Goal: Task Accomplishment & Management: Manage account settings

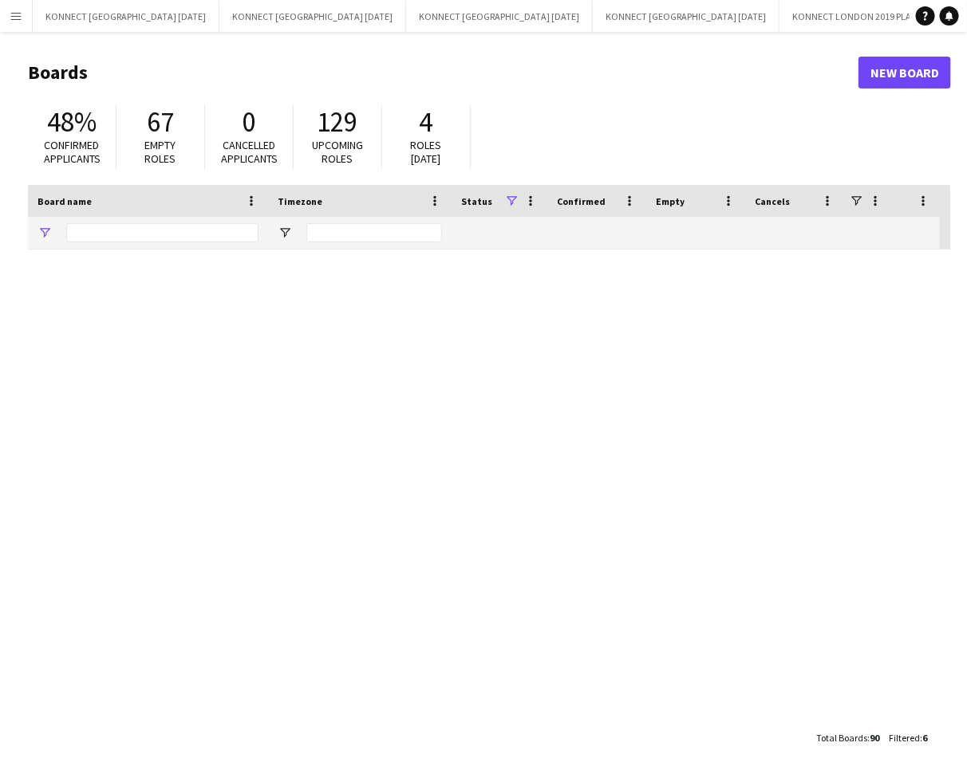
type input "****"
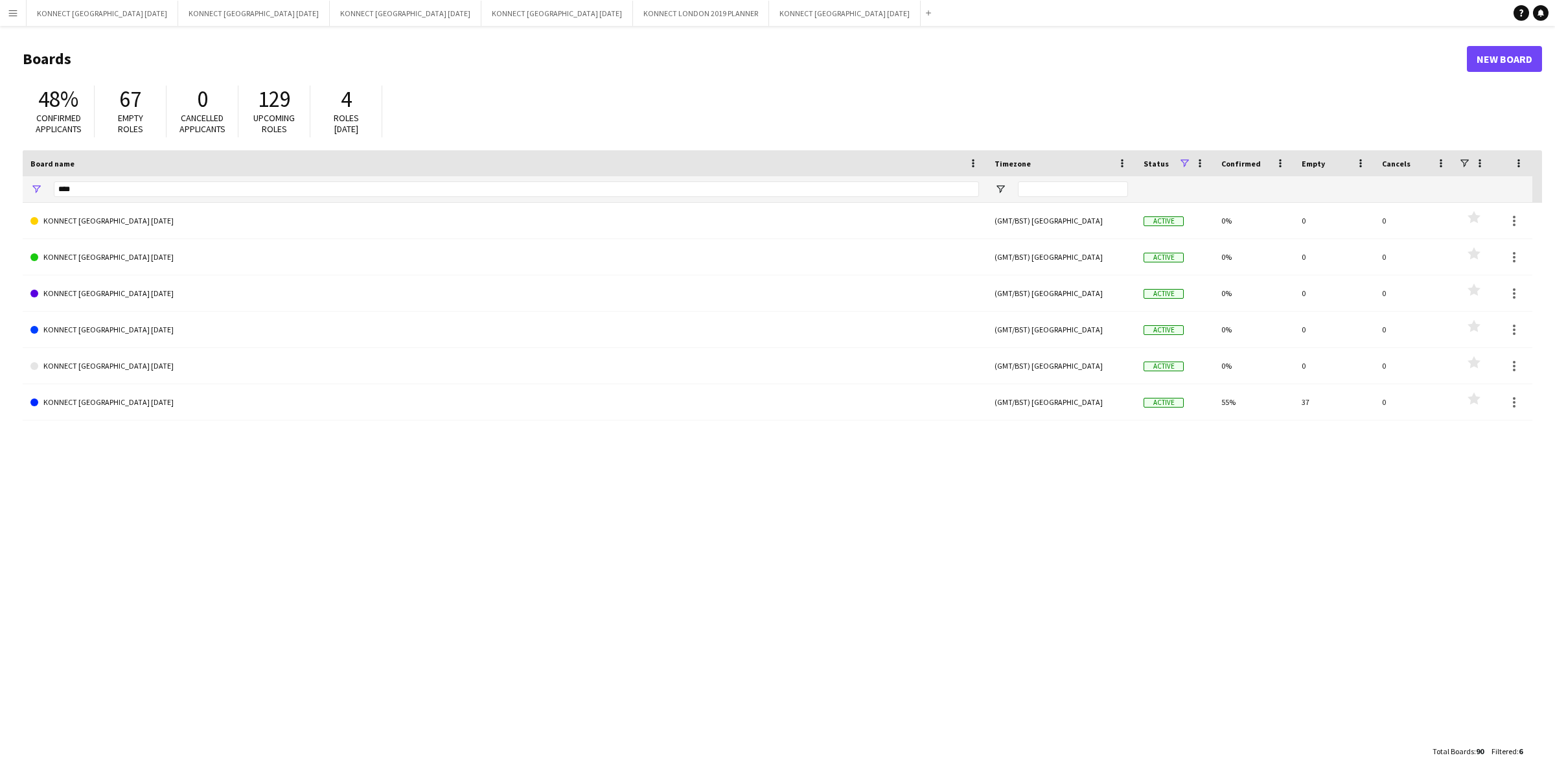
click at [561, 515] on div "KONNECT [GEOGRAPHIC_DATA] [DATE] (GMT/BST) [GEOGRAPHIC_DATA] Active 0% 0 0 Favo…" at bounding box center [782, 470] width 1519 height 535
click at [769, 20] on button "KONNECT [GEOGRAPHIC_DATA] [DATE] Close" at bounding box center [845, 13] width 152 height 25
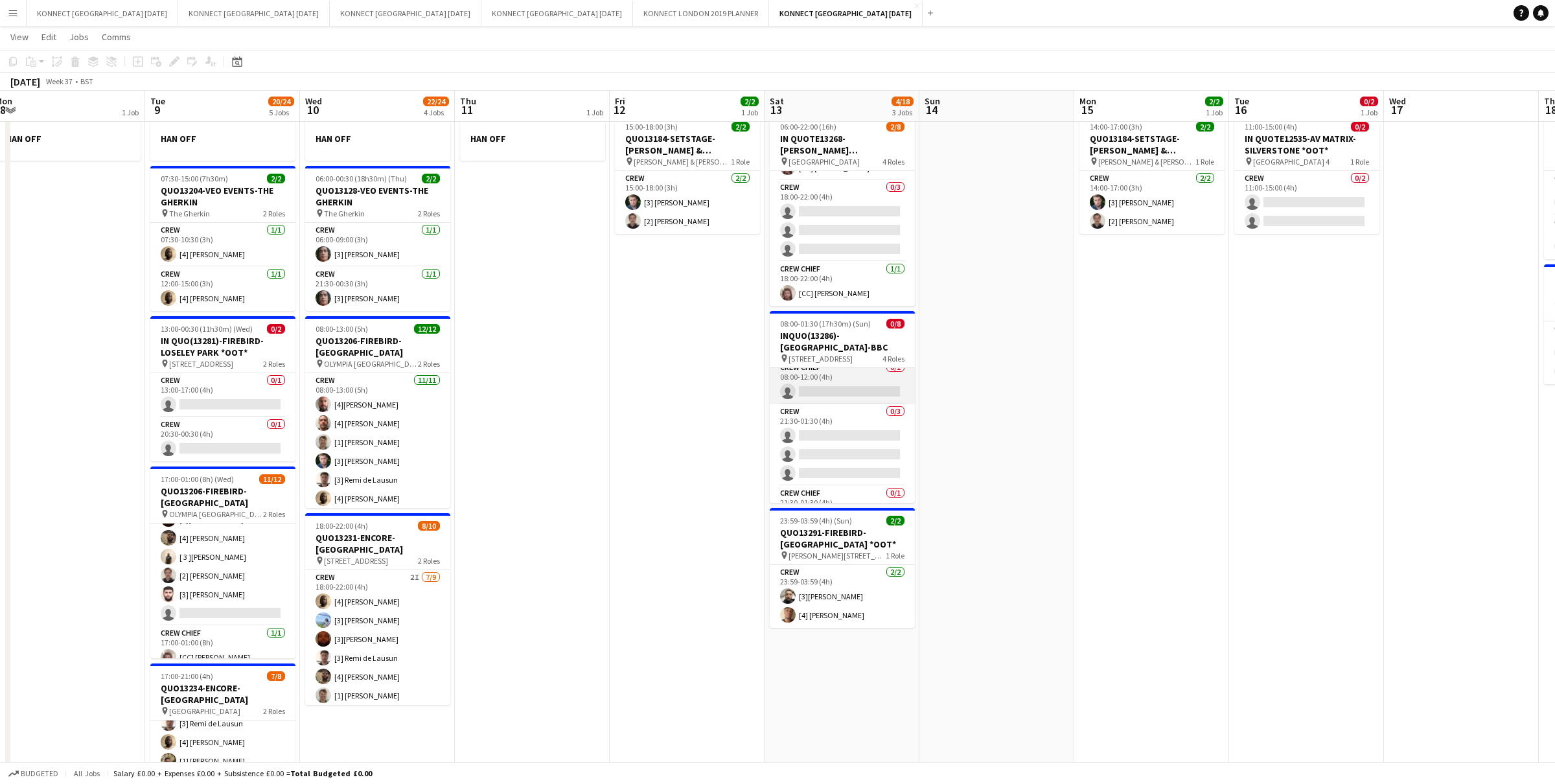
click at [785, 388] on app-card-role "Crew Chief 0/1 08:00-12:00 (4h) single-neutral-actions" at bounding box center [842, 382] width 145 height 44
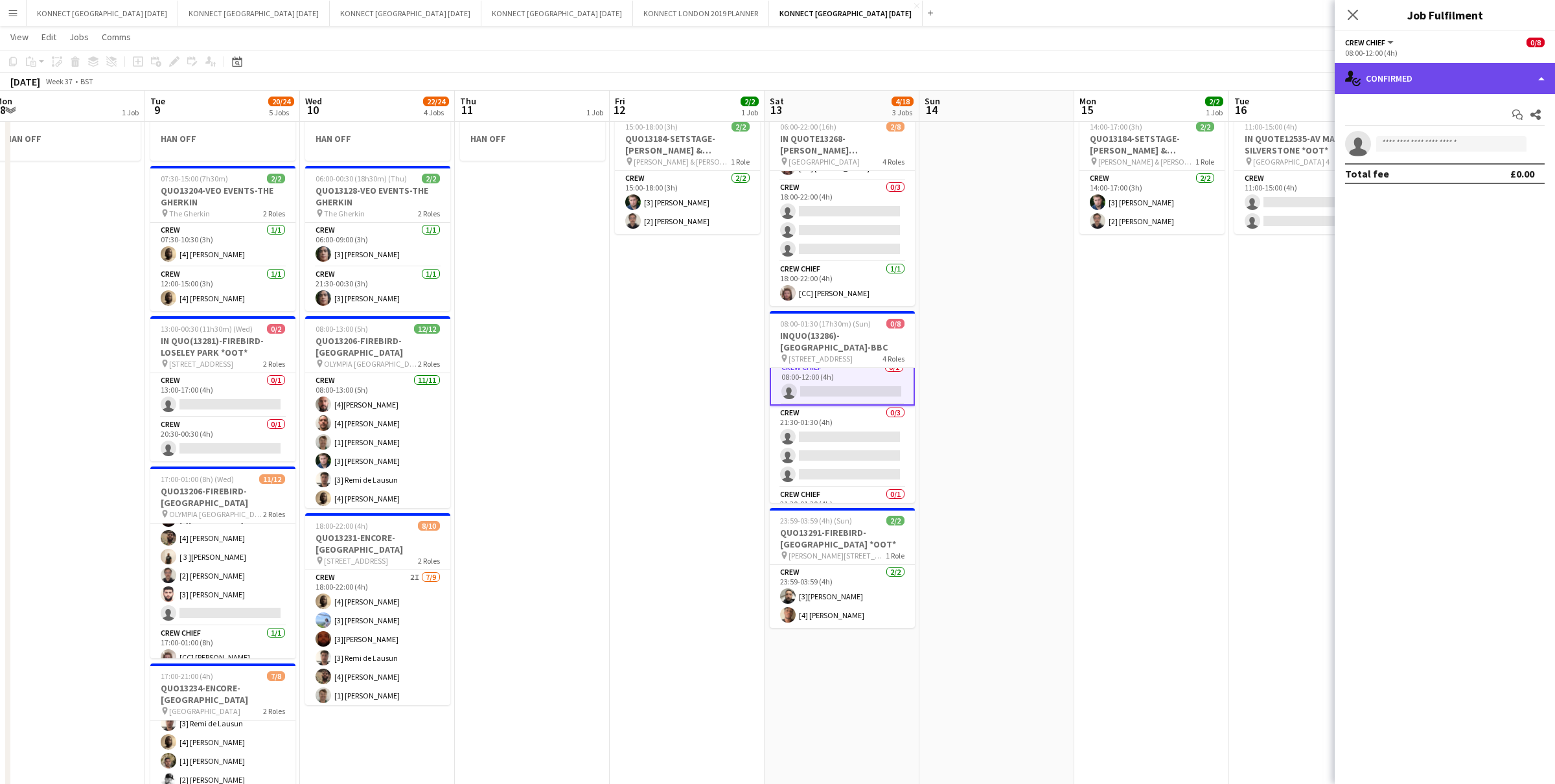
click at [785, 88] on div "single-neutral-actions-check-2 Confirmed" at bounding box center [1445, 78] width 220 height 31
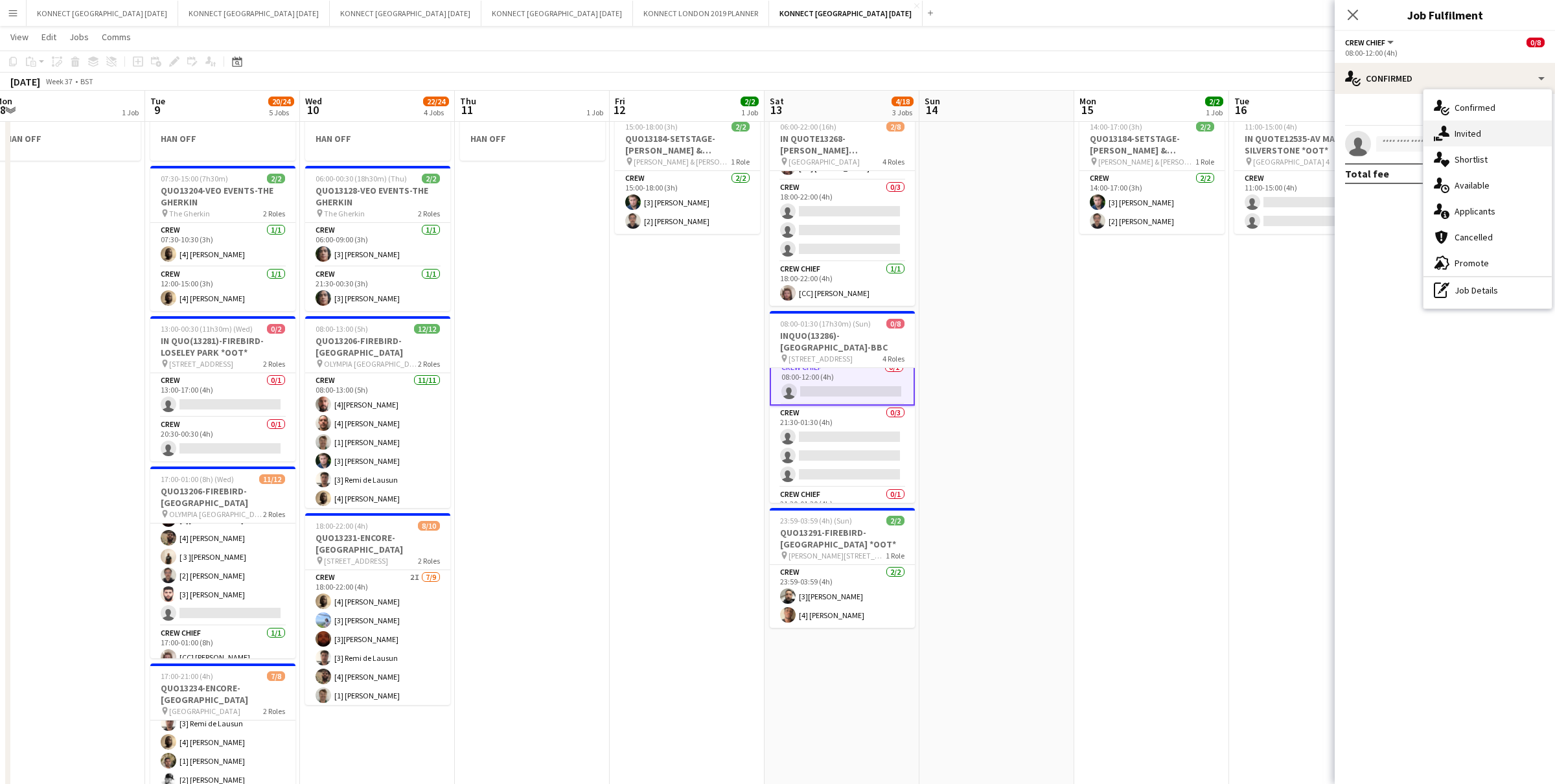
click at [785, 130] on div "single-neutral-actions-share-1 Invited" at bounding box center [1488, 133] width 128 height 26
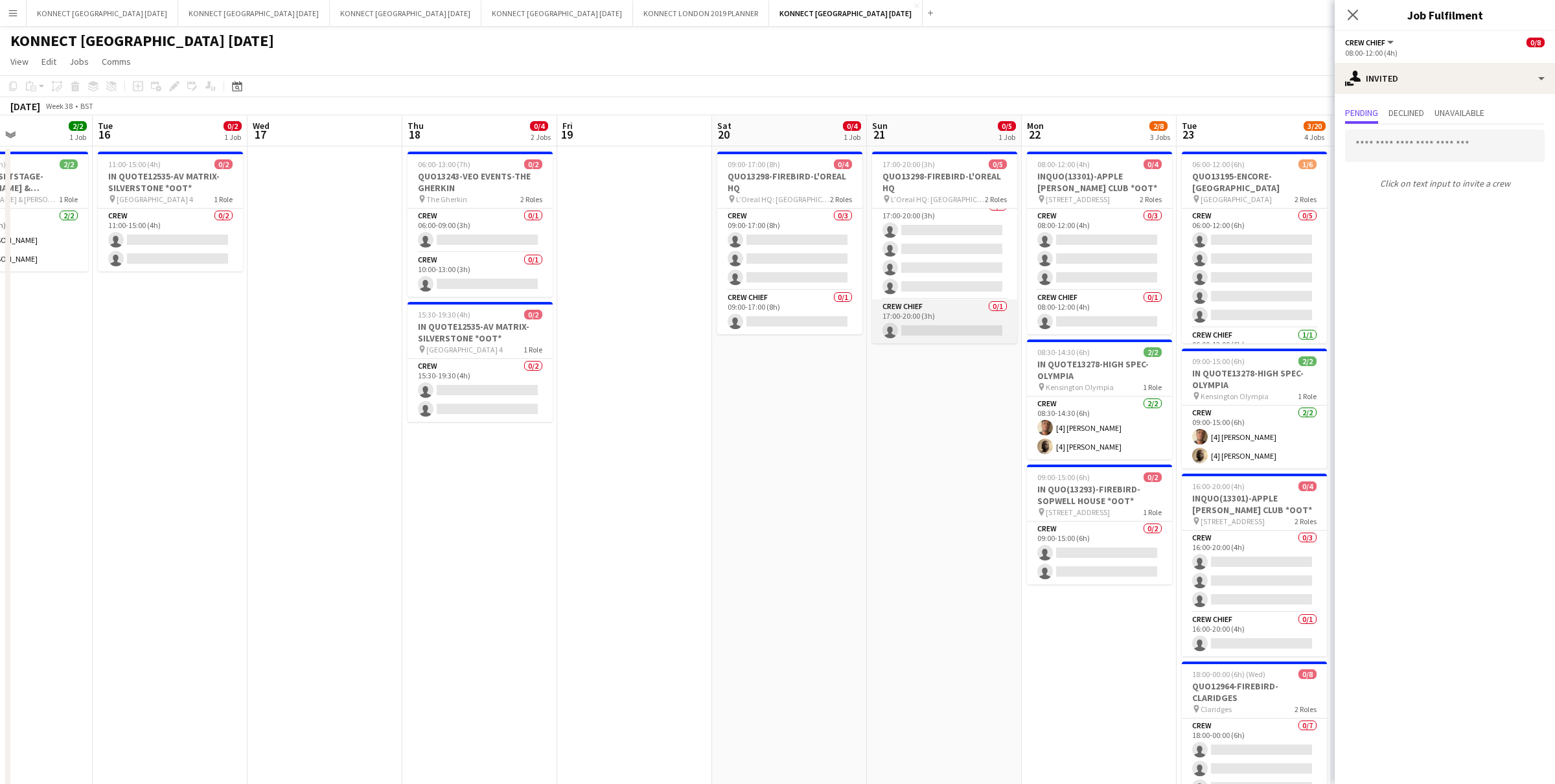
click at [785, 321] on app-card-role "Crew Chief 0/1 17:00-20:00 (3h) single-neutral-actions" at bounding box center [944, 321] width 145 height 44
click at [785, 314] on app-card-role "Crew Chief 0/1 09:00-17:00 (8h) single-neutral-actions" at bounding box center [790, 312] width 145 height 44
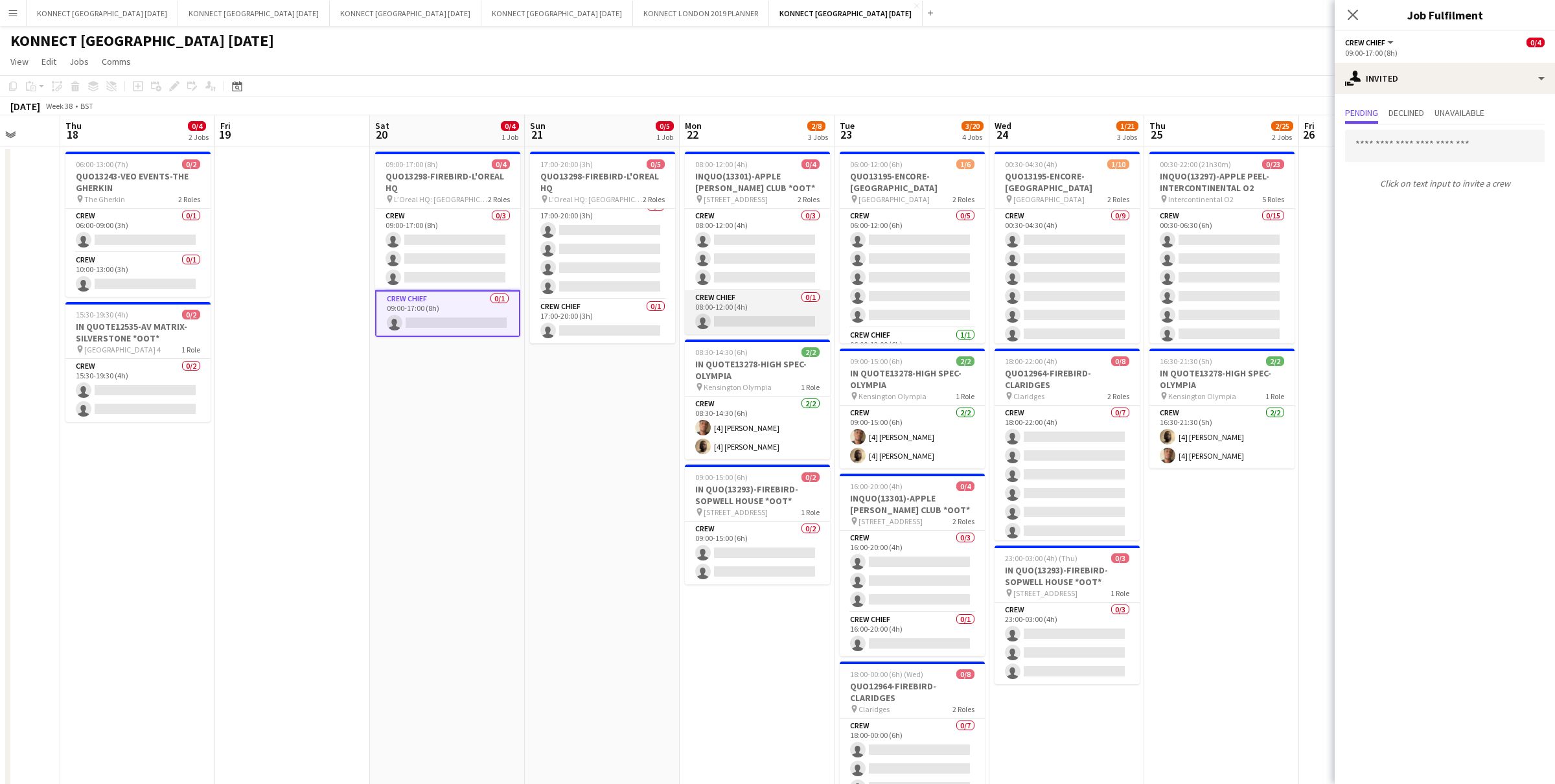
click at [778, 330] on app-card-role "Crew Chief 0/1 08:00-12:00 (4h) single-neutral-actions" at bounding box center [757, 312] width 145 height 44
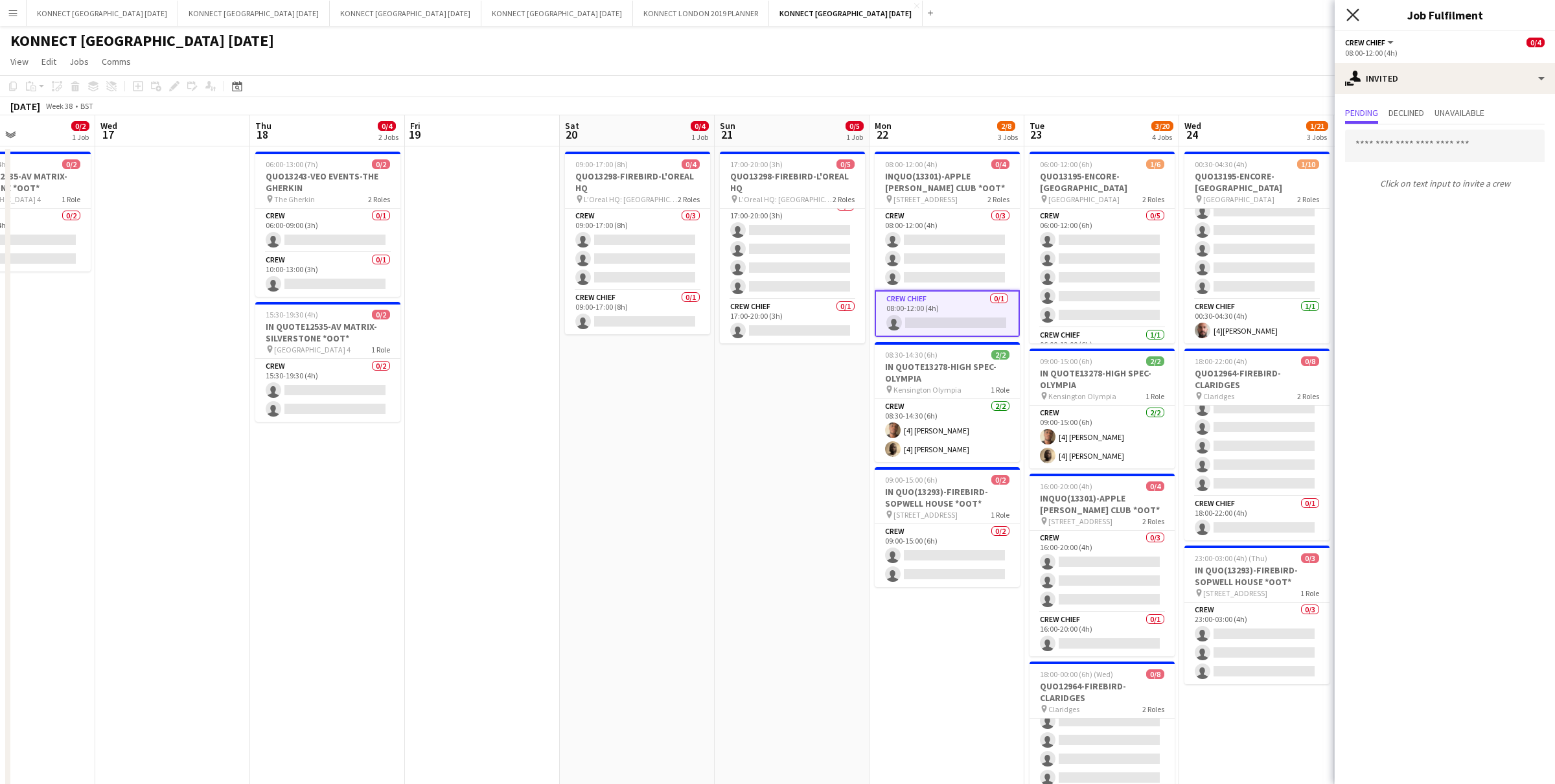
click at [785, 15] on icon "Close pop-in" at bounding box center [1352, 14] width 12 height 12
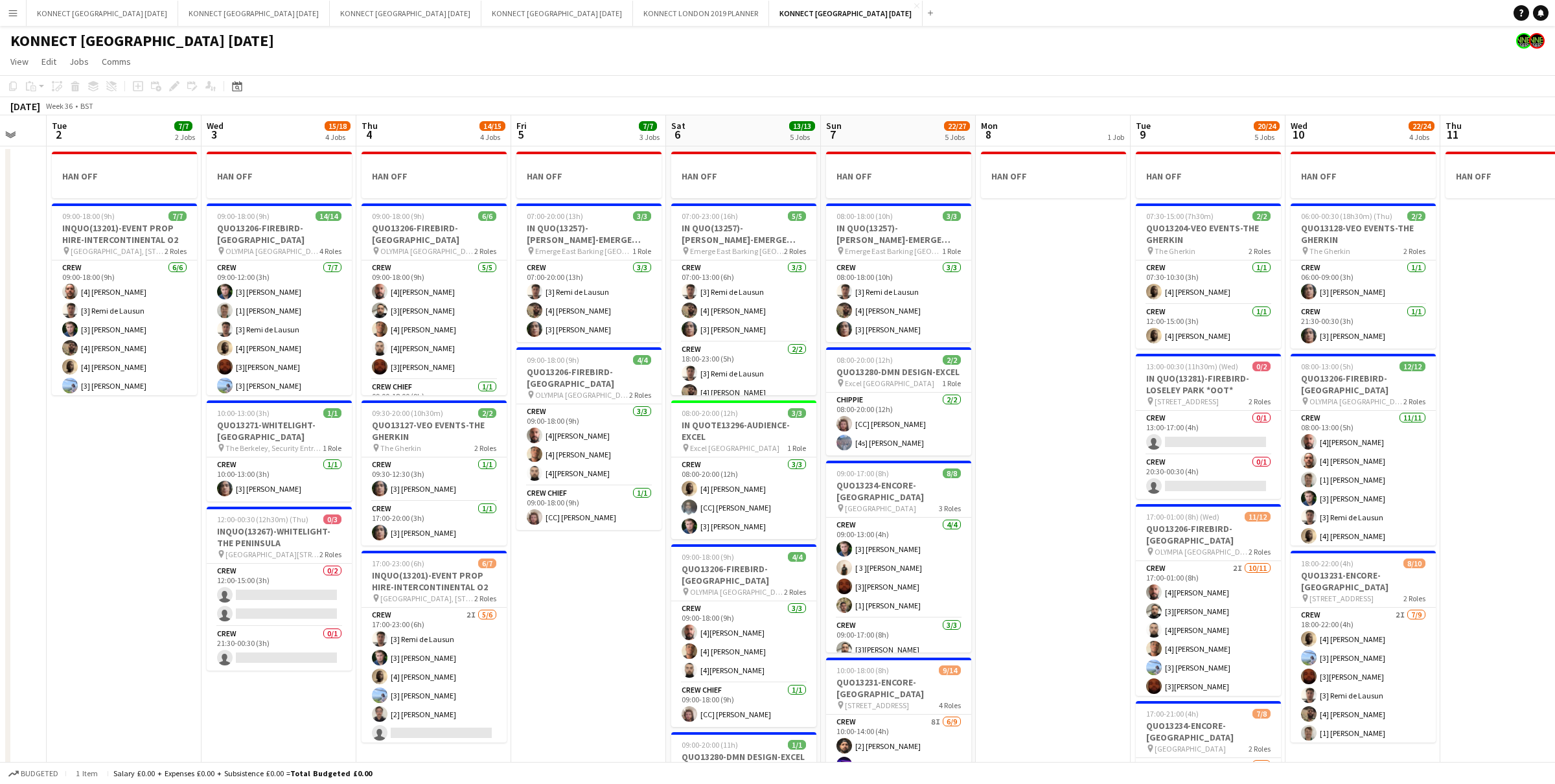
click at [785, 281] on app-date-cell "HAN OFF" at bounding box center [1053, 533] width 155 height 774
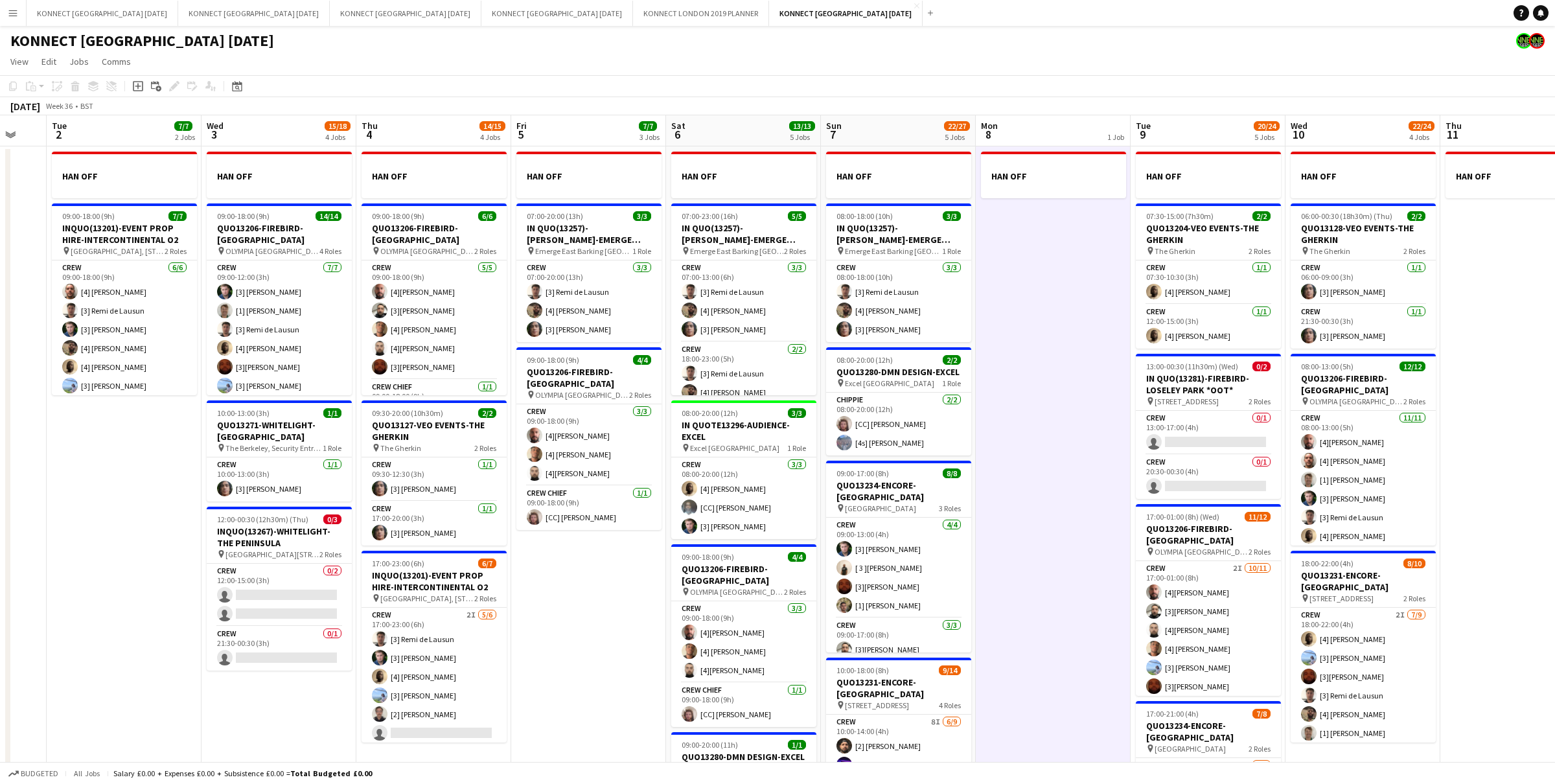
click at [785, 281] on app-date-cell "HAN OFF" at bounding box center [1053, 533] width 155 height 774
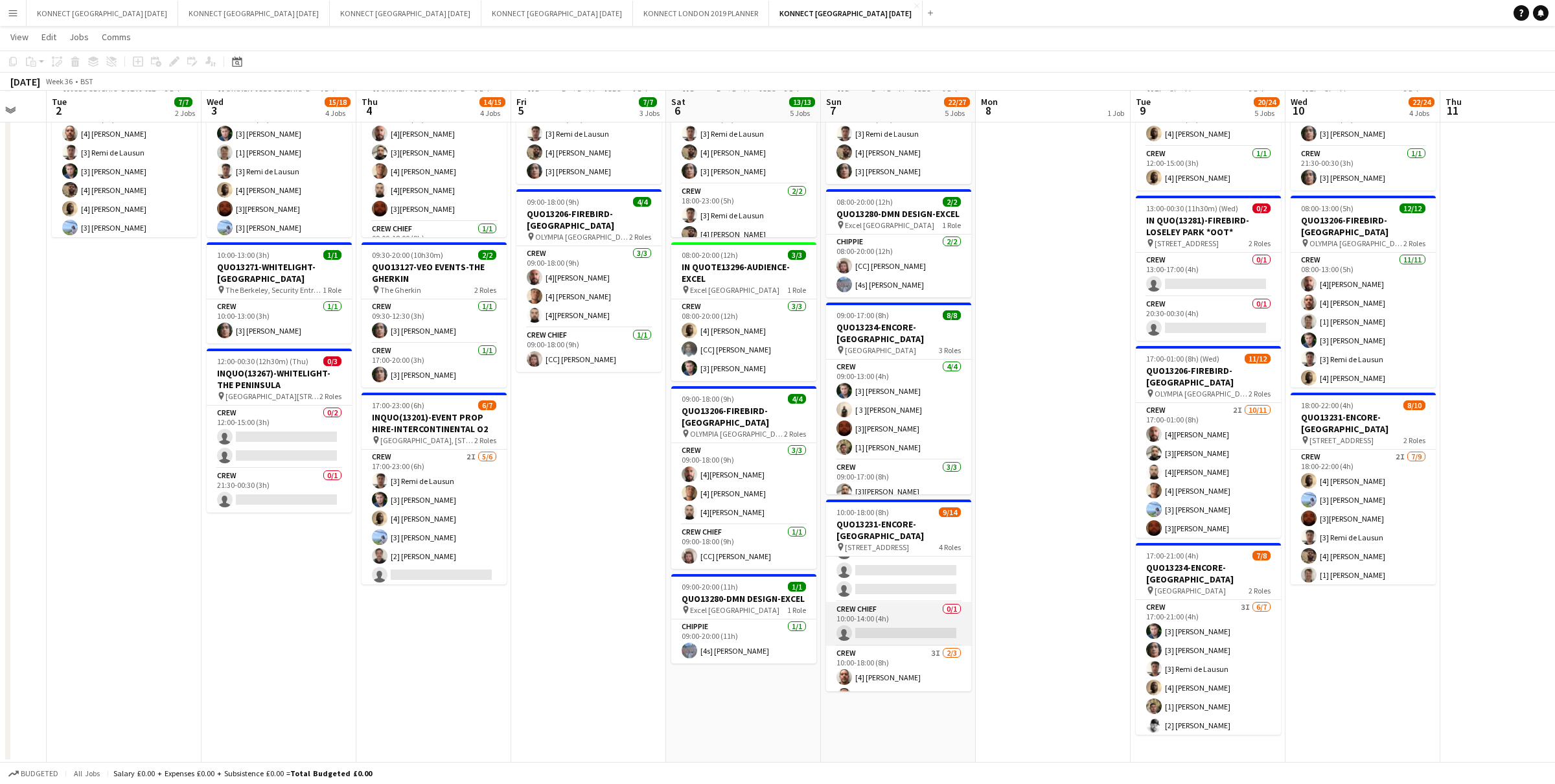
click at [785, 632] on app-card-role "Crew Chief 0/1 10:00-14:00 (4h) single-neutral-actions" at bounding box center [899, 624] width 145 height 44
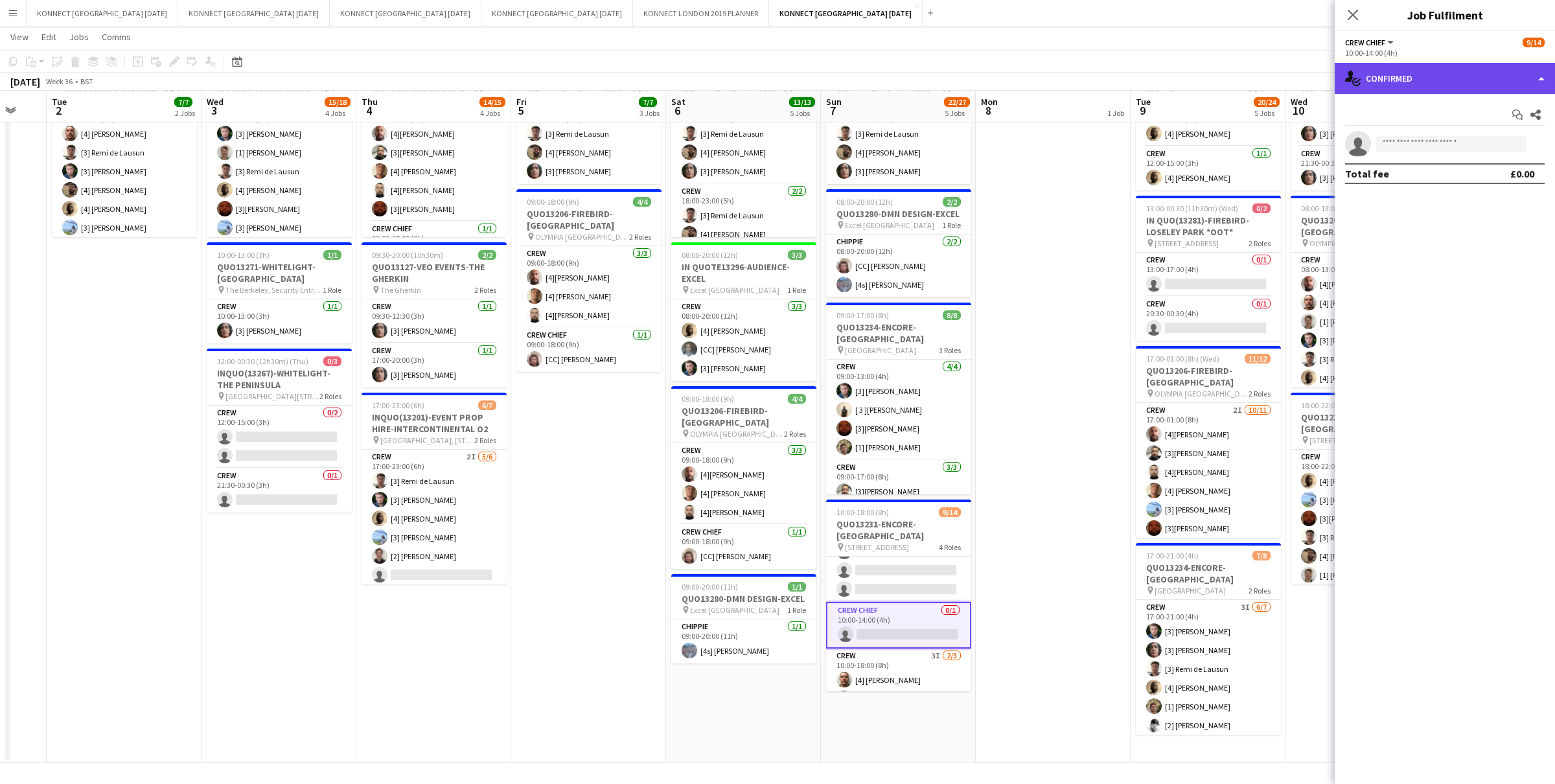
click at [785, 81] on div "single-neutral-actions-check-2 Confirmed" at bounding box center [1445, 78] width 220 height 31
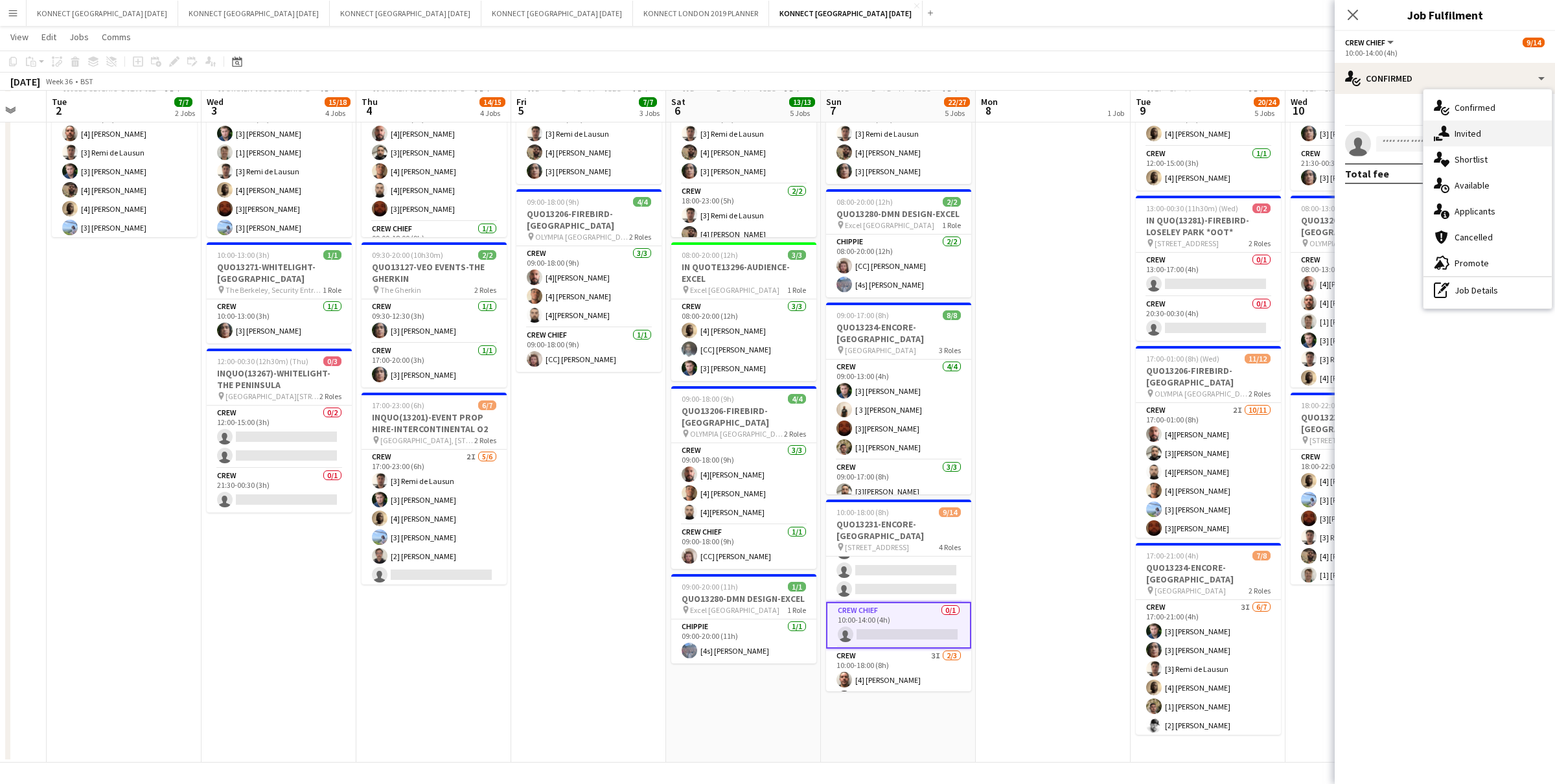
click at [785, 132] on icon at bounding box center [1444, 132] width 11 height 11
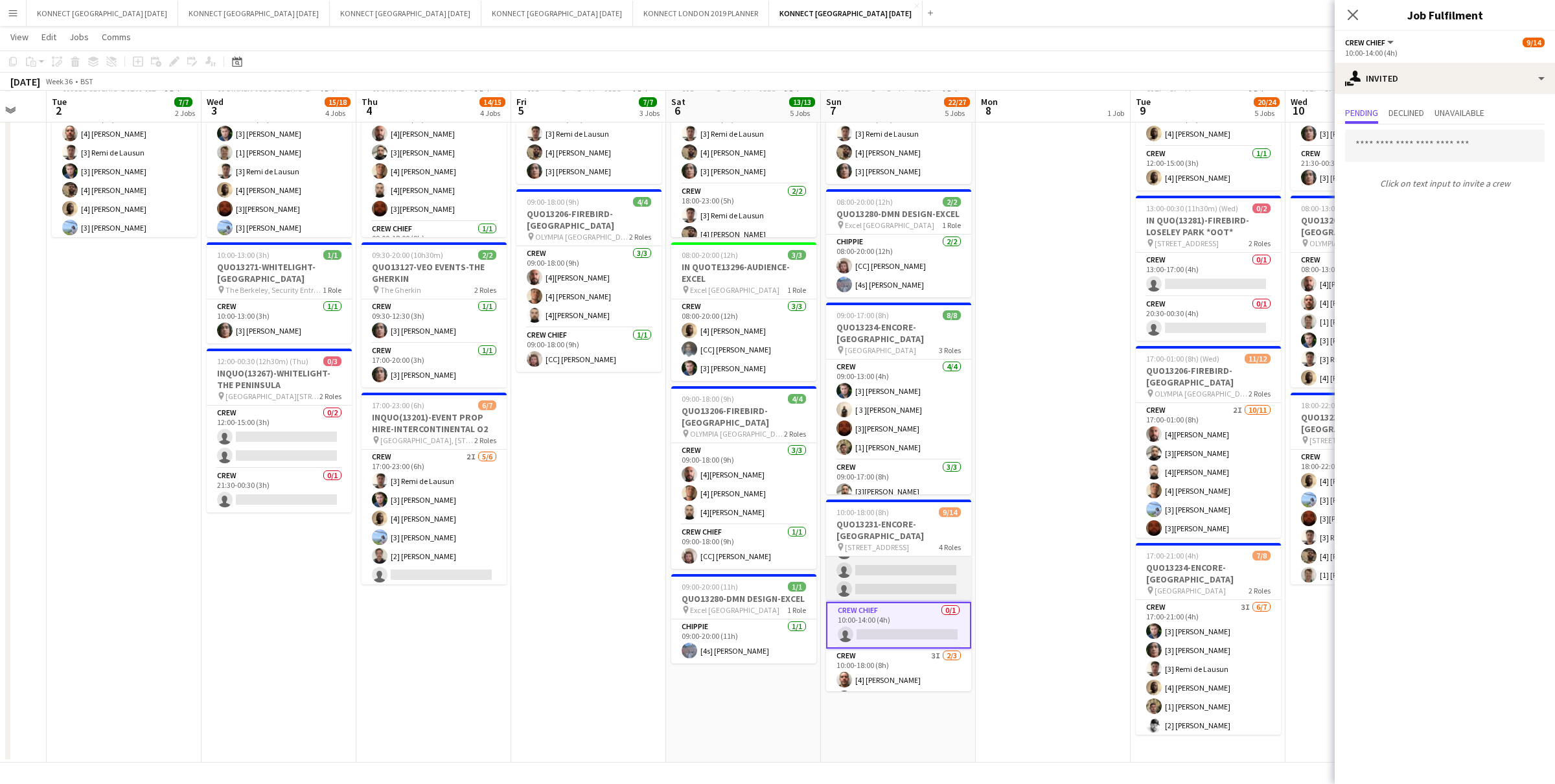
click at [785, 570] on app-card-role "Crew 8I [DATE] 10:00-14:00 (4h) [2] [PERSON_NAME] [1] [PERSON_NAME] [3] [PERSON…" at bounding box center [899, 505] width 145 height 194
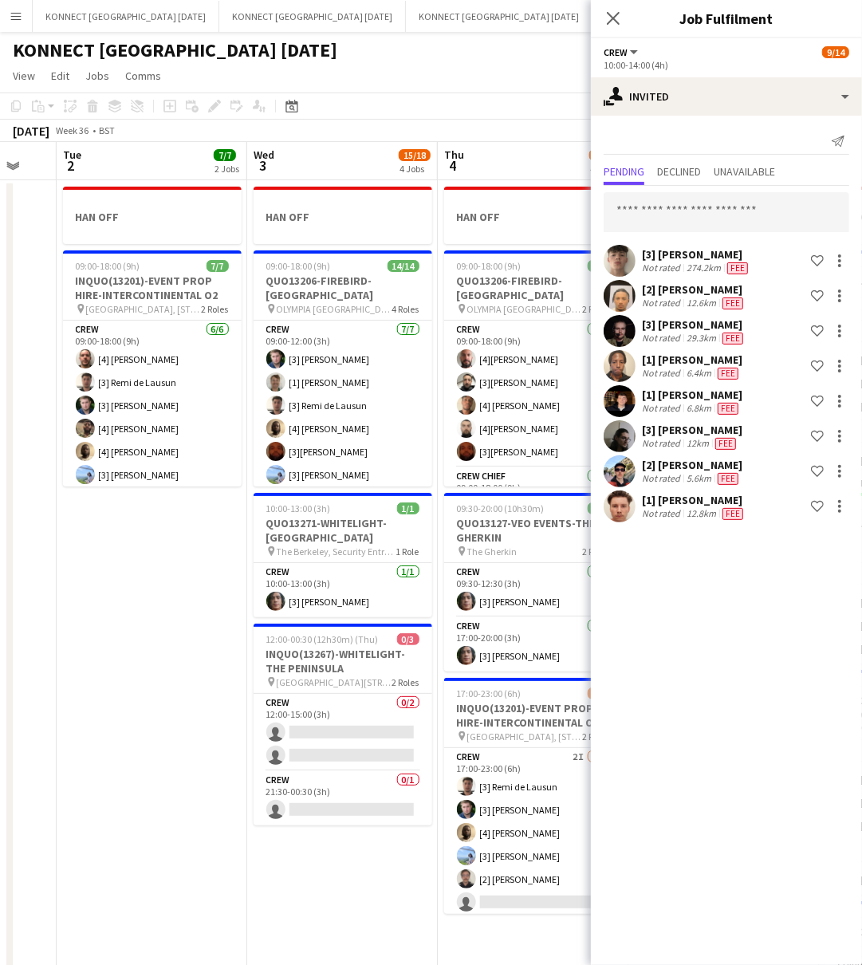
click at [96, 663] on app-date-cell "HAN OFF 09:00-18:00 (9h) 7/7 INQUO(13201)-EVENT PROP HIRE-INTERCONTINENTAL O2 p…" at bounding box center [152, 656] width 191 height 953
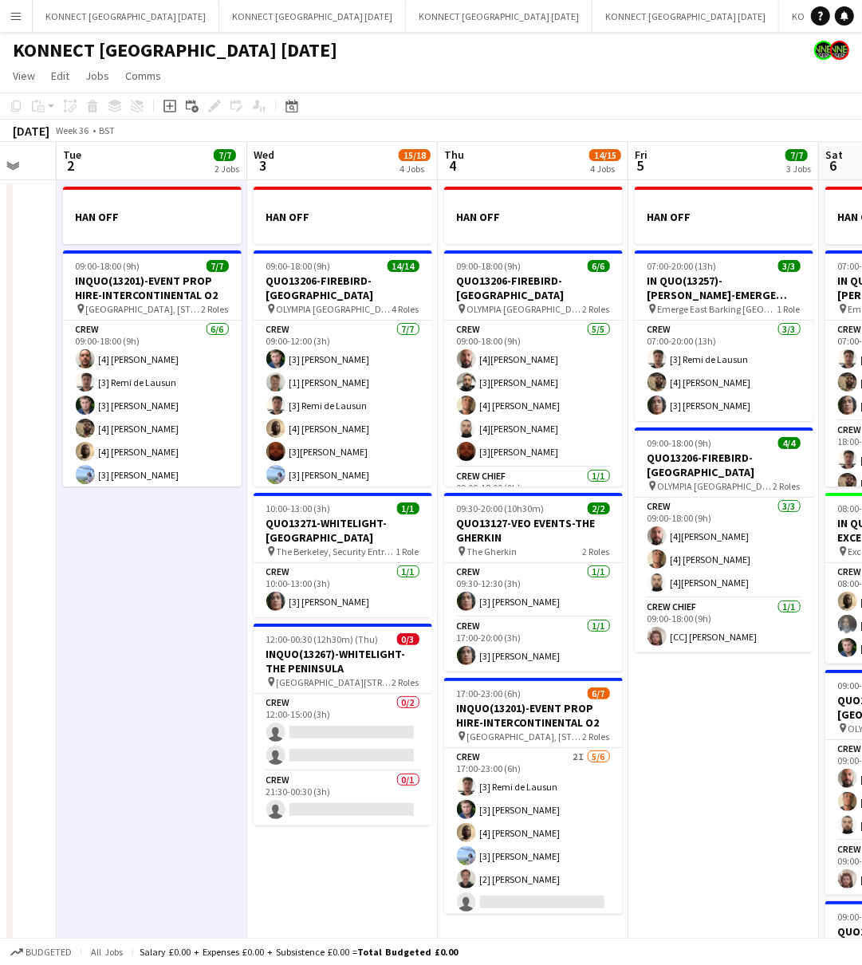
click at [96, 663] on app-date-cell "HAN OFF 09:00-18:00 (9h) 7/7 INQUO(13201)-EVENT PROP HIRE-INTERCONTINENTAL O2 p…" at bounding box center [152, 656] width 191 height 953
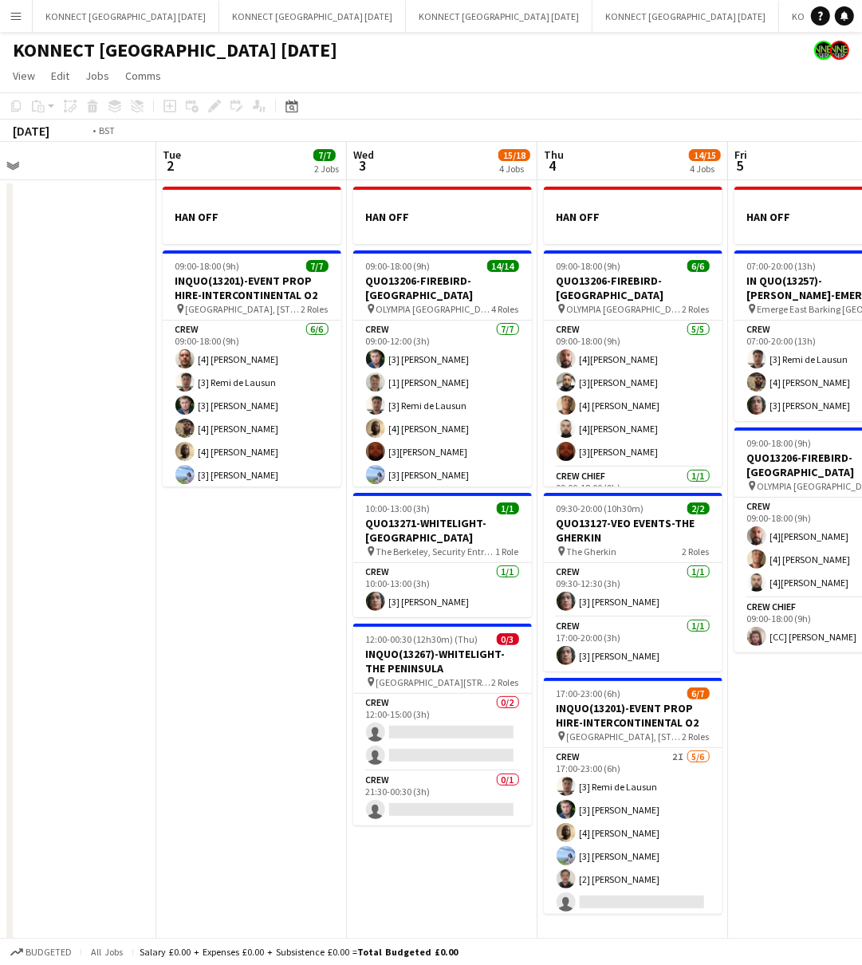
scroll to position [0, 467]
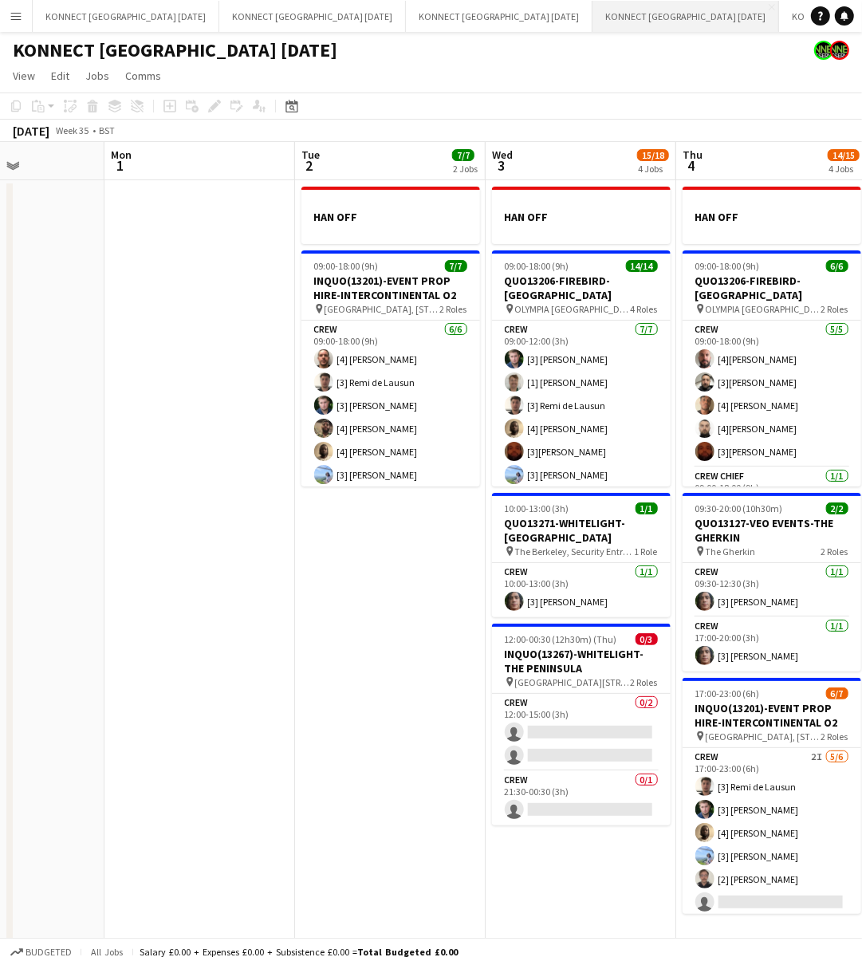
click at [593, 30] on button "KONNECT [GEOGRAPHIC_DATA] [DATE] Close" at bounding box center [686, 16] width 187 height 31
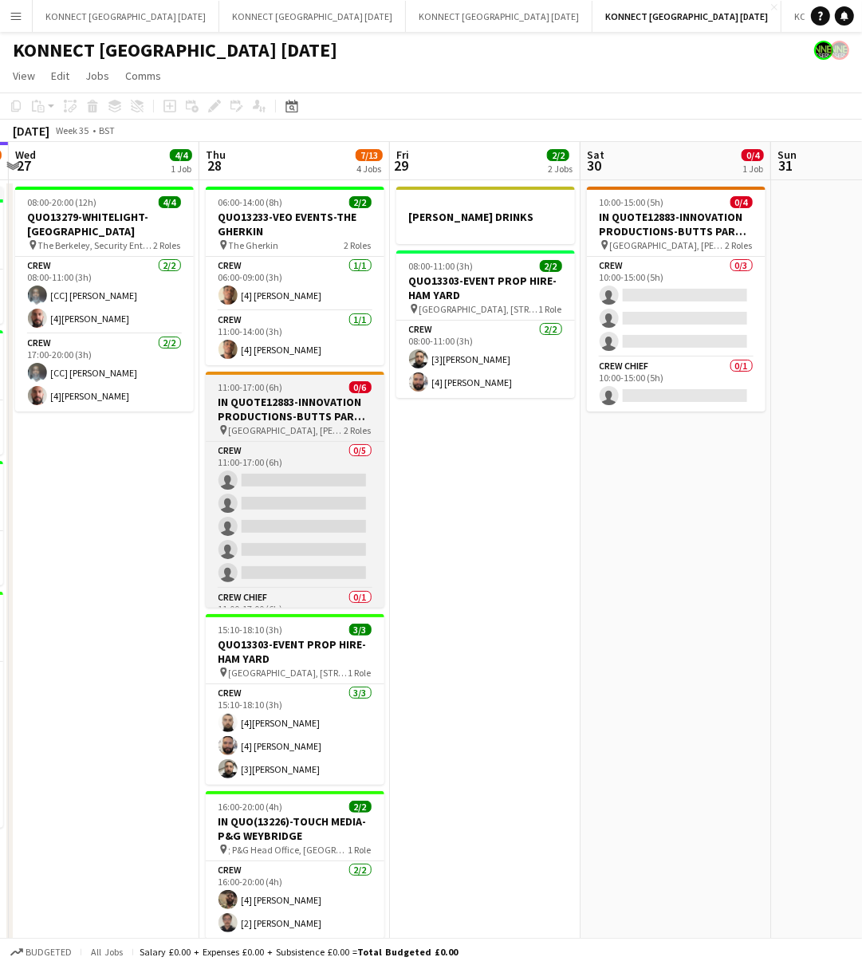
click at [298, 380] on app-job-card "11:00-17:00 (6h) 0/6 IN QUOTE12883-INNOVATION PRODUCTIONS-BUTTS [PERSON_NAME][G…" at bounding box center [295, 490] width 179 height 236
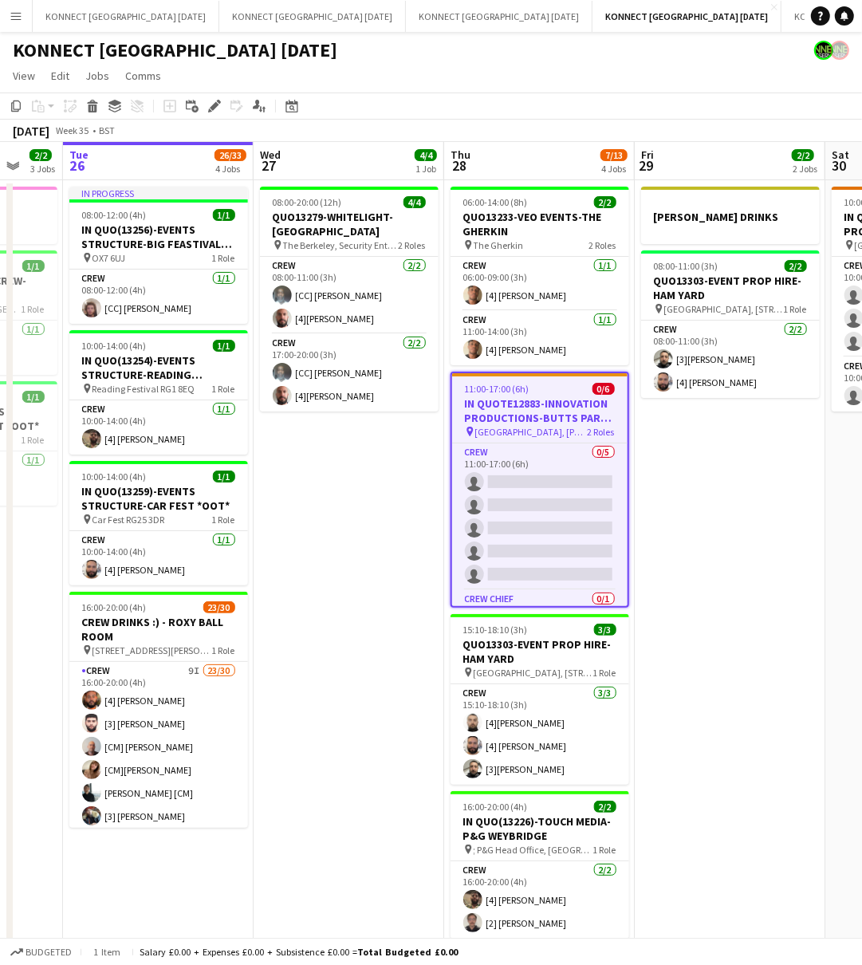
scroll to position [0, 513]
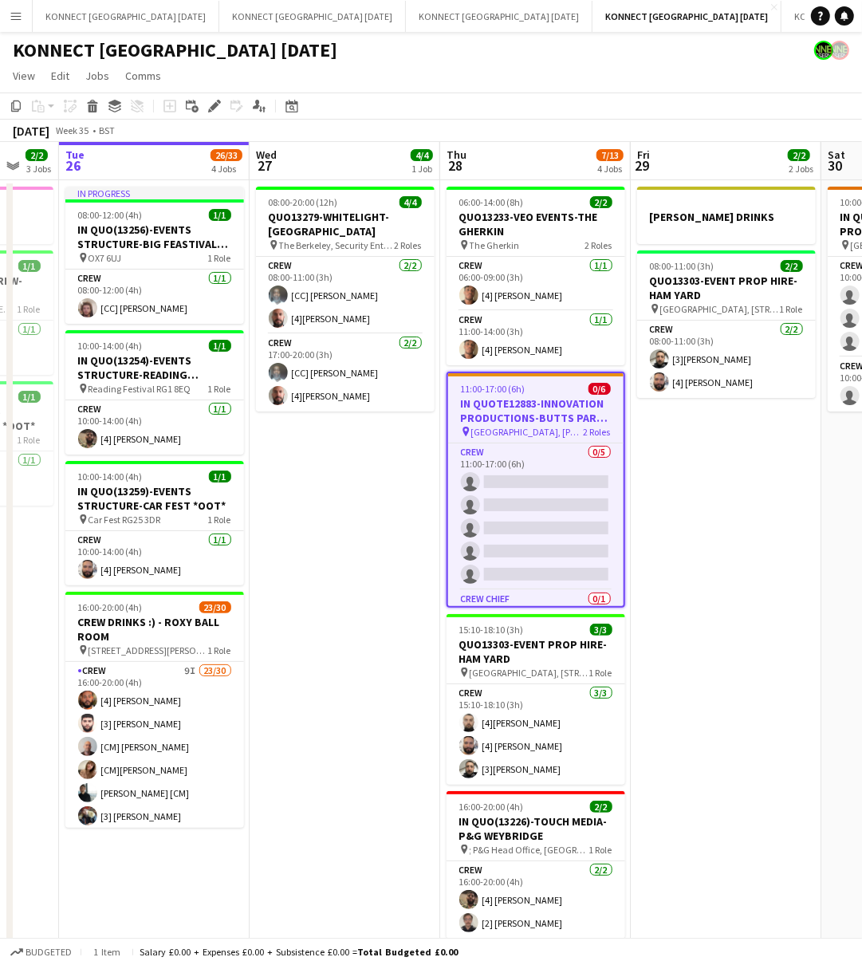
click at [392, 545] on app-date-cell "08:00-20:00 (12h) 4/4 QUO13279-WHITELIGHT-[GEOGRAPHIC_DATA] pin The Berkeley, S…" at bounding box center [345, 577] width 191 height 794
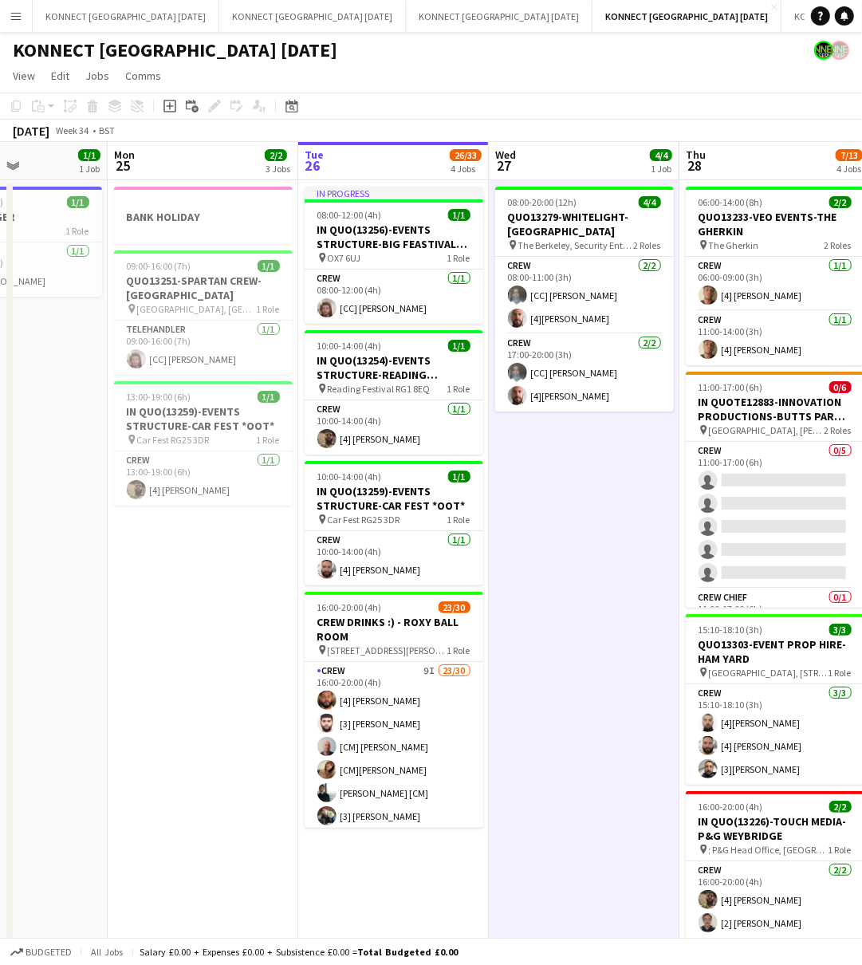
click at [602, 513] on app-date-cell "08:00-20:00 (12h) 4/4 QUO13279-WHITELIGHT-[GEOGRAPHIC_DATA] pin The Berkeley, S…" at bounding box center [584, 577] width 191 height 794
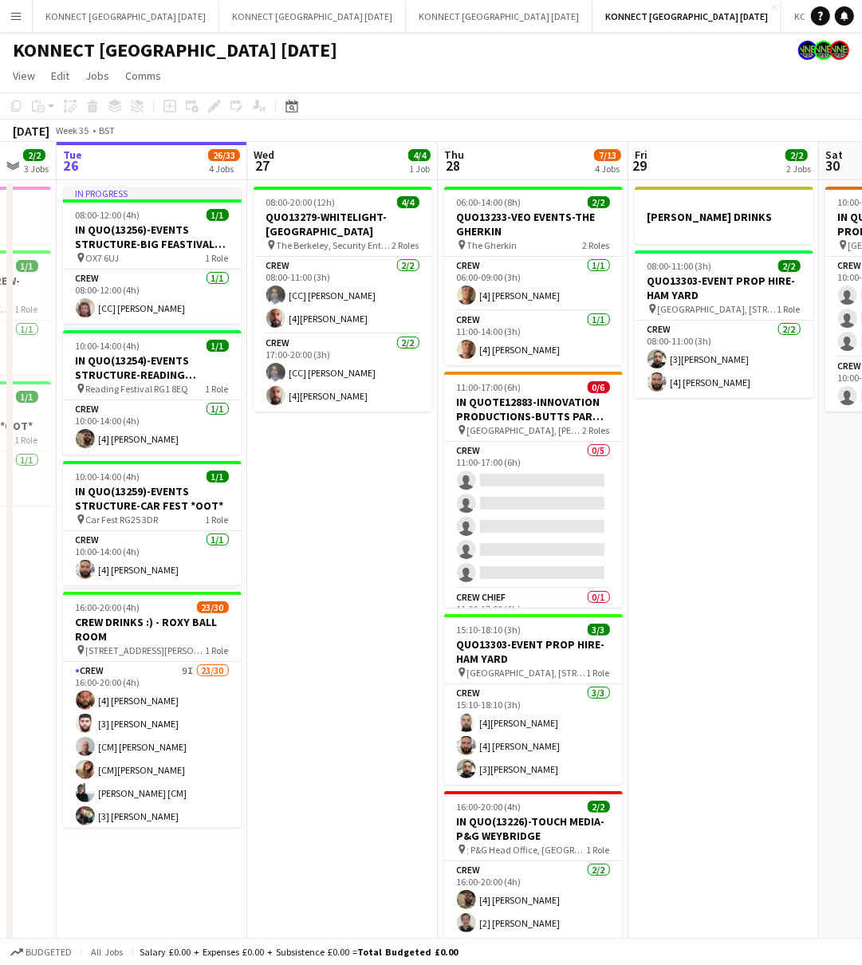
scroll to position [0, 501]
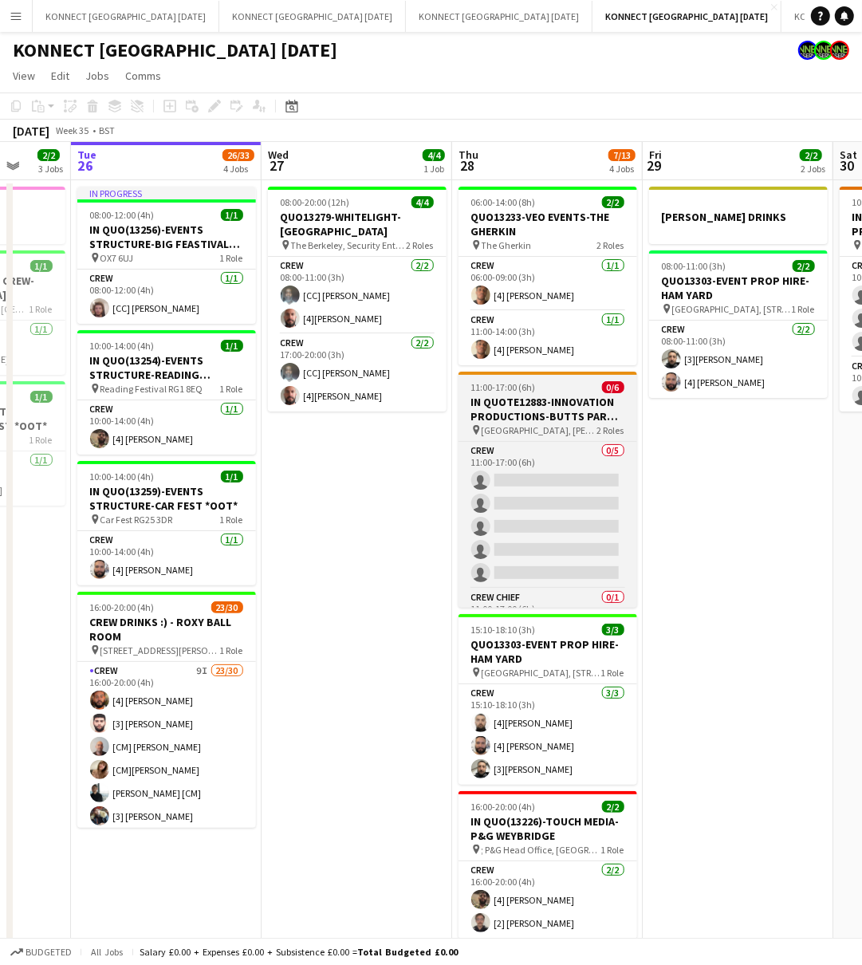
click at [557, 406] on h3 "IN QUOTE12883-INNOVATION PRODUCTIONS-BUTTS PARK [GEOGRAPHIC_DATA] *OOT*" at bounding box center [548, 409] width 179 height 29
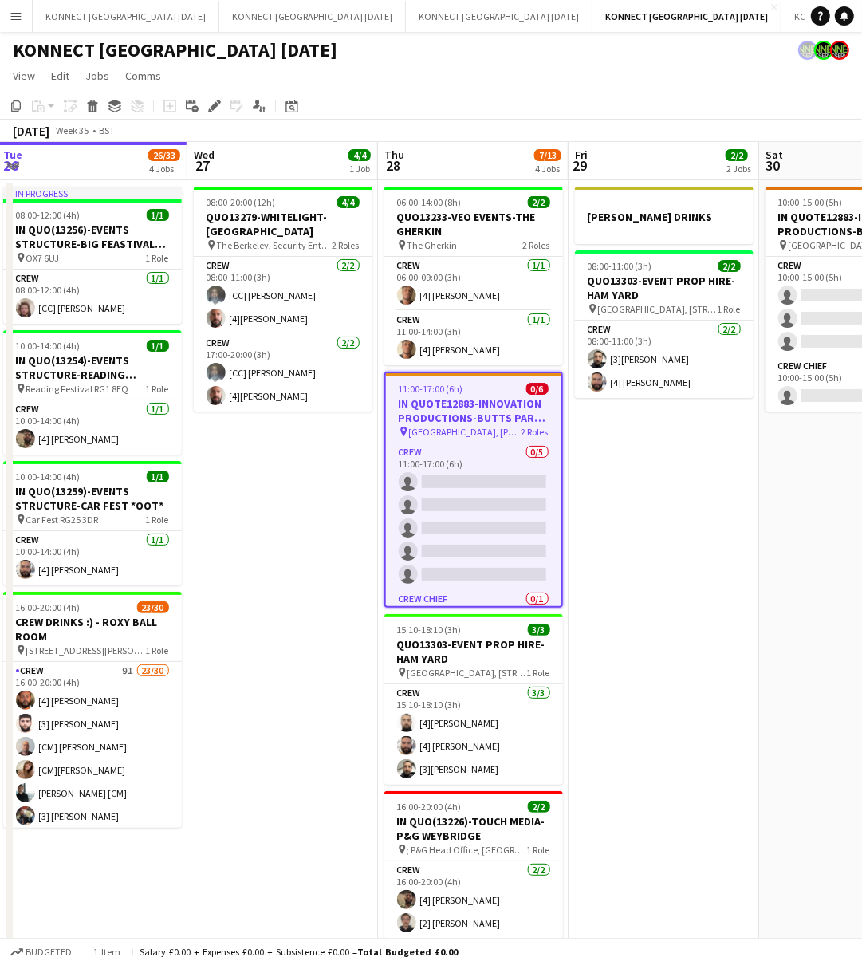
scroll to position [0, 620]
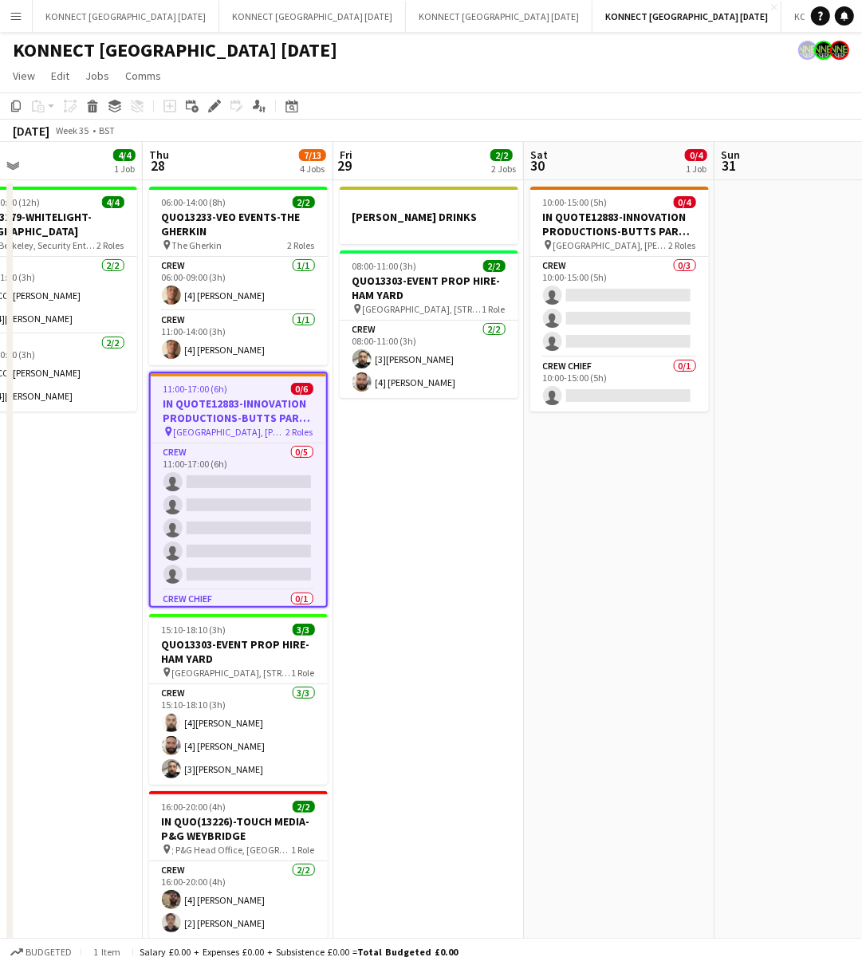
click at [364, 539] on app-date-cell "[PERSON_NAME] DRINKS 08:00-11:00 (3h) 2/2 QUO13303-EVENT PROP HIRE-HAM YARD pin…" at bounding box center [428, 577] width 191 height 794
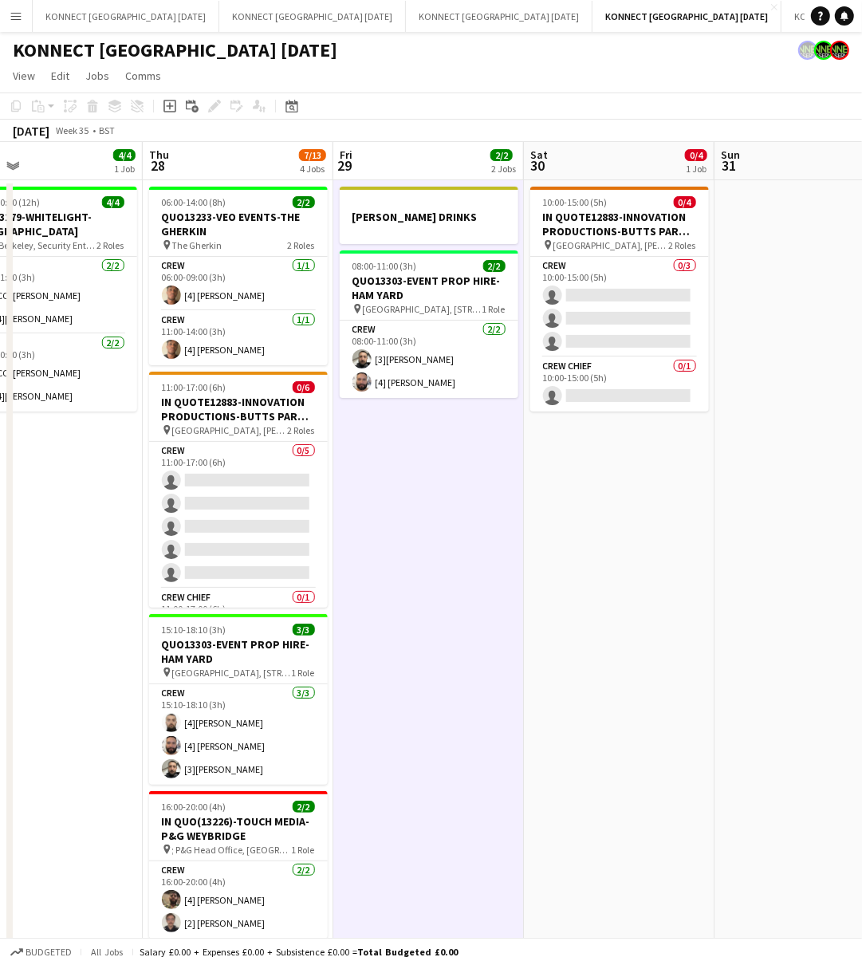
click at [442, 521] on app-date-cell "[PERSON_NAME] DRINKS 08:00-11:00 (3h) 2/2 QUO13303-EVENT PROP HIRE-HAM YARD pin…" at bounding box center [428, 577] width 191 height 794
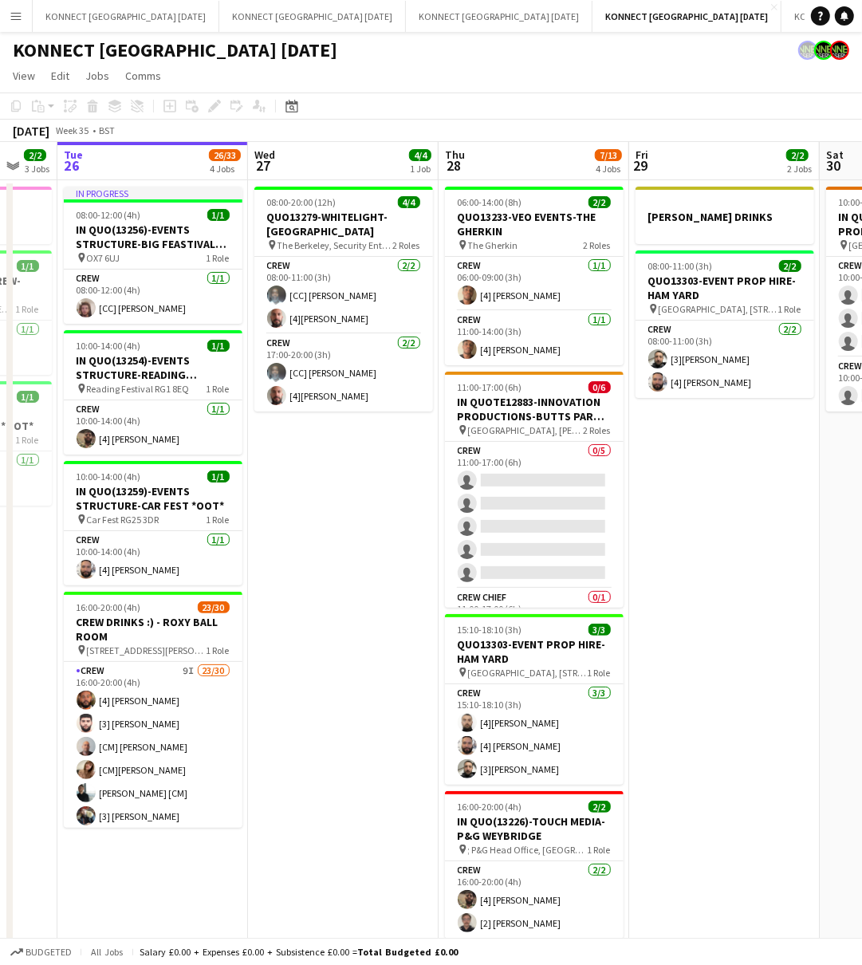
scroll to position [0, 497]
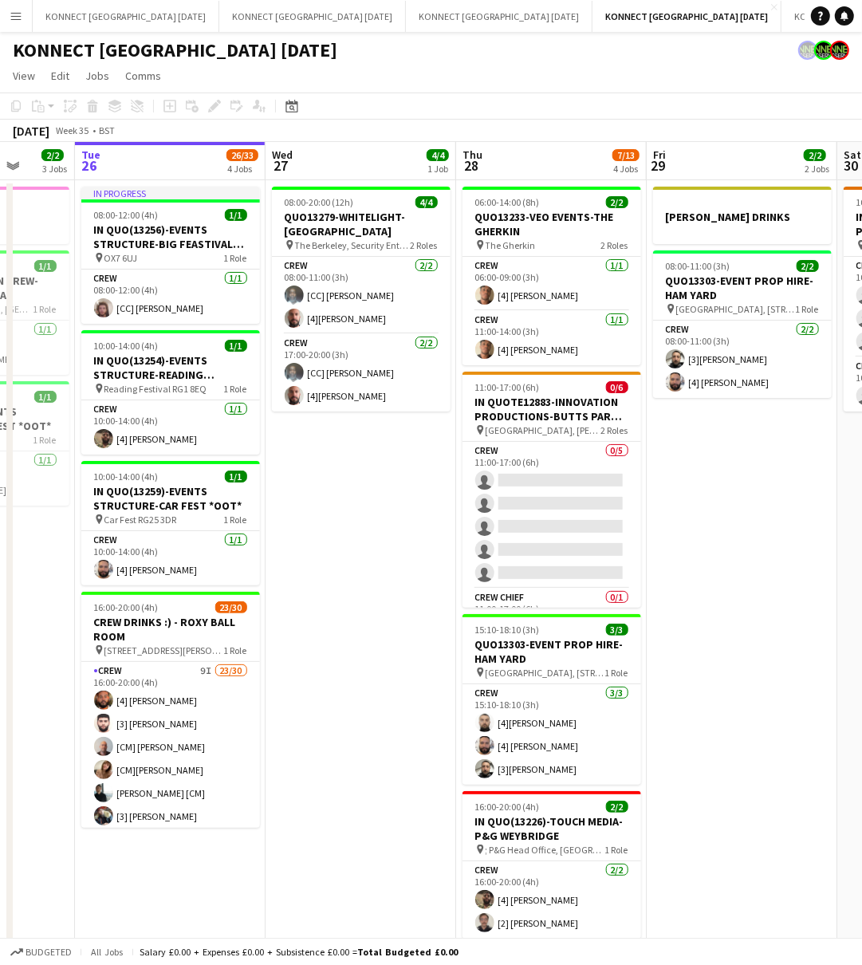
click at [361, 622] on app-date-cell "08:00-20:00 (12h) 4/4 QUO13279-WHITELIGHT-[GEOGRAPHIC_DATA] pin The Berkeley, S…" at bounding box center [361, 577] width 191 height 794
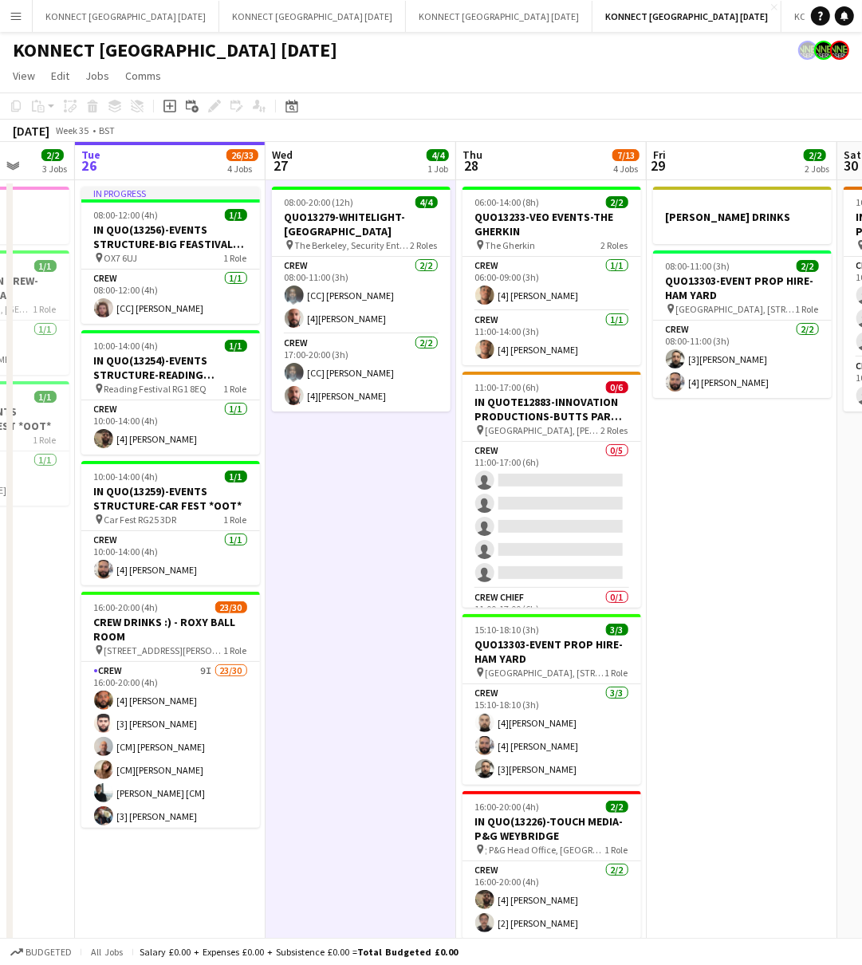
click at [361, 622] on app-date-cell "08:00-20:00 (12h) 4/4 QUO13279-WHITELIGHT-[GEOGRAPHIC_DATA] pin The Berkeley, S…" at bounding box center [361, 577] width 191 height 794
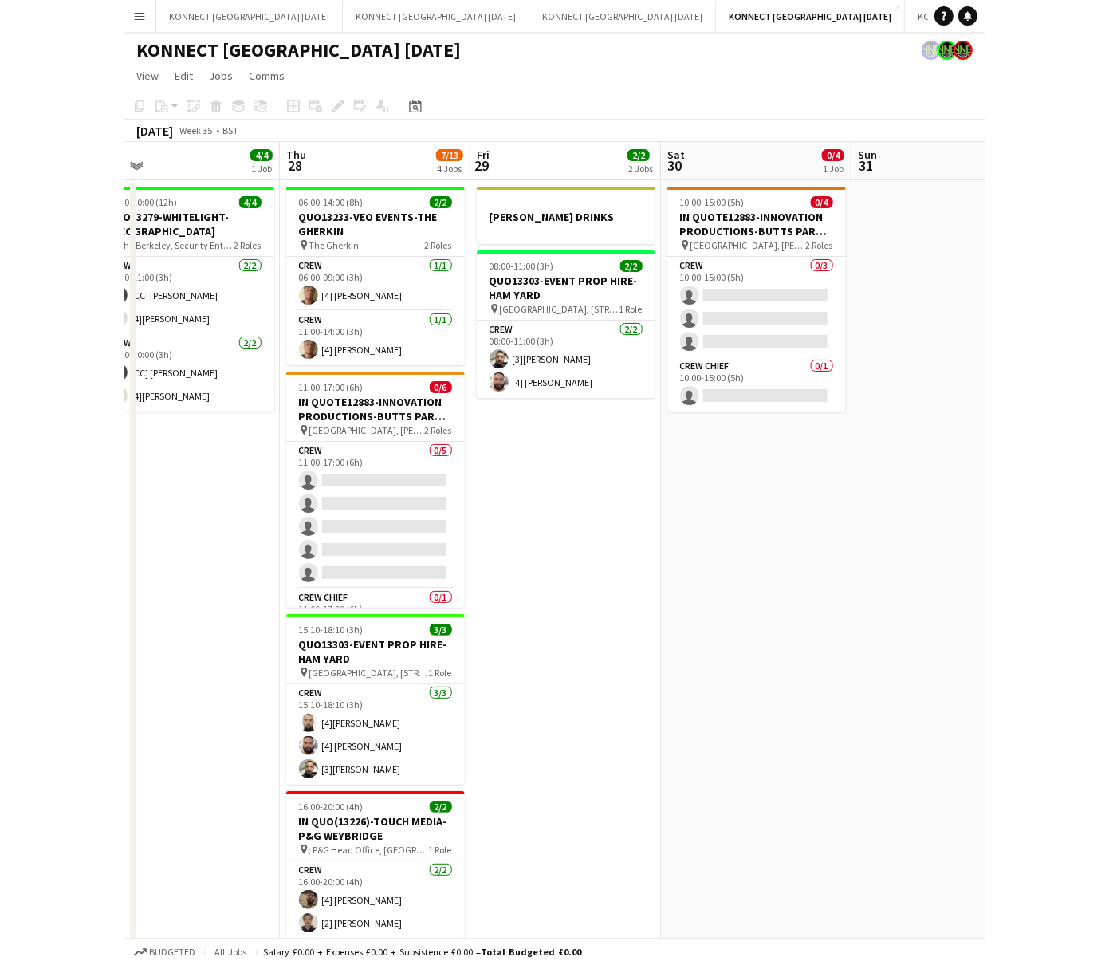
scroll to position [0, 579]
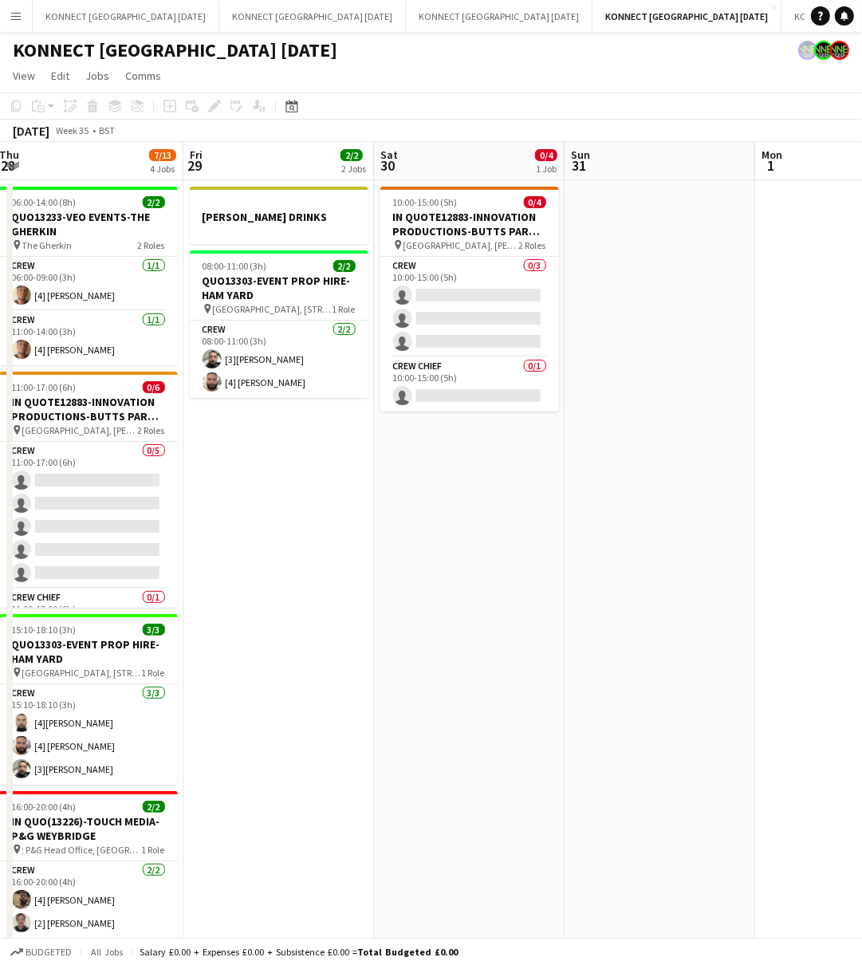
click at [357, 570] on app-date-cell "[PERSON_NAME] DRINKS 08:00-11:00 (3h) 2/2 QUO13303-EVENT PROP HIRE-HAM YARD pin…" at bounding box center [278, 577] width 191 height 794
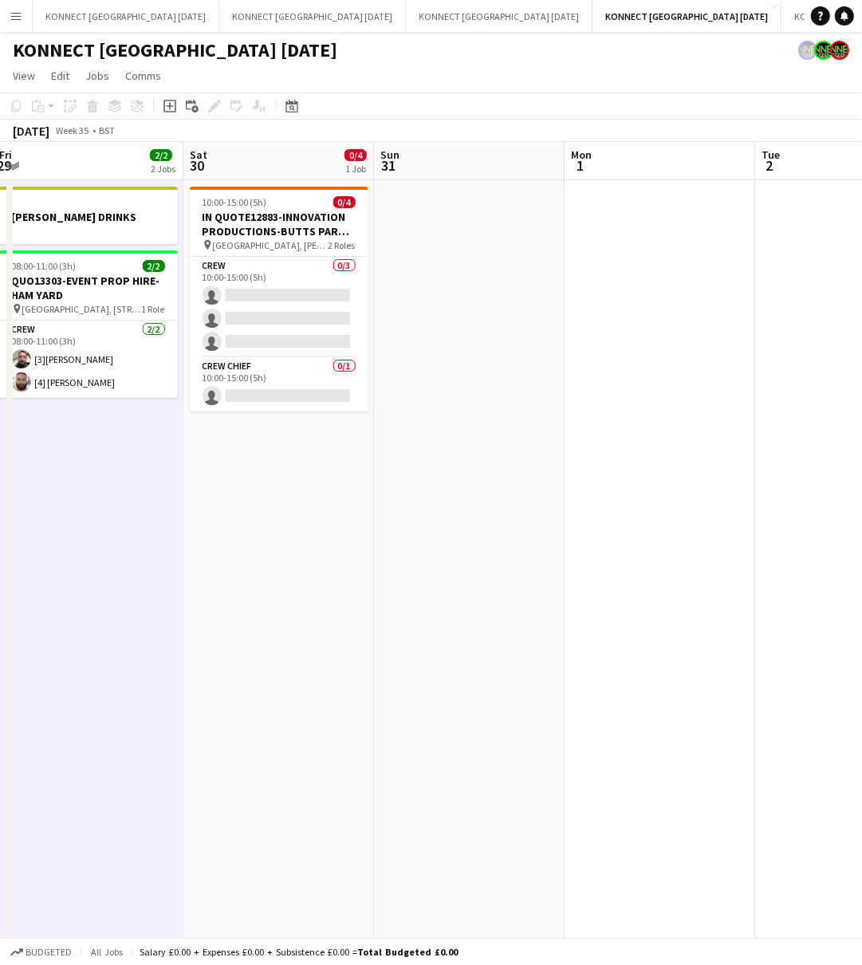
click at [598, 288] on app-date-cell at bounding box center [660, 577] width 191 height 794
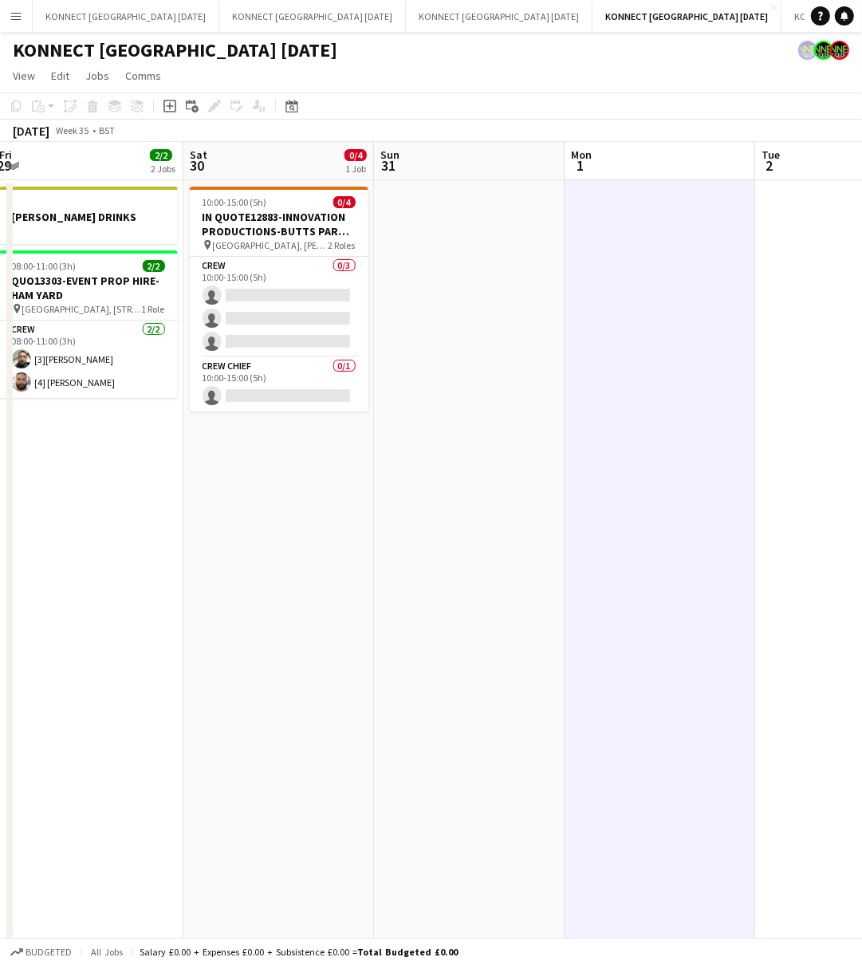
click at [19, 10] on app-icon "Menu" at bounding box center [16, 16] width 13 height 13
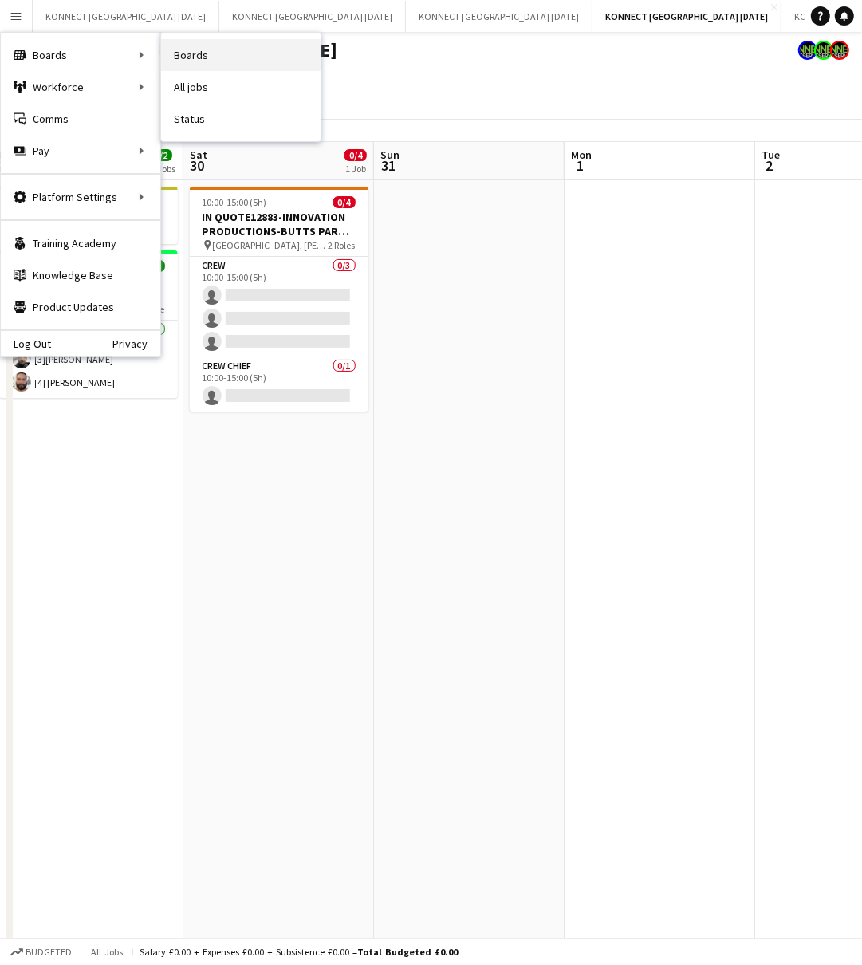
click at [221, 53] on link "Boards" at bounding box center [240, 55] width 159 height 32
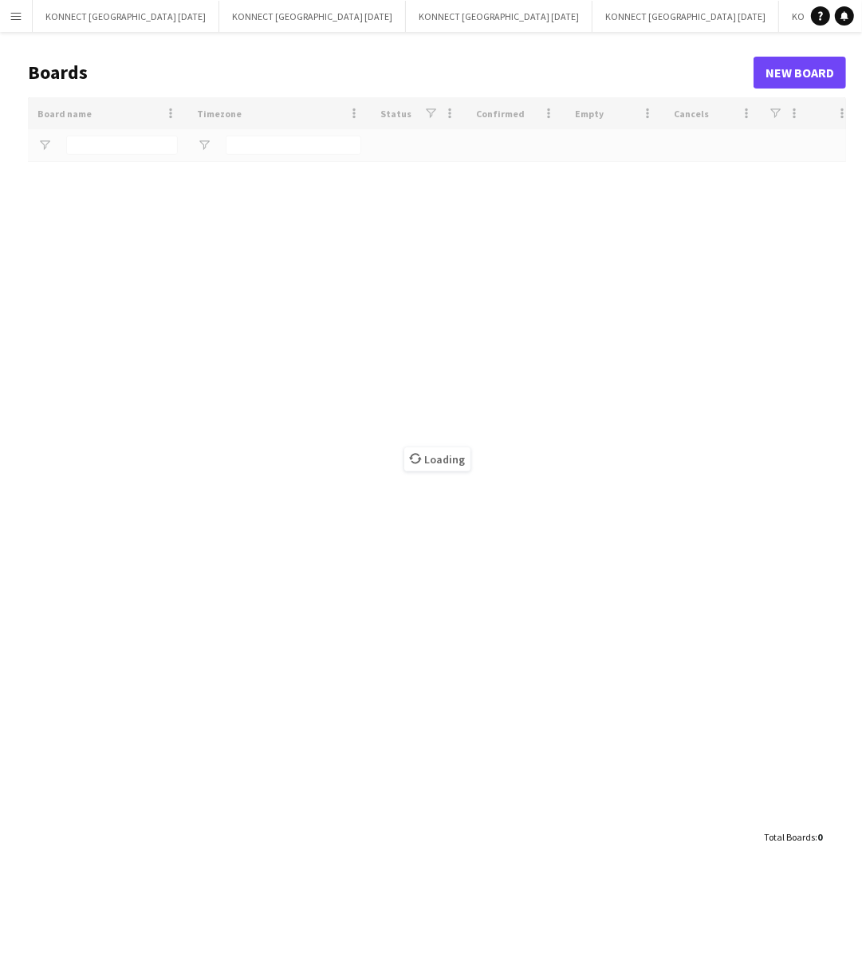
type input "****"
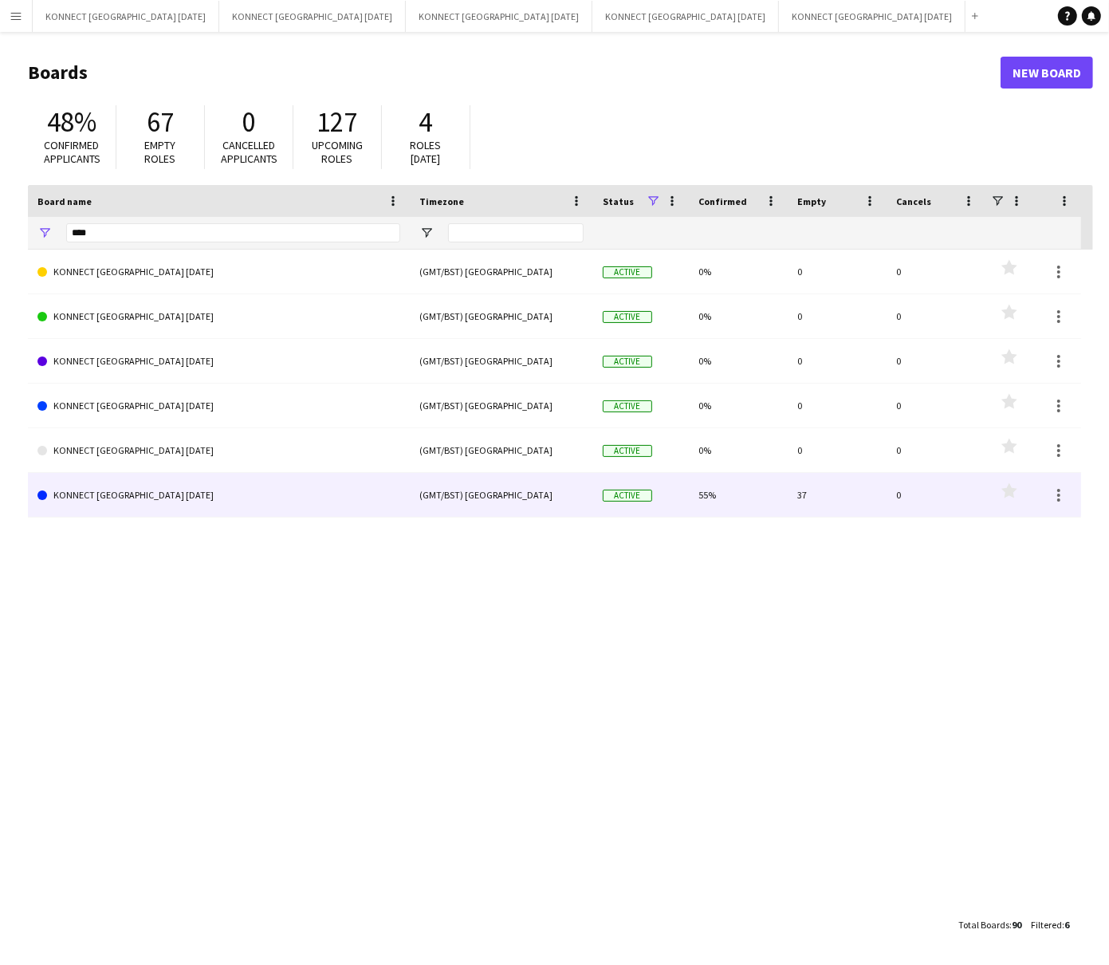
click at [251, 502] on link "KONNECT [GEOGRAPHIC_DATA] [DATE]" at bounding box center [218, 495] width 363 height 45
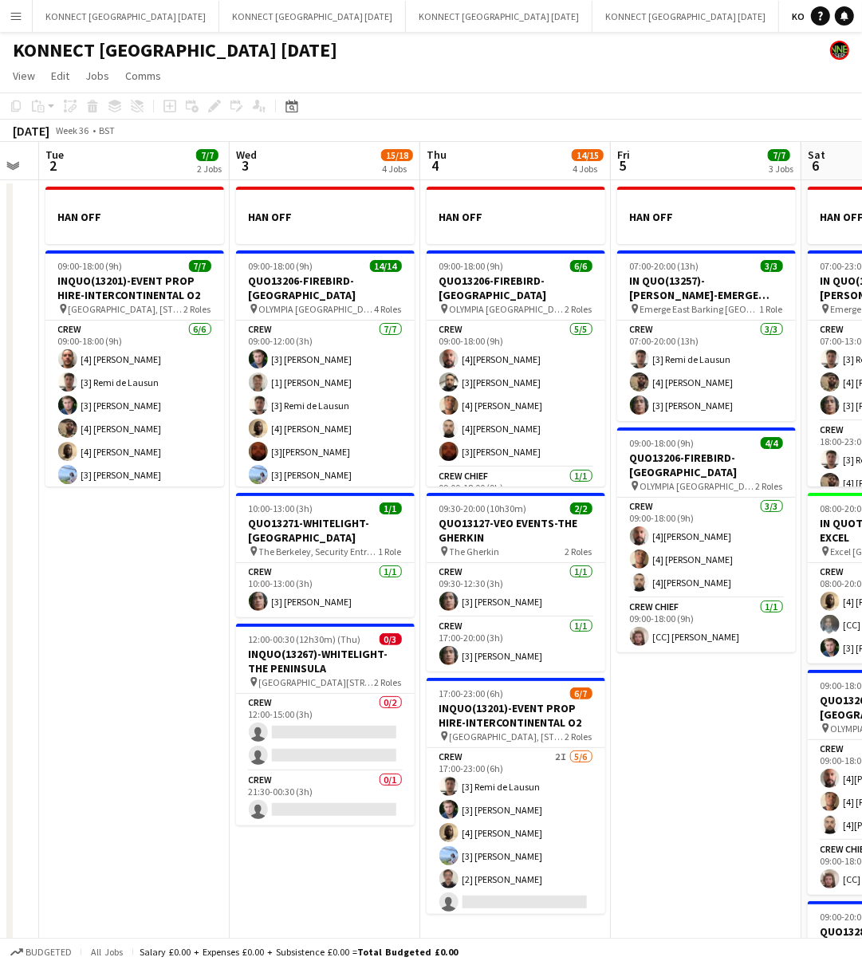
scroll to position [0, 530]
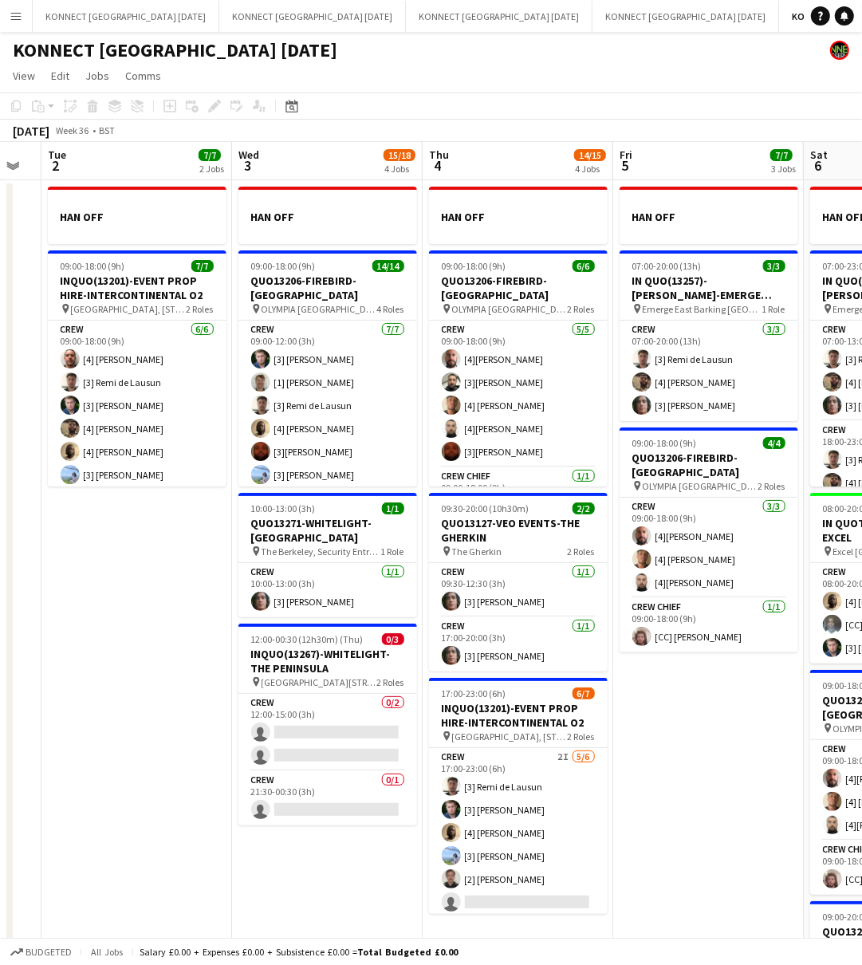
click at [137, 648] on app-date-cell "HAN OFF 09:00-18:00 (9h) 7/7 INQUO(13201)-EVENT PROP HIRE-INTERCONTINENTAL O2 p…" at bounding box center [136, 656] width 191 height 953
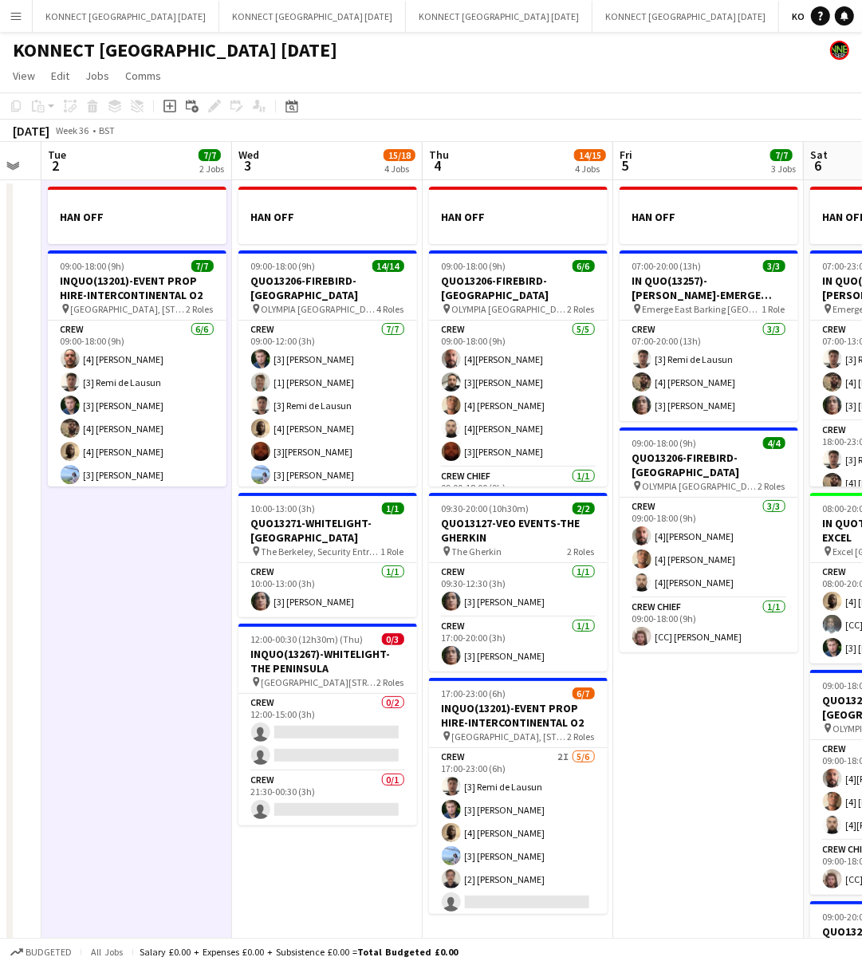
click at [137, 648] on app-date-cell "HAN OFF 09:00-18:00 (9h) 7/7 INQUO(13201)-EVENT PROP HIRE-INTERCONTINENTAL O2 p…" at bounding box center [136, 656] width 191 height 953
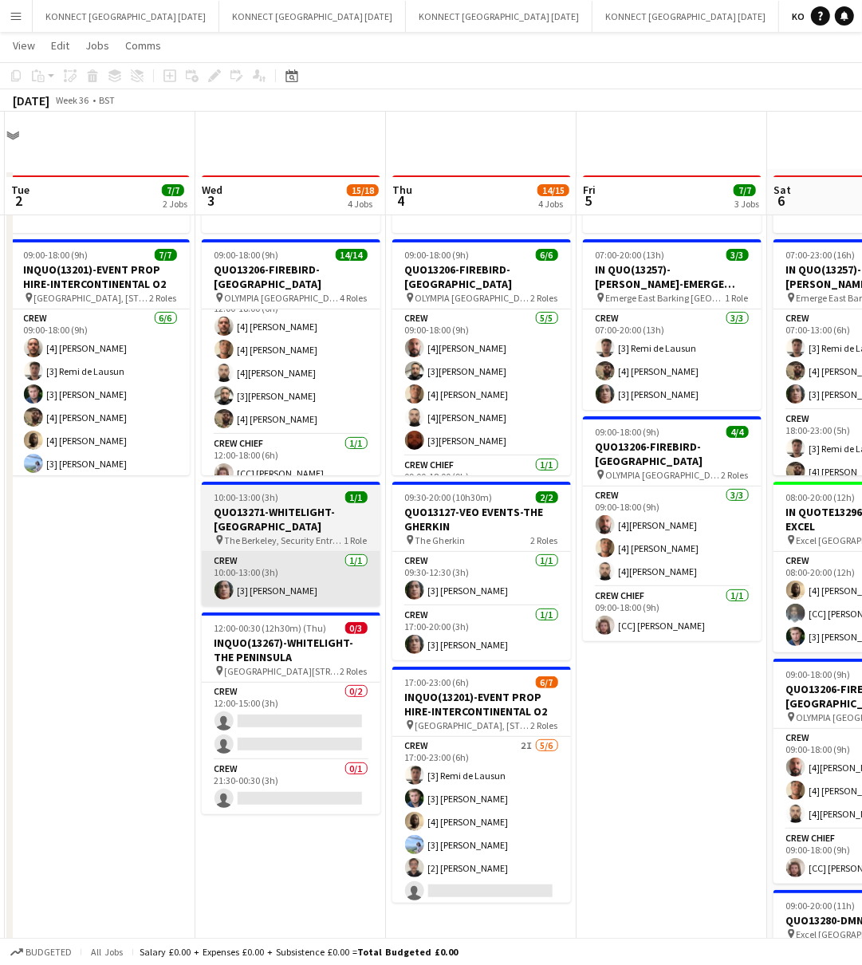
scroll to position [0, 0]
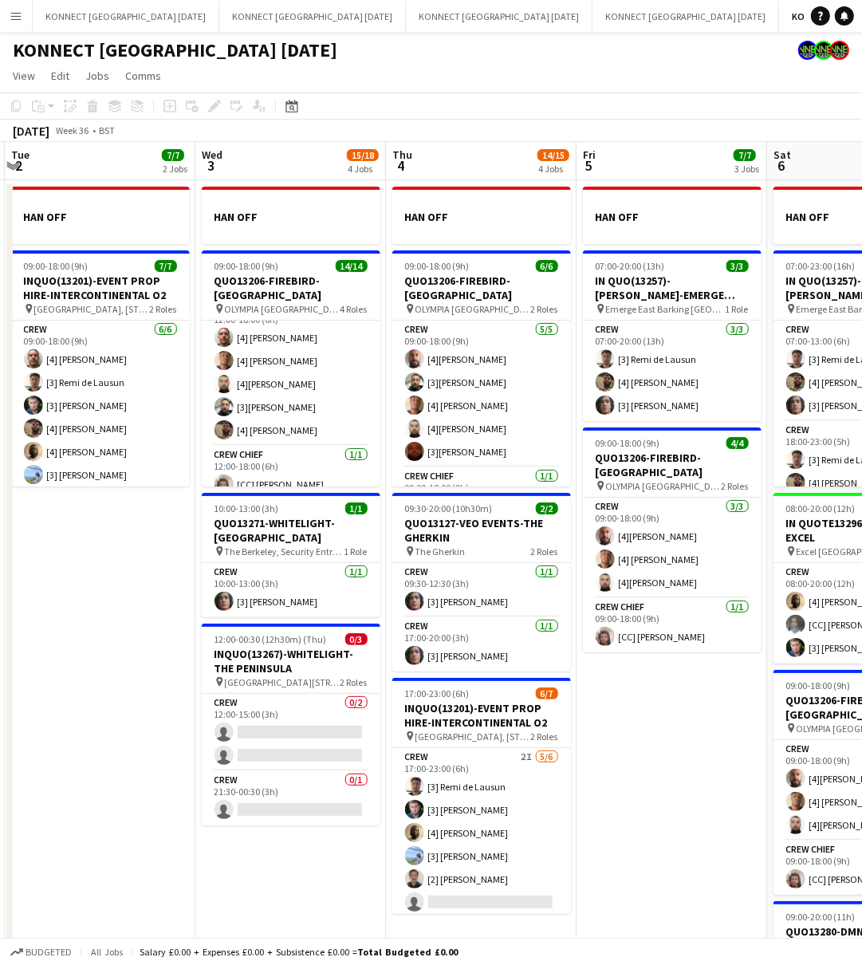
click at [134, 589] on app-date-cell "HAN OFF 09:00-18:00 (9h) 7/7 INQUO(13201)-EVENT PROP HIRE-INTERCONTINENTAL O2 p…" at bounding box center [100, 656] width 191 height 953
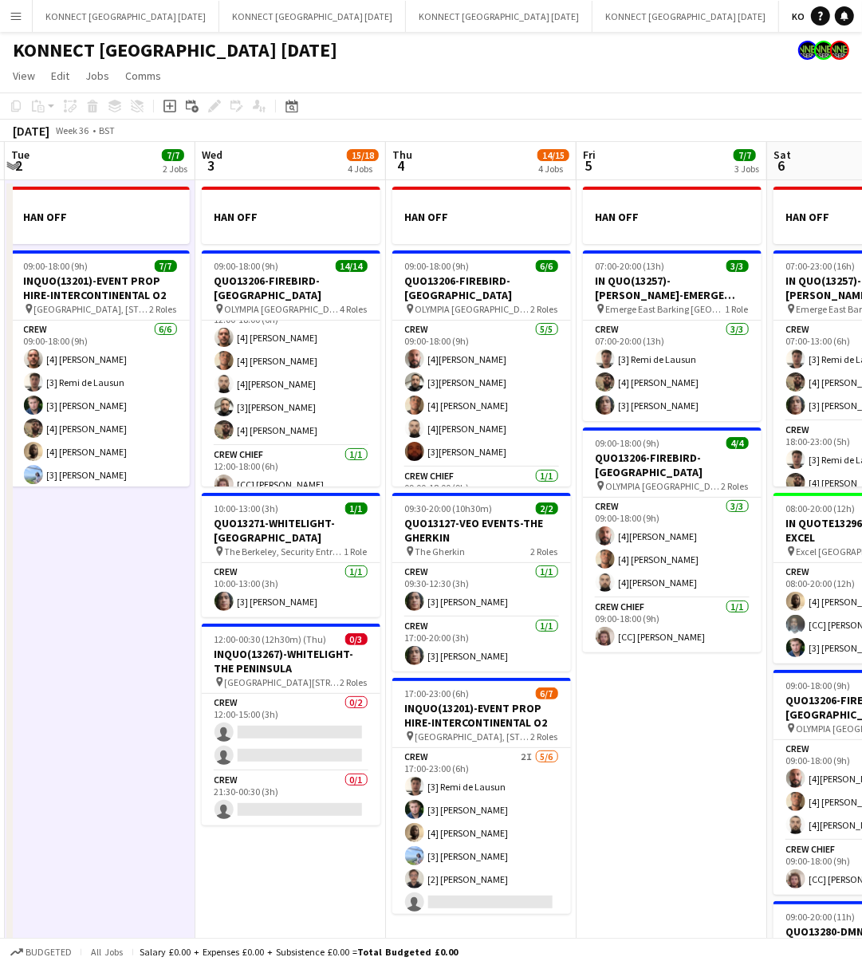
click at [616, 739] on app-date-cell "HAN OFF 07:00-20:00 (13h) 3/3 IN QUO(13257)-[PERSON_NAME]-EMERGE EAST pin Emerg…" at bounding box center [672, 656] width 191 height 953
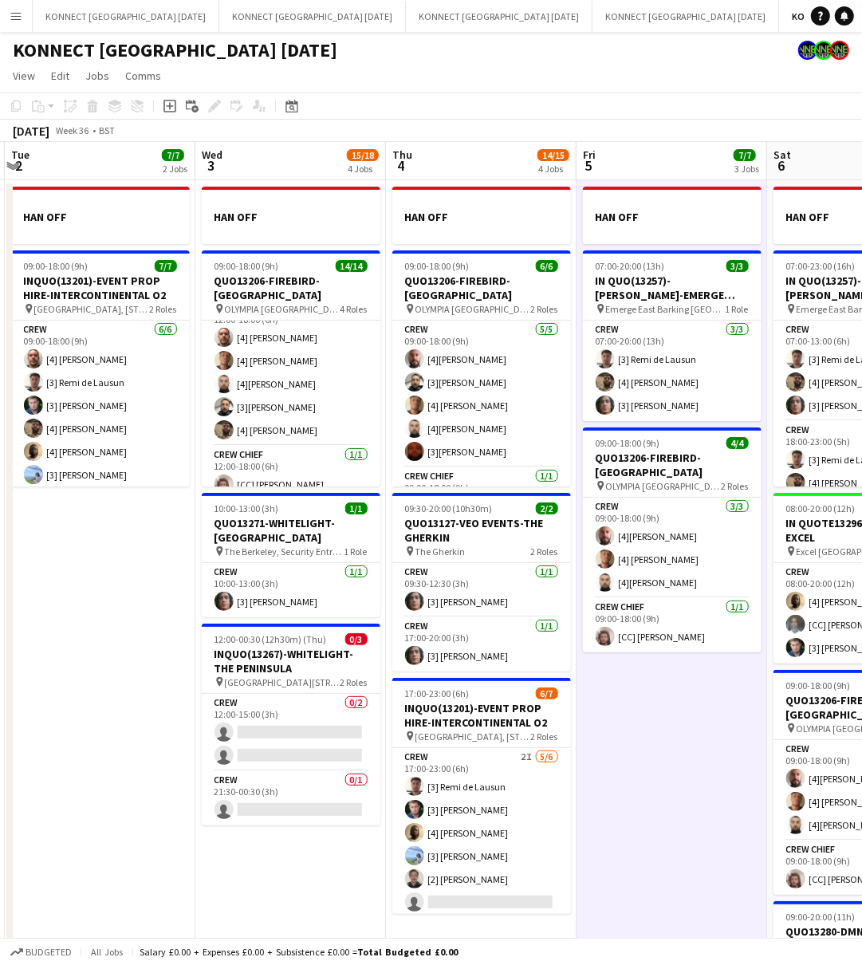
click at [616, 739] on app-date-cell "HAN OFF 07:00-20:00 (13h) 3/3 IN QUO(13257)-[PERSON_NAME]-EMERGE EAST pin Emerg…" at bounding box center [672, 656] width 191 height 953
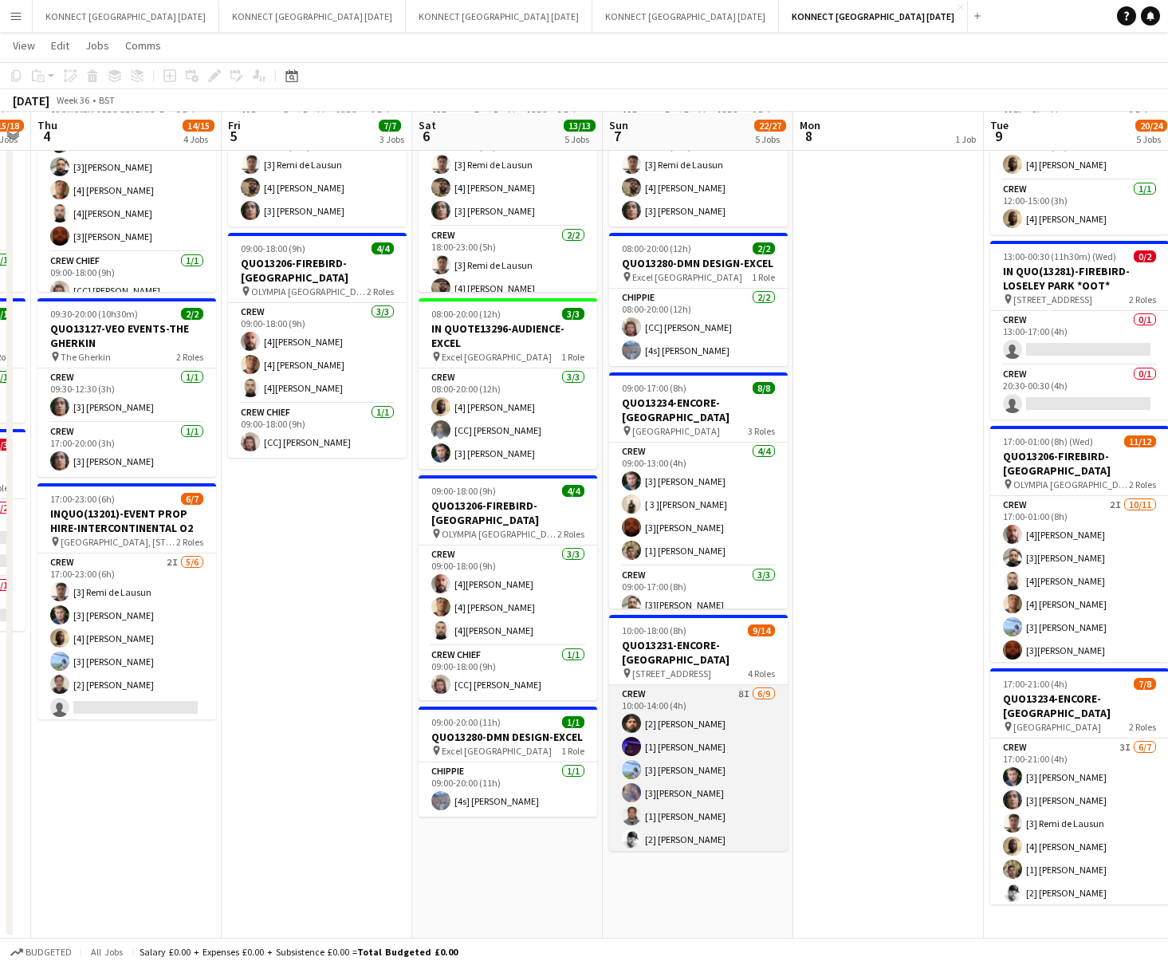
scroll to position [0, 691]
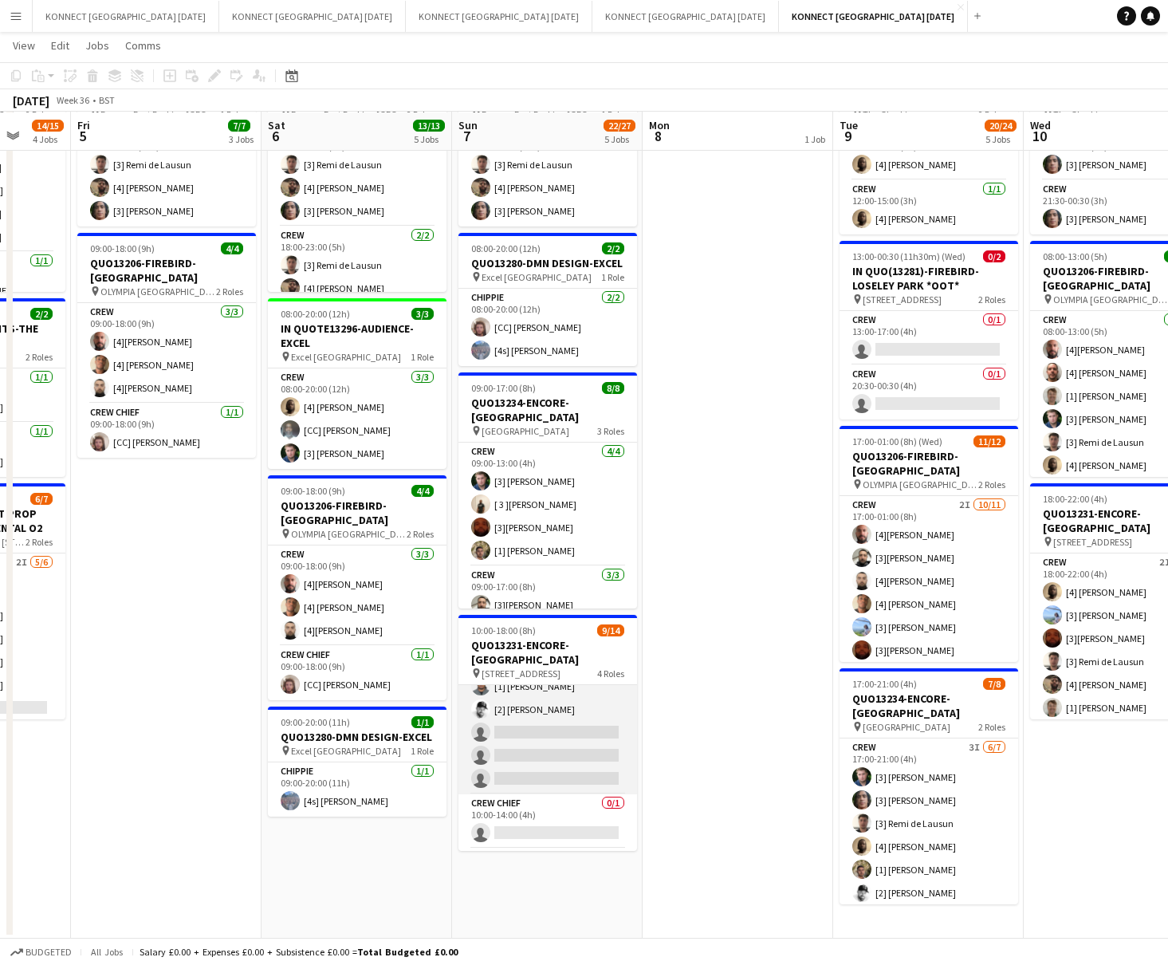
click at [544, 748] on app-card-role "Crew 8I [DATE] 10:00-14:00 (4h) [2] [PERSON_NAME] [1] [PERSON_NAME] [3] [PERSON…" at bounding box center [548, 674] width 179 height 239
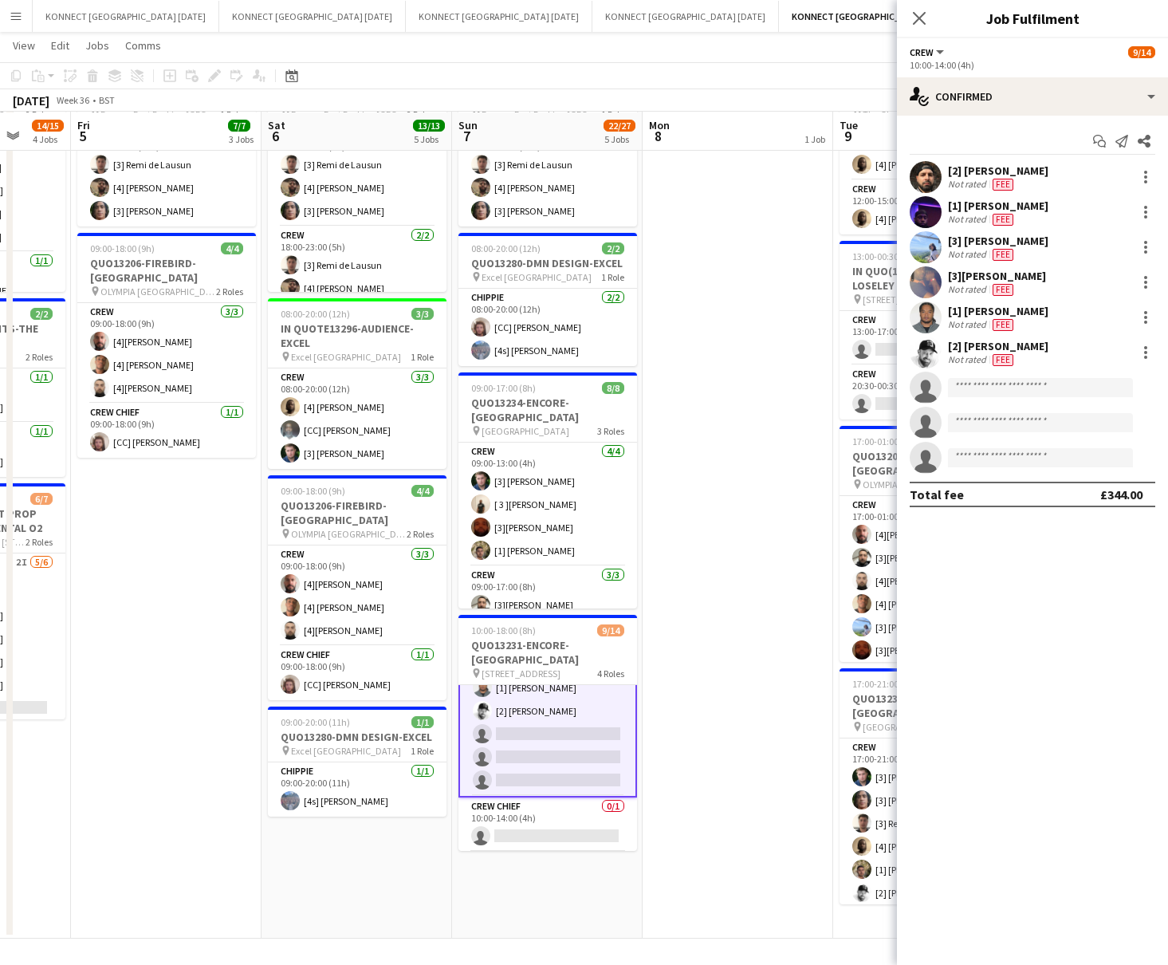
scroll to position [132, 0]
click at [721, 543] on app-date-cell "HAN OFF" at bounding box center [738, 462] width 191 height 953
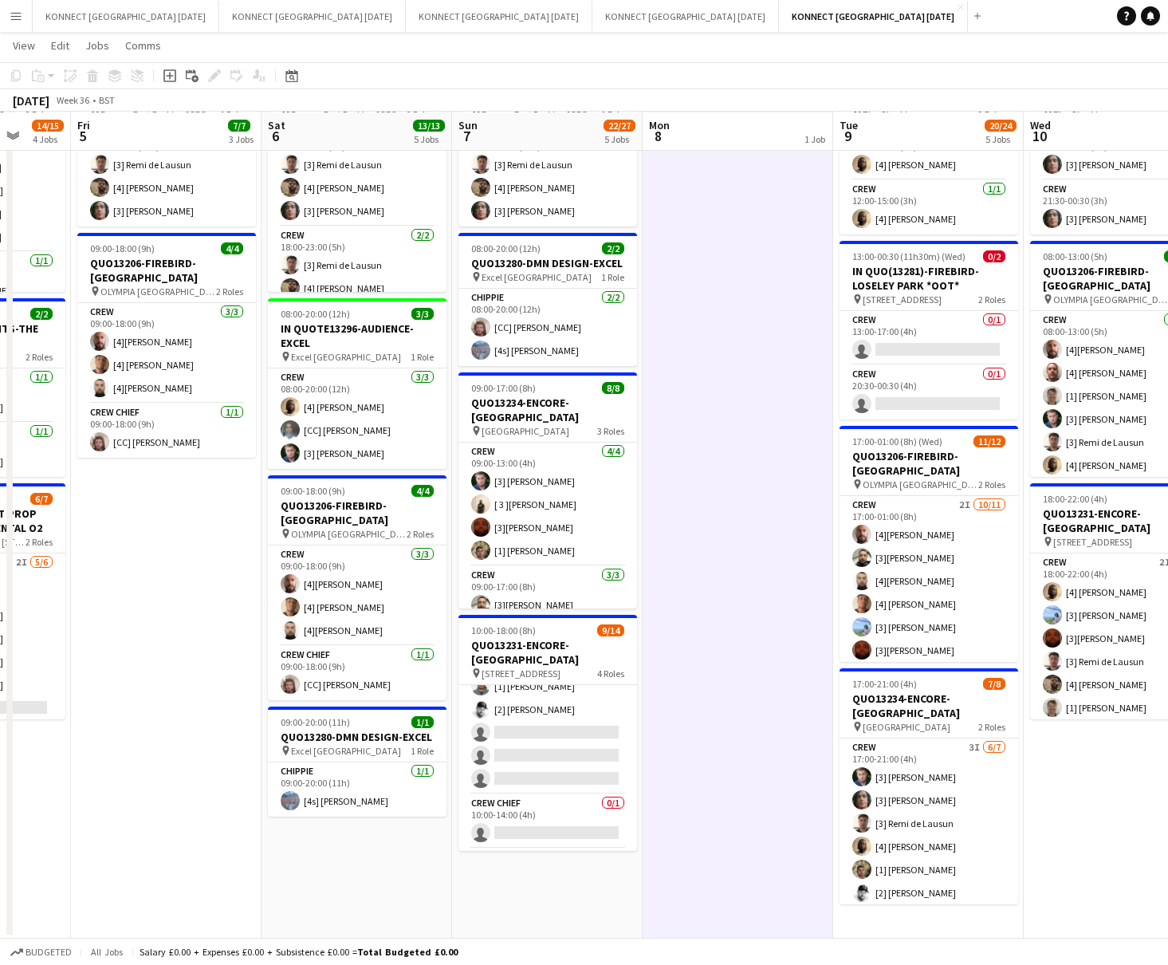
click at [721, 543] on app-date-cell "HAN OFF" at bounding box center [738, 462] width 191 height 953
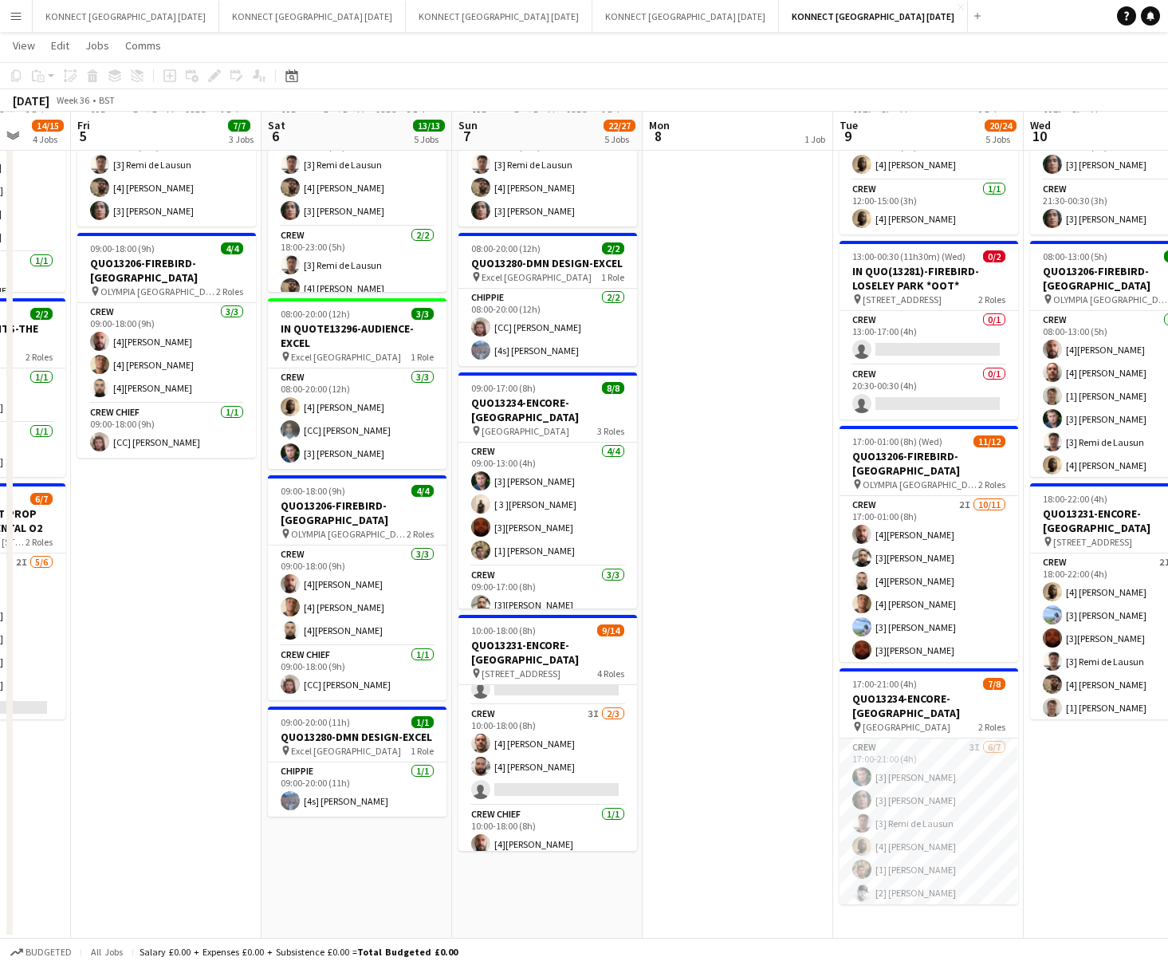
scroll to position [283, 0]
click at [709, 646] on app-date-cell "HAN OFF" at bounding box center [738, 462] width 191 height 953
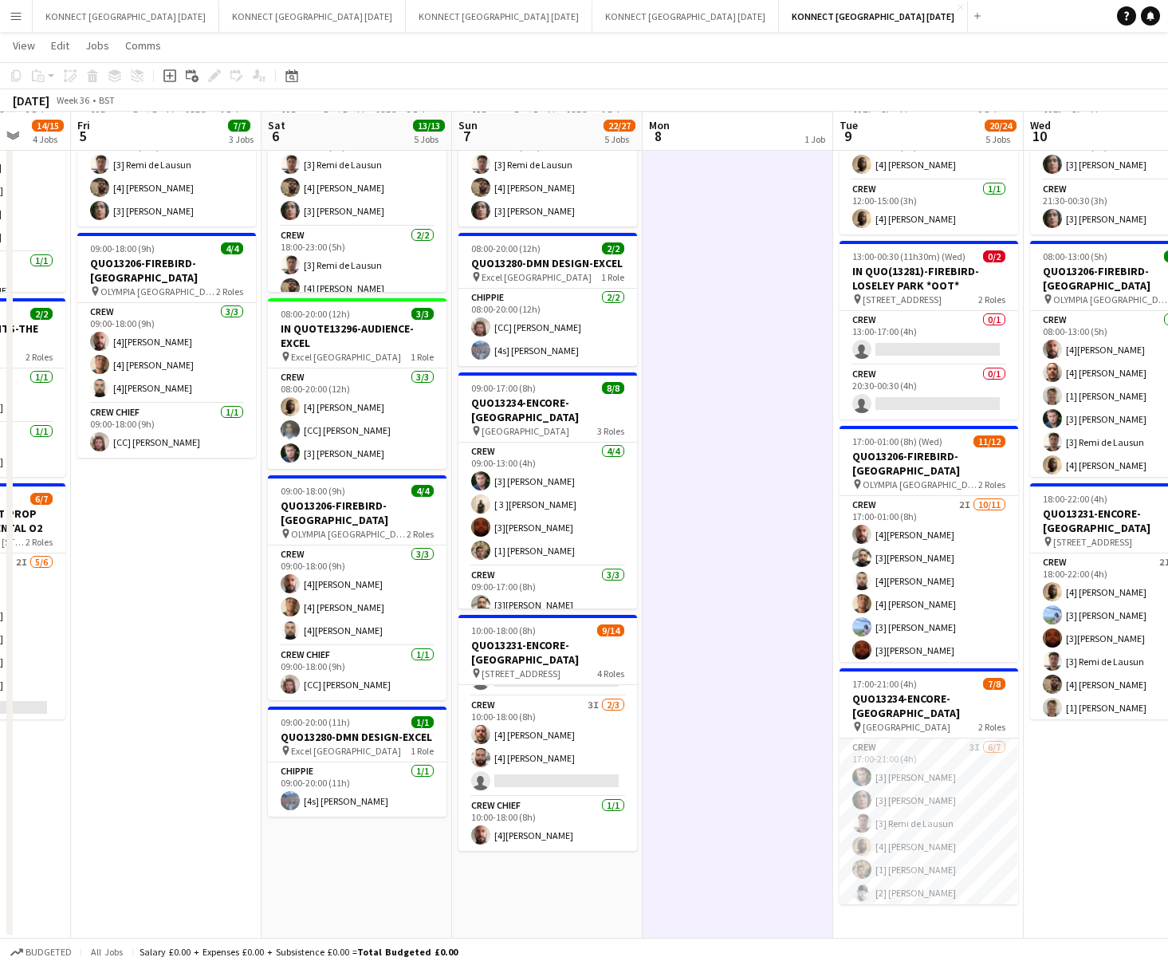
click at [709, 646] on app-date-cell "HAN OFF" at bounding box center [738, 462] width 191 height 953
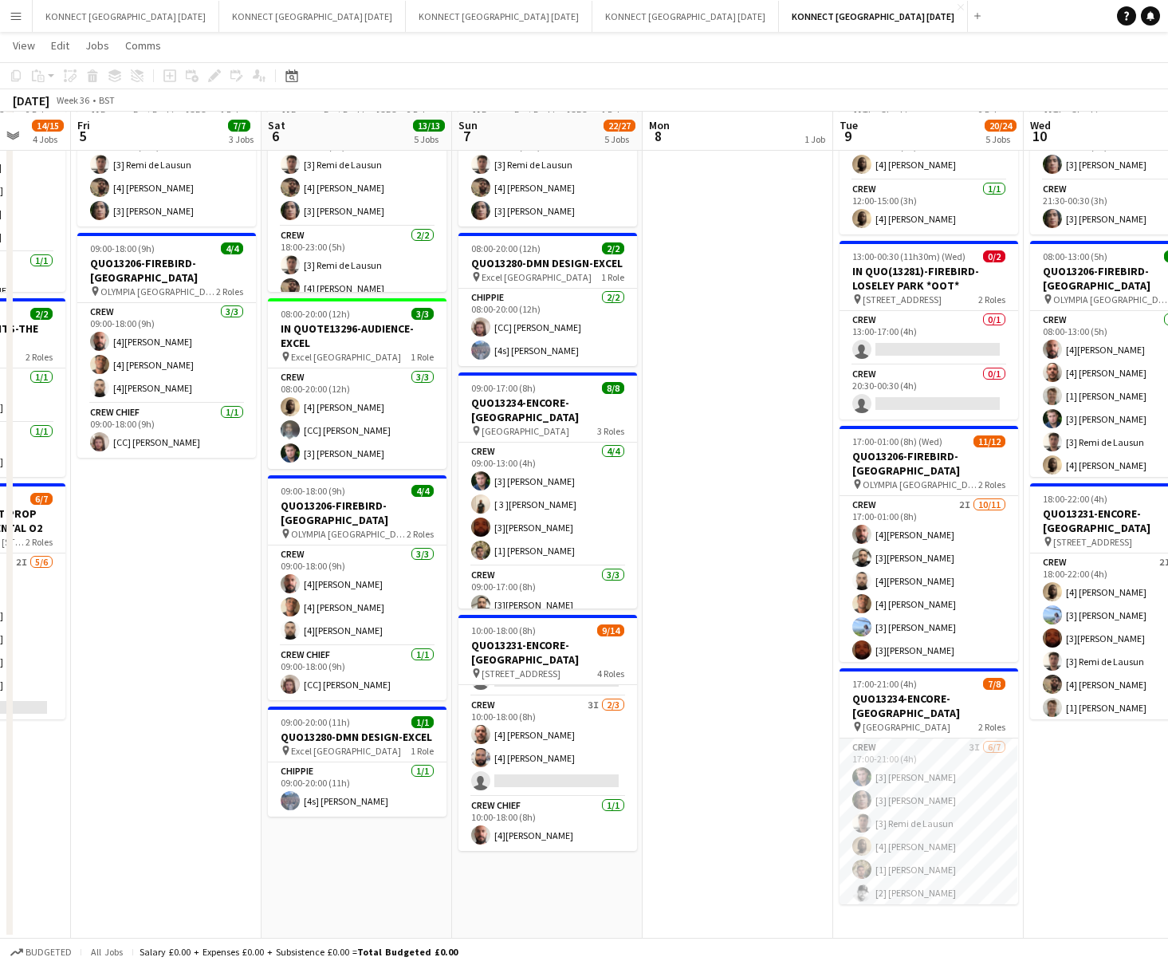
click at [183, 585] on app-date-cell "HAN OFF 07:00-20:00 (13h) 3/3 IN QUO(13257)-[PERSON_NAME]-EMERGE EAST pin Emerg…" at bounding box center [166, 462] width 191 height 953
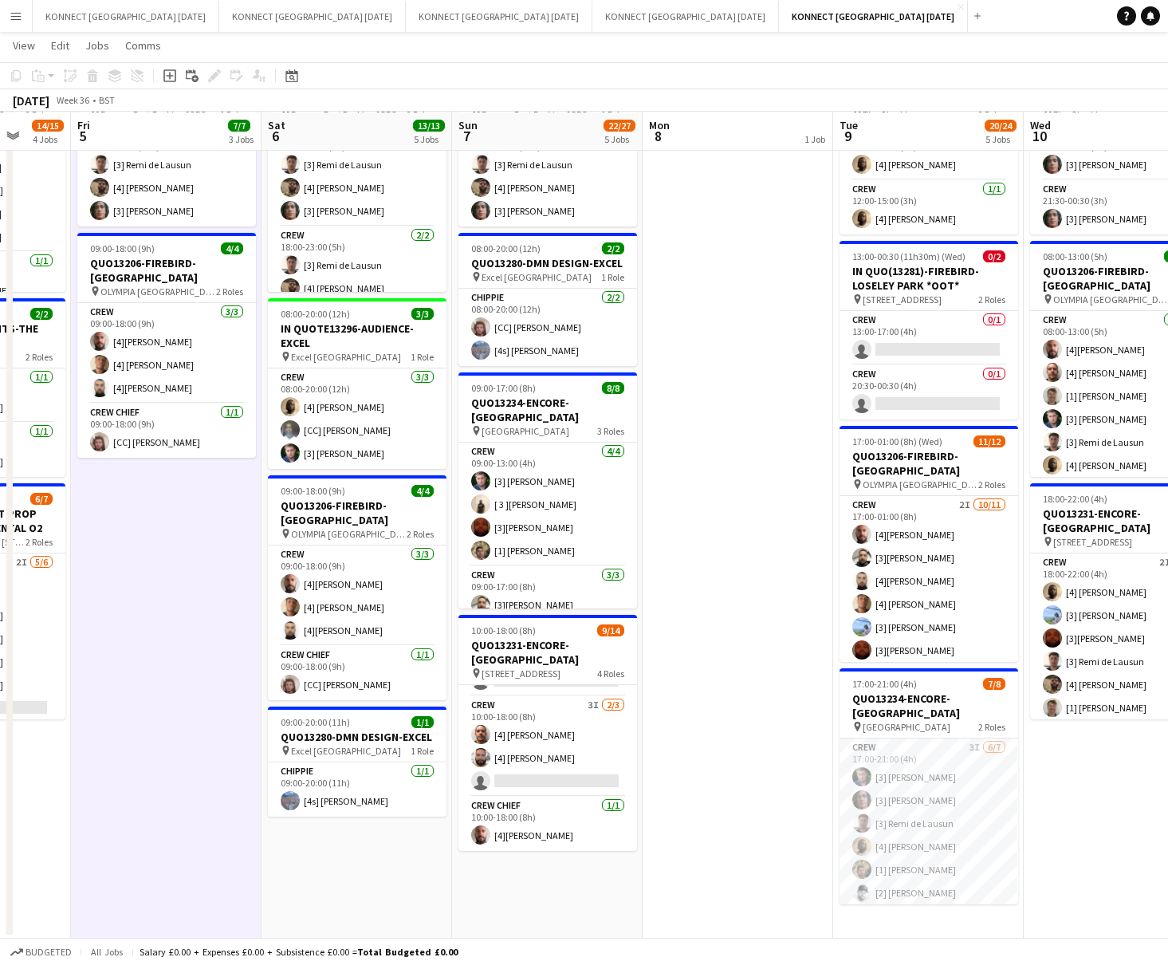
click at [183, 585] on app-date-cell "HAN OFF 07:00-20:00 (13h) 3/3 IN QUO(13257)-[PERSON_NAME]-EMERGE EAST pin Emerg…" at bounding box center [166, 462] width 191 height 953
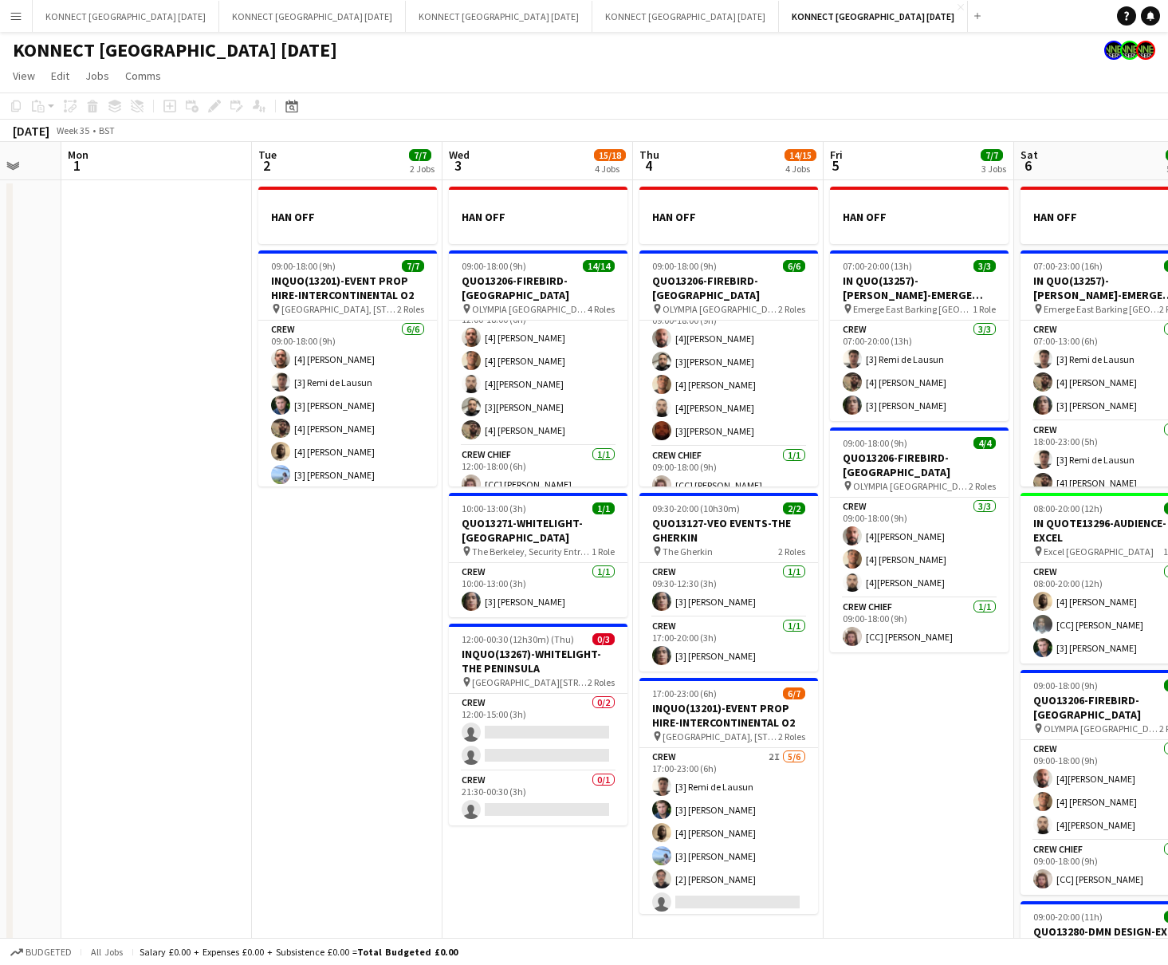
scroll to position [0, 520]
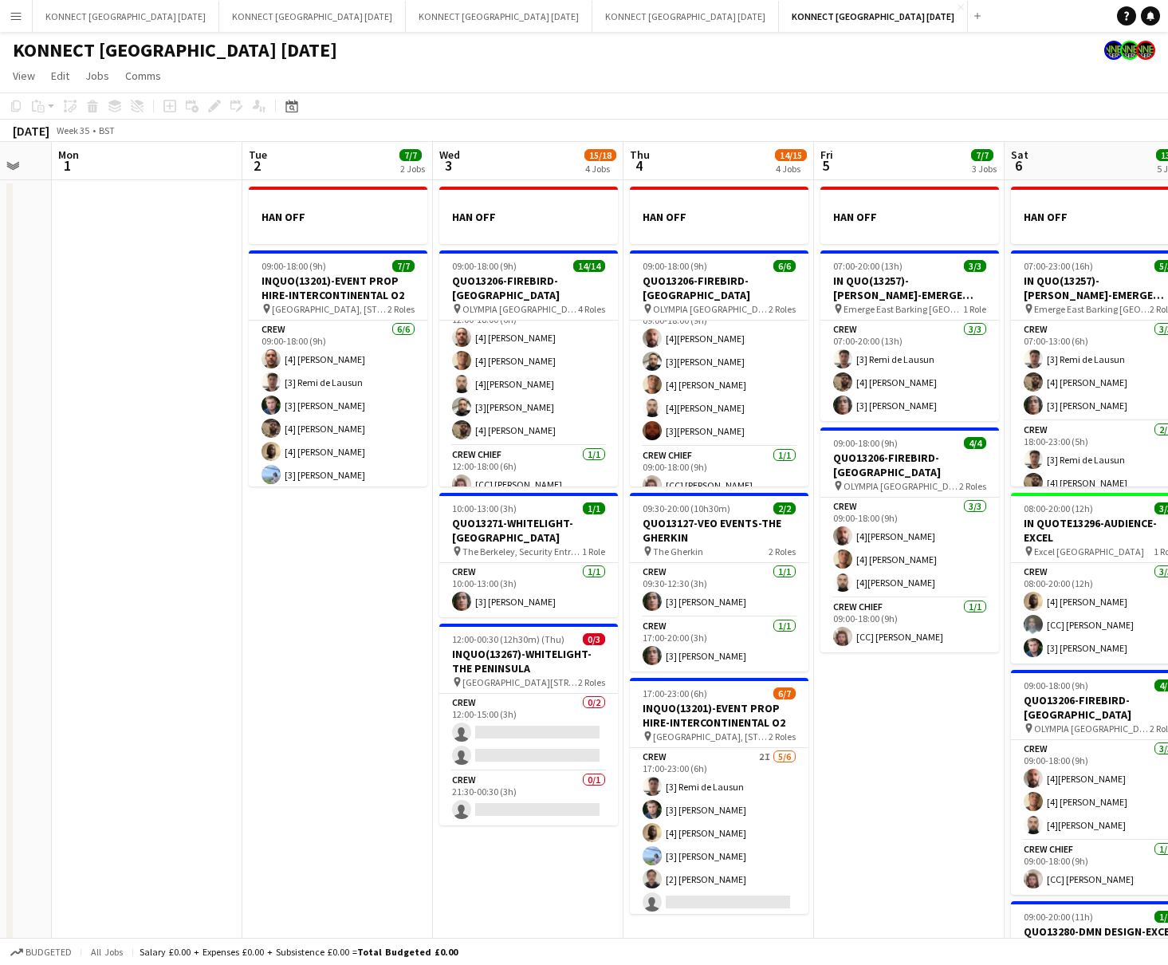
click at [305, 659] on app-date-cell "HAN OFF 09:00-18:00 (9h) 7/7 INQUO(13201)-EVENT PROP HIRE-INTERCONTINENTAL O2 p…" at bounding box center [337, 656] width 191 height 953
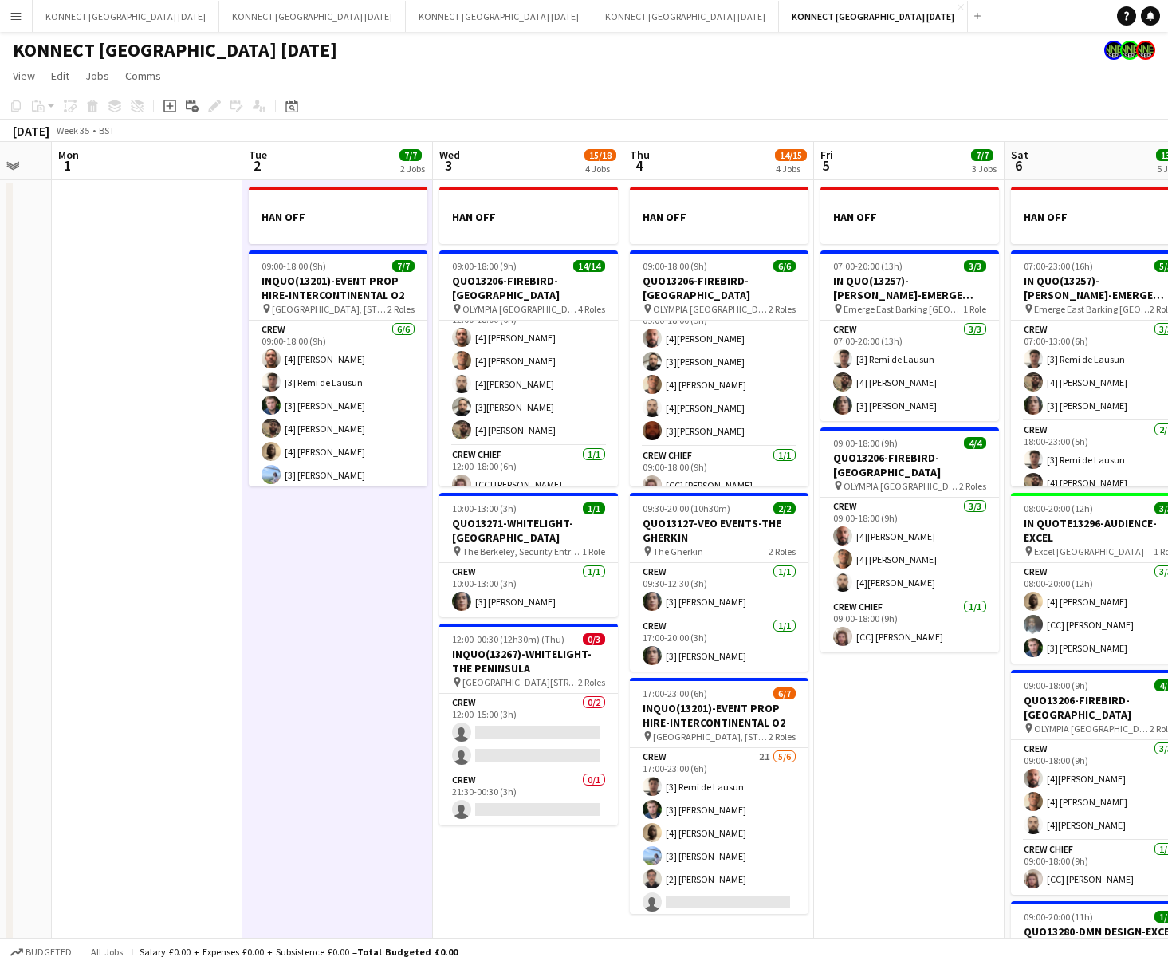
click at [305, 661] on app-date-cell "HAN OFF 09:00-18:00 (9h) 7/7 INQUO(13201)-EVENT PROP HIRE-INTERCONTINENTAL O2 p…" at bounding box center [337, 656] width 191 height 953
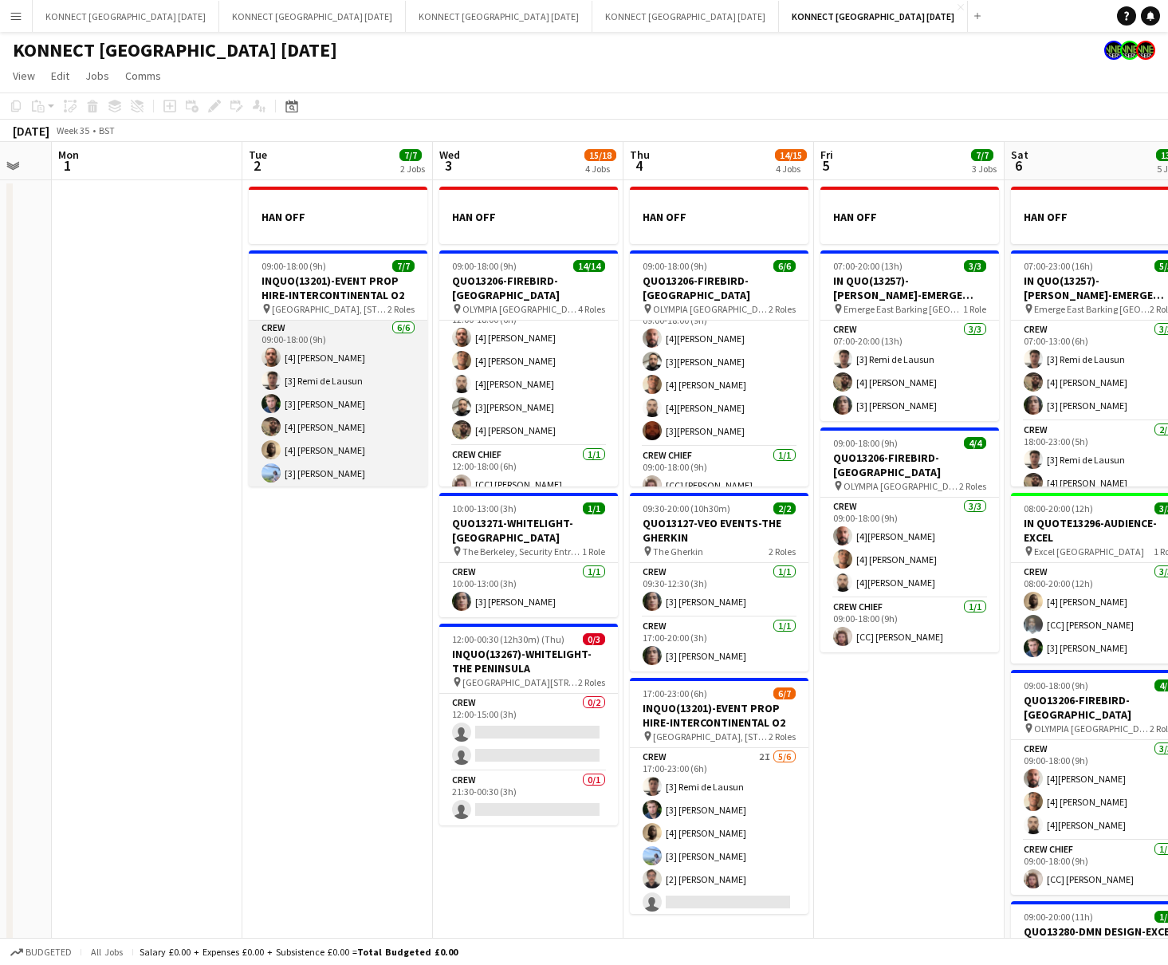
scroll to position [0, 0]
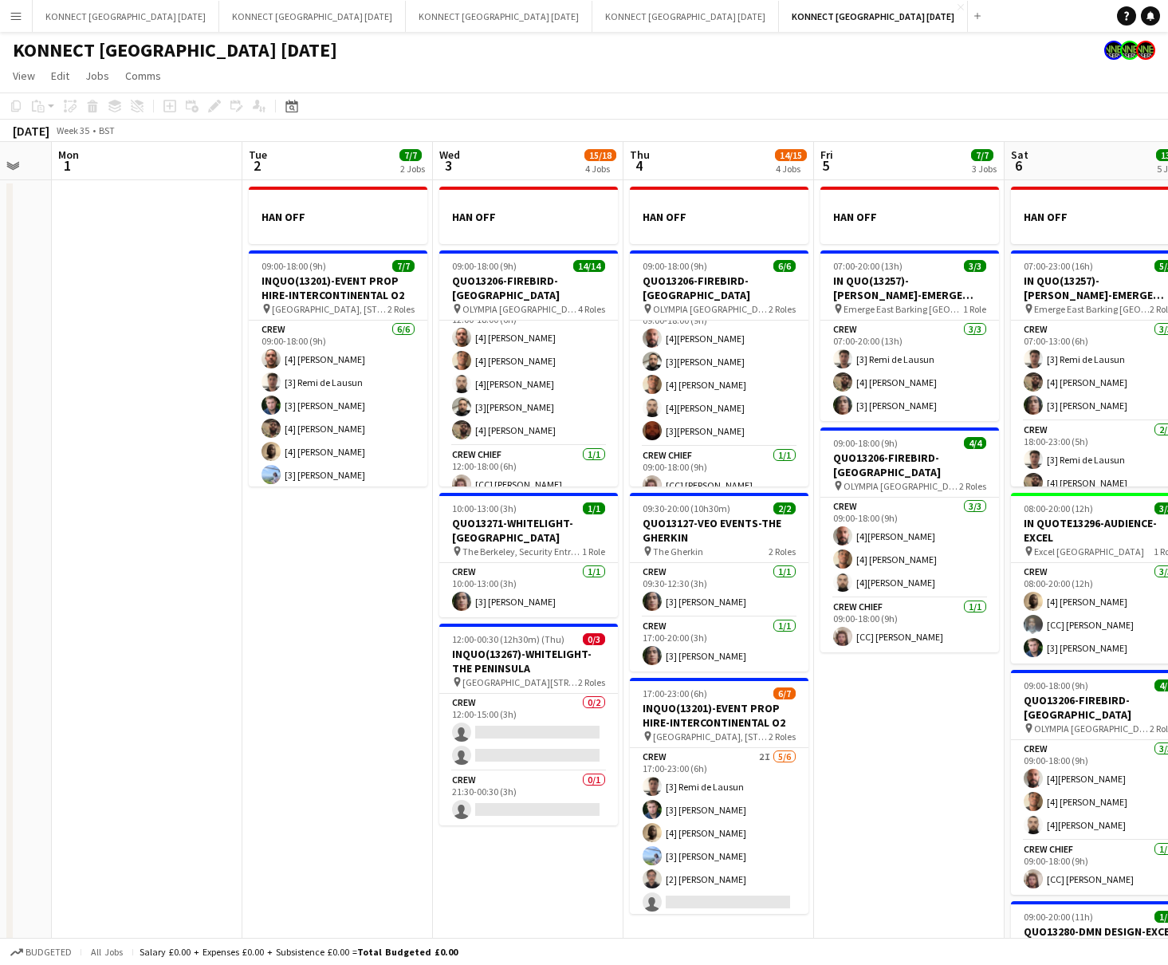
click at [372, 727] on app-date-cell "HAN OFF 09:00-18:00 (9h) 7/7 INQUO(13201)-EVENT PROP HIRE-INTERCONTINENTAL O2 p…" at bounding box center [337, 656] width 191 height 953
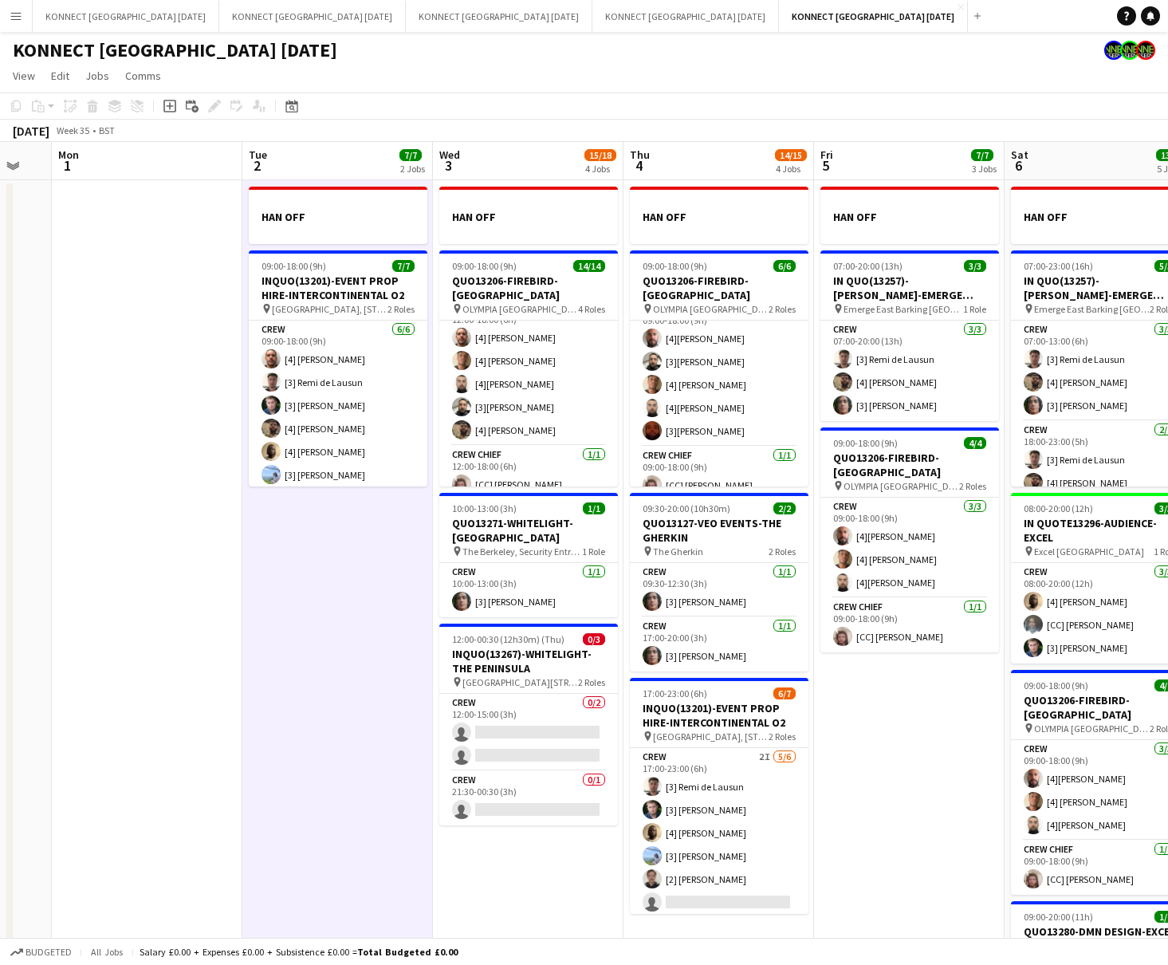
click at [372, 727] on app-date-cell "HAN OFF 09:00-18:00 (9h) 7/7 INQUO(13201)-EVENT PROP HIRE-INTERCONTINENTAL O2 p…" at bounding box center [337, 656] width 191 height 953
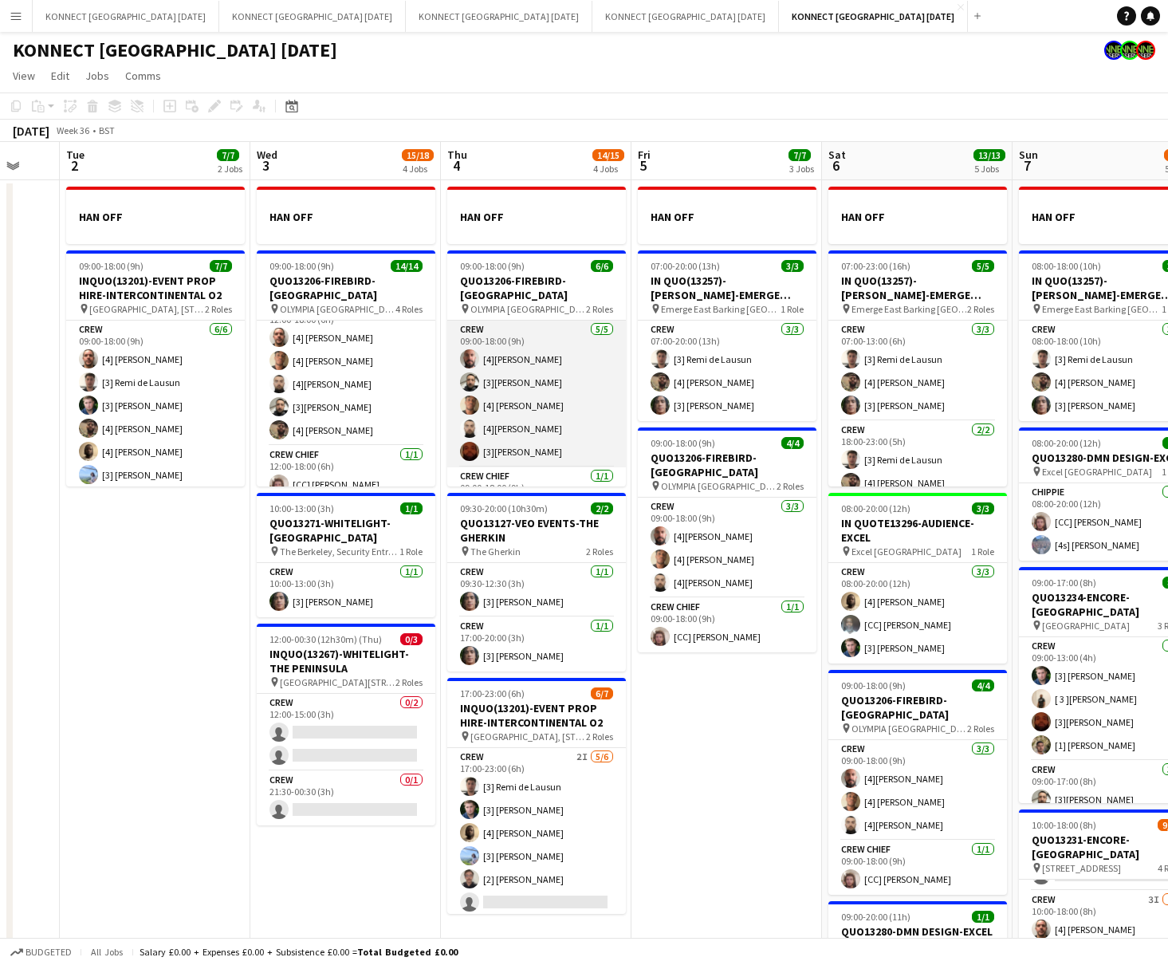
scroll to position [21, 0]
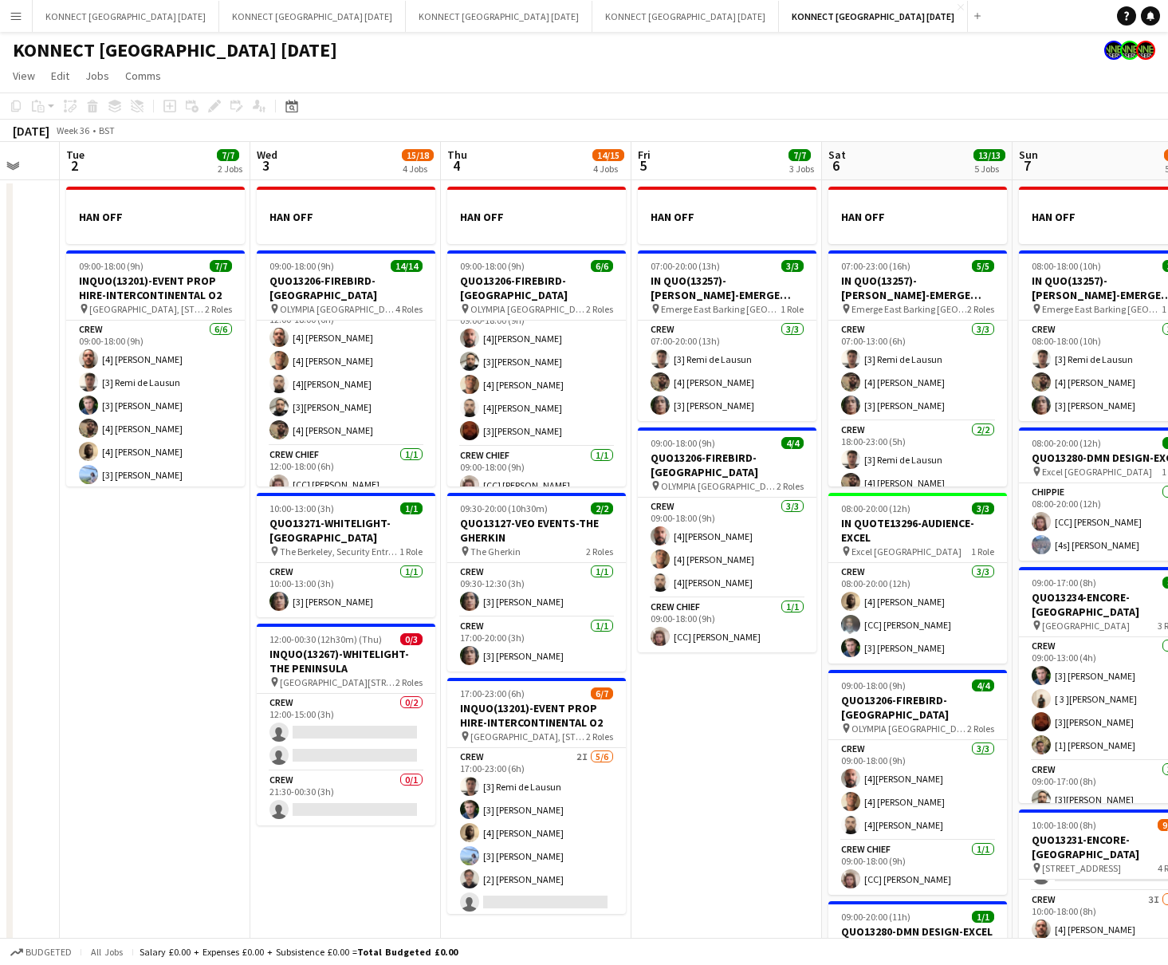
click at [756, 778] on app-date-cell "HAN OFF 07:00-20:00 (13h) 3/3 IN QUO(13257)-[PERSON_NAME]-EMERGE EAST pin Emerg…" at bounding box center [727, 656] width 191 height 953
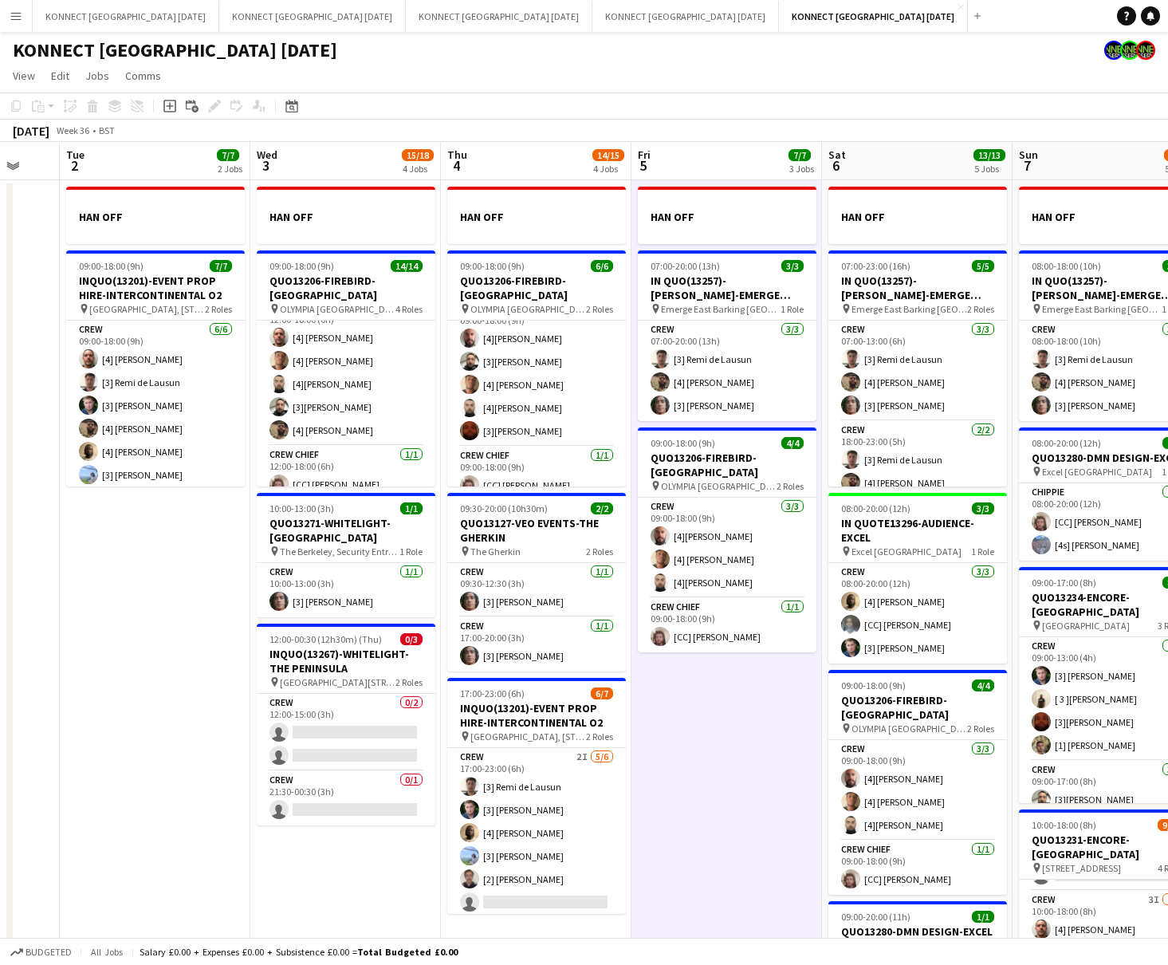
click at [733, 778] on app-date-cell "HAN OFF 07:00-20:00 (13h) 3/3 IN QUO(13257)-[PERSON_NAME]-EMERGE EAST pin Emerg…" at bounding box center [727, 656] width 191 height 953
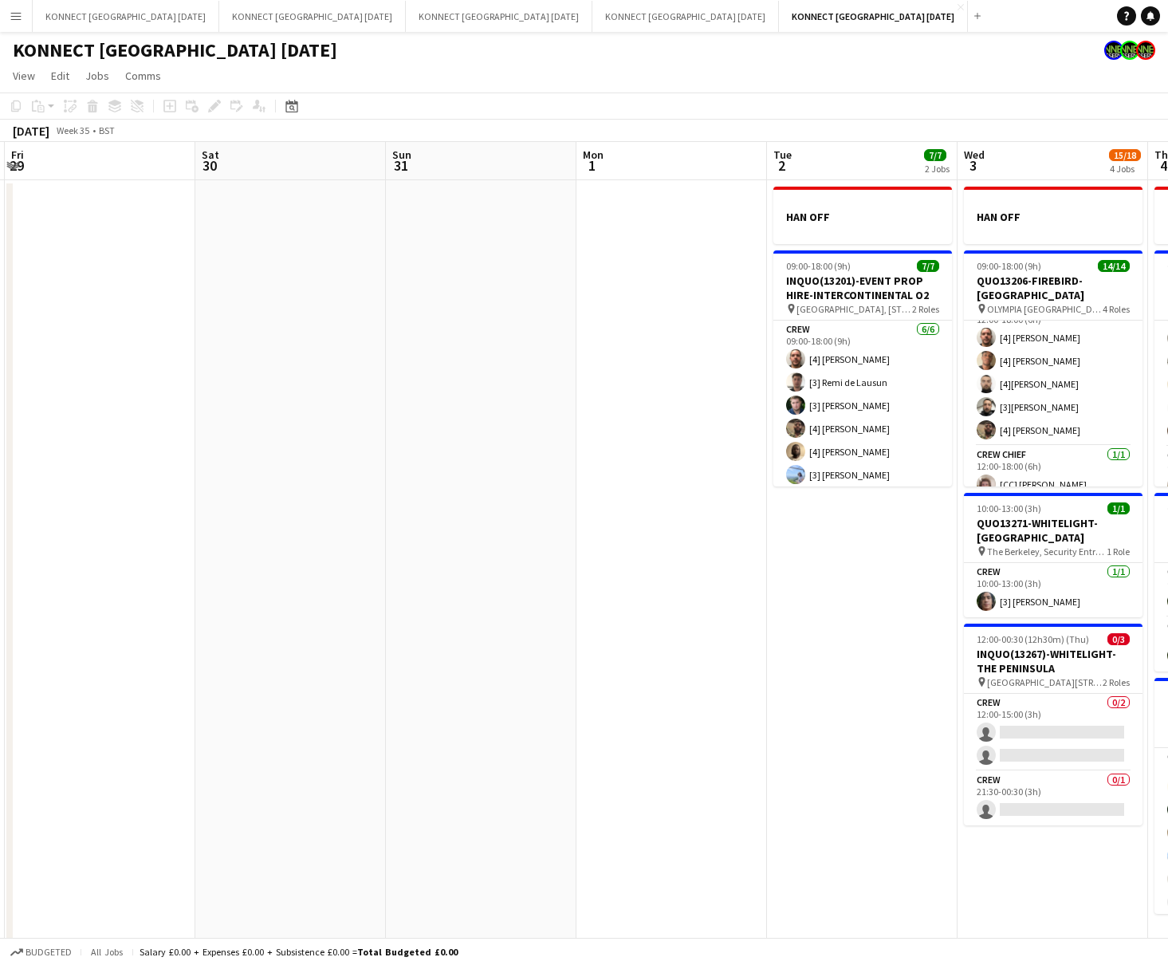
scroll to position [0, 485]
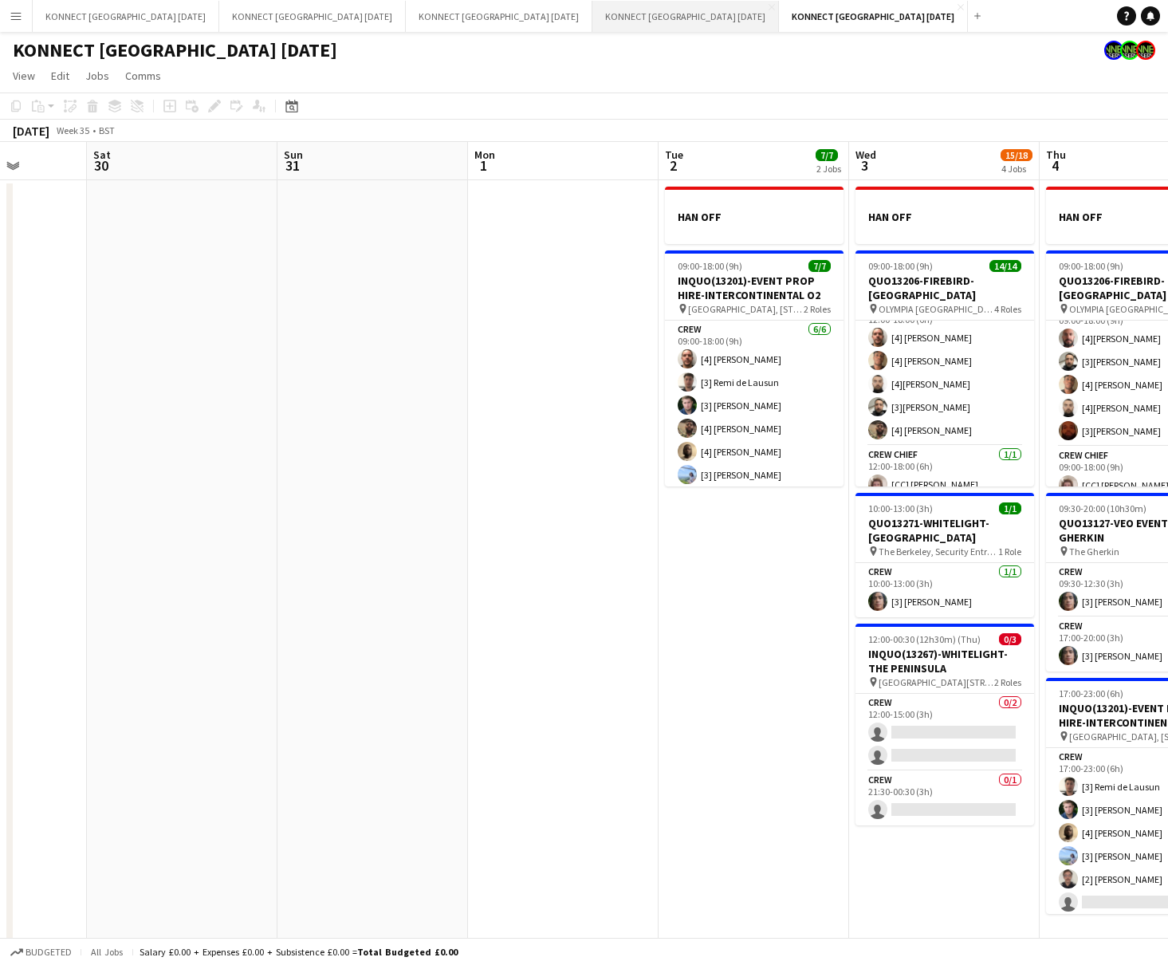
click at [593, 25] on button "KONNECT [GEOGRAPHIC_DATA] [DATE] Close" at bounding box center [686, 16] width 187 height 31
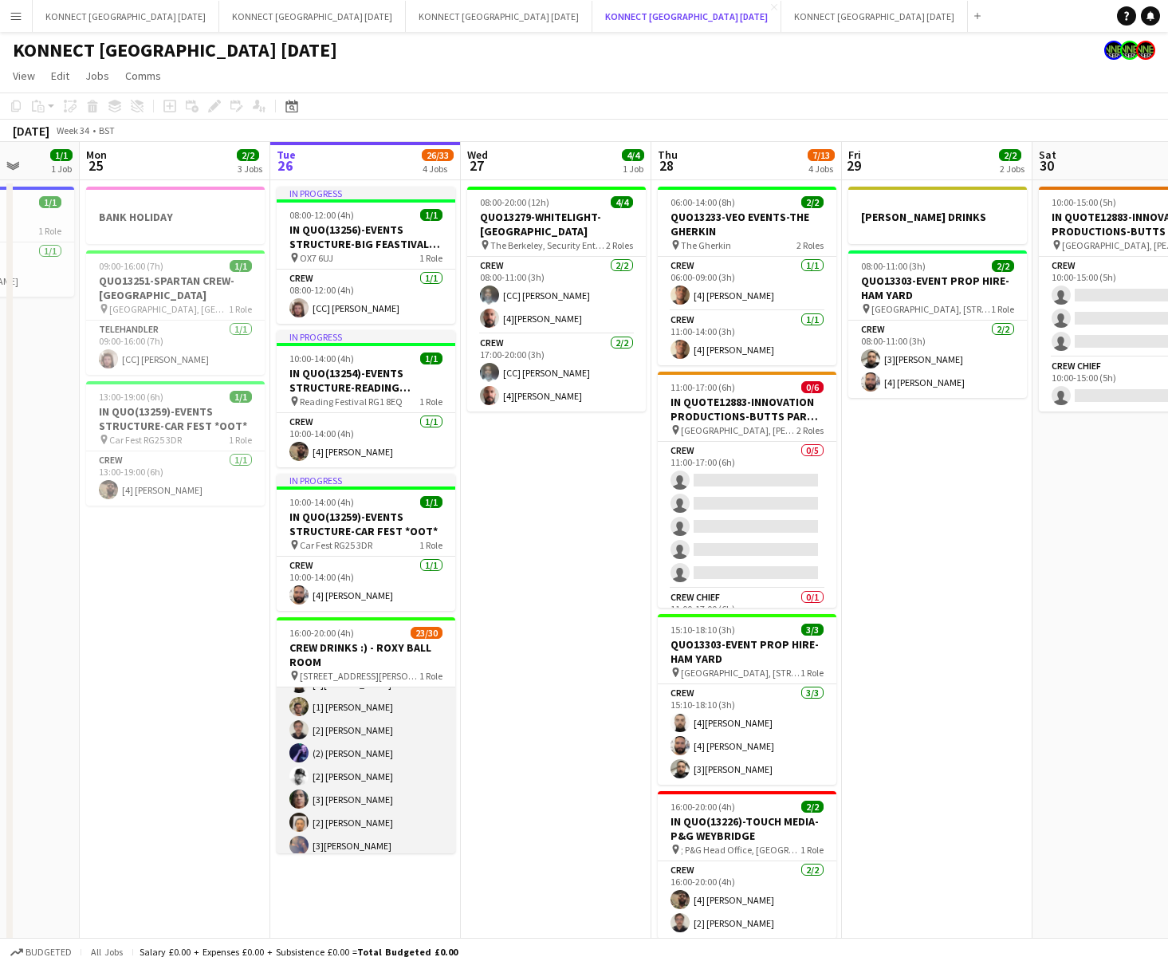
scroll to position [277, 0]
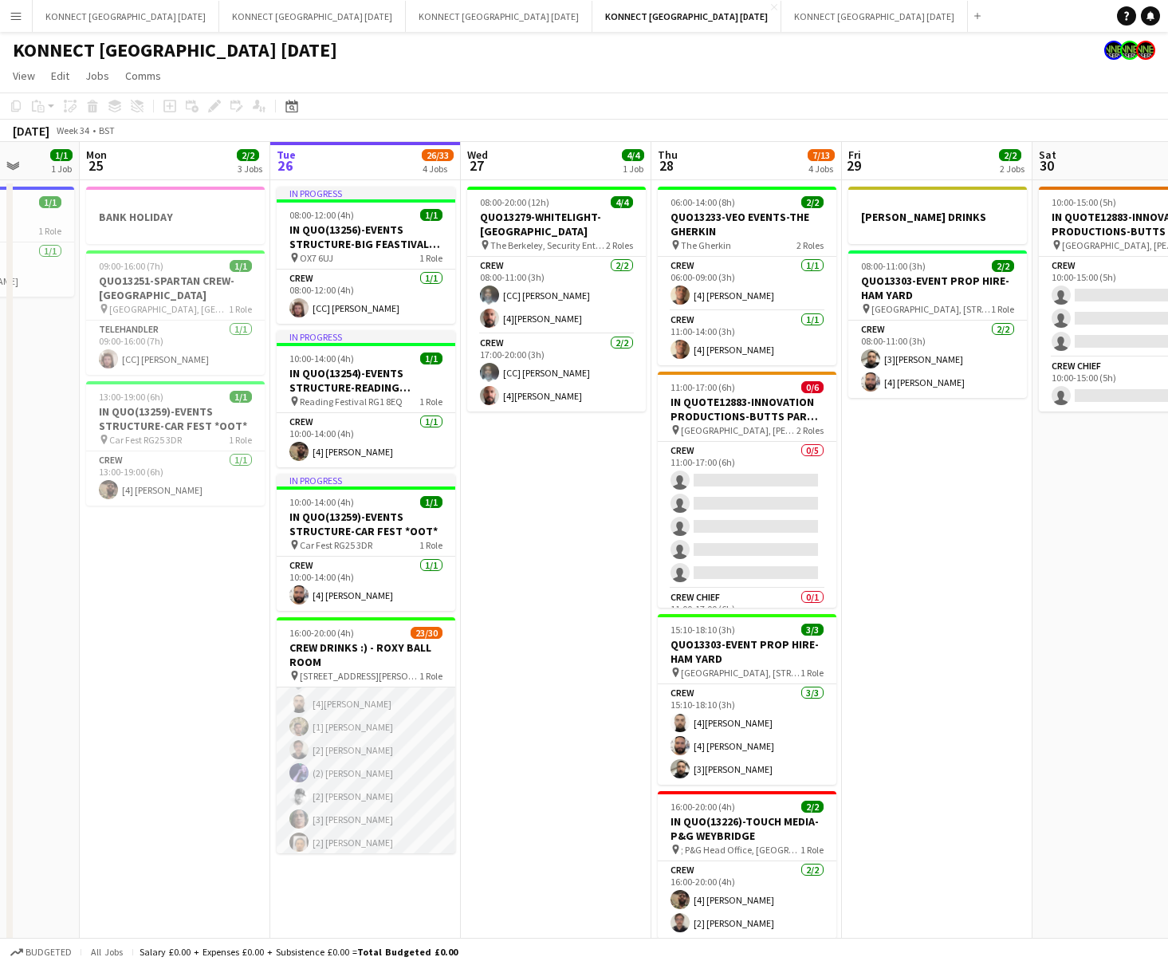
click at [354, 746] on app-card-role "Crew 9I 23/30 16:00-20:00 (4h) [4] [PERSON_NAME] [3] [PERSON_NAME] [CM] [PERSON…" at bounding box center [366, 773] width 179 height 725
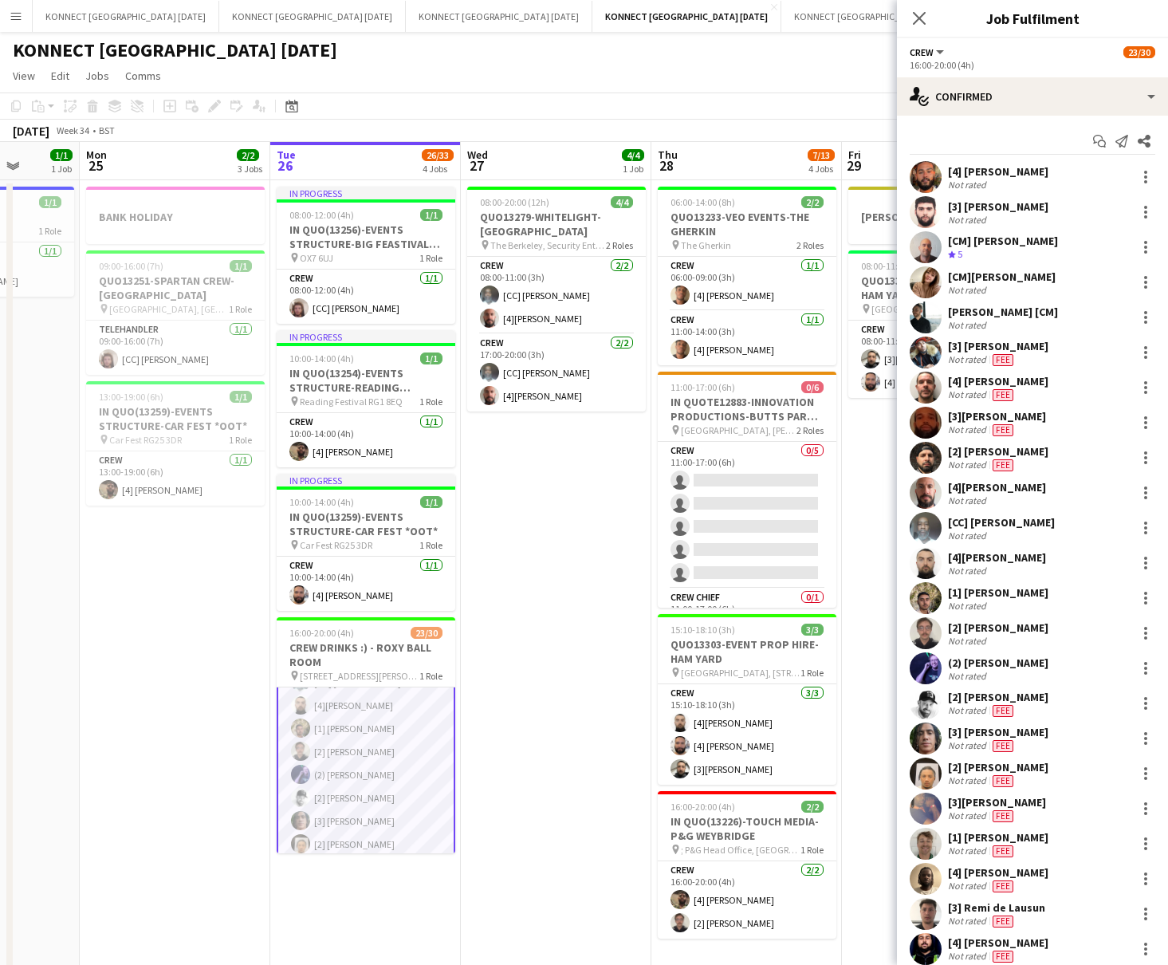
scroll to position [278, 0]
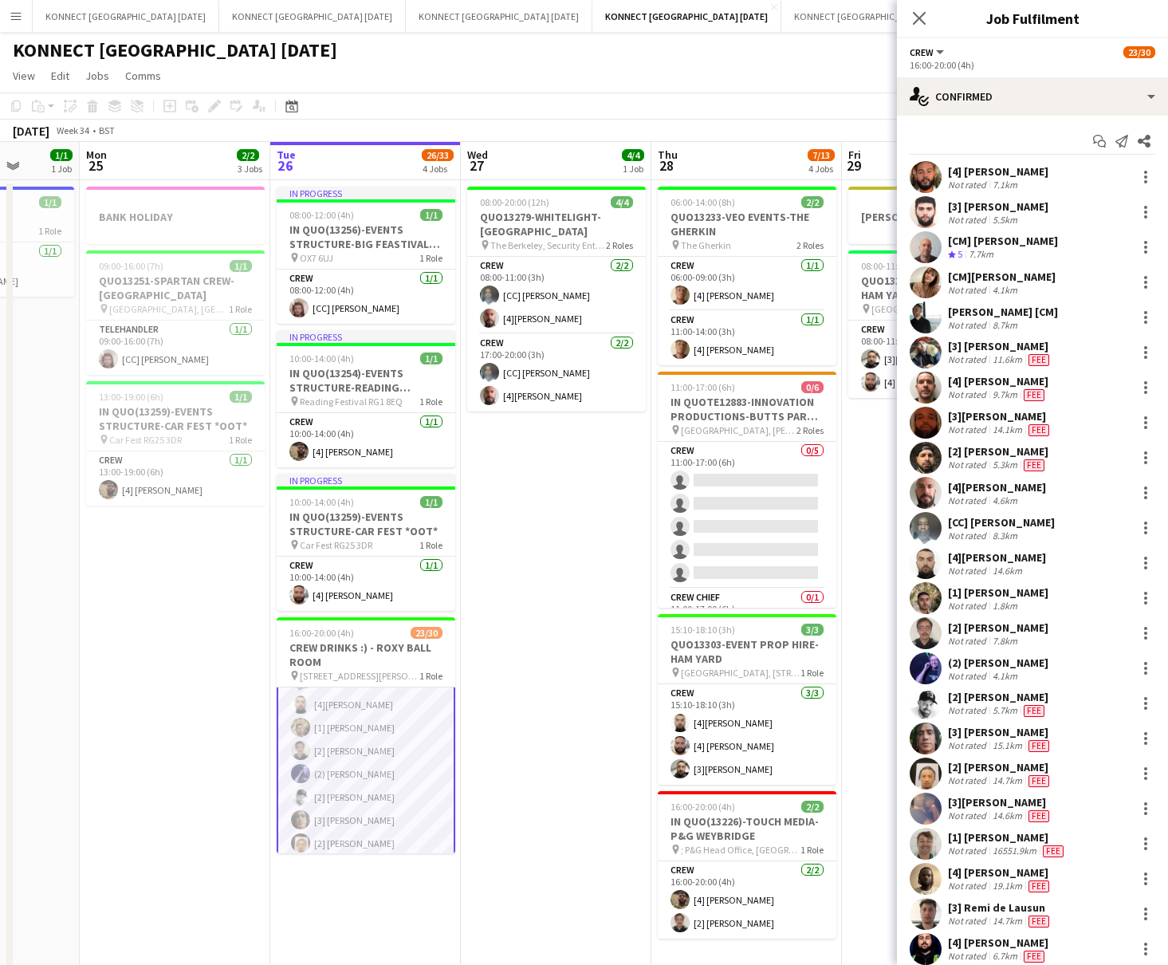
click at [966, 571] on div "14.6km" at bounding box center [1008, 571] width 36 height 12
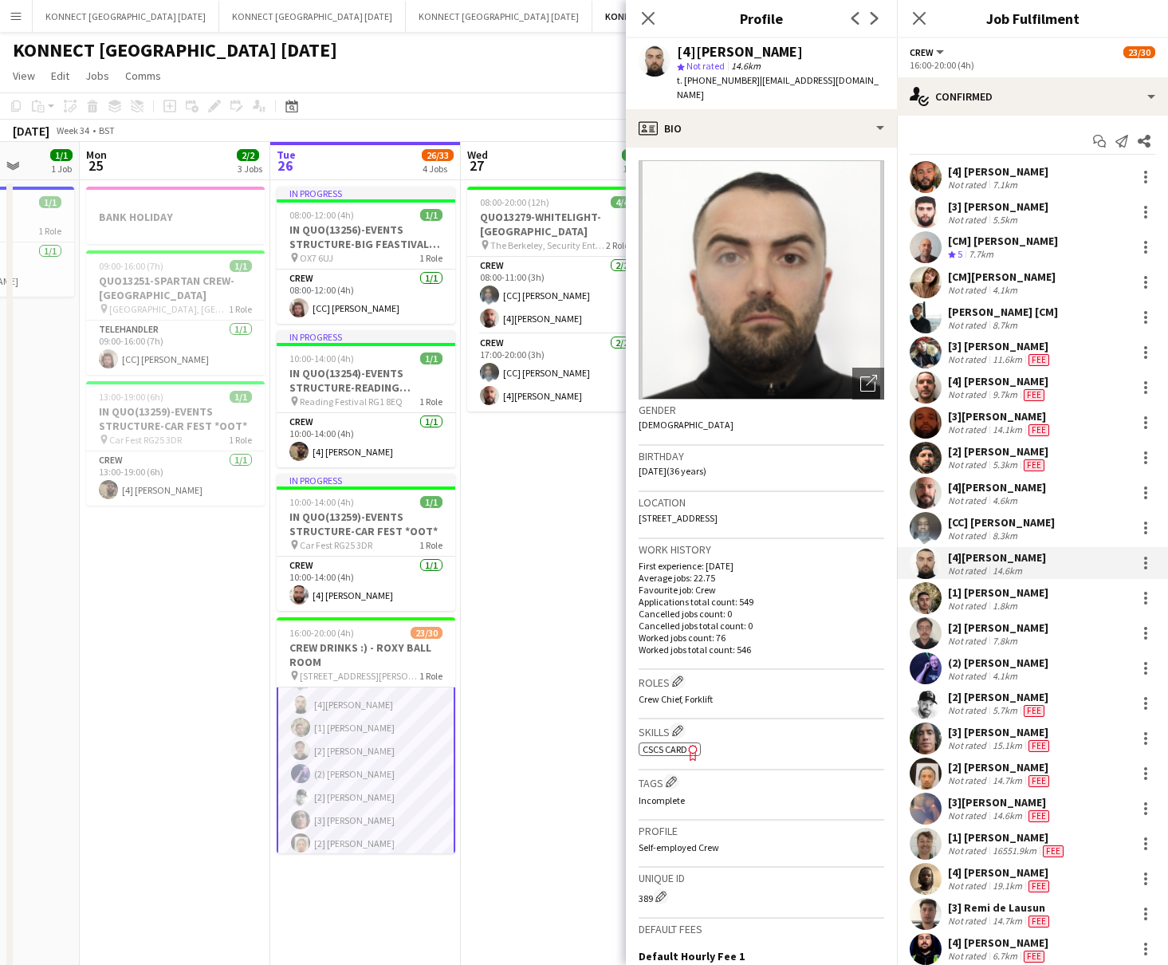
click at [360, 778] on app-card-role "Crew 9I 23/30 16:00-20:00 (4h) [4] [PERSON_NAME] [3] [PERSON_NAME] [CM] [PERSON…" at bounding box center [366, 774] width 179 height 728
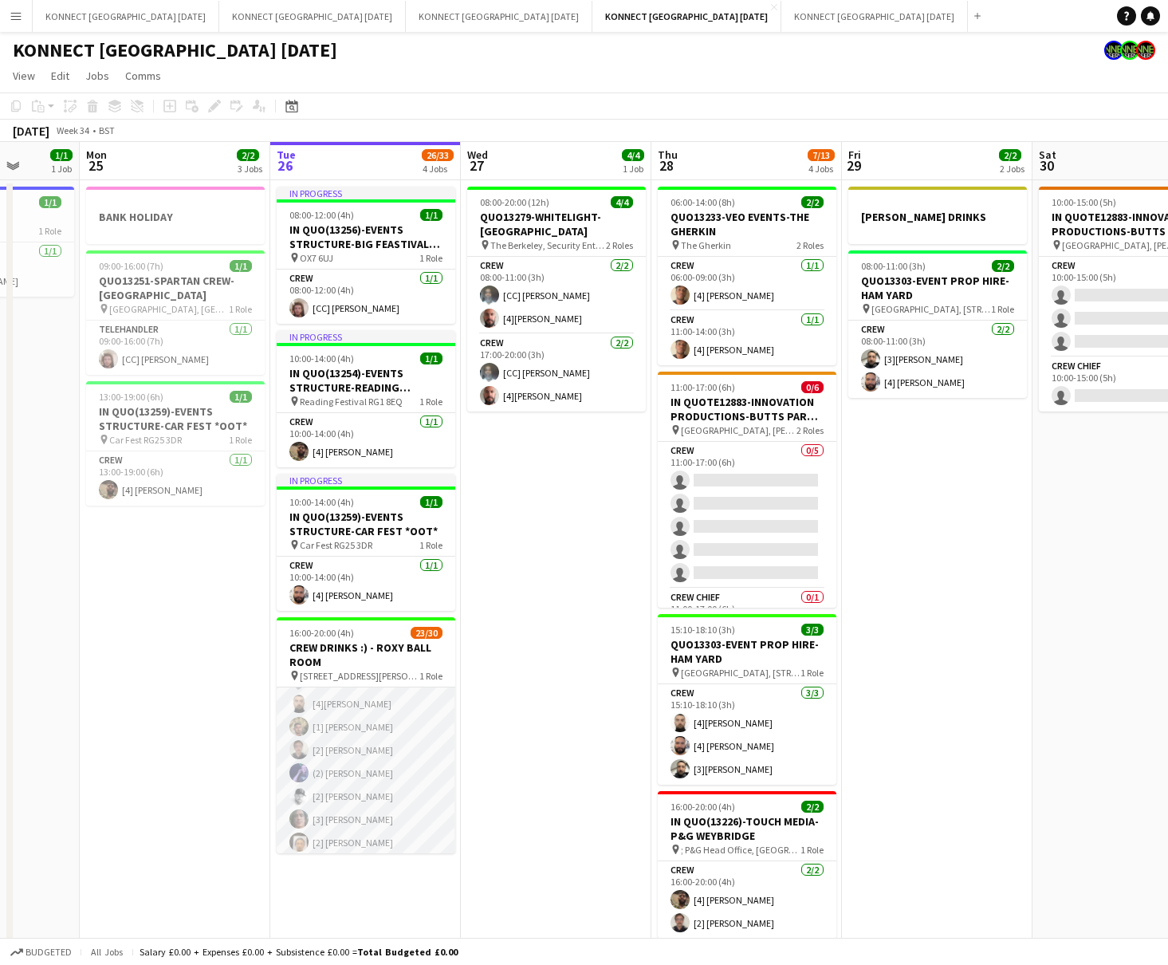
click at [352, 758] on app-card-role "Crew 9I 23/30 16:00-20:00 (4h) [4] [PERSON_NAME] [3] [PERSON_NAME] [CM] [PERSON…" at bounding box center [366, 773] width 179 height 725
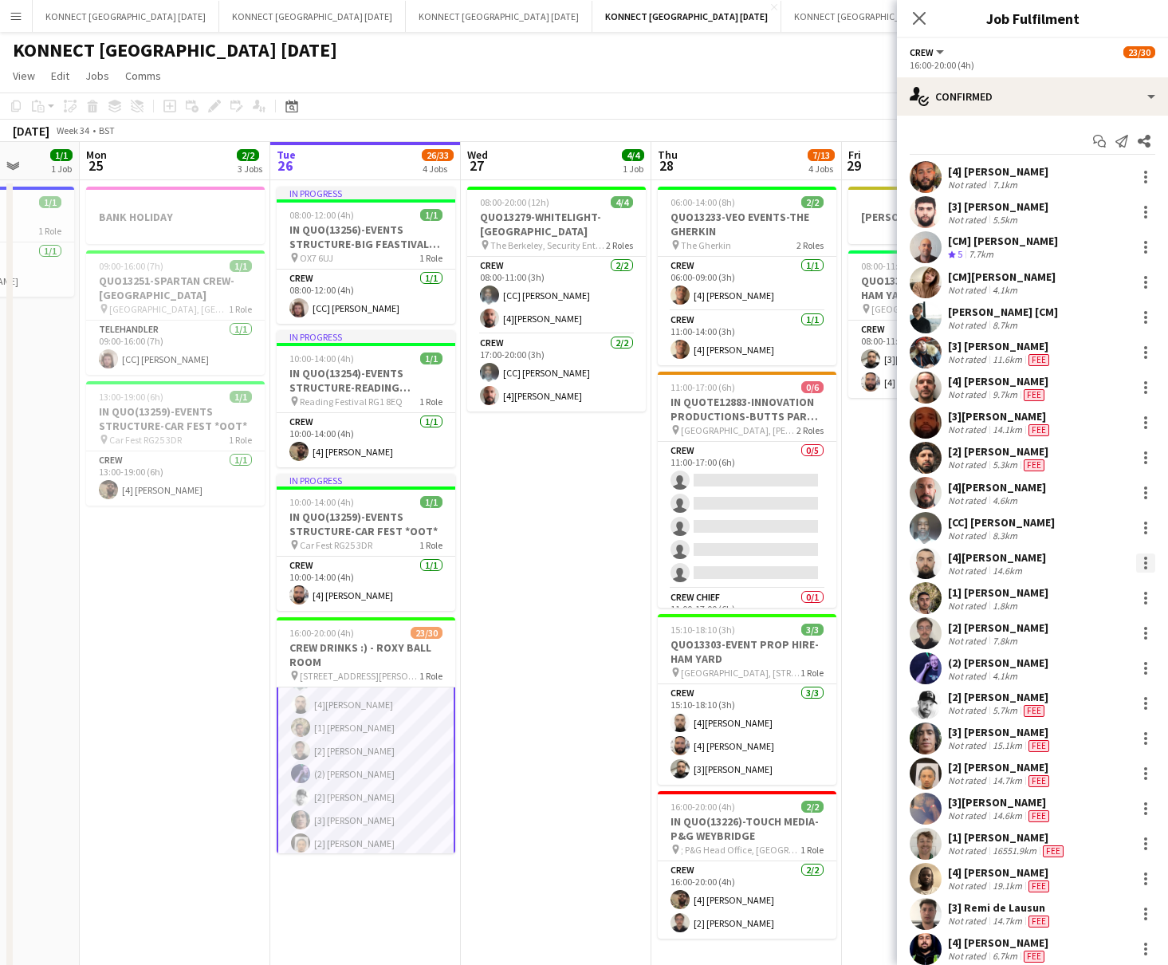
click at [966, 563] on div at bounding box center [1145, 562] width 19 height 19
click at [966, 751] on span "Remove" at bounding box center [1093, 745] width 99 height 14
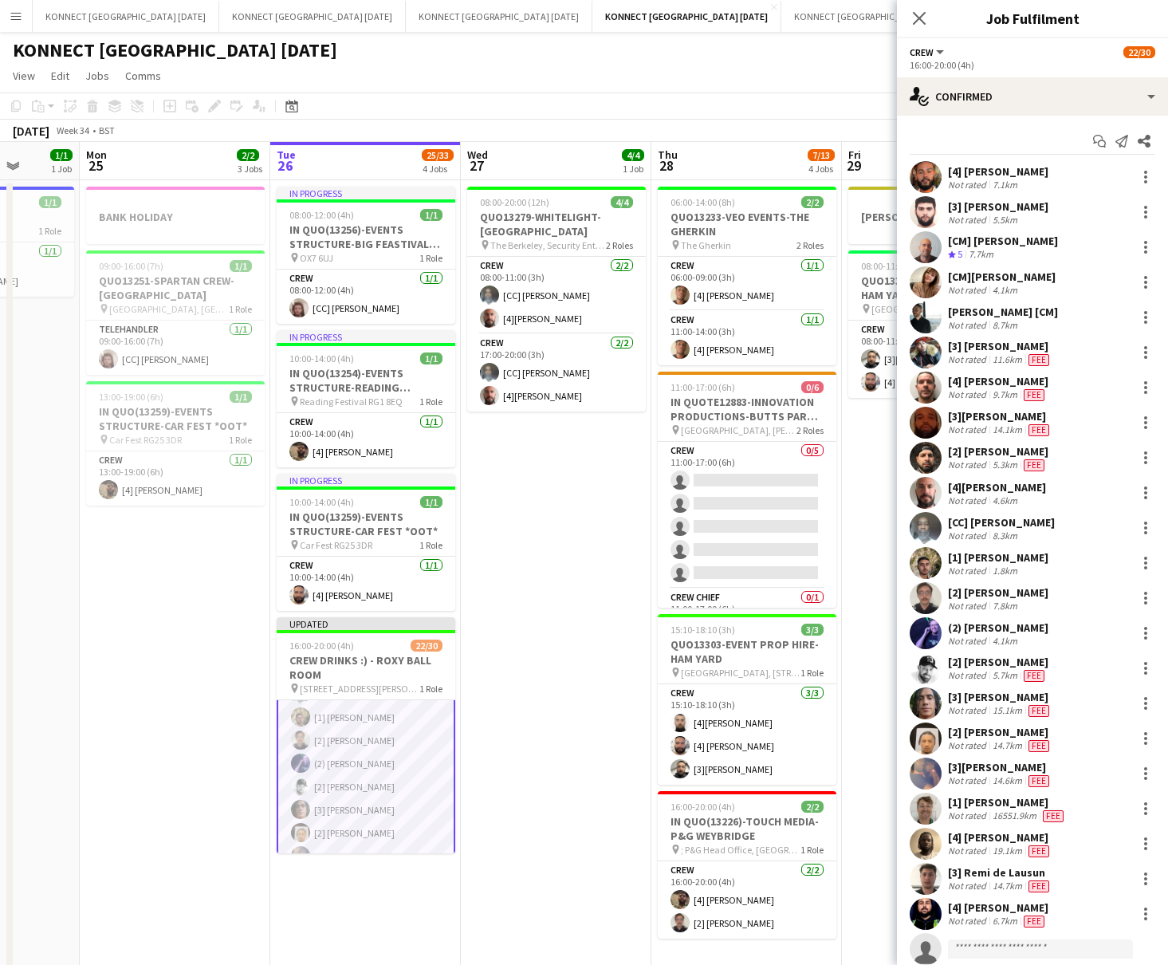
click at [569, 579] on app-date-cell "08:00-20:00 (12h) 4/4 QUO13279-WHITELIGHT-[GEOGRAPHIC_DATA] pin The Berkeley, S…" at bounding box center [556, 577] width 191 height 794
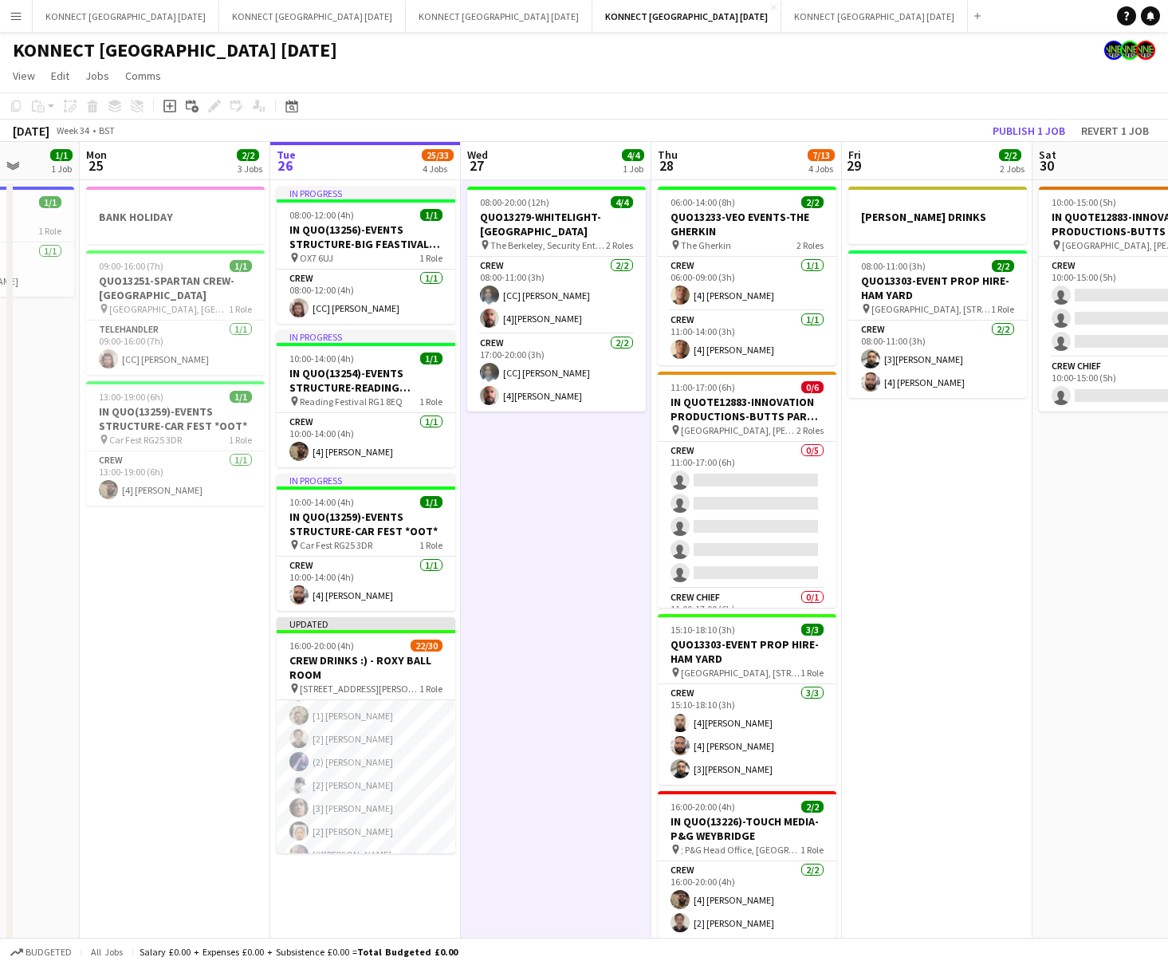
scroll to position [277, 0]
click at [966, 129] on button "Publish 1 job" at bounding box center [1028, 130] width 85 height 21
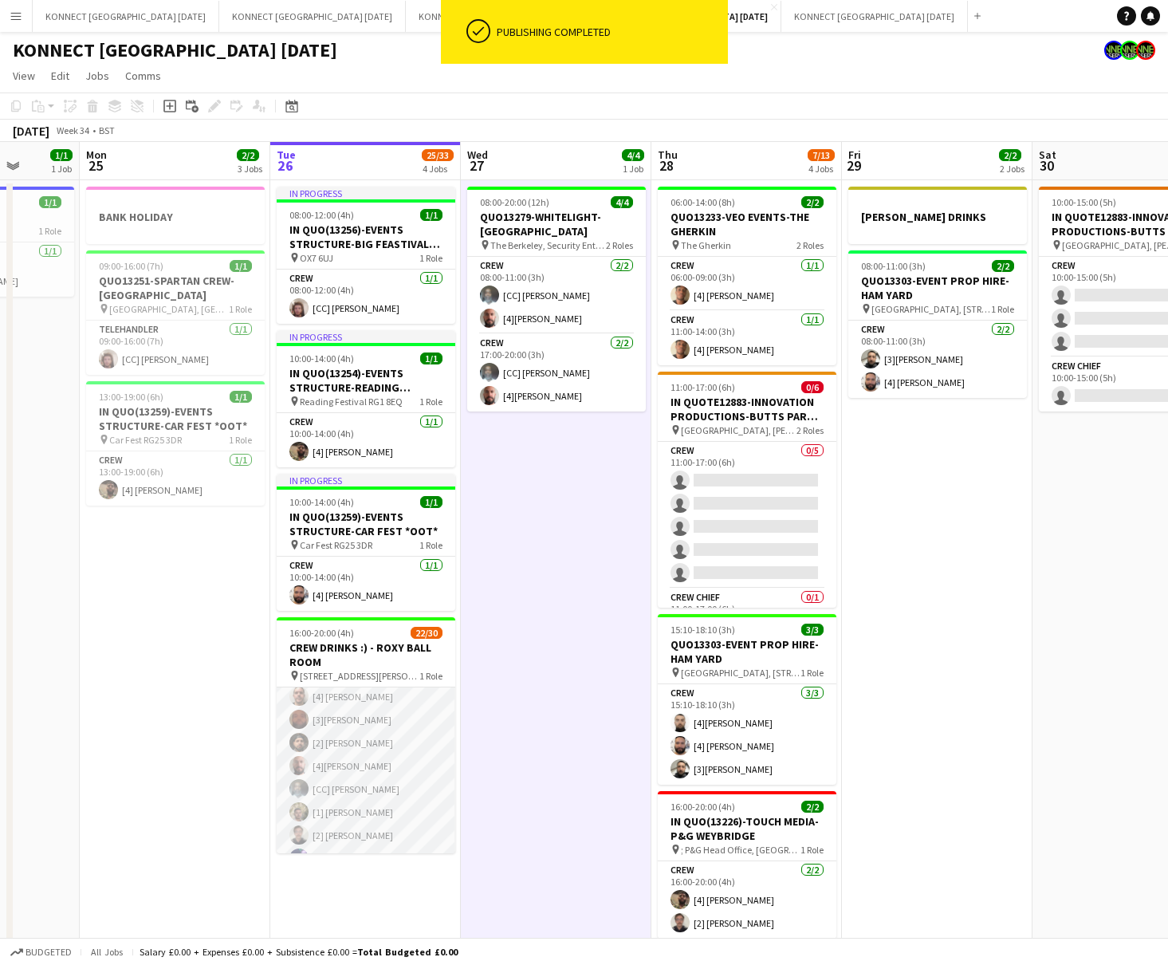
scroll to position [293, 0]
click at [365, 645] on h3 "CREW DRINKS :) - ROXY BALL ROOM" at bounding box center [366, 654] width 179 height 29
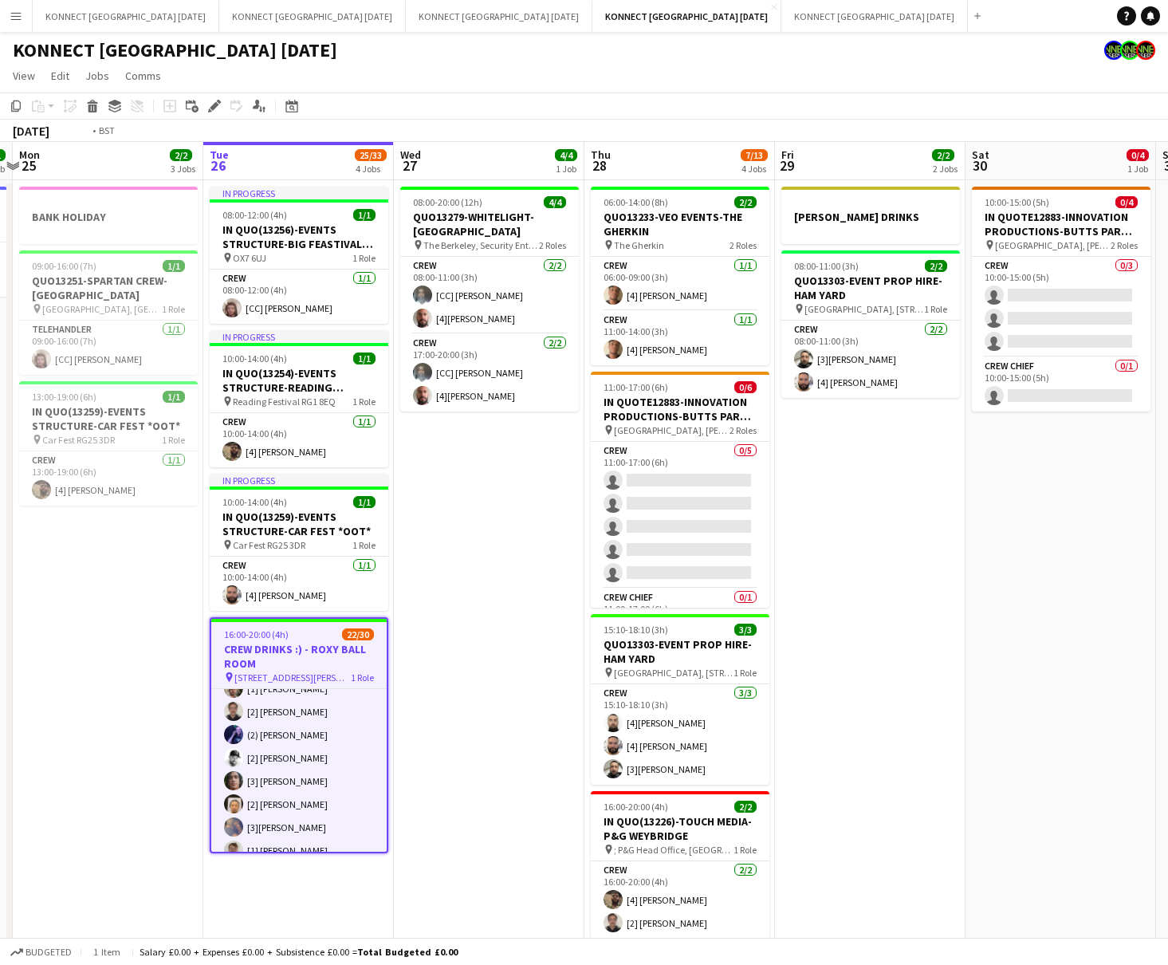
scroll to position [0, 651]
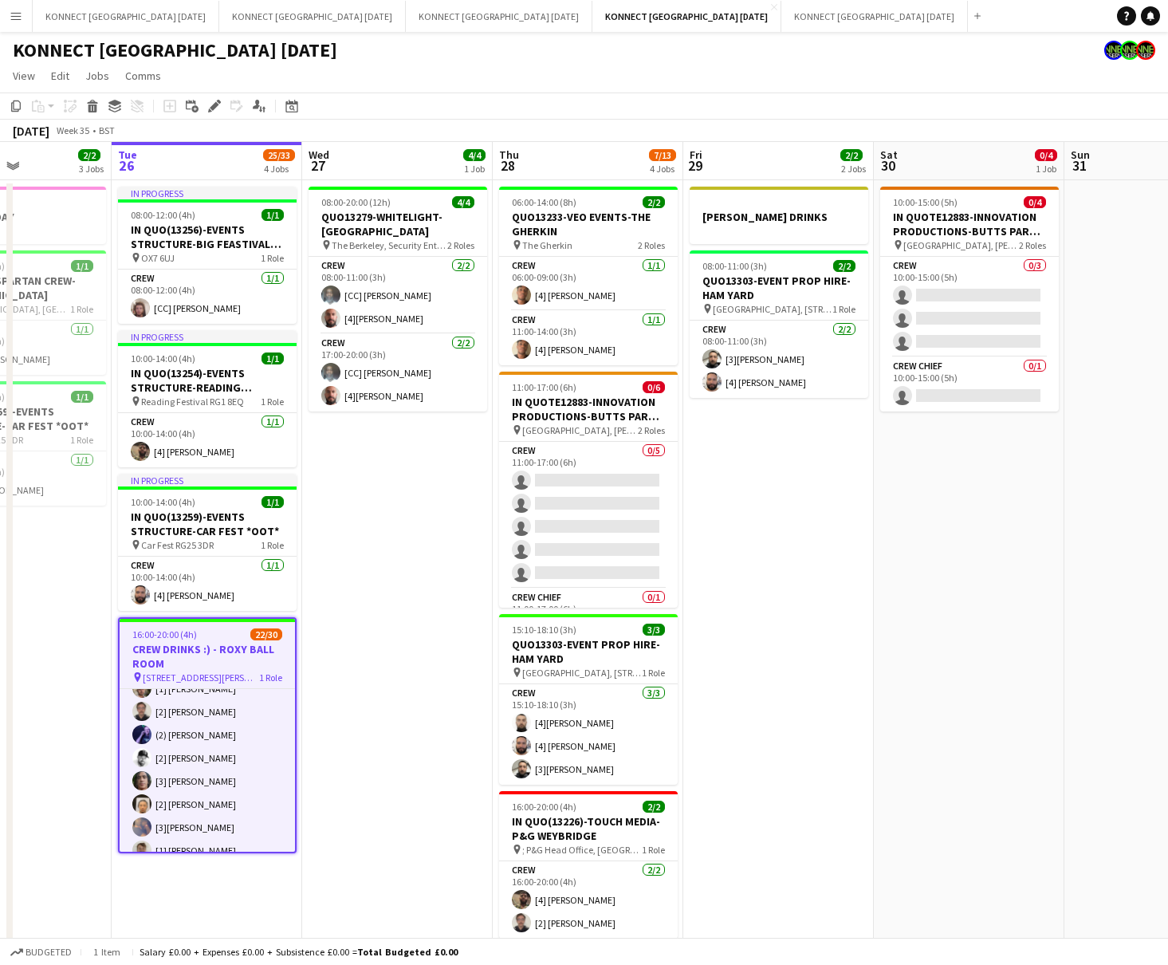
click at [432, 63] on app-page-menu "View Day view expanded Day view collapsed Month view Date picker Jump to [DATE]…" at bounding box center [584, 77] width 1168 height 30
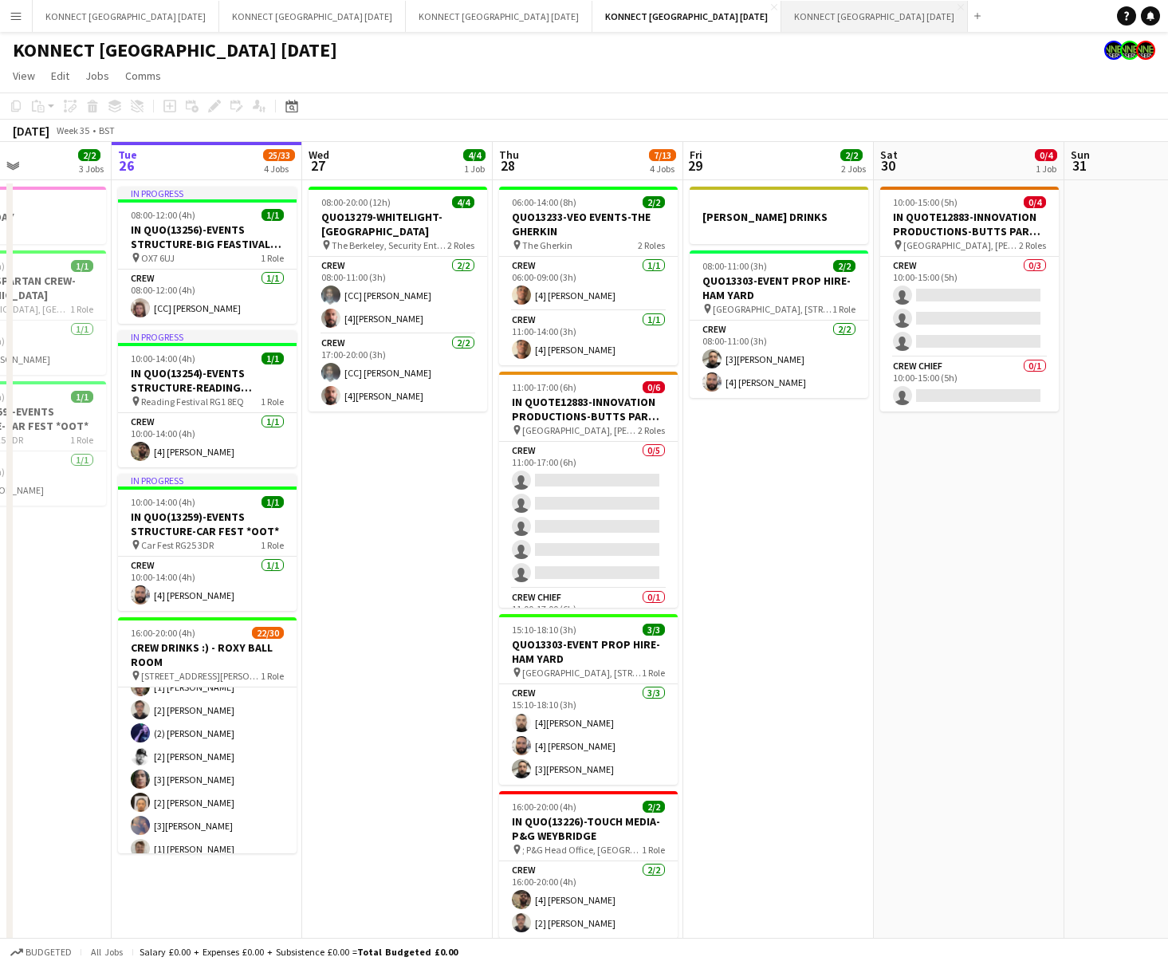
click at [781, 22] on button "KONNECT [GEOGRAPHIC_DATA] [DATE] Close" at bounding box center [874, 16] width 187 height 31
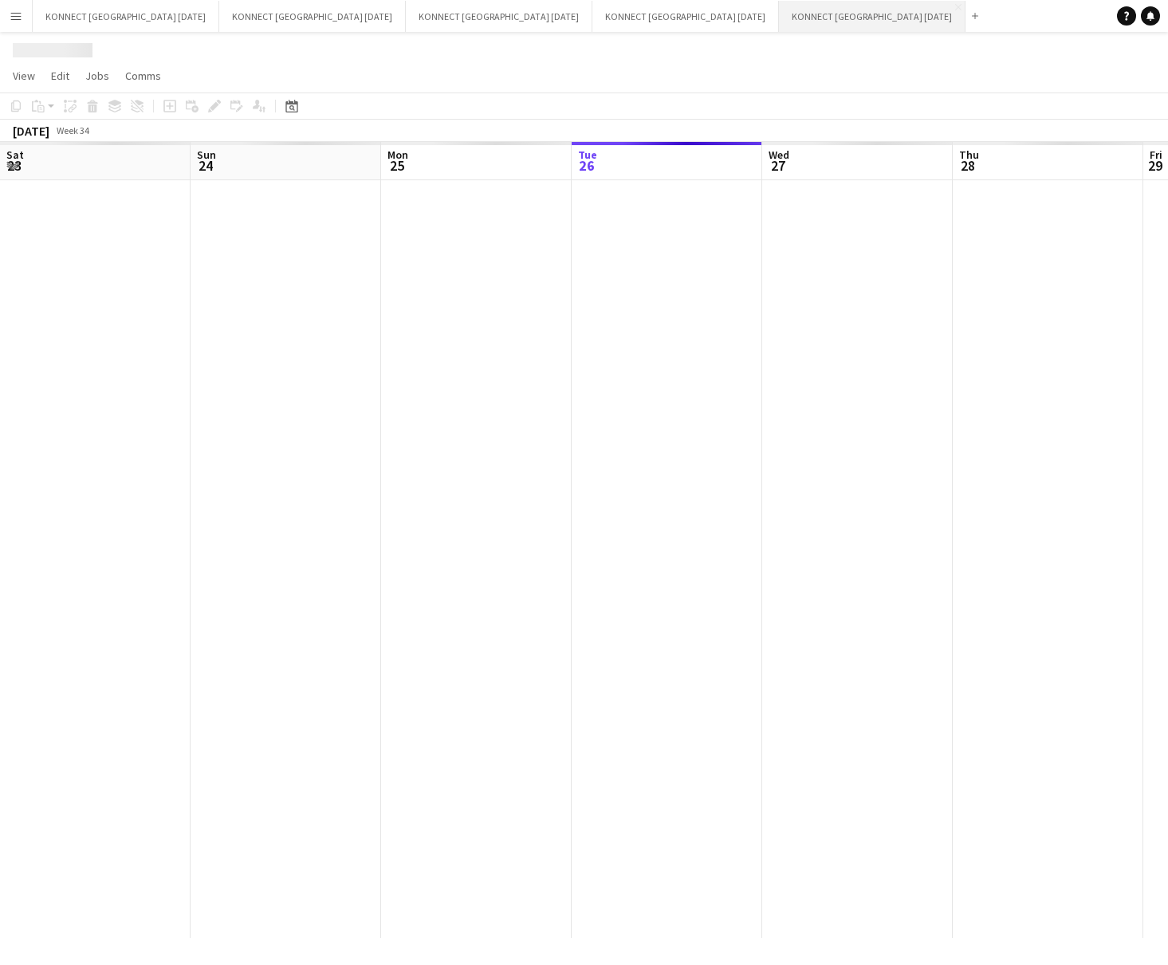
scroll to position [0, 380]
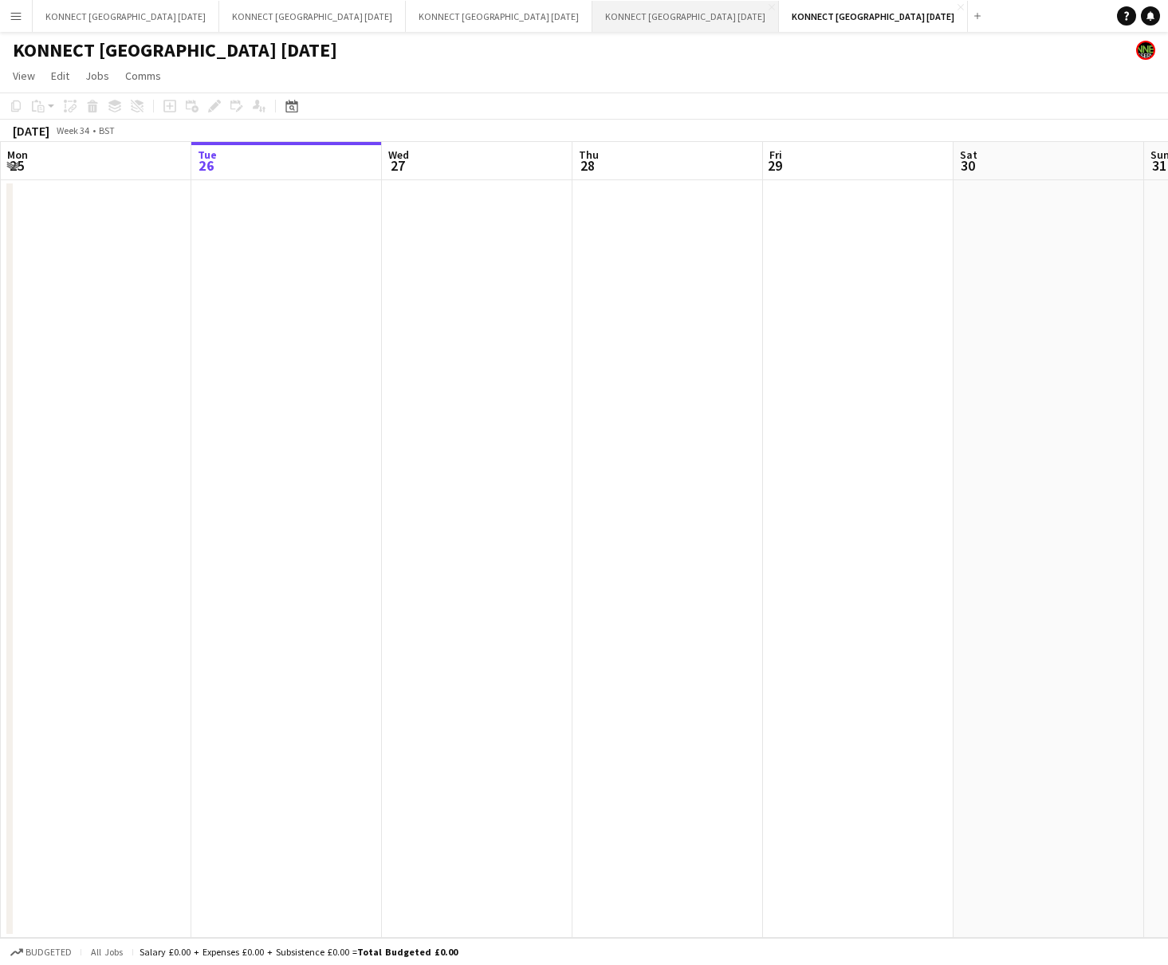
click at [601, 21] on button "KONNECT [GEOGRAPHIC_DATA] [DATE] Close" at bounding box center [686, 16] width 187 height 31
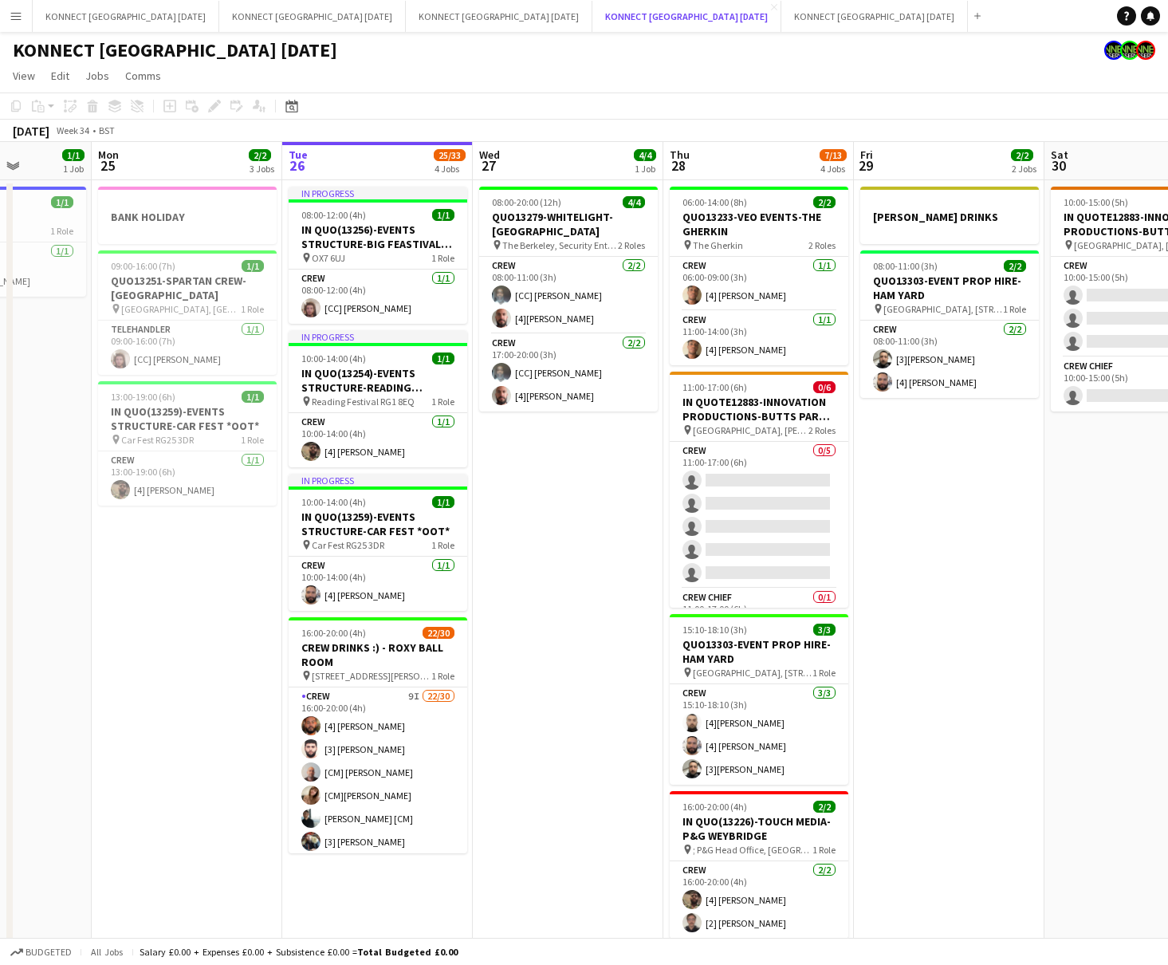
scroll to position [0, 771]
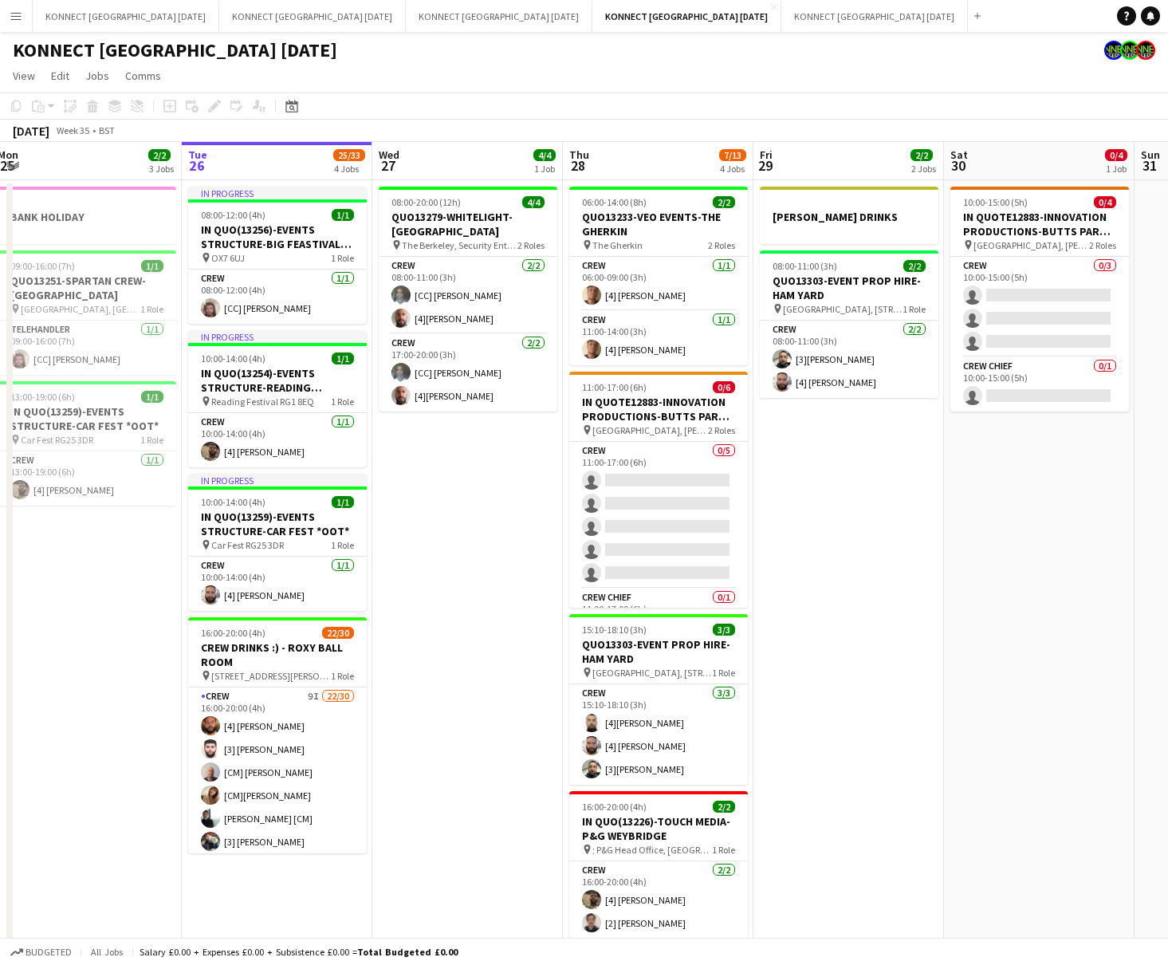
click at [551, 778] on app-date-cell "08:00-20:00 (12h) 4/4 QUO13279-WHITELIGHT-[GEOGRAPHIC_DATA] pin The Berkeley, S…" at bounding box center [467, 577] width 191 height 794
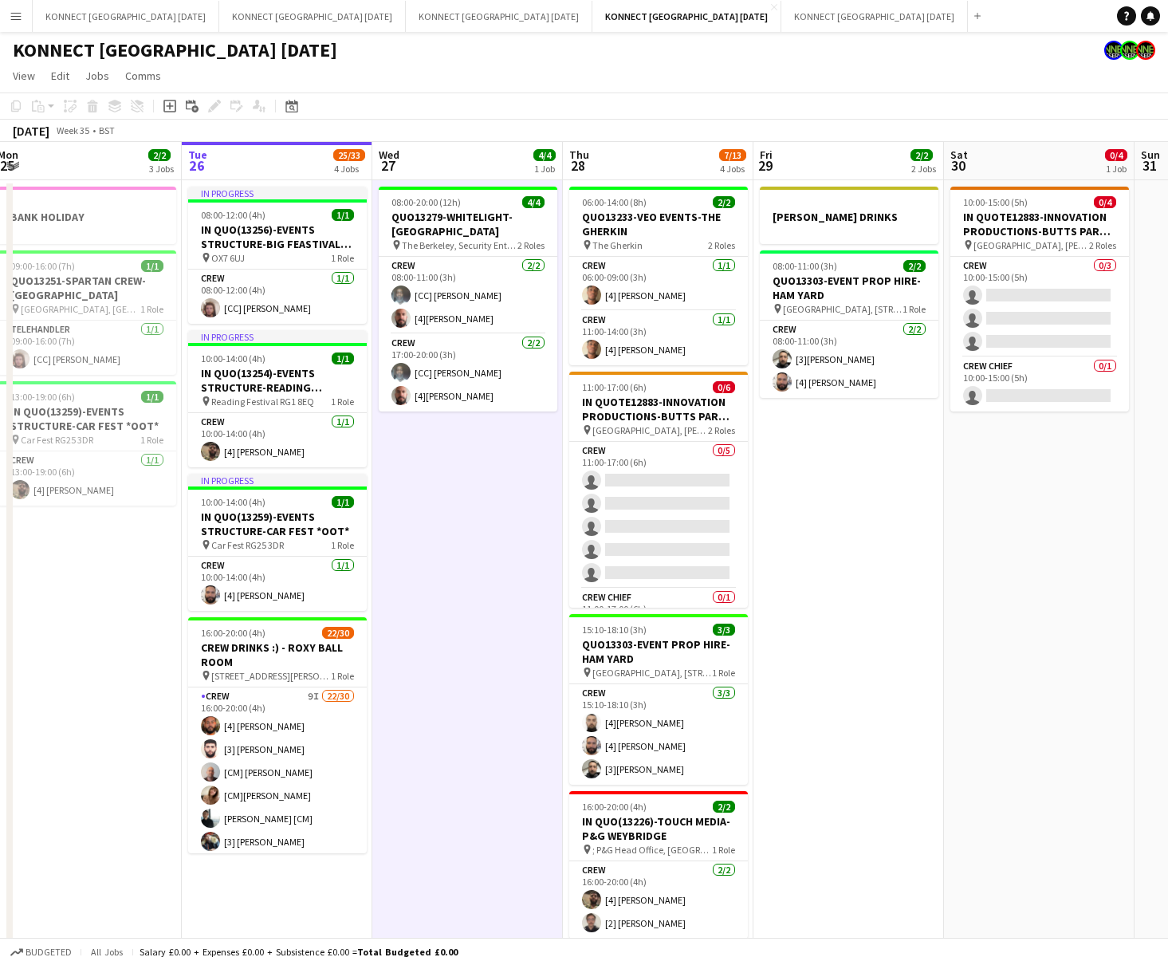
click at [491, 746] on app-date-cell "08:00-20:00 (12h) 4/4 QUO13279-WHITELIGHT-[GEOGRAPHIC_DATA] pin The Berkeley, S…" at bounding box center [467, 577] width 191 height 794
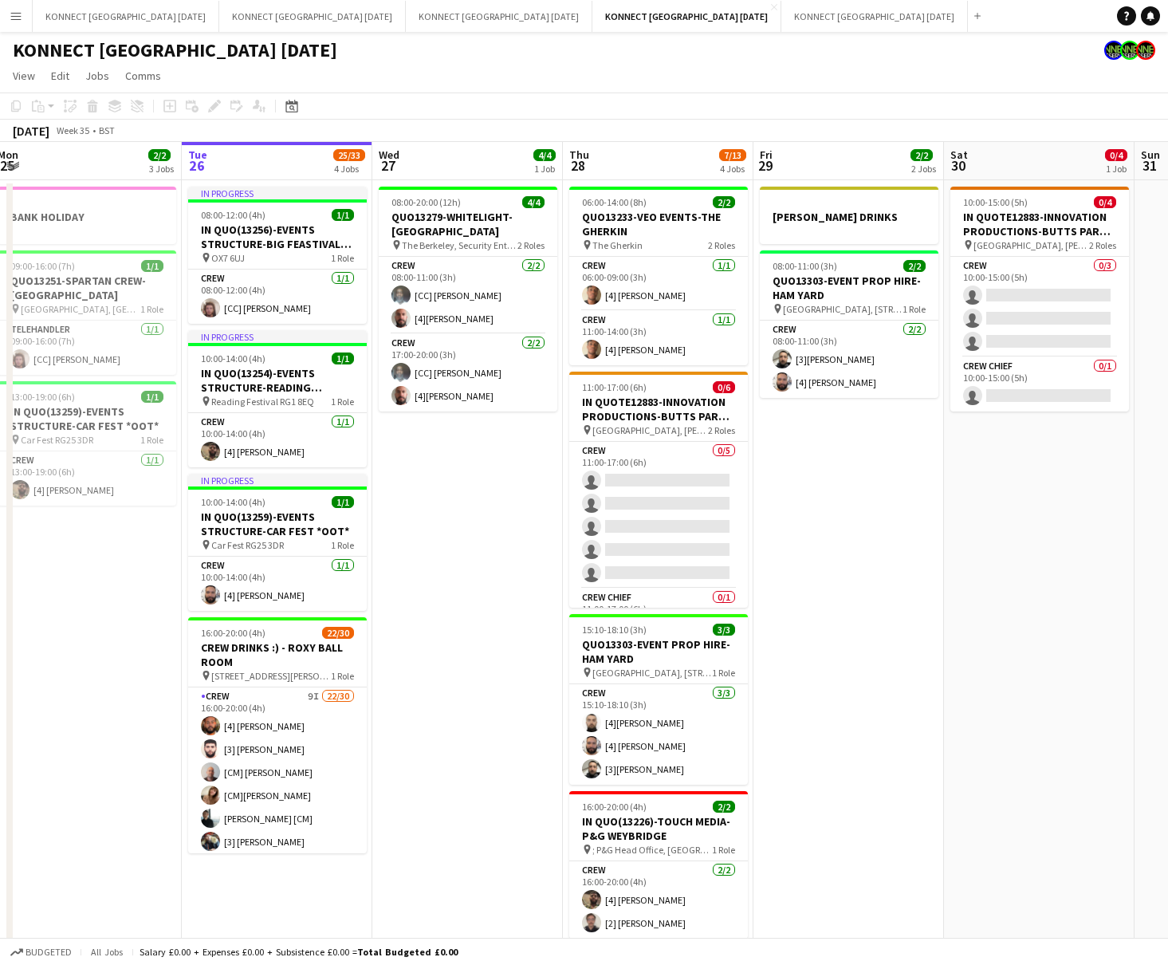
click at [518, 593] on app-date-cell "08:00-20:00 (12h) 4/4 QUO13279-WHITELIGHT-[GEOGRAPHIC_DATA] pin The Berkeley, S…" at bounding box center [467, 577] width 191 height 794
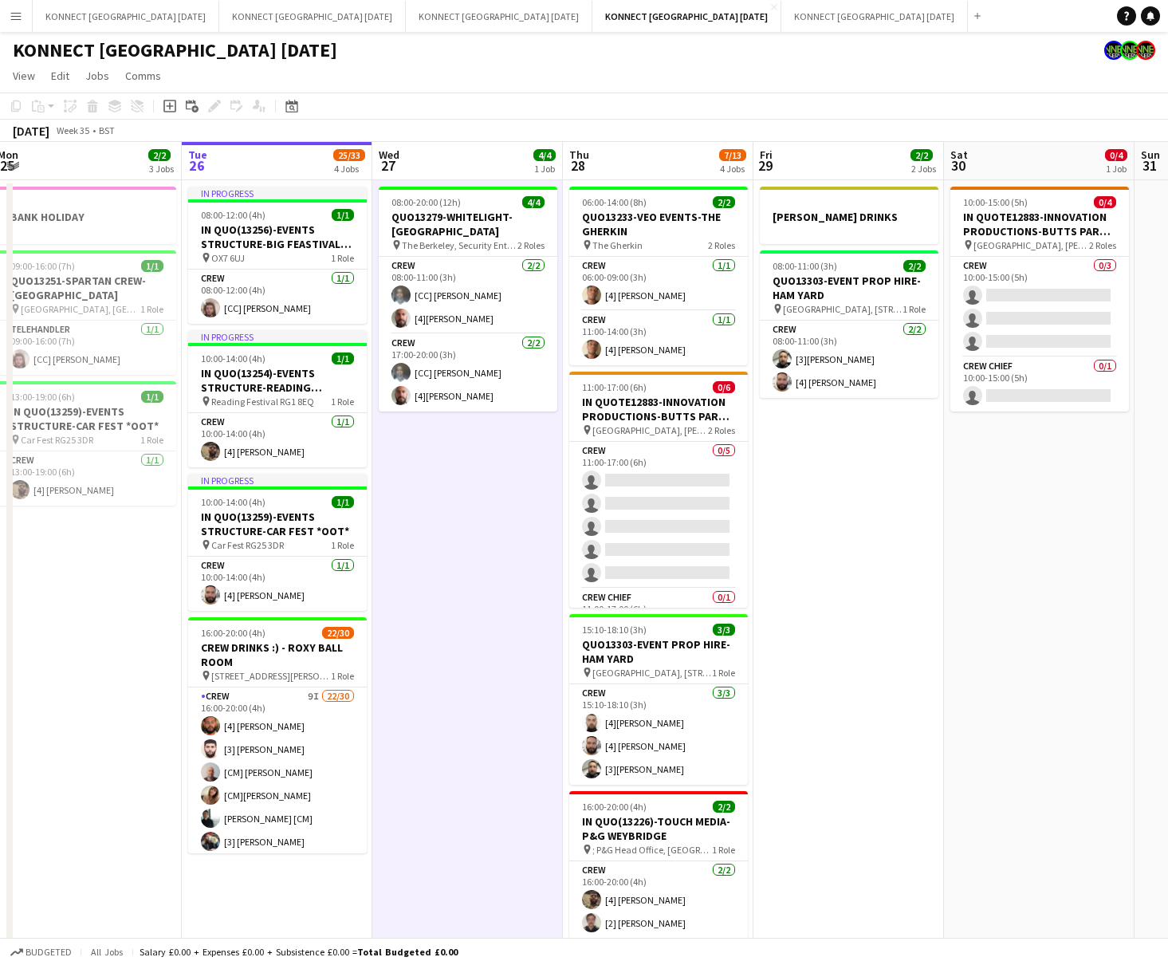
click at [518, 593] on app-date-cell "08:00-20:00 (12h) 4/4 QUO13279-WHITELIGHT-[GEOGRAPHIC_DATA] pin The Berkeley, S…" at bounding box center [467, 577] width 191 height 794
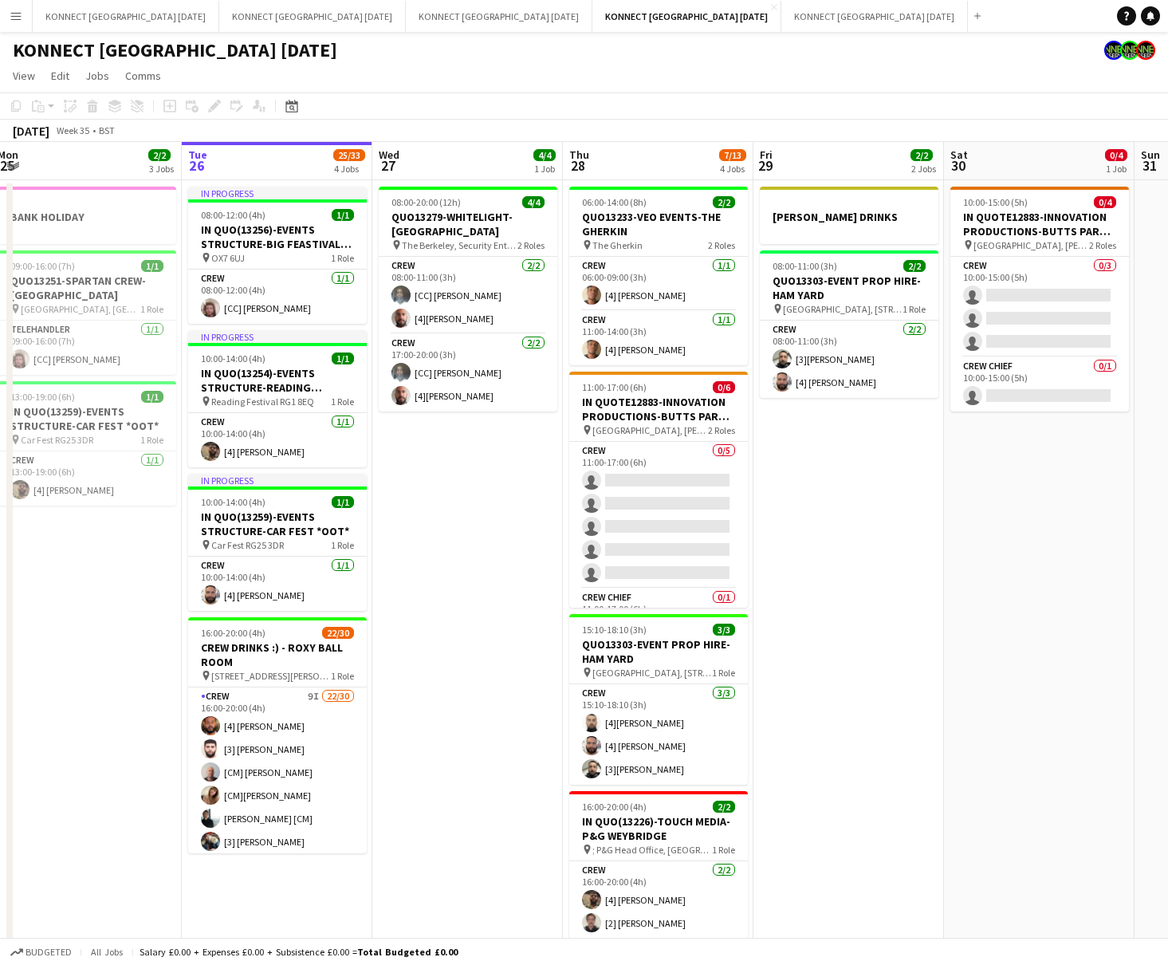
click at [518, 593] on app-date-cell "08:00-20:00 (12h) 4/4 QUO13279-WHITELIGHT-[GEOGRAPHIC_DATA] pin The Berkeley, S…" at bounding box center [467, 577] width 191 height 794
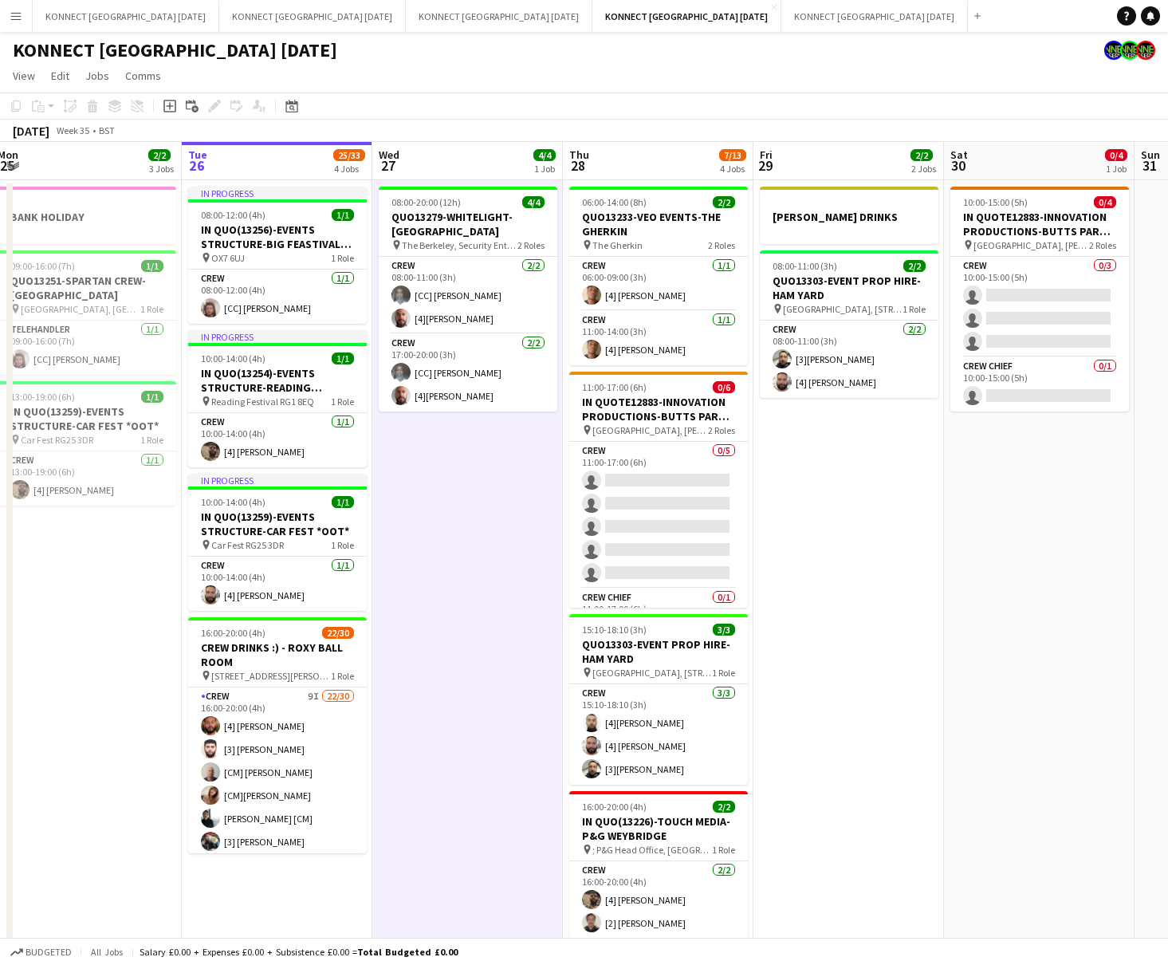
click at [518, 593] on app-date-cell "08:00-20:00 (12h) 4/4 QUO13279-WHITELIGHT-[GEOGRAPHIC_DATA] pin The Berkeley, S…" at bounding box center [467, 577] width 191 height 794
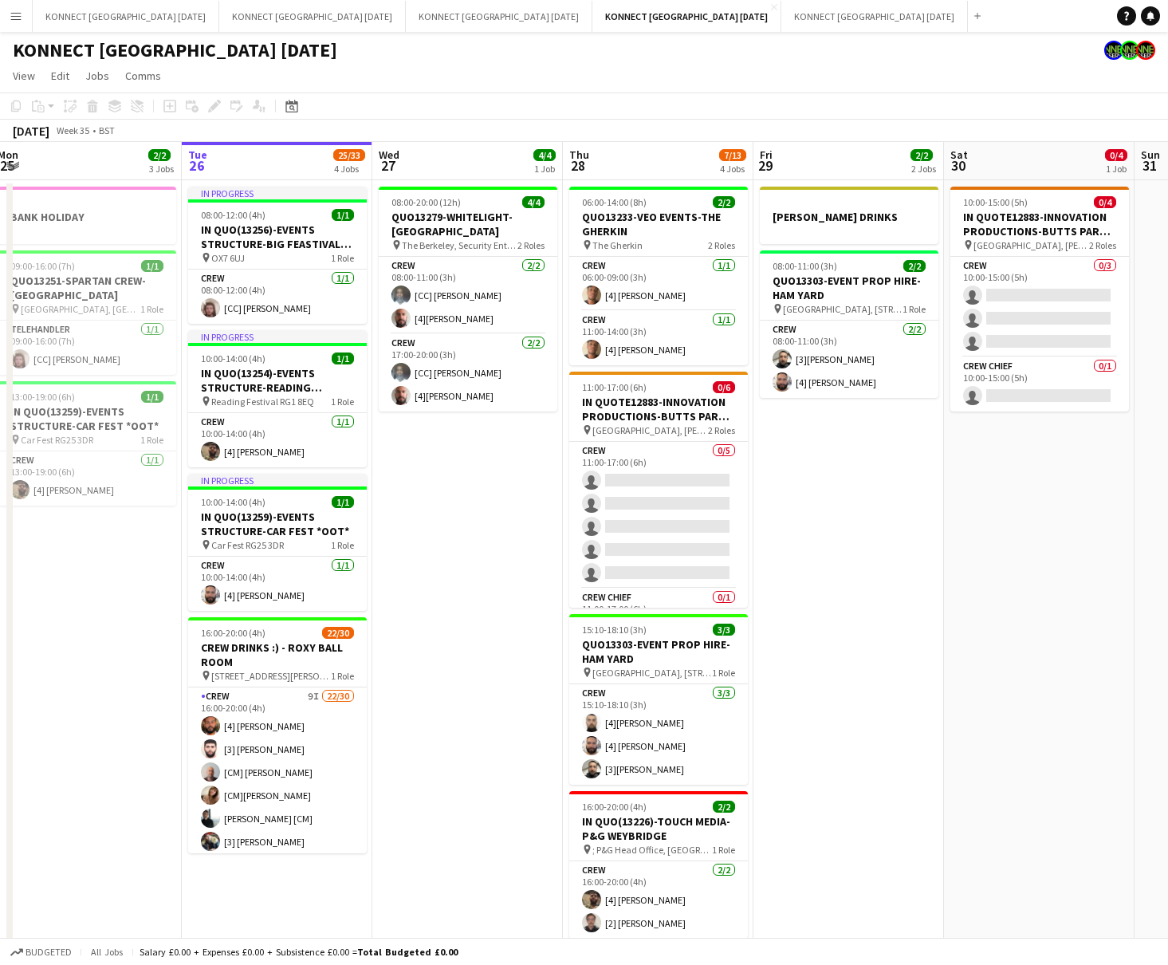
click at [518, 593] on app-date-cell "08:00-20:00 (12h) 4/4 QUO13279-WHITELIGHT-[GEOGRAPHIC_DATA] pin The Berkeley, S…" at bounding box center [467, 577] width 191 height 794
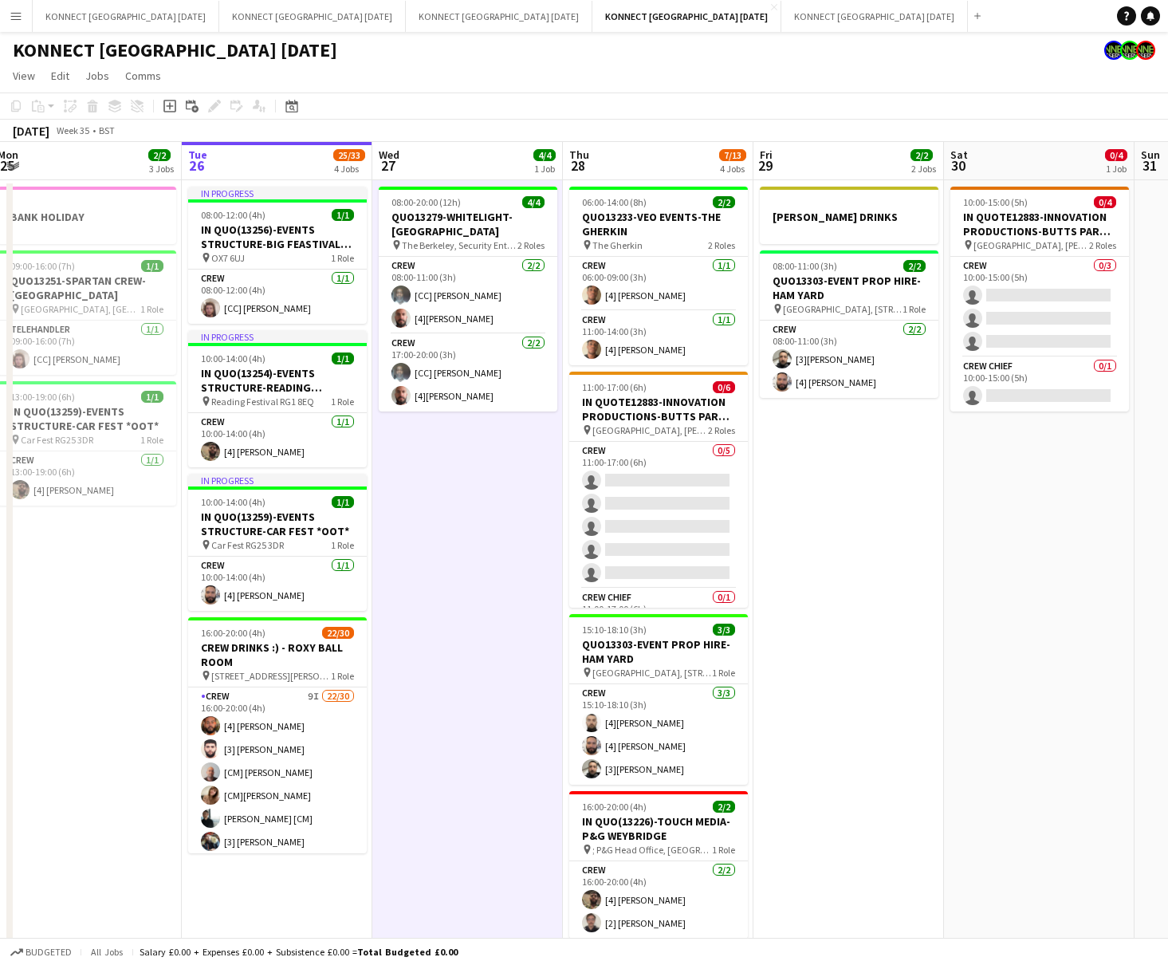
click at [518, 593] on app-date-cell "08:00-20:00 (12h) 4/4 QUO13279-WHITELIGHT-[GEOGRAPHIC_DATA] pin The Berkeley, S…" at bounding box center [467, 577] width 191 height 794
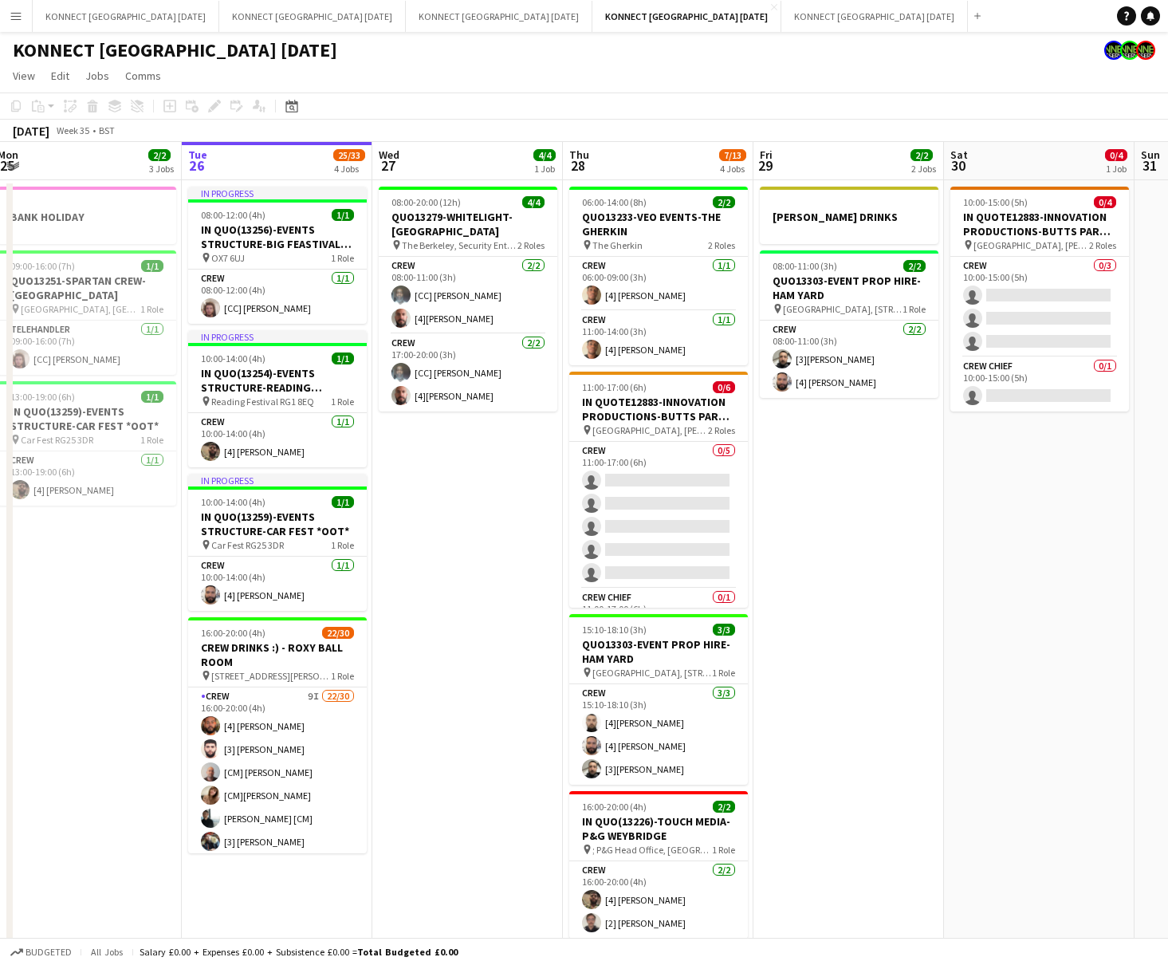
click at [518, 593] on app-date-cell "08:00-20:00 (12h) 4/4 QUO13279-WHITELIGHT-[GEOGRAPHIC_DATA] pin The Berkeley, S…" at bounding box center [467, 577] width 191 height 794
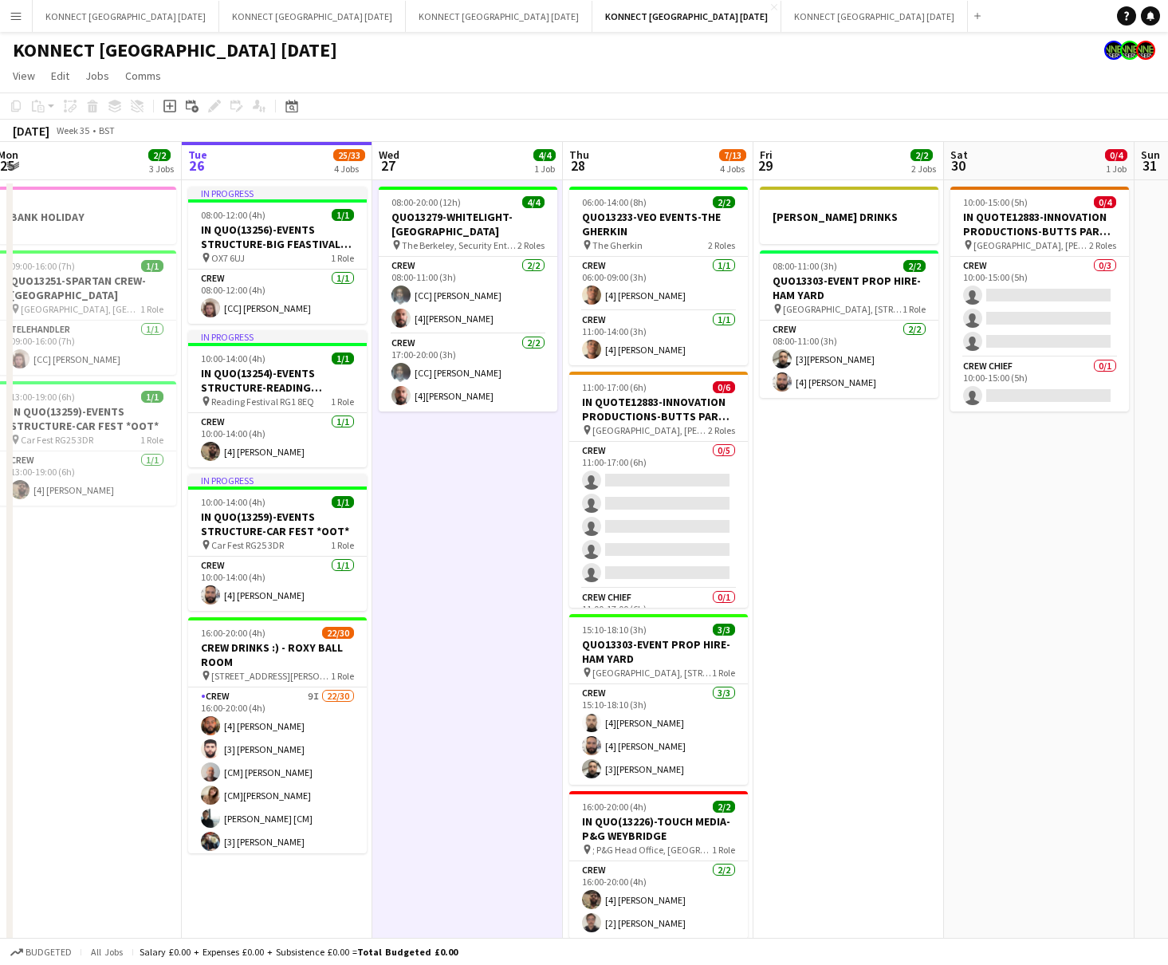
click at [518, 593] on app-date-cell "08:00-20:00 (12h) 4/4 QUO13279-WHITELIGHT-[GEOGRAPHIC_DATA] pin The Berkeley, S…" at bounding box center [467, 577] width 191 height 794
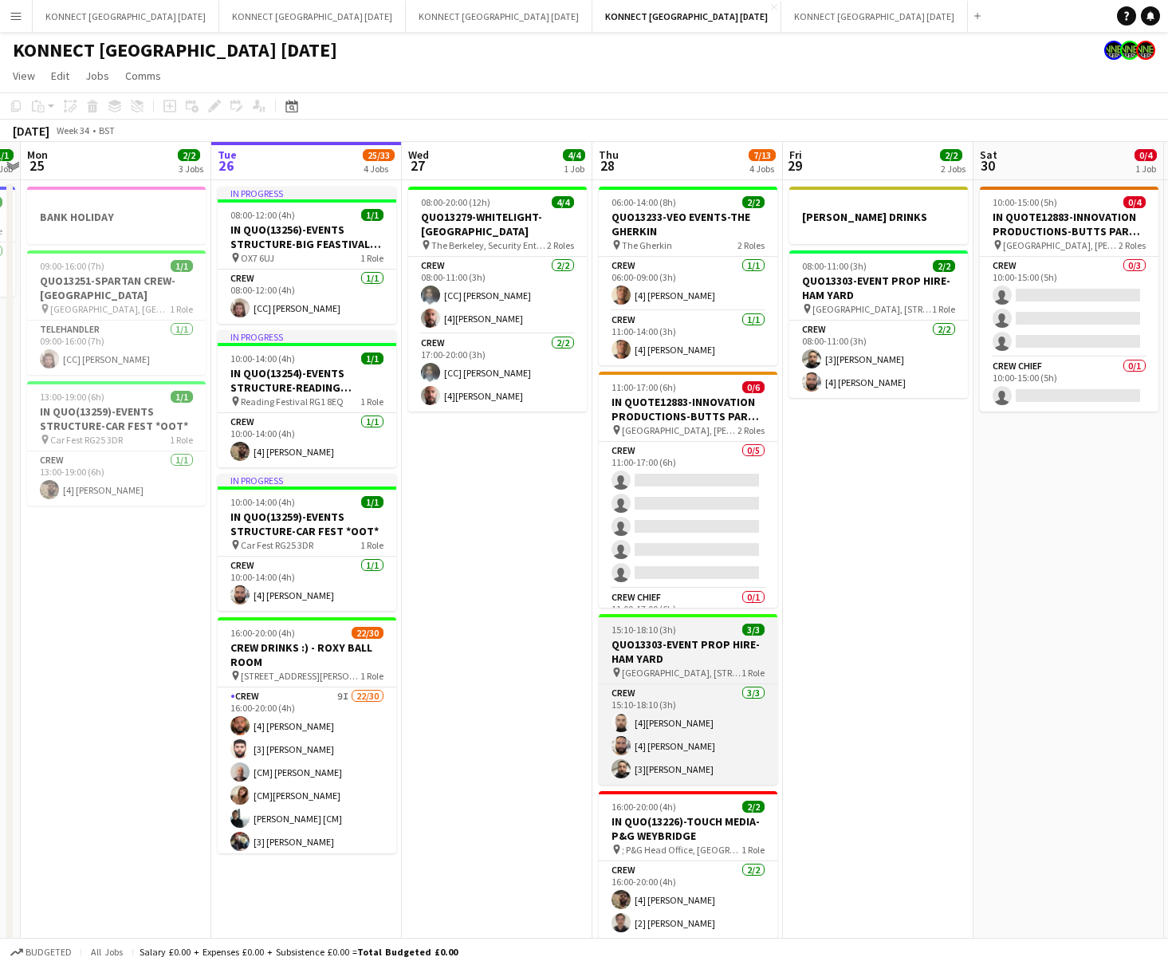
scroll to position [0, 349]
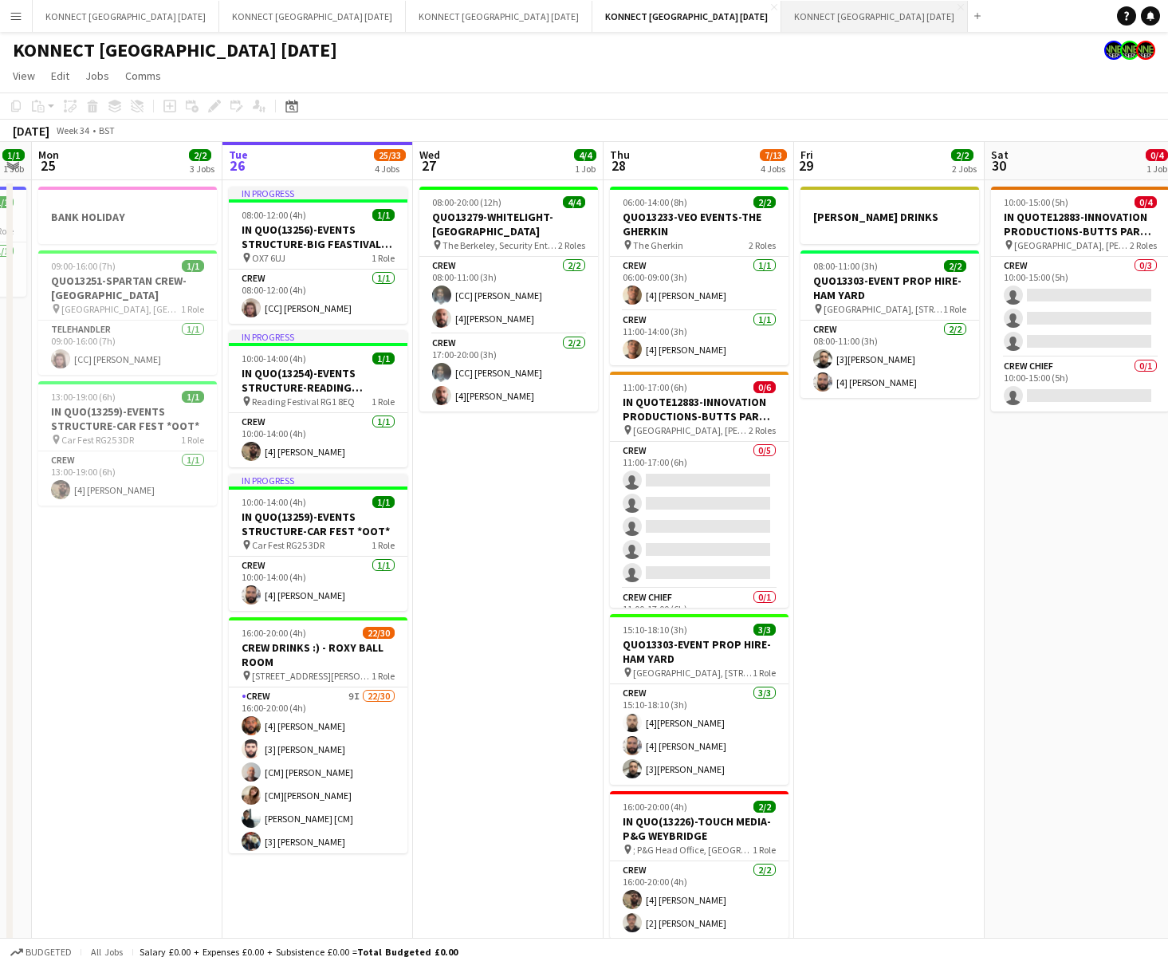
click at [781, 8] on button "KONNECT [GEOGRAPHIC_DATA] [DATE] Close" at bounding box center [874, 16] width 187 height 31
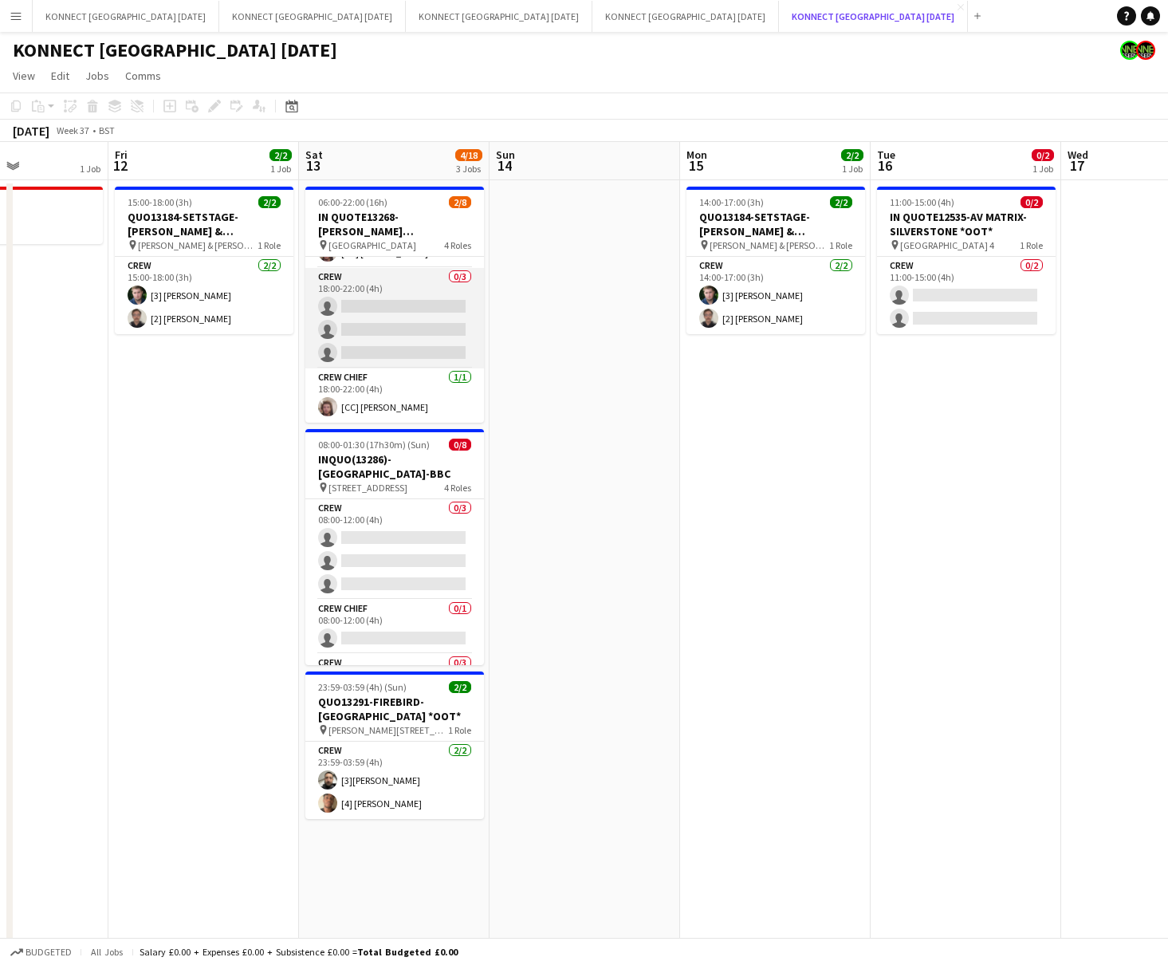
scroll to position [0, 734]
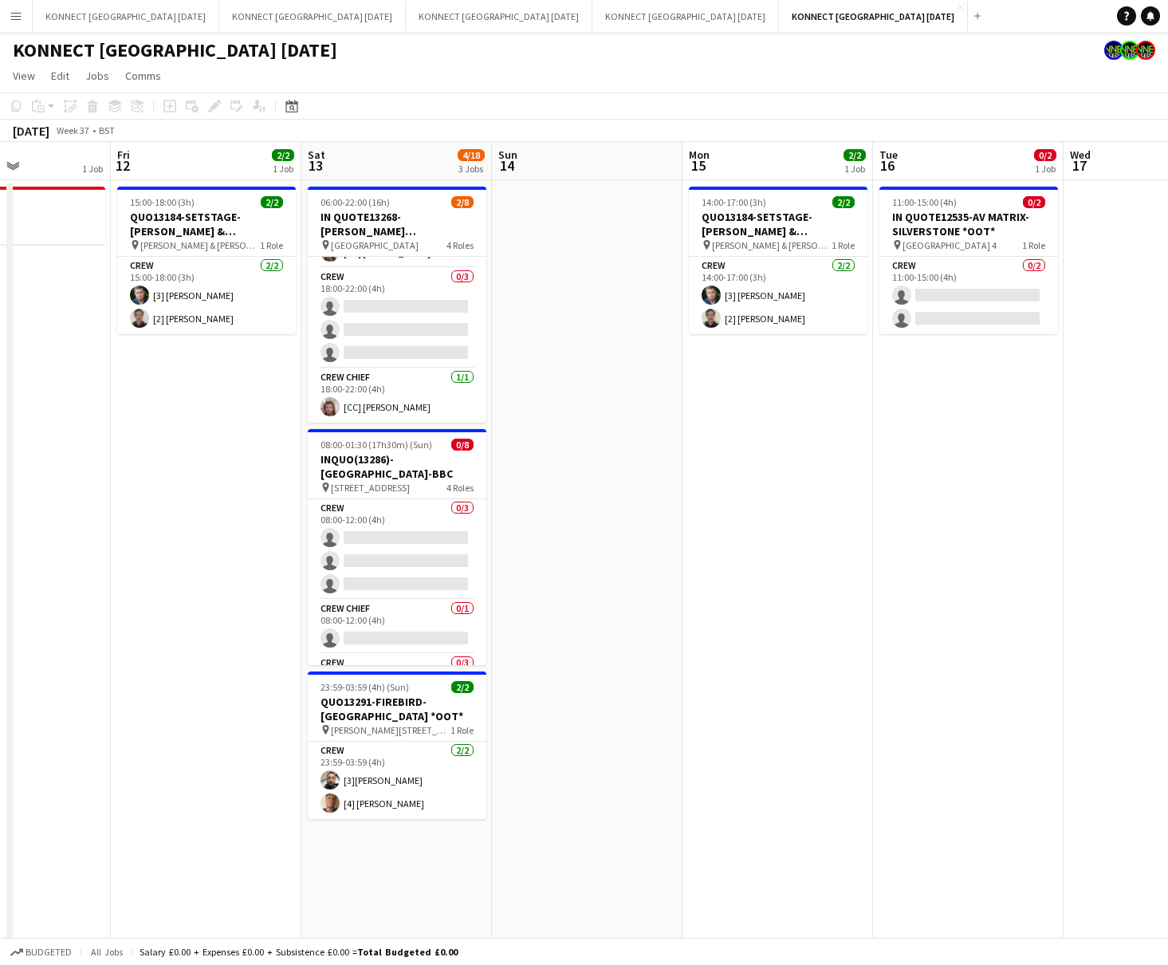
click at [652, 522] on app-date-cell at bounding box center [587, 656] width 191 height 953
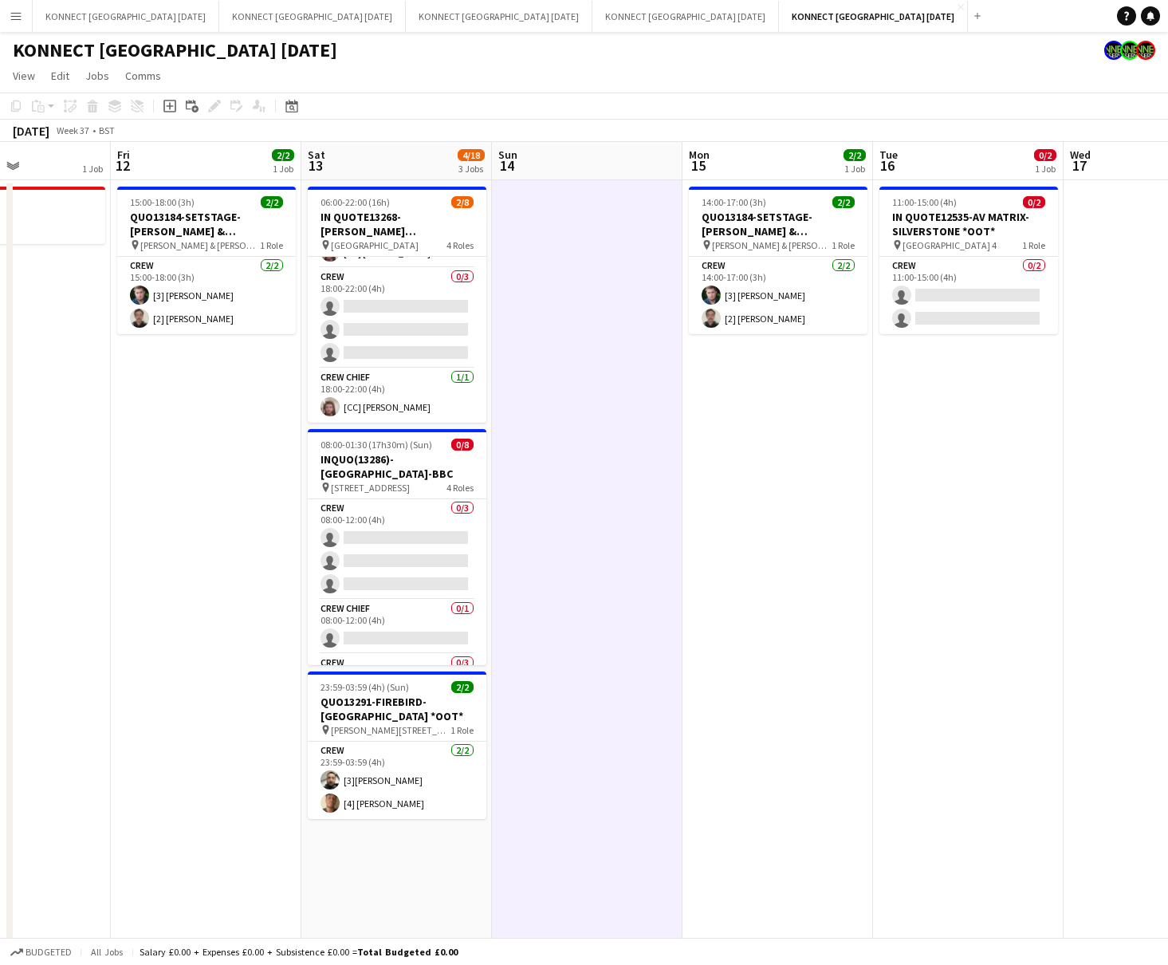
click at [652, 522] on app-date-cell at bounding box center [587, 656] width 191 height 953
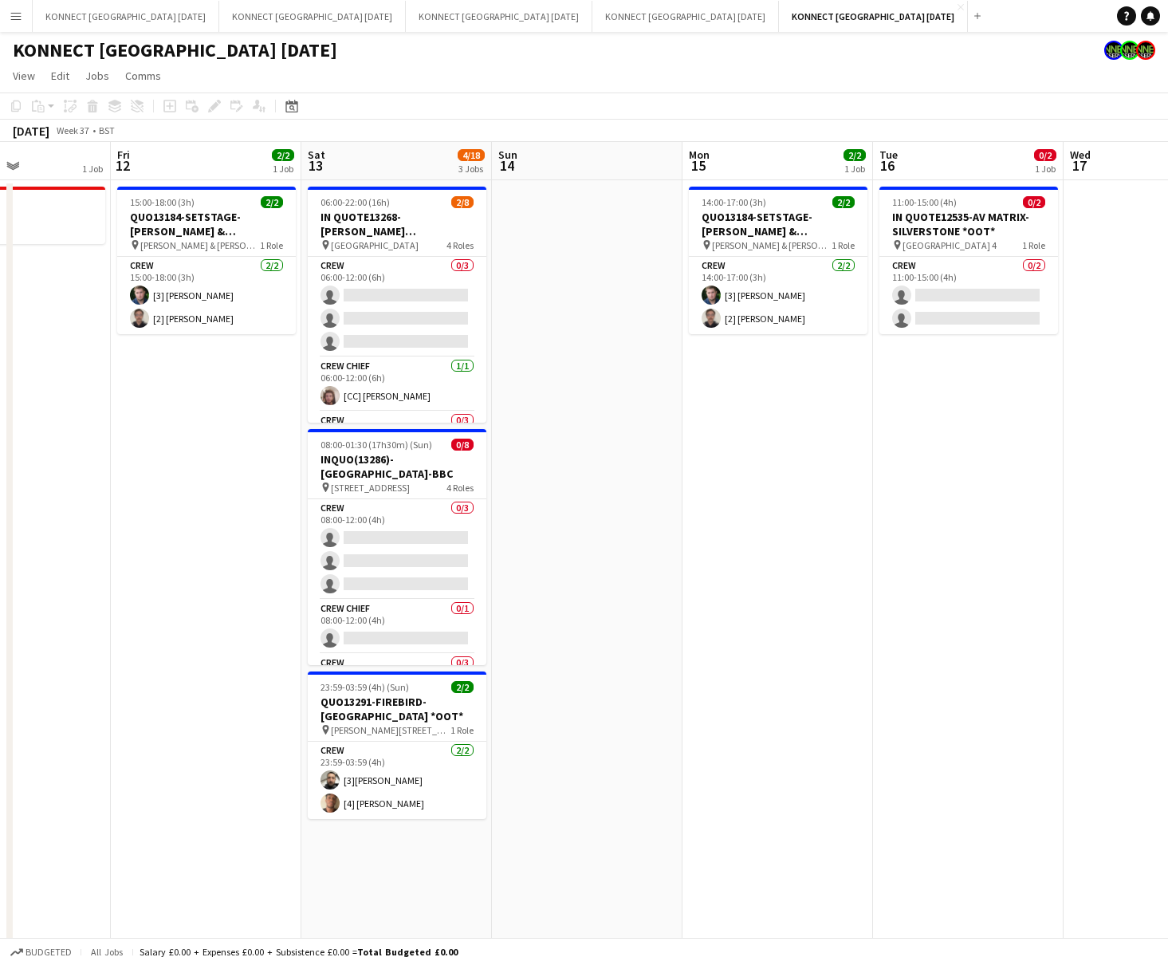
click at [573, 368] on app-date-cell at bounding box center [587, 656] width 191 height 953
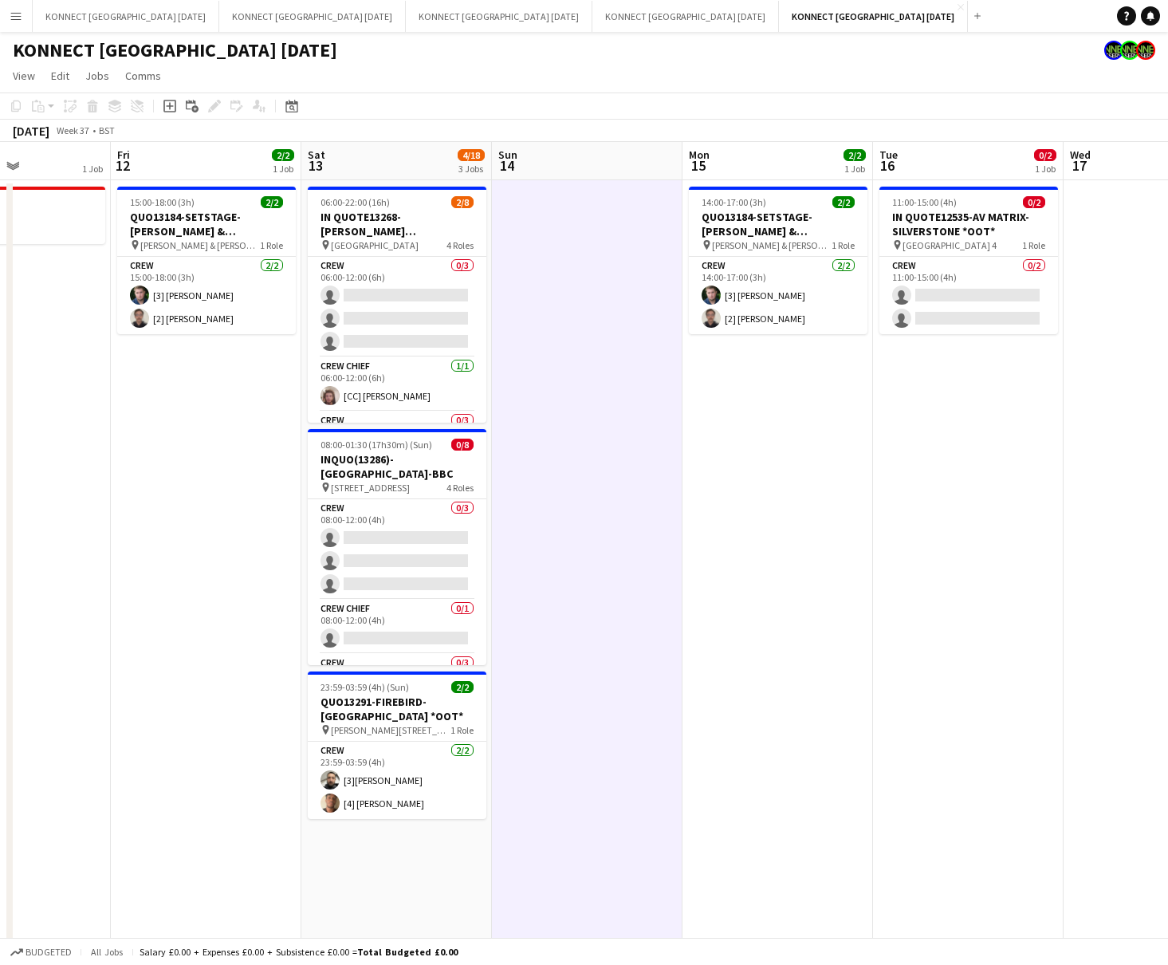
click at [573, 368] on app-date-cell at bounding box center [587, 656] width 191 height 953
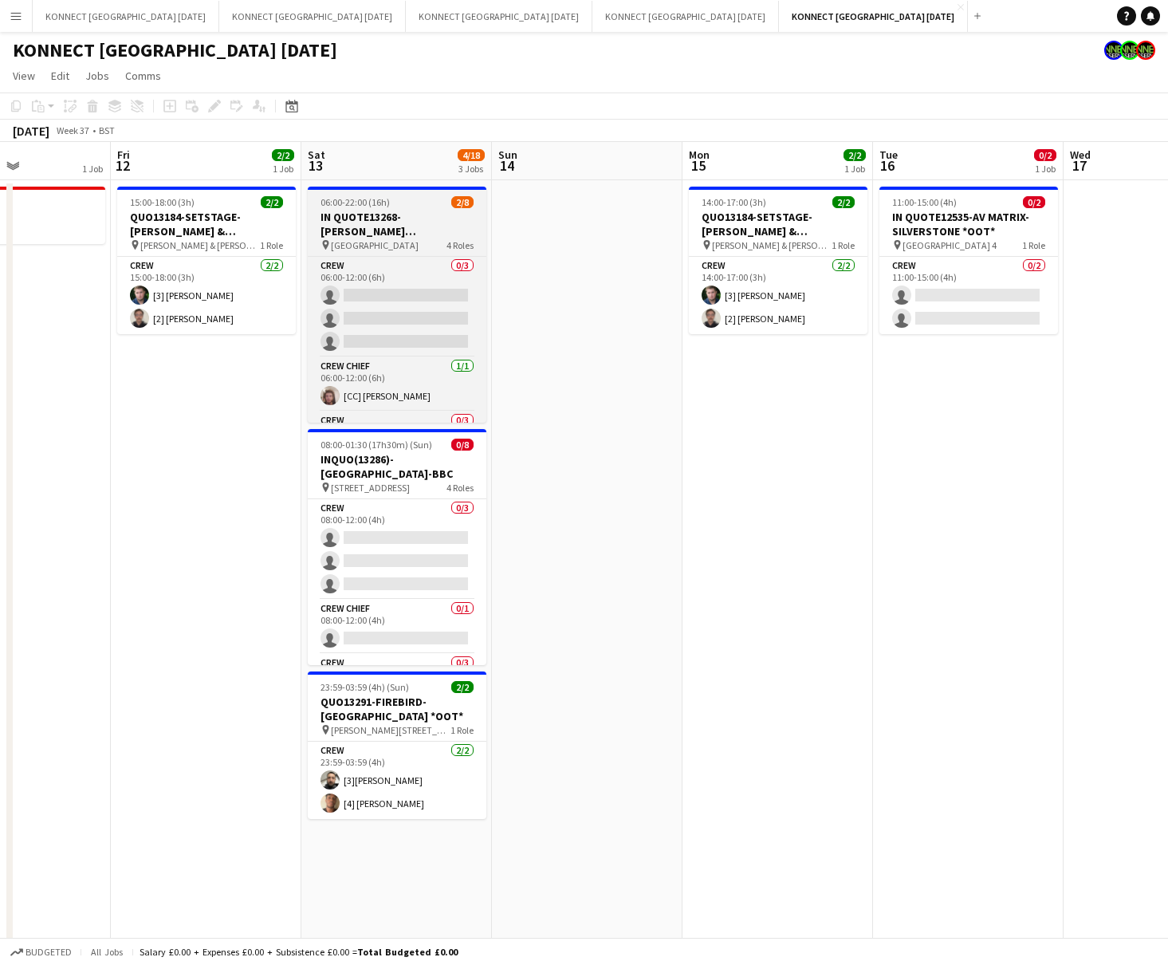
click at [362, 197] on span "06:00-22:00 (16h)" at bounding box center [355, 202] width 69 height 12
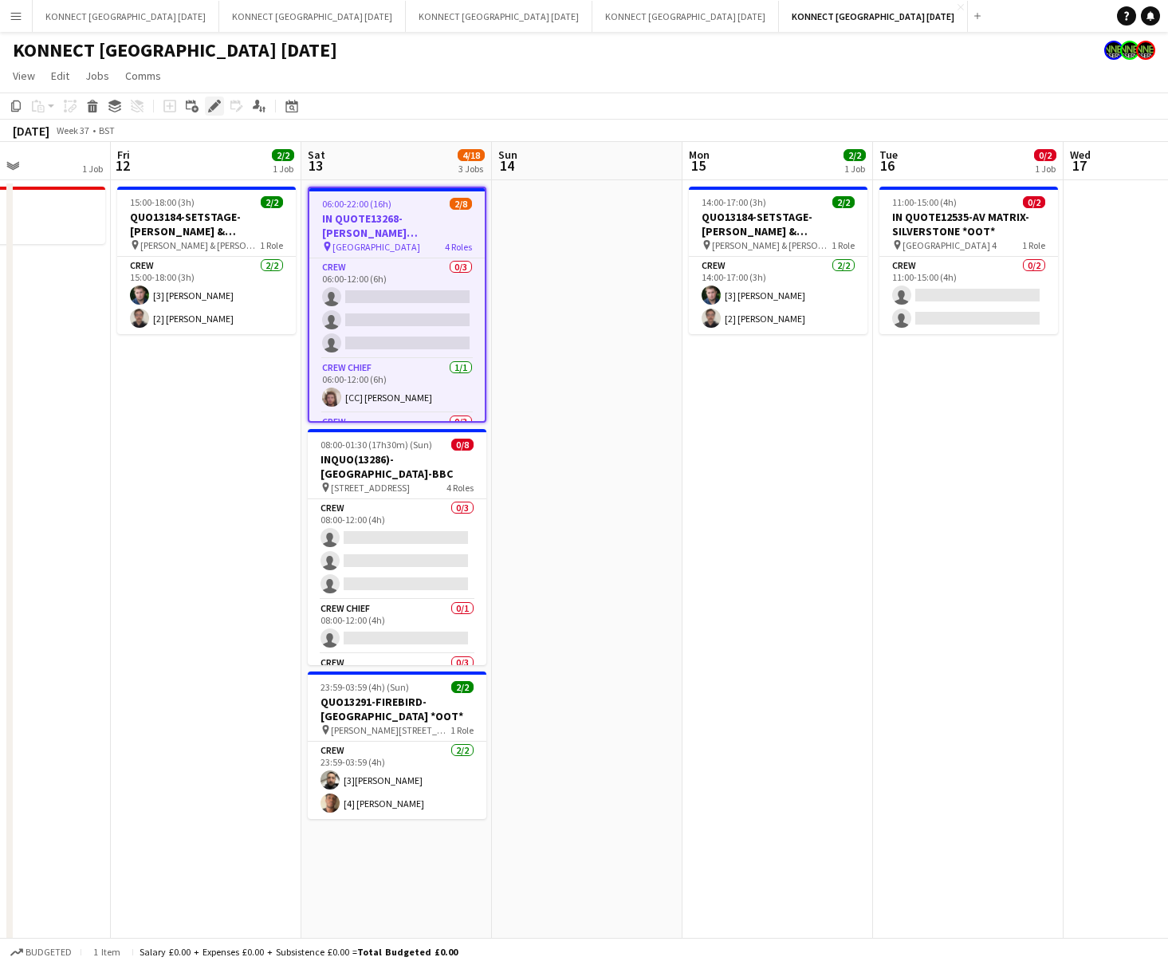
click at [205, 108] on div "Edit" at bounding box center [214, 105] width 19 height 19
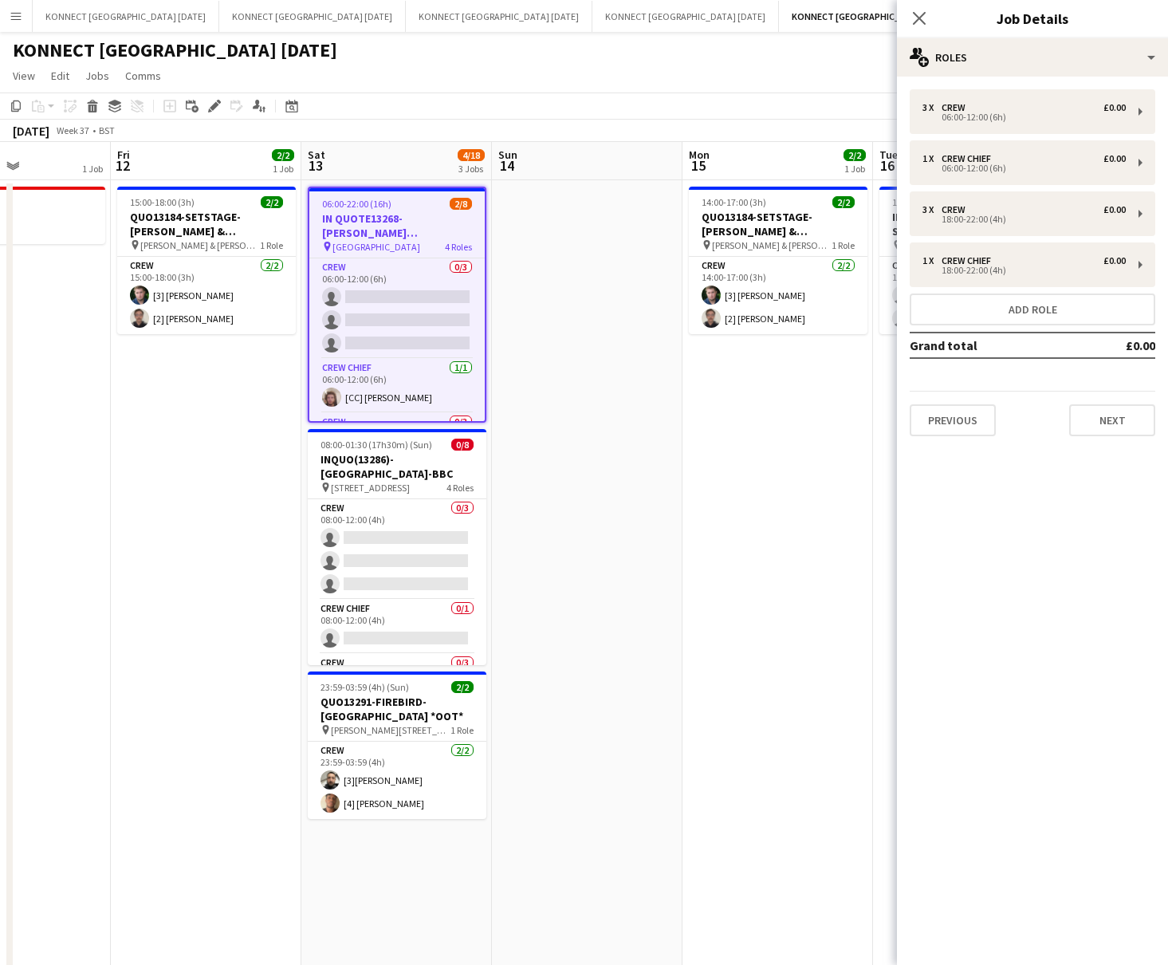
click at [727, 540] on app-date-cell "14:00-17:00 (3h) 2/2 QUO13184-SETSTAGE-[PERSON_NAME] & [PERSON_NAME] pin [PERSO…" at bounding box center [778, 656] width 191 height 953
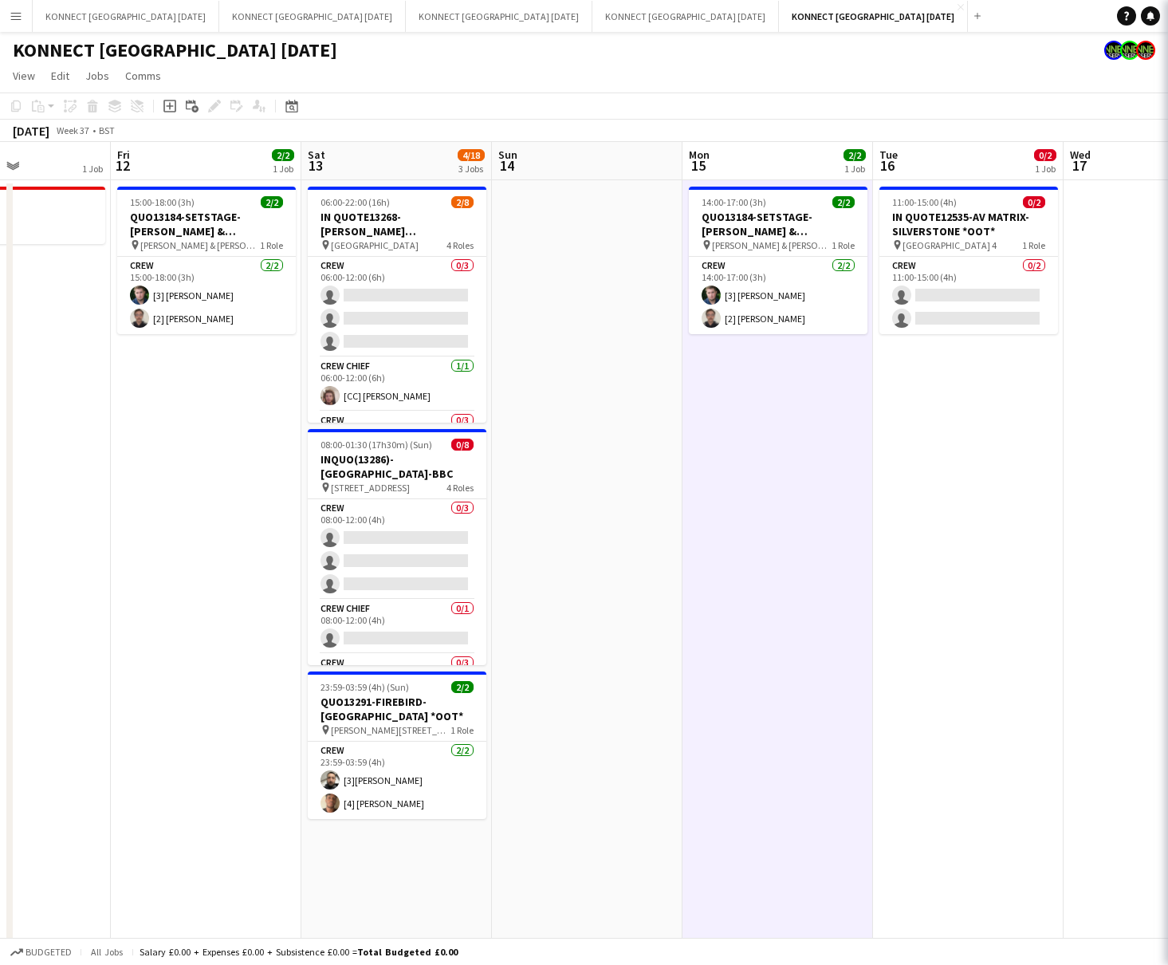
click at [727, 540] on app-date-cell "14:00-17:00 (3h) 2/2 QUO13184-SETSTAGE-[PERSON_NAME] & [PERSON_NAME] pin [PERSO…" at bounding box center [778, 656] width 191 height 953
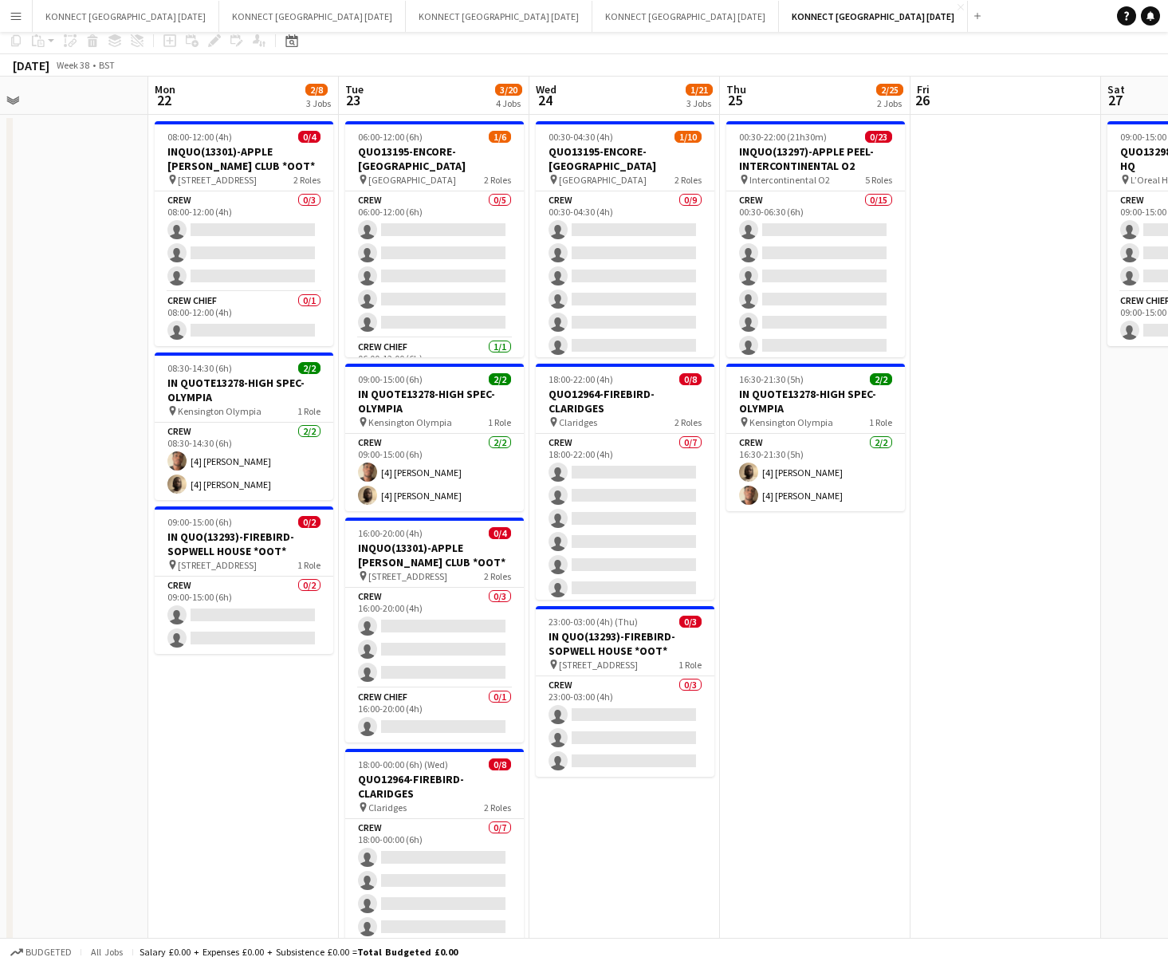
scroll to position [0, 0]
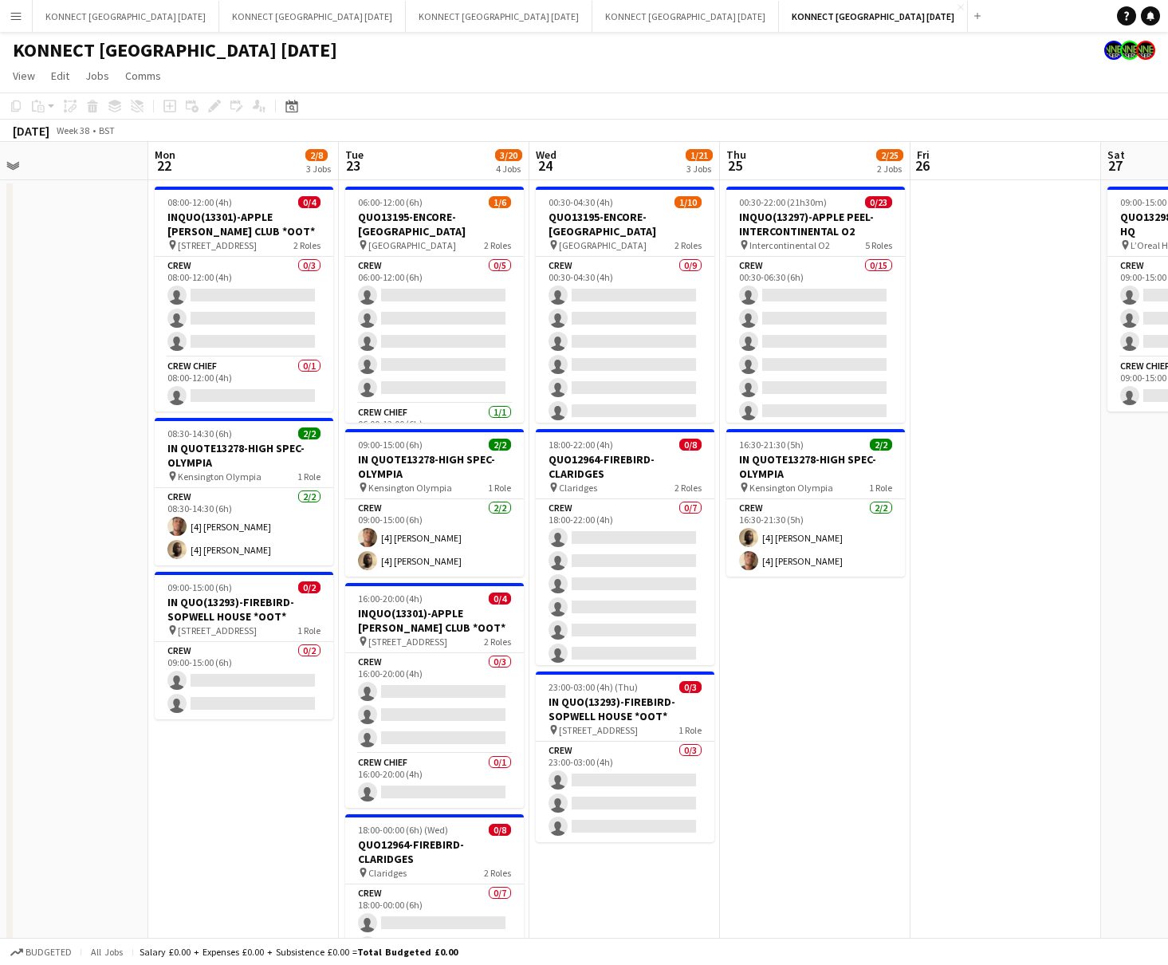
click at [530, 484] on app-date-cell "00:30-04:30 (4h) 1/10 QUO13195-ENCORE-[GEOGRAPHIC_DATA] pin [GEOGRAPHIC_DATA] 2…" at bounding box center [625, 656] width 191 height 953
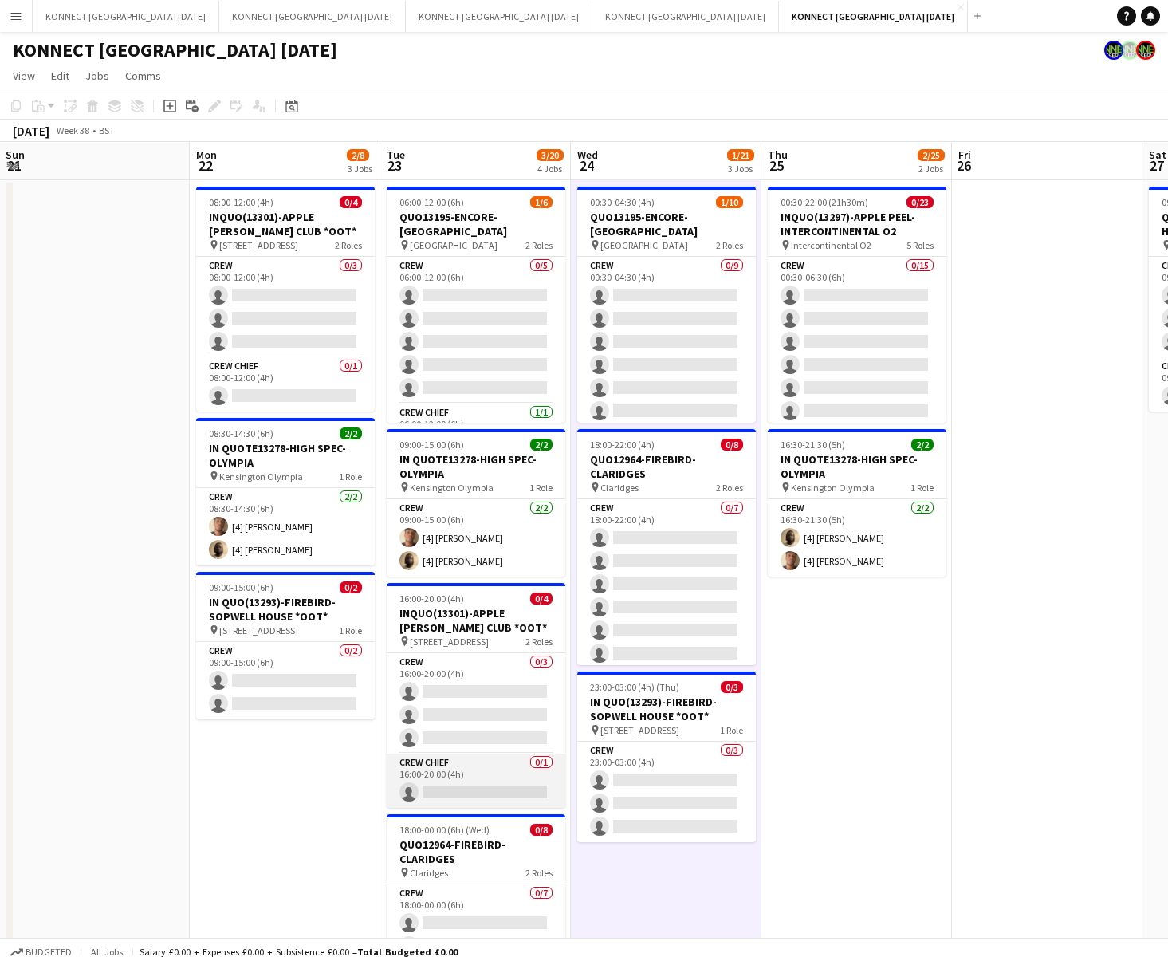
click at [475, 778] on app-card-role "Crew Chief 0/1 16:00-20:00 (4h) single-neutral-actions" at bounding box center [476, 781] width 179 height 54
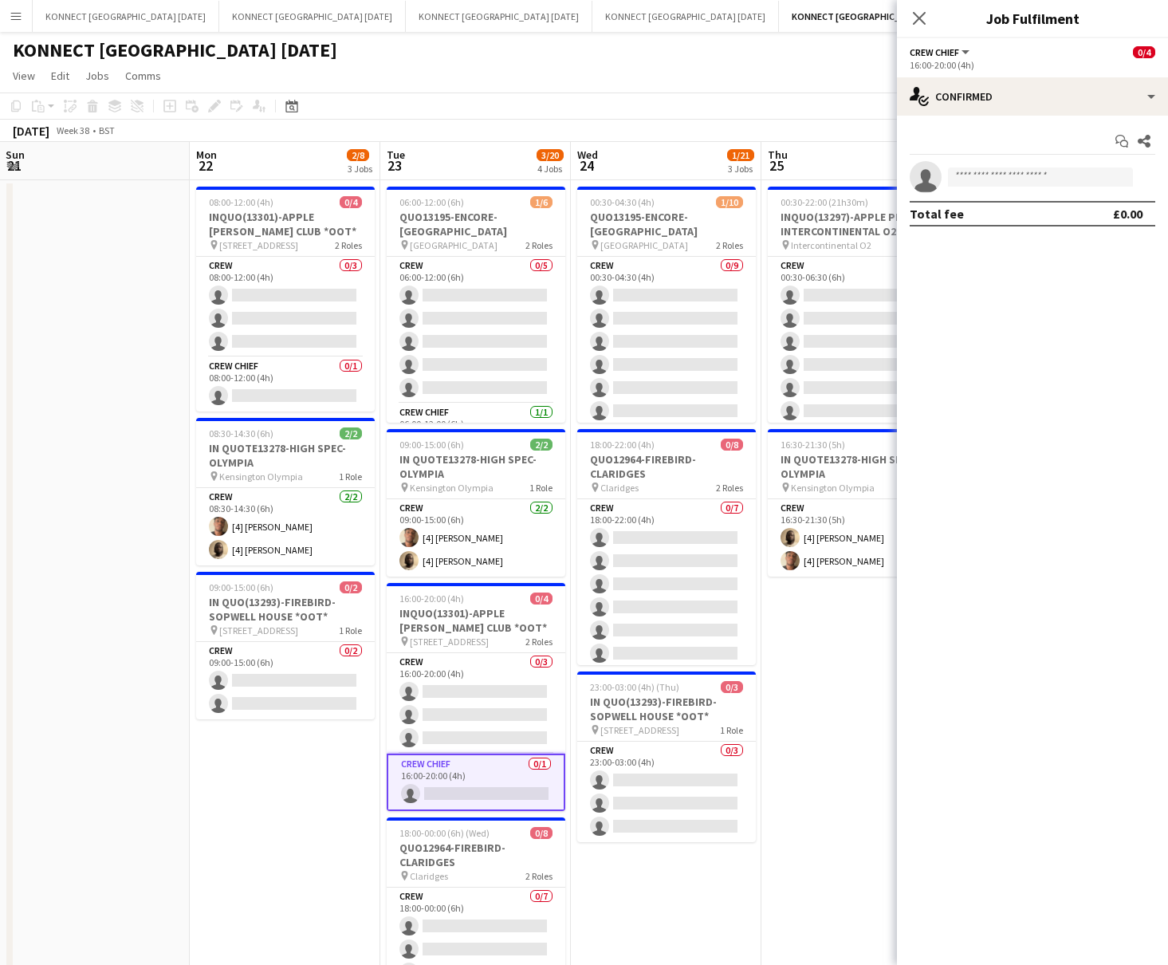
click at [966, 76] on app-options-switcher "Crew Chief All roles Crew Chief 0/4 16:00-20:00 (4h)" at bounding box center [1032, 57] width 271 height 39
click at [966, 109] on div "single-neutral-actions-check-2 Confirmed" at bounding box center [1032, 96] width 271 height 38
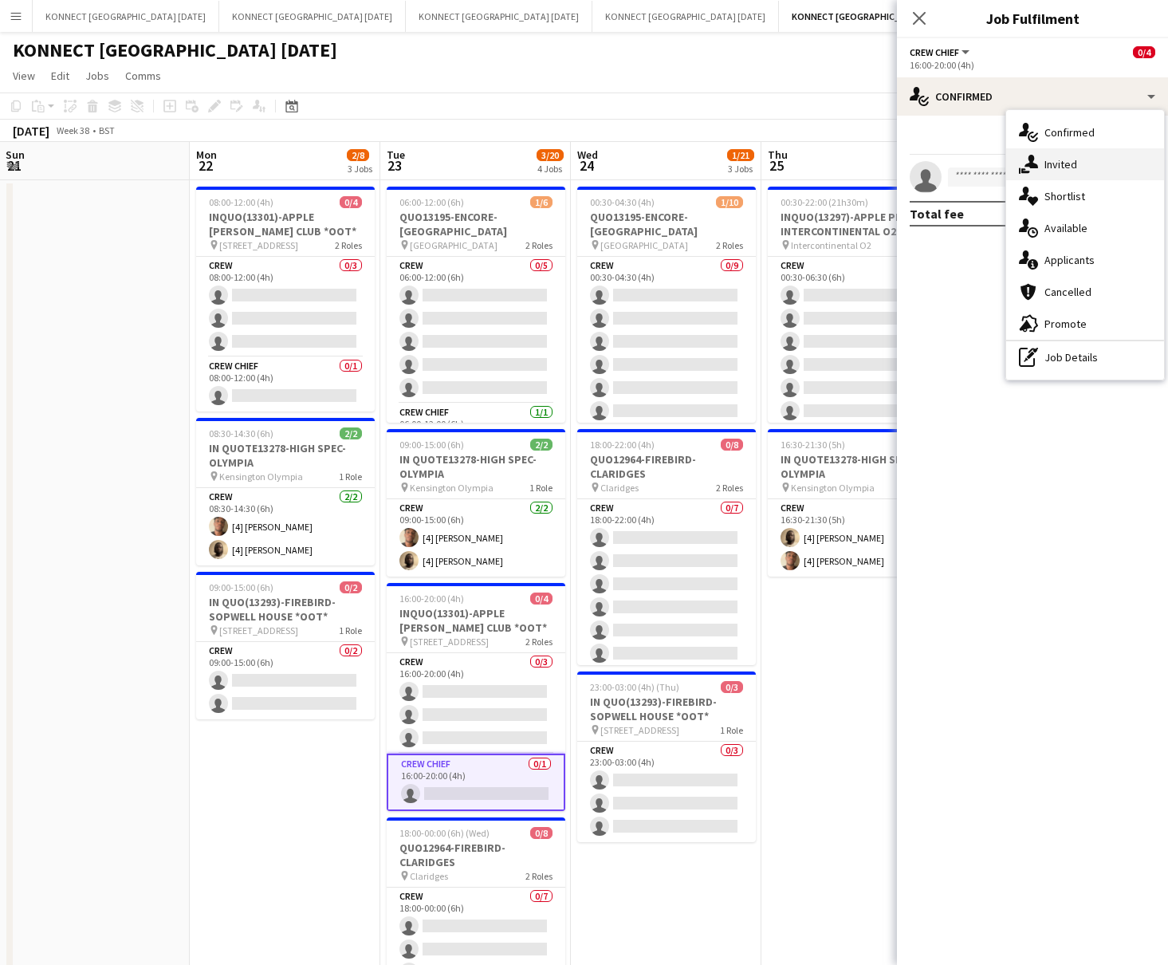
click at [966, 161] on div "single-neutral-actions-share-1 Invited" at bounding box center [1085, 164] width 158 height 32
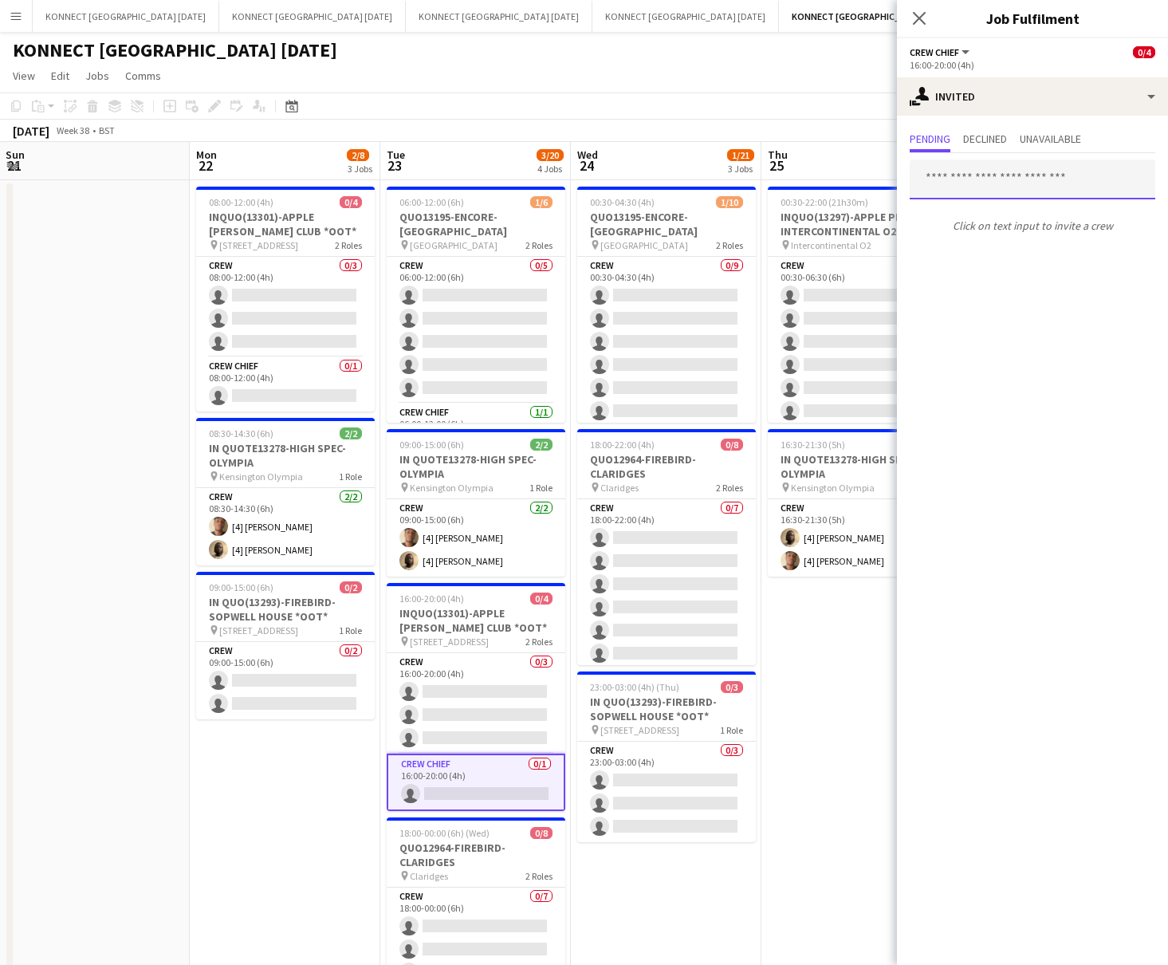
click at [966, 186] on input "text" at bounding box center [1033, 179] width 246 height 40
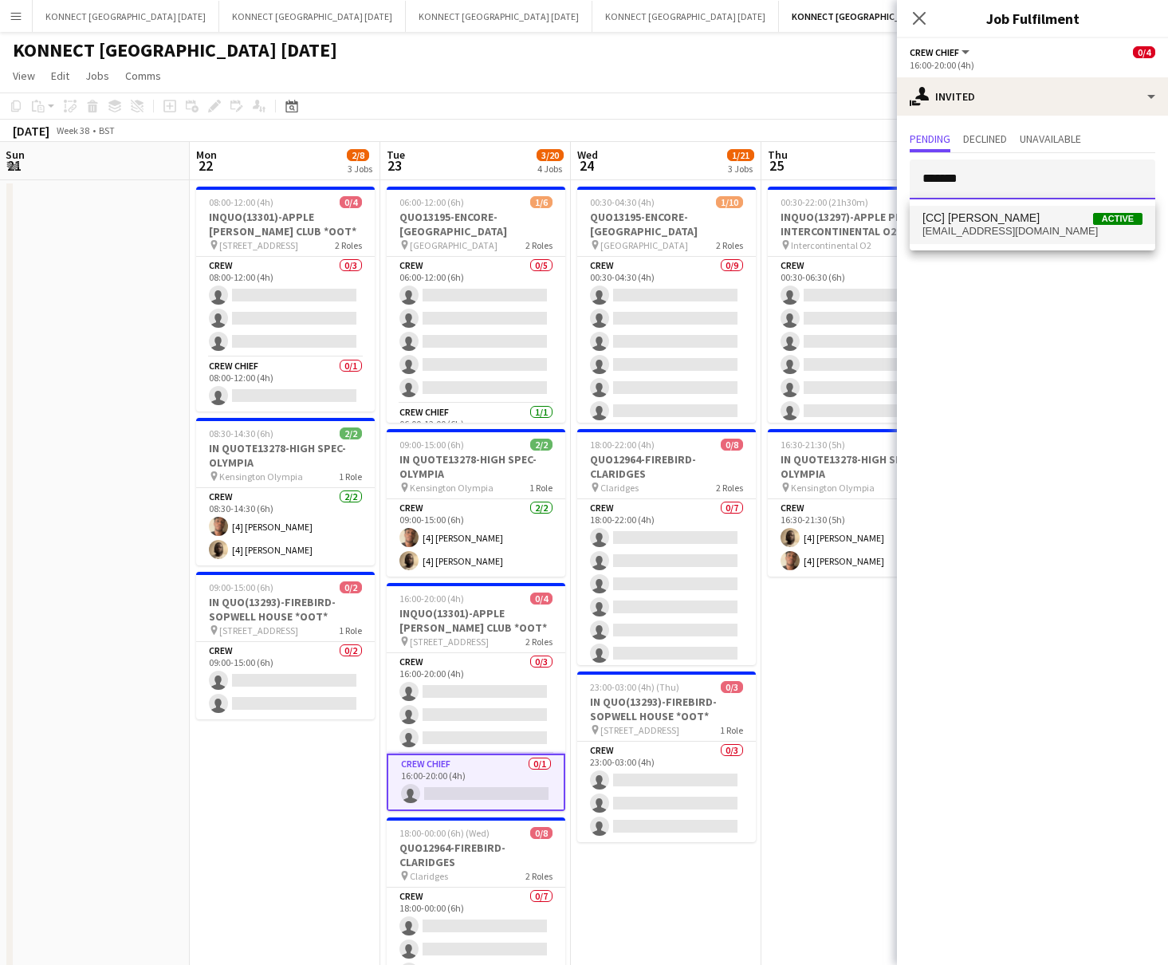
type input "*******"
click at [966, 237] on span "[EMAIL_ADDRESS][DOMAIN_NAME]" at bounding box center [1033, 231] width 220 height 13
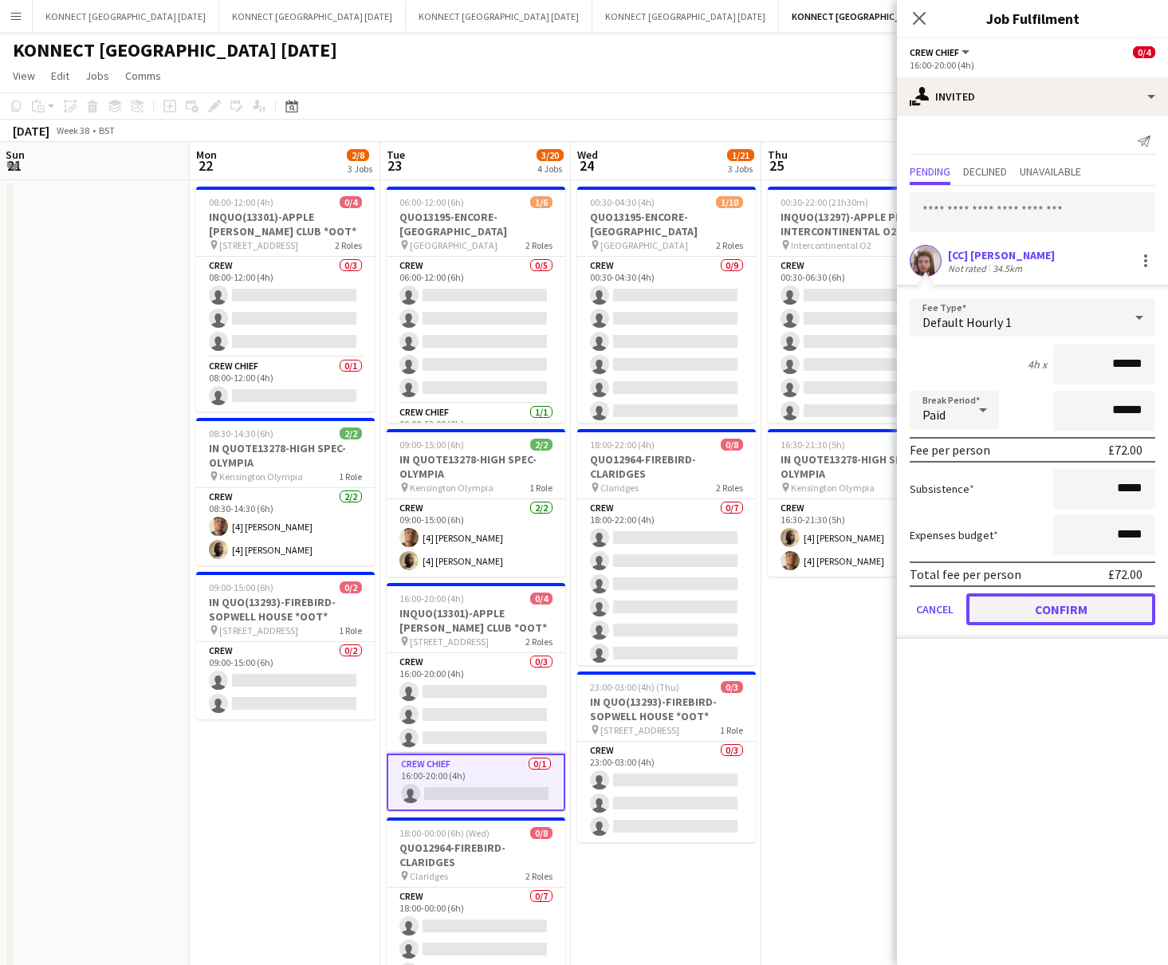
click at [966, 598] on button "Confirm" at bounding box center [1061, 609] width 189 height 32
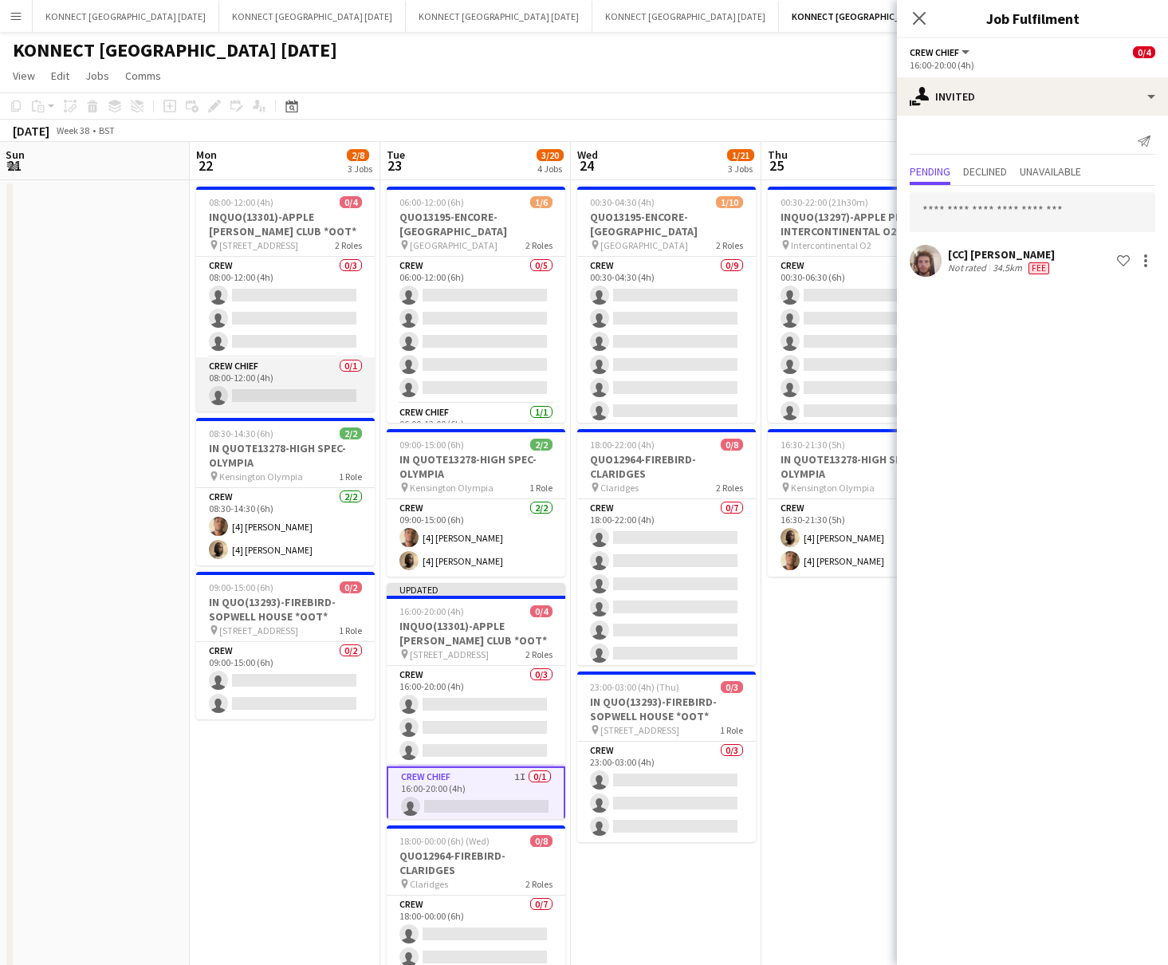
click at [282, 400] on app-card-role "Crew Chief 0/1 08:00-12:00 (4h) single-neutral-actions" at bounding box center [285, 384] width 179 height 54
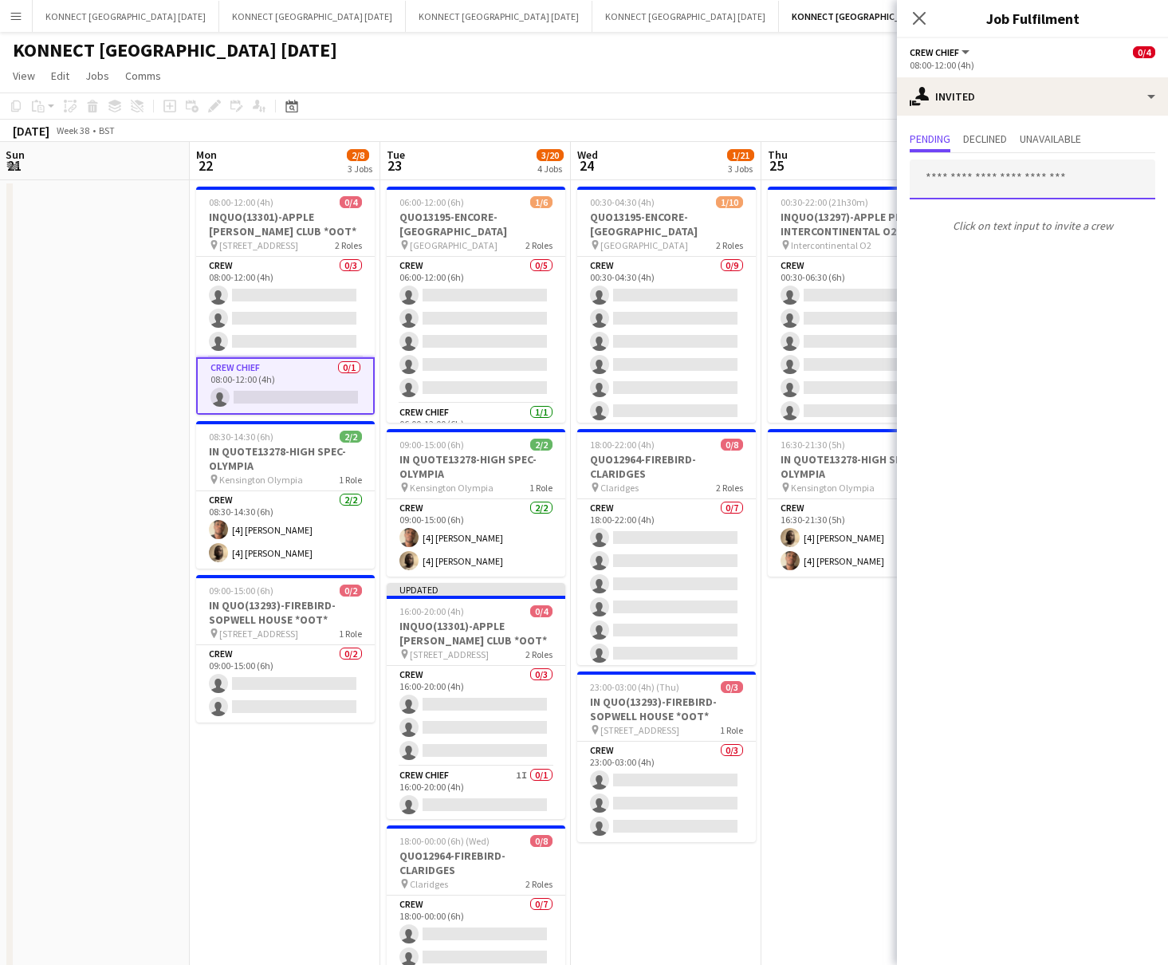
click at [966, 170] on input "text" at bounding box center [1033, 179] width 246 height 40
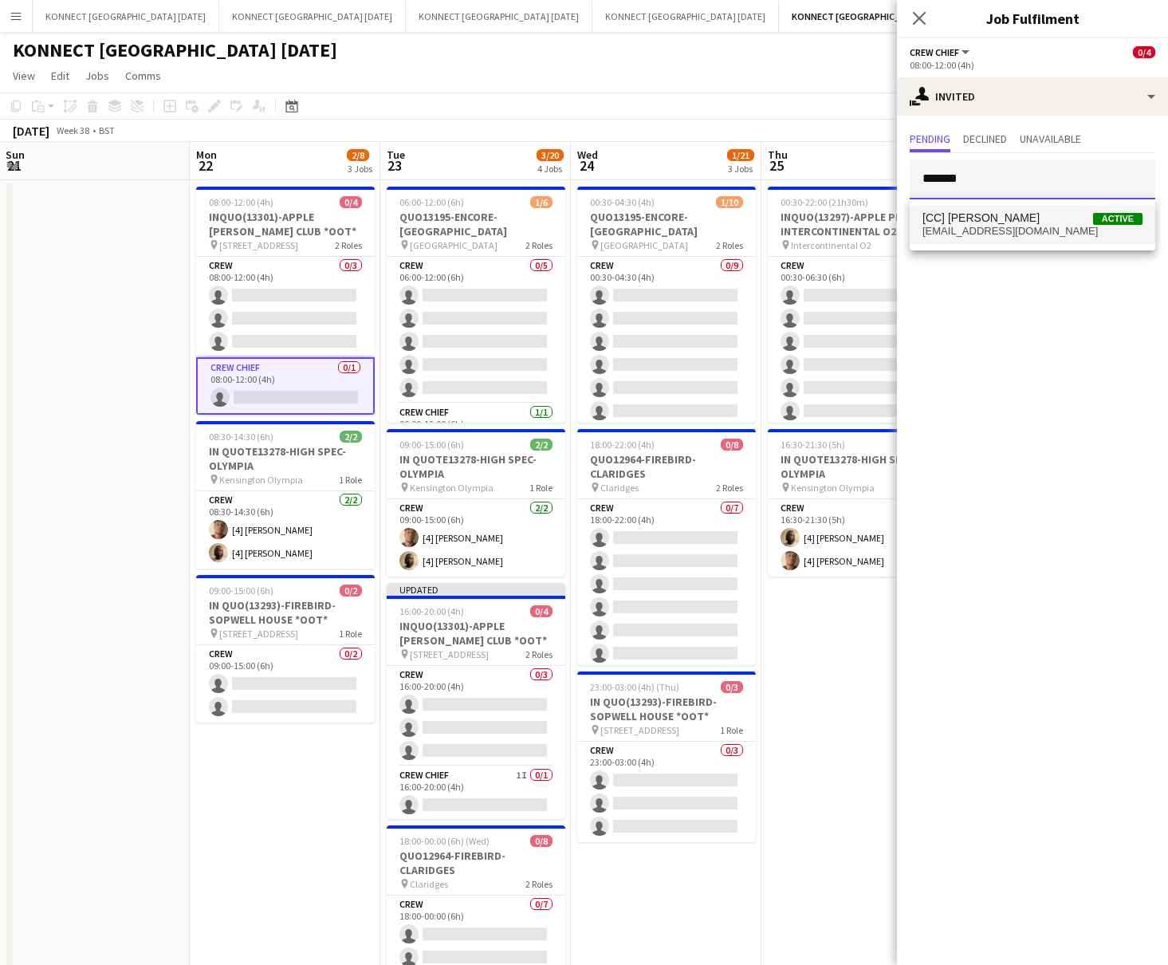
type input "*******"
click at [966, 222] on span "[CC] [PERSON_NAME]" at bounding box center [981, 218] width 117 height 14
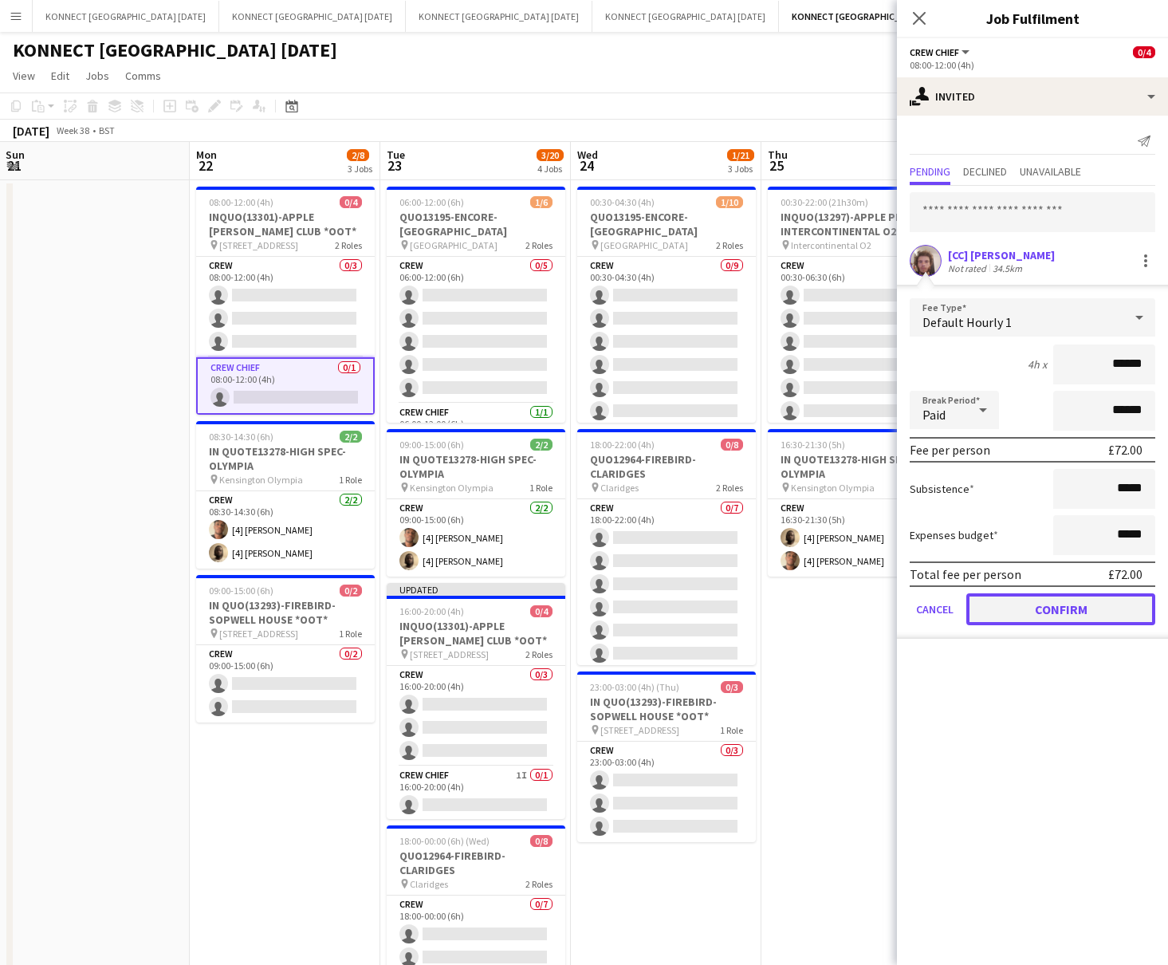
click at [966, 599] on button "Confirm" at bounding box center [1061, 609] width 189 height 32
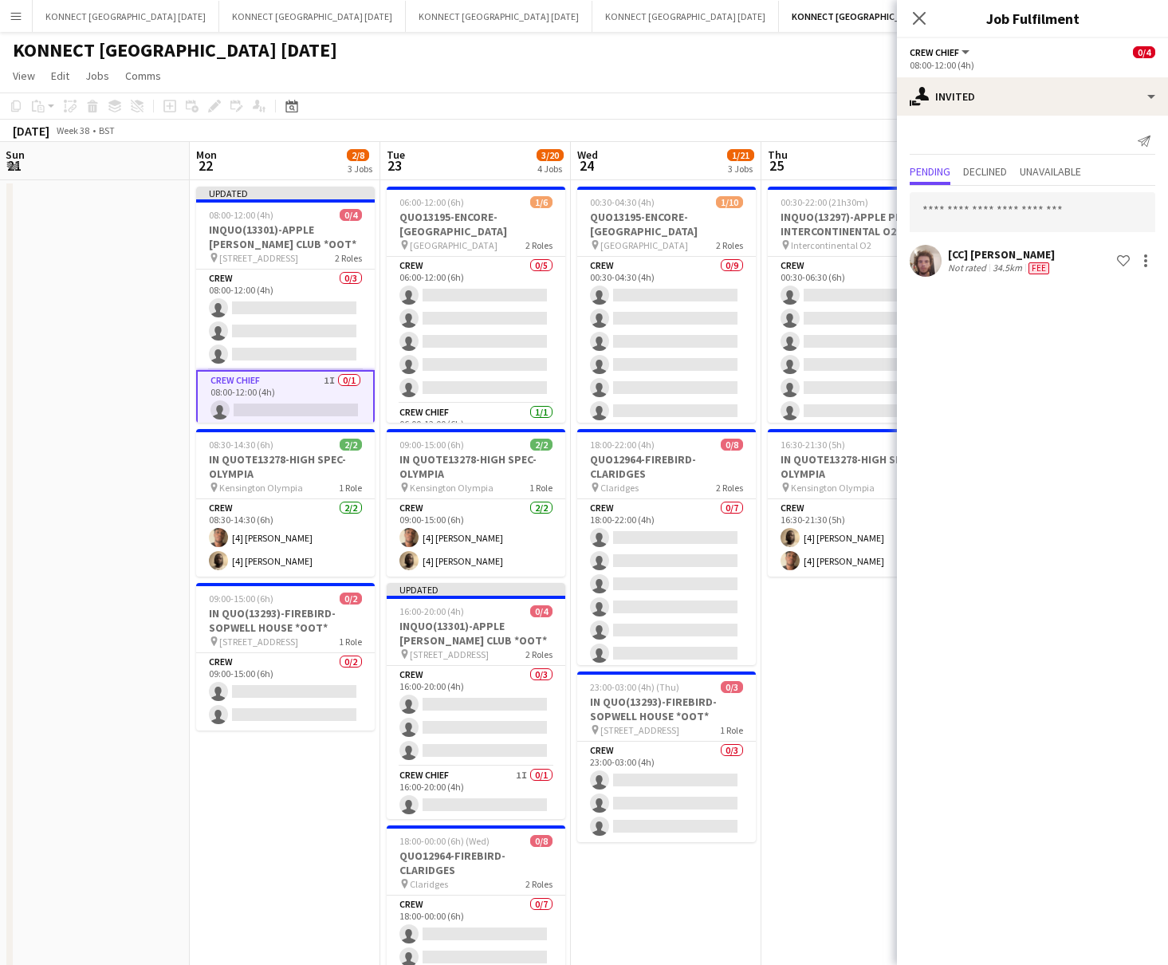
click at [862, 612] on app-date-cell "00:30-22:00 (21h30m) 0/23 INQUO(13297)-APPLE PEEL-INTERCONTINENTAL O2 pin Inter…" at bounding box center [857, 656] width 191 height 953
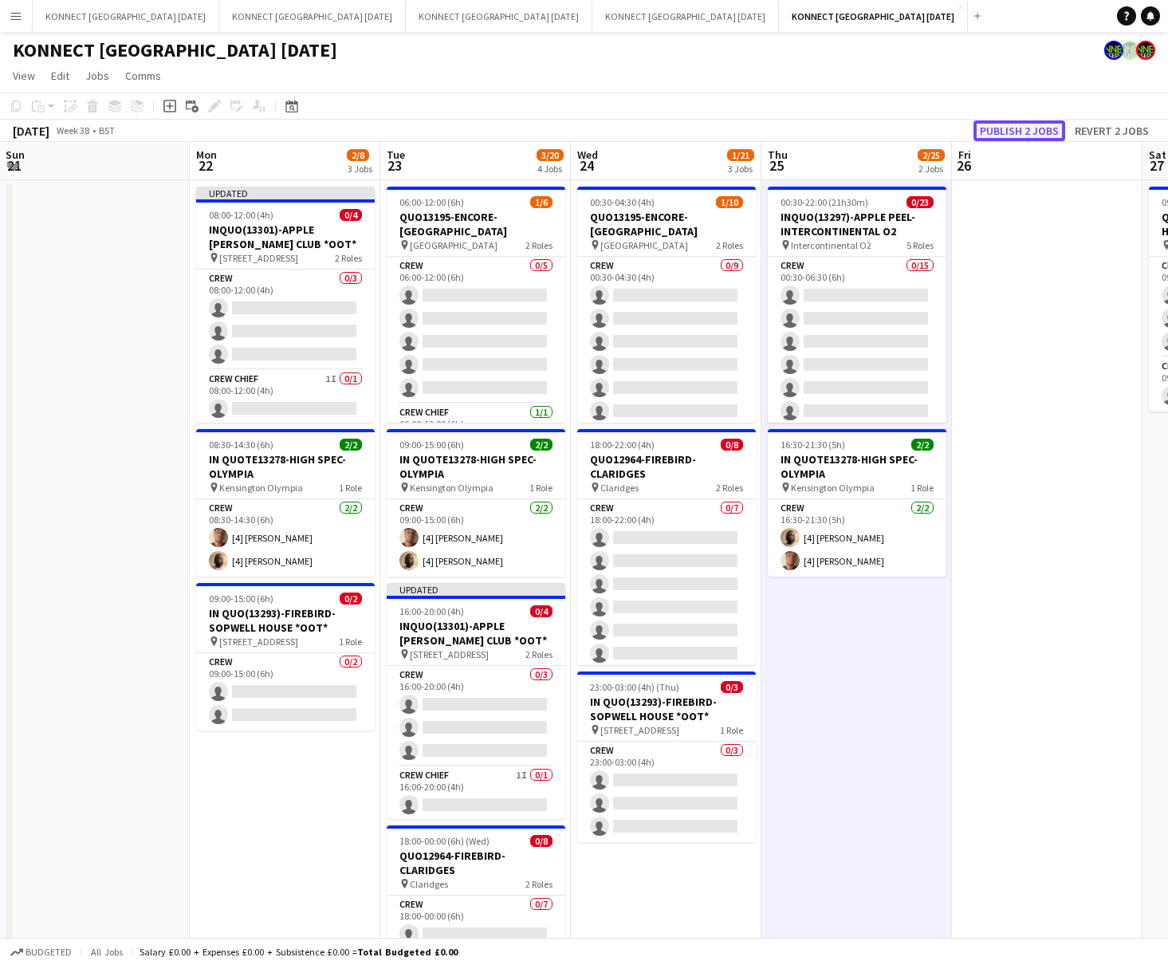
click at [966, 136] on button "Publish 2 jobs" at bounding box center [1020, 130] width 92 height 21
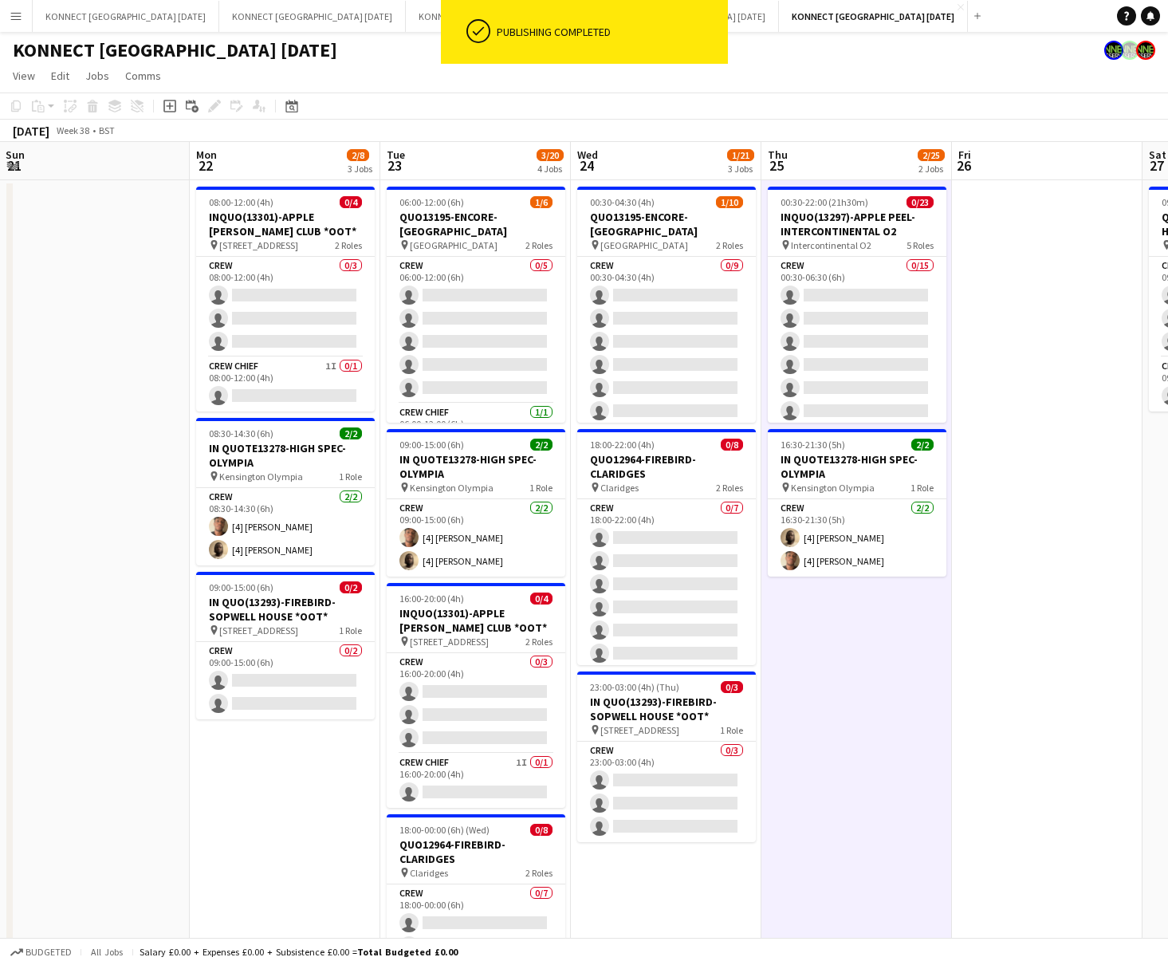
click at [900, 738] on app-date-cell "00:30-22:00 (21h30m) 0/23 INQUO(13297)-APPLE PEEL-INTERCONTINENTAL O2 pin Inter…" at bounding box center [857, 656] width 191 height 953
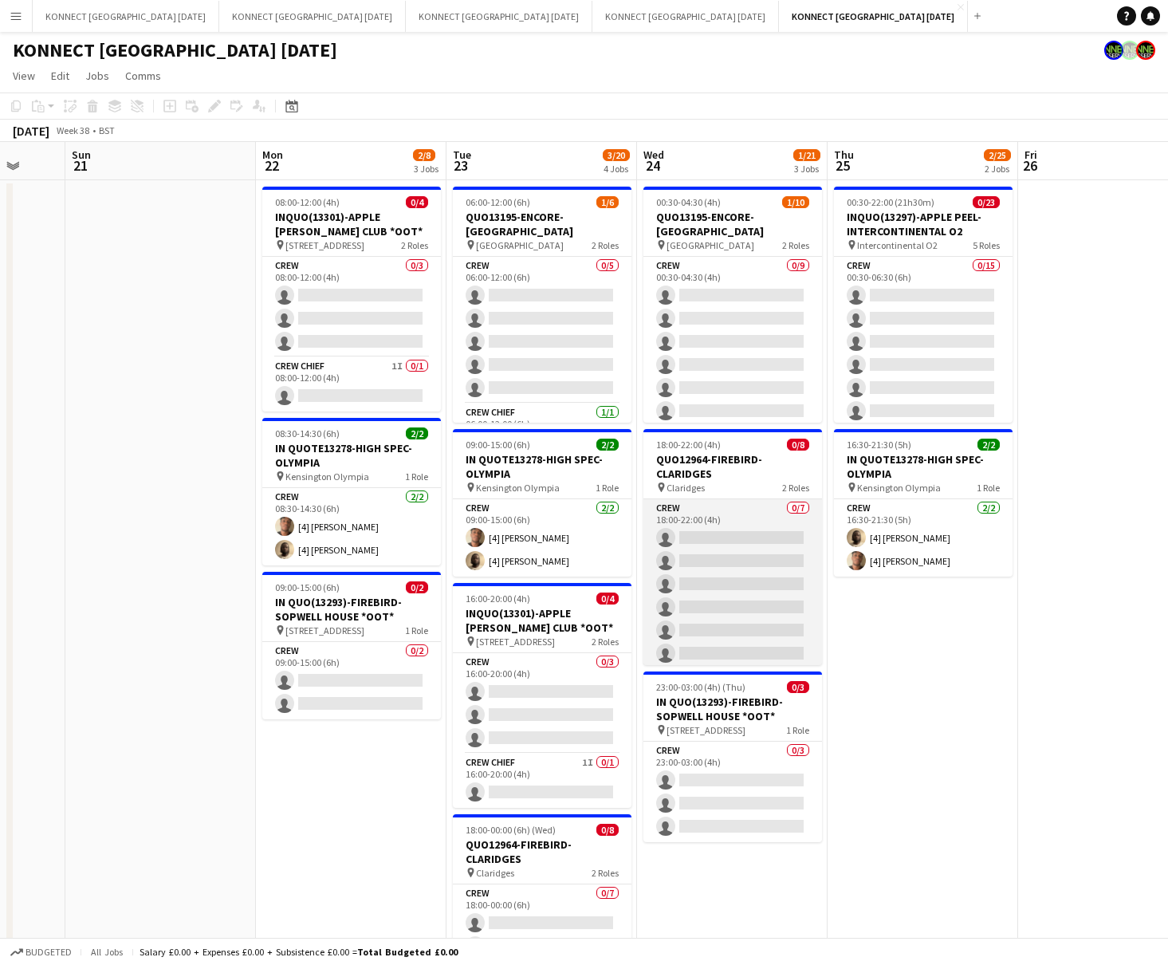
scroll to position [0, 427]
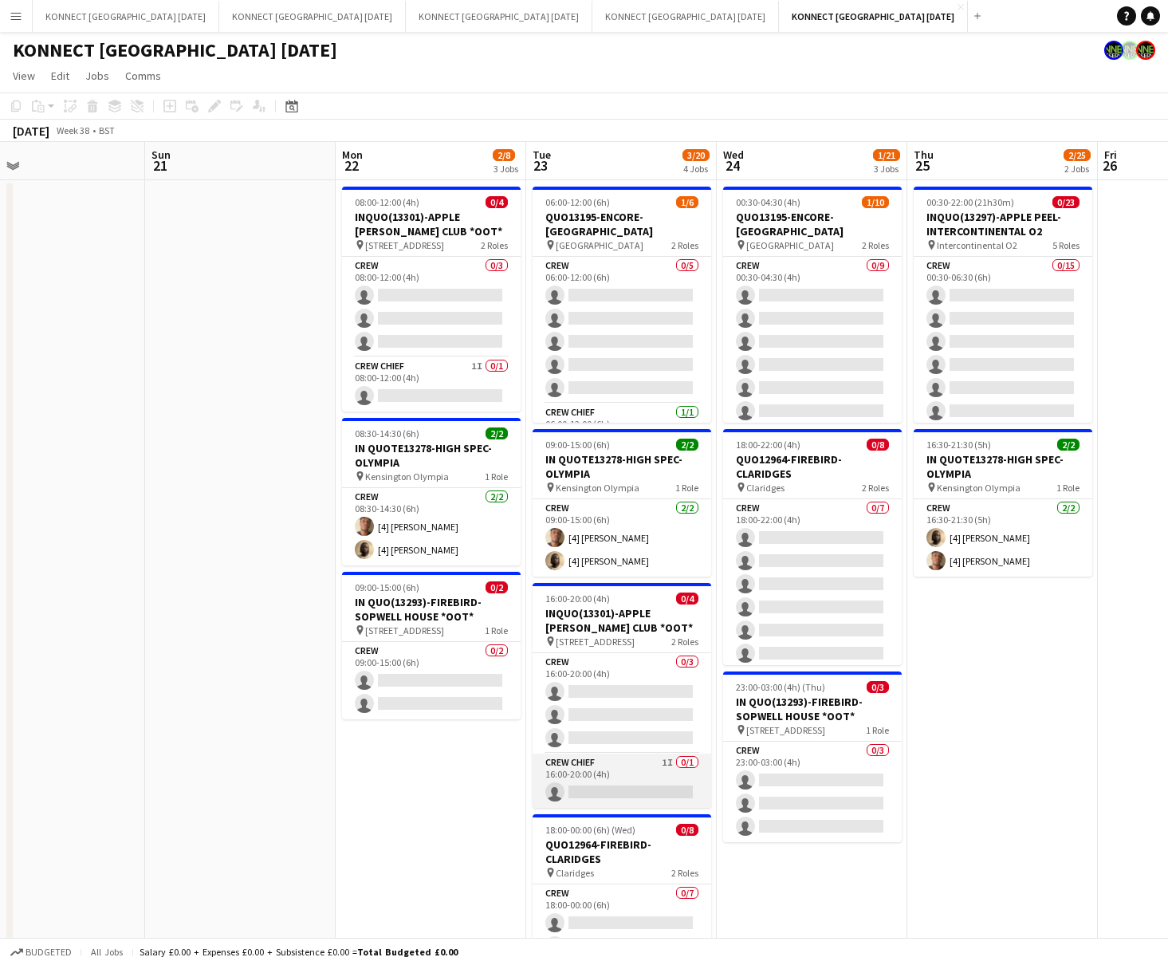
click at [628, 778] on app-card-role "Crew Chief 1I 0/1 16:00-20:00 (4h) single-neutral-actions" at bounding box center [622, 781] width 179 height 54
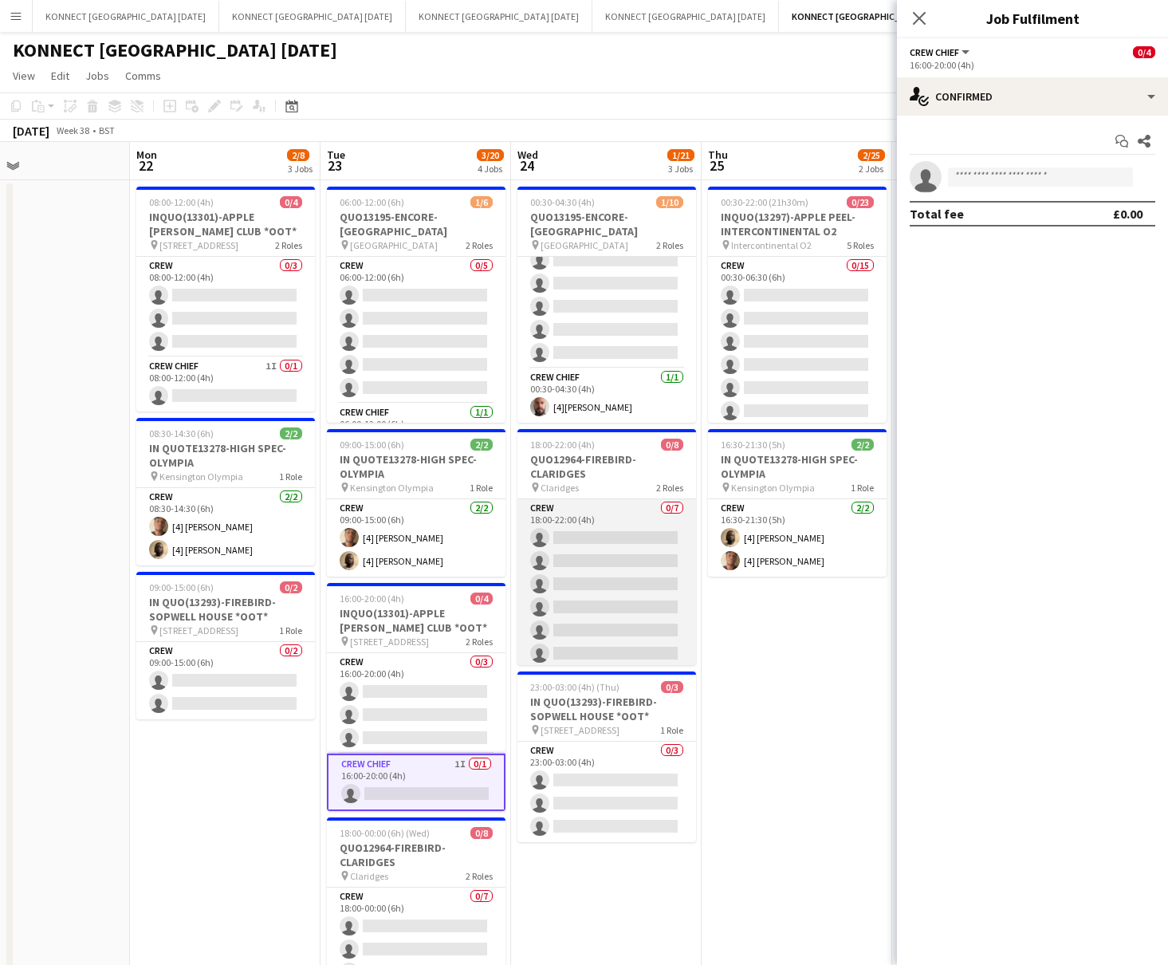
scroll to position [0, 699]
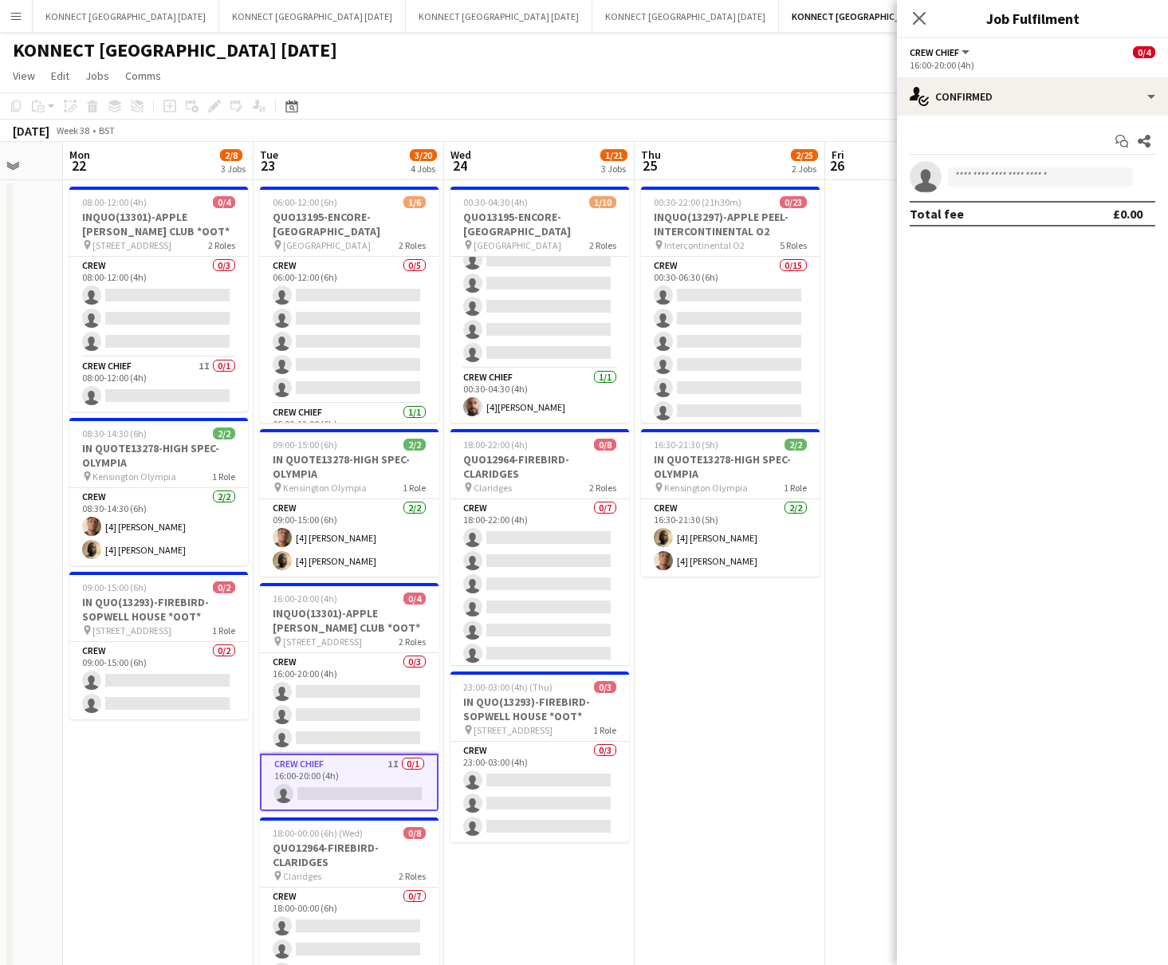
click at [708, 661] on app-date-cell "00:30-22:00 (21h30m) 0/23 INQUO(13297)-APPLE PEEL-INTERCONTINENTAL O2 pin Inter…" at bounding box center [730, 656] width 191 height 953
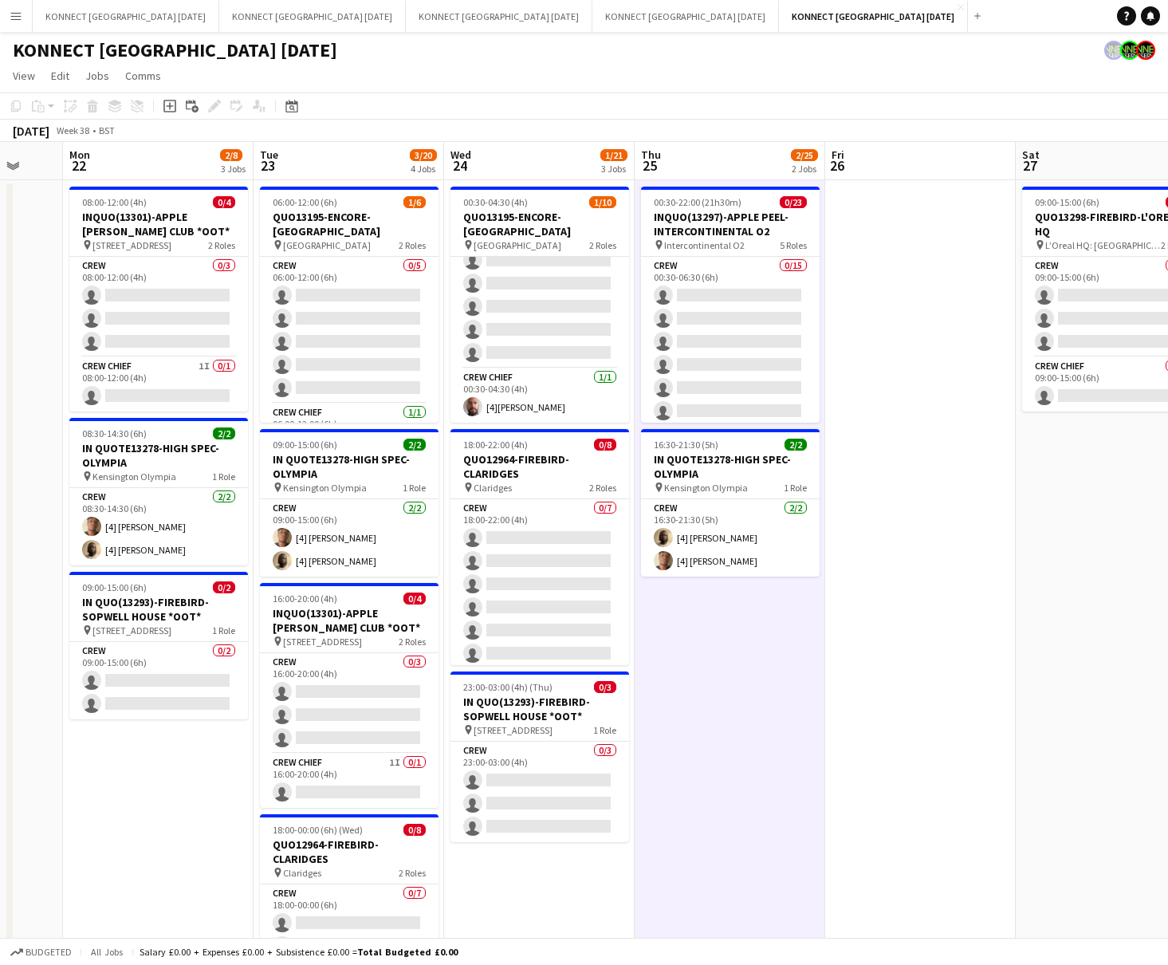
click at [708, 661] on app-date-cell "00:30-22:00 (21h30m) 0/23 INQUO(13297)-APPLE PEEL-INTERCONTINENTAL O2 pin Inter…" at bounding box center [730, 656] width 191 height 953
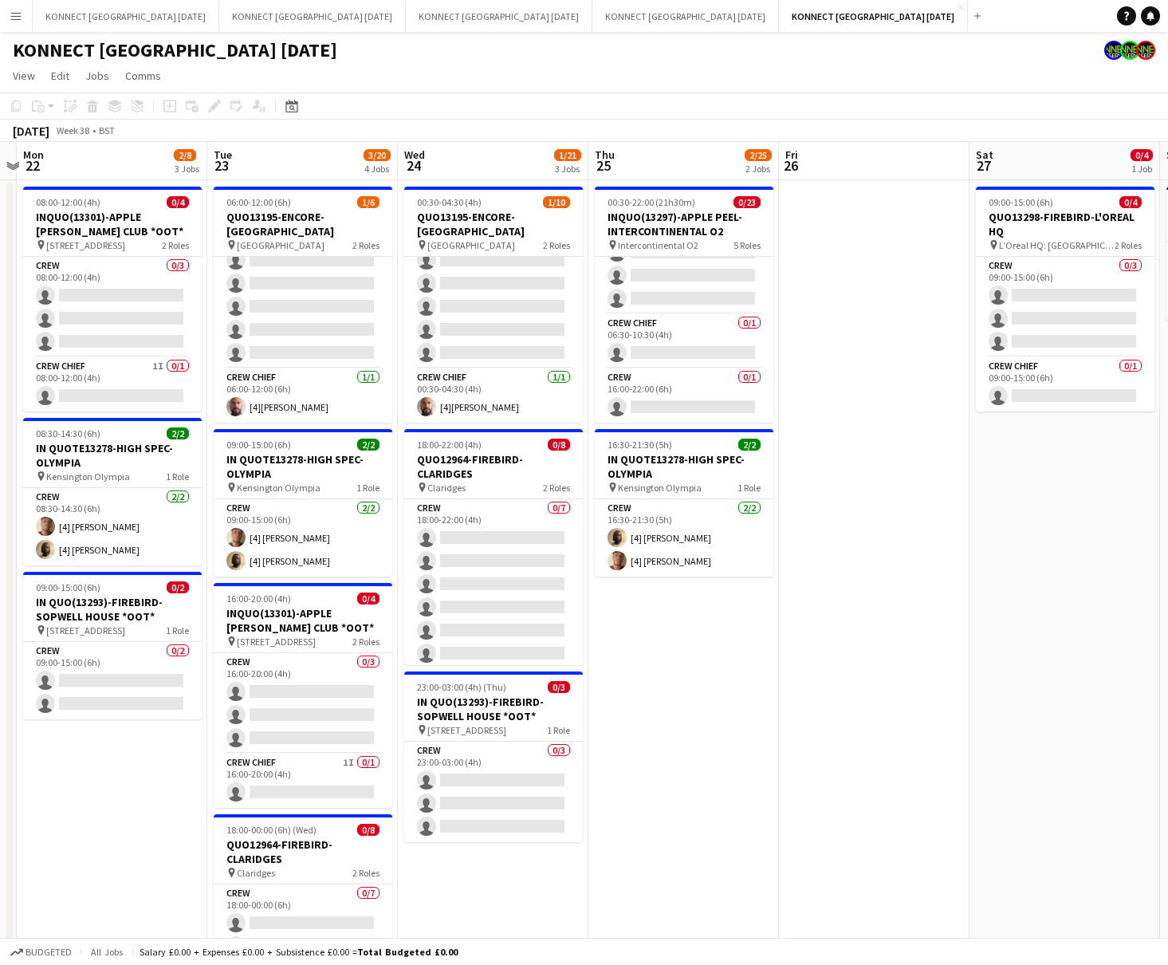
scroll to position [193, 0]
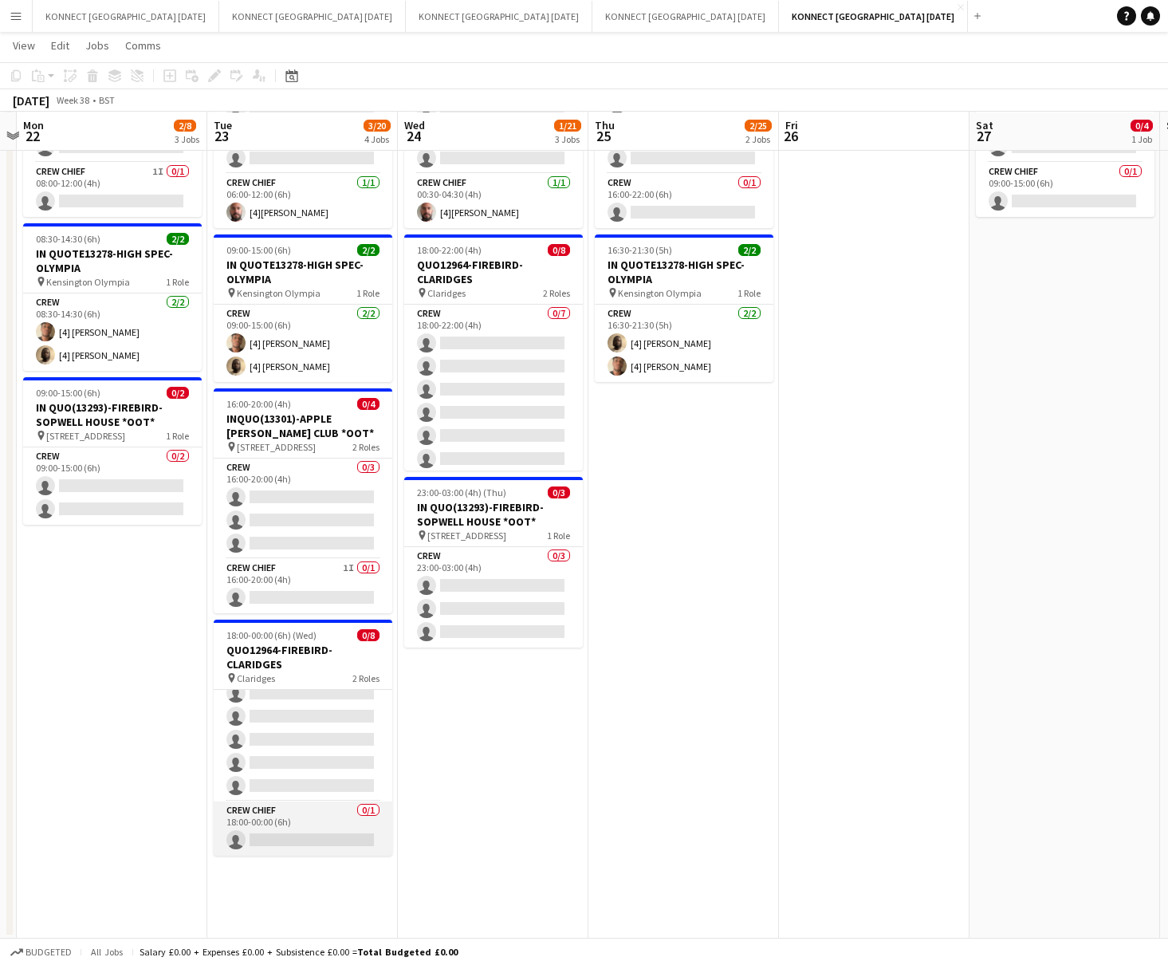
click at [305, 778] on app-card-role "Crew Chief 0/1 18:00-00:00 (6h) single-neutral-actions" at bounding box center [303, 828] width 179 height 54
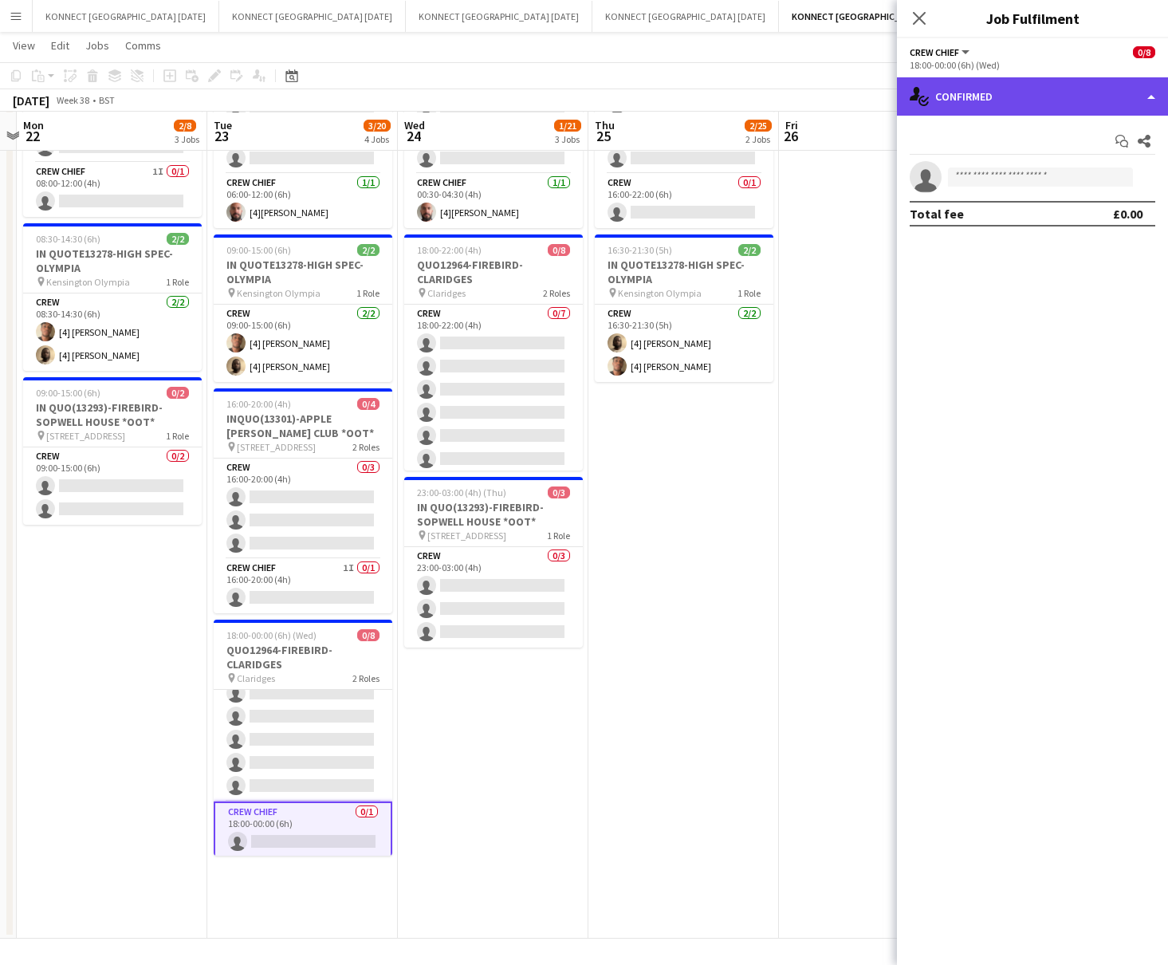
click at [966, 90] on div "single-neutral-actions-check-2 Confirmed" at bounding box center [1032, 96] width 271 height 38
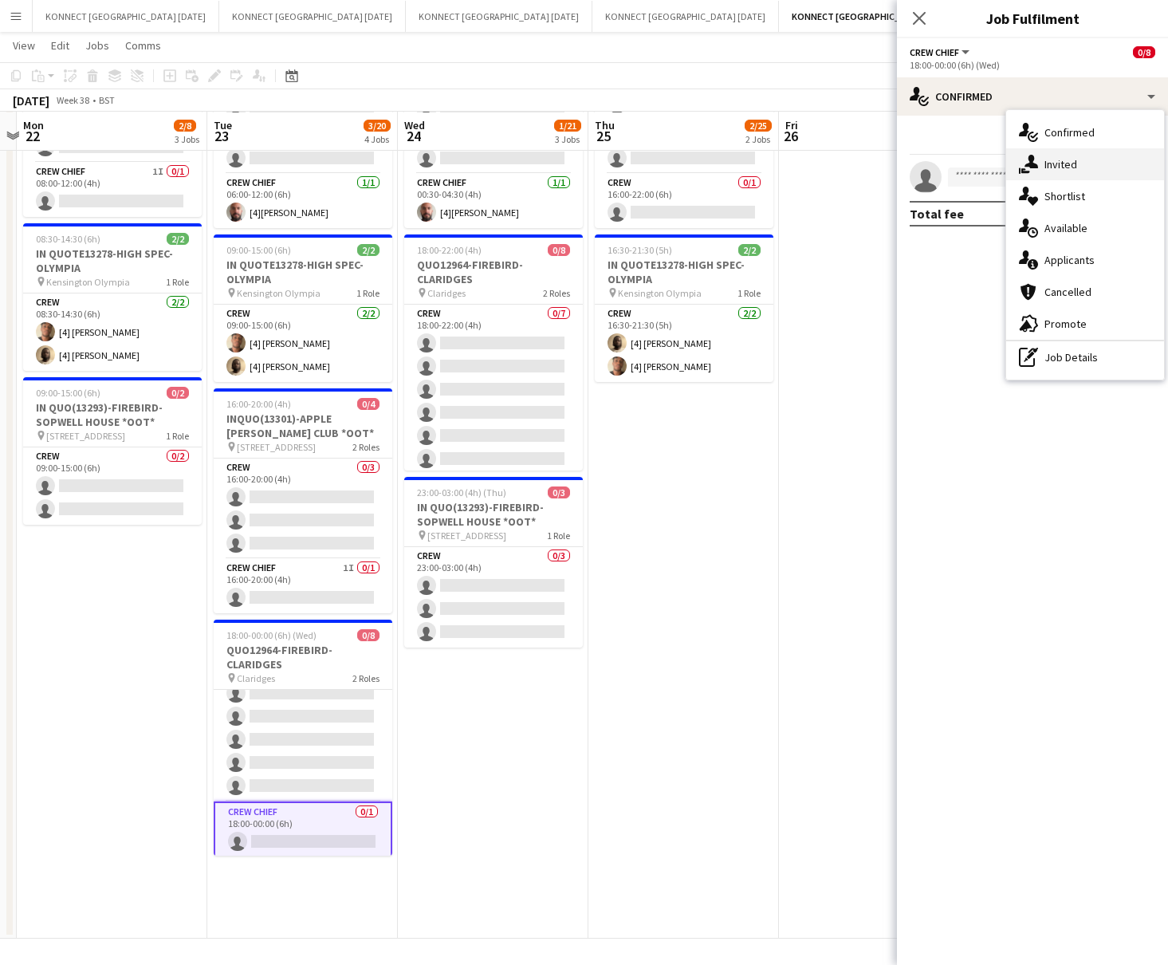
click at [966, 161] on div "single-neutral-actions-share-1 Invited" at bounding box center [1085, 164] width 158 height 32
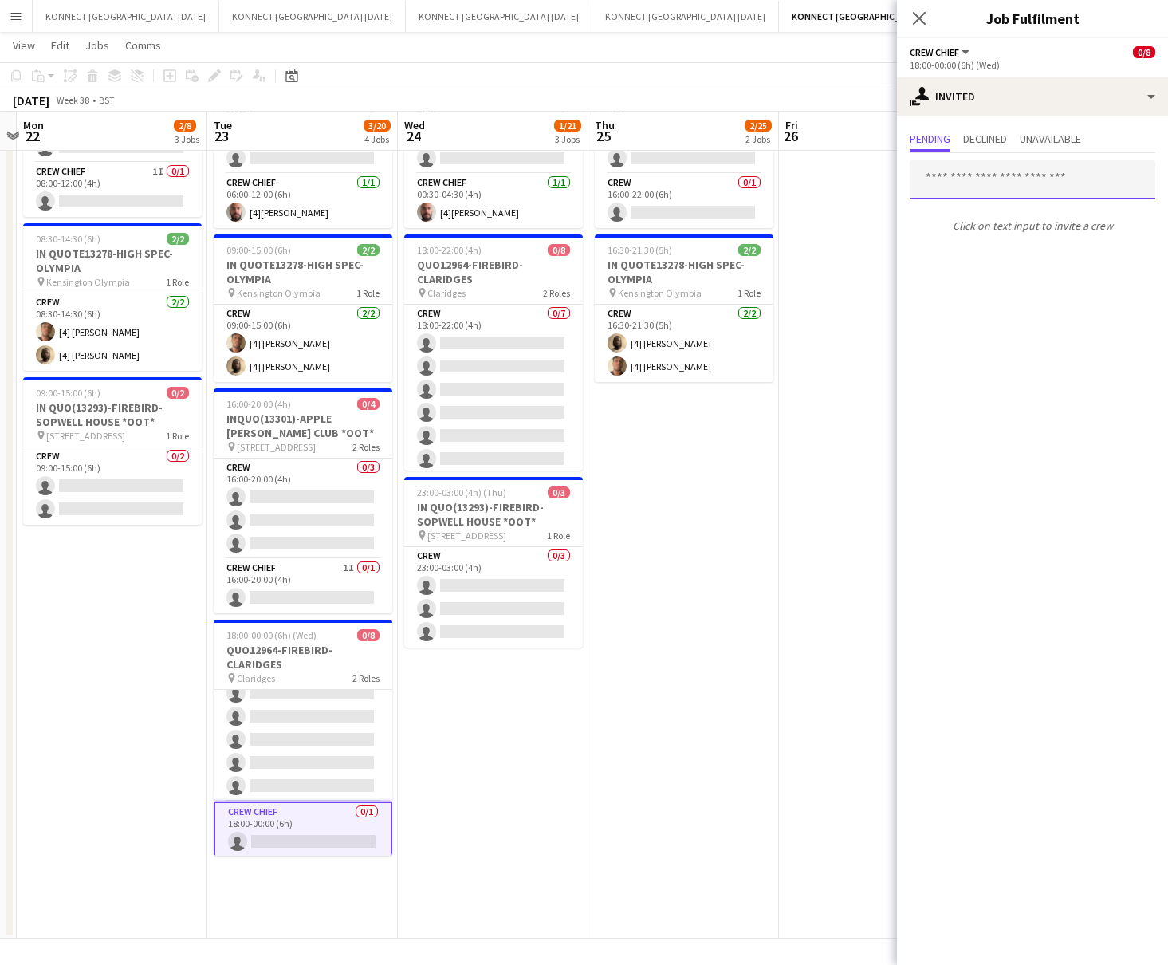
click at [966, 184] on input "text" at bounding box center [1033, 179] width 246 height 40
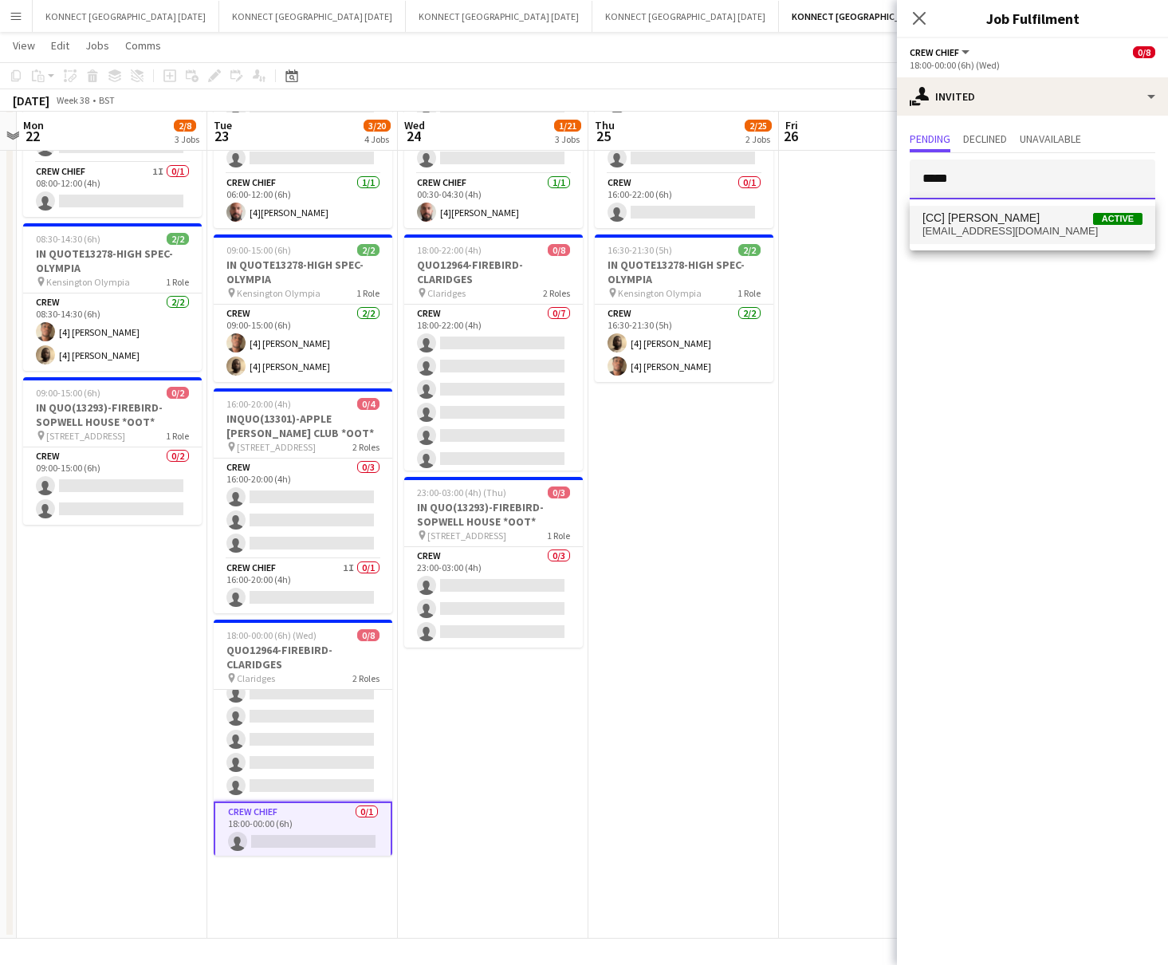
type input "*****"
click at [966, 238] on mat-option "[CC] [PERSON_NAME] Active [EMAIL_ADDRESS][DOMAIN_NAME]" at bounding box center [1033, 225] width 246 height 38
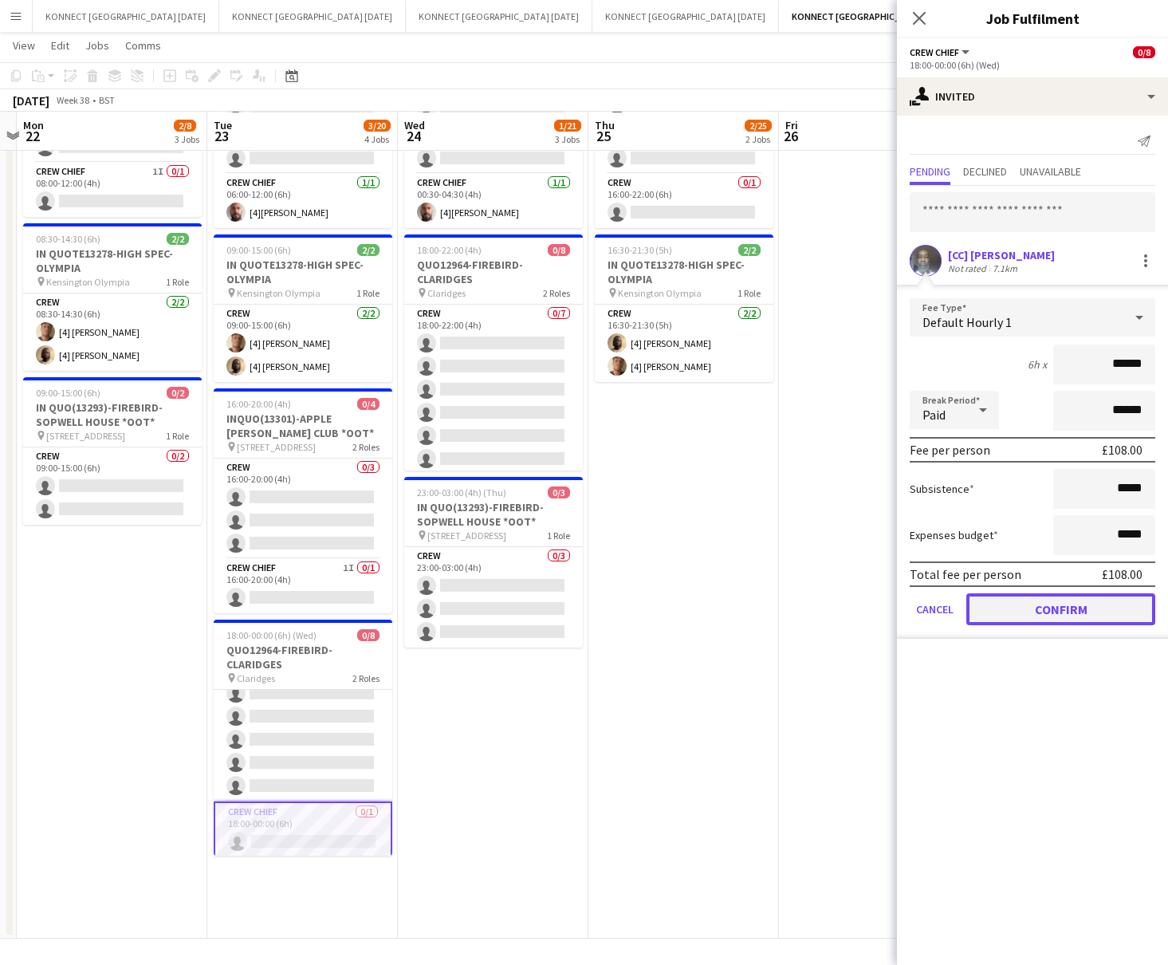
click at [966, 602] on button "Confirm" at bounding box center [1061, 609] width 189 height 32
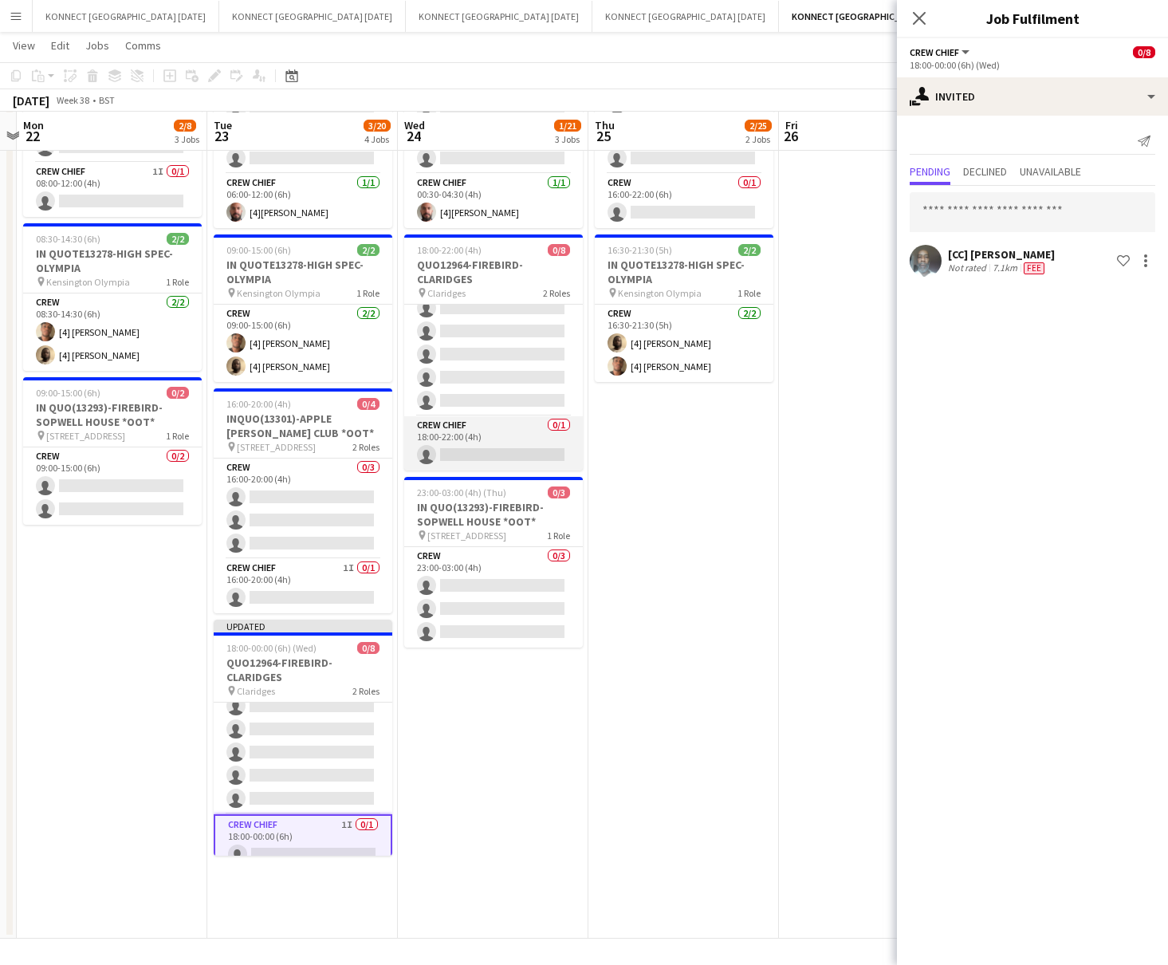
click at [493, 431] on app-card-role "Crew Chief 0/1 18:00-22:00 (4h) single-neutral-actions" at bounding box center [493, 443] width 179 height 54
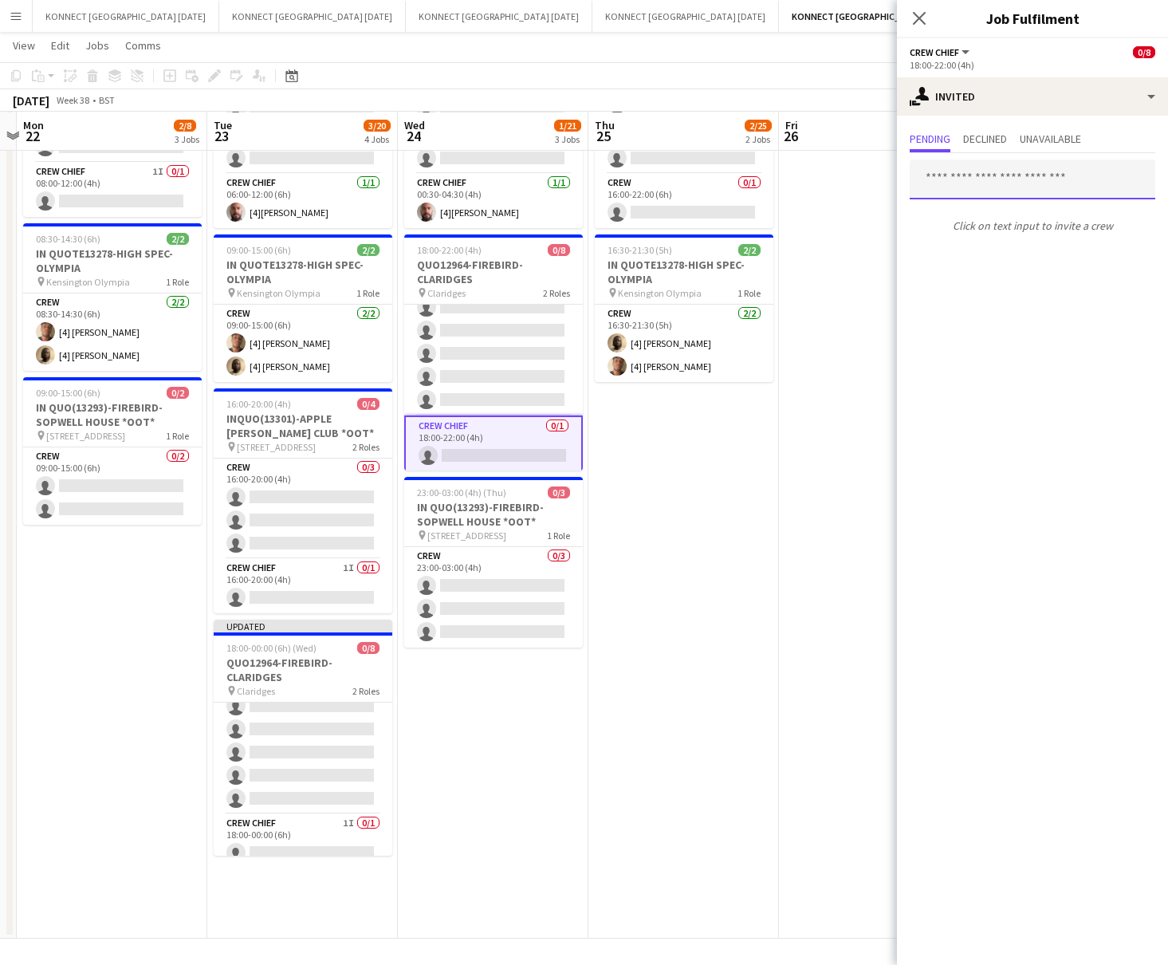
click at [966, 177] on input "text" at bounding box center [1033, 179] width 246 height 40
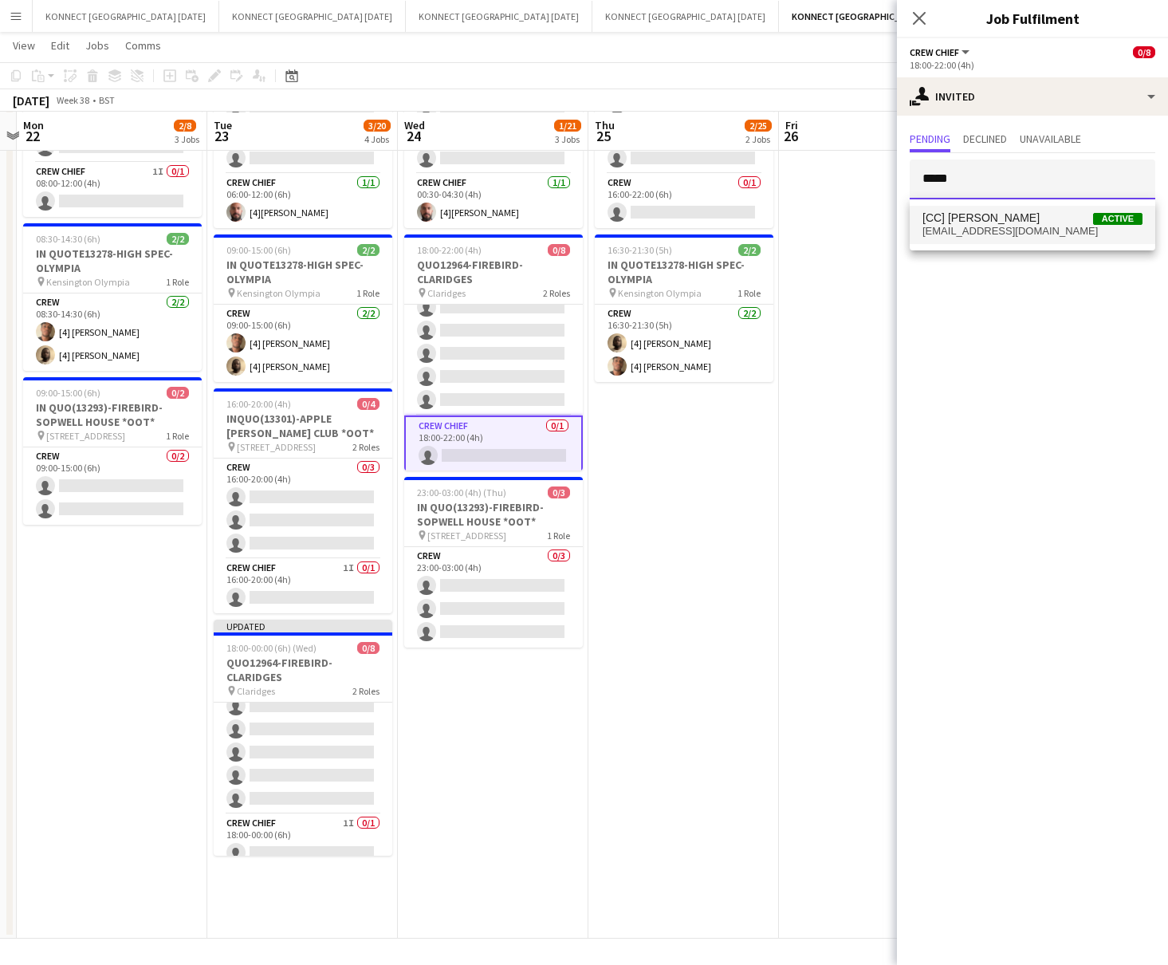
type input "*****"
click at [966, 234] on span "[EMAIL_ADDRESS][DOMAIN_NAME]" at bounding box center [1033, 231] width 220 height 13
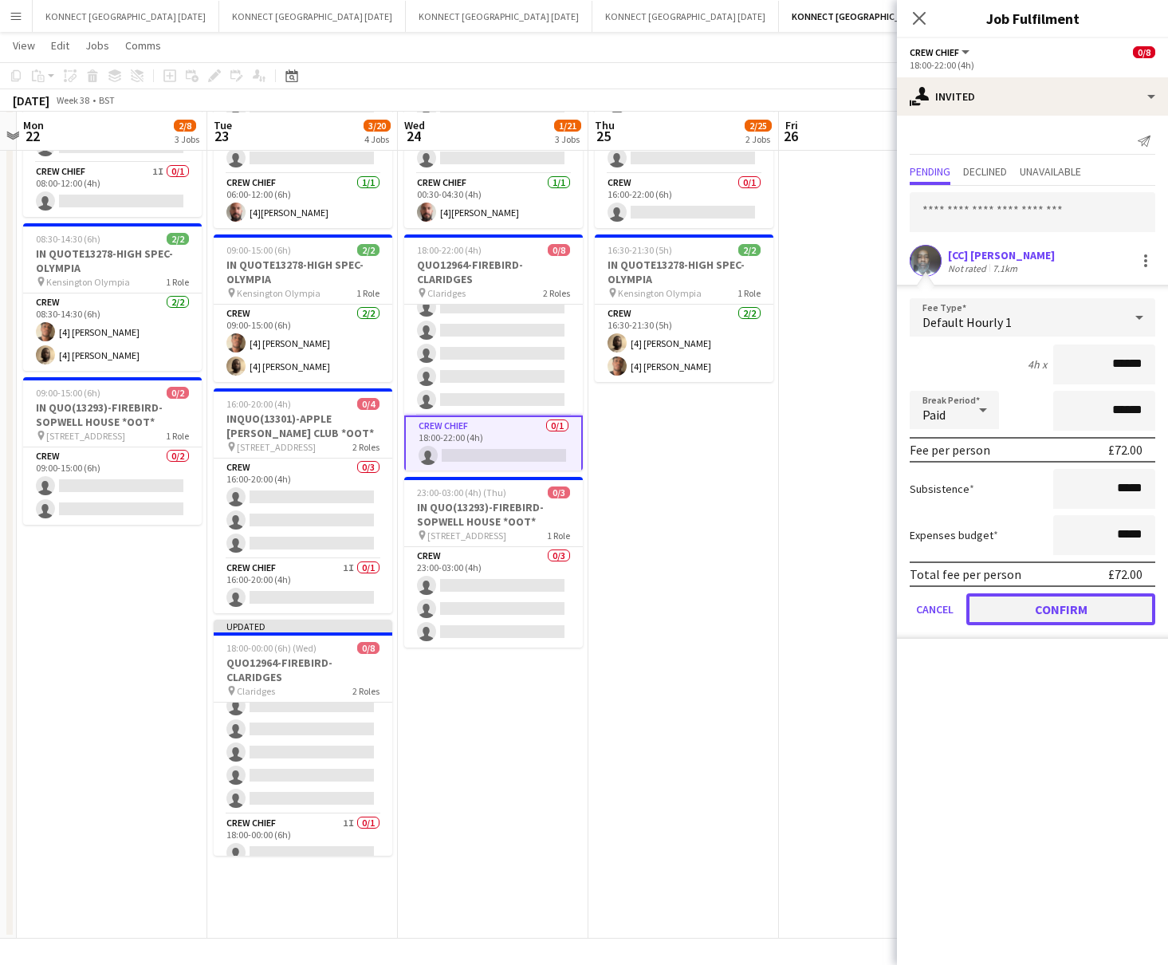
click at [966, 603] on button "Confirm" at bounding box center [1061, 609] width 189 height 32
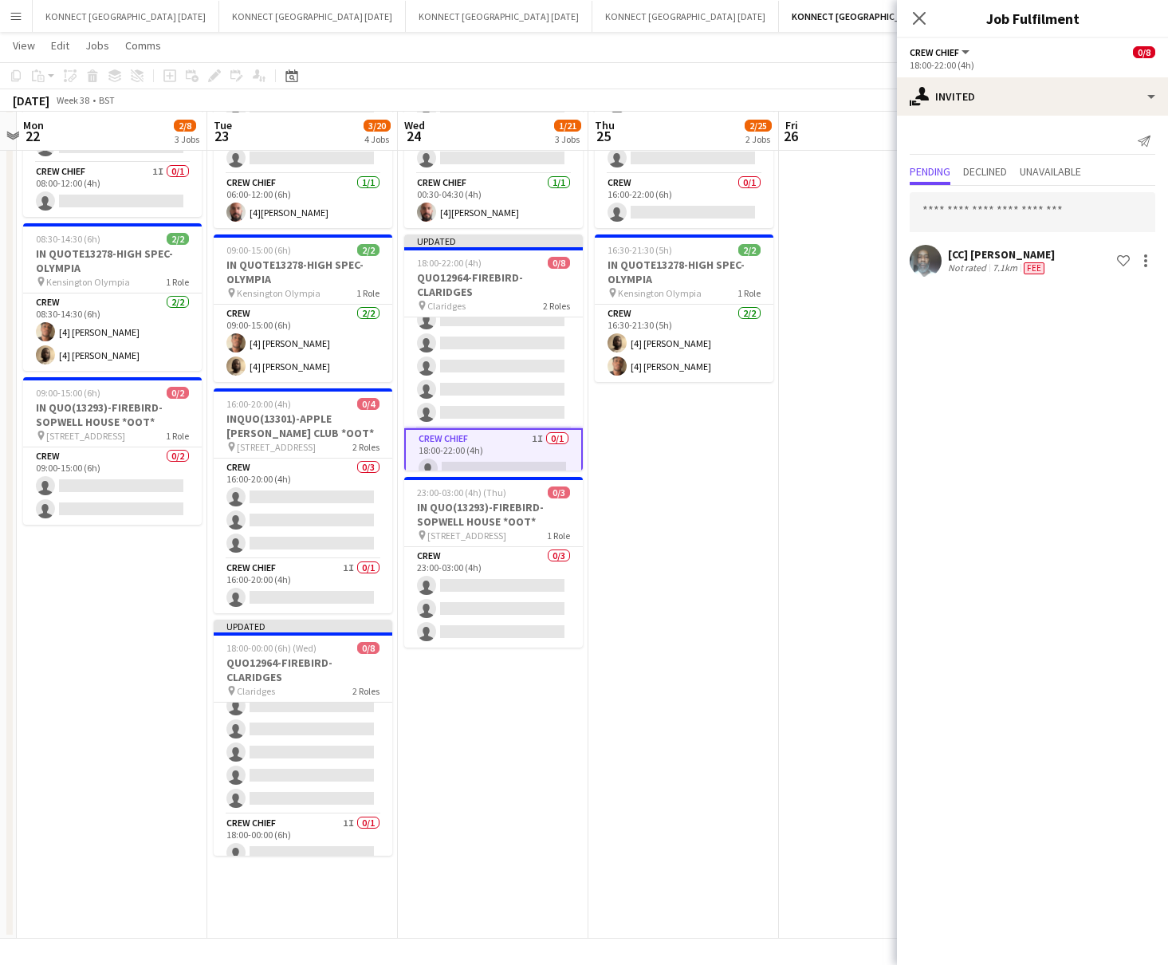
click at [786, 498] on app-date-cell at bounding box center [874, 462] width 191 height 953
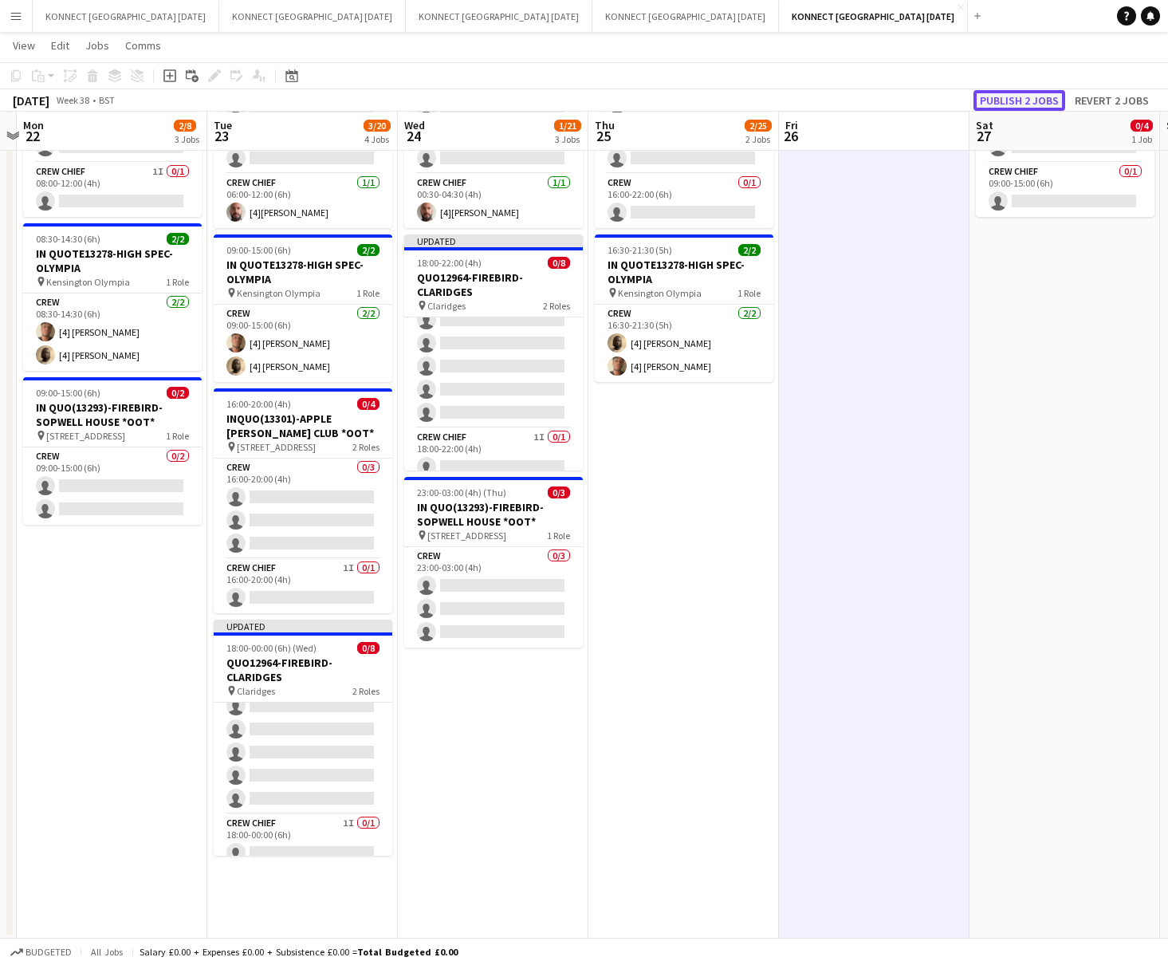
click at [966, 98] on button "Publish 2 jobs" at bounding box center [1020, 100] width 92 height 21
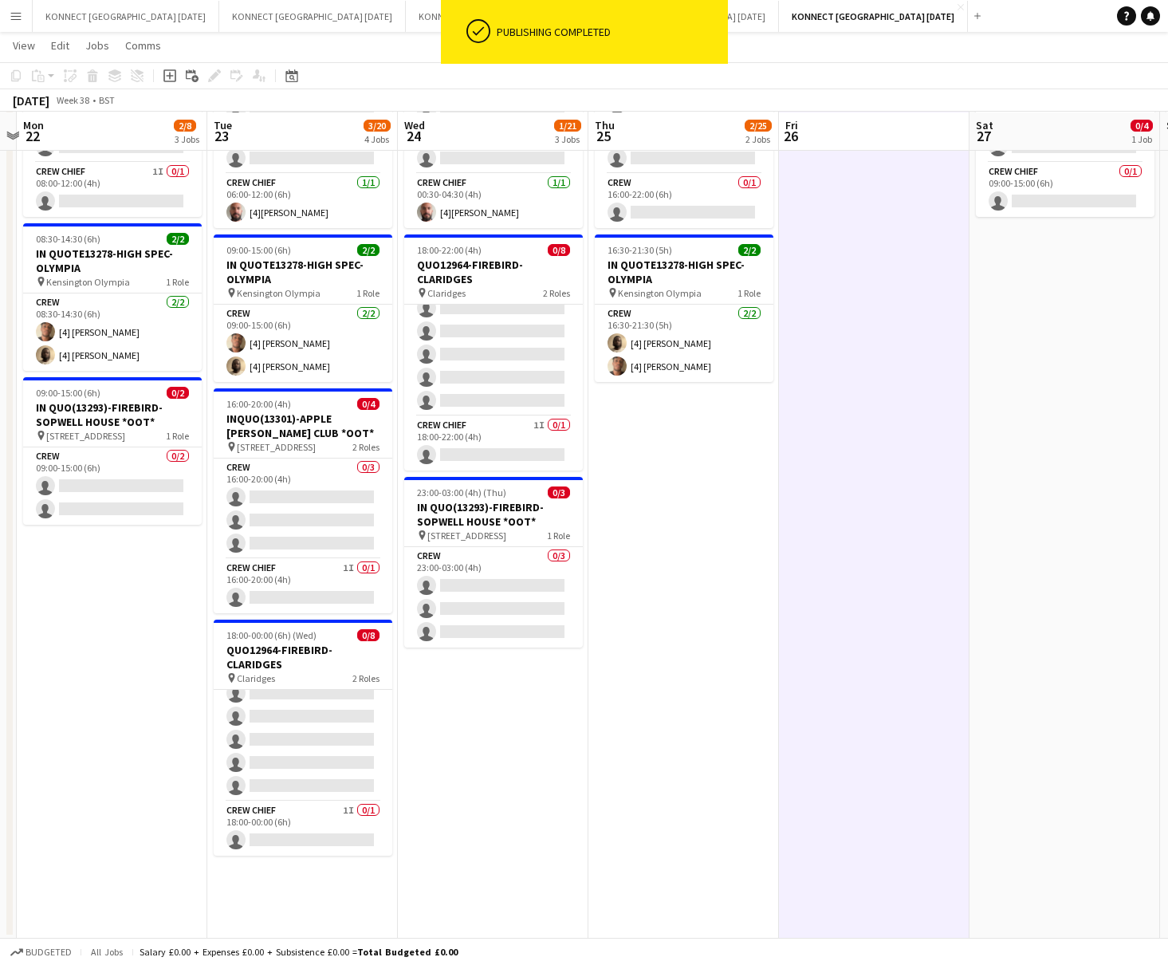
click at [881, 400] on app-date-cell at bounding box center [874, 462] width 191 height 953
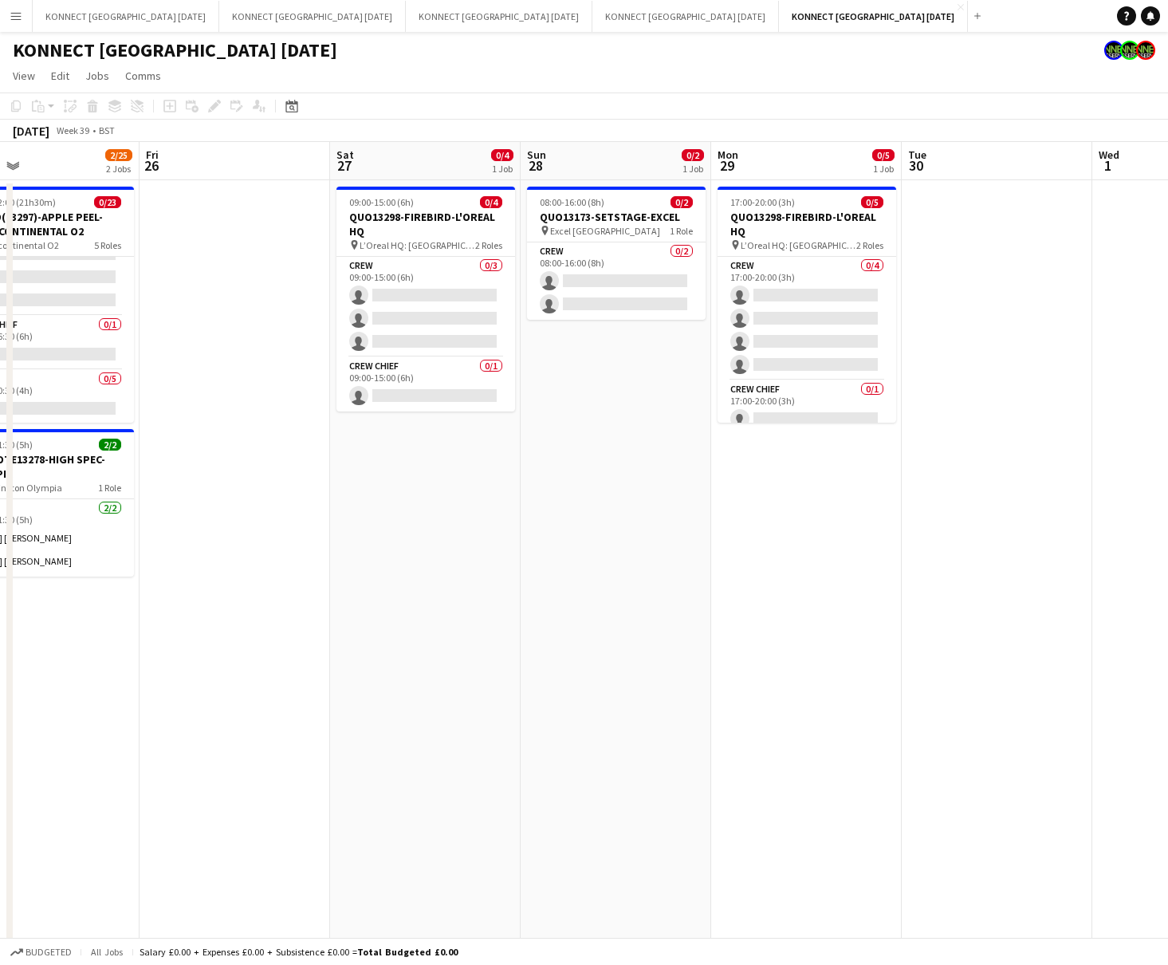
scroll to position [0, 624]
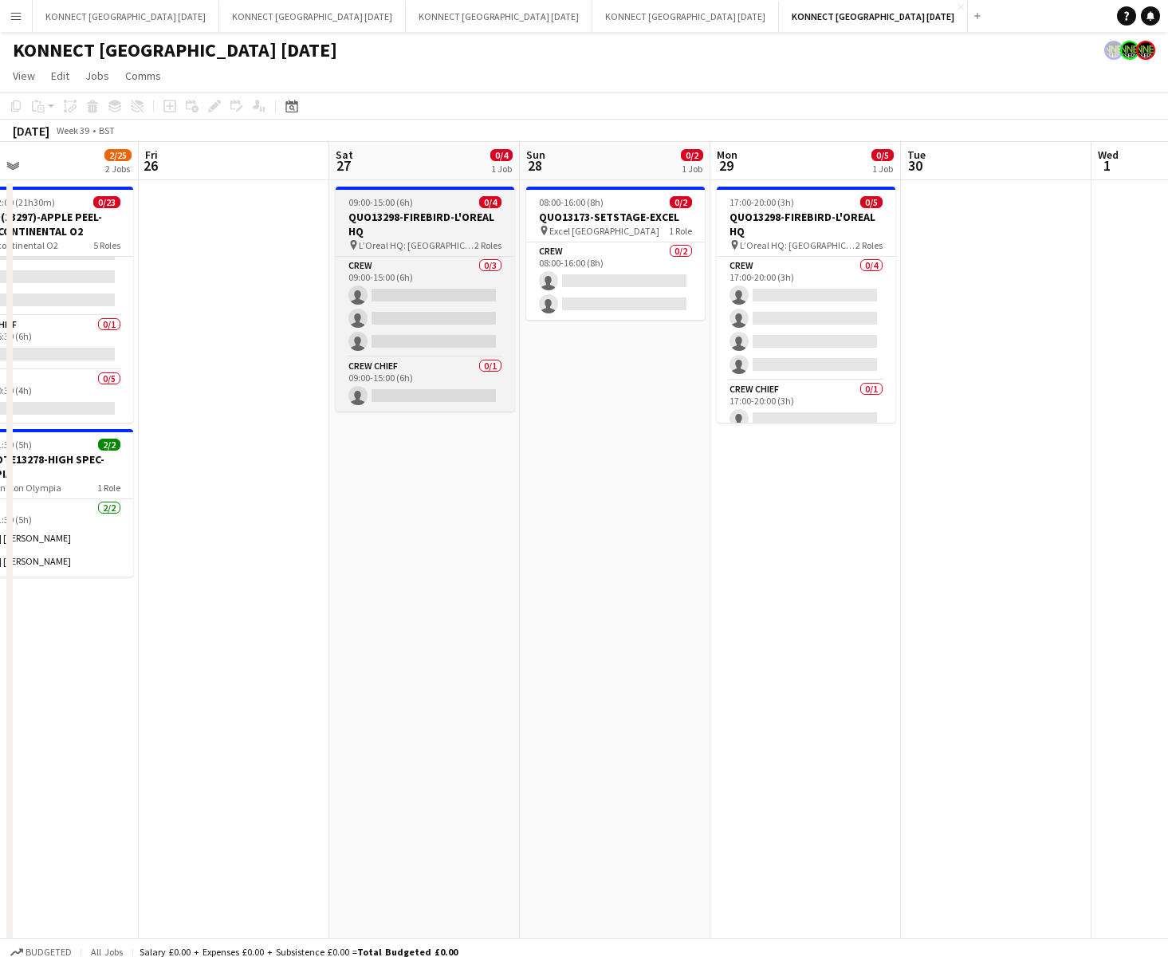
click at [447, 234] on h3 "QUO13298-FIREBIRD-L'OREAL HQ" at bounding box center [425, 224] width 179 height 29
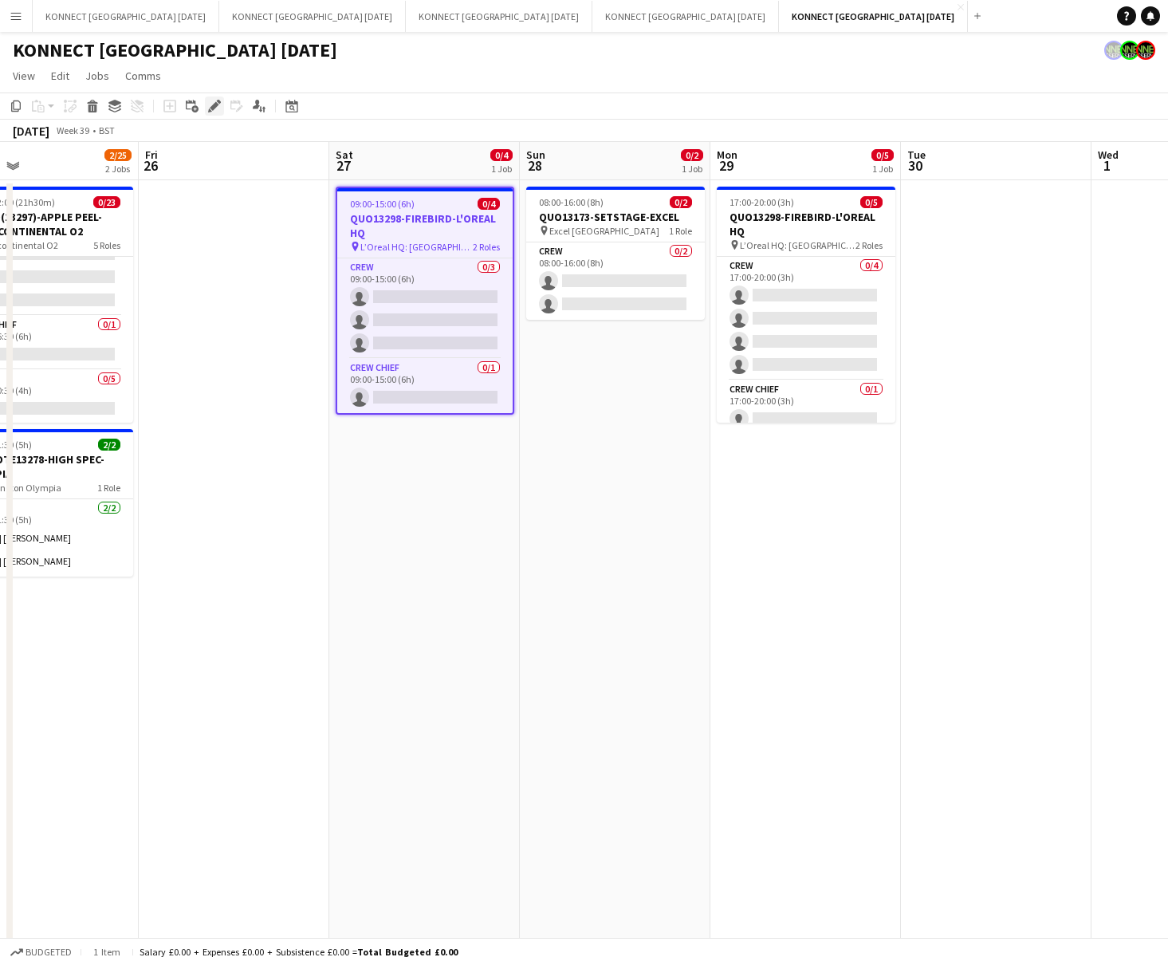
click at [212, 108] on icon at bounding box center [214, 106] width 9 height 9
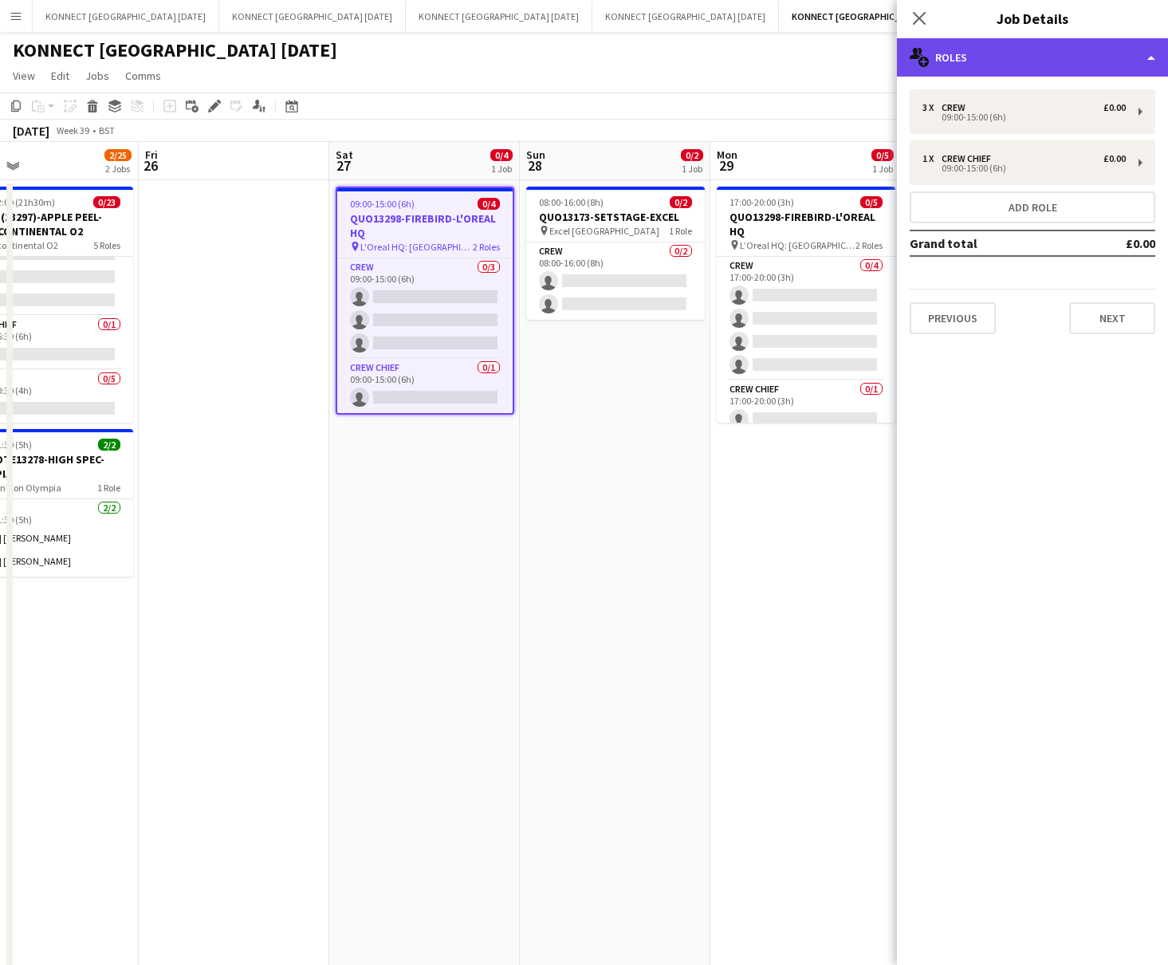
click at [966, 59] on div "multiple-users-add Roles" at bounding box center [1032, 57] width 271 height 38
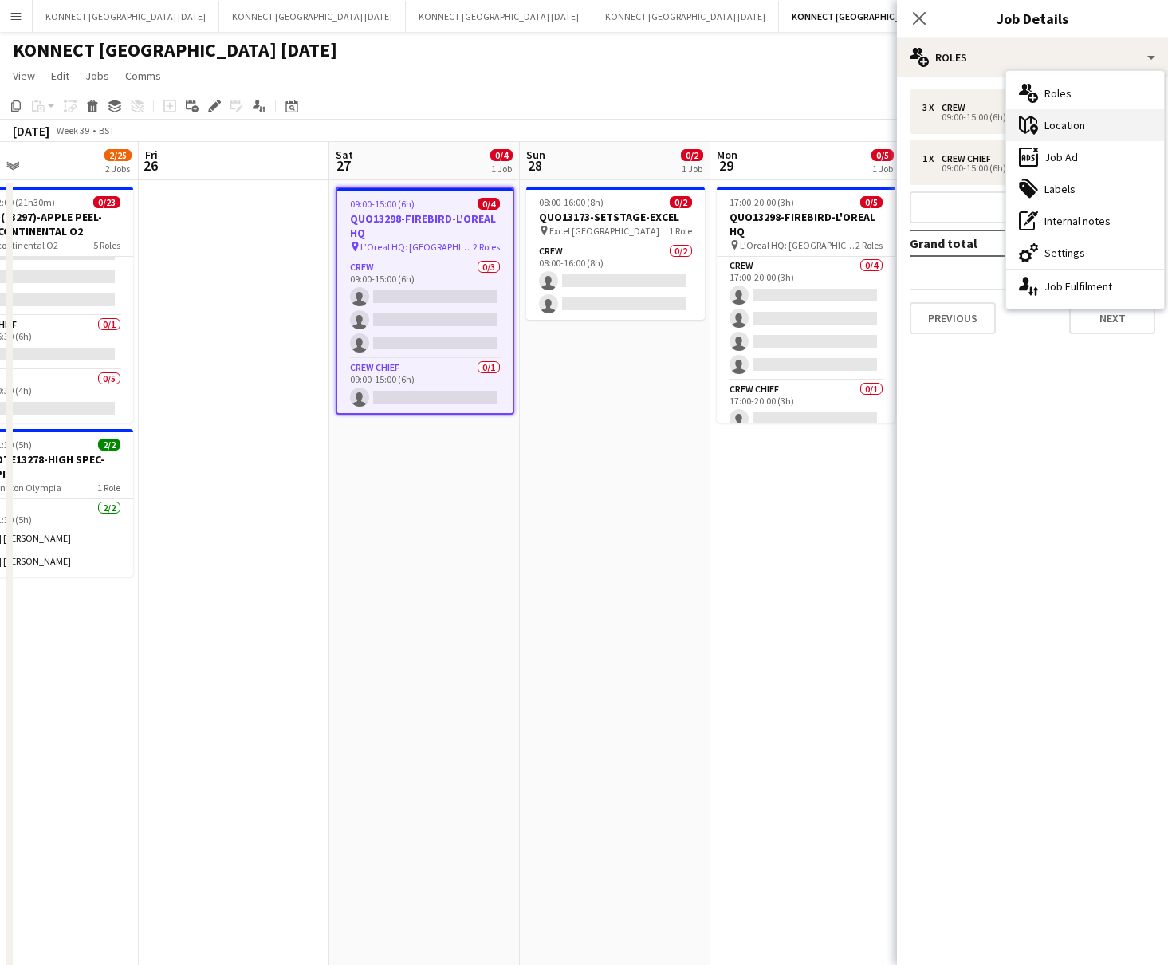
click at [966, 128] on div "maps-pin-1 Location" at bounding box center [1085, 125] width 158 height 32
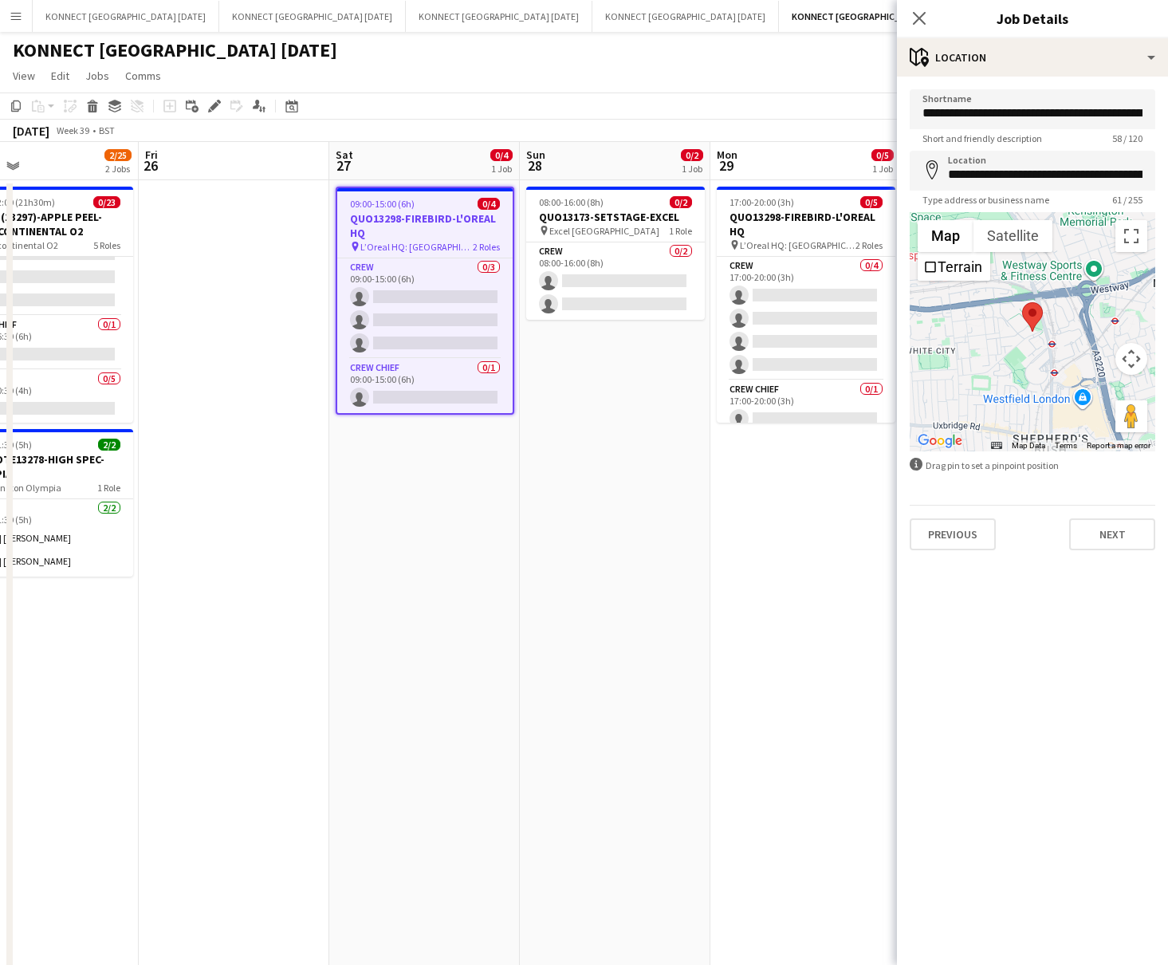
click at [697, 468] on app-date-cell "08:00-16:00 (8h) 0/2 QUO13173-SETSTAGE-EXCEL pin Excel London 1 Role Crew 0/2 0…" at bounding box center [615, 656] width 191 height 953
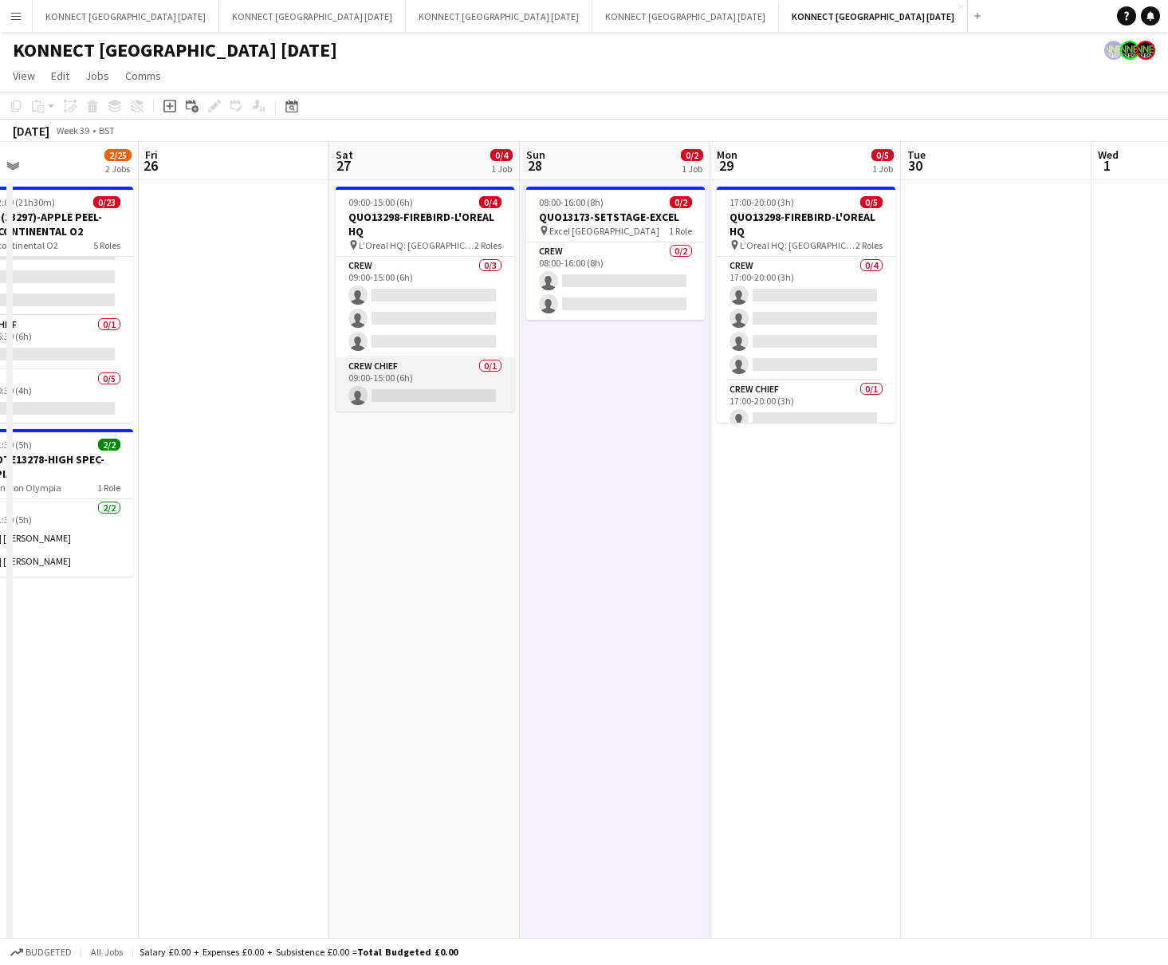
click at [441, 395] on app-card-role "Crew Chief 0/1 09:00-15:00 (6h) single-neutral-actions" at bounding box center [425, 384] width 179 height 54
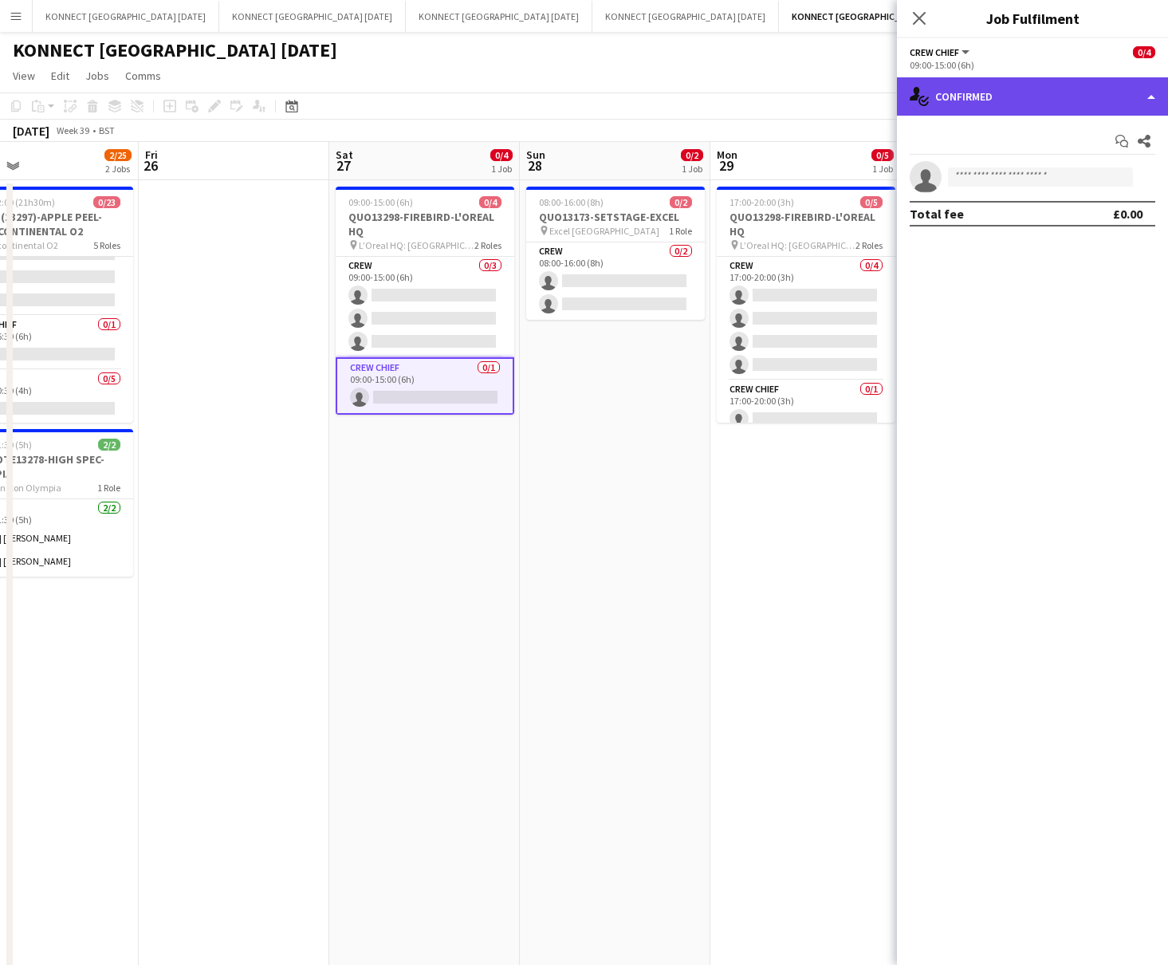
click at [966, 89] on div "single-neutral-actions-check-2 Confirmed" at bounding box center [1032, 96] width 271 height 38
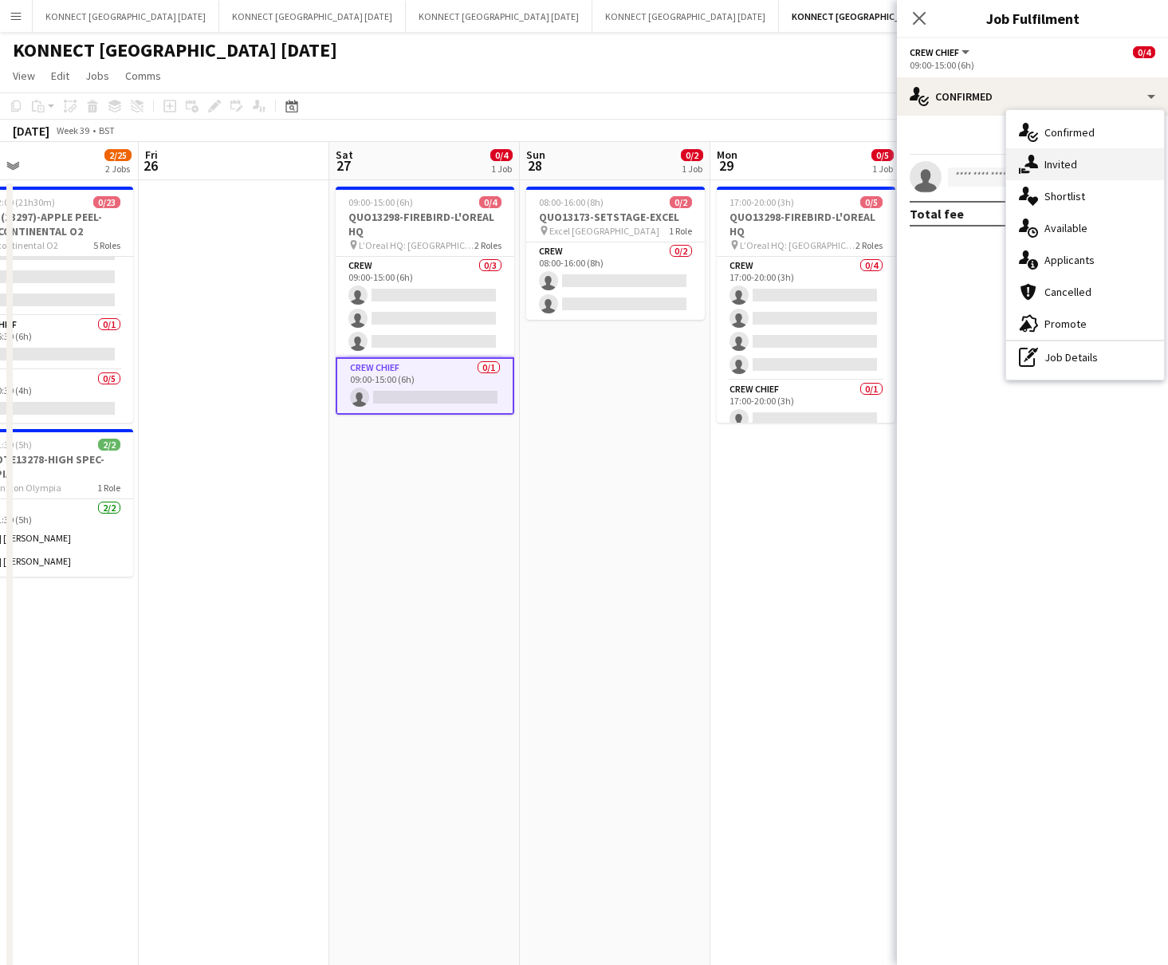
click at [966, 161] on div "single-neutral-actions-share-1 Invited" at bounding box center [1085, 164] width 158 height 32
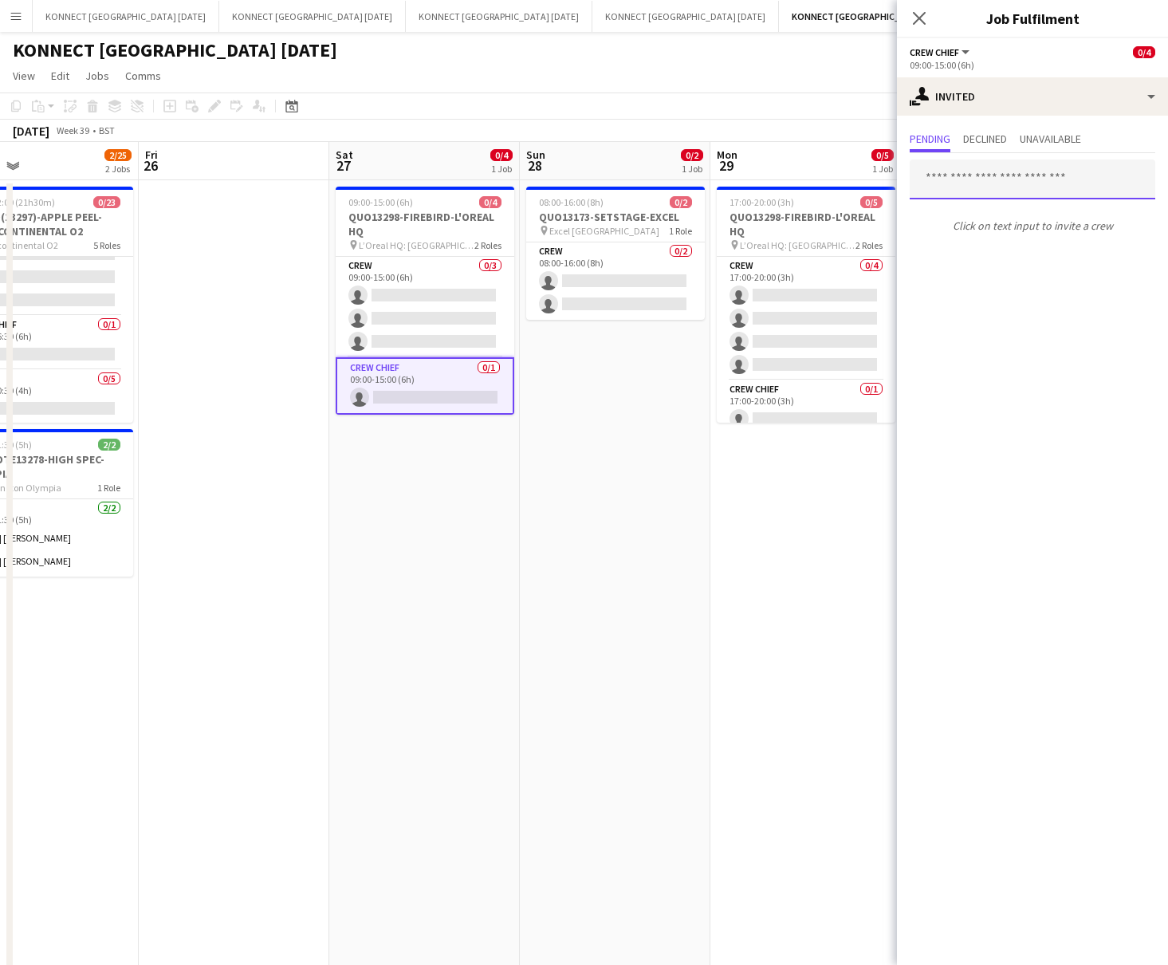
click at [966, 186] on input "text" at bounding box center [1033, 179] width 246 height 40
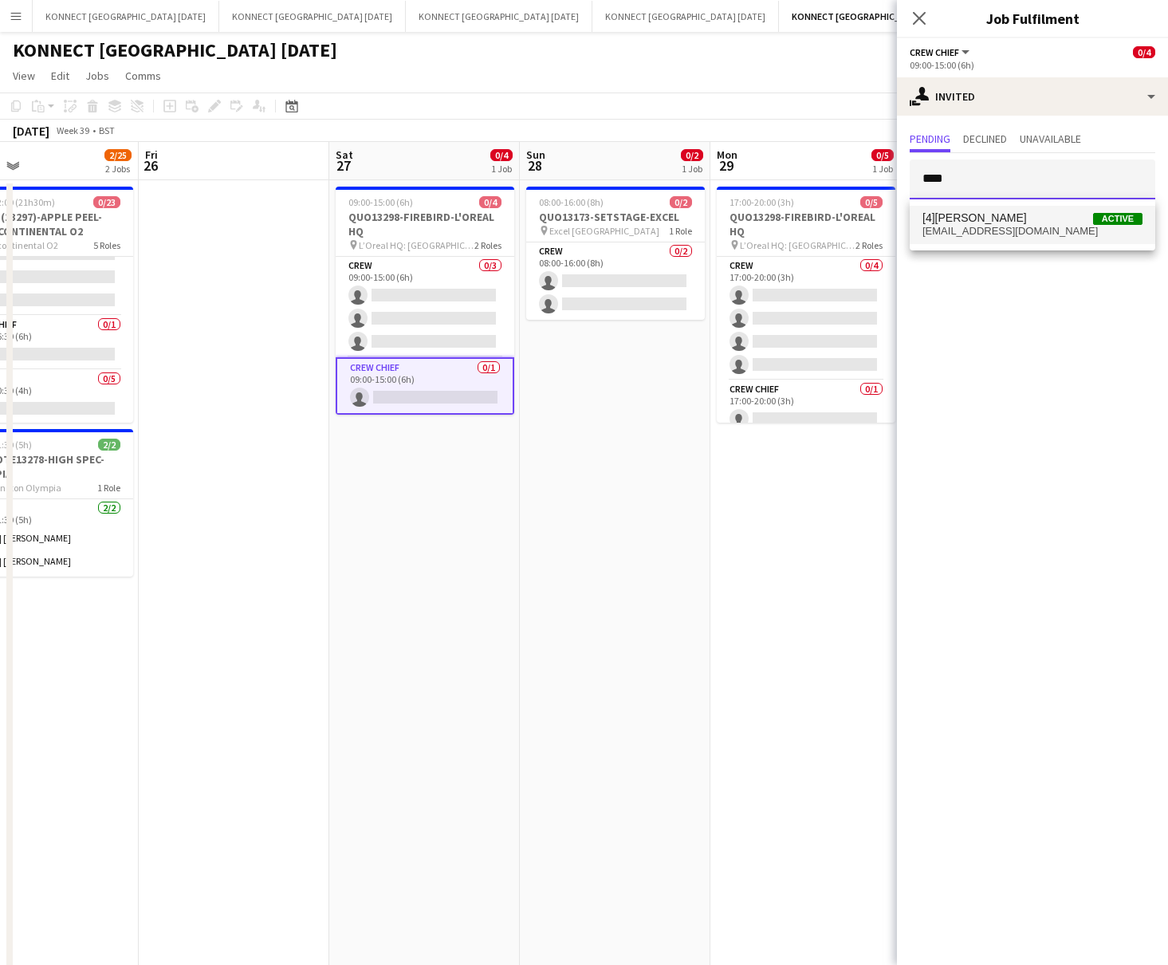
type input "****"
click at [966, 232] on span "[EMAIL_ADDRESS][DOMAIN_NAME]" at bounding box center [1033, 231] width 220 height 13
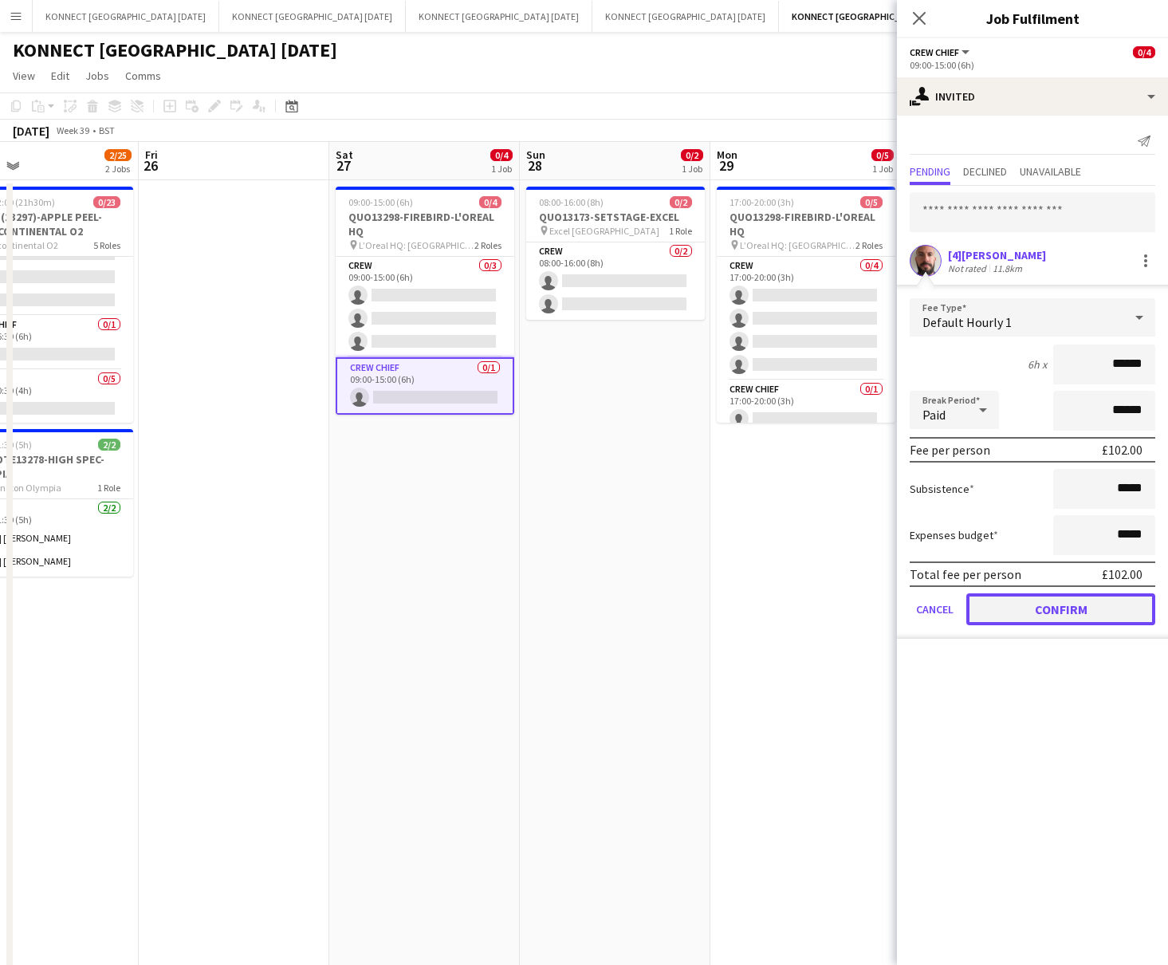
click at [966, 613] on button "Confirm" at bounding box center [1061, 609] width 189 height 32
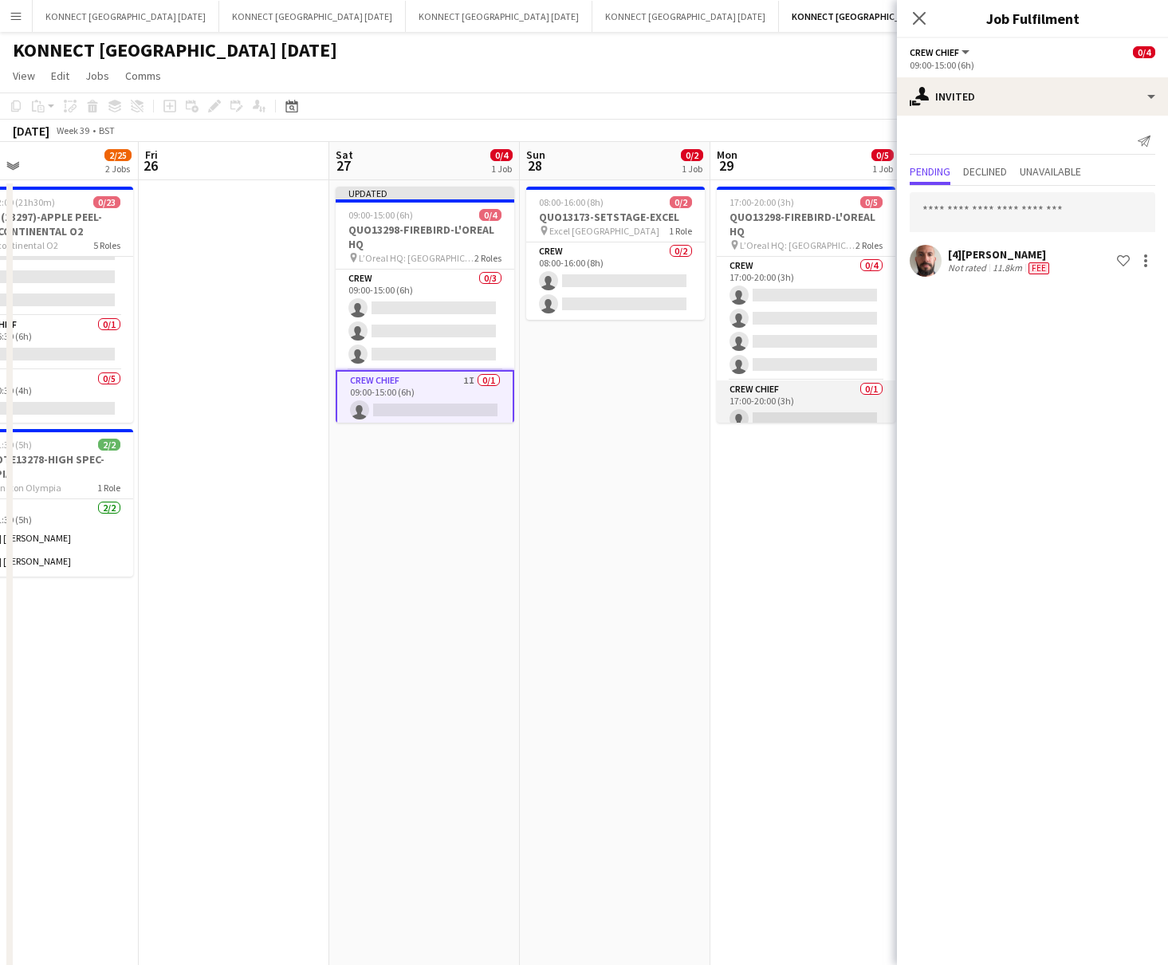
scroll to position [12, 0]
click at [966, 211] on input "text" at bounding box center [1033, 212] width 246 height 40
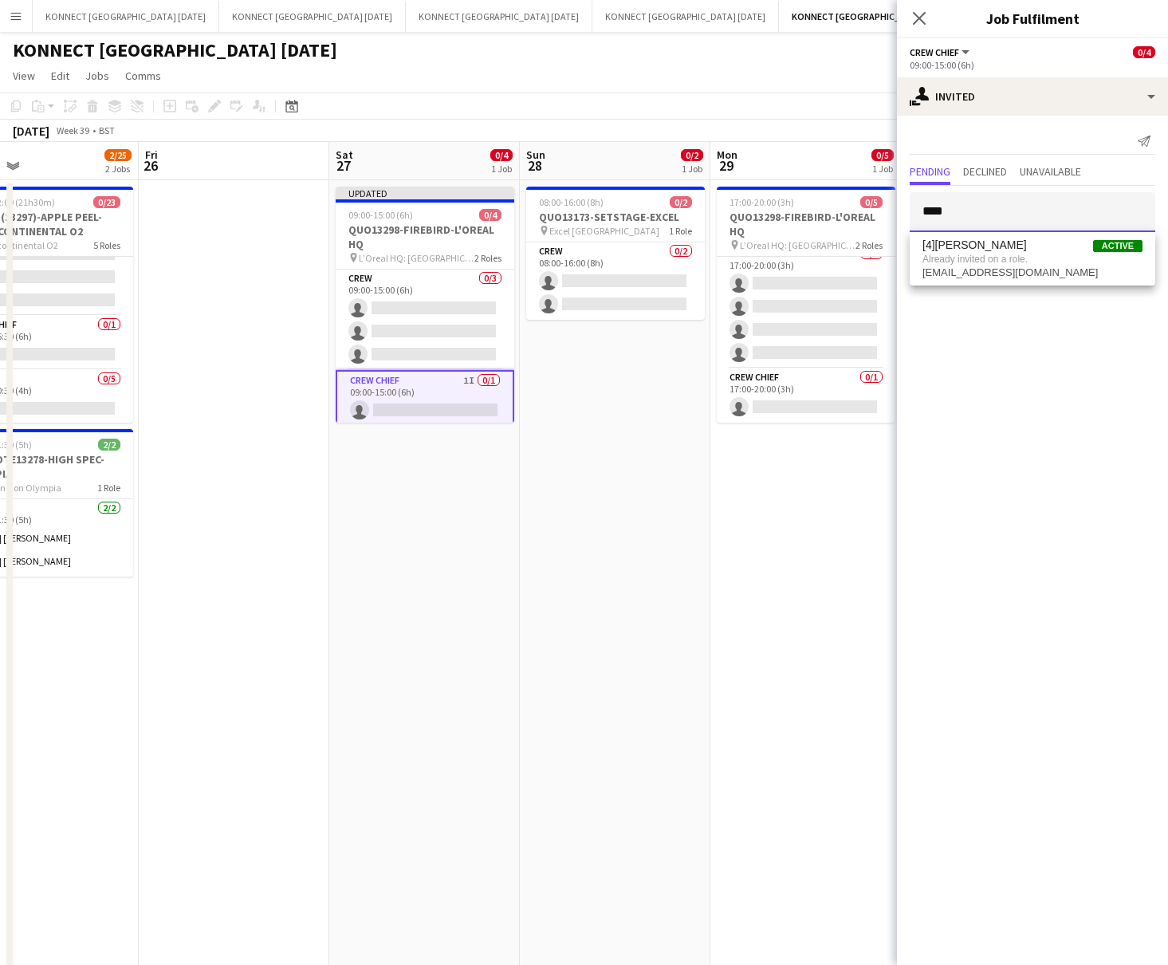
type input "****"
click at [831, 477] on app-date-cell "17:00-20:00 (3h) 0/5 QUO13298-FIREBIRD-L'OREAL HQ pin L’Oreal HQ: [GEOGRAPHIC_D…" at bounding box center [806, 656] width 191 height 953
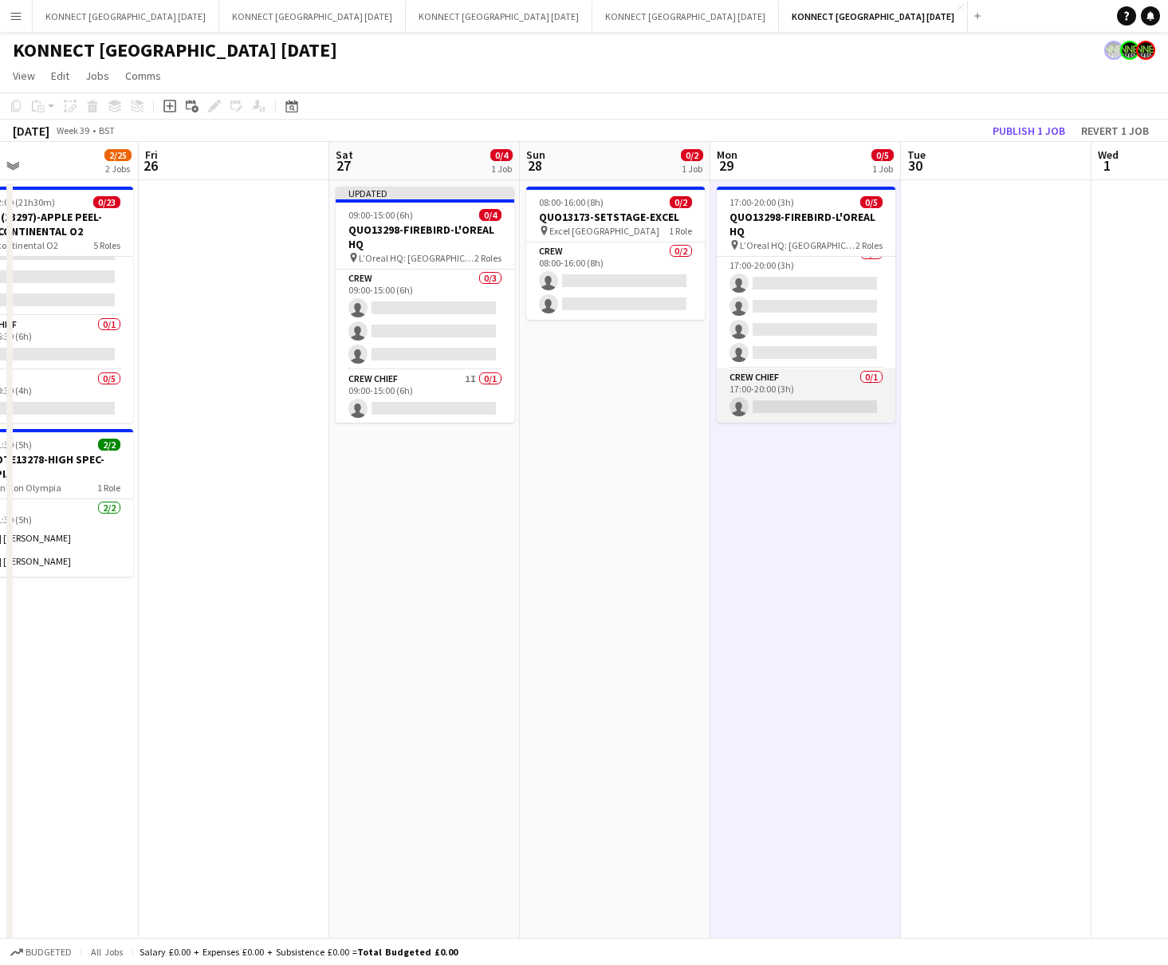
click at [818, 405] on app-card-role "Crew Chief 0/1 17:00-20:00 (3h) single-neutral-actions" at bounding box center [806, 395] width 179 height 54
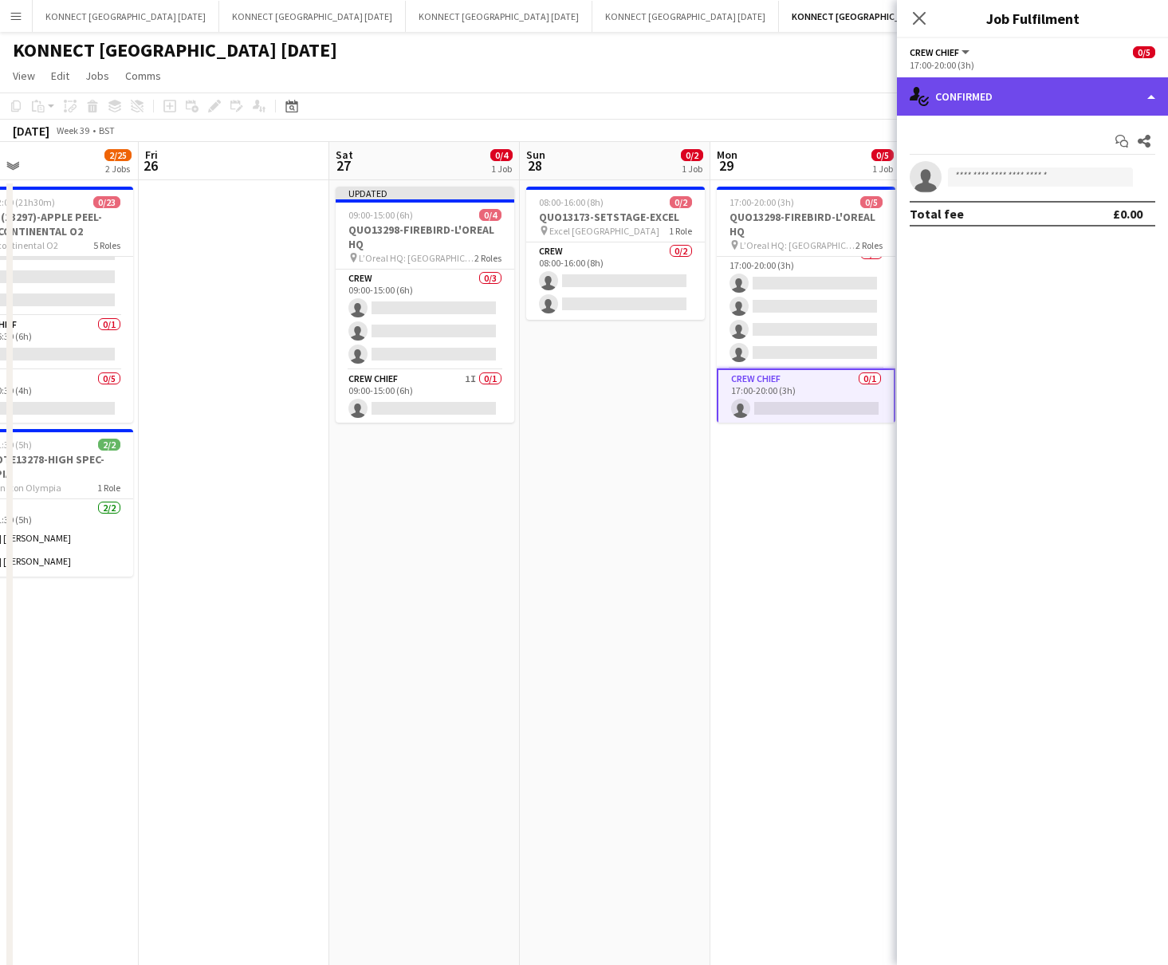
click at [966, 105] on div "single-neutral-actions-check-2 Confirmed" at bounding box center [1032, 96] width 271 height 38
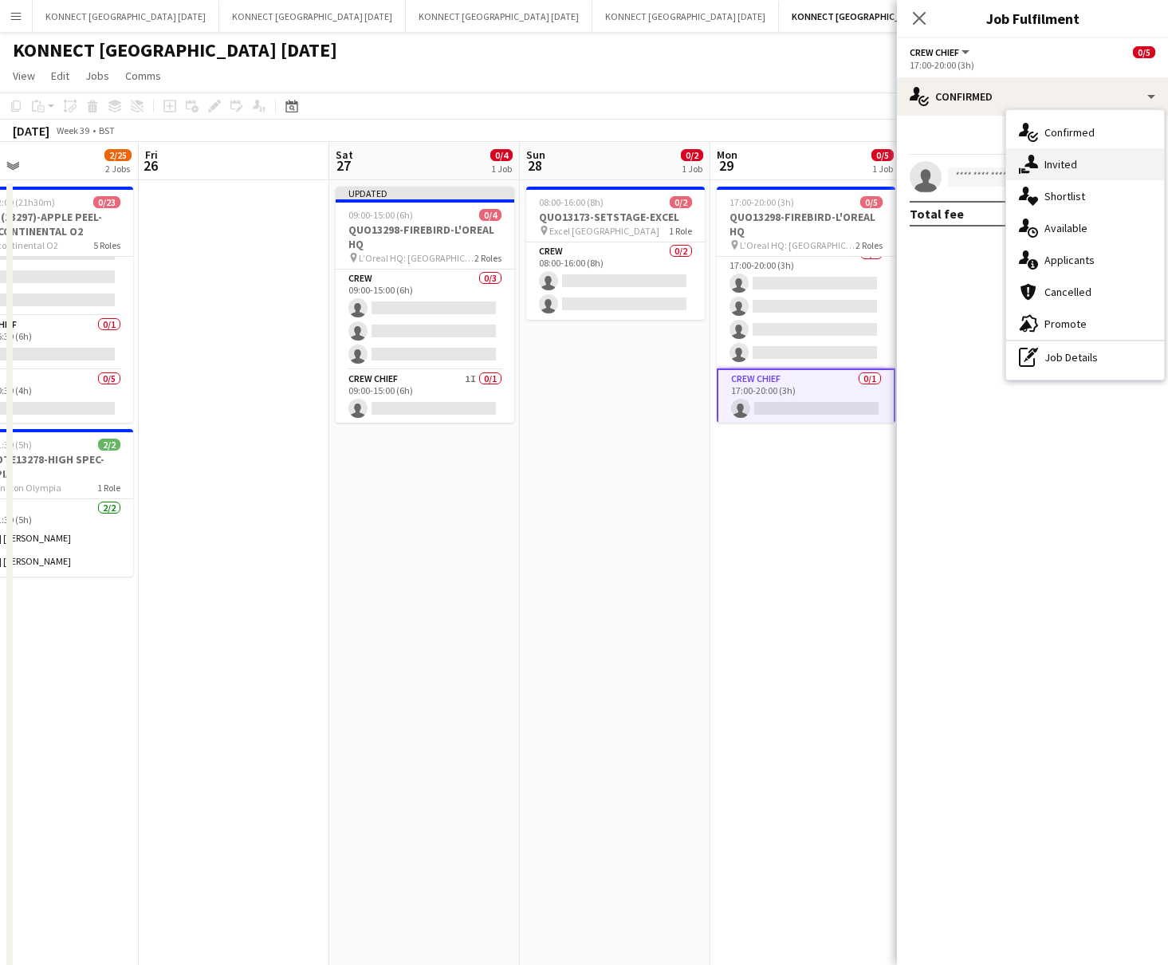
click at [966, 155] on icon "single-neutral-actions-share-1" at bounding box center [1028, 164] width 19 height 19
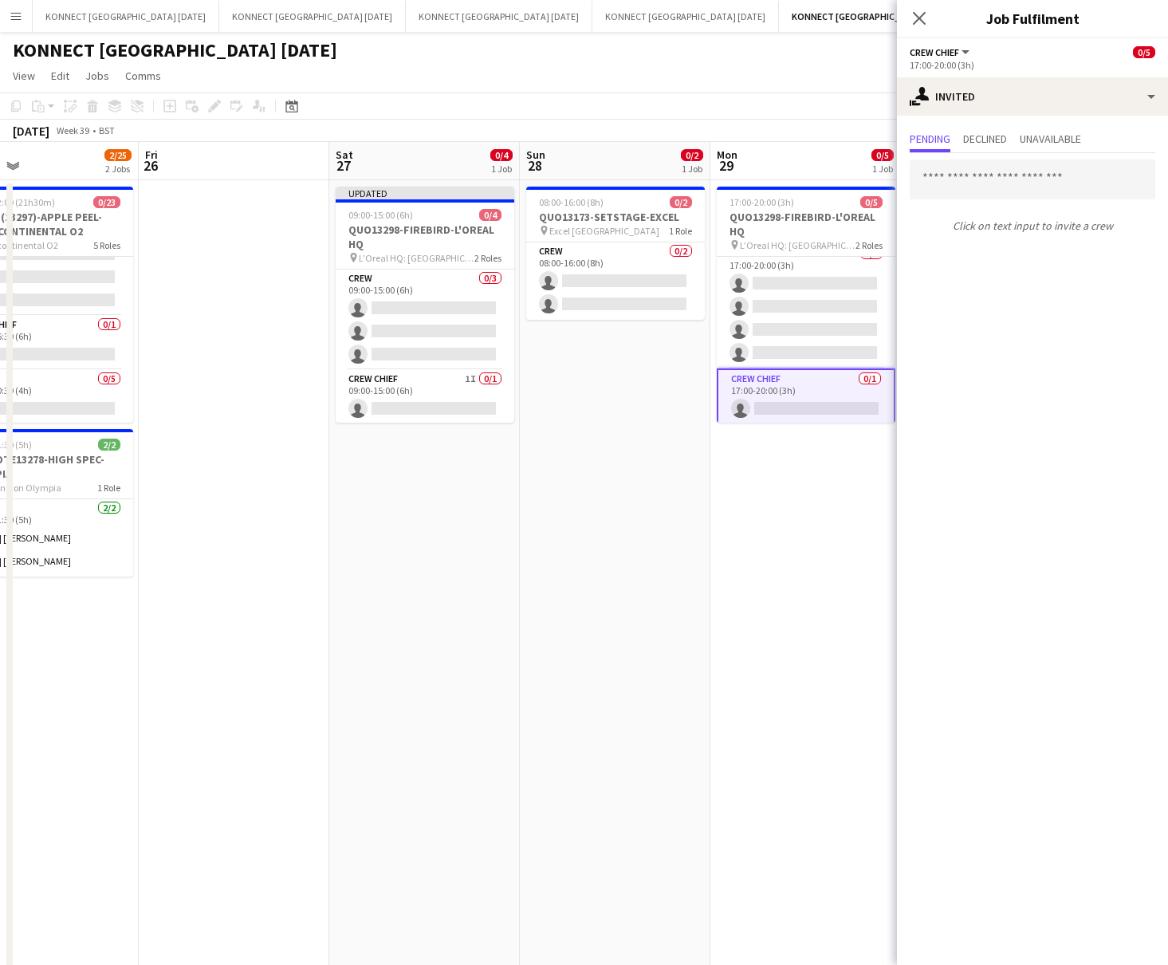
click at [774, 144] on app-board-header-date "Mon 29 0/5 1 Job" at bounding box center [806, 161] width 191 height 38
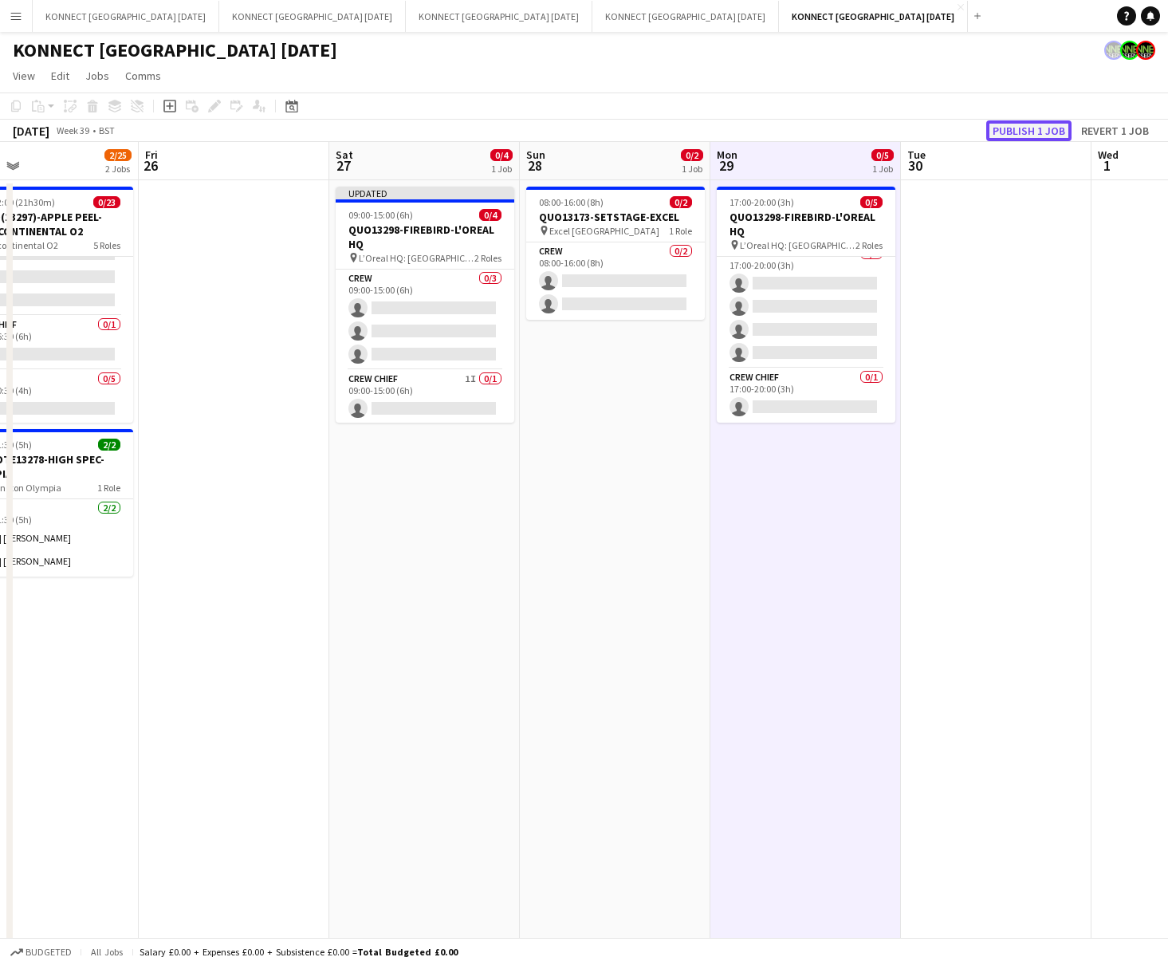
click at [966, 134] on button "Publish 1 job" at bounding box center [1028, 130] width 85 height 21
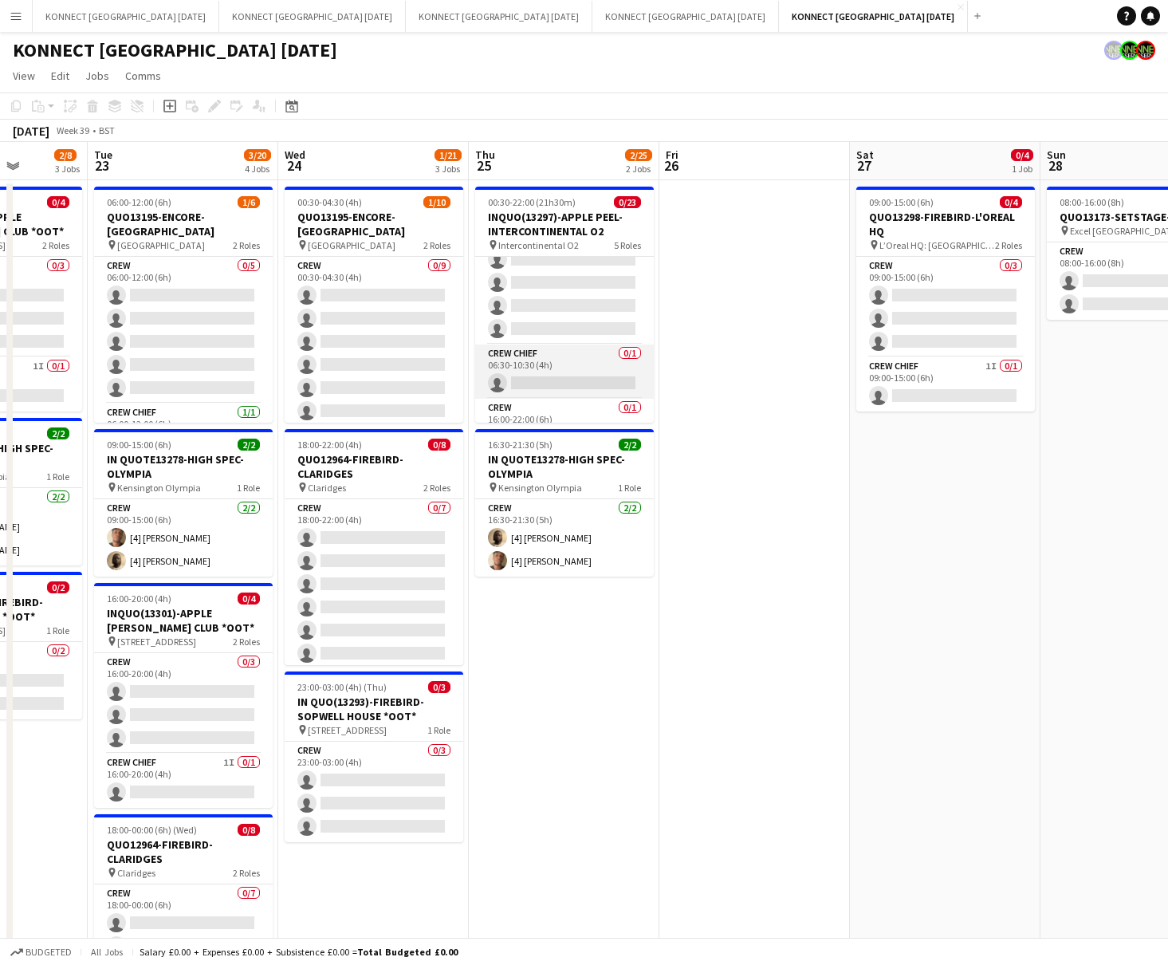
scroll to position [523, 0]
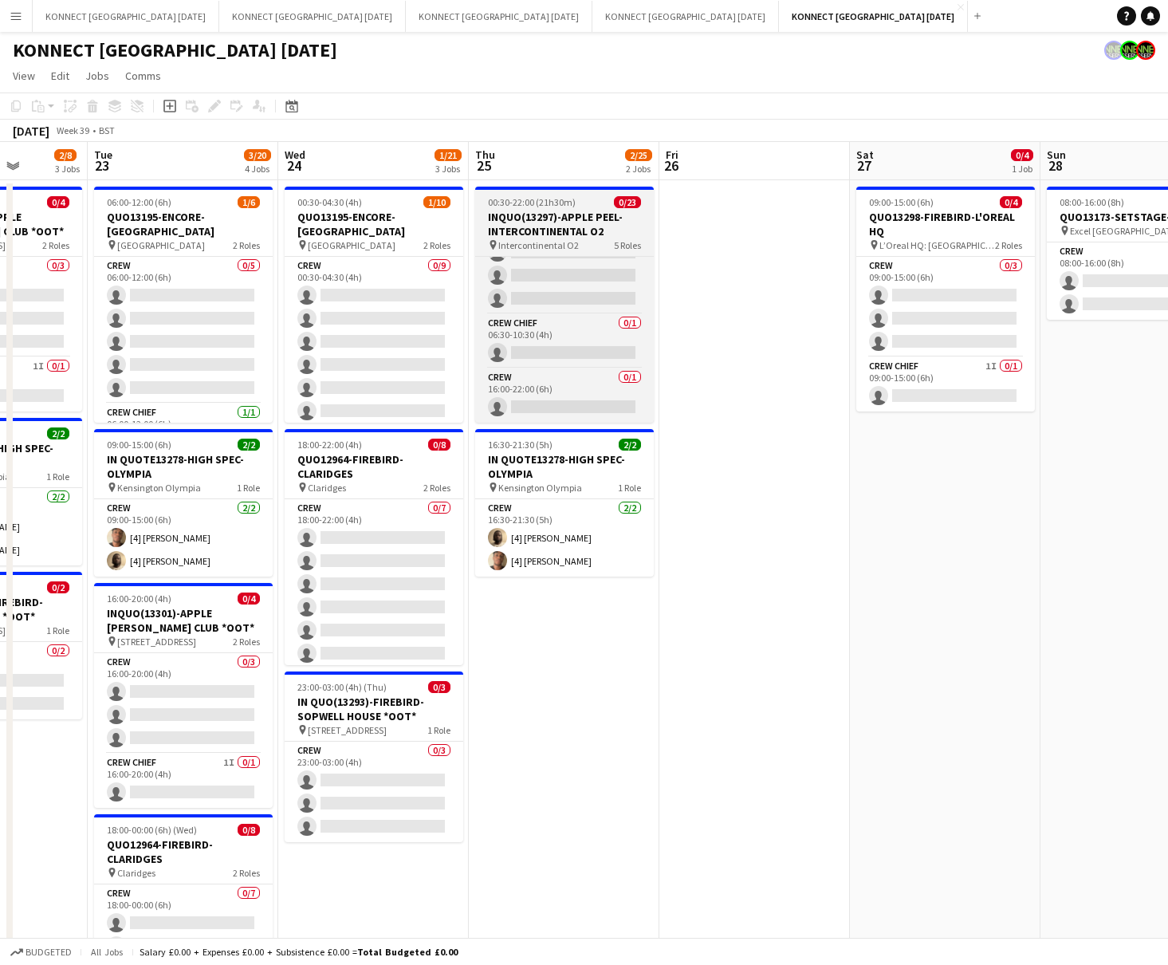
click at [536, 211] on h3 "INQUO(13297)-APPLE PEEL-INTERCONTINENTAL O2" at bounding box center [564, 224] width 179 height 29
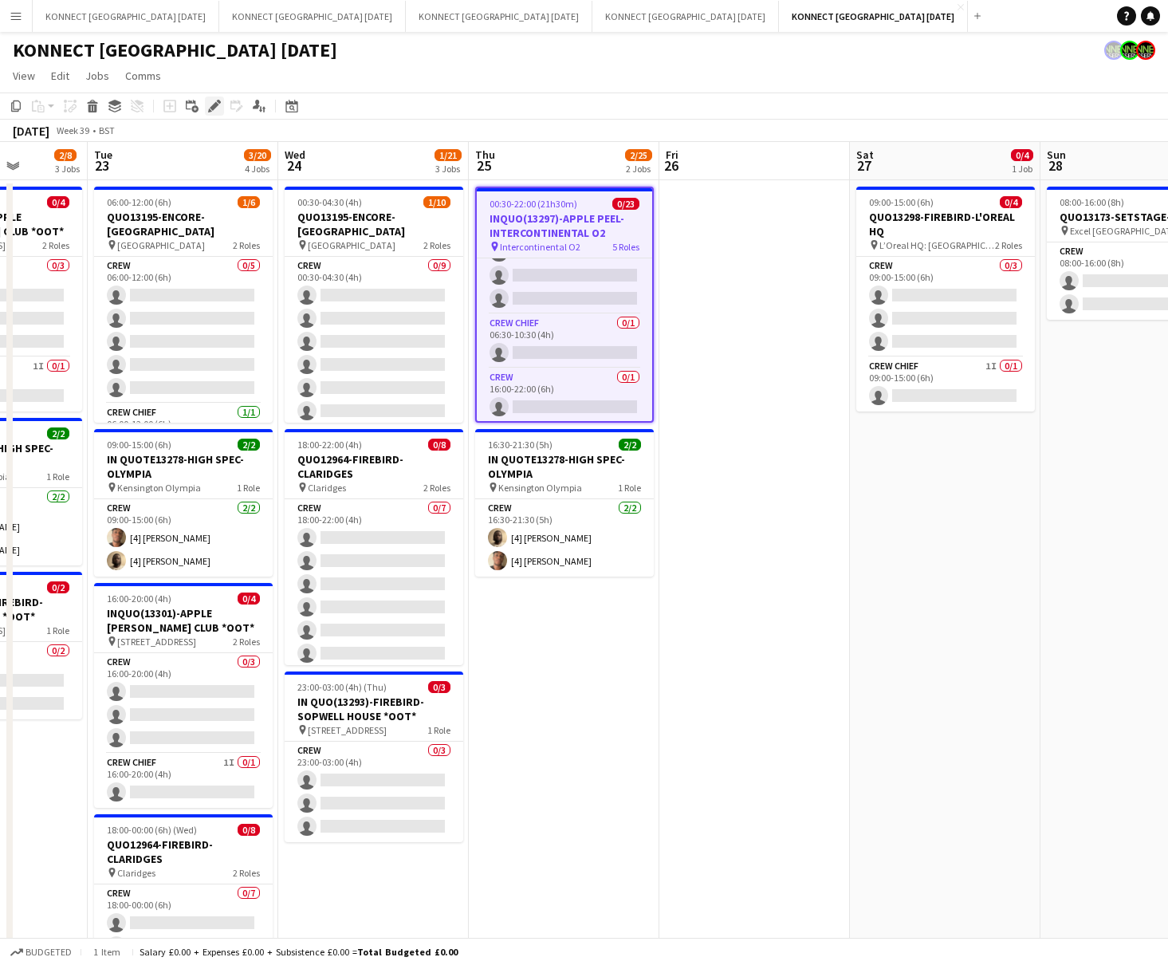
click at [210, 108] on icon at bounding box center [214, 106] width 9 height 9
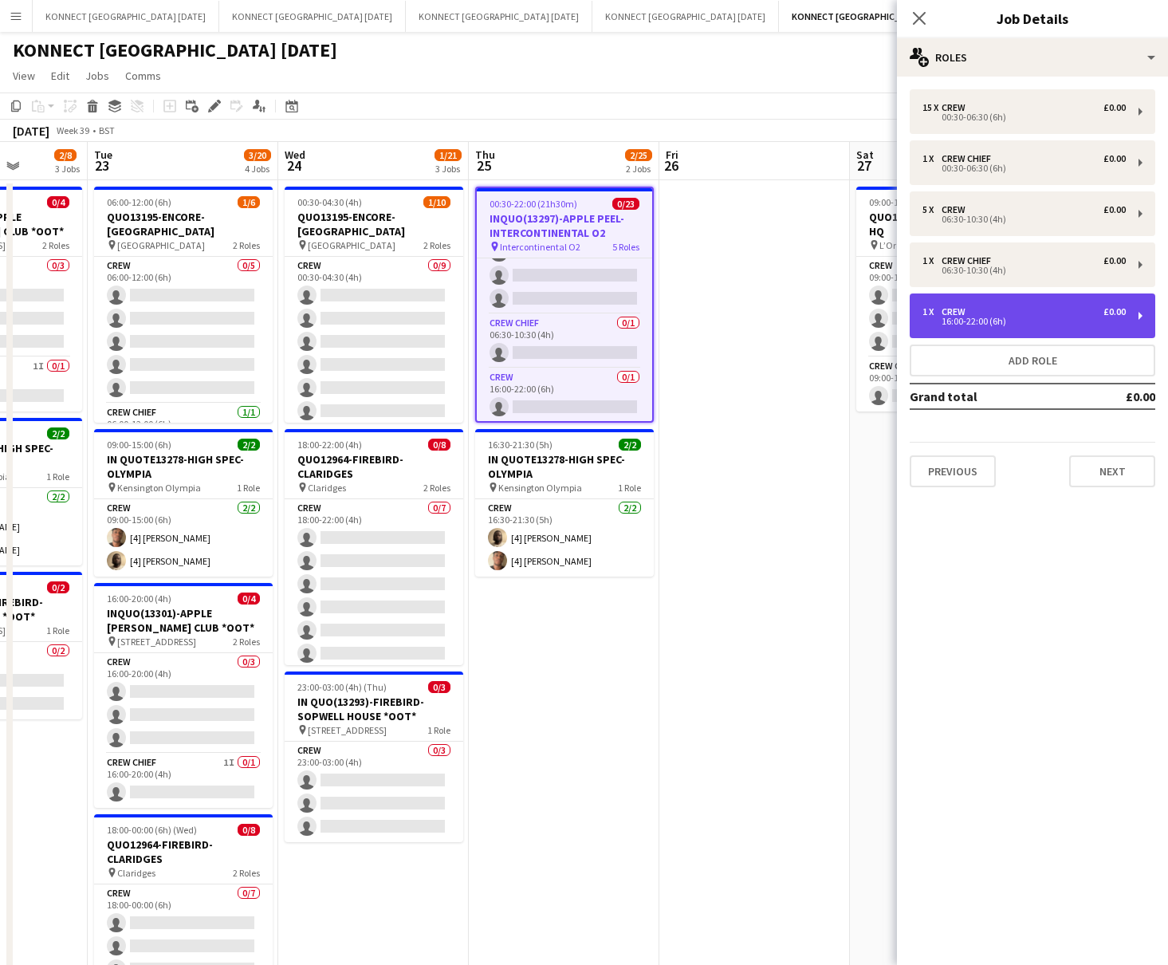
click at [966, 318] on div "16:00-22:00 (6h)" at bounding box center [1024, 321] width 203 height 8
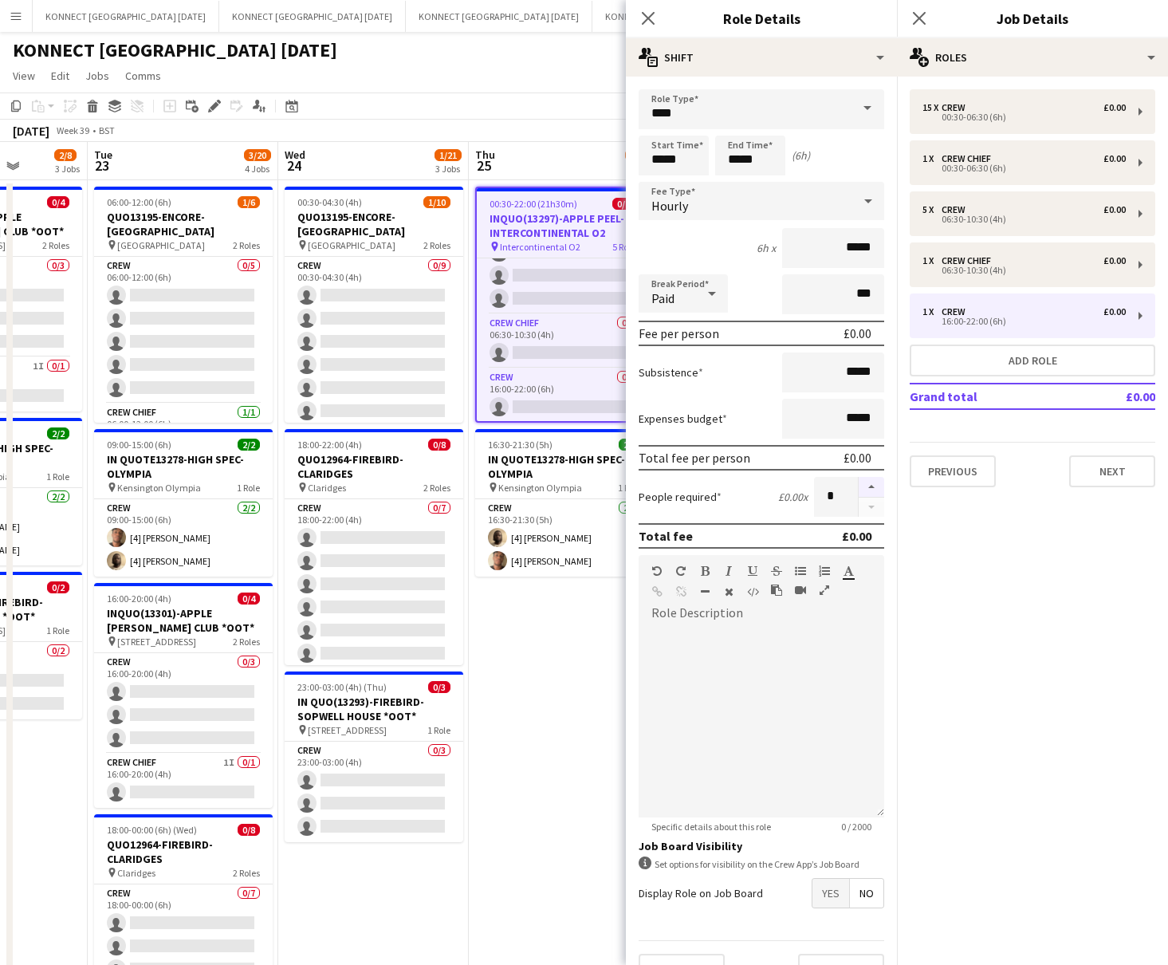
click at [876, 483] on button "button" at bounding box center [872, 487] width 26 height 21
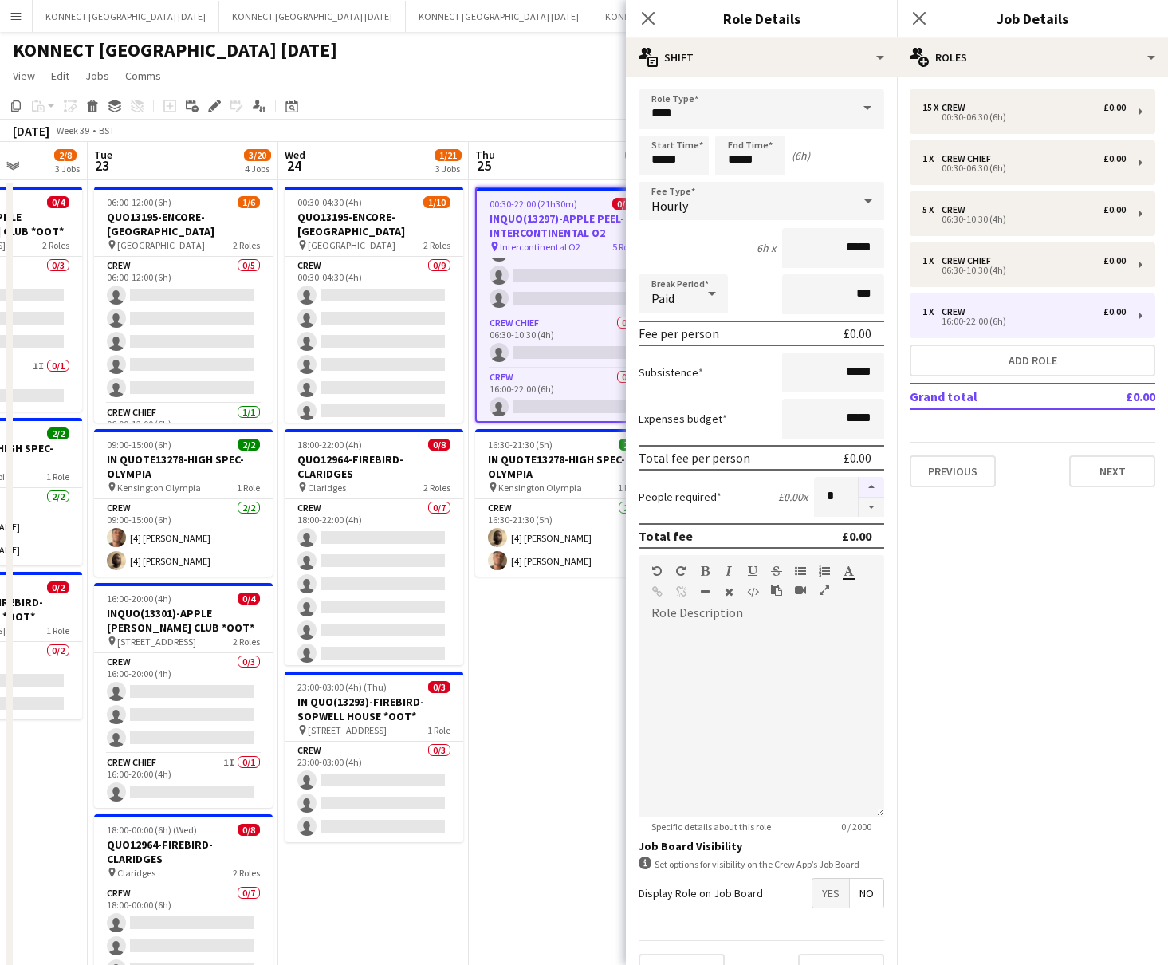
click at [876, 483] on button "button" at bounding box center [872, 487] width 26 height 21
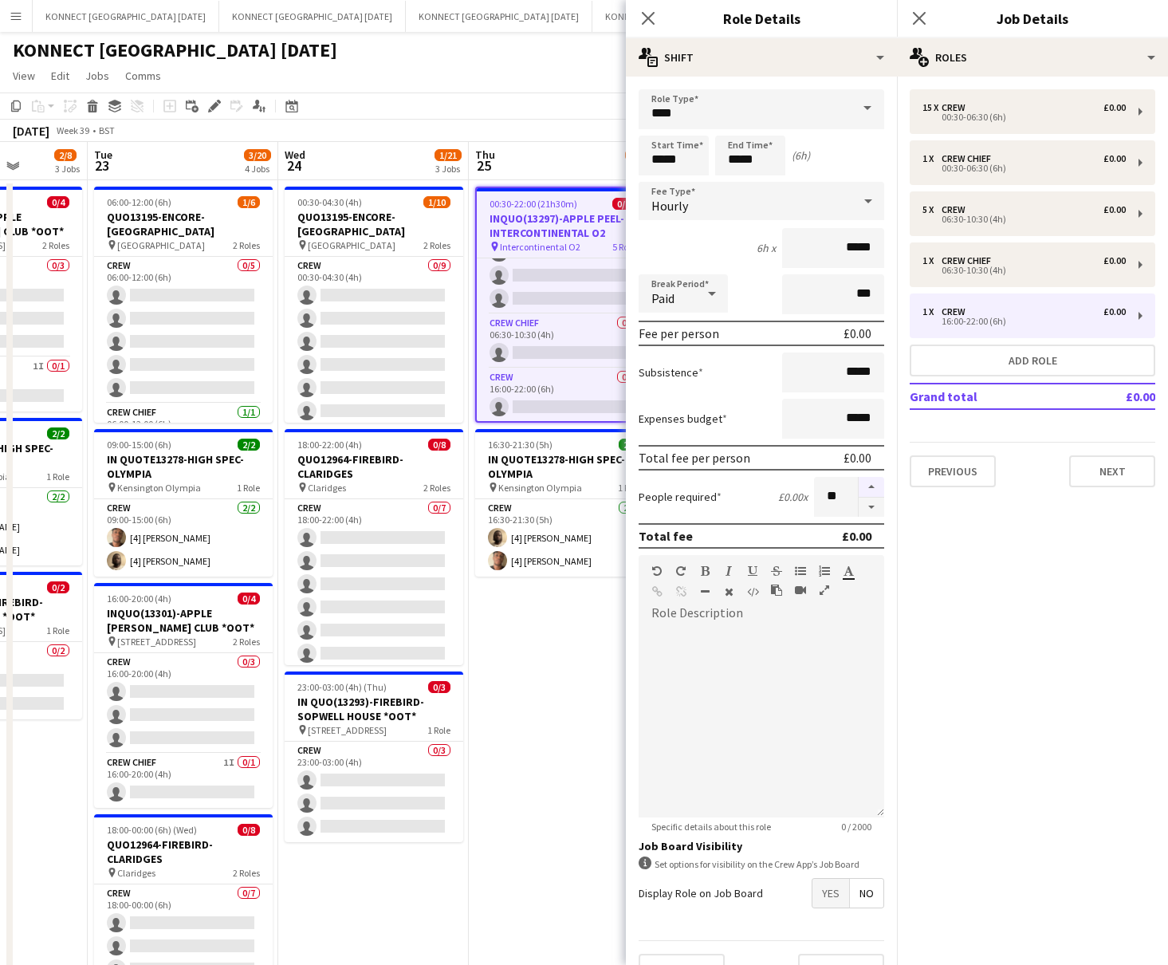
type input "**"
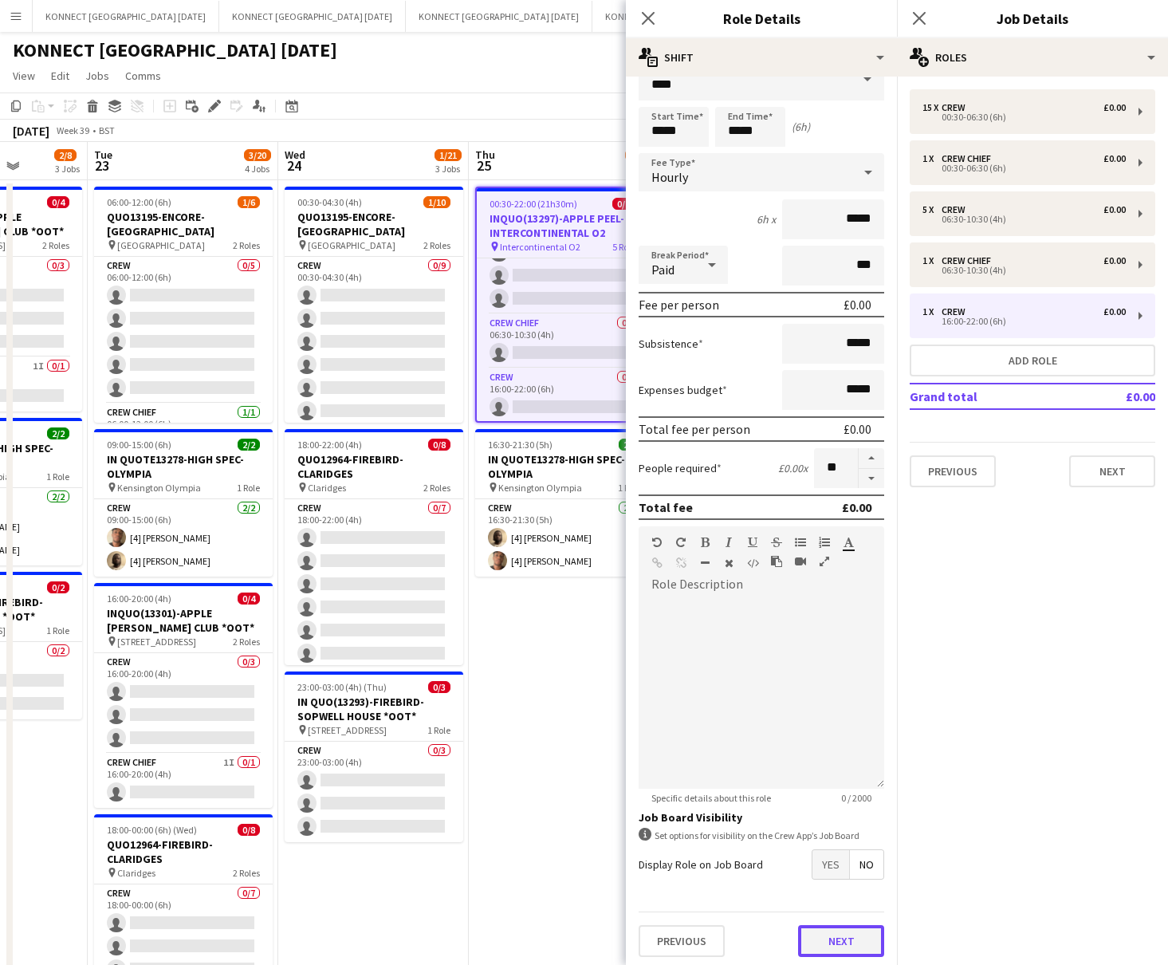
click at [837, 778] on button "Next" at bounding box center [841, 941] width 86 height 32
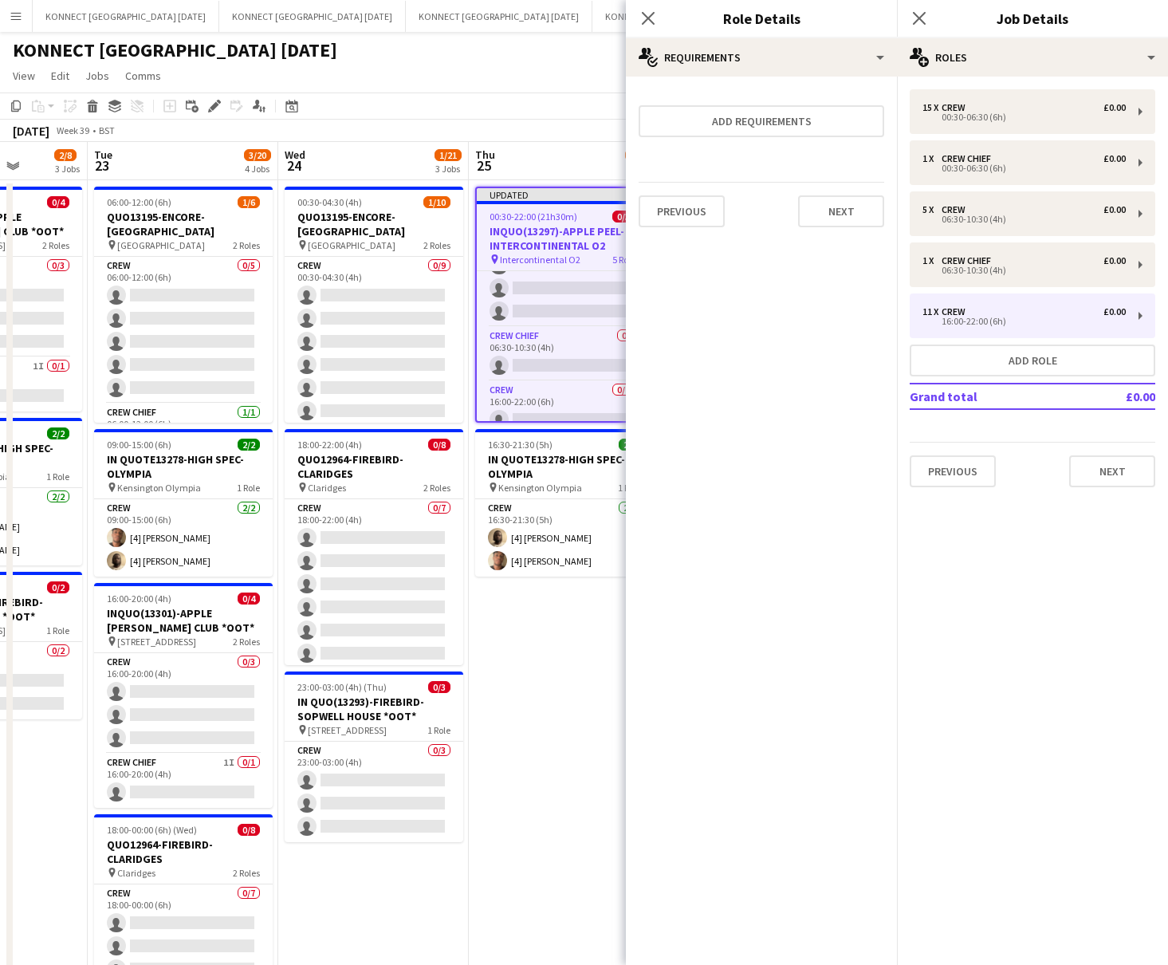
scroll to position [0, 0]
click at [966, 359] on button "Add role" at bounding box center [1033, 360] width 246 height 32
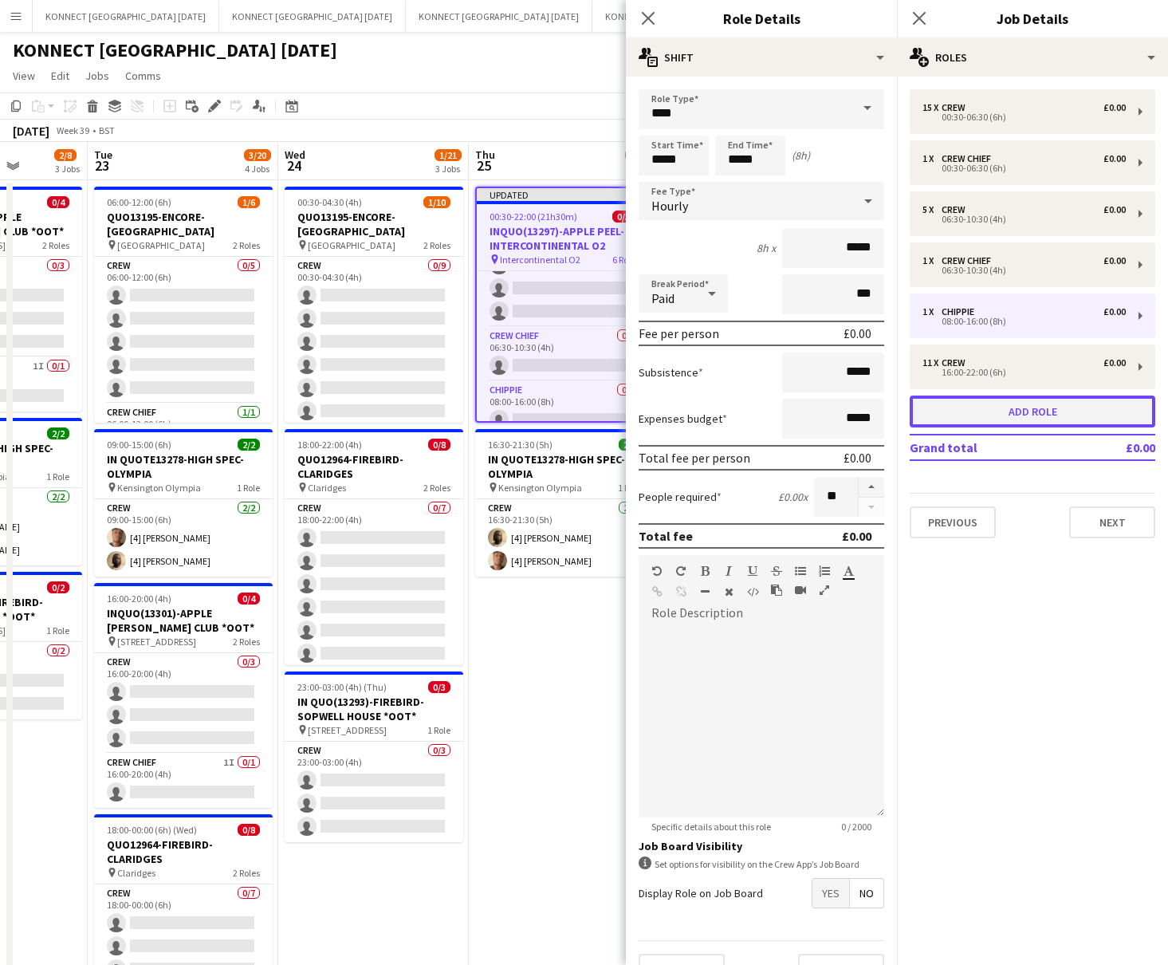
type input "*******"
type input "*****"
type input "*"
click at [770, 120] on input "*******" at bounding box center [762, 109] width 246 height 40
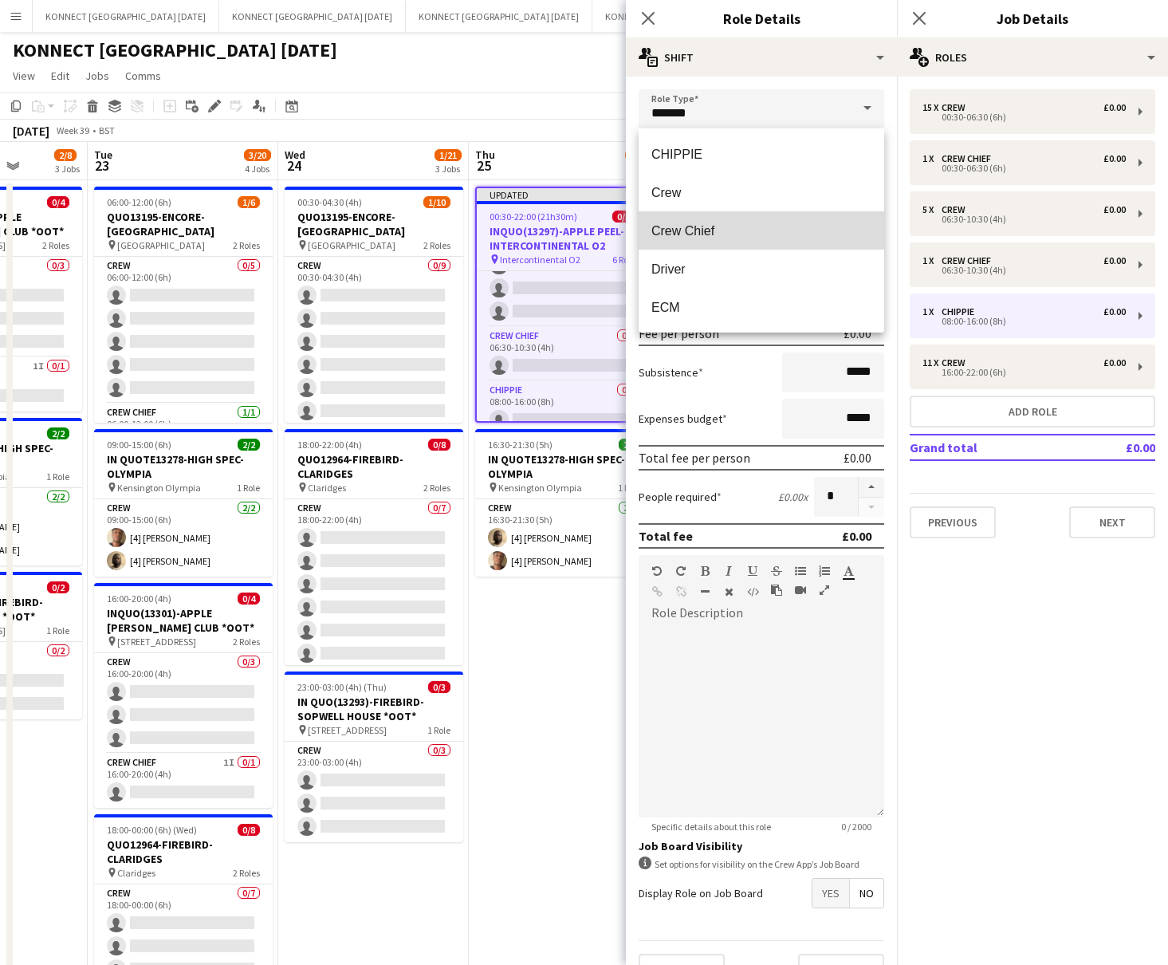
click at [690, 228] on span "Crew Chief" at bounding box center [762, 230] width 220 height 15
type input "**********"
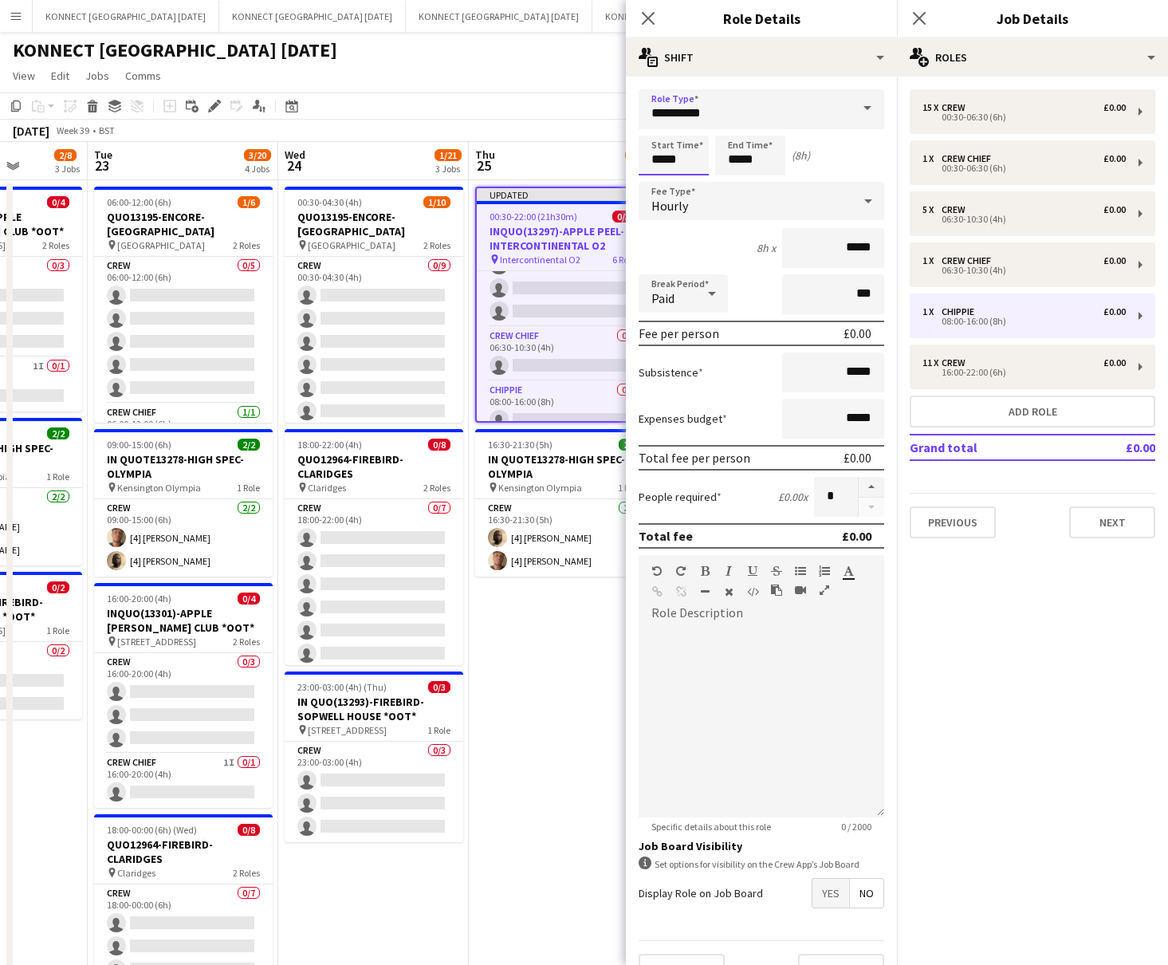
click at [662, 162] on input "*****" at bounding box center [674, 156] width 70 height 40
type input "*****"
click at [737, 158] on input "*****" at bounding box center [750, 156] width 70 height 40
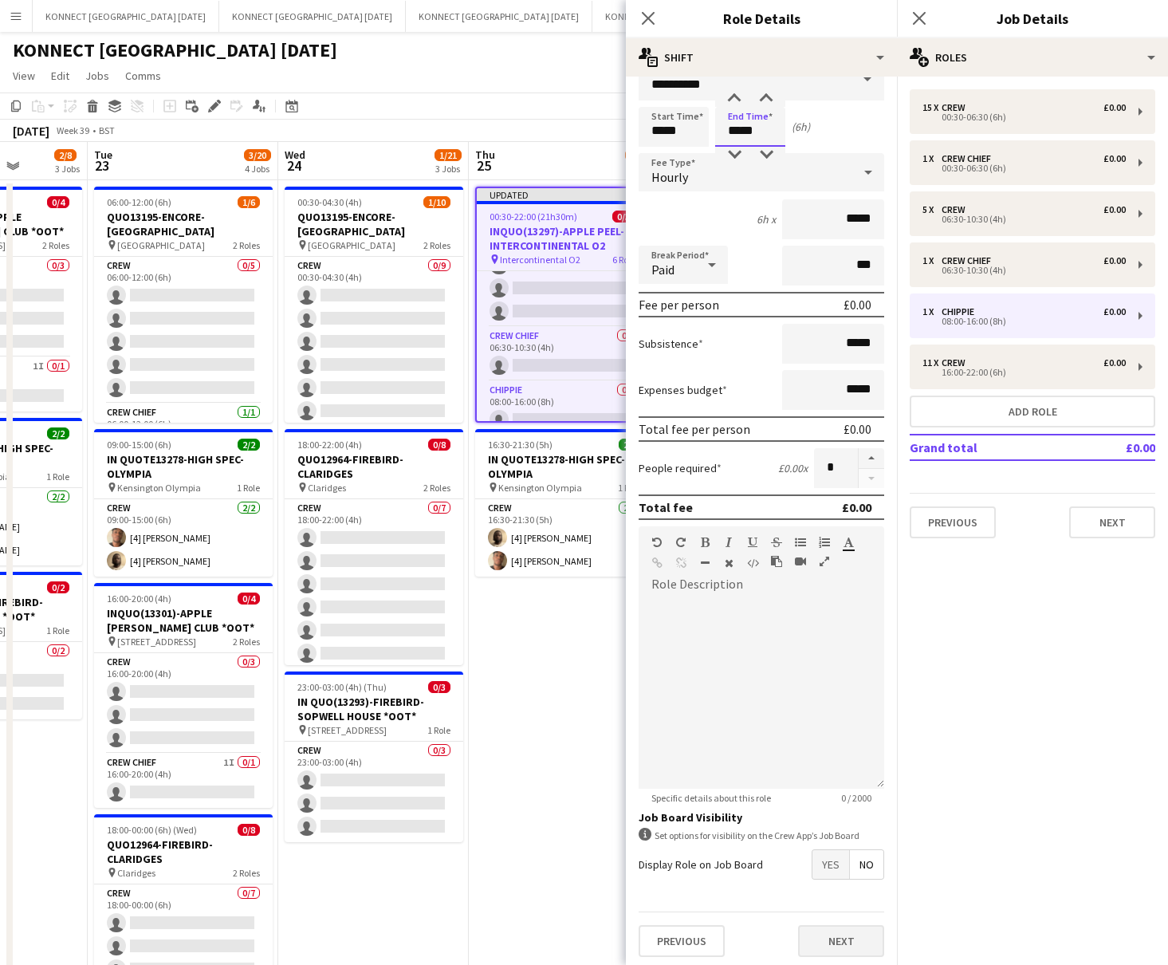
type input "*****"
click at [837, 778] on button "Next" at bounding box center [841, 941] width 86 height 32
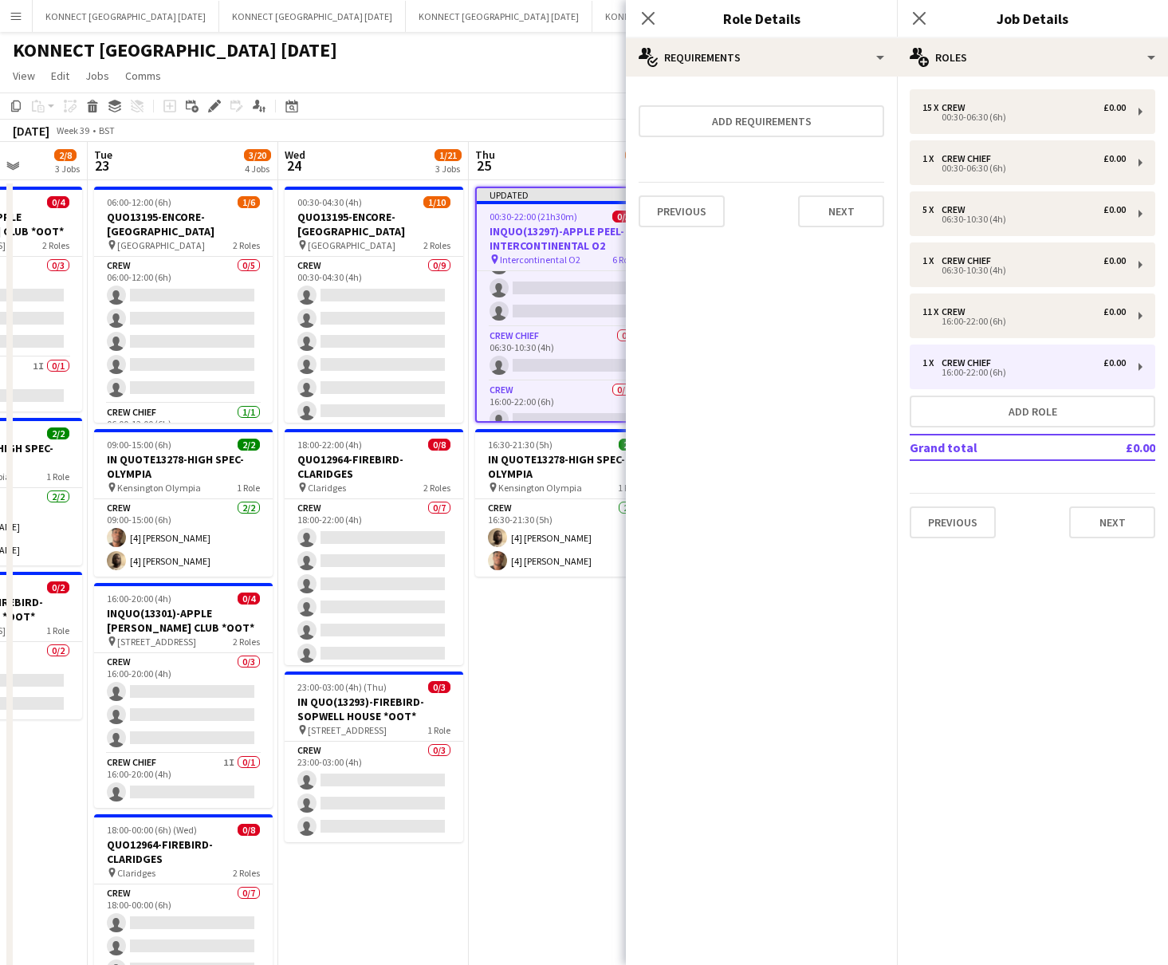
scroll to position [0, 0]
click at [574, 716] on app-date-cell "Updated 00:30-22:00 (21h30m) 0/34 INQUO(13297)-APPLE PEEL-INTERCONTINENTAL O2 p…" at bounding box center [564, 656] width 191 height 953
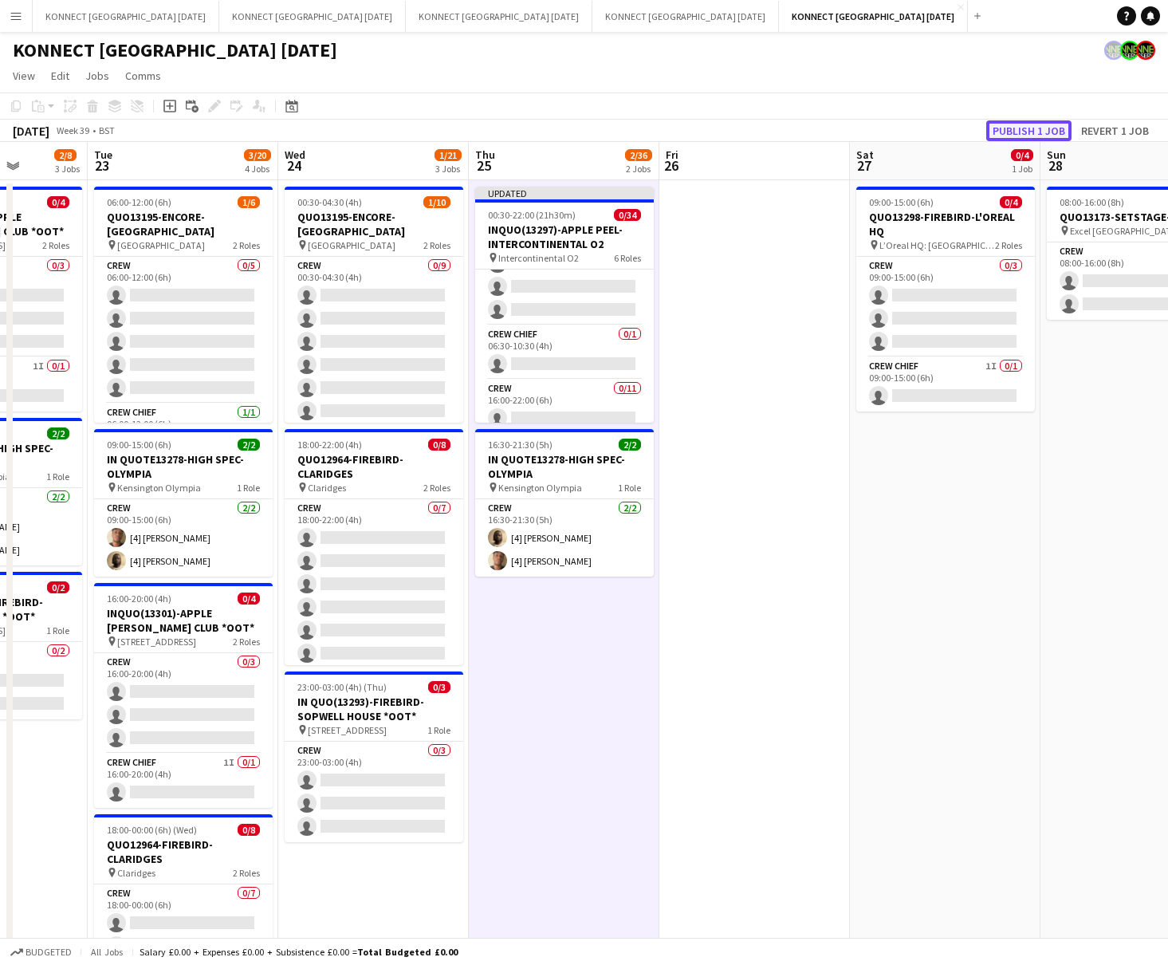
click at [966, 132] on button "Publish 1 job" at bounding box center [1028, 130] width 85 height 21
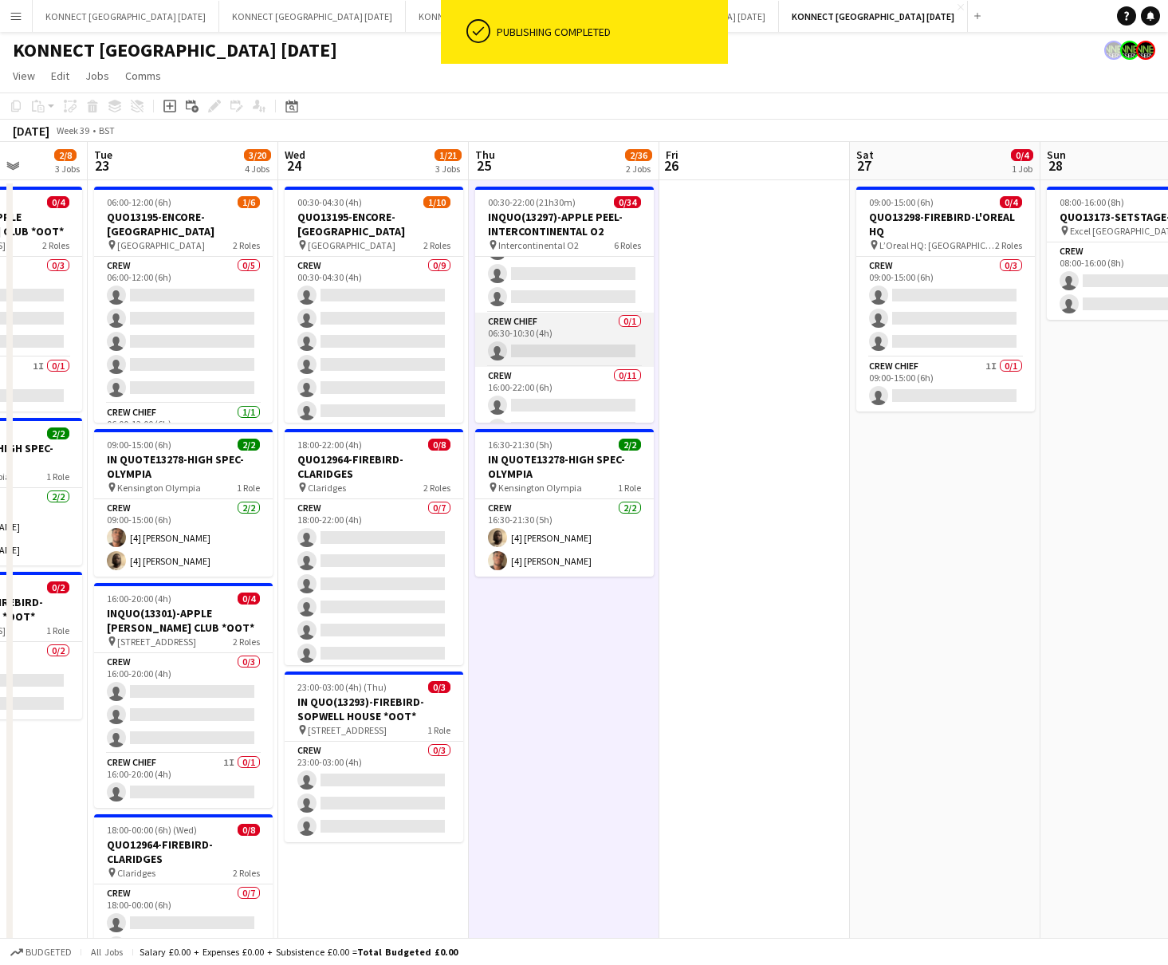
click at [587, 348] on app-card-role "Crew Chief 0/1 06:30-10:30 (4h) single-neutral-actions" at bounding box center [564, 340] width 179 height 54
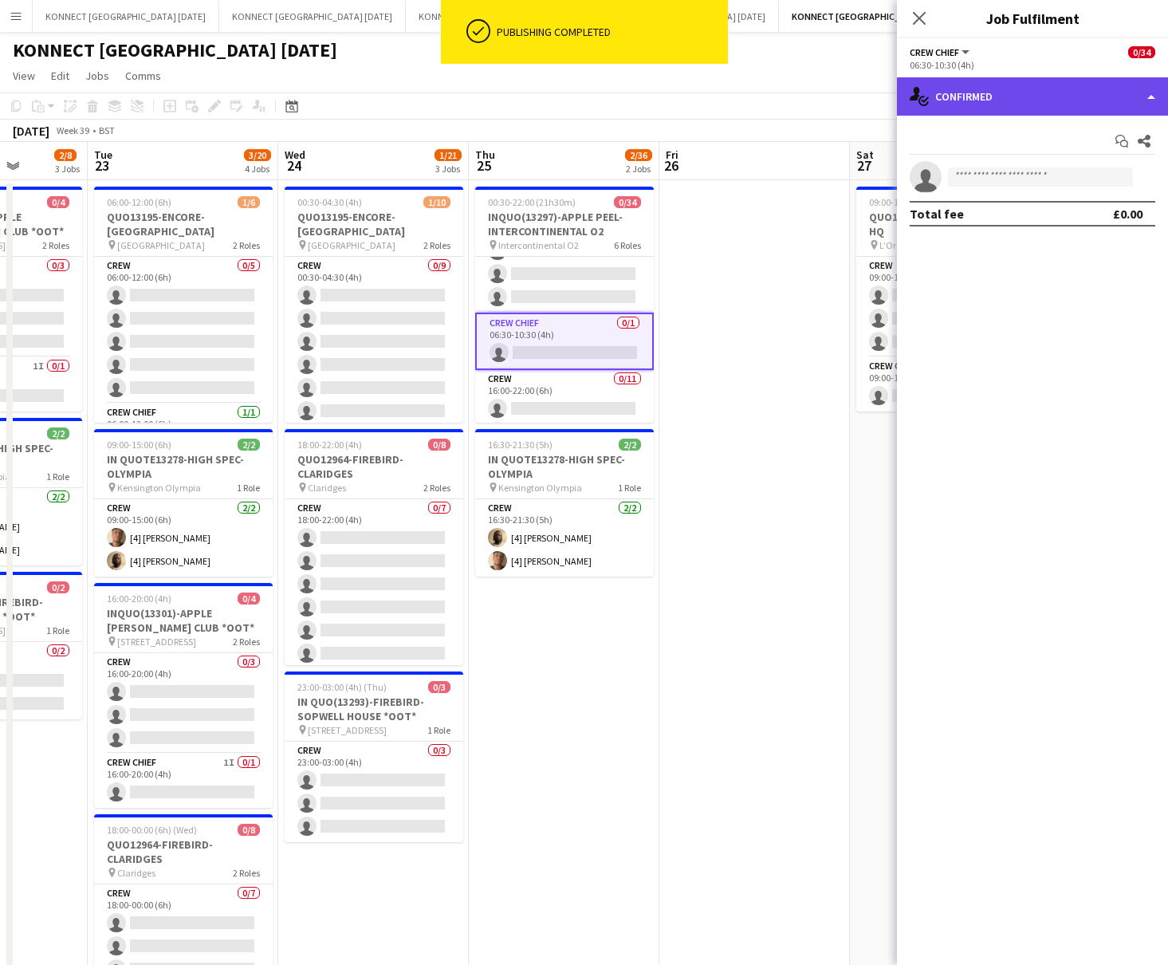
click at [966, 95] on div "single-neutral-actions-check-2 Confirmed" at bounding box center [1032, 96] width 271 height 38
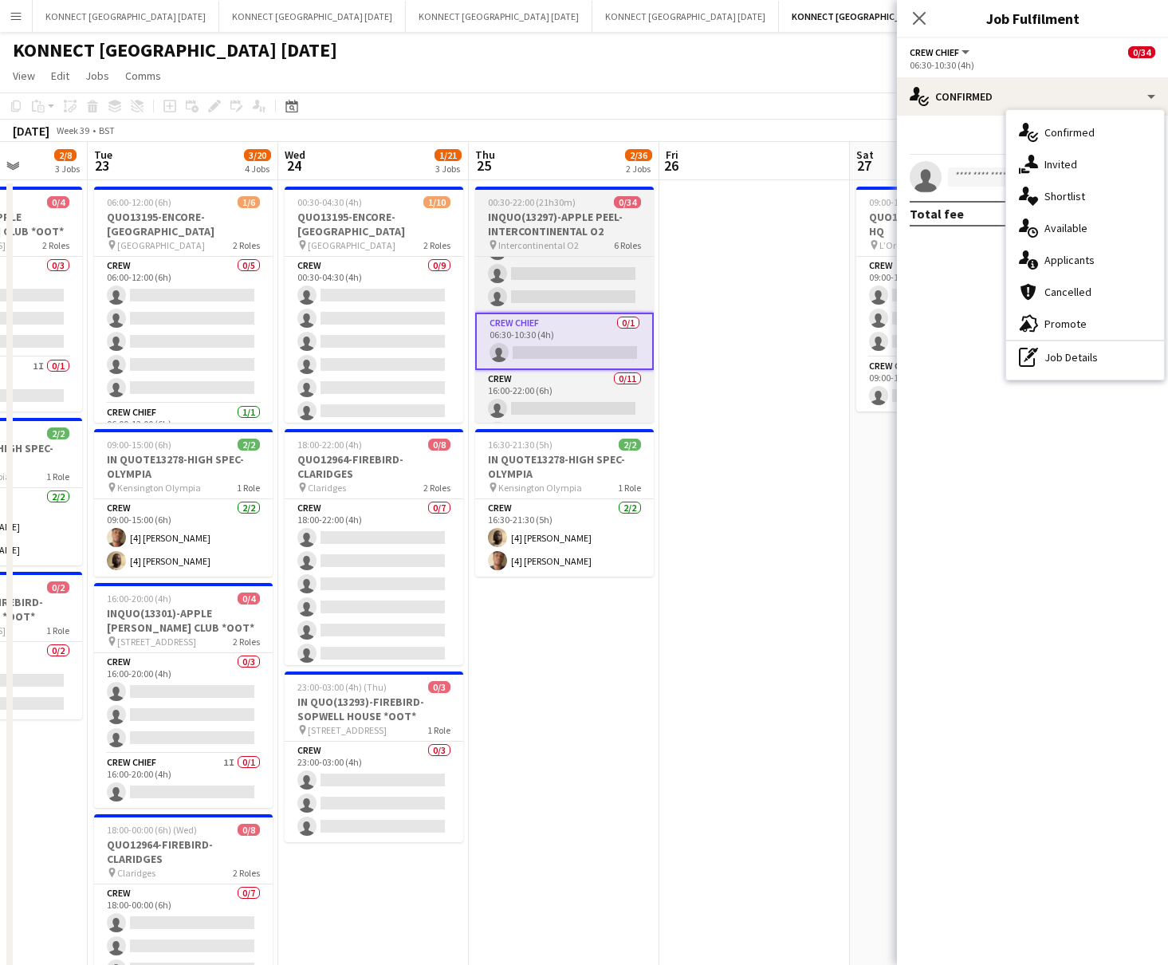
click at [541, 220] on h3 "INQUO(13297)-APPLE PEEL-INTERCONTINENTAL O2" at bounding box center [564, 224] width 179 height 29
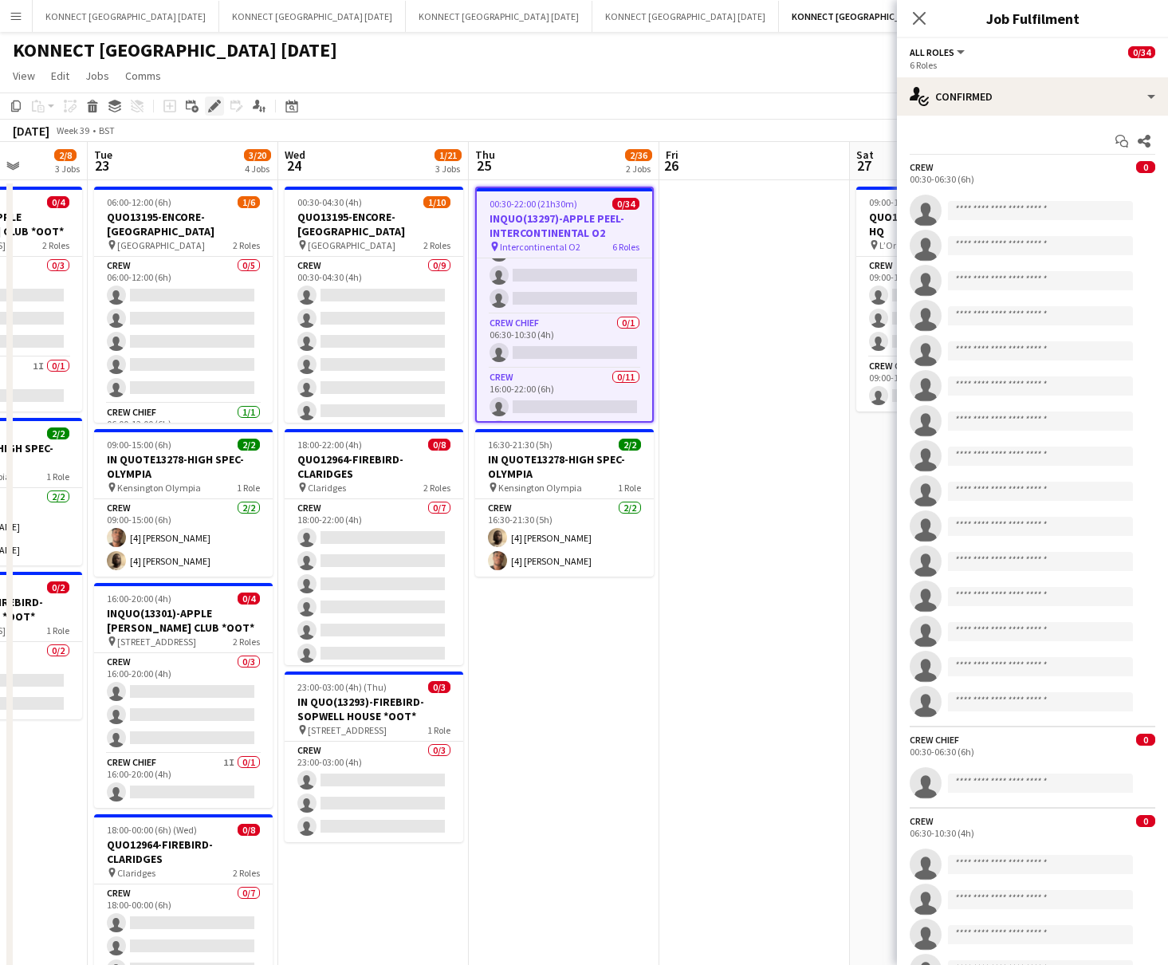
click at [208, 112] on div "Edit" at bounding box center [214, 105] width 19 height 19
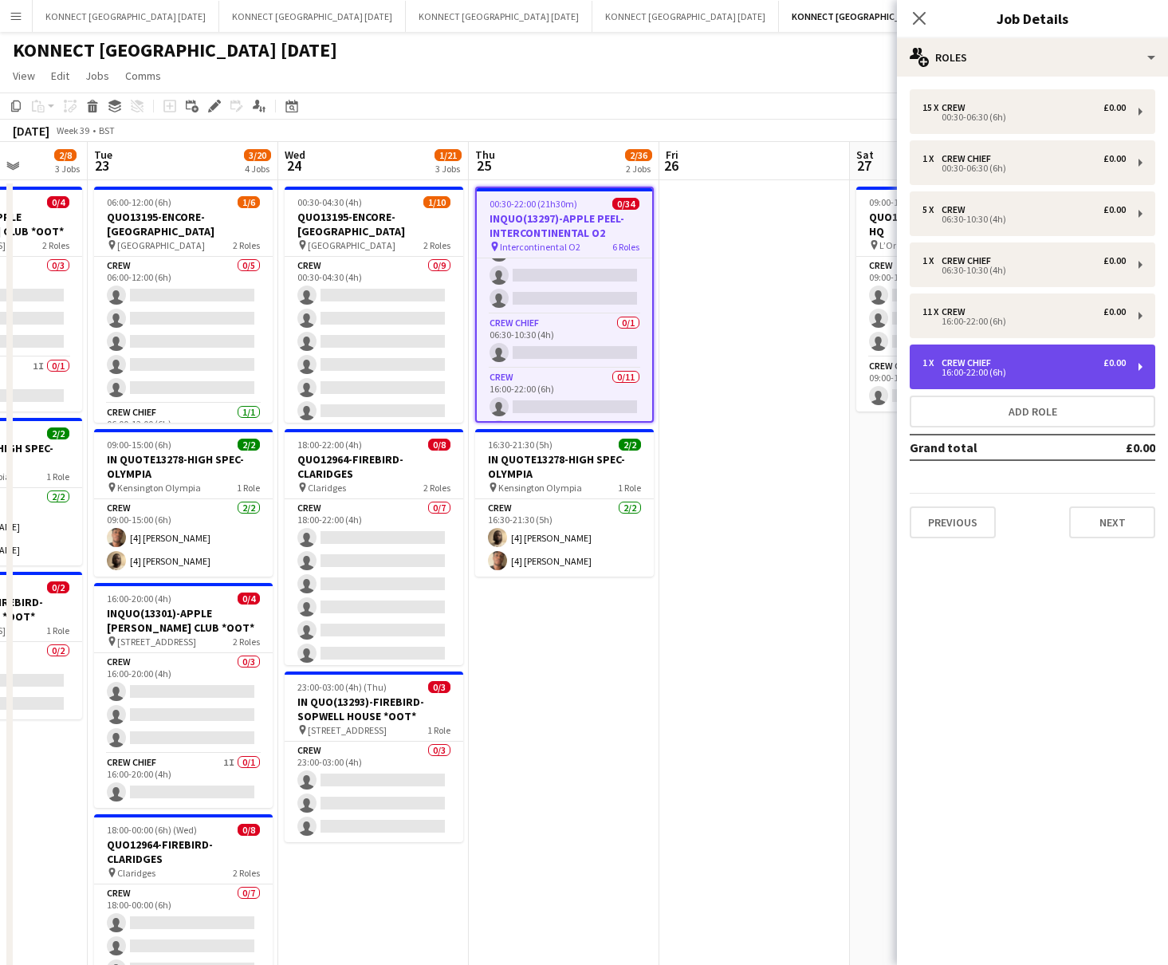
click at [966, 372] on div "16:00-22:00 (6h)" at bounding box center [1024, 372] width 203 height 8
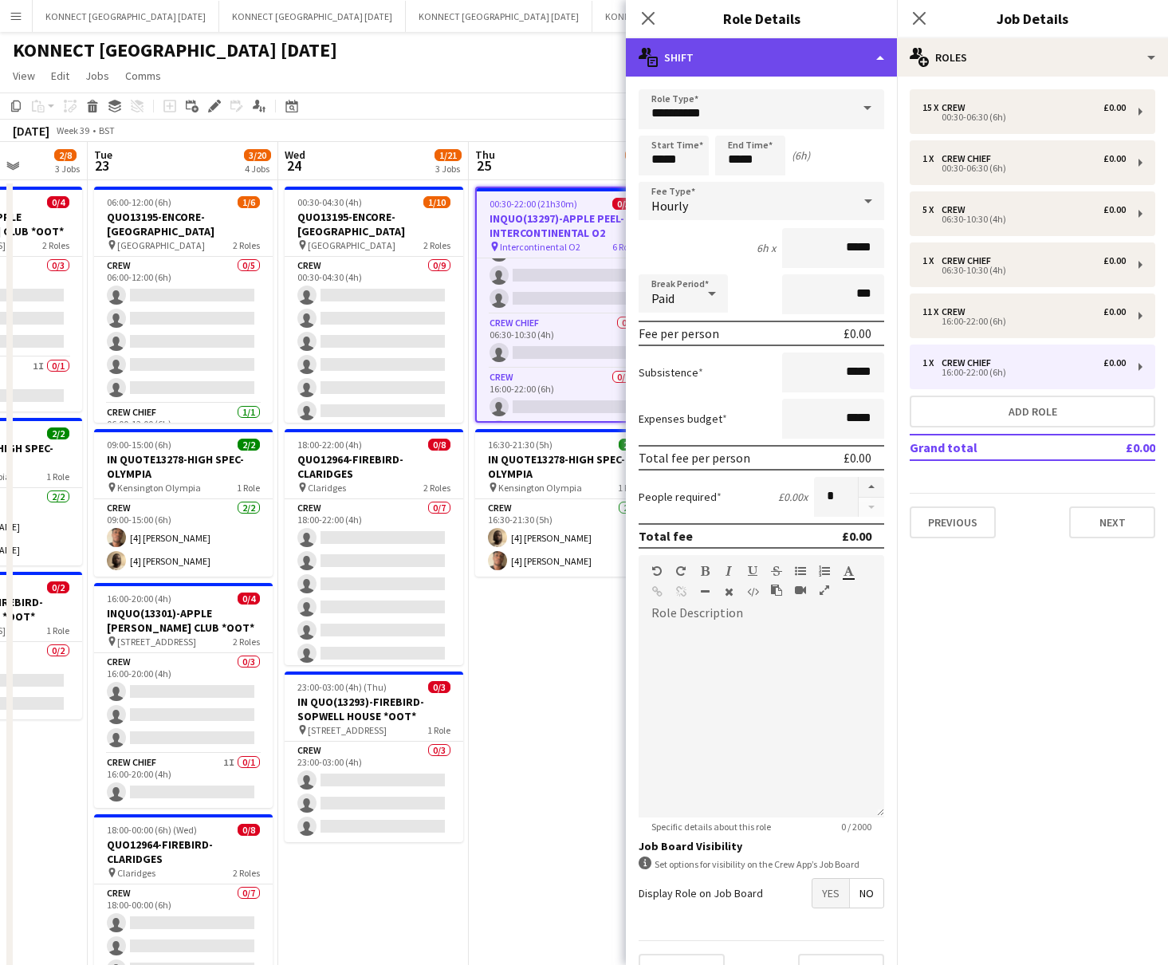
click at [753, 63] on div "multiple-actions-text Shift" at bounding box center [761, 57] width 271 height 38
click at [723, 53] on div "multiple-actions-text Shift" at bounding box center [761, 57] width 271 height 38
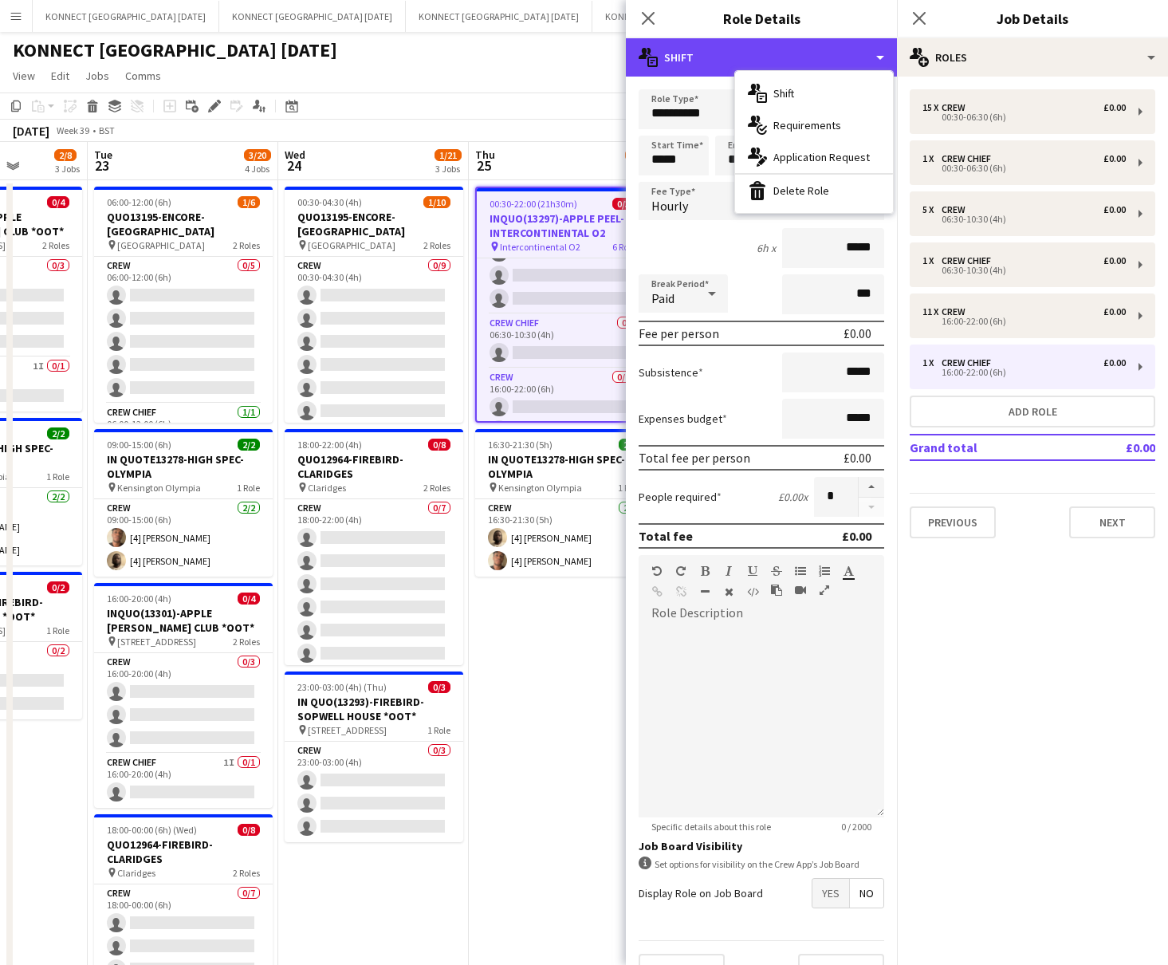
scroll to position [29, 0]
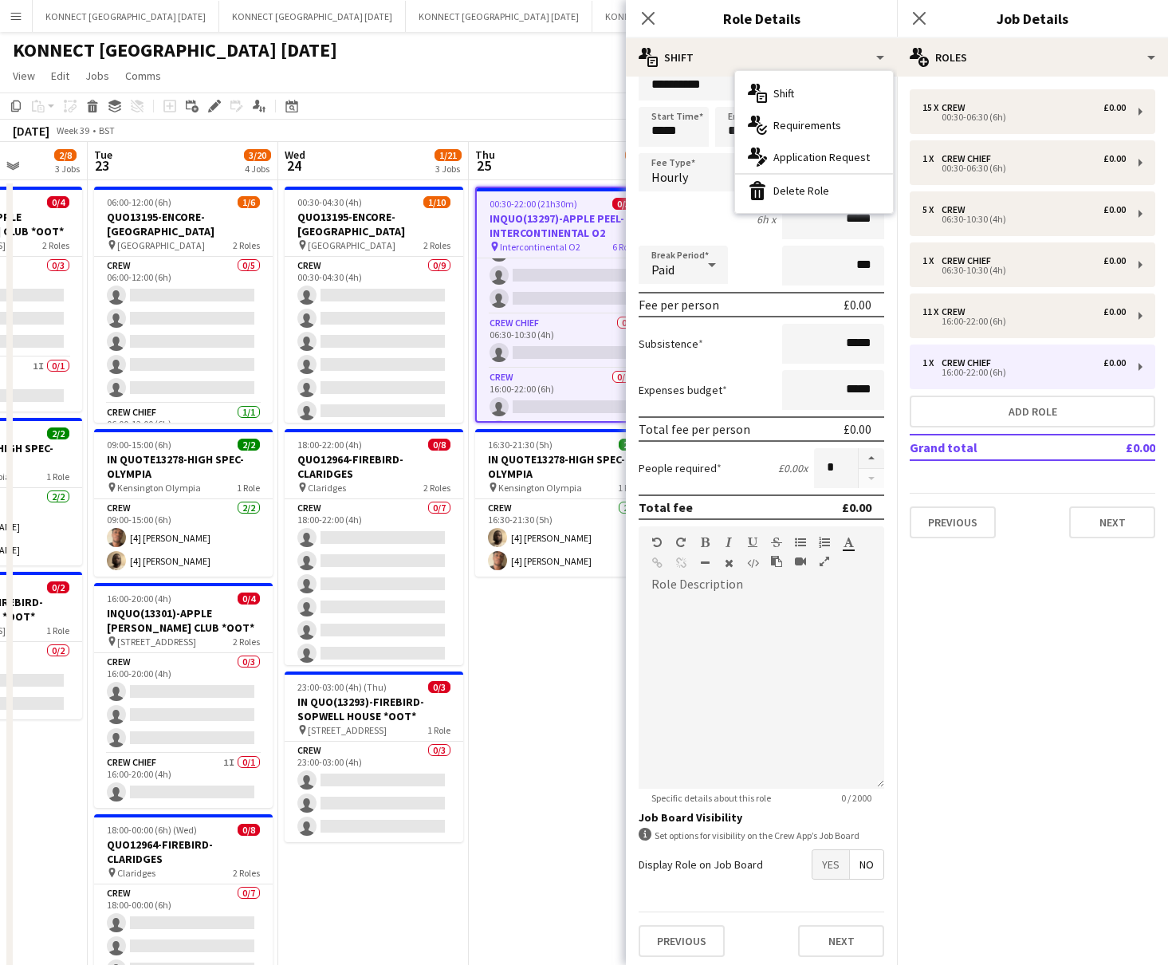
click at [553, 640] on app-date-cell "00:30-22:00 (21h30m) 0/34 INQUO(13297)-APPLE PEEL-INTERCONTINENTAL O2 pin Inter…" at bounding box center [564, 656] width 191 height 953
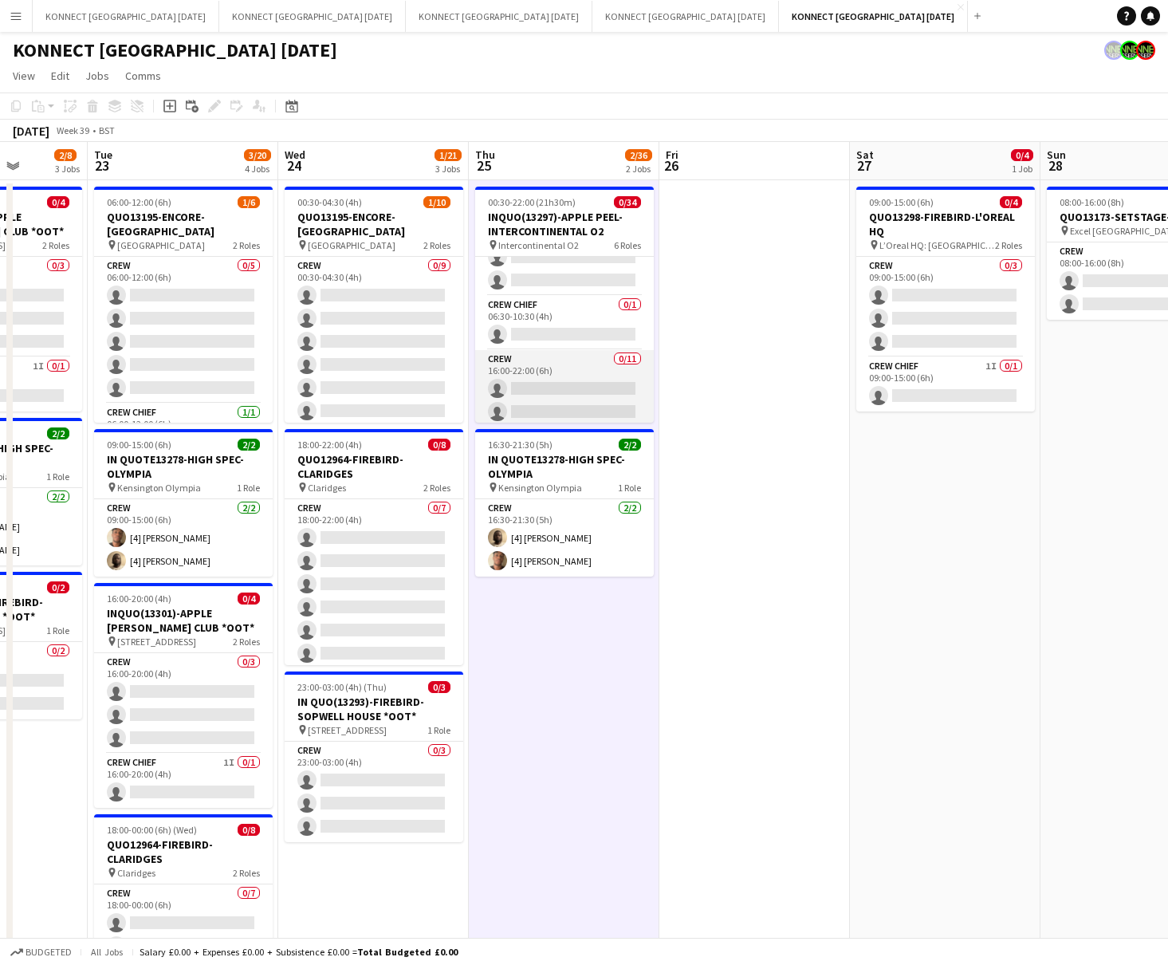
scroll to position [538, 0]
click at [588, 315] on app-card-role "Crew Chief 0/1 06:30-10:30 (4h) single-neutral-actions" at bounding box center [564, 324] width 179 height 54
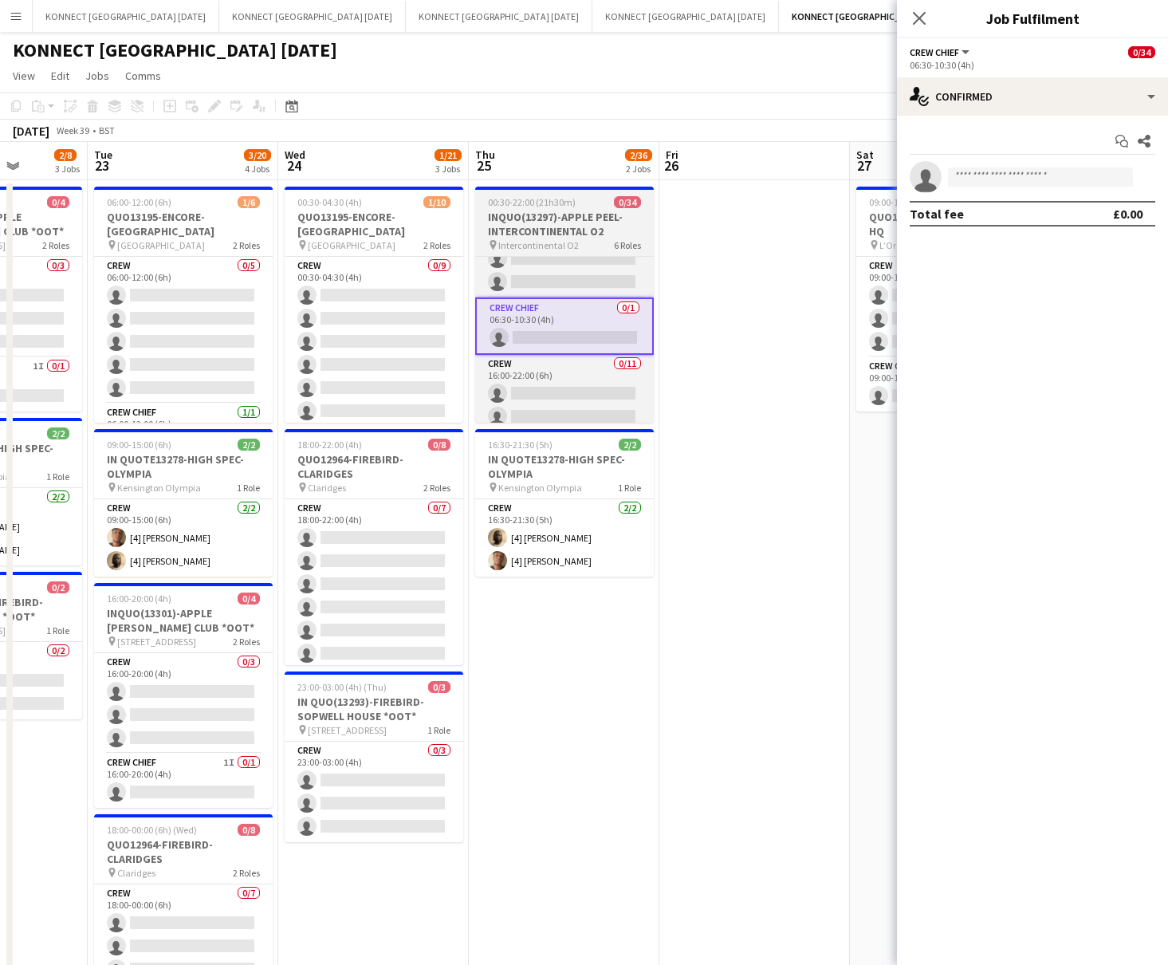
click at [545, 216] on h3 "INQUO(13297)-APPLE PEEL-INTERCONTINENTAL O2" at bounding box center [564, 224] width 179 height 29
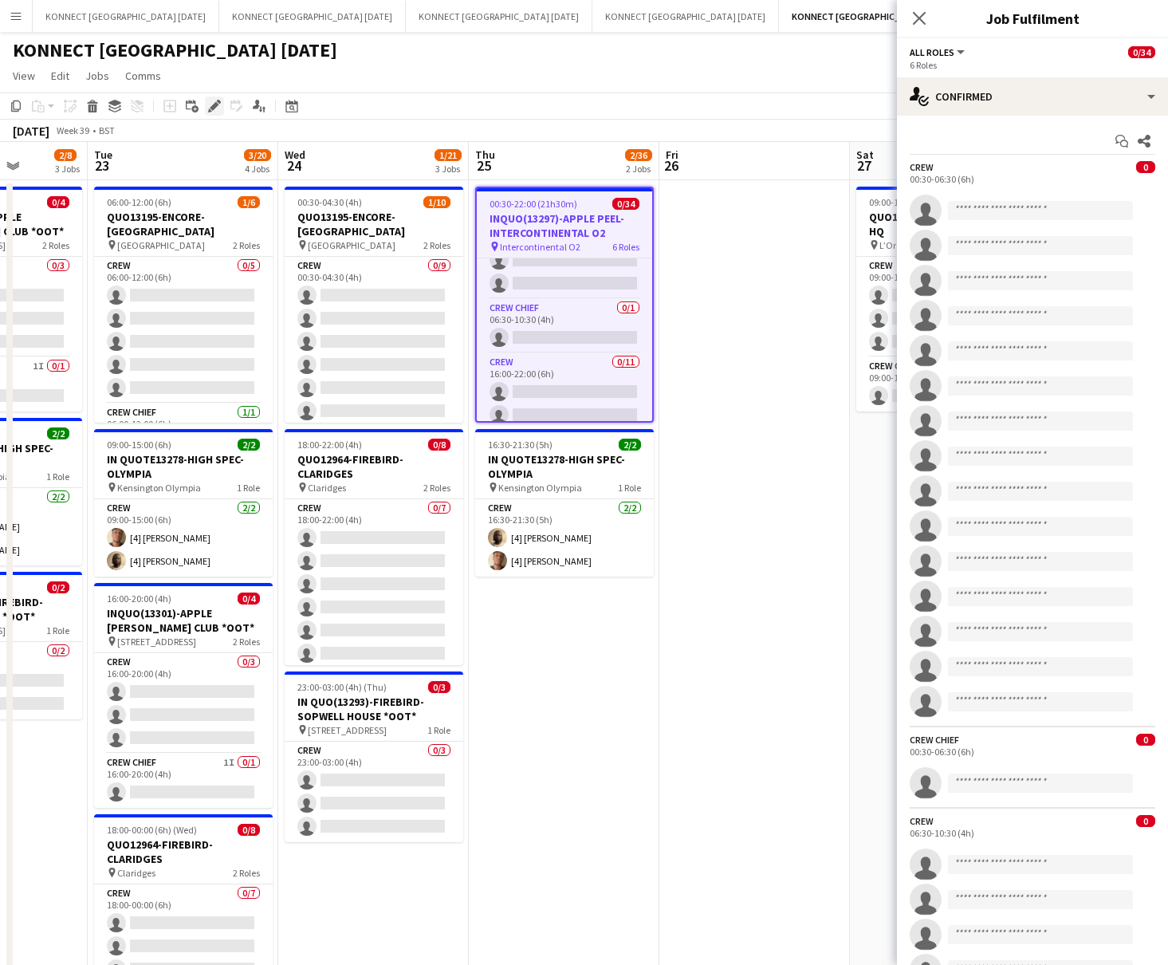
click at [214, 102] on icon at bounding box center [214, 106] width 9 height 9
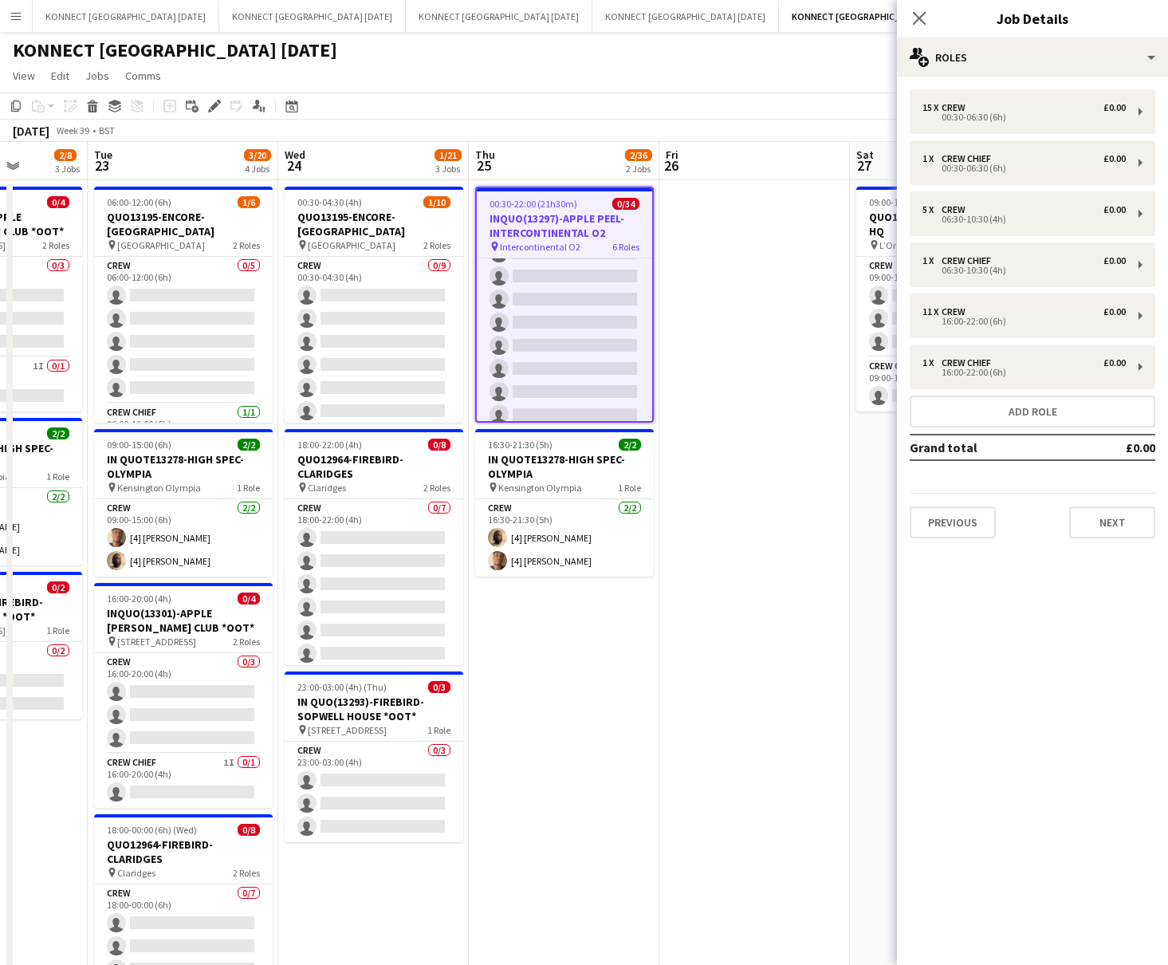
scroll to position [0, 0]
click at [729, 317] on app-date-cell at bounding box center [754, 656] width 191 height 953
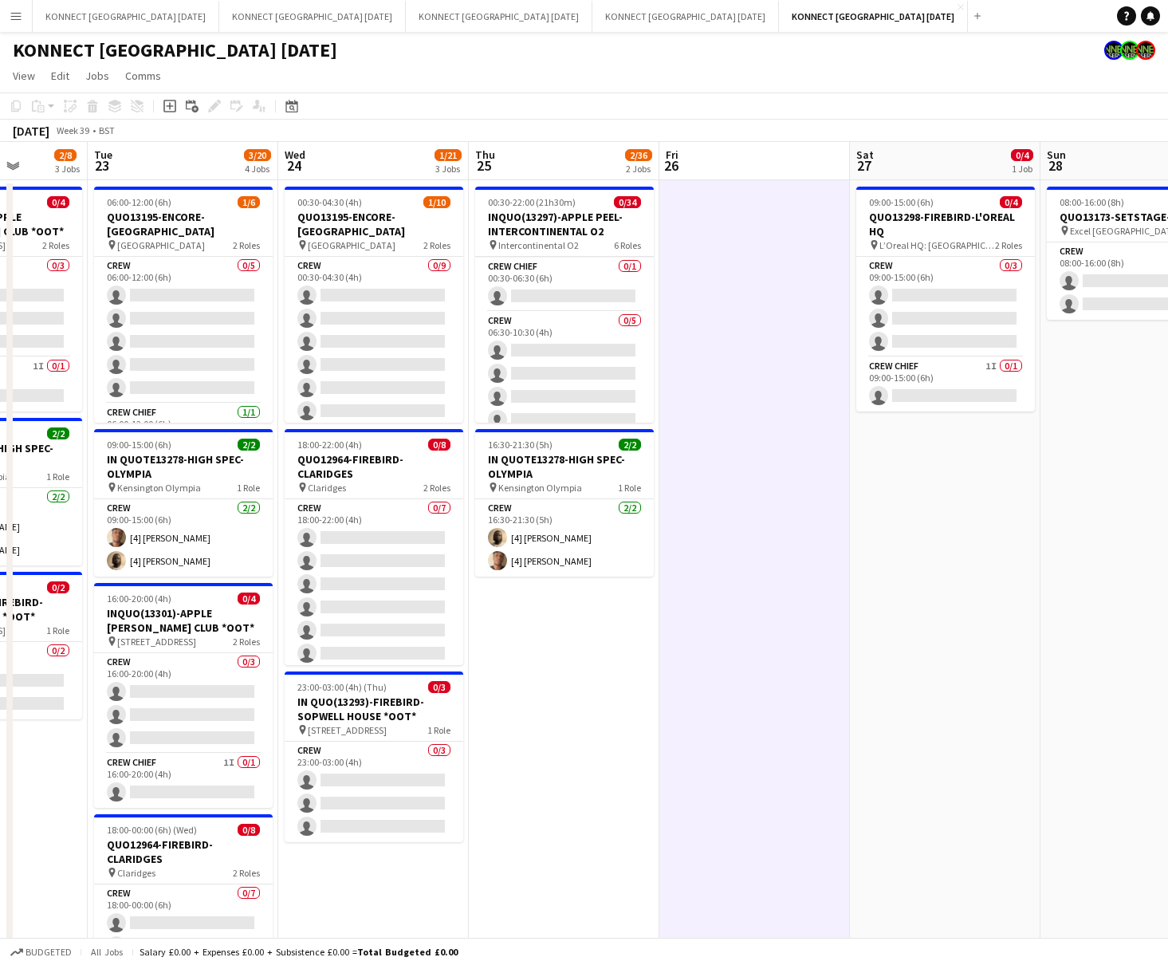
scroll to position [356, 0]
click at [741, 360] on app-date-cell at bounding box center [754, 656] width 191 height 953
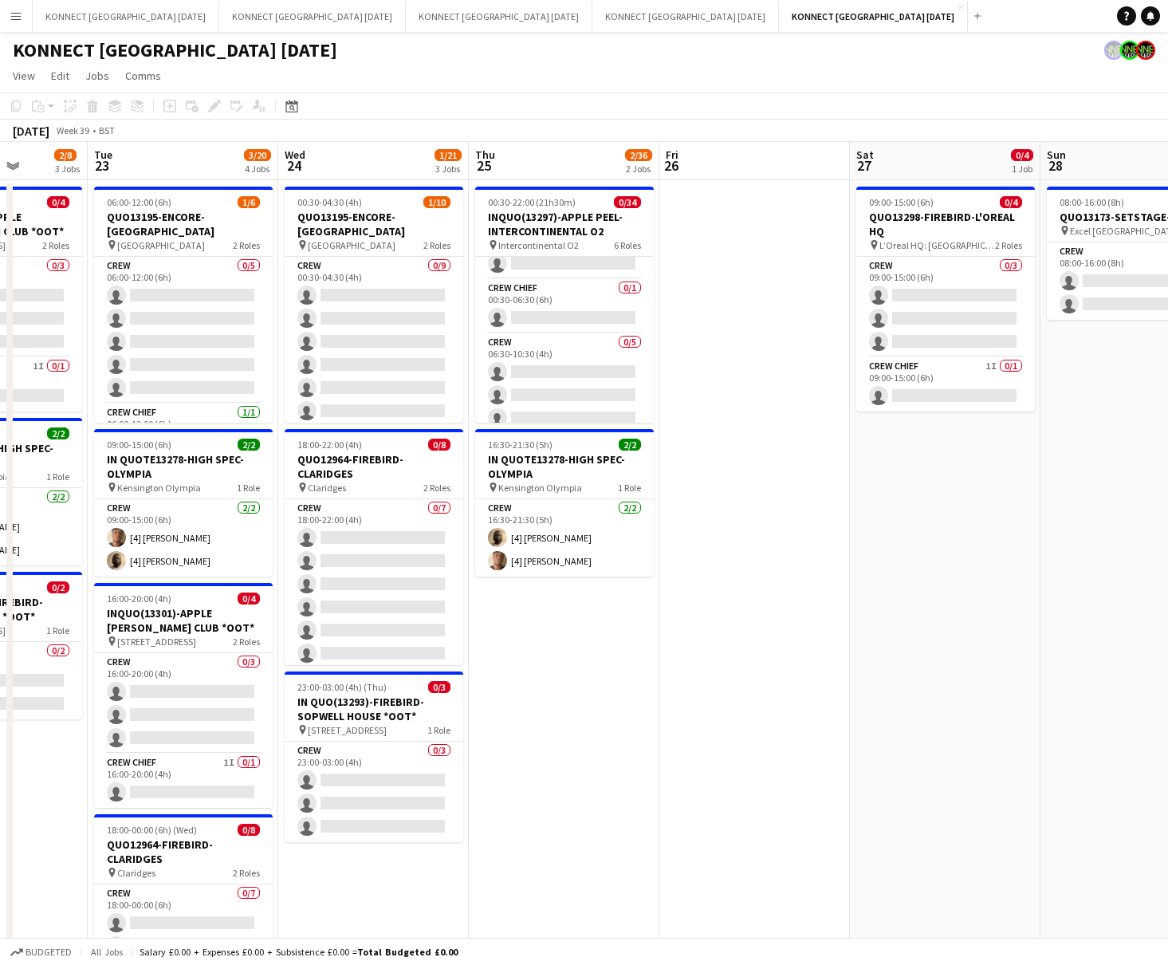
click at [741, 360] on app-date-cell at bounding box center [754, 656] width 191 height 953
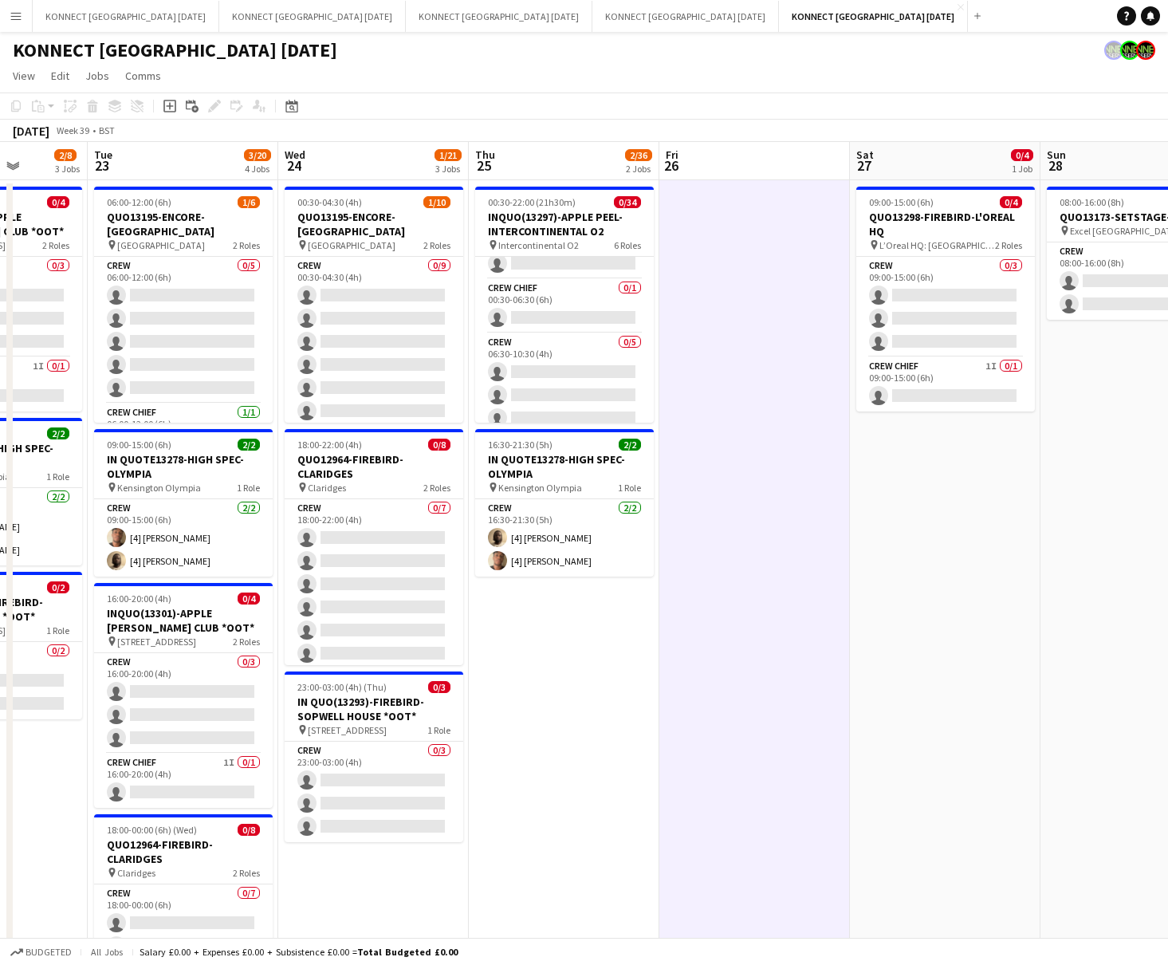
click at [741, 360] on app-date-cell at bounding box center [754, 656] width 191 height 953
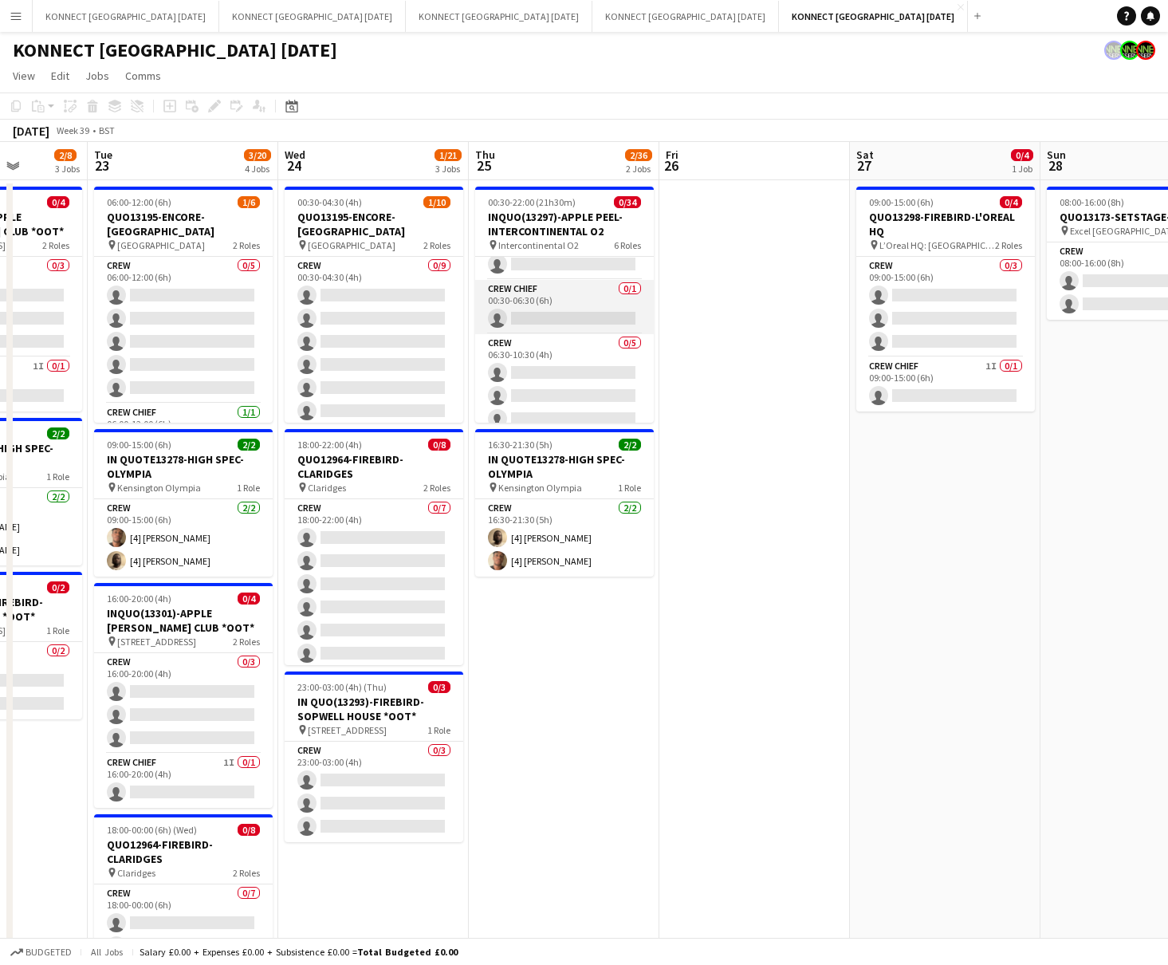
scroll to position [0, 0]
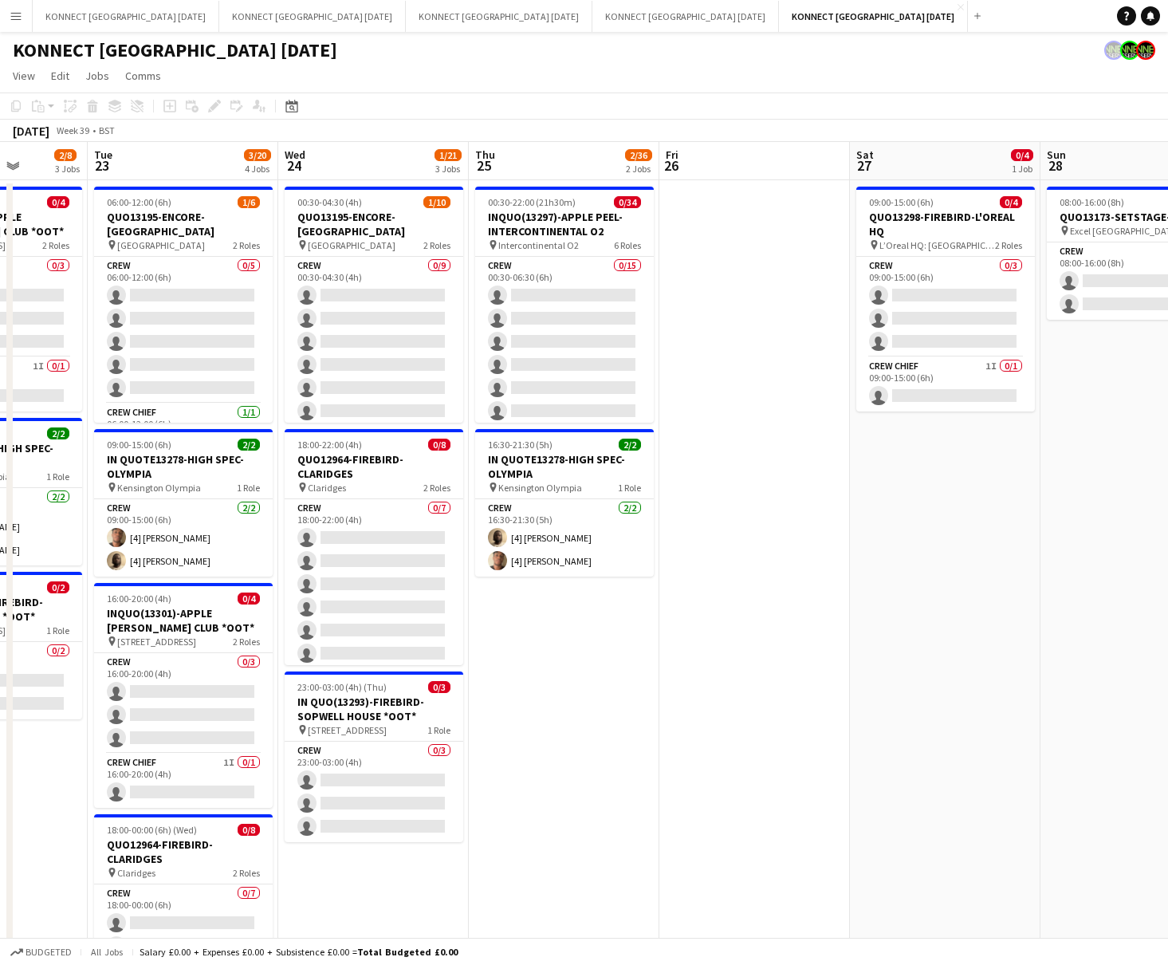
click at [780, 427] on app-date-cell at bounding box center [754, 656] width 191 height 953
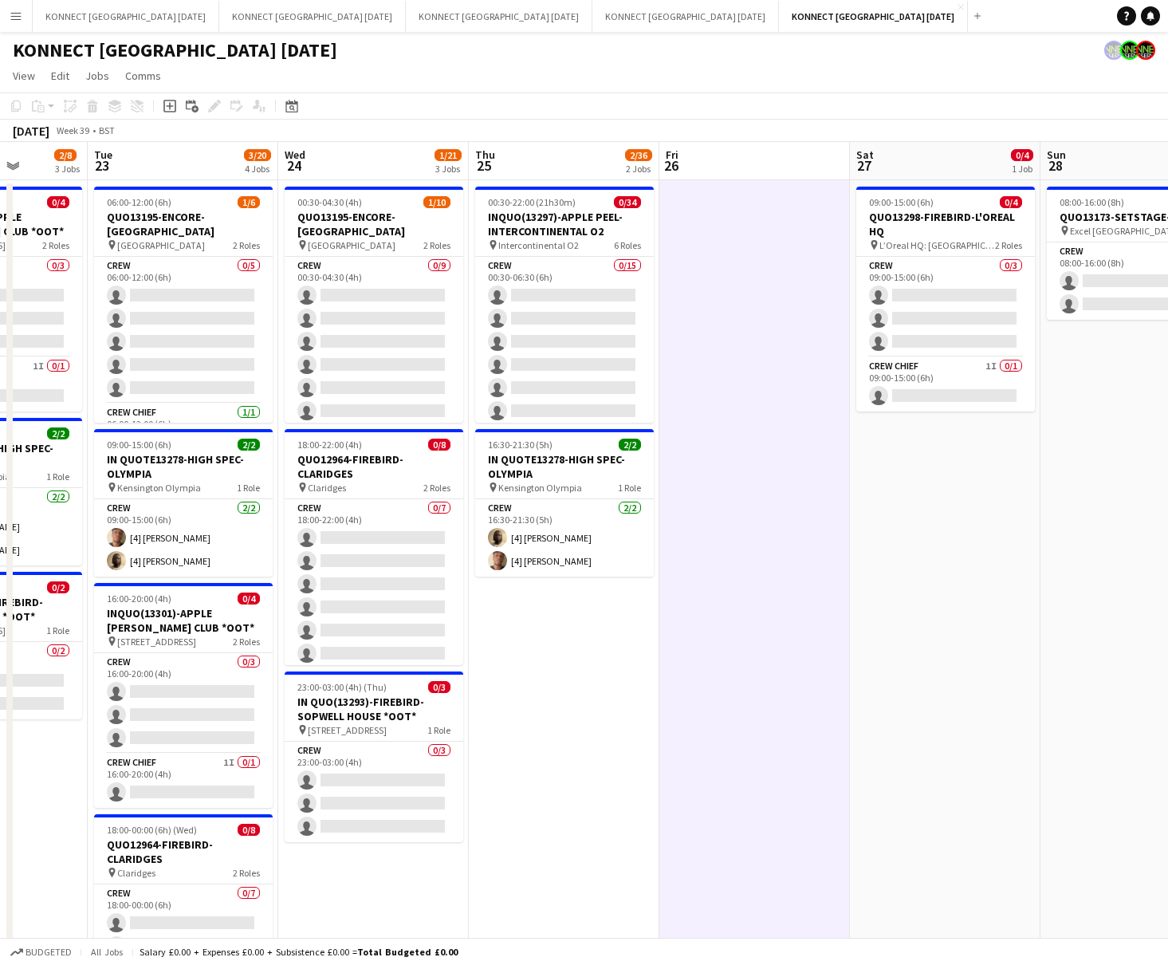
click at [780, 427] on app-date-cell at bounding box center [754, 656] width 191 height 953
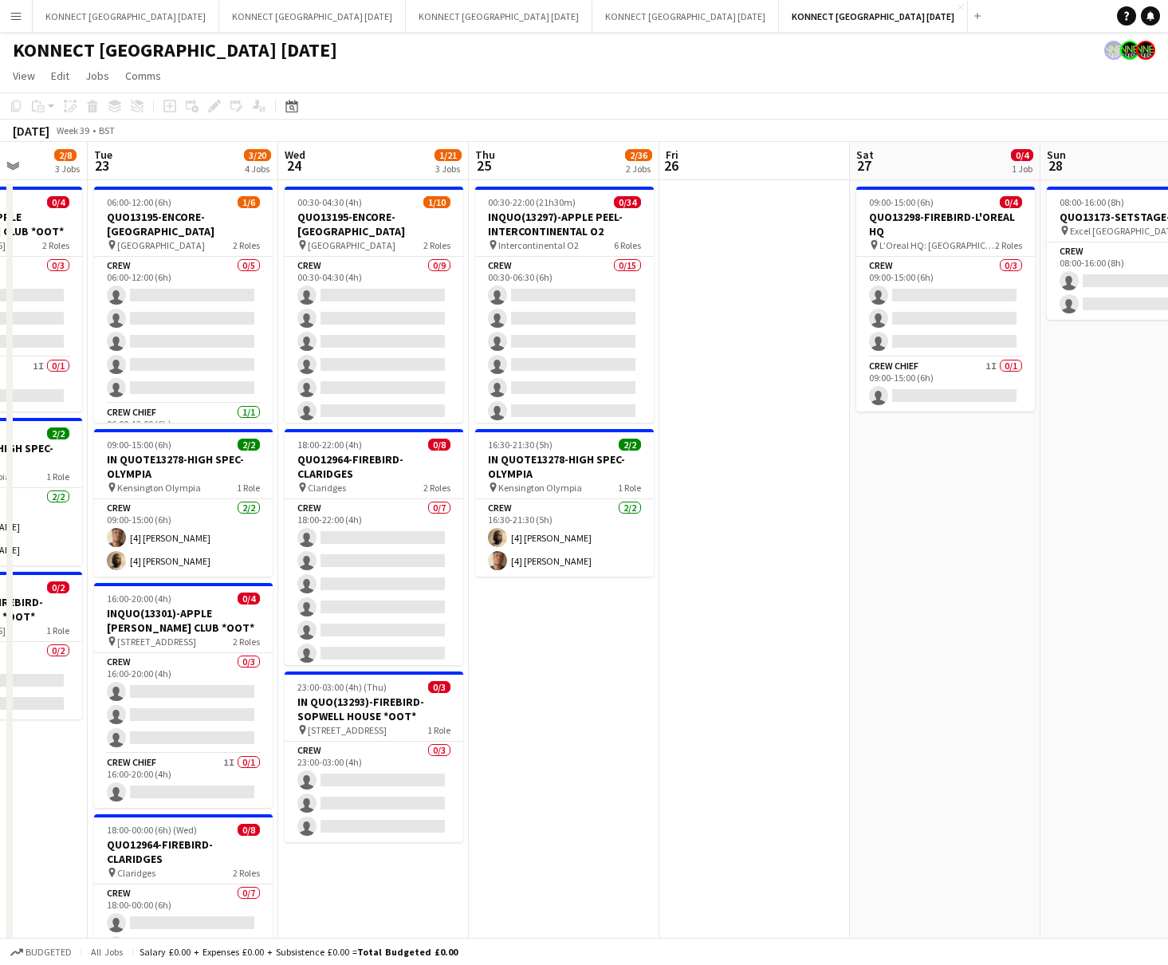
click at [780, 427] on app-date-cell at bounding box center [754, 656] width 191 height 953
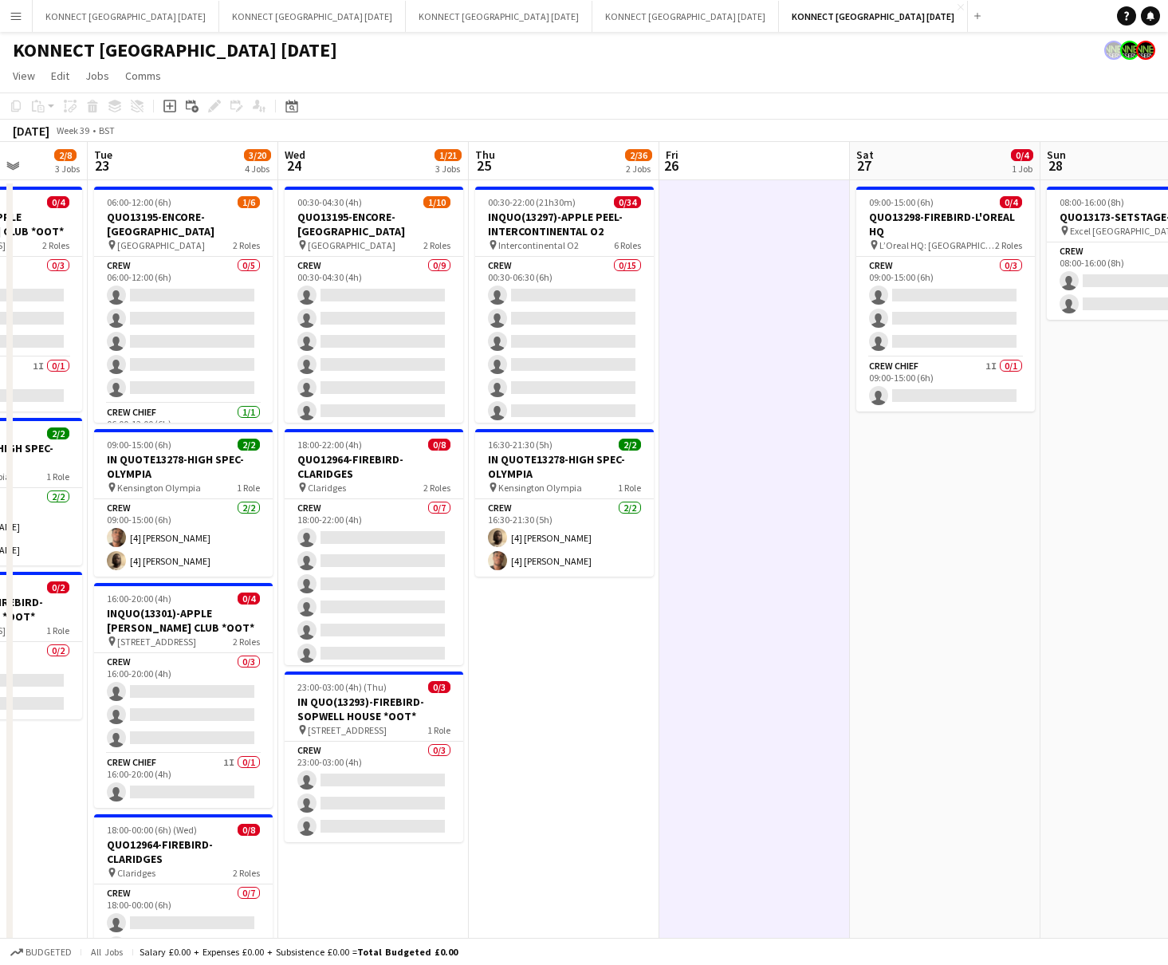
click at [780, 427] on app-date-cell at bounding box center [754, 656] width 191 height 953
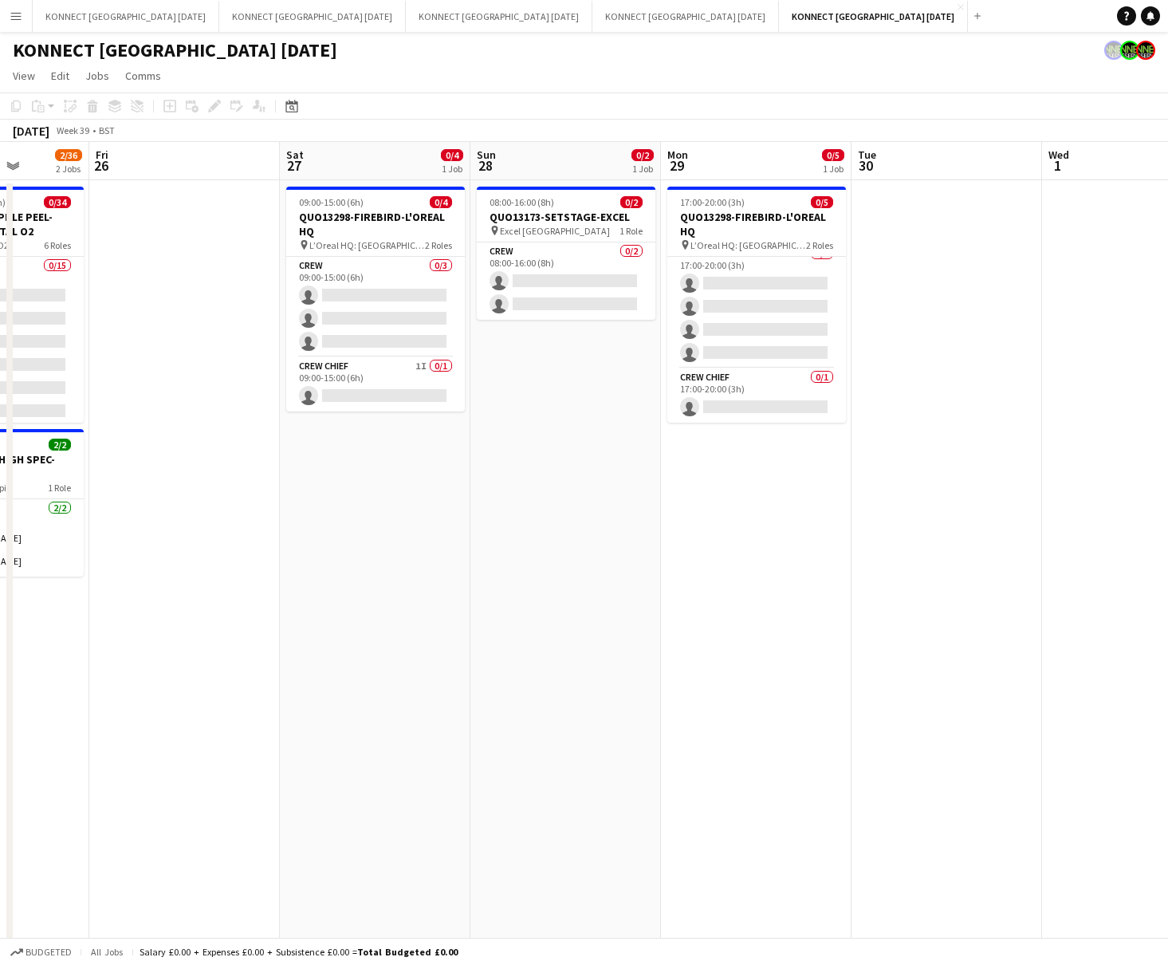
scroll to position [0, 522]
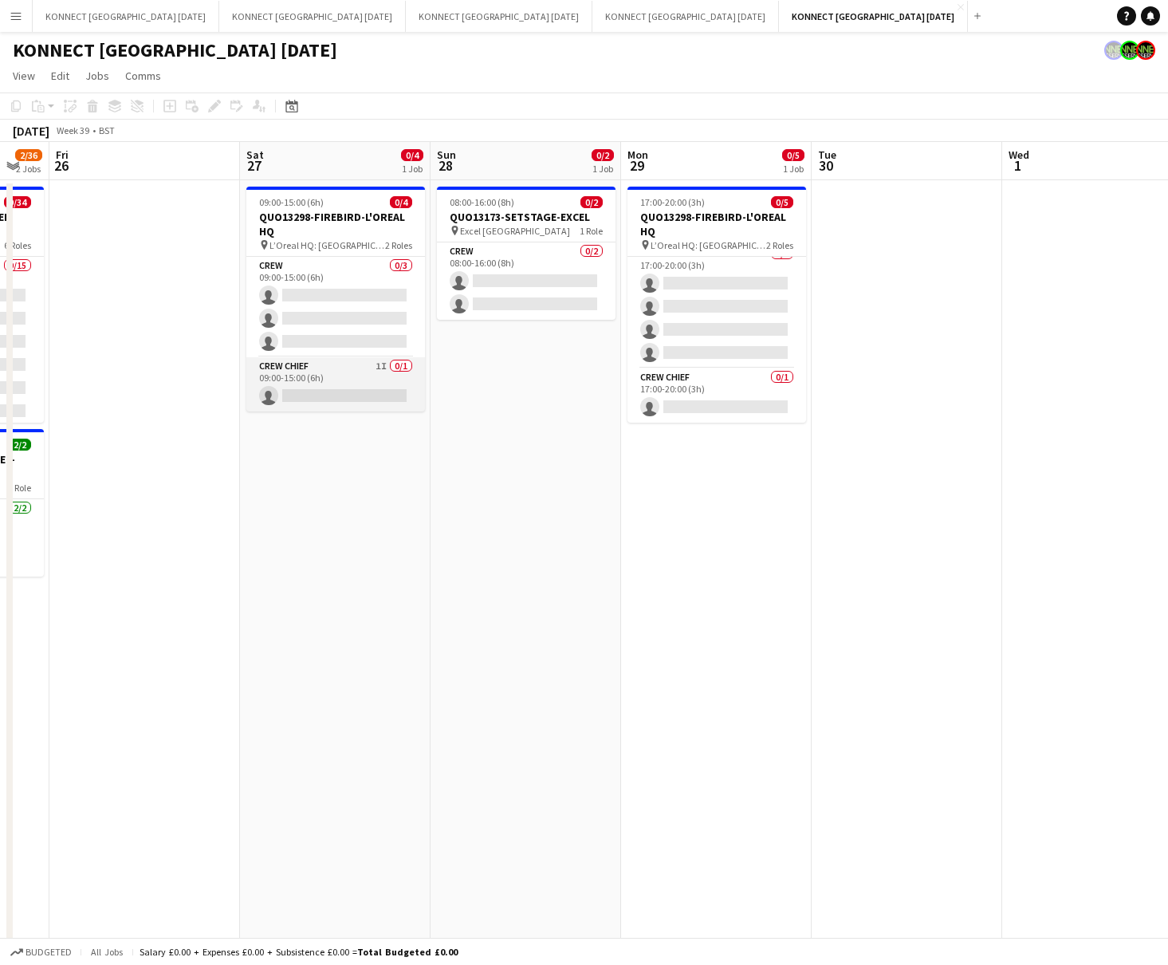
click at [333, 394] on app-card-role "Crew Chief 1I 0/1 09:00-15:00 (6h) single-neutral-actions" at bounding box center [335, 384] width 179 height 54
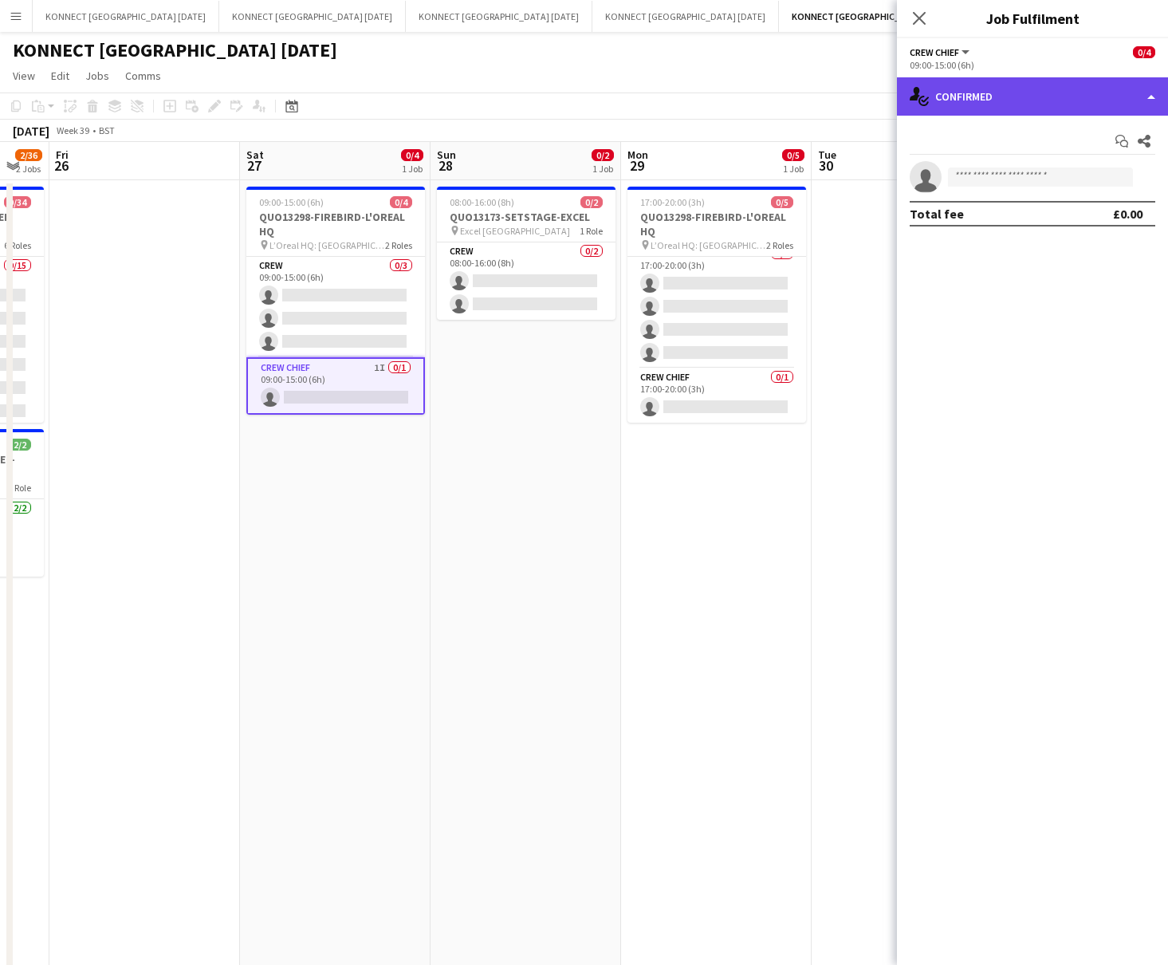
click at [966, 106] on div "single-neutral-actions-check-2 Confirmed" at bounding box center [1032, 96] width 271 height 38
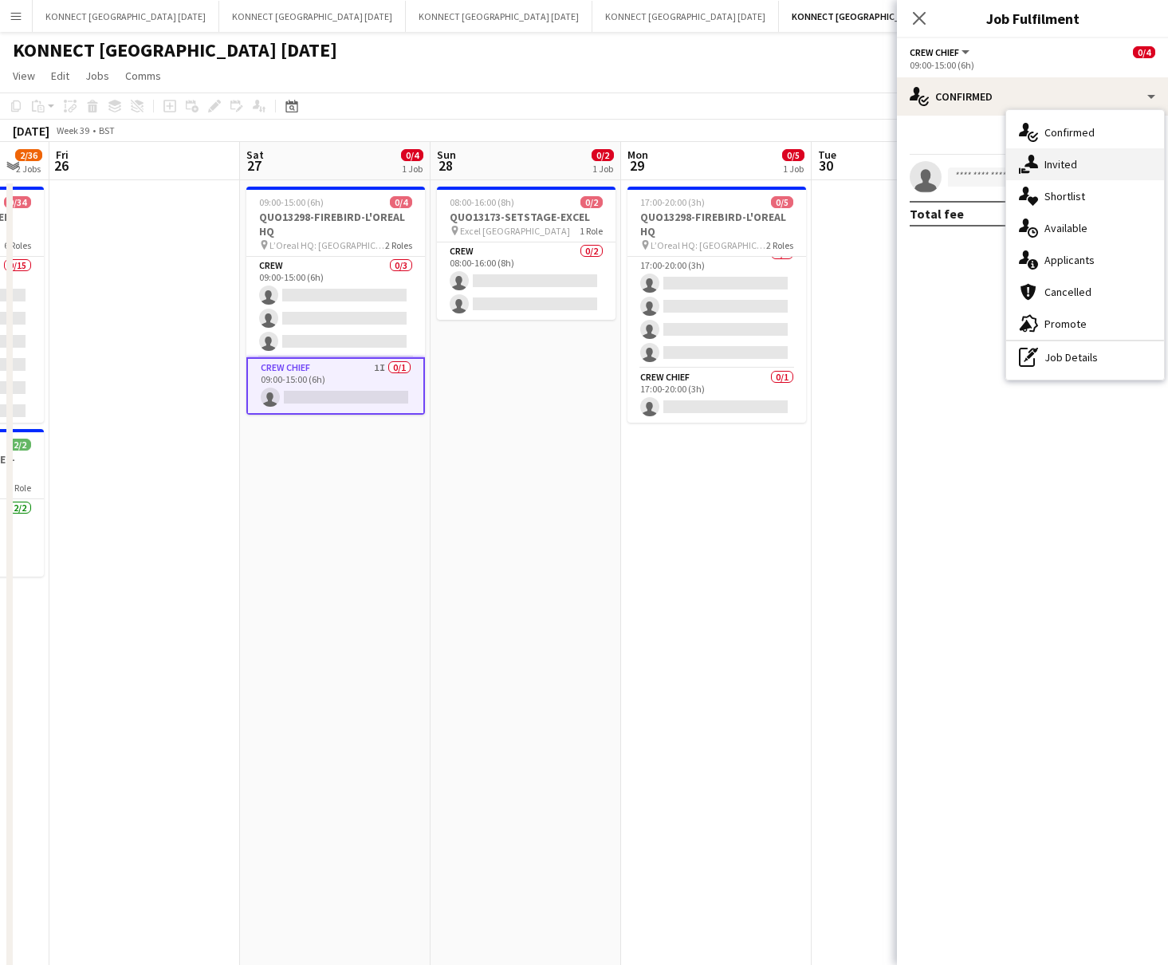
click at [966, 157] on div "single-neutral-actions-share-1 Invited" at bounding box center [1085, 164] width 158 height 32
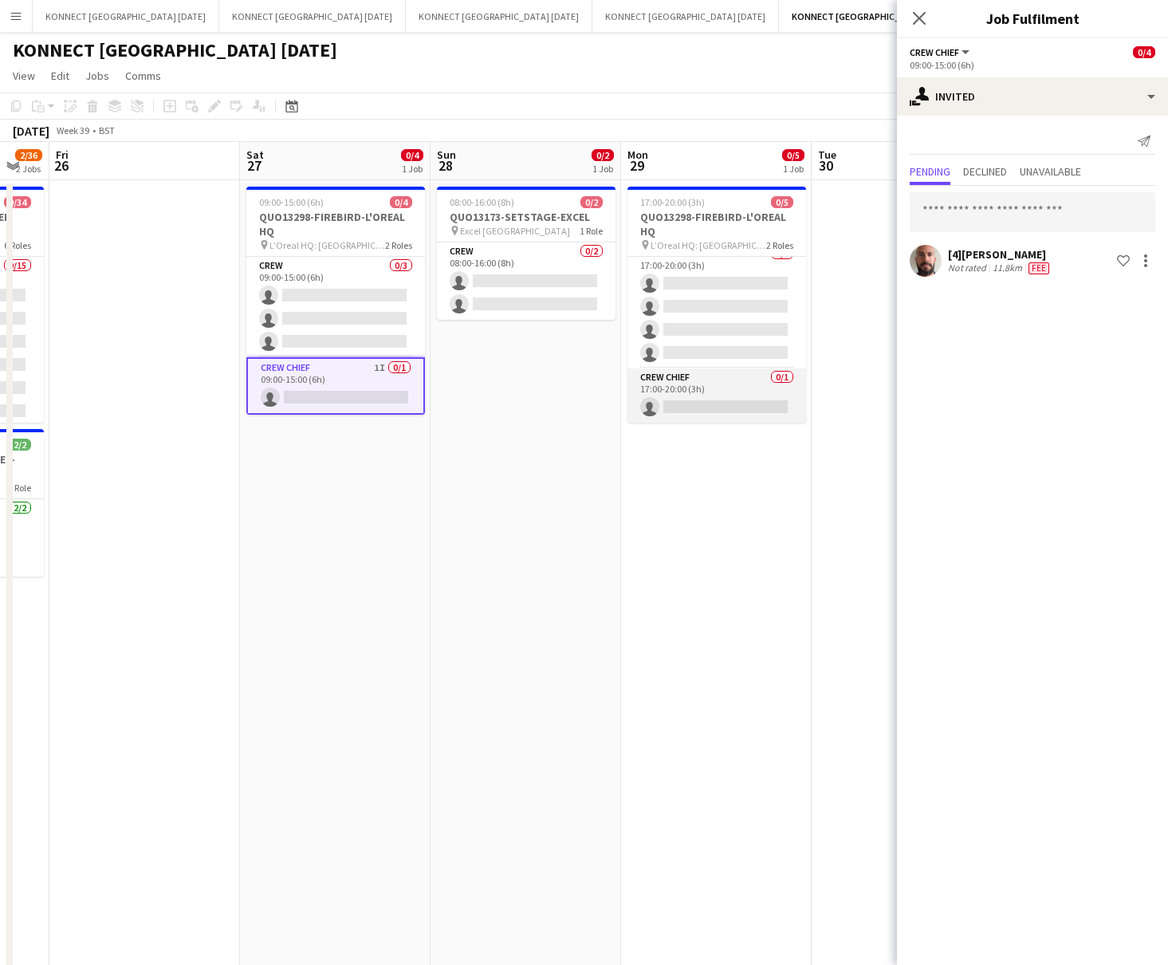
click at [752, 406] on app-card-role "Crew Chief 0/1 17:00-20:00 (3h) single-neutral-actions" at bounding box center [717, 395] width 179 height 54
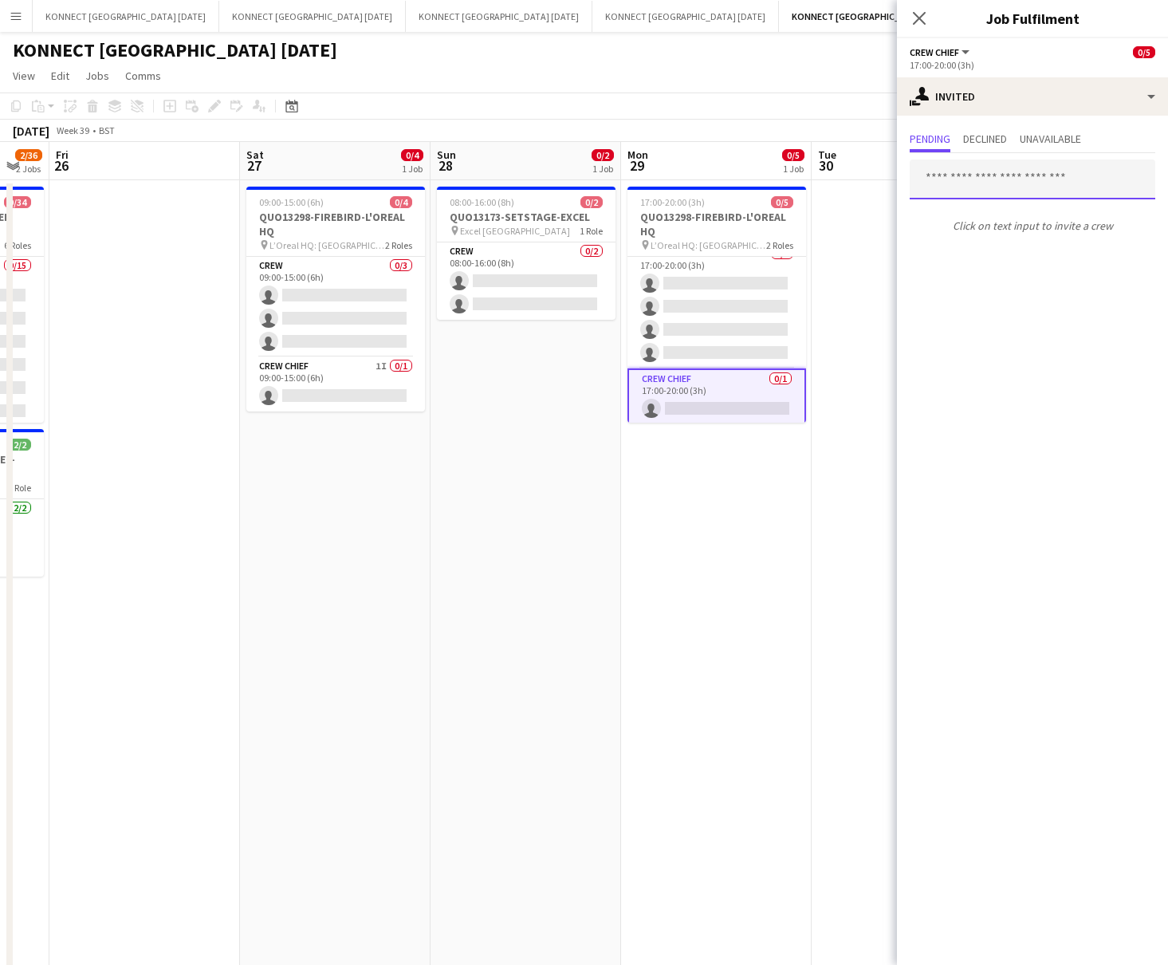
click at [966, 185] on input "text" at bounding box center [1033, 179] width 246 height 40
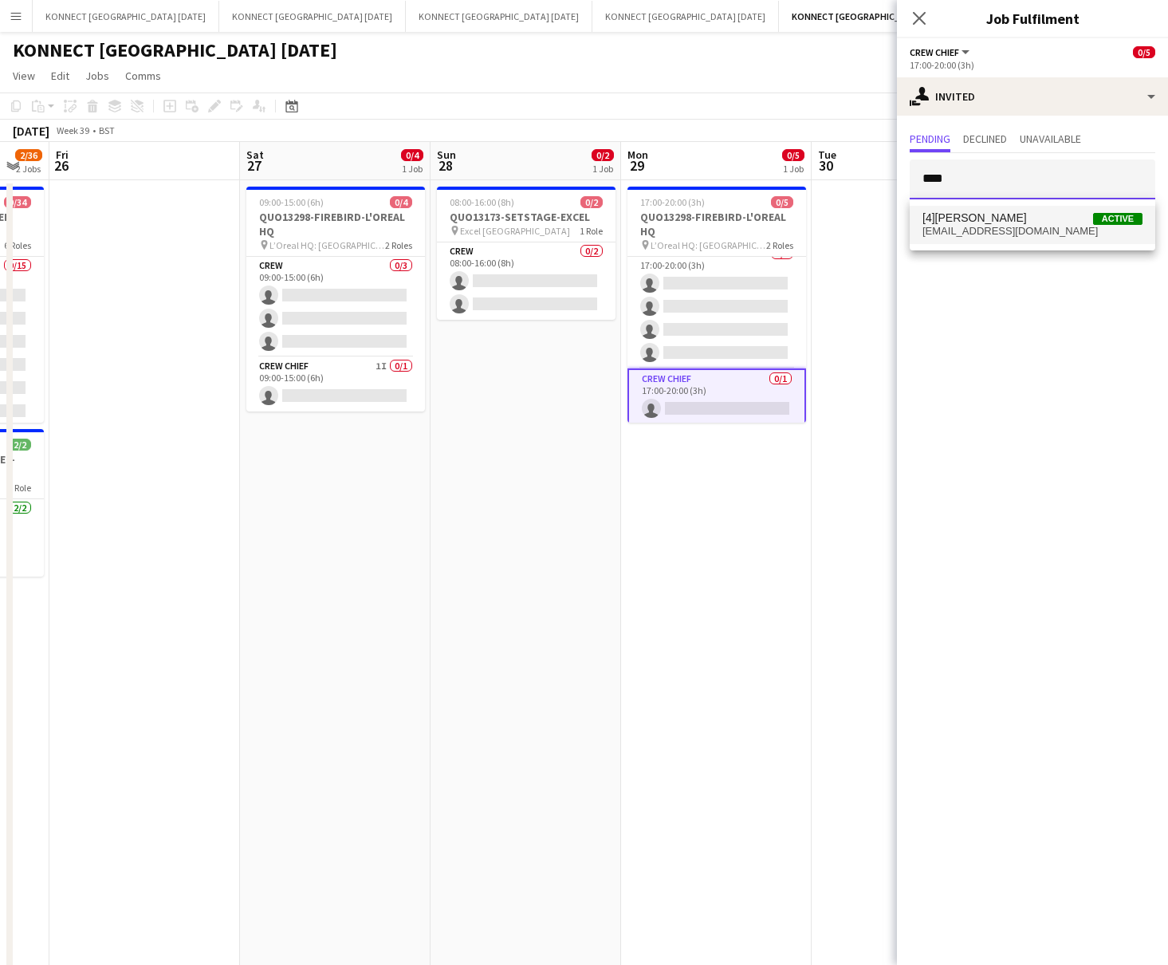
type input "****"
click at [966, 218] on span "[4][PERSON_NAME]" at bounding box center [975, 218] width 104 height 14
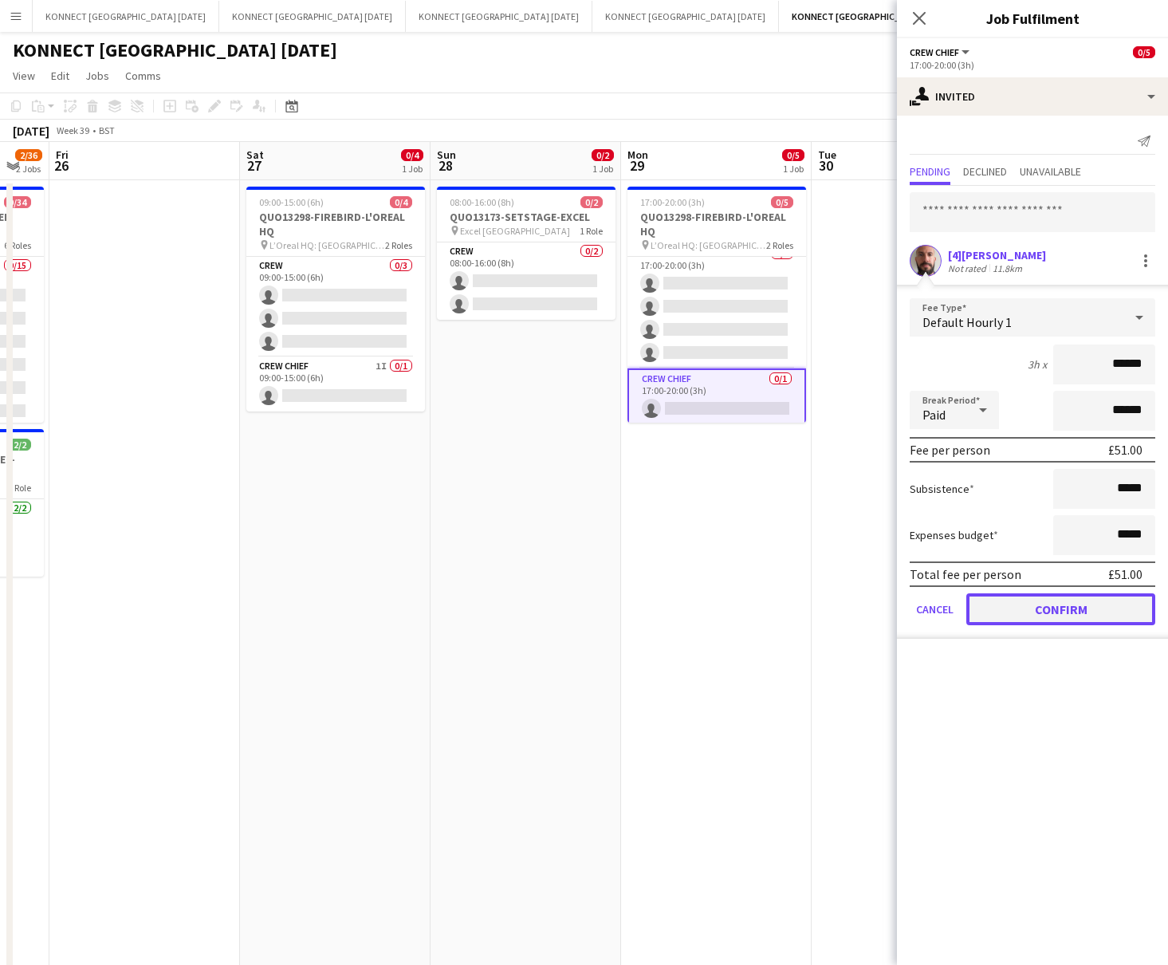
click at [966, 603] on button "Confirm" at bounding box center [1061, 609] width 189 height 32
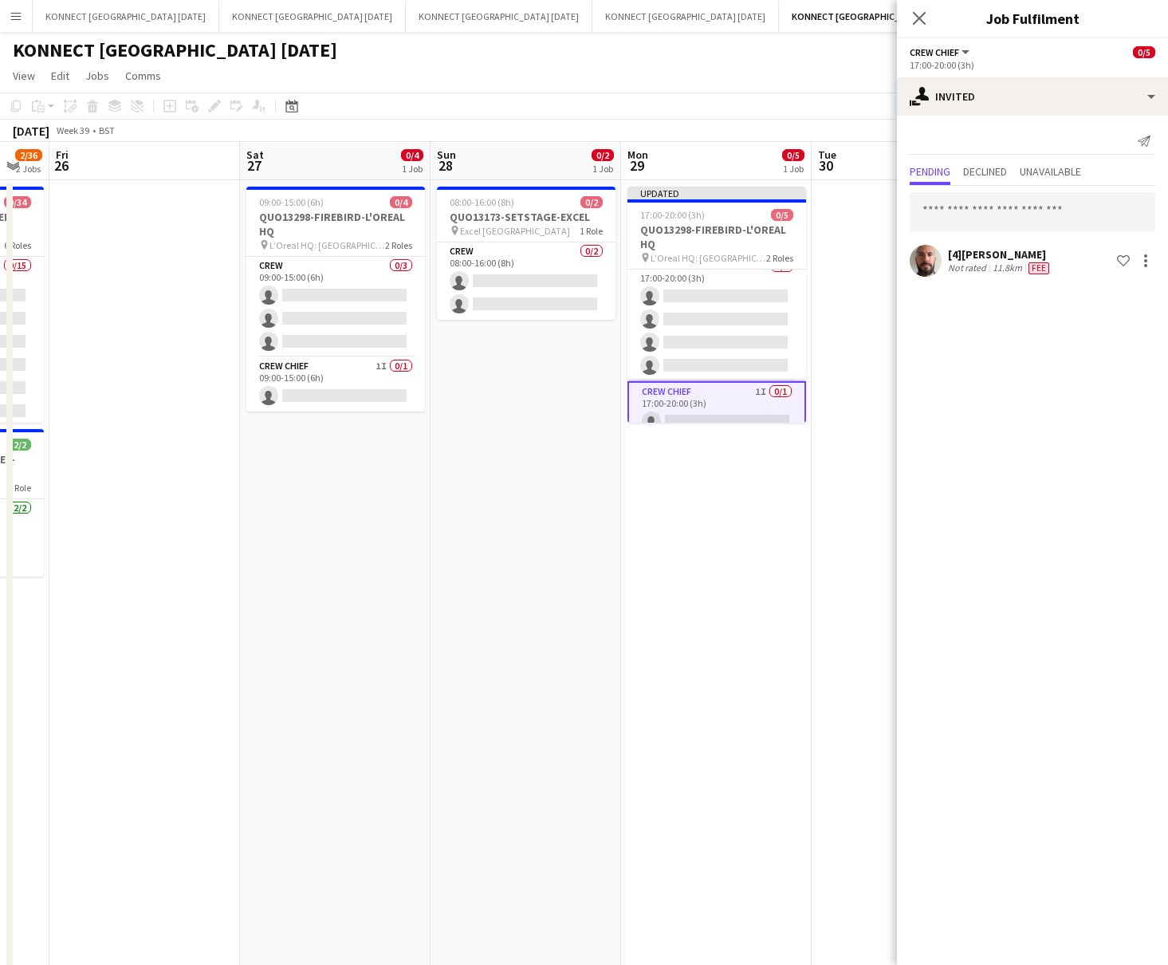
click at [648, 510] on app-date-cell "Updated 17:00-20:00 (3h) 0/5 QUO13298-FIREBIRD-L'OREAL HQ pin L’Oreal HQ: [GEOG…" at bounding box center [716, 656] width 191 height 953
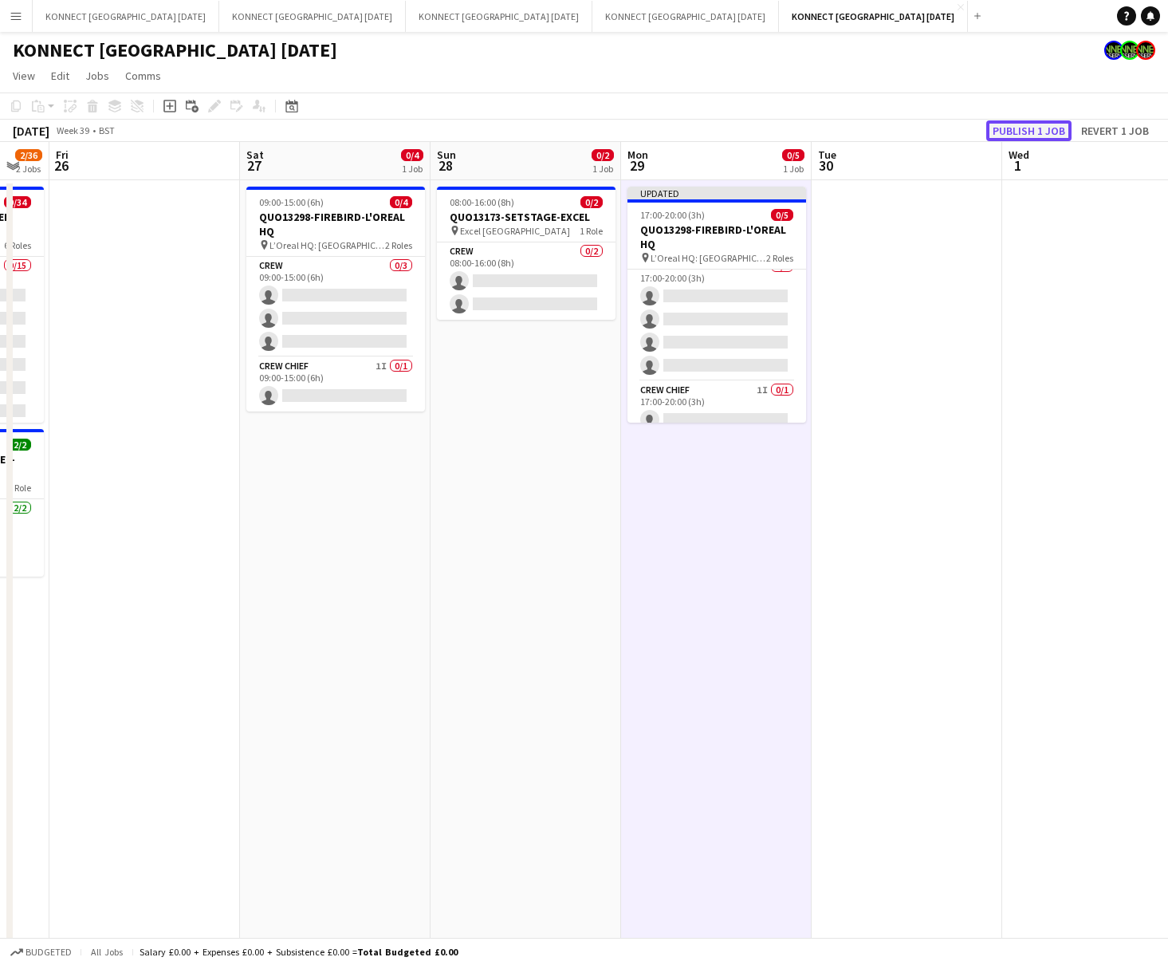
click at [966, 136] on button "Publish 1 job" at bounding box center [1028, 130] width 85 height 21
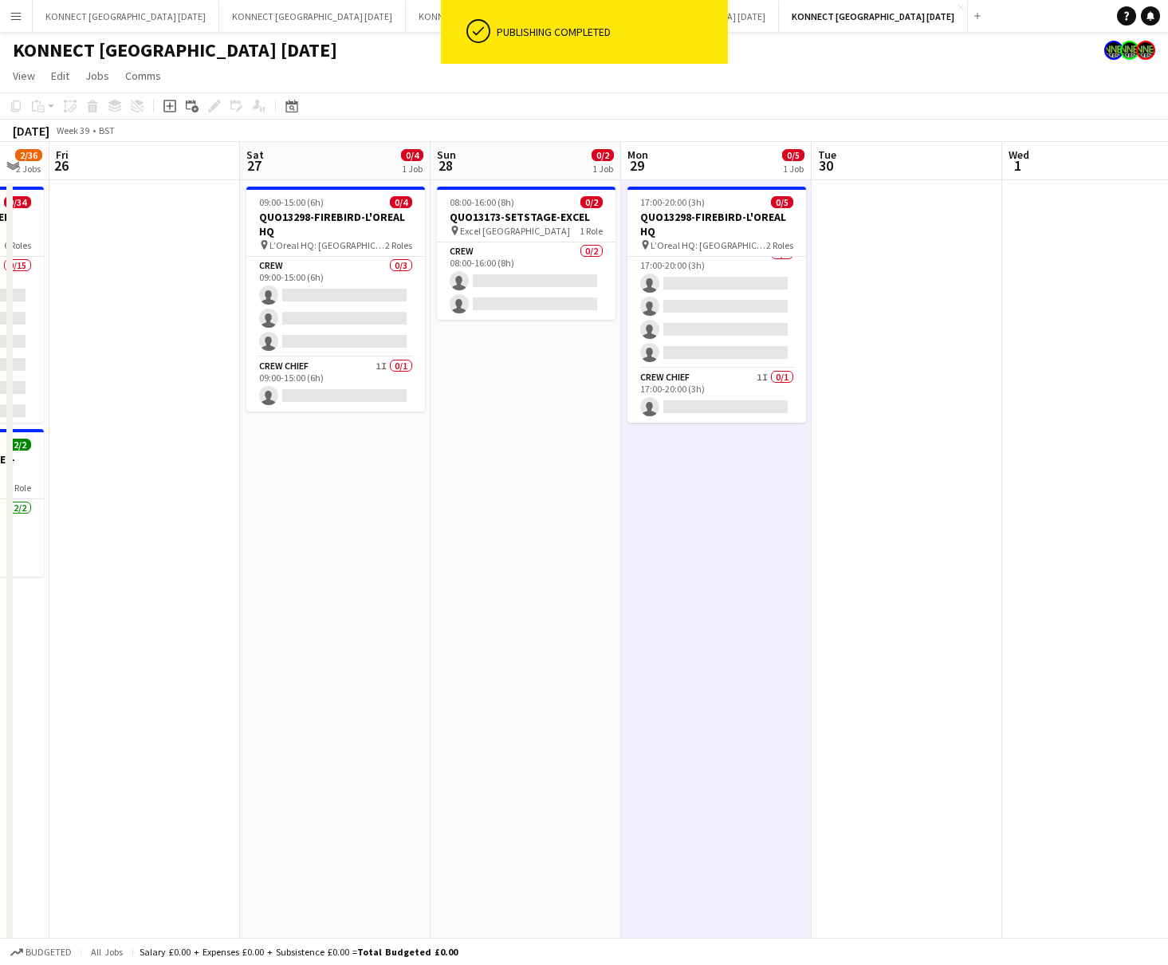
click at [738, 673] on app-date-cell "17:00-20:00 (3h) 0/5 QUO13298-FIREBIRD-L'OREAL HQ pin L’Oreal HQ: [GEOGRAPHIC_D…" at bounding box center [716, 656] width 191 height 953
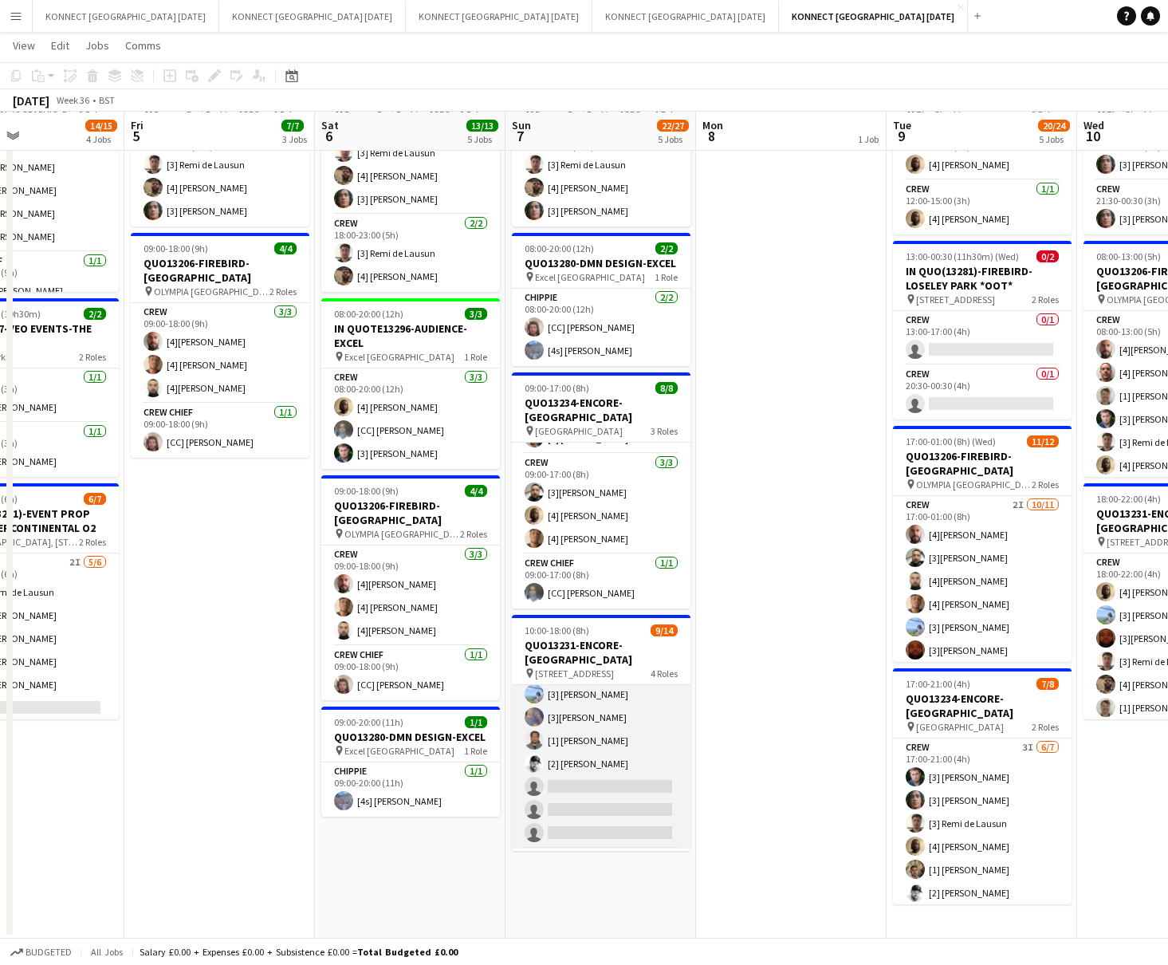
scroll to position [0, 0]
click at [592, 757] on app-card-role "Crew 8I [DATE] 10:00-14:00 (4h) [2] [PERSON_NAME] [1] [PERSON_NAME] [3] [PERSON…" at bounding box center [601, 804] width 179 height 239
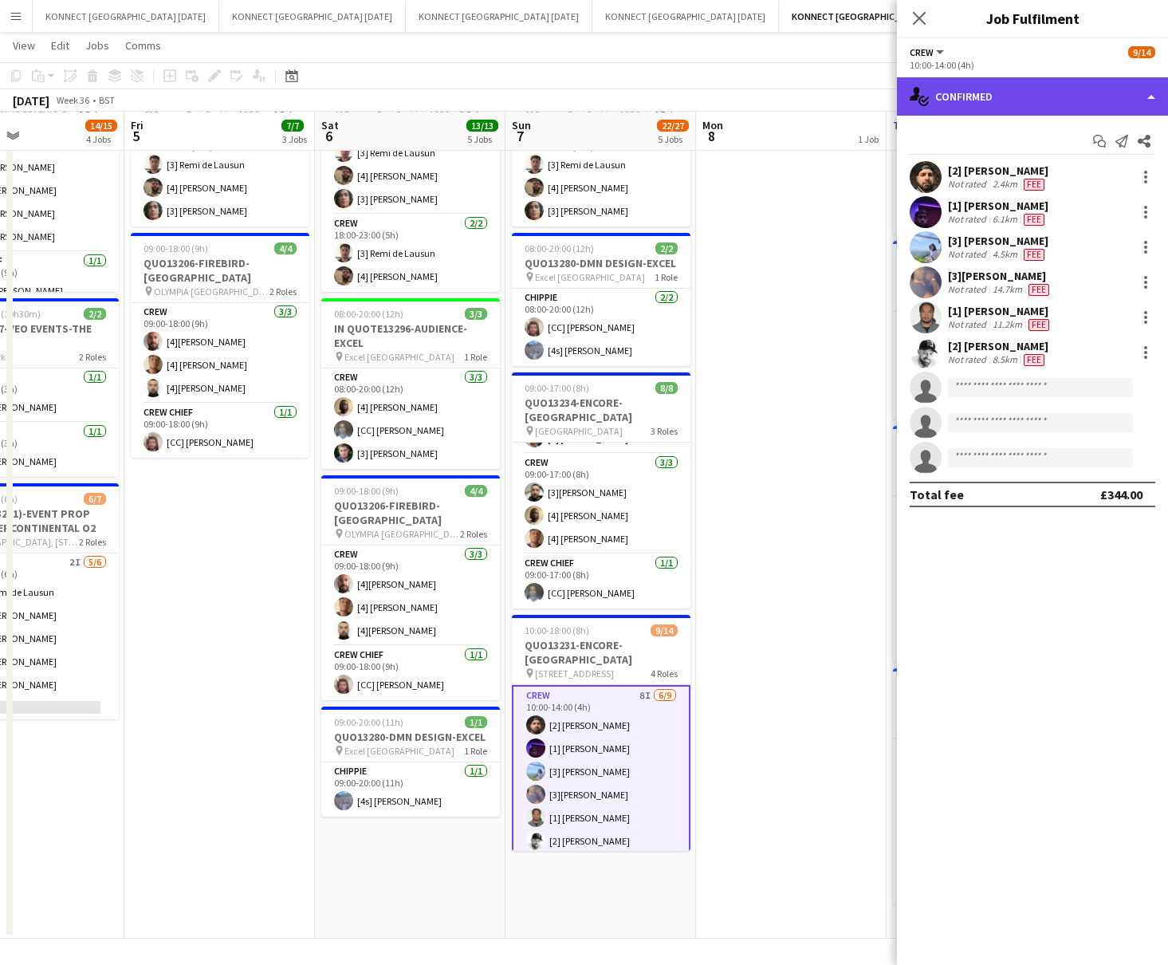
click at [966, 106] on div "single-neutral-actions-check-2 Confirmed" at bounding box center [1032, 96] width 271 height 38
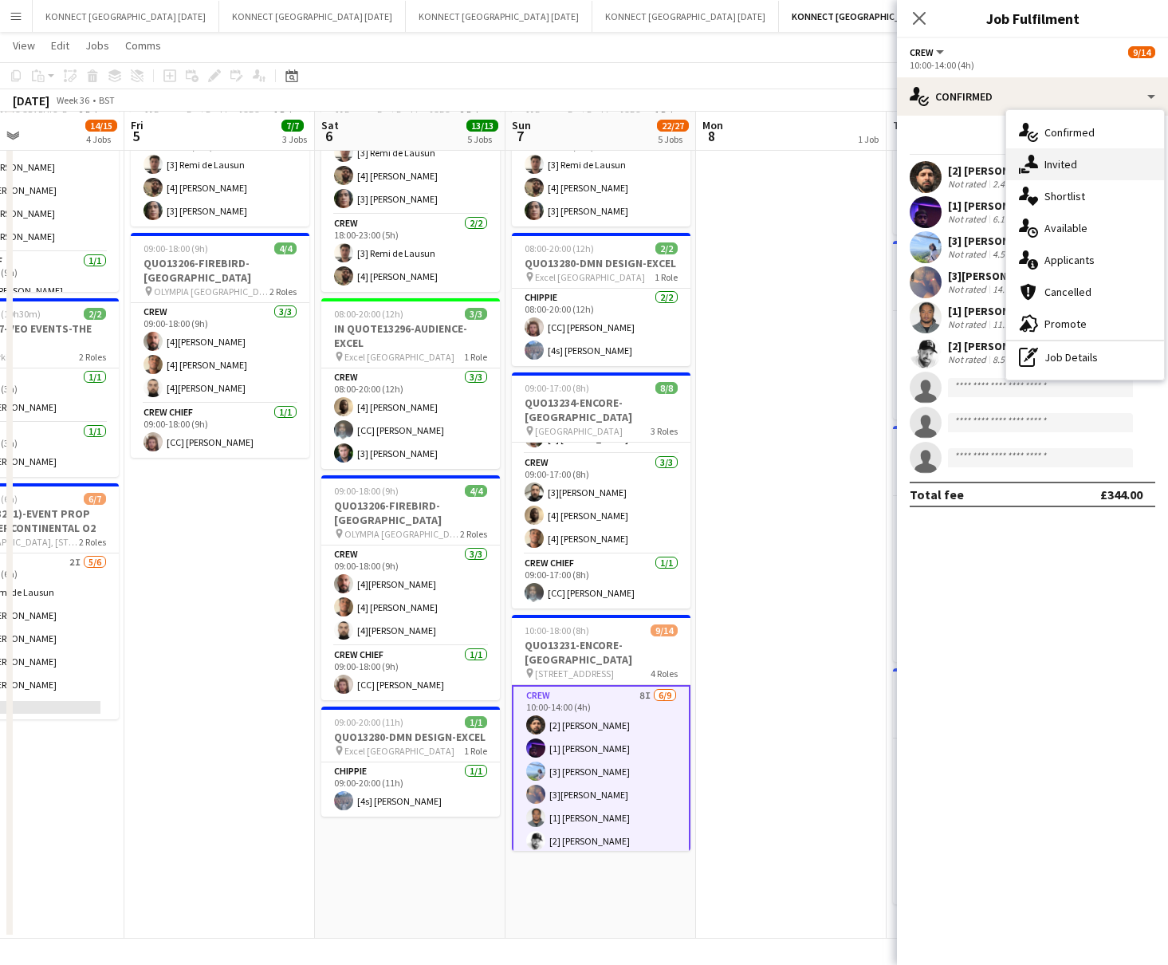
click at [966, 159] on div "single-neutral-actions-share-1 Invited" at bounding box center [1085, 164] width 158 height 32
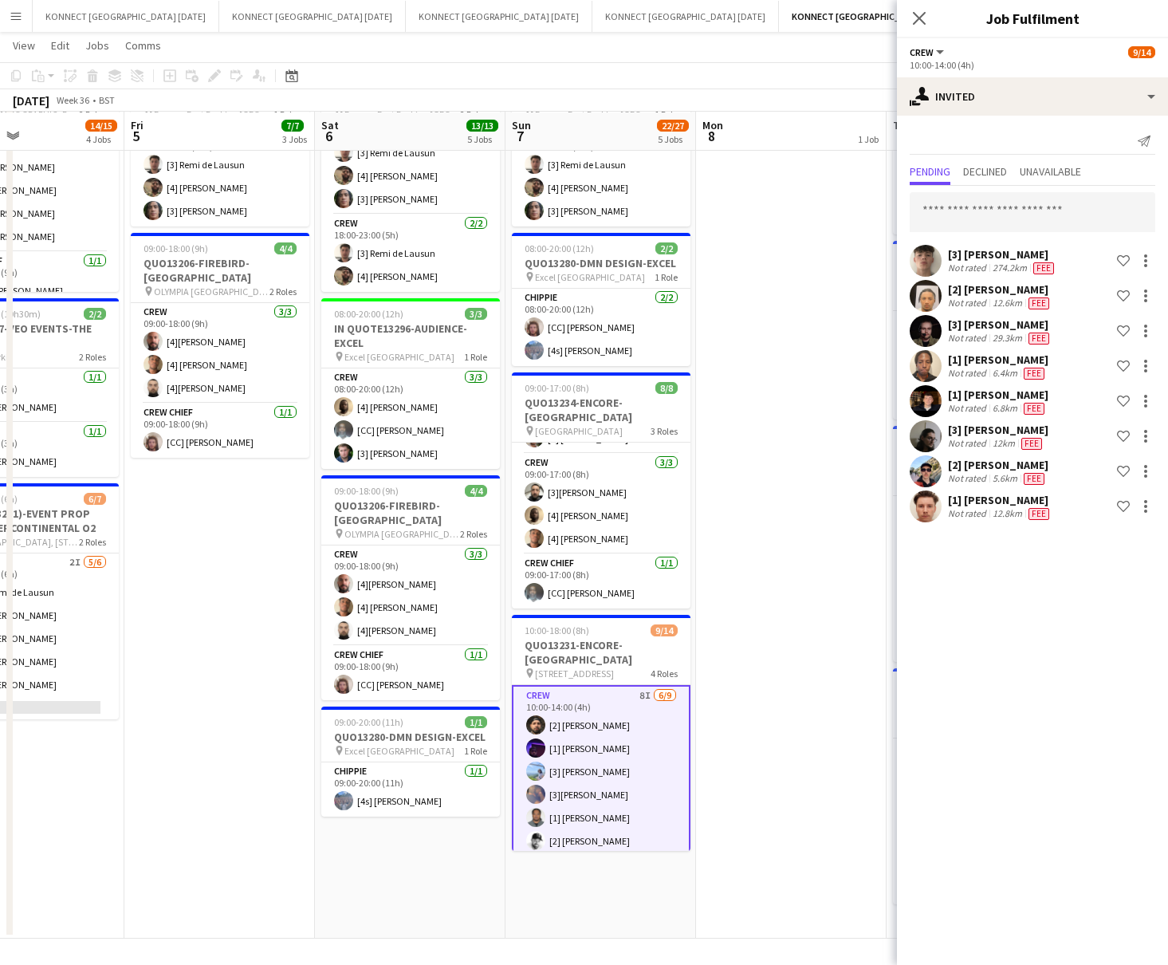
scroll to position [0, 660]
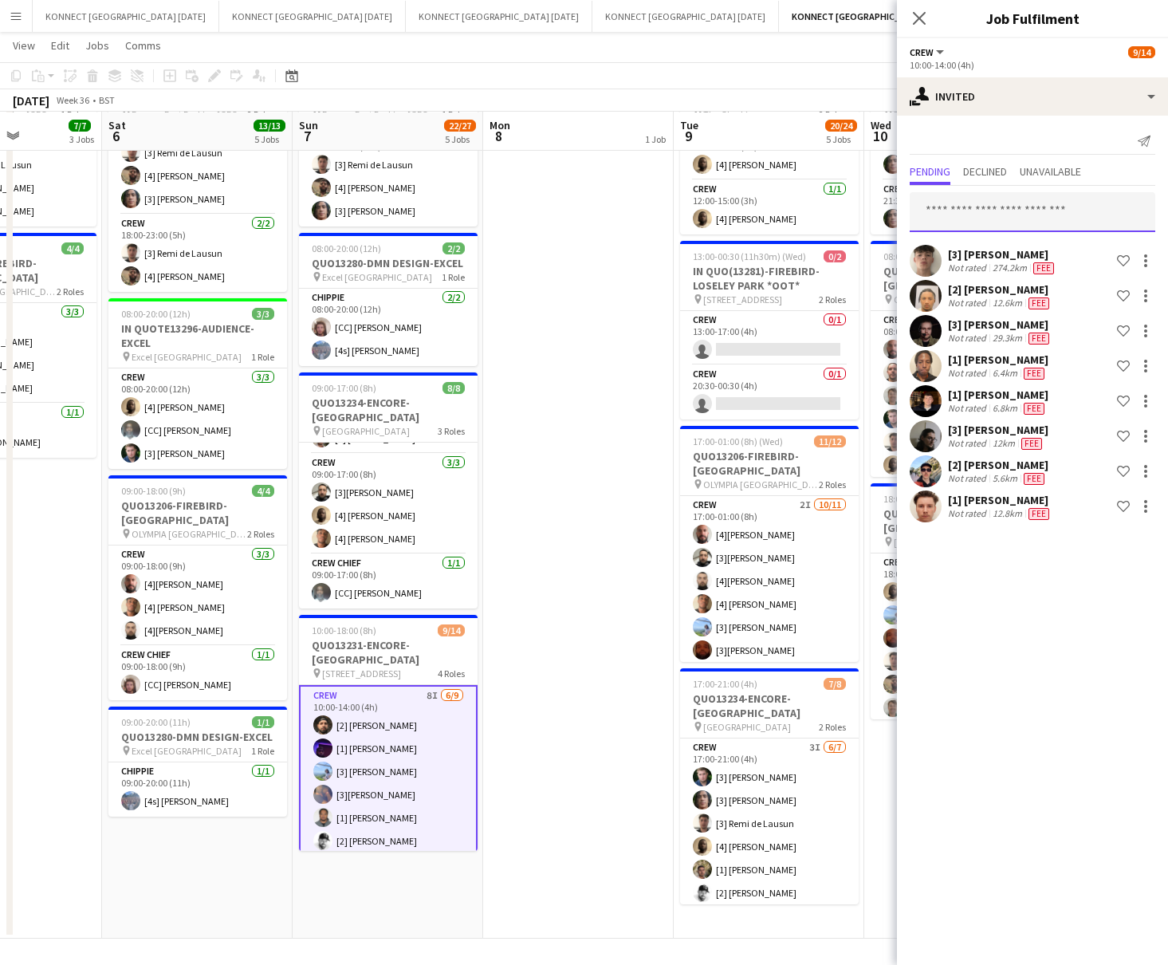
click at [966, 217] on input "text" at bounding box center [1033, 212] width 246 height 40
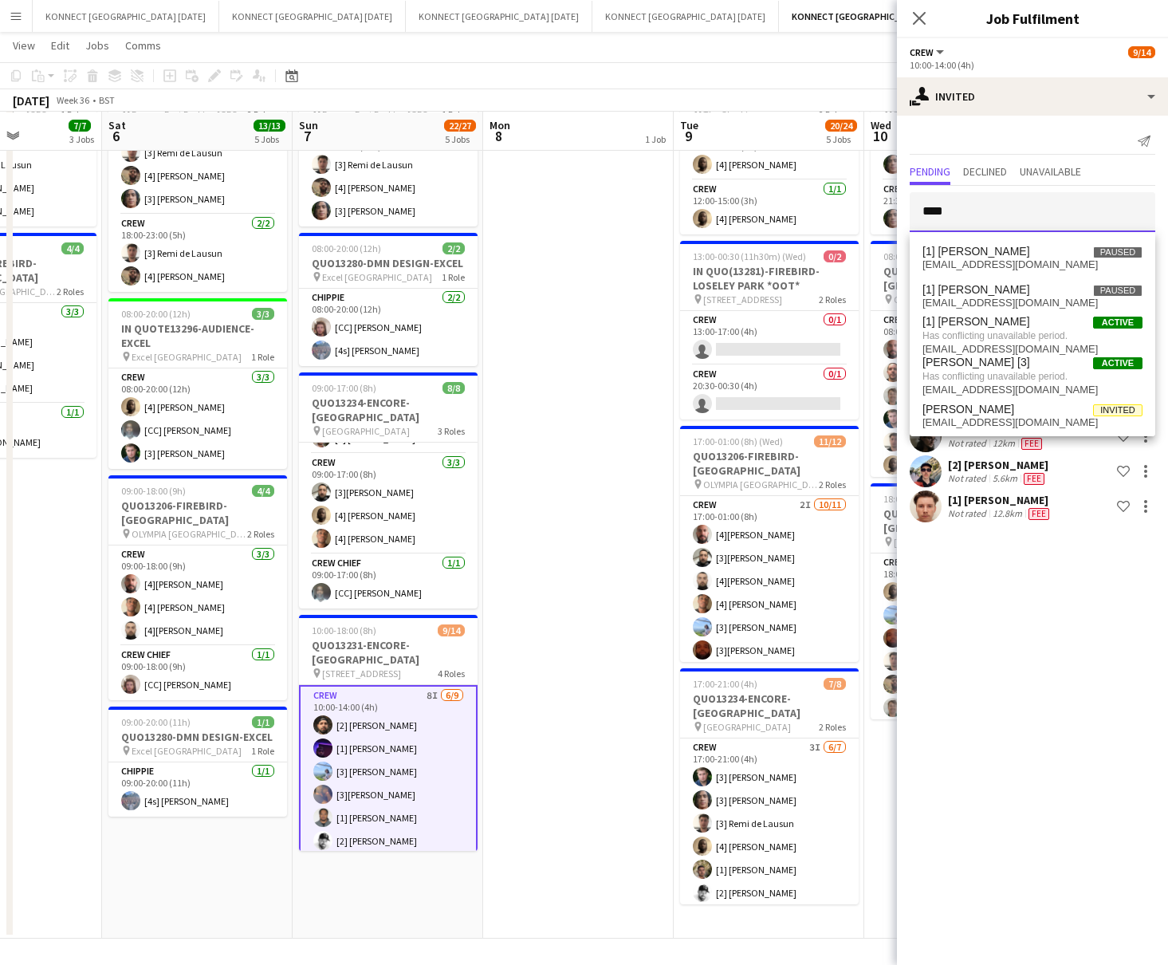
type input "****"
click at [567, 368] on app-date-cell "HAN OFF" at bounding box center [578, 462] width 191 height 953
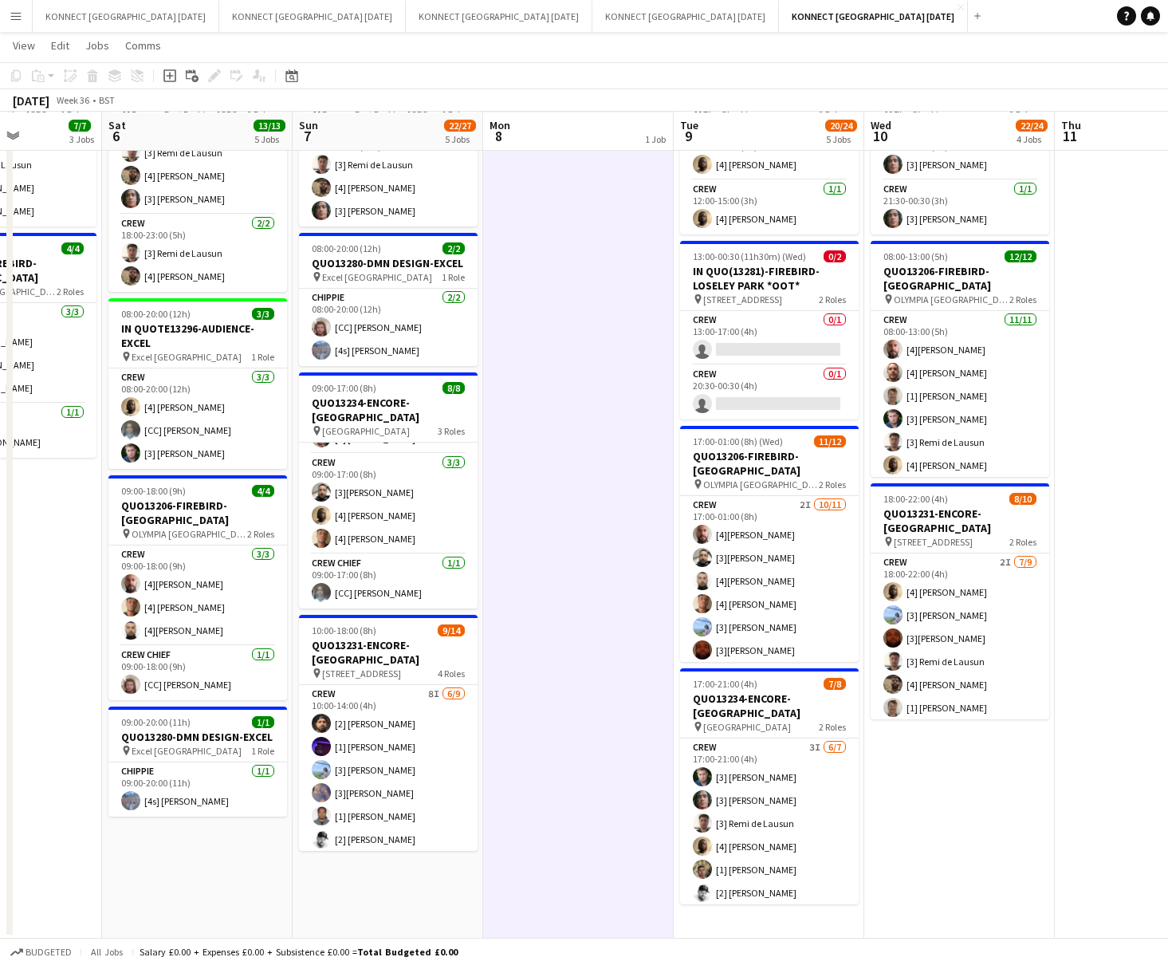
click at [552, 530] on app-date-cell "HAN OFF" at bounding box center [578, 462] width 191 height 953
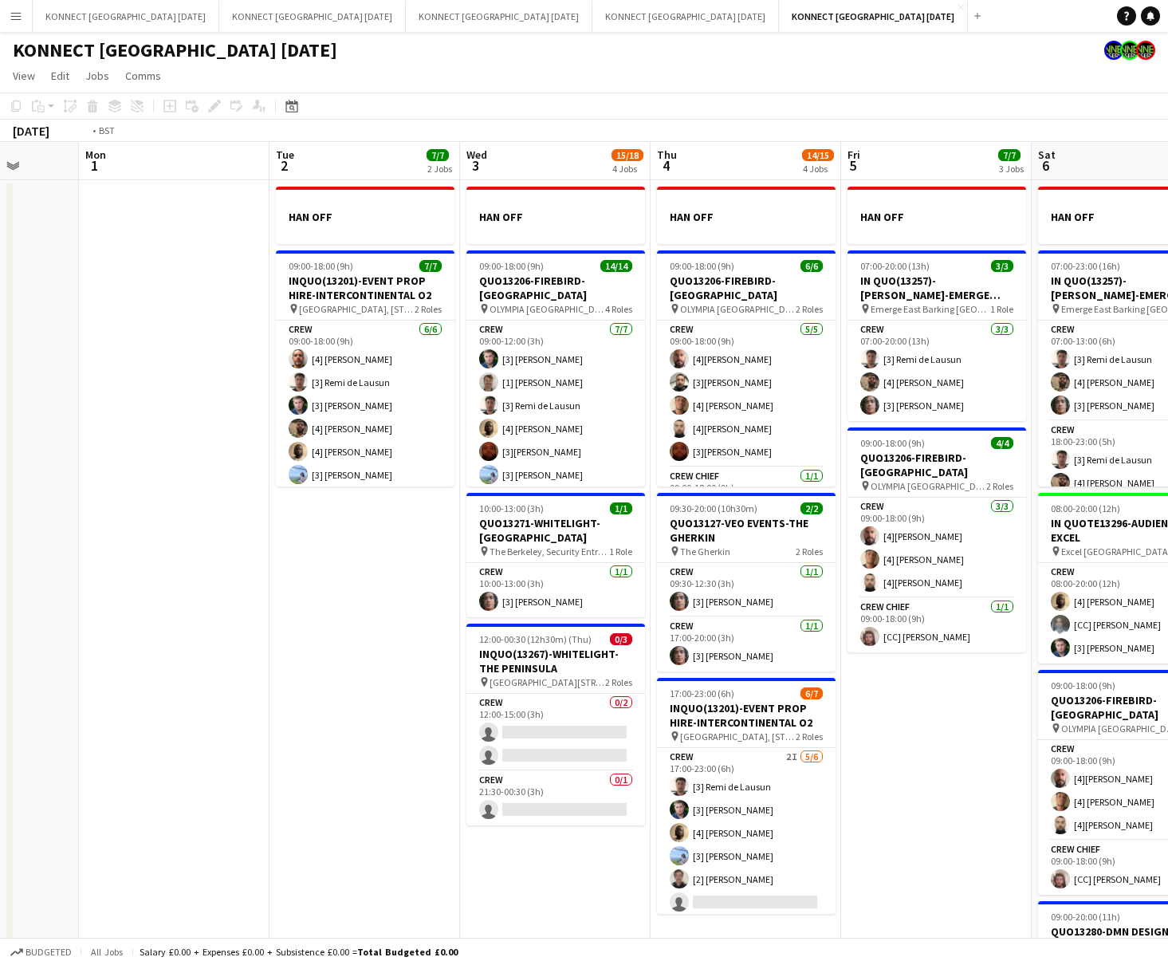
scroll to position [0, 664]
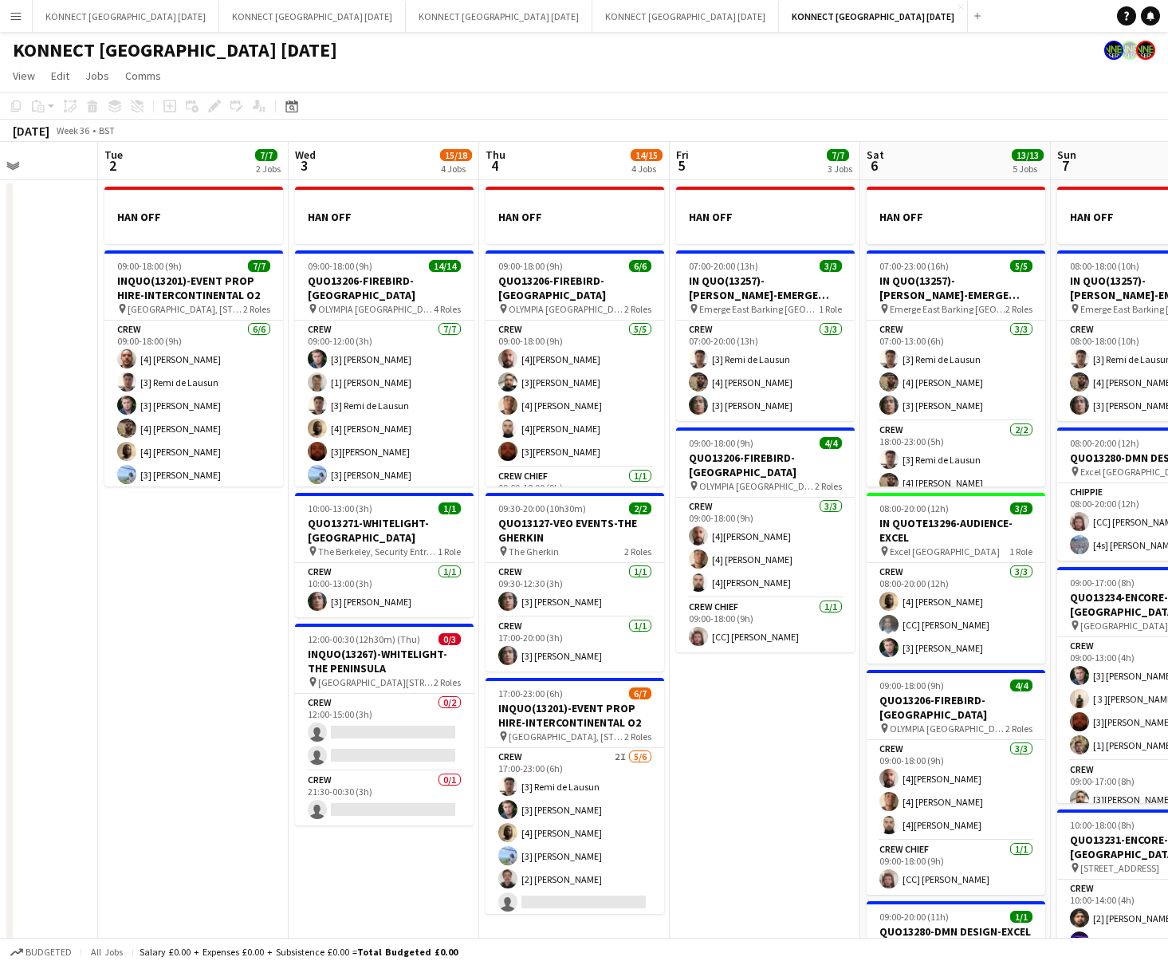
click at [729, 720] on app-date-cell "HAN OFF 07:00-20:00 (13h) 3/3 IN QUO(13257)-[PERSON_NAME]-EMERGE EAST pin Emerg…" at bounding box center [765, 656] width 191 height 953
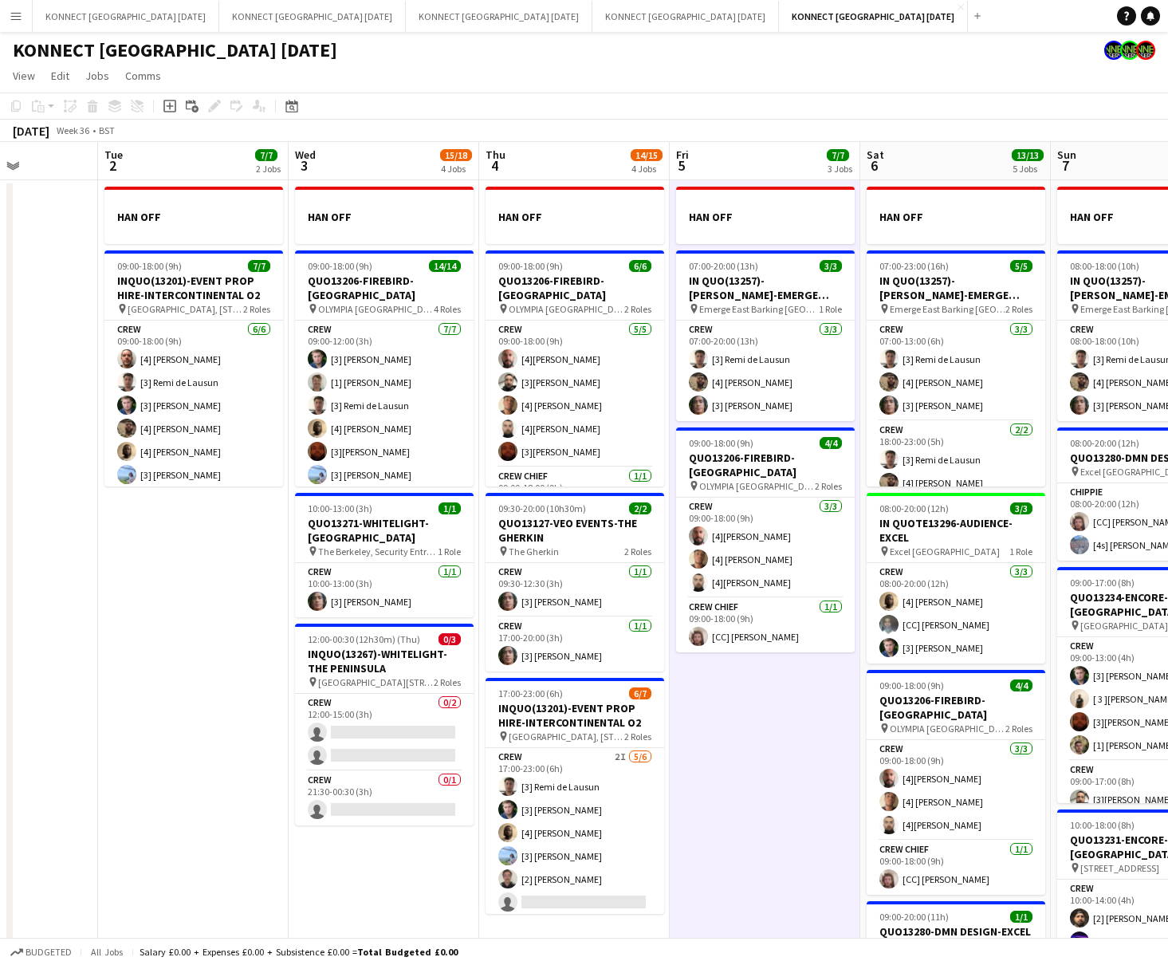
click at [729, 720] on app-date-cell "HAN OFF 07:00-20:00 (13h) 3/3 IN QUO(13257)-[PERSON_NAME]-EMERGE EAST pin Emerg…" at bounding box center [765, 656] width 191 height 953
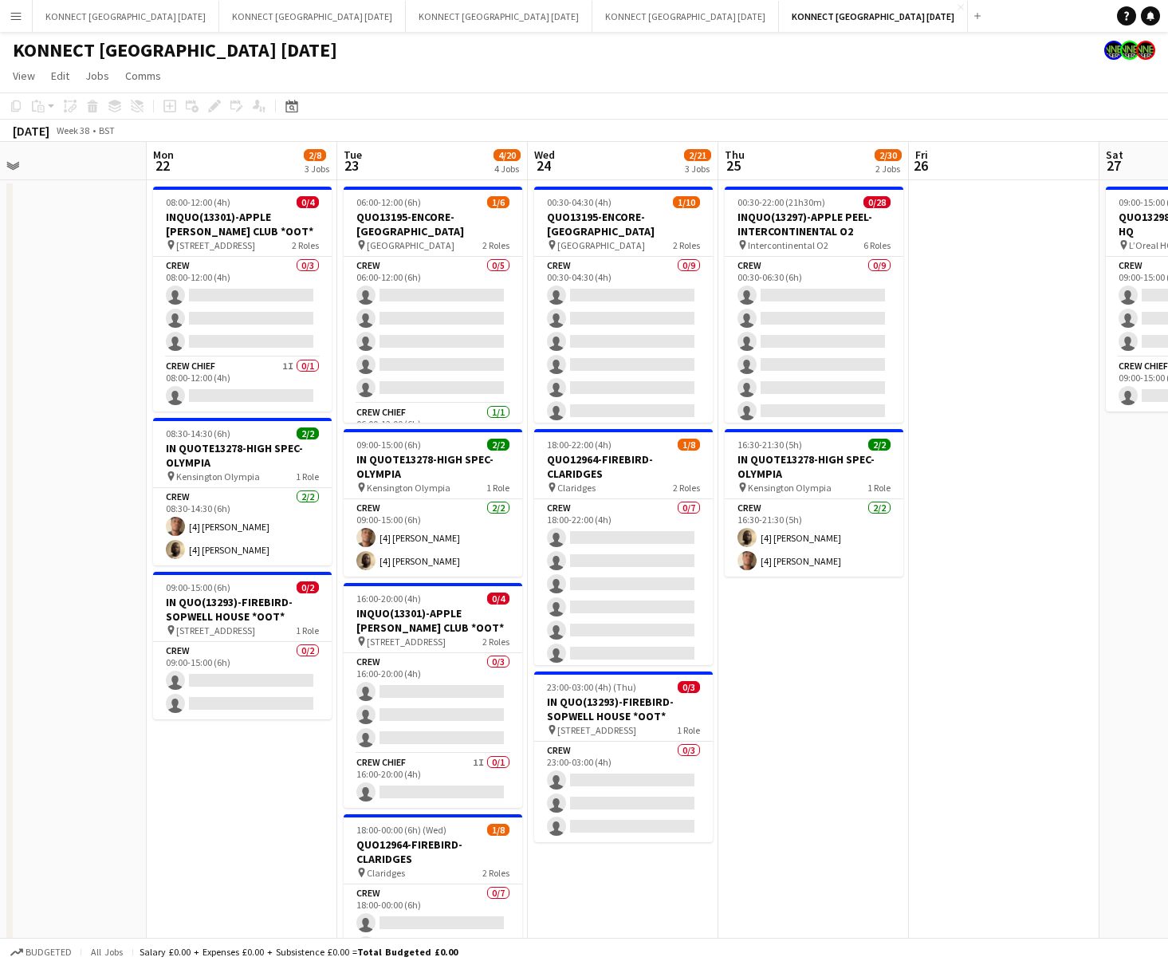
scroll to position [0, 667]
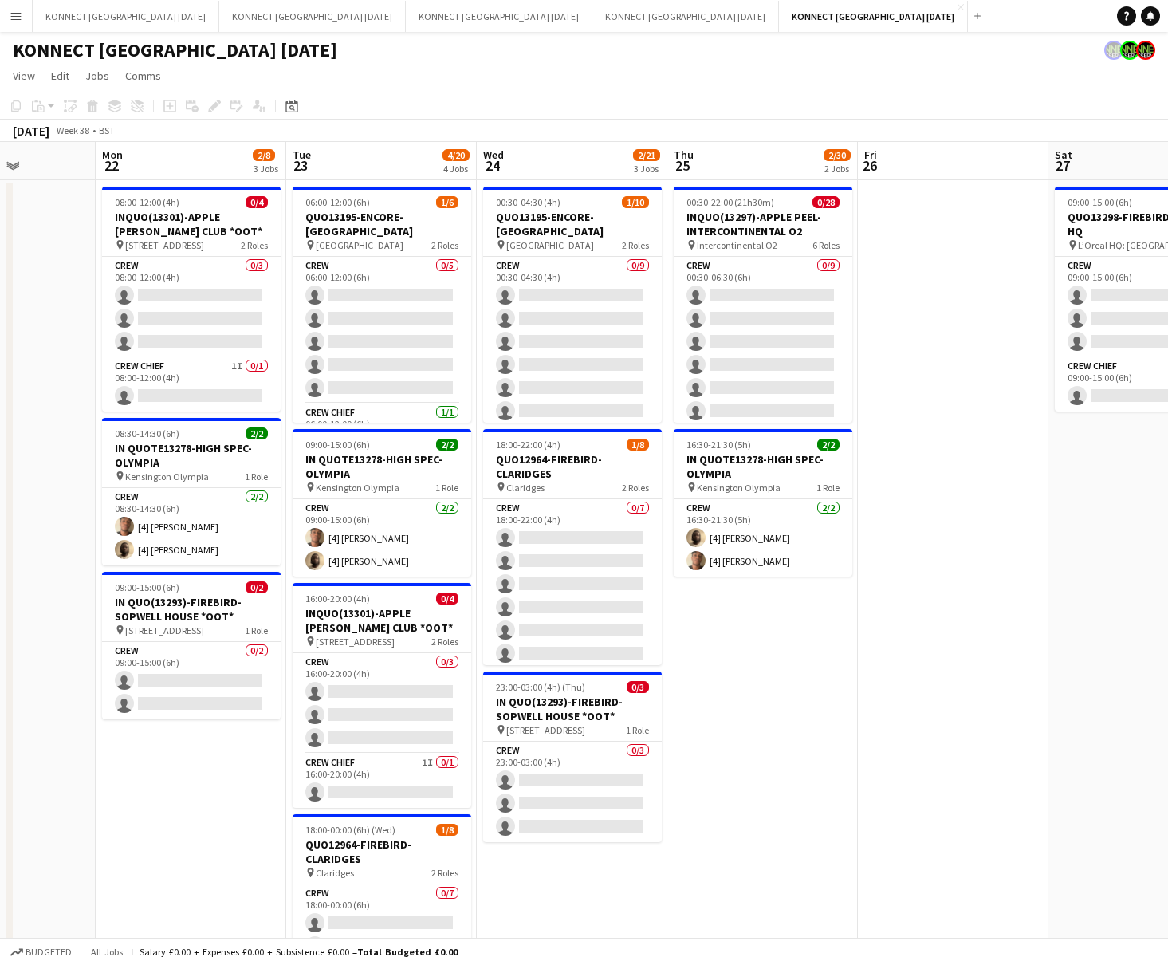
click at [792, 663] on app-date-cell "00:30-22:00 (21h30m) 0/28 INQUO(13297)-APPLE PEEL-INTERCONTINENTAL O2 pin Inter…" at bounding box center [762, 656] width 191 height 953
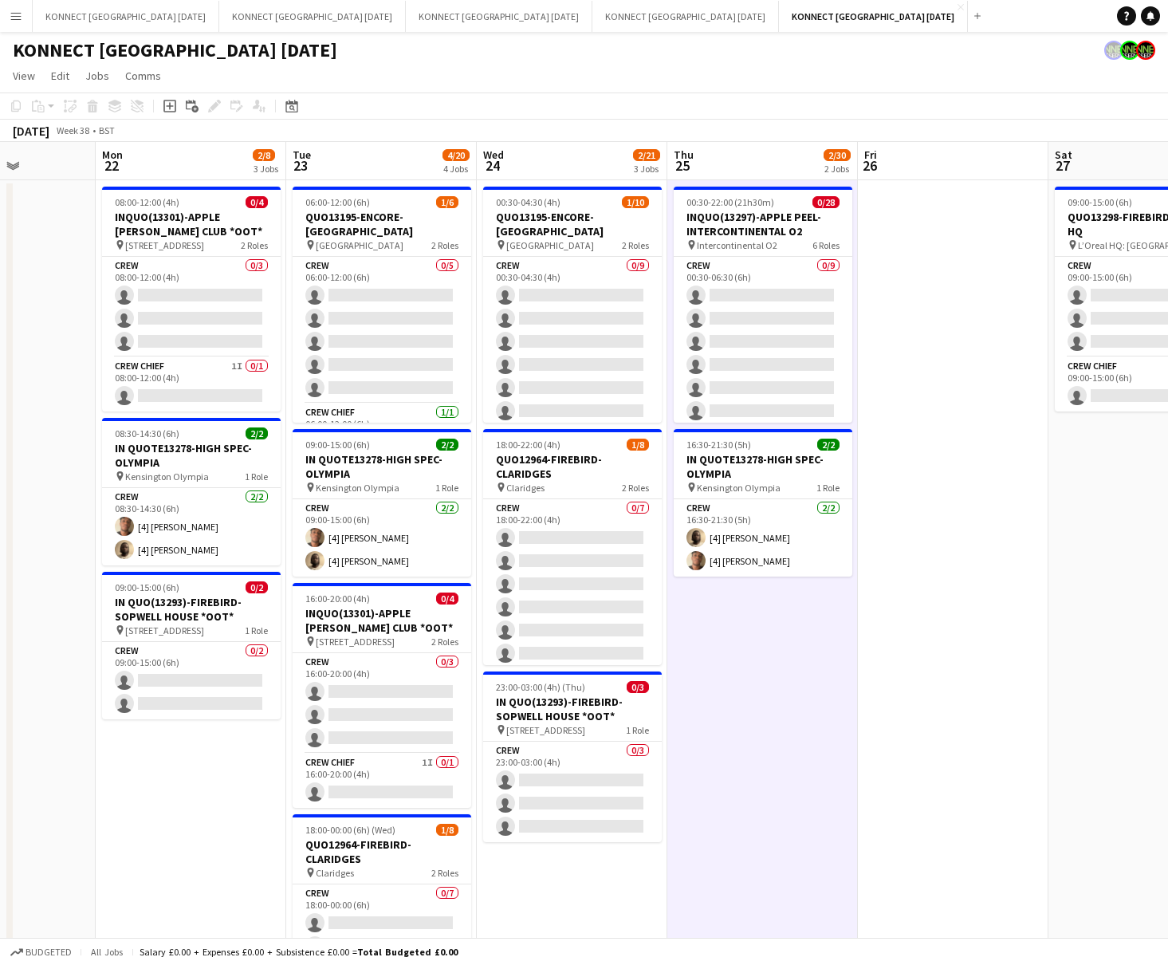
click at [792, 663] on app-date-cell "00:30-22:00 (21h30m) 0/28 INQUO(13297)-APPLE PEEL-INTERCONTINENTAL O2 pin Inter…" at bounding box center [762, 656] width 191 height 953
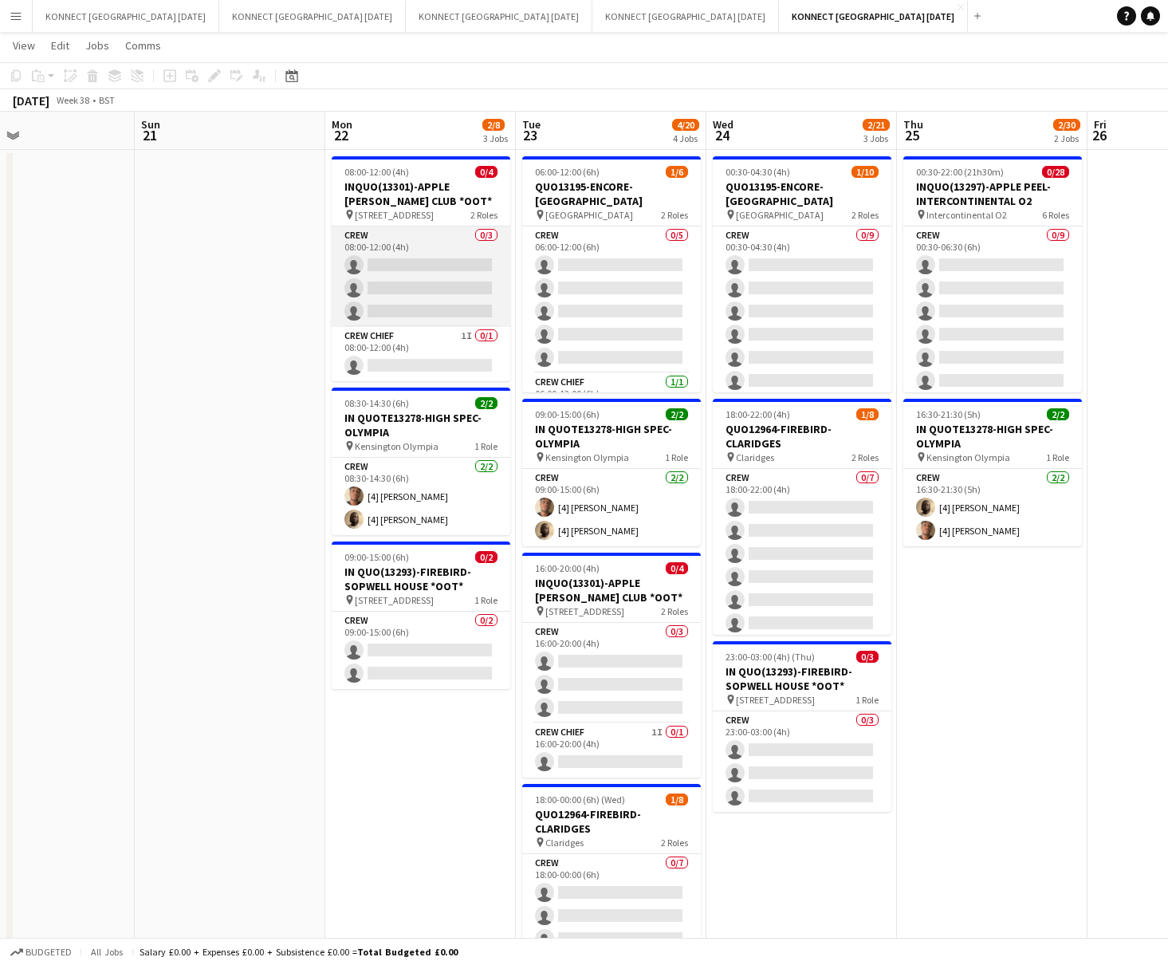
scroll to position [0, 0]
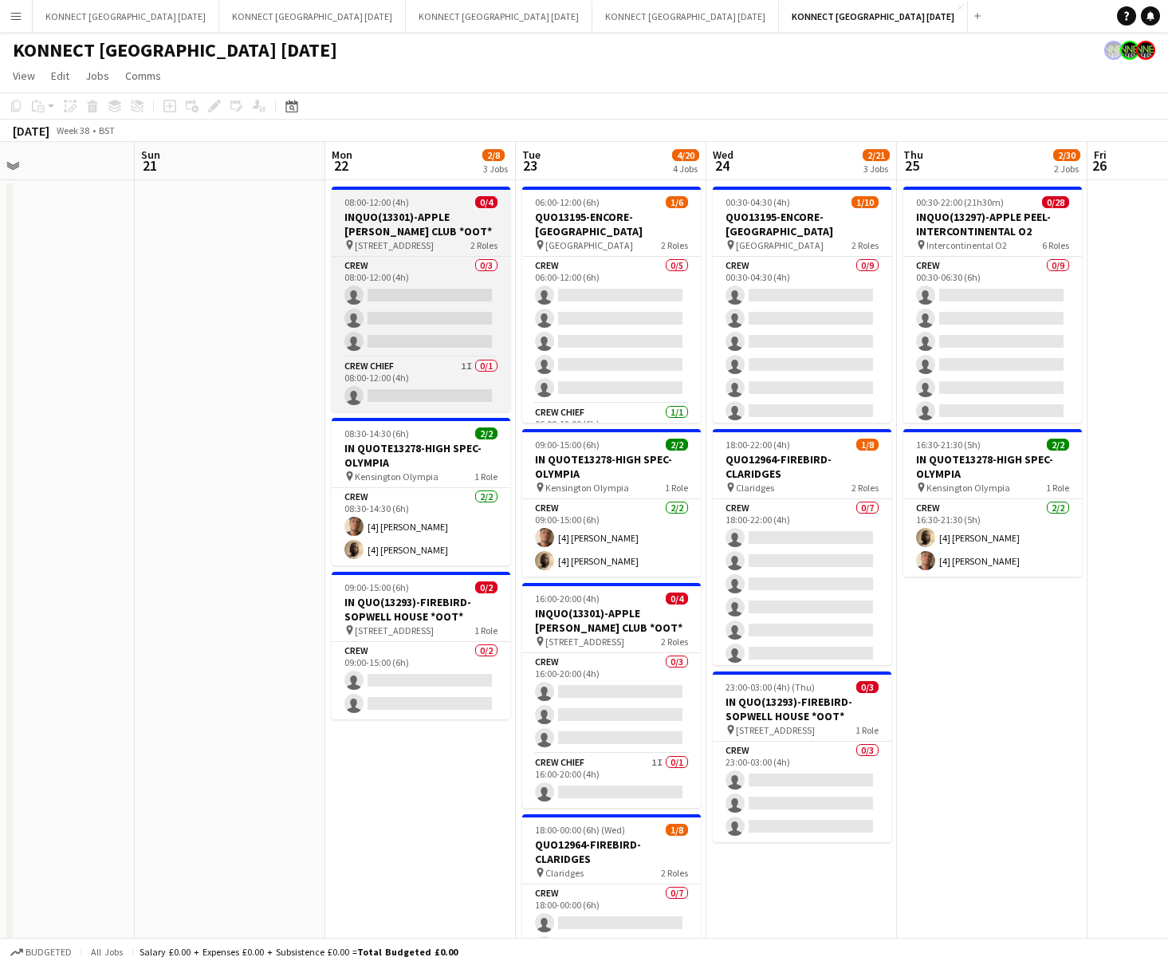
click at [376, 203] on span "08:00-12:00 (4h)" at bounding box center [376, 202] width 65 height 12
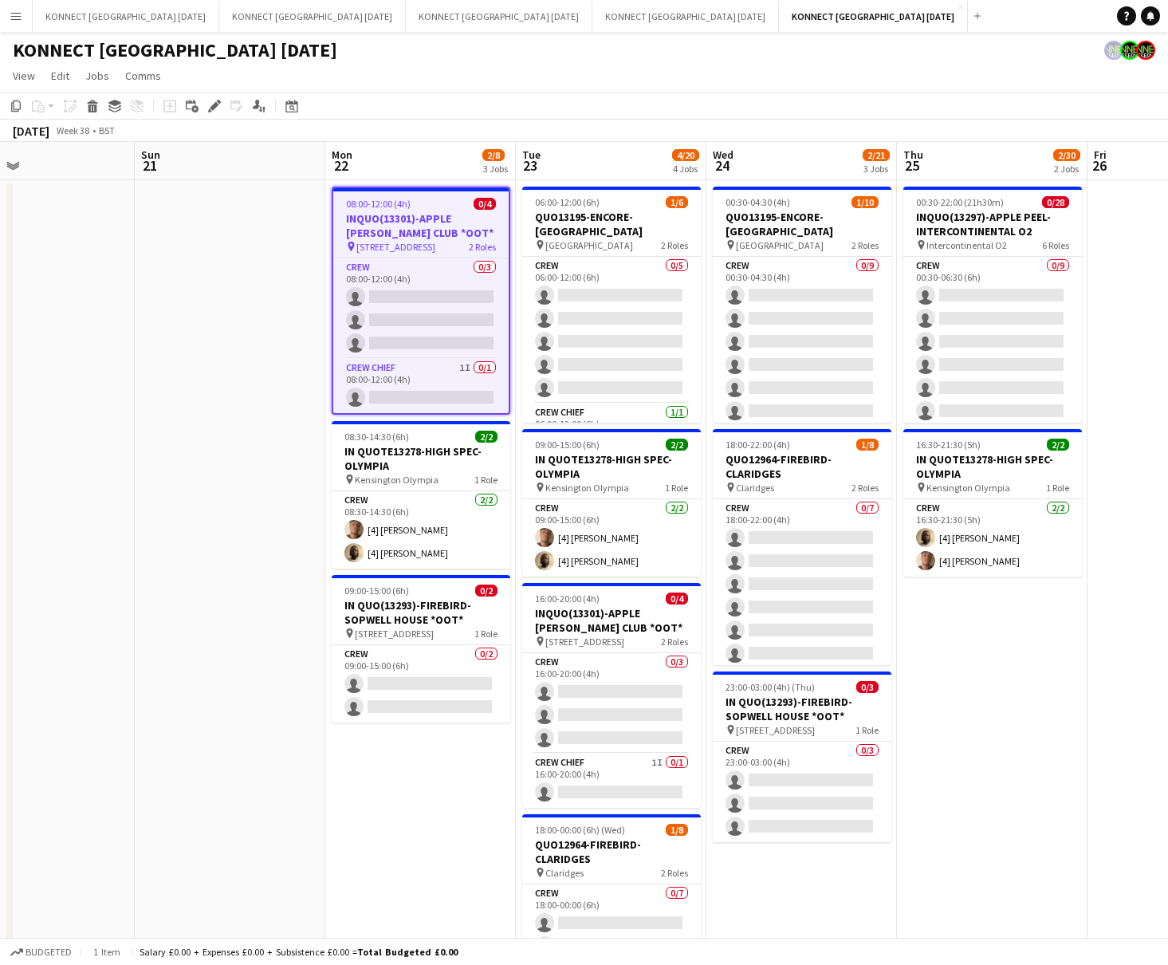
click at [213, 455] on app-date-cell at bounding box center [230, 656] width 191 height 953
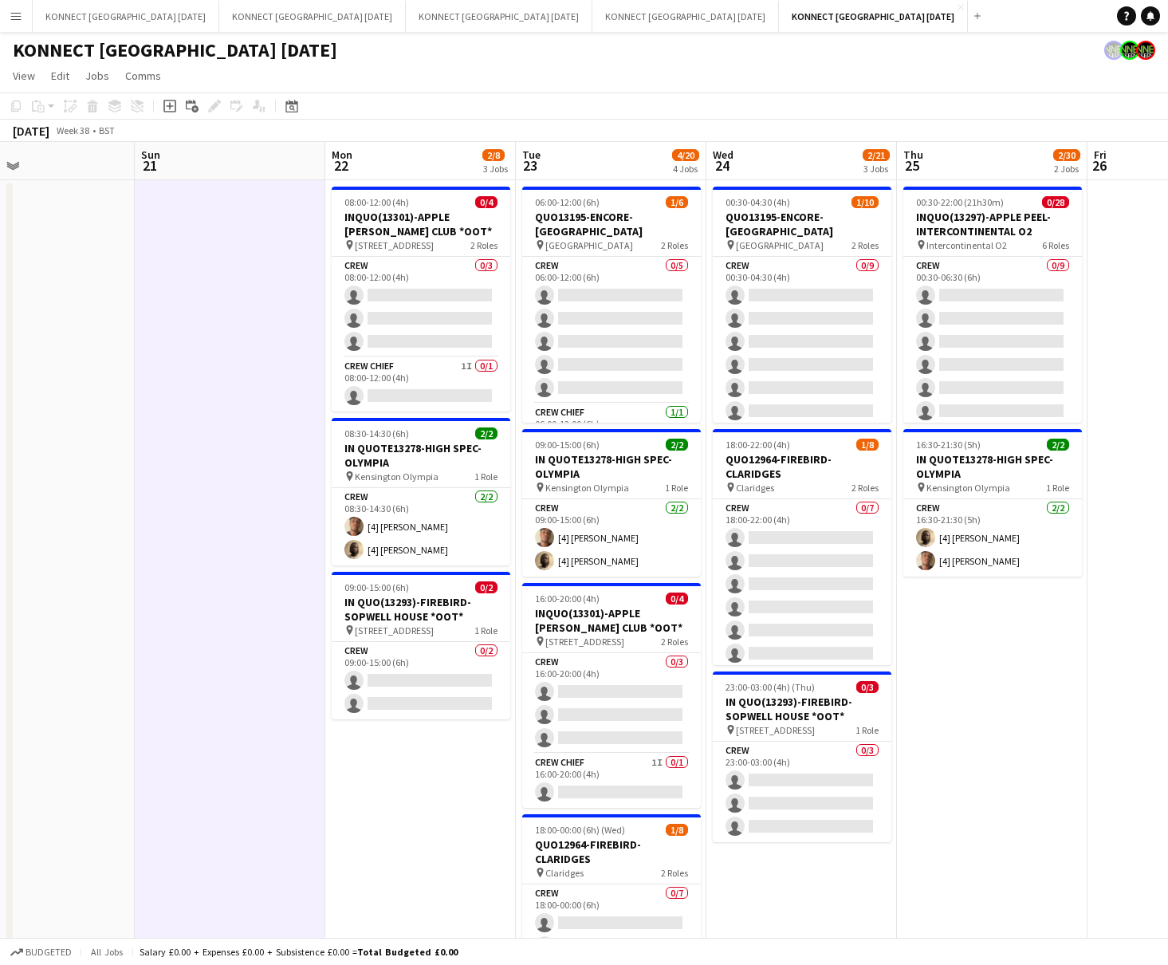
click at [221, 440] on app-date-cell at bounding box center [230, 656] width 191 height 953
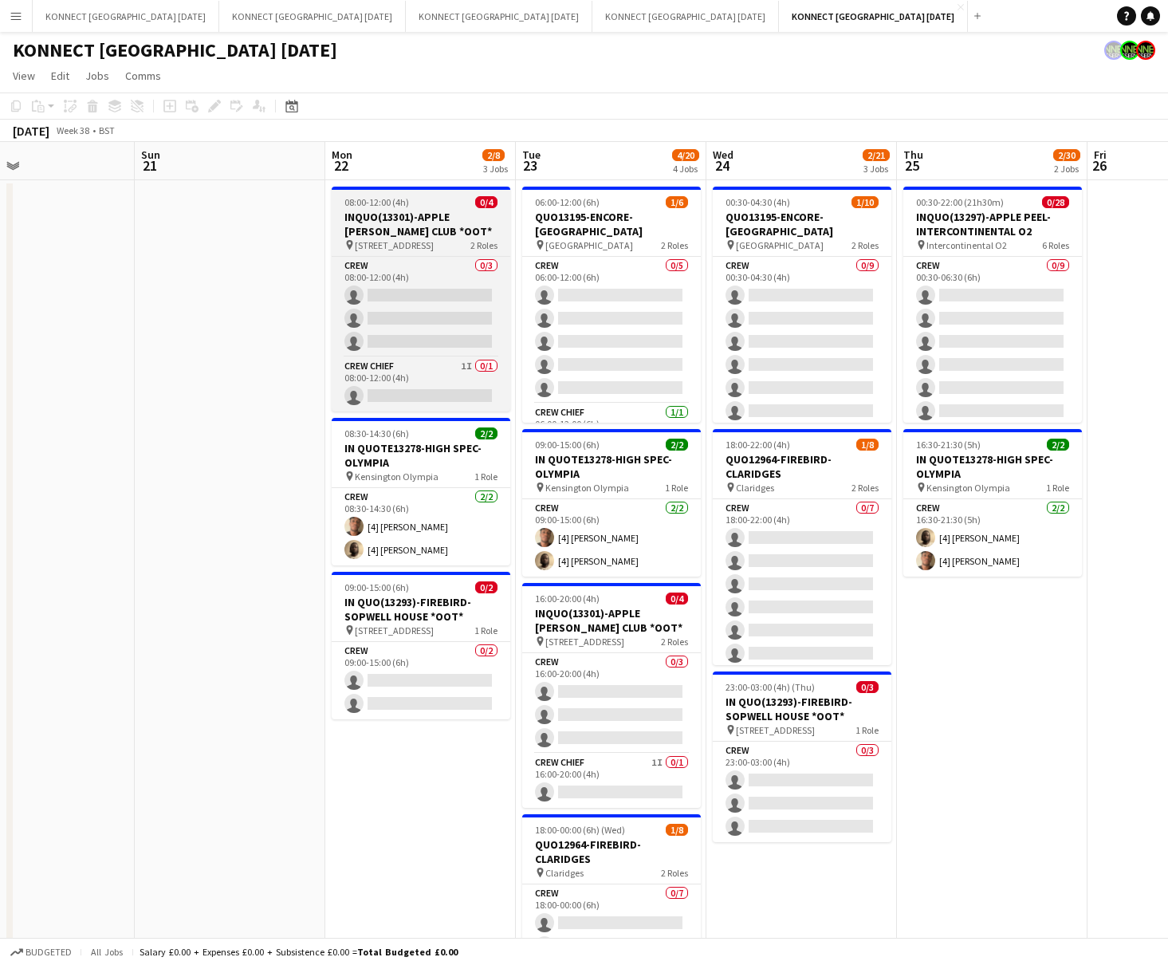
click at [388, 236] on h3 "INQUO(13301)-APPLE [PERSON_NAME] CLUB *OOT*" at bounding box center [421, 224] width 179 height 29
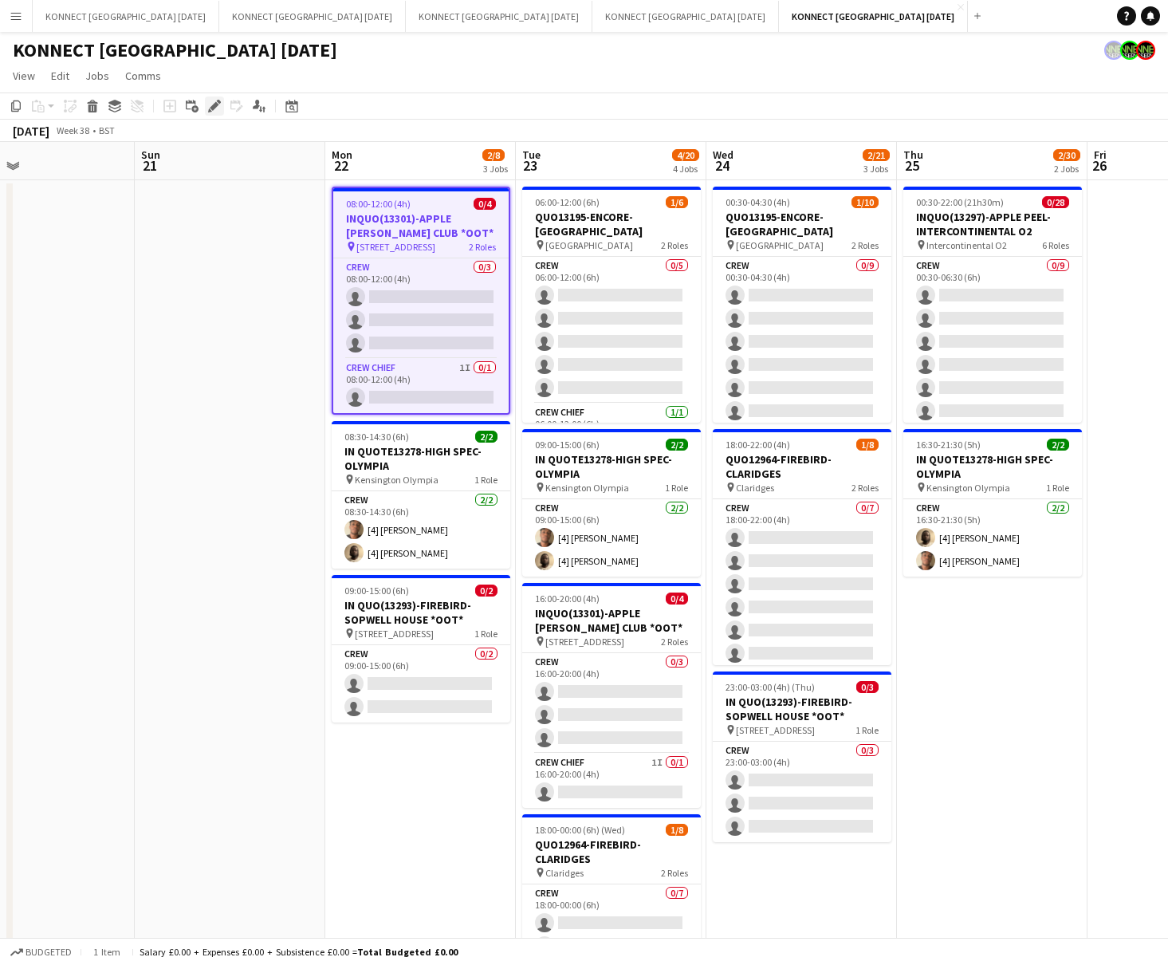
click at [218, 108] on icon "Edit" at bounding box center [214, 106] width 13 height 13
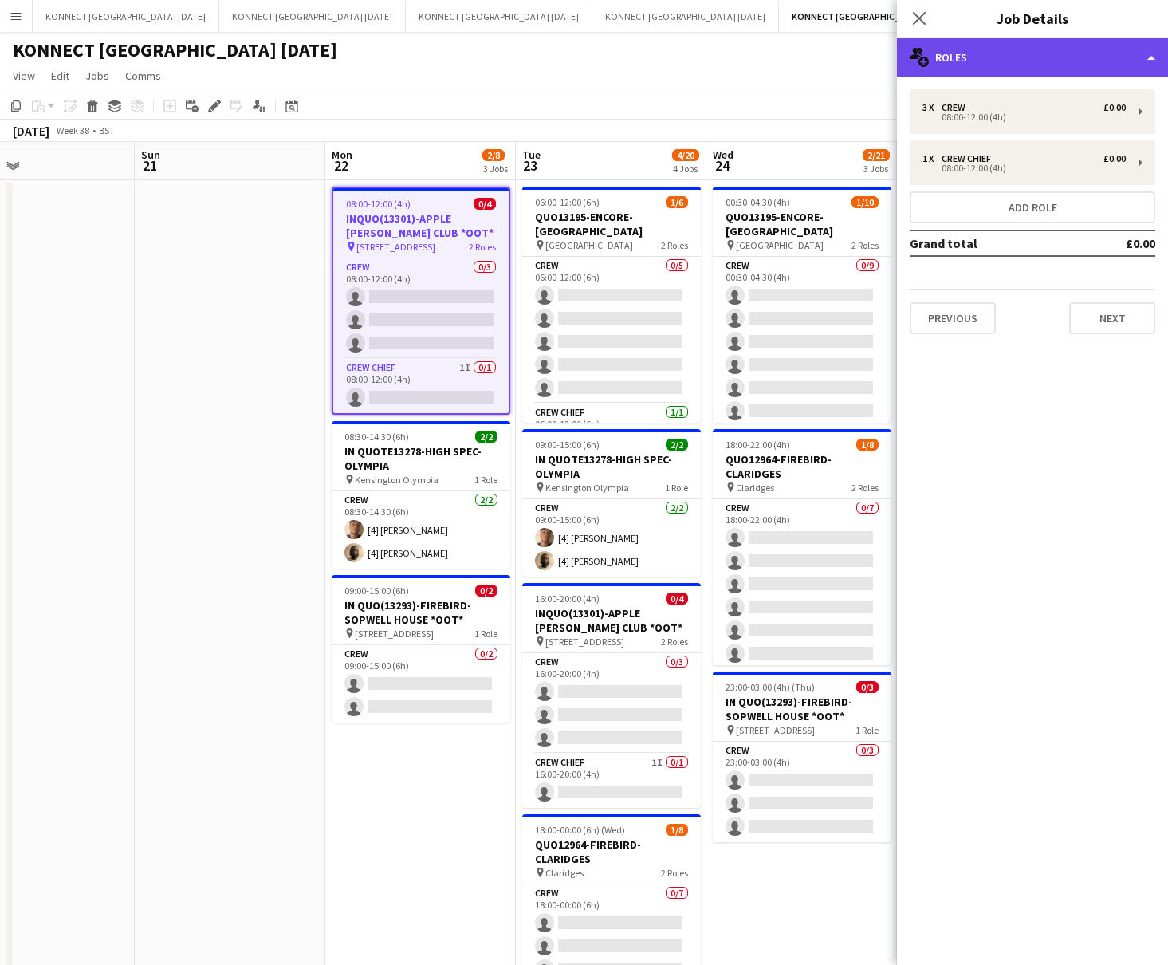
click at [966, 66] on div "multiple-users-add Roles" at bounding box center [1032, 57] width 271 height 38
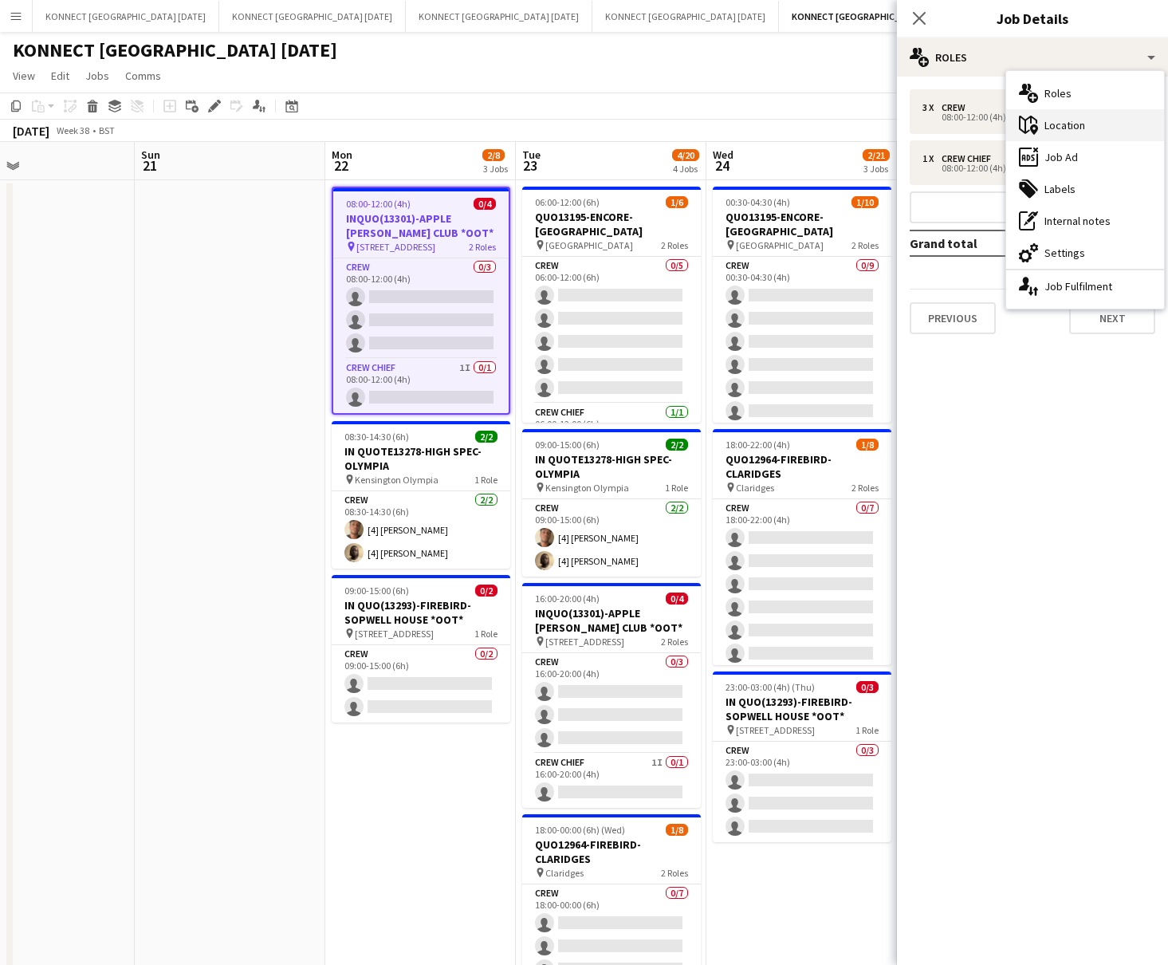
click at [966, 118] on div "maps-pin-1 Location" at bounding box center [1085, 125] width 158 height 32
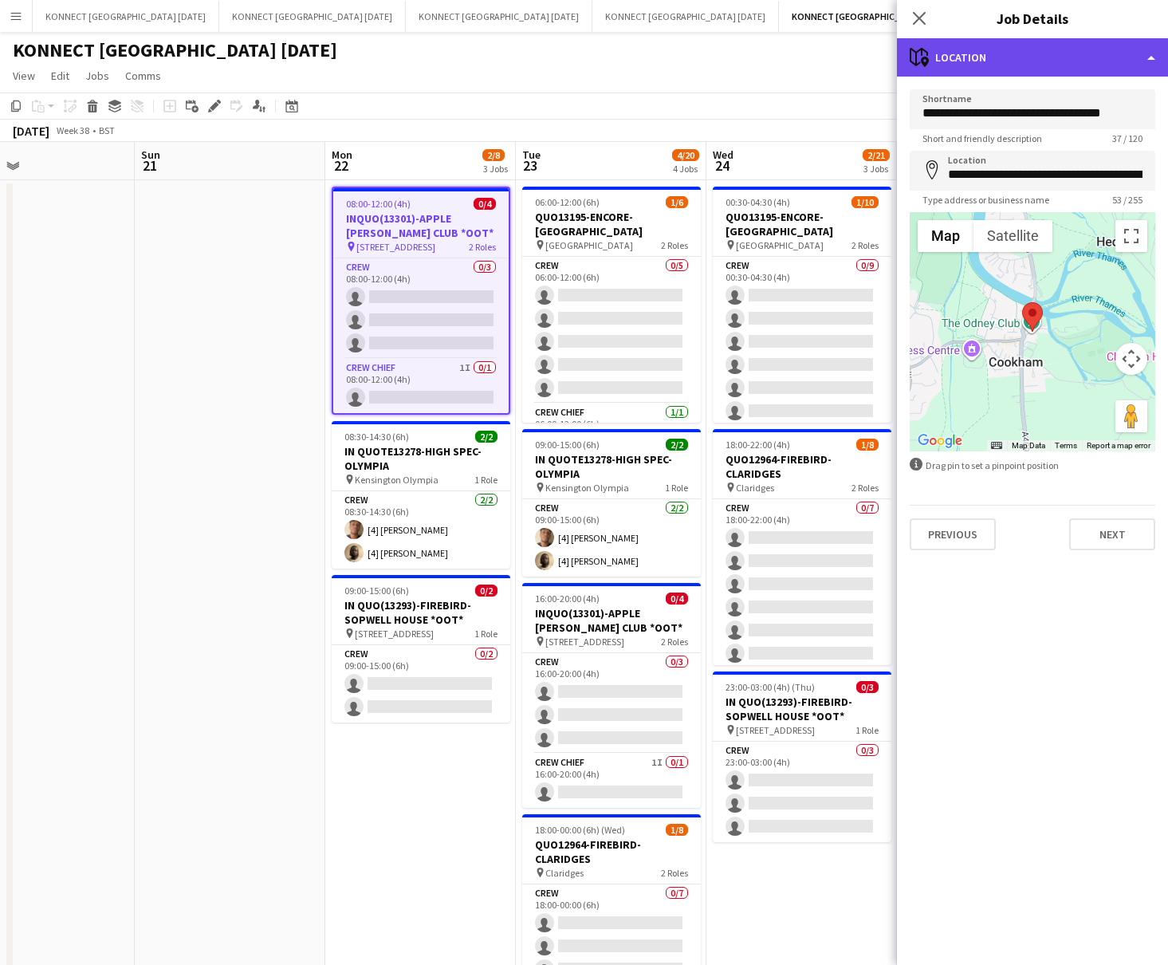
click at [966, 58] on div "maps-pin-1 Location" at bounding box center [1032, 57] width 271 height 38
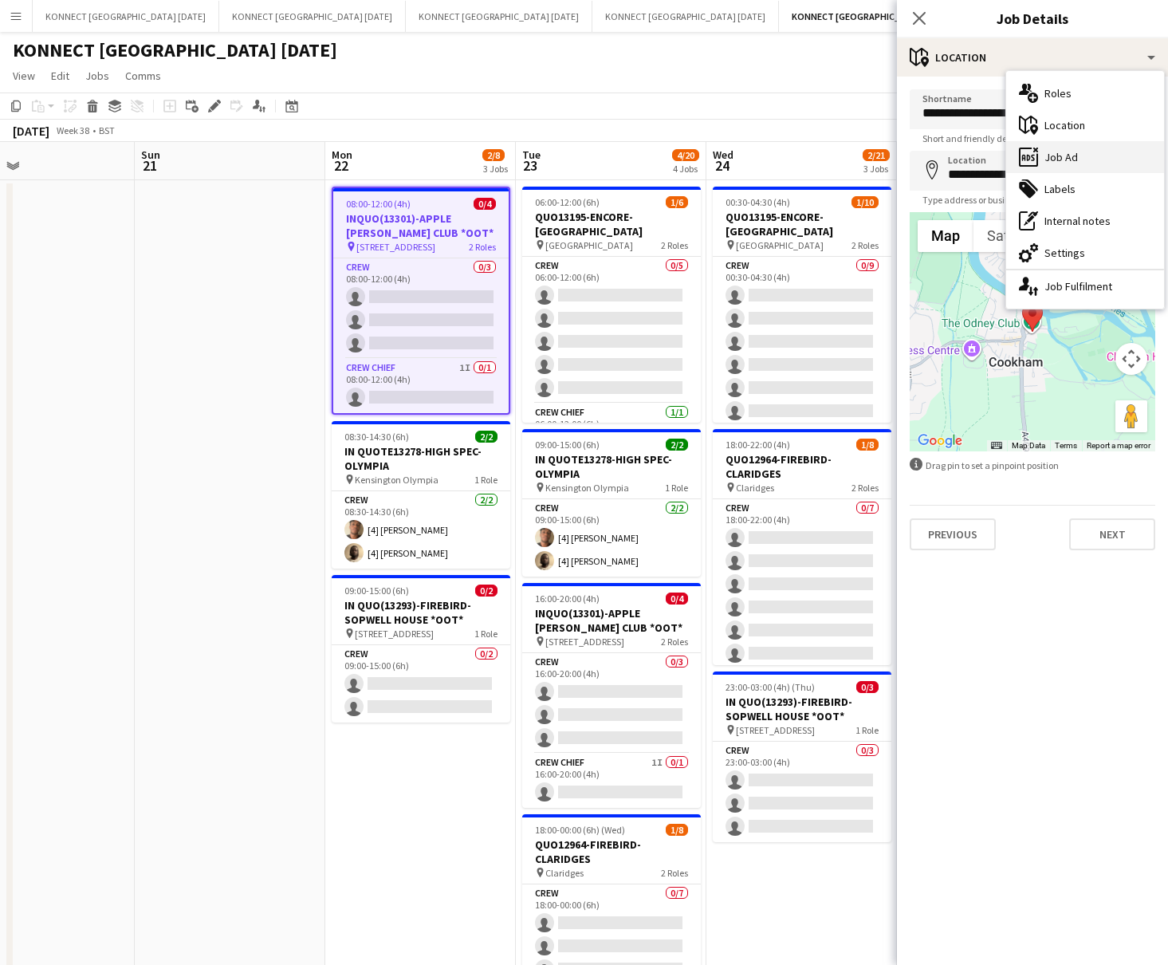
click at [966, 154] on div "ads-window Job Ad" at bounding box center [1085, 157] width 158 height 32
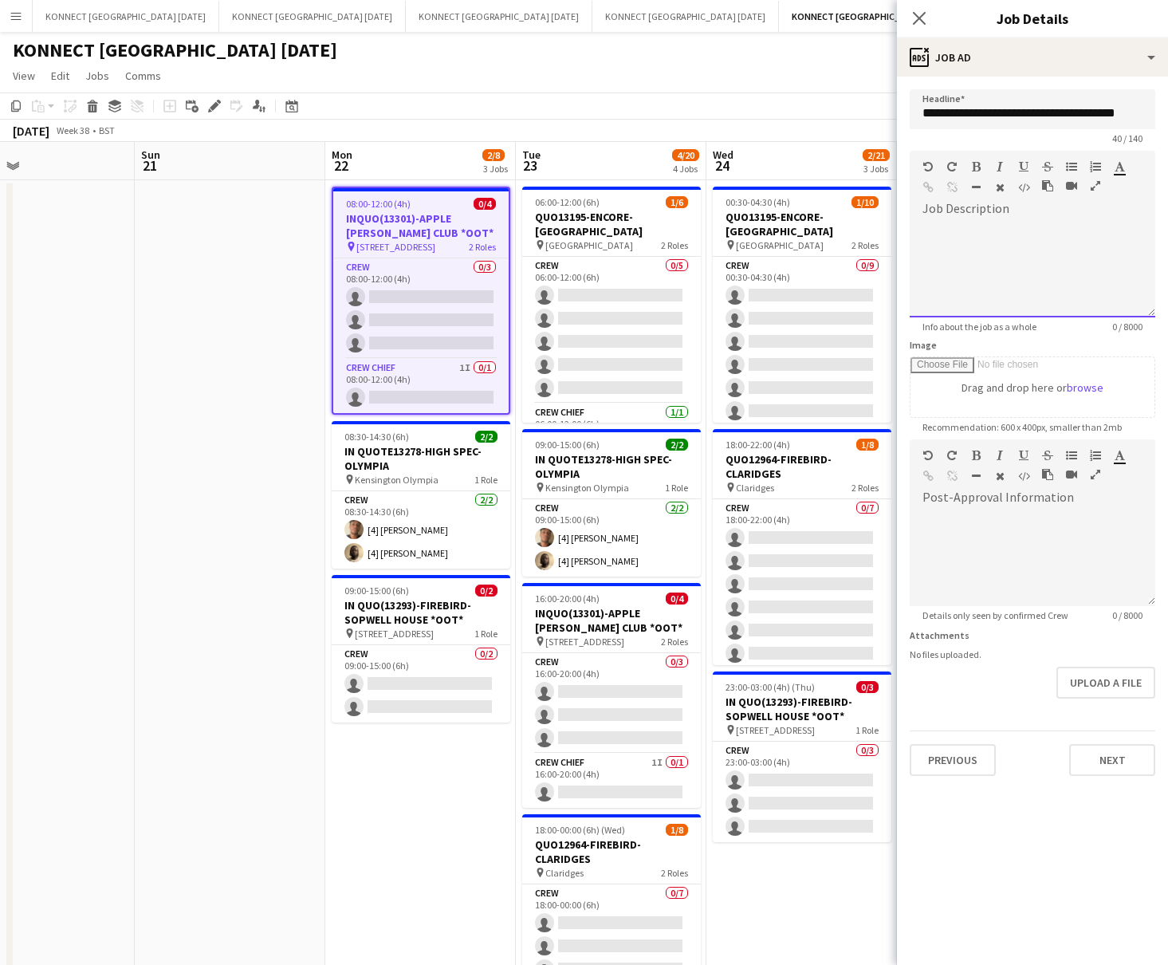
click at [966, 232] on div at bounding box center [1033, 270] width 246 height 96
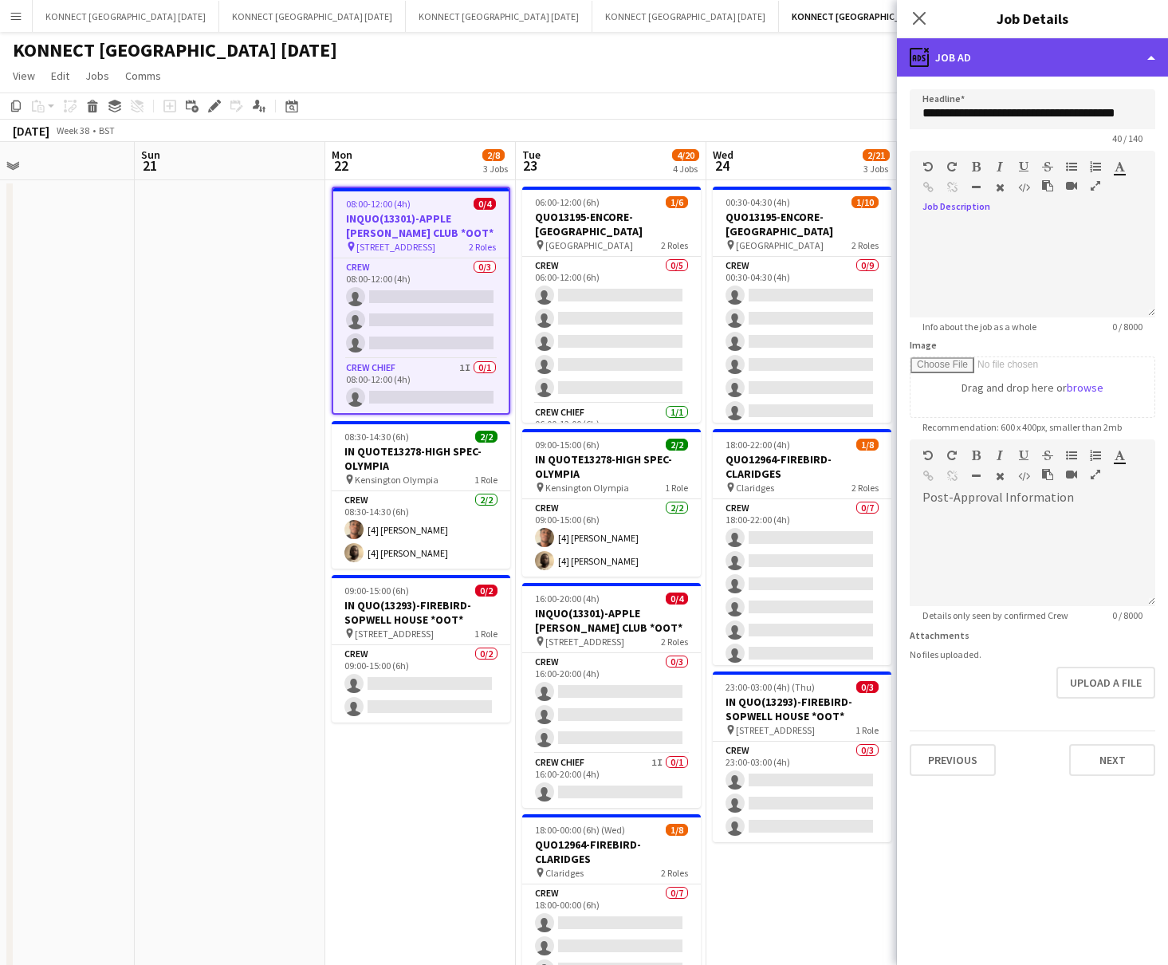
click at [965, 60] on div "ads-window Job Ad" at bounding box center [1032, 57] width 271 height 38
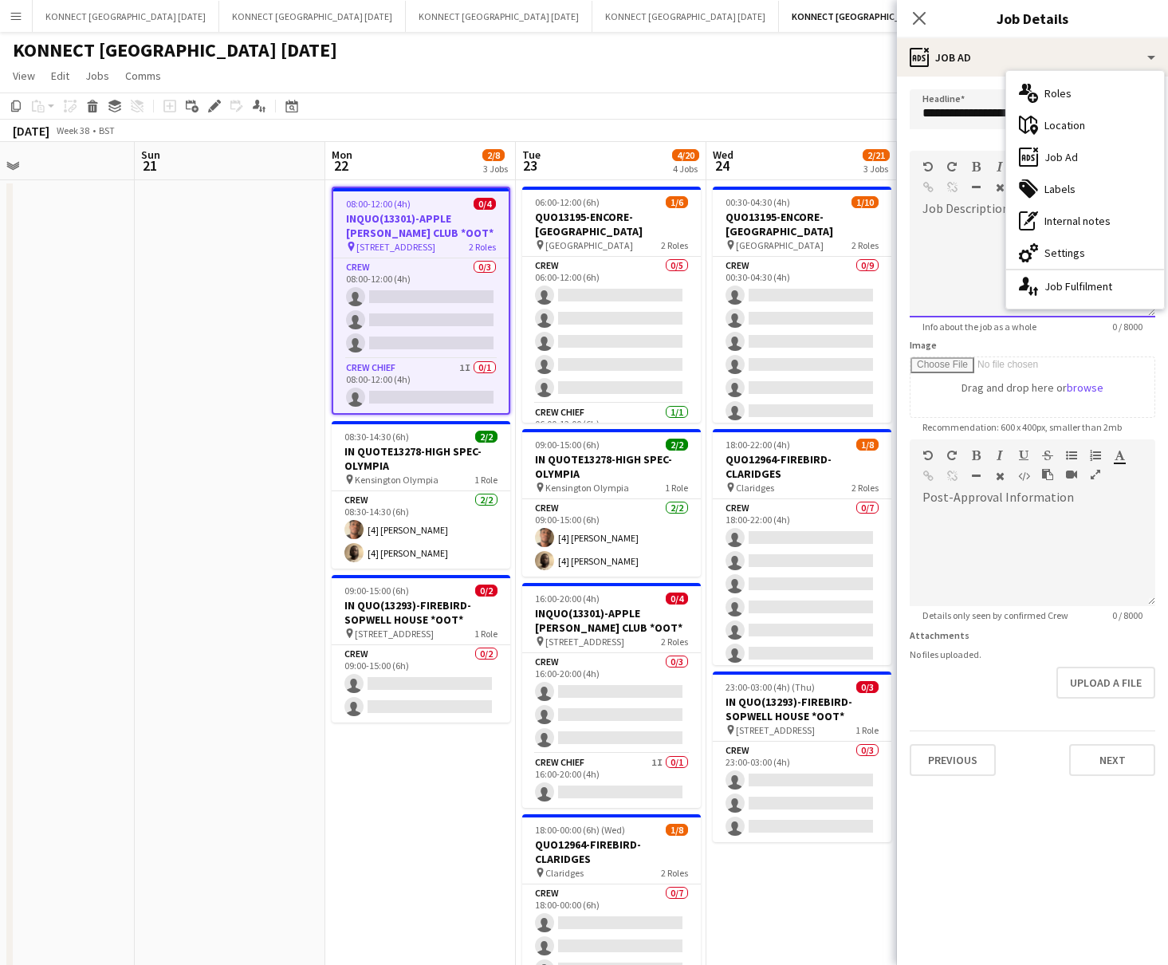
click at [956, 261] on div at bounding box center [1033, 270] width 246 height 96
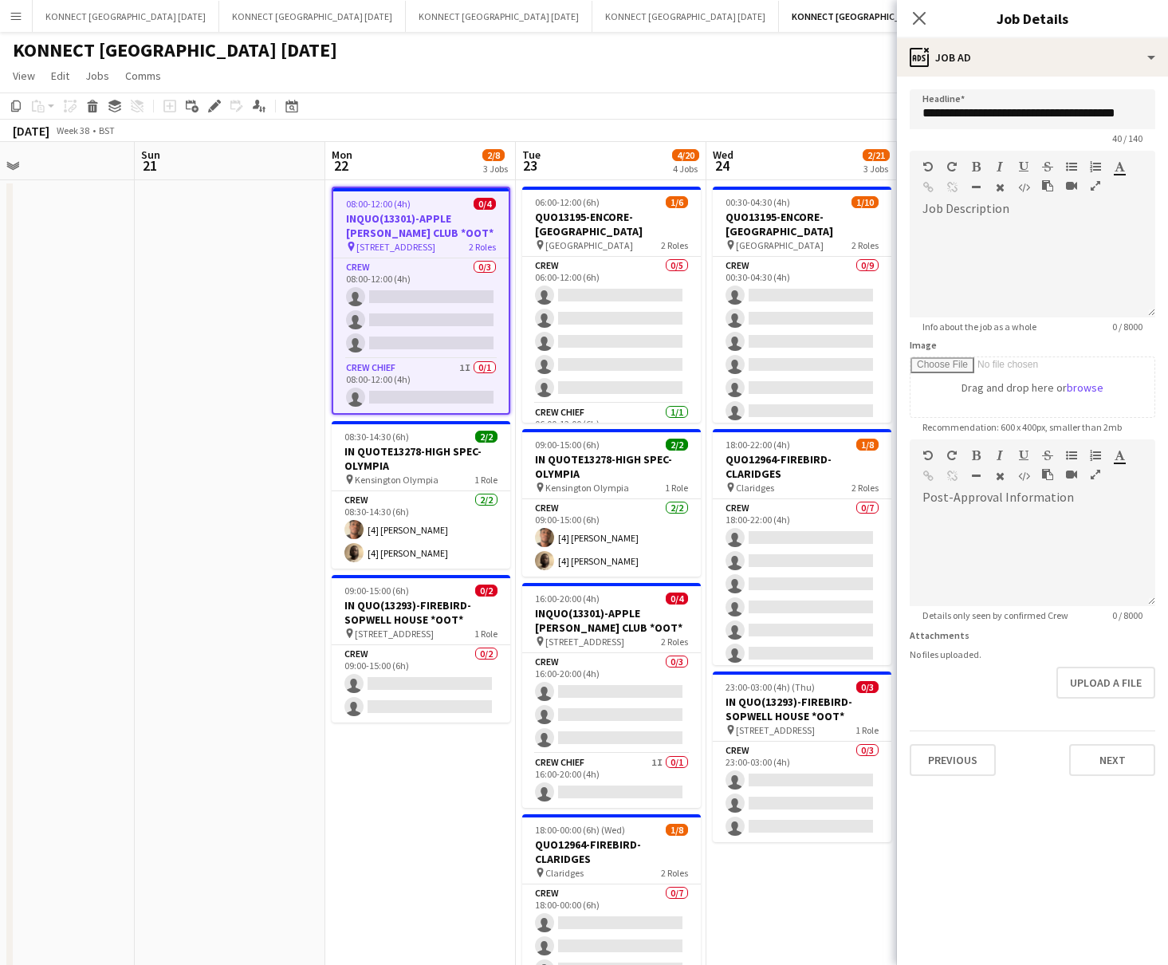
click at [265, 470] on app-date-cell at bounding box center [230, 656] width 191 height 953
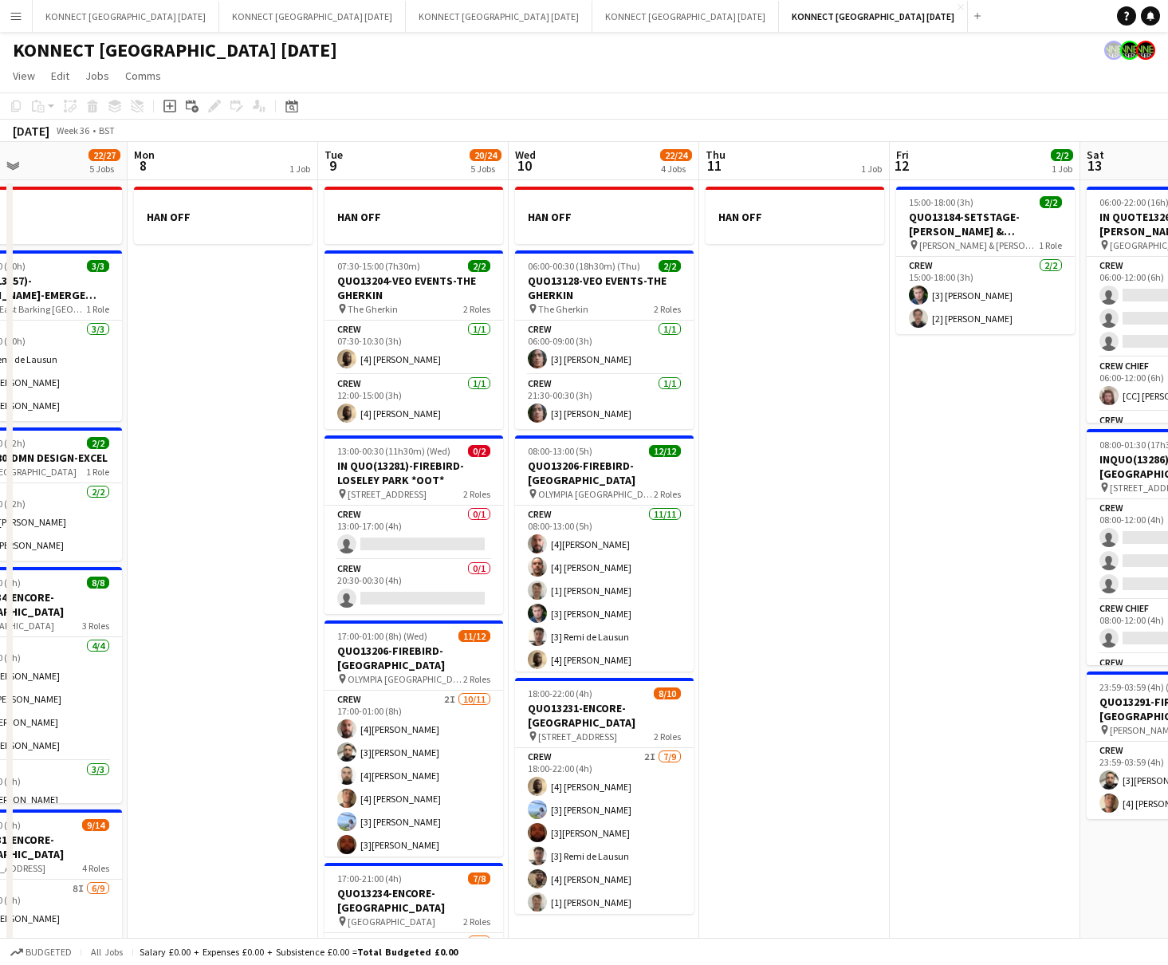
click at [777, 665] on app-date-cell "HAN OFF" at bounding box center [794, 656] width 191 height 953
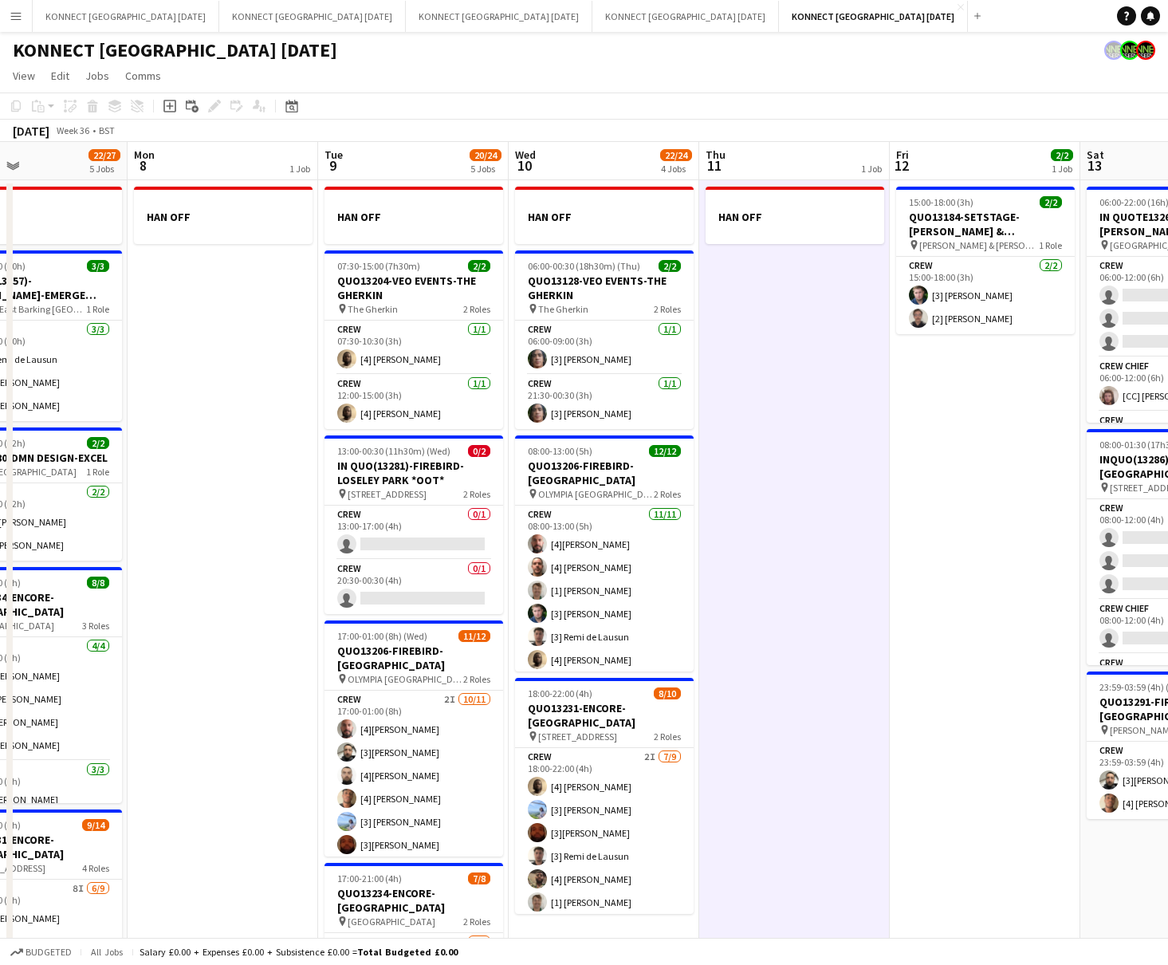
click at [777, 665] on app-date-cell "HAN OFF" at bounding box center [794, 656] width 191 height 953
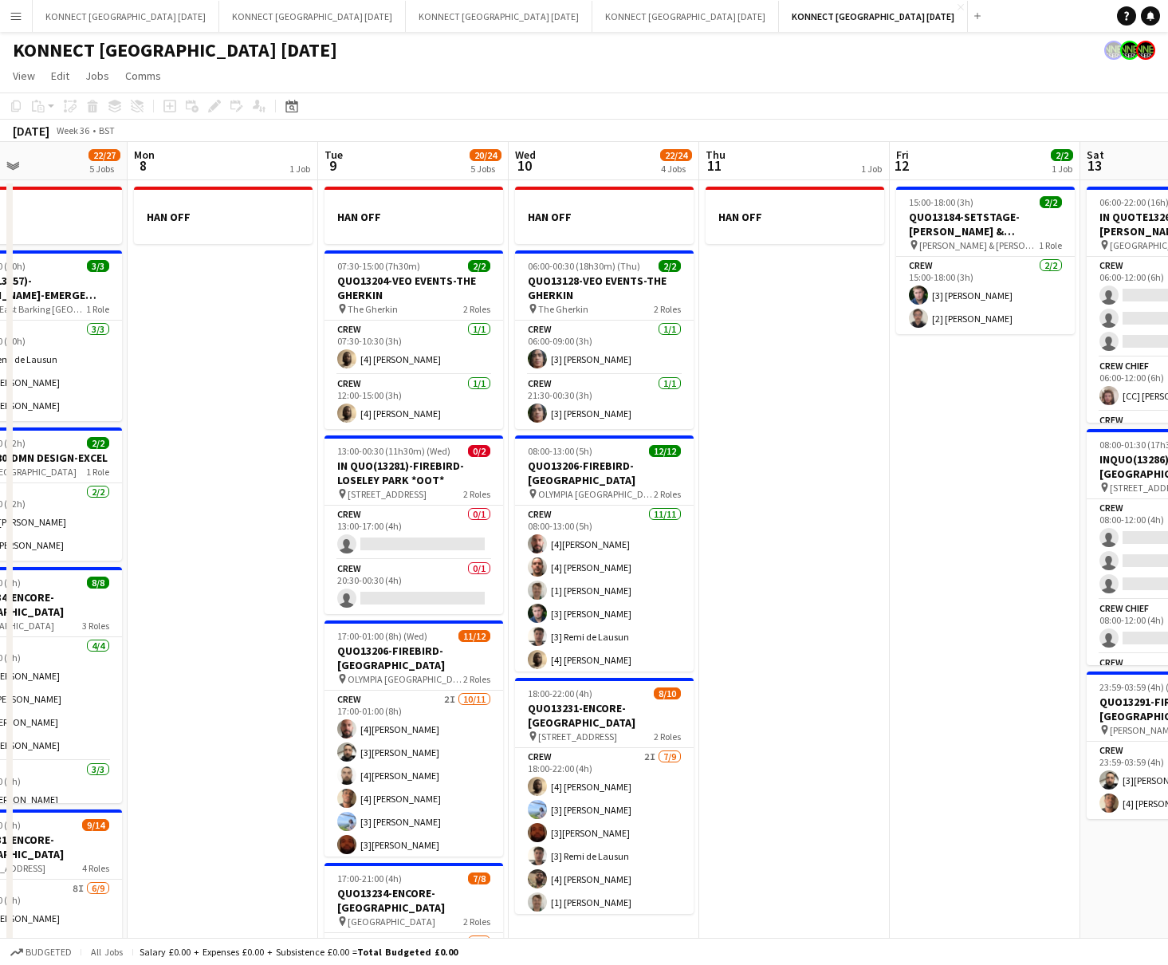
click at [777, 665] on app-date-cell "HAN OFF" at bounding box center [794, 656] width 191 height 953
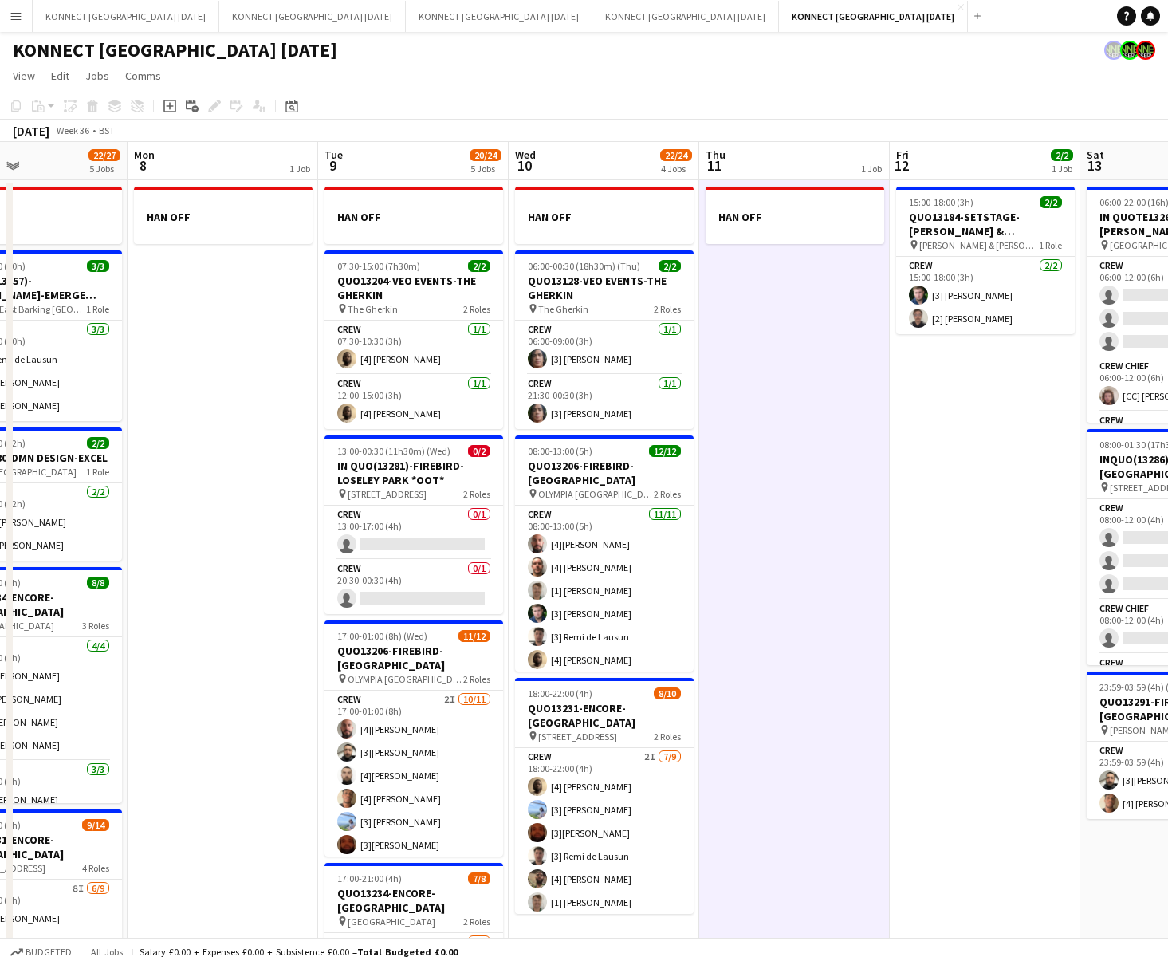
click at [781, 594] on app-date-cell "HAN OFF" at bounding box center [794, 656] width 191 height 953
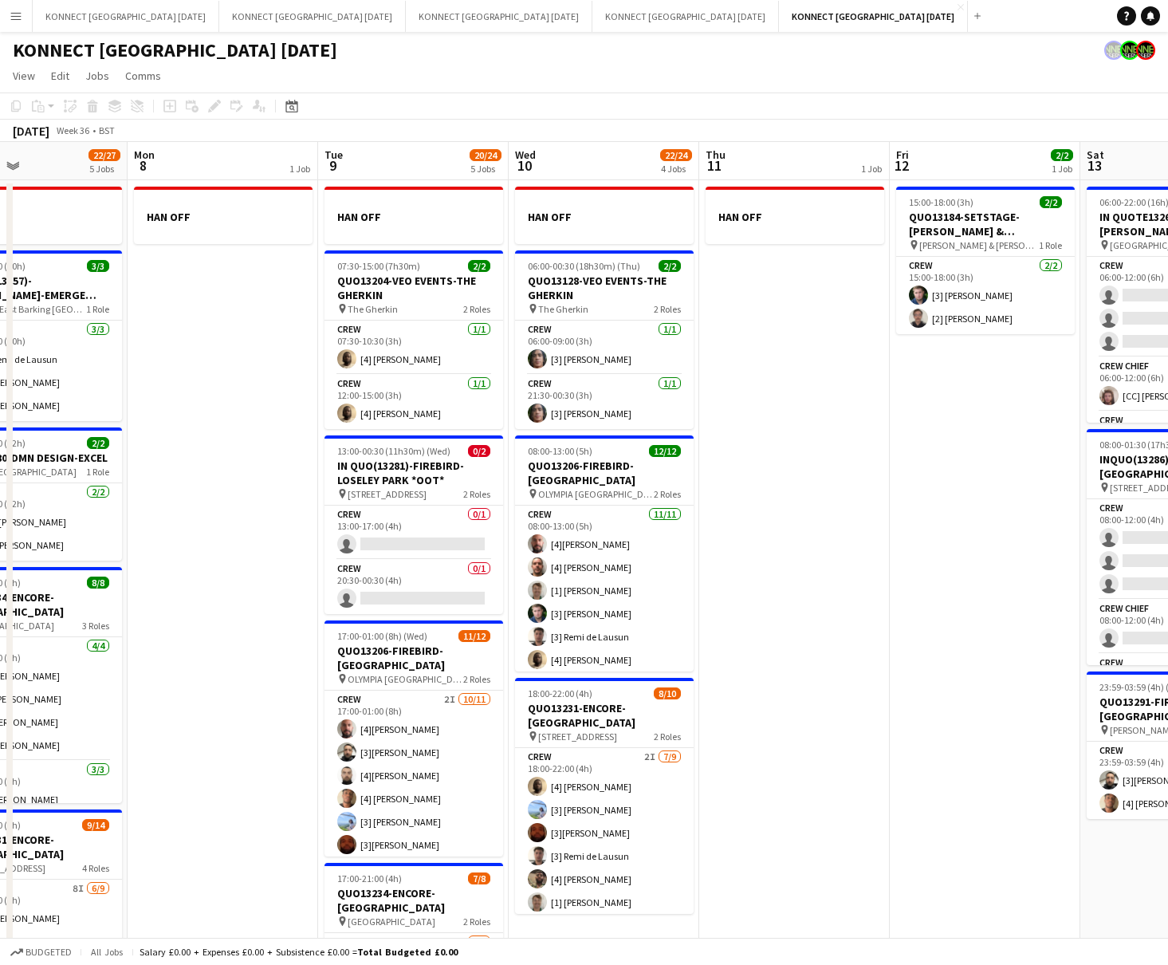
click at [781, 459] on app-date-cell "HAN OFF" at bounding box center [794, 656] width 191 height 953
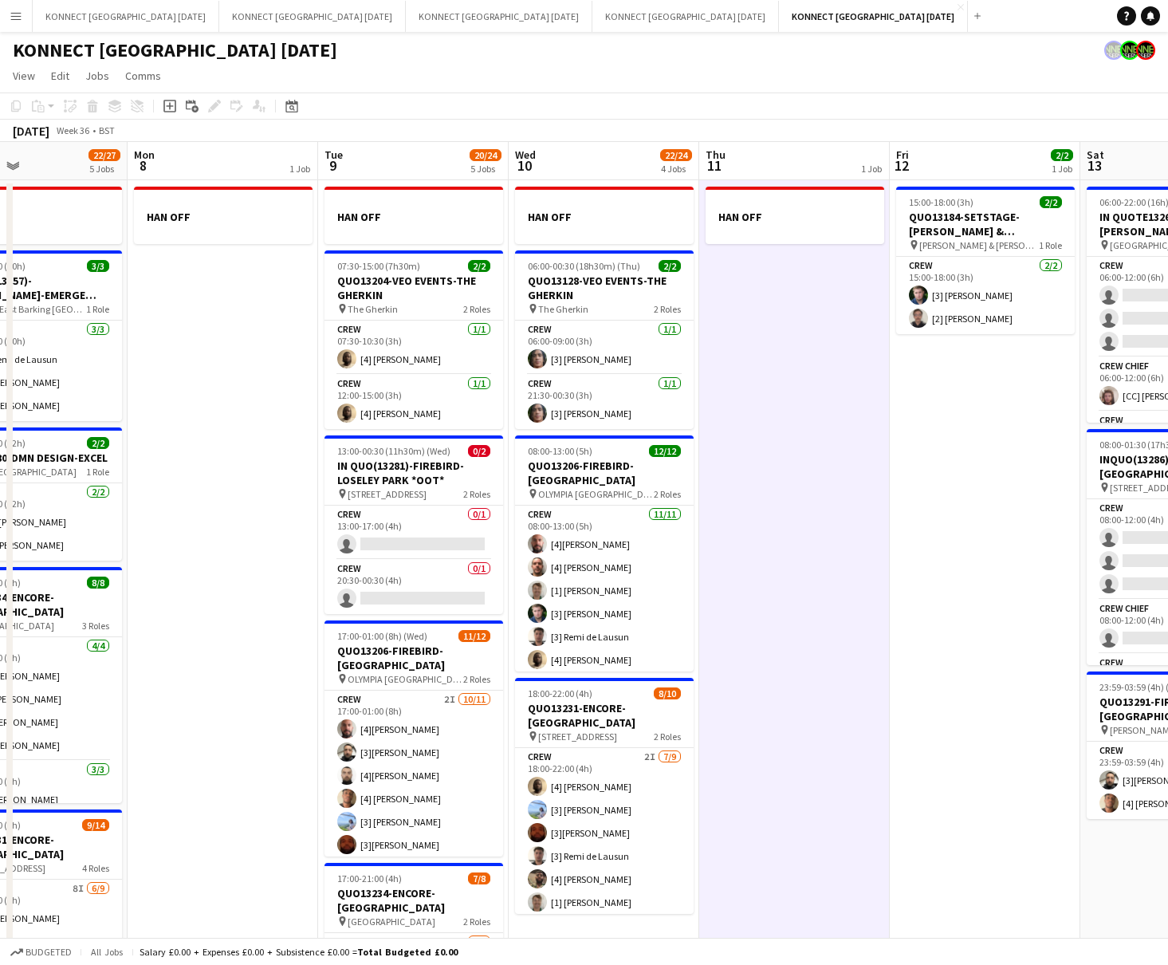
click at [781, 459] on app-date-cell "HAN OFF" at bounding box center [794, 656] width 191 height 953
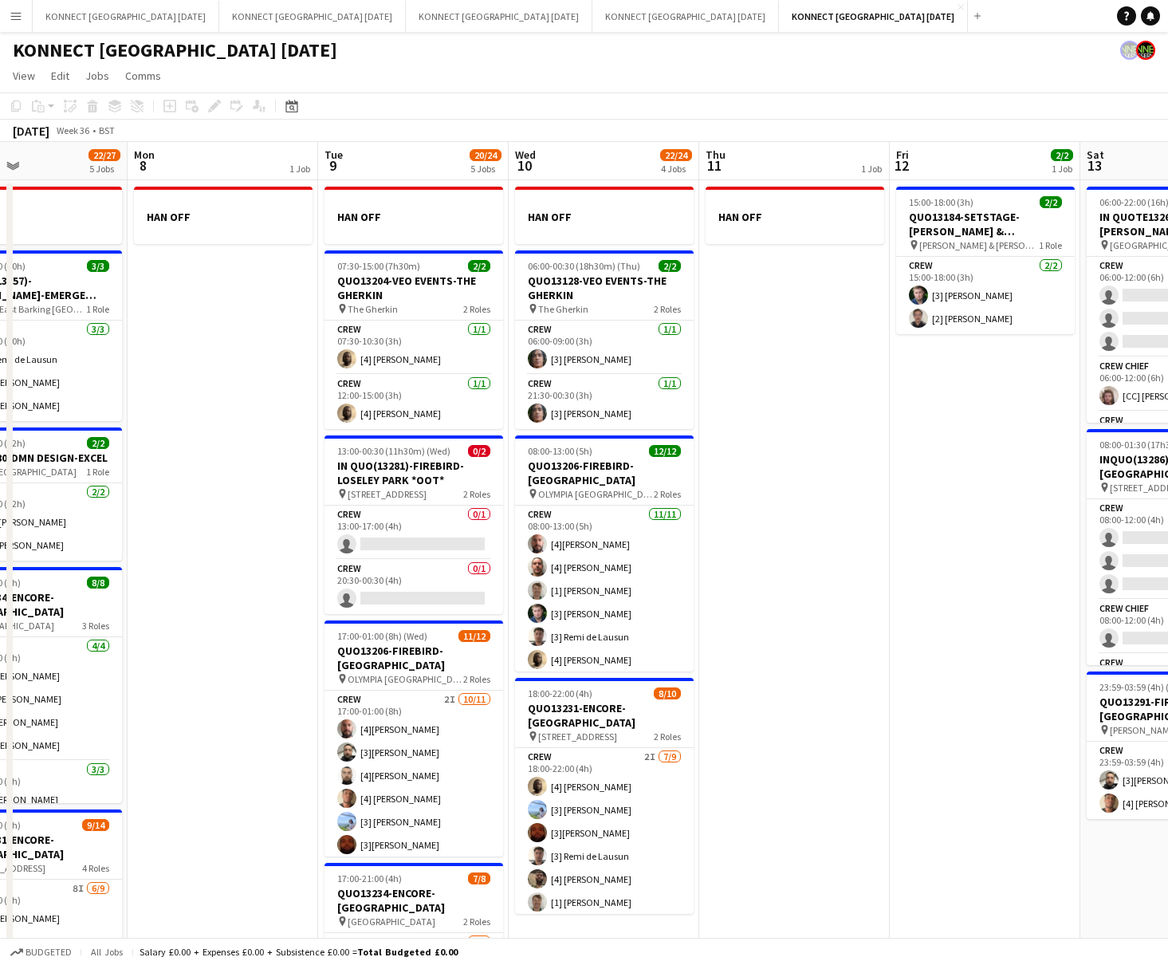
click at [221, 454] on app-date-cell "HAN OFF" at bounding box center [223, 656] width 191 height 953
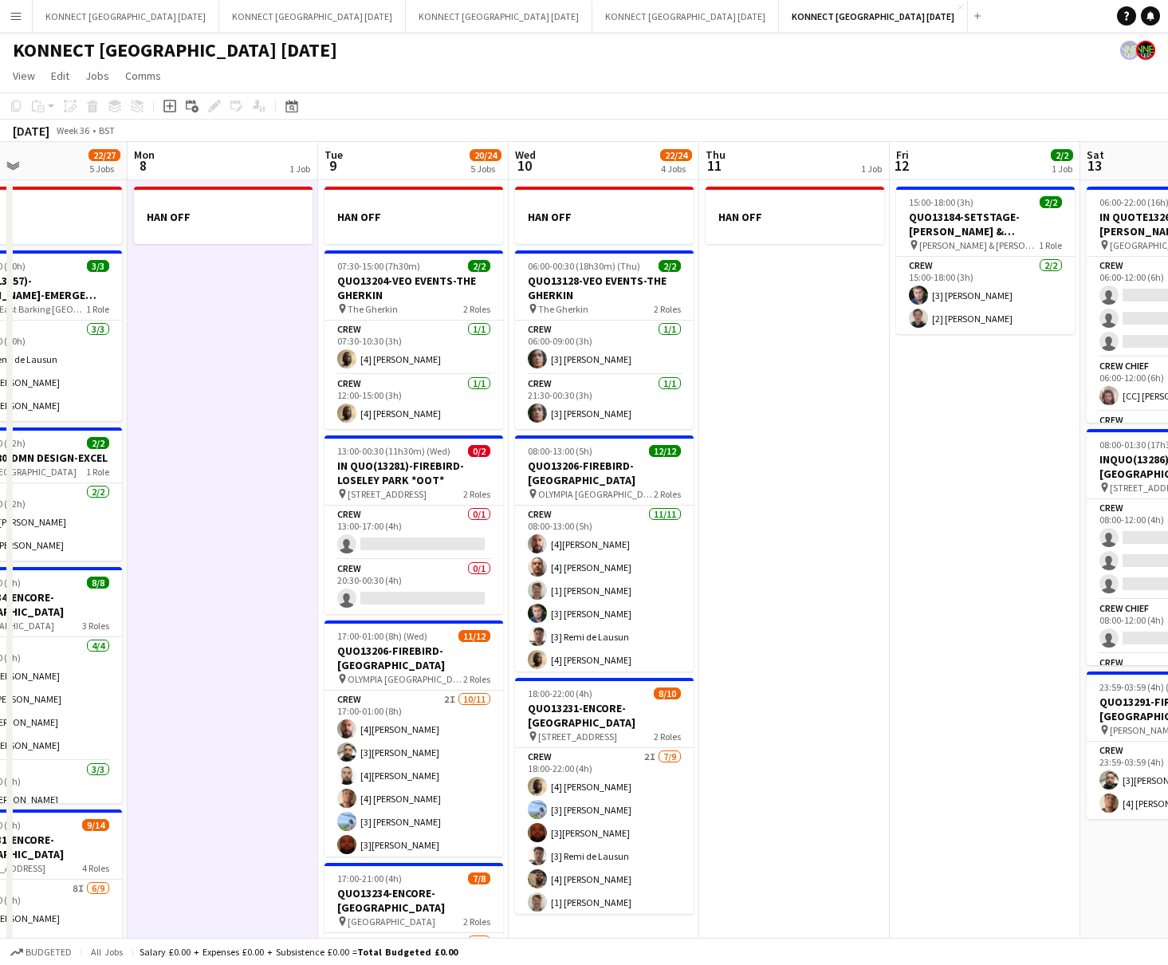
click at [221, 454] on app-date-cell "HAN OFF" at bounding box center [223, 656] width 191 height 953
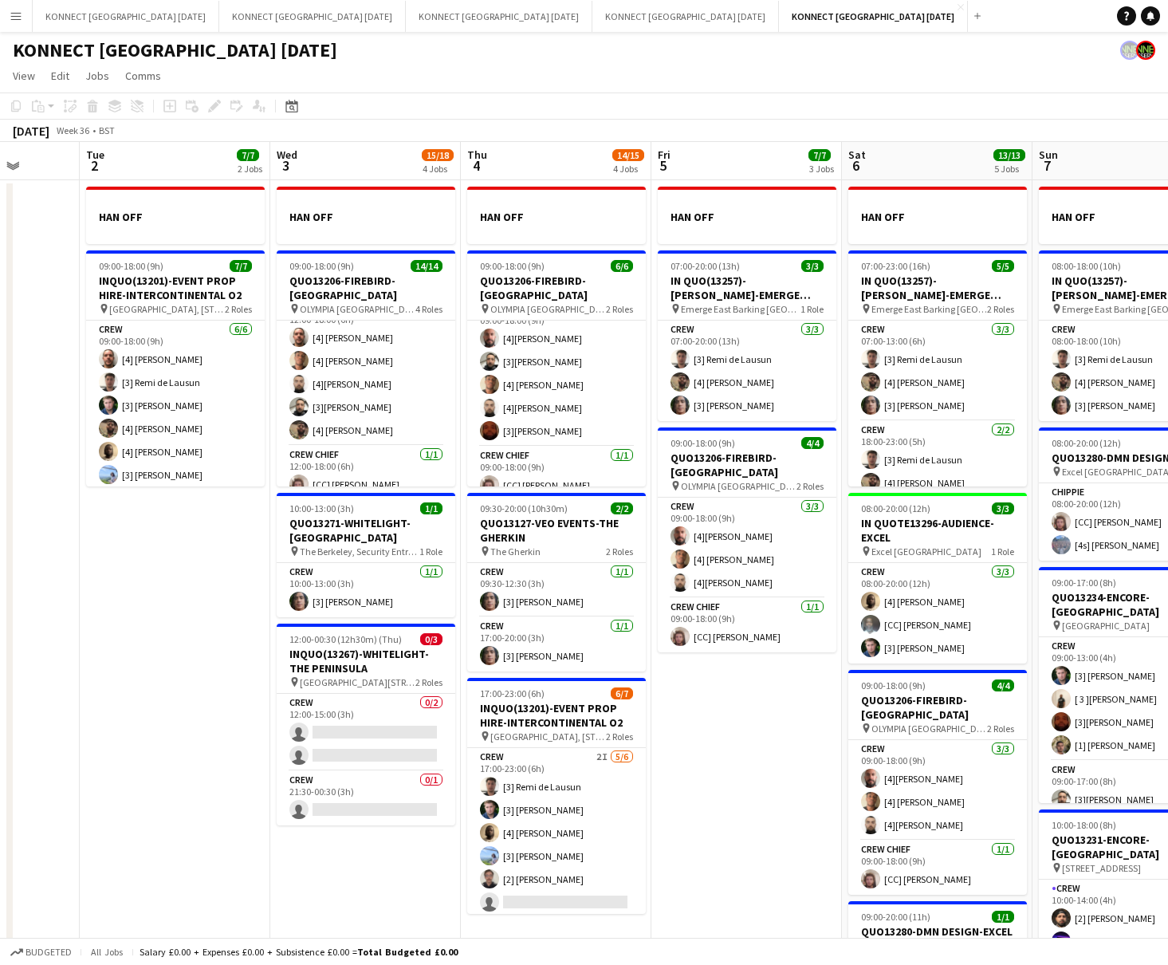
click at [754, 735] on app-date-cell "HAN OFF 07:00-20:00 (13h) 3/3 IN QUO(13257)-[PERSON_NAME]-EMERGE EAST pin Emerg…" at bounding box center [747, 656] width 191 height 953
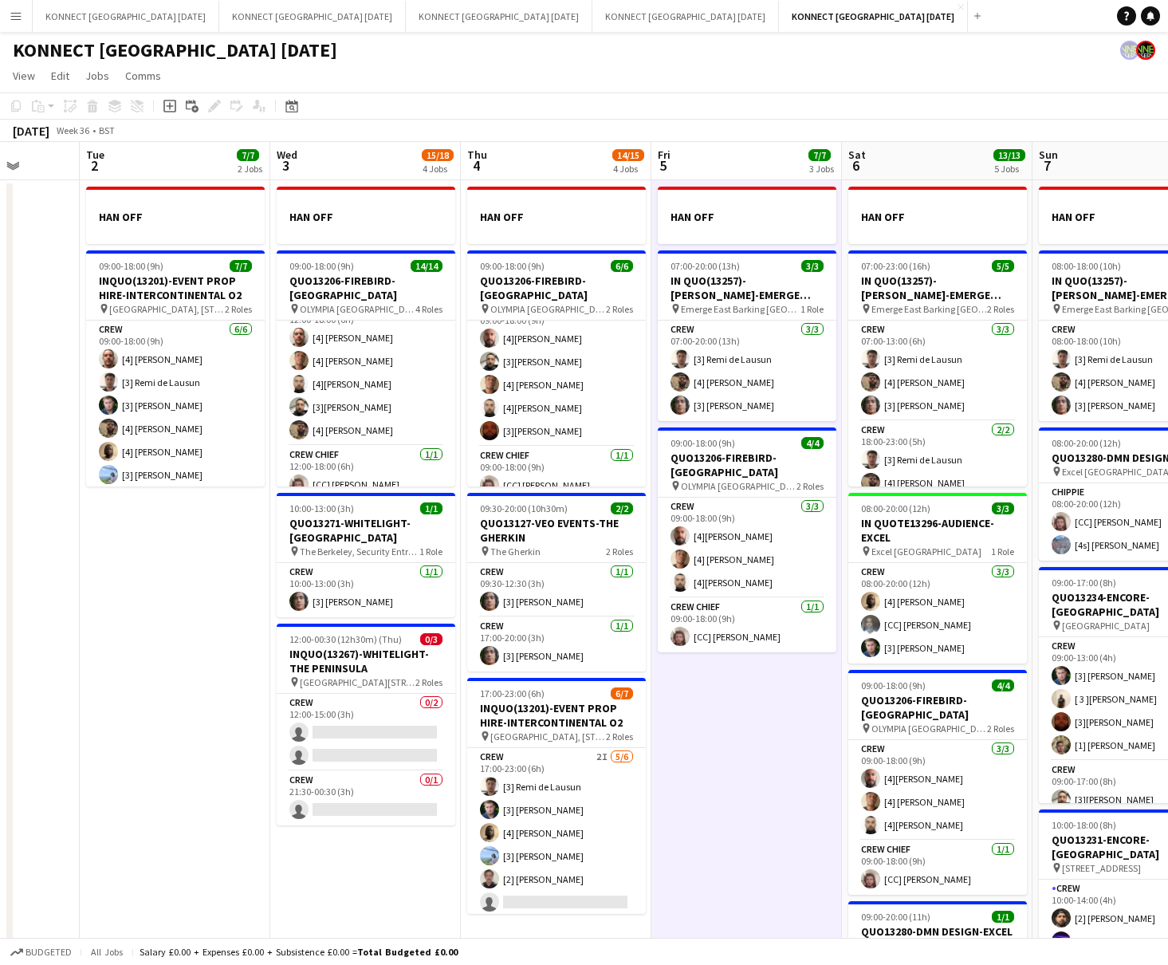
click at [754, 735] on app-date-cell "HAN OFF 07:00-20:00 (13h) 3/3 IN QUO(13257)-[PERSON_NAME]-EMERGE EAST pin Emerg…" at bounding box center [747, 656] width 191 height 953
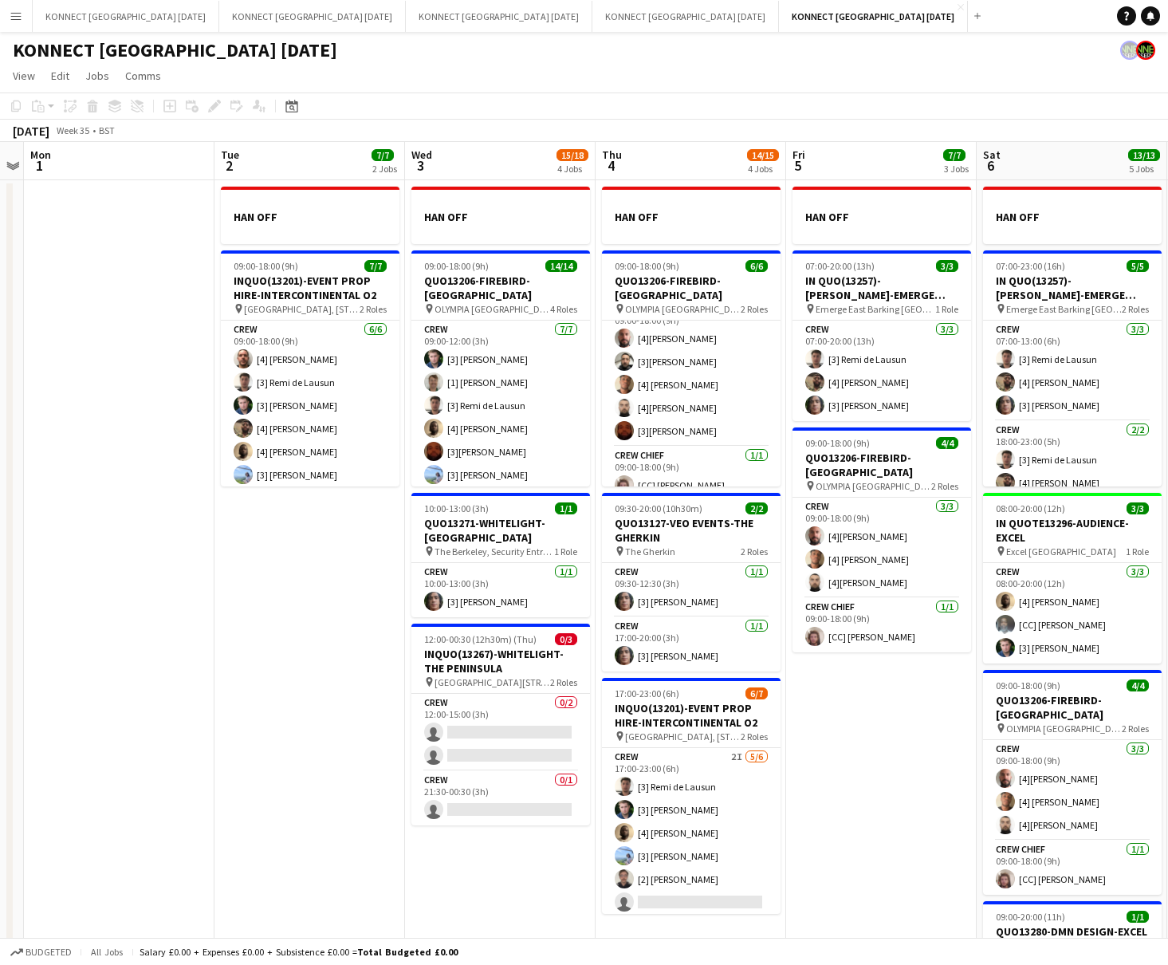
scroll to position [0, 349]
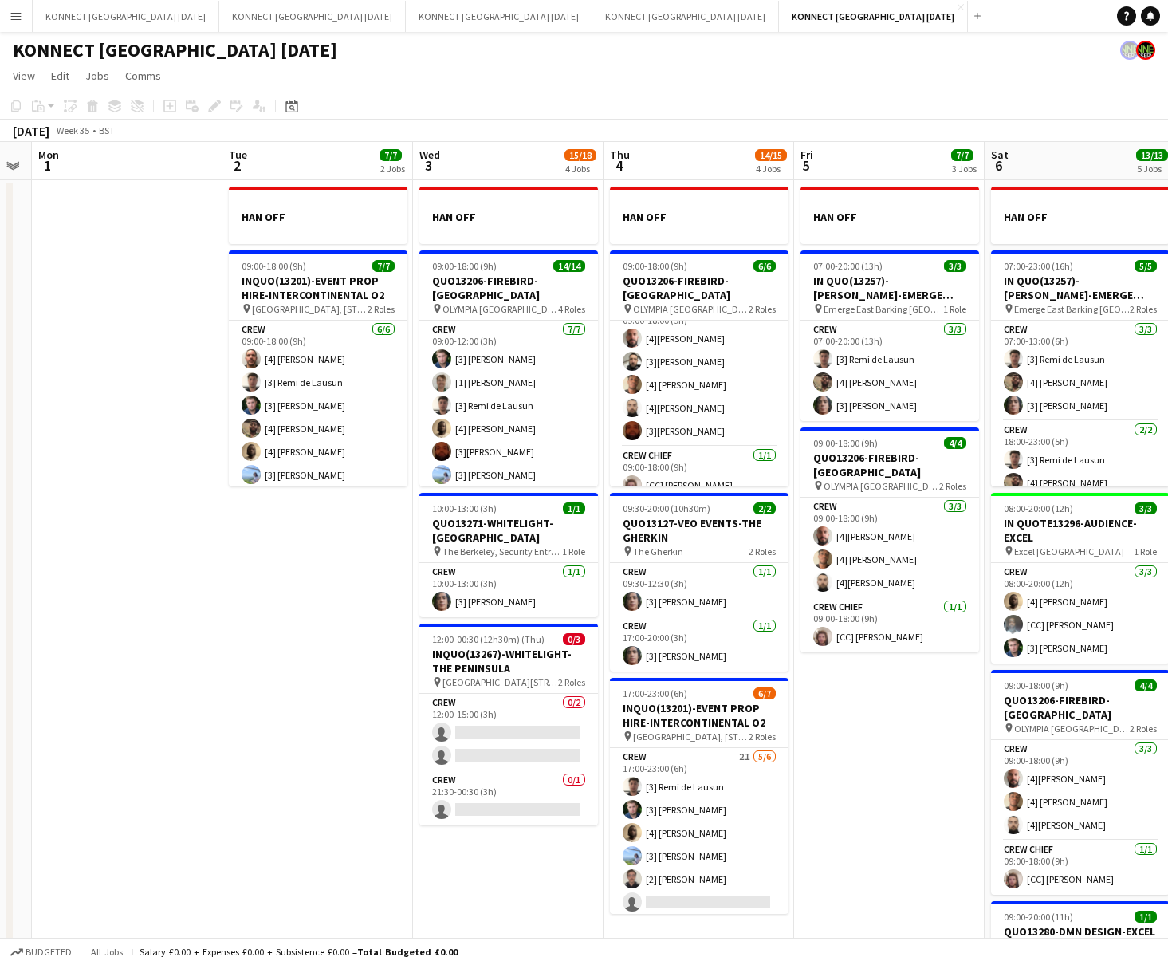
click at [906, 734] on app-date-cell "HAN OFF 07:00-20:00 (13h) 3/3 IN QUO(13257)-[PERSON_NAME]-EMERGE EAST pin Emerg…" at bounding box center [889, 656] width 191 height 953
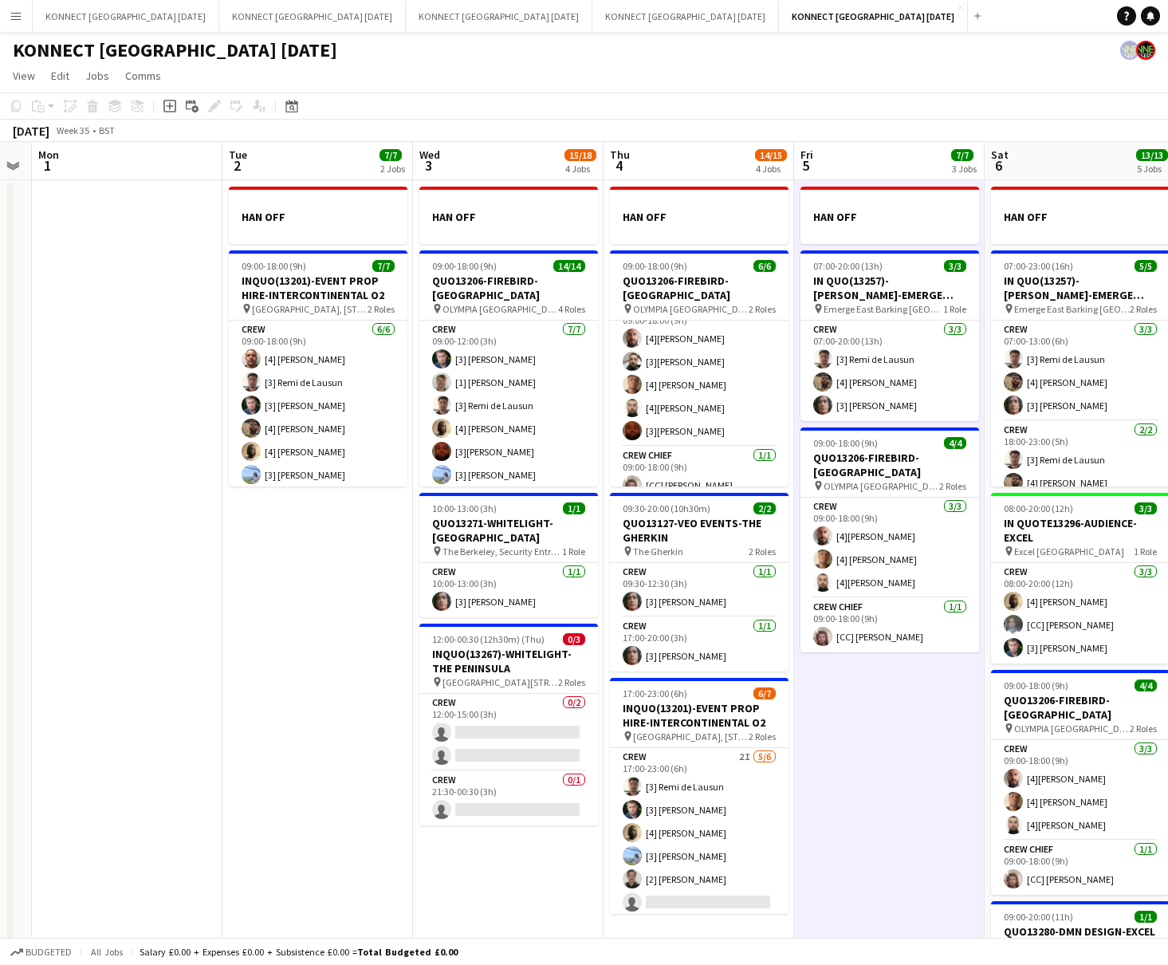
click at [906, 734] on app-date-cell "HAN OFF 07:00-20:00 (13h) 3/3 IN QUO(13257)-[PERSON_NAME]-EMERGE EAST pin Emerg…" at bounding box center [889, 656] width 191 height 953
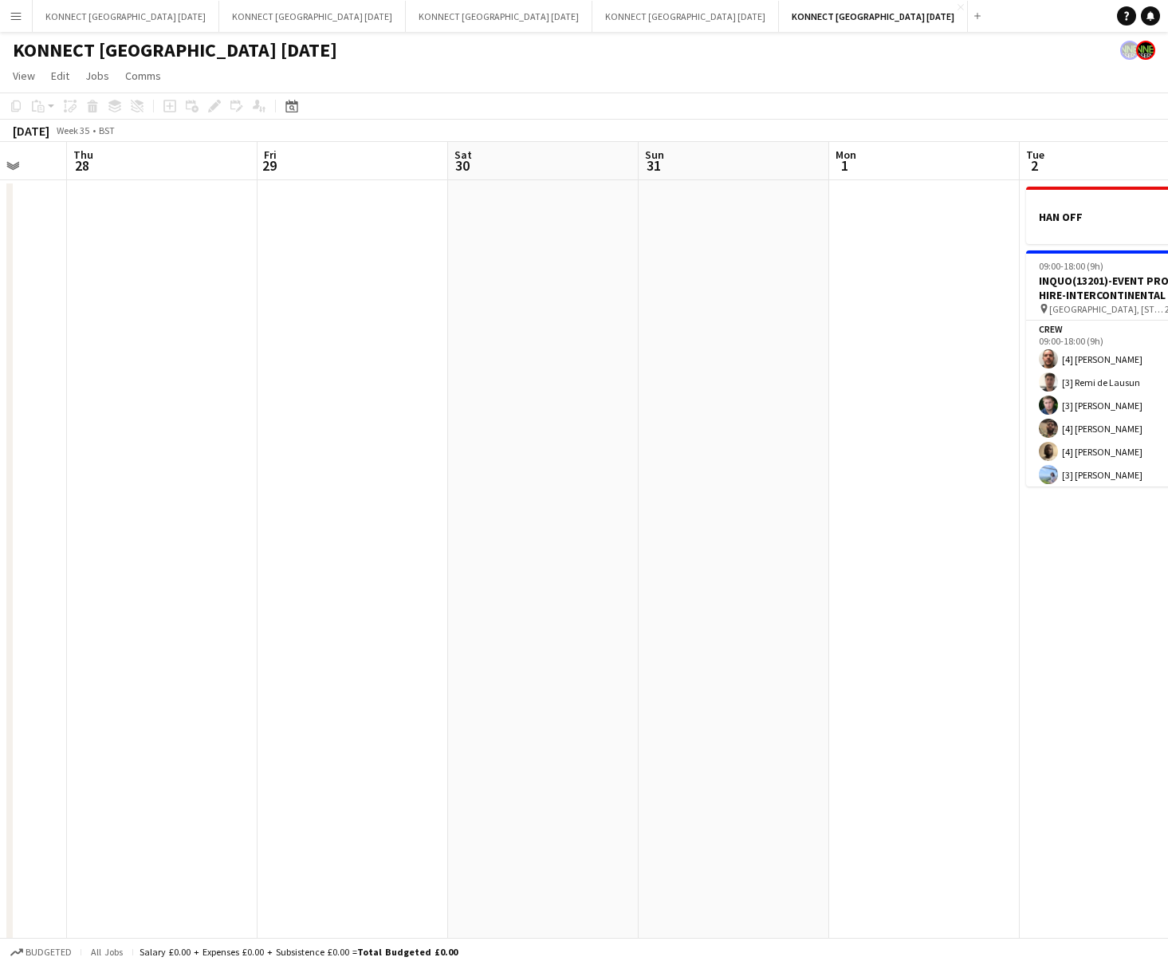
scroll to position [0, 380]
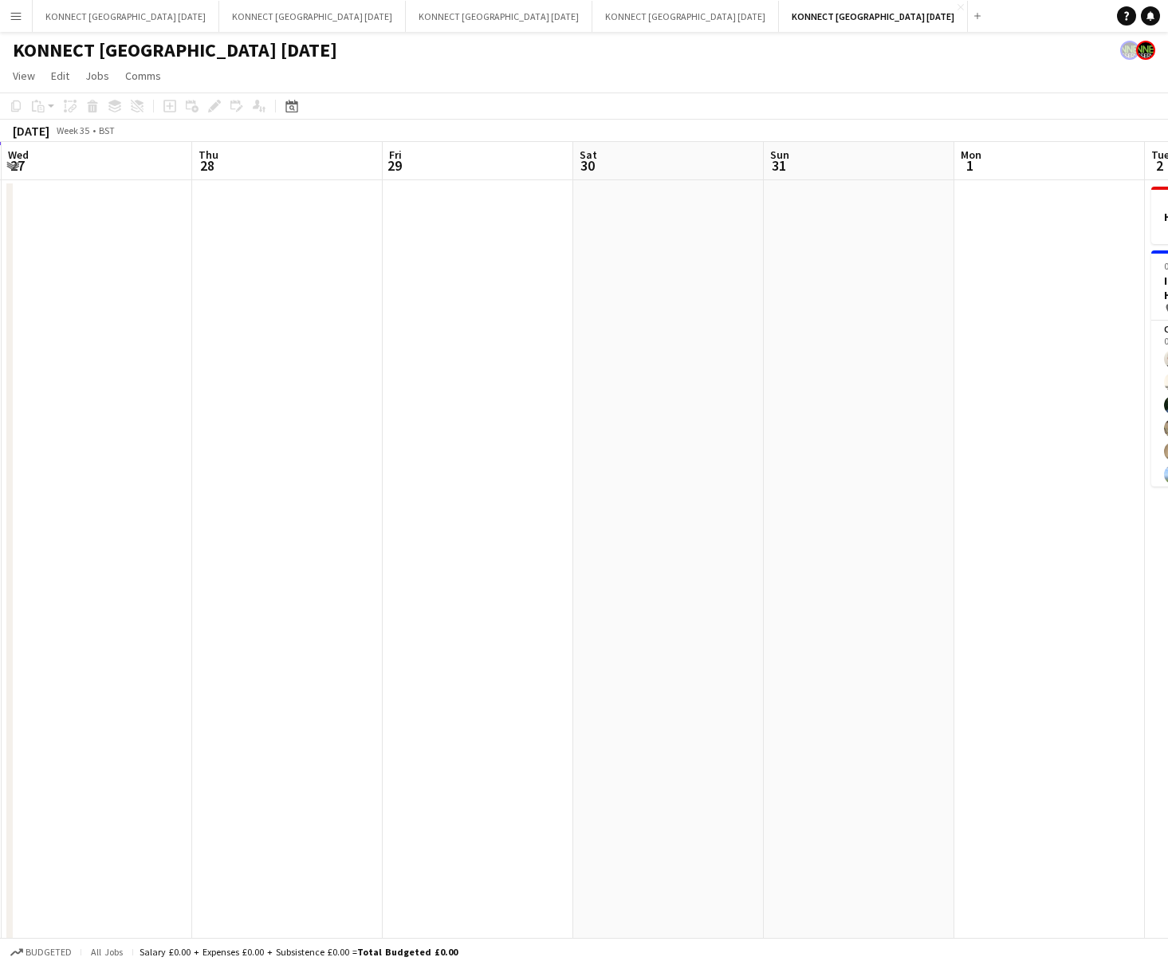
click at [547, 32] on div "KONNECT [GEOGRAPHIC_DATA] [DATE]" at bounding box center [584, 47] width 1168 height 30
click at [593, 14] on button "KONNECT [GEOGRAPHIC_DATA] [DATE] Close" at bounding box center [686, 16] width 187 height 31
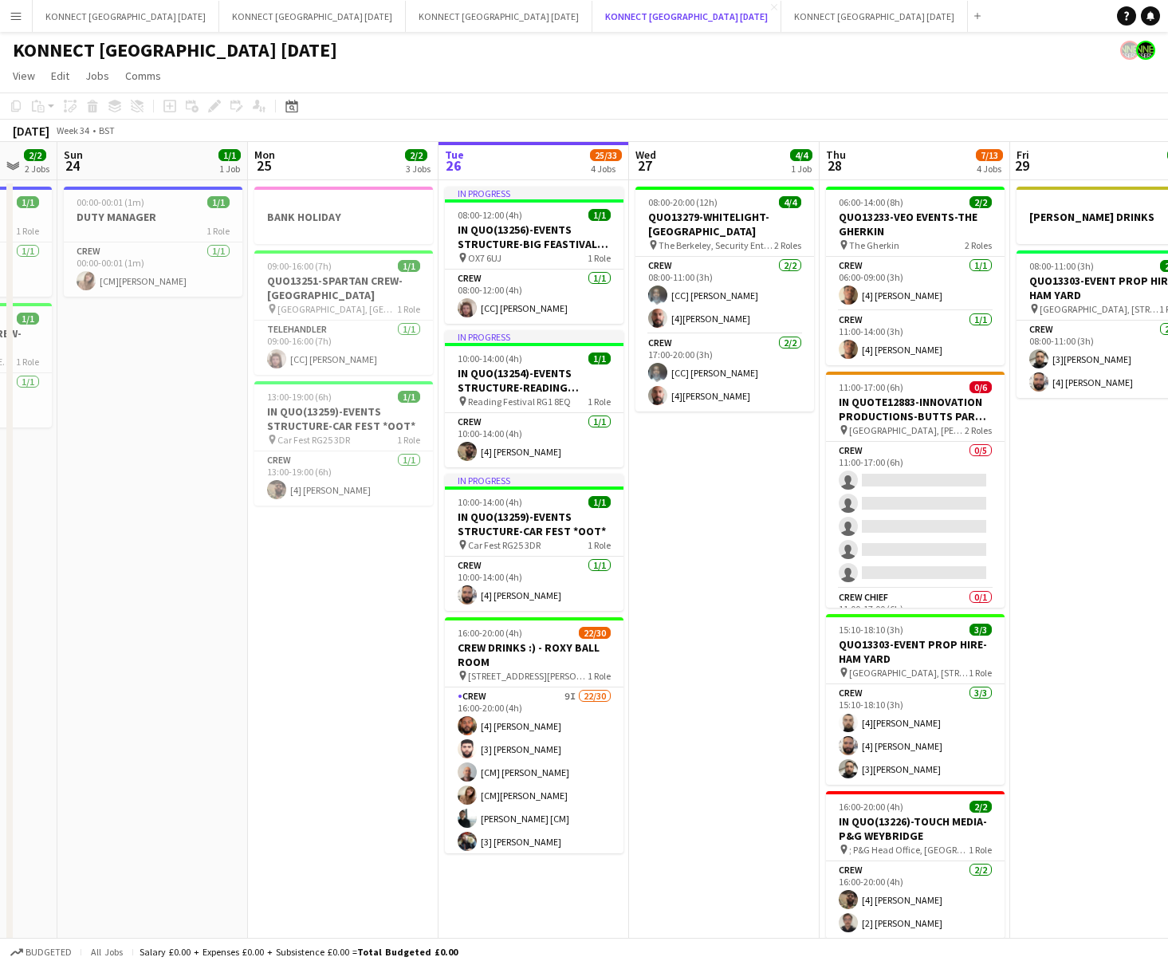
scroll to position [0, 457]
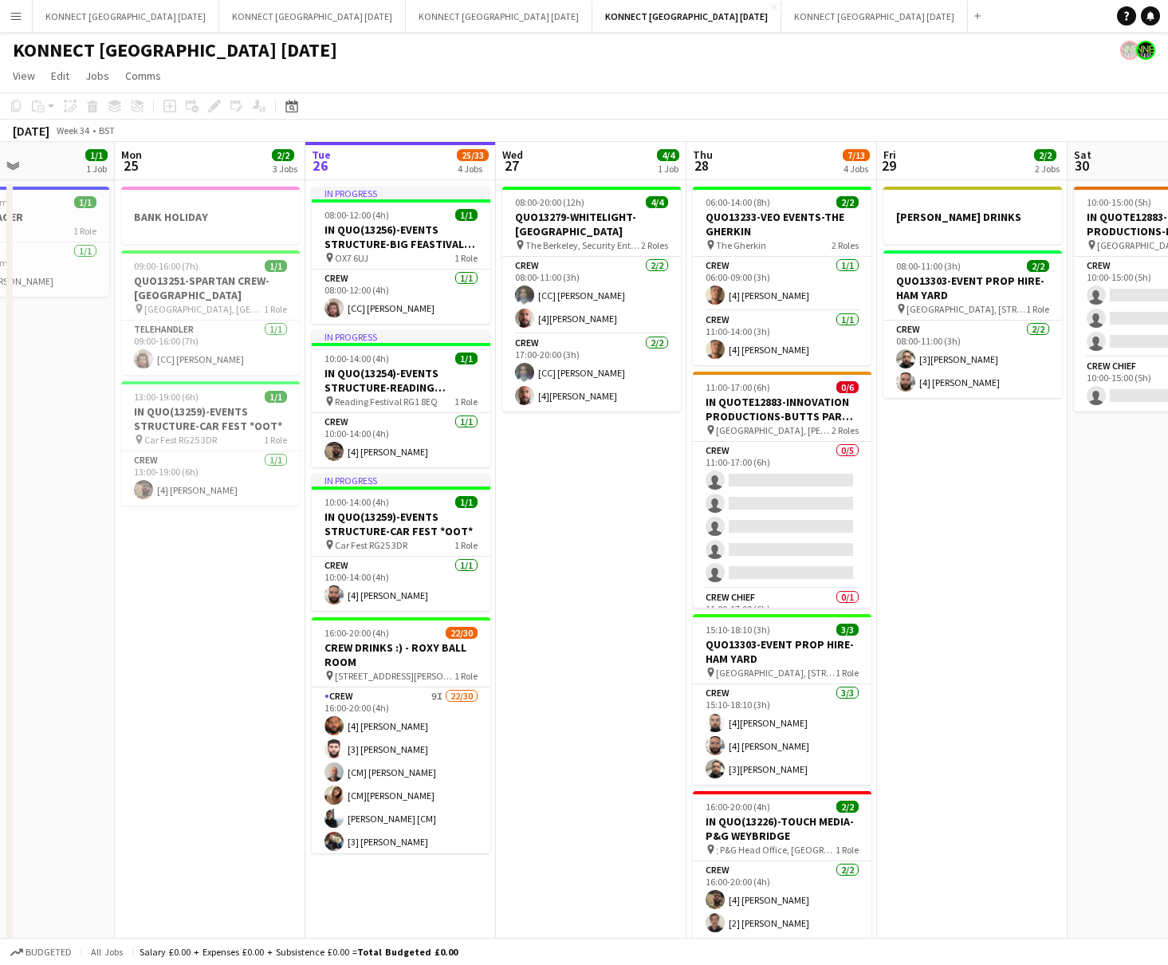
click at [600, 567] on app-date-cell "08:00-20:00 (12h) 4/4 QUO13279-WHITELIGHT-[GEOGRAPHIC_DATA] pin The Berkeley, S…" at bounding box center [591, 577] width 191 height 794
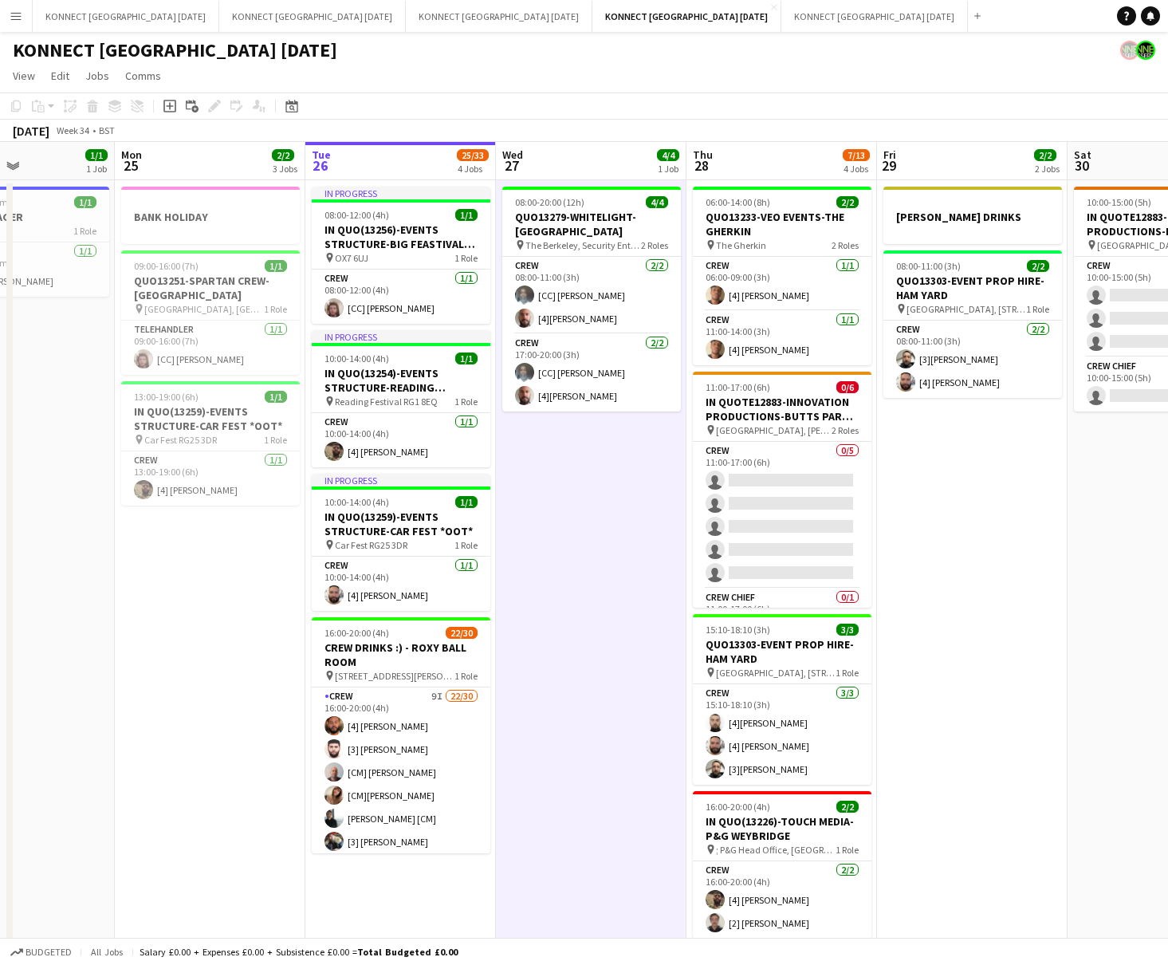
click at [600, 567] on app-date-cell "08:00-20:00 (12h) 4/4 QUO13279-WHITELIGHT-[GEOGRAPHIC_DATA] pin The Berkeley, S…" at bounding box center [591, 577] width 191 height 794
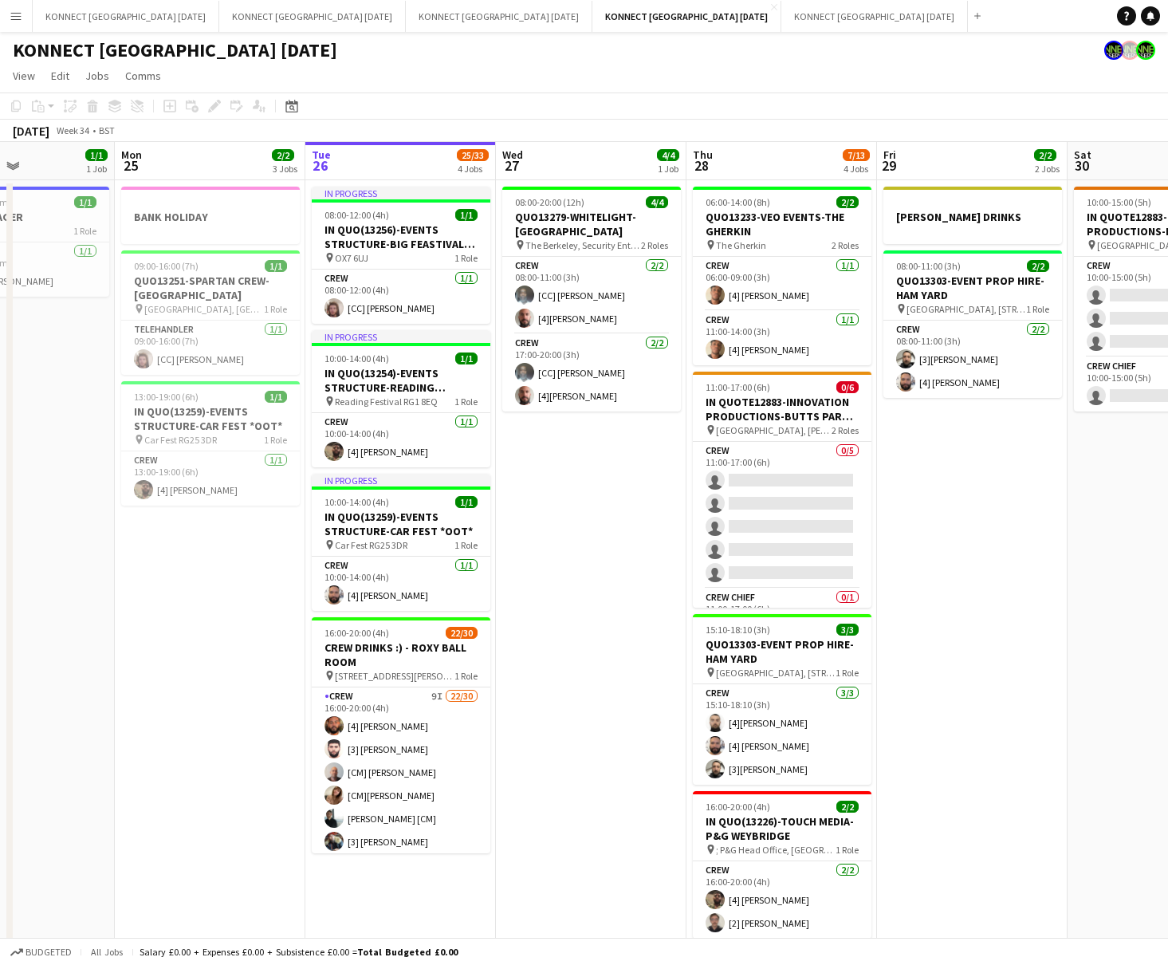
click at [554, 622] on app-date-cell "08:00-20:00 (12h) 4/4 QUO13279-WHITELIGHT-[GEOGRAPHIC_DATA] pin The Berkeley, S…" at bounding box center [591, 577] width 191 height 794
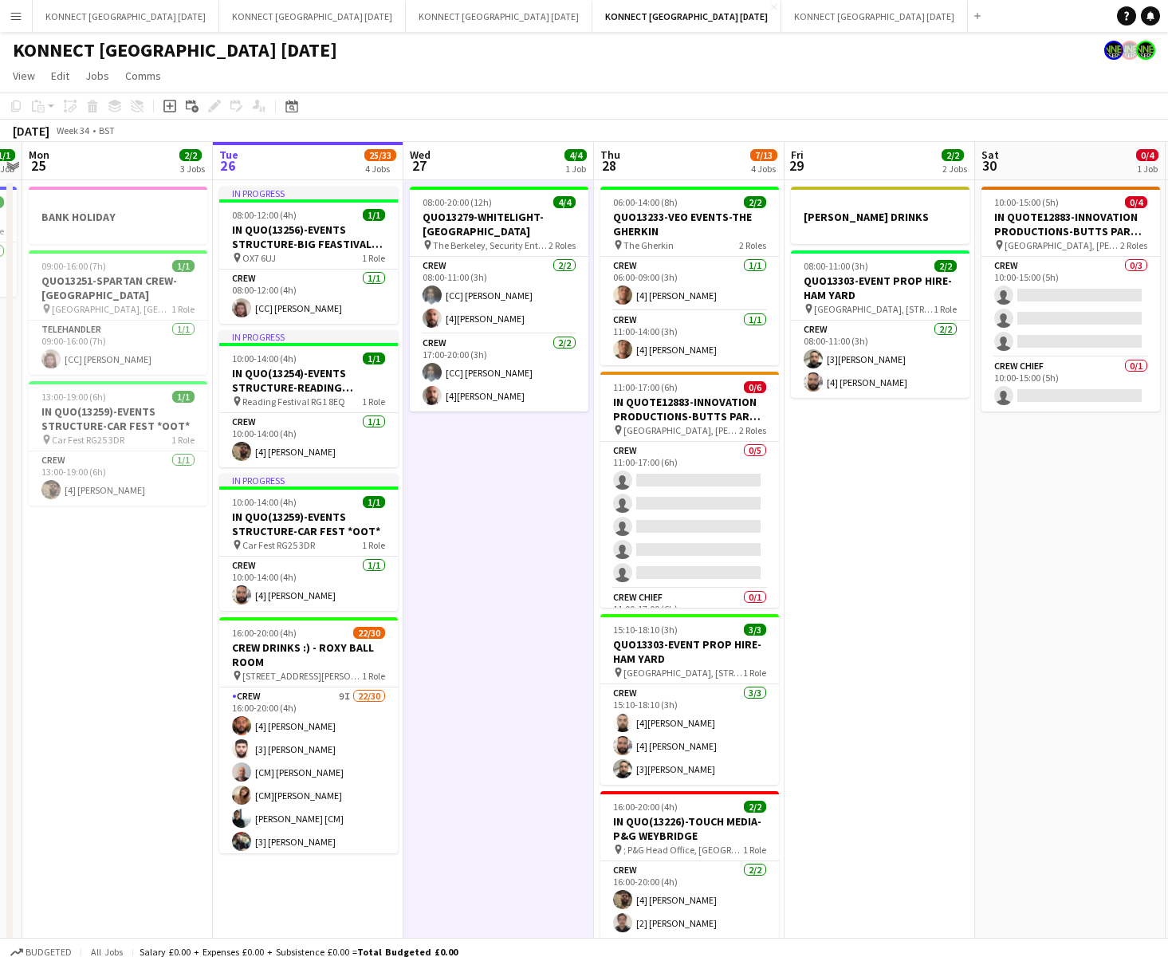
scroll to position [0, 335]
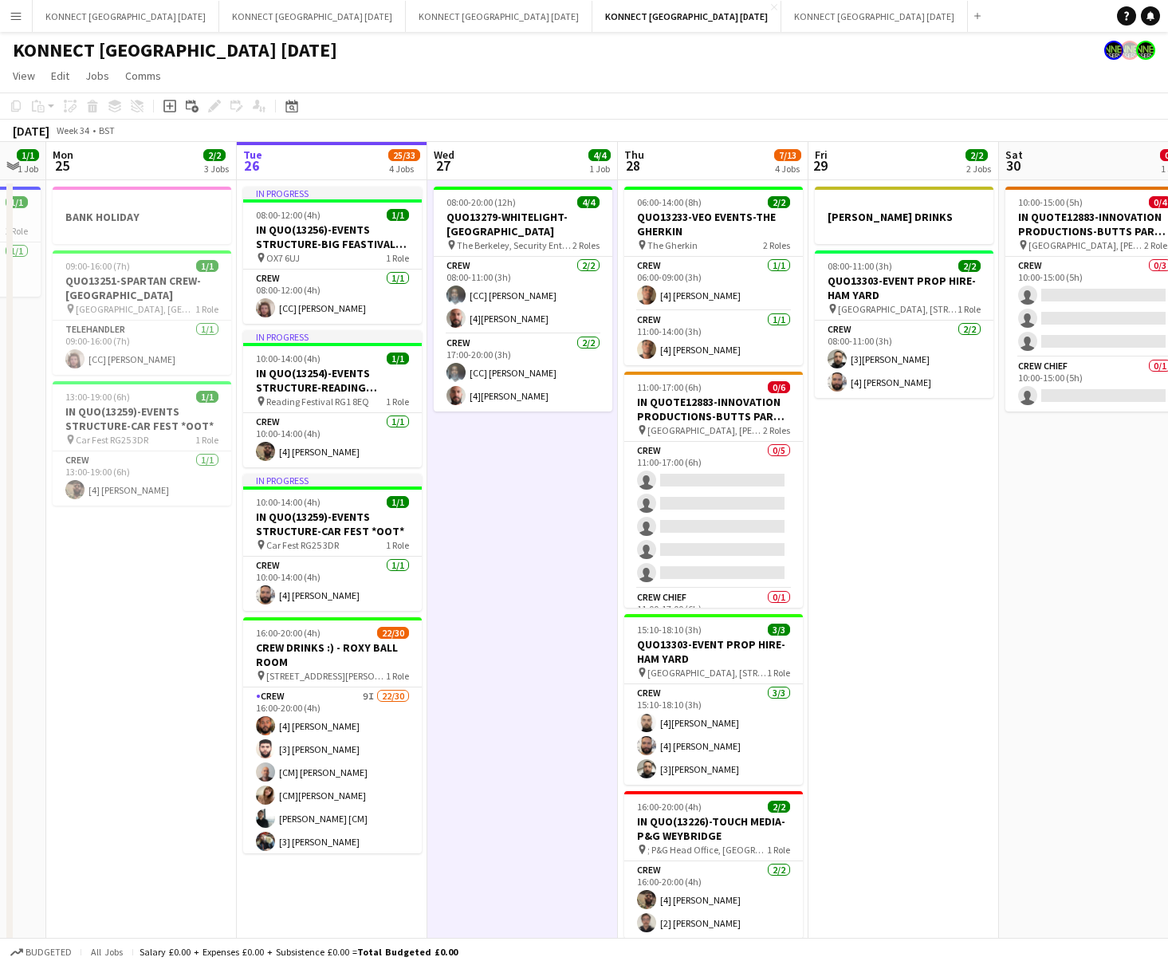
click at [544, 553] on app-date-cell "08:00-20:00 (12h) 4/4 QUO13279-WHITELIGHT-[GEOGRAPHIC_DATA] pin The Berkeley, S…" at bounding box center [522, 577] width 191 height 794
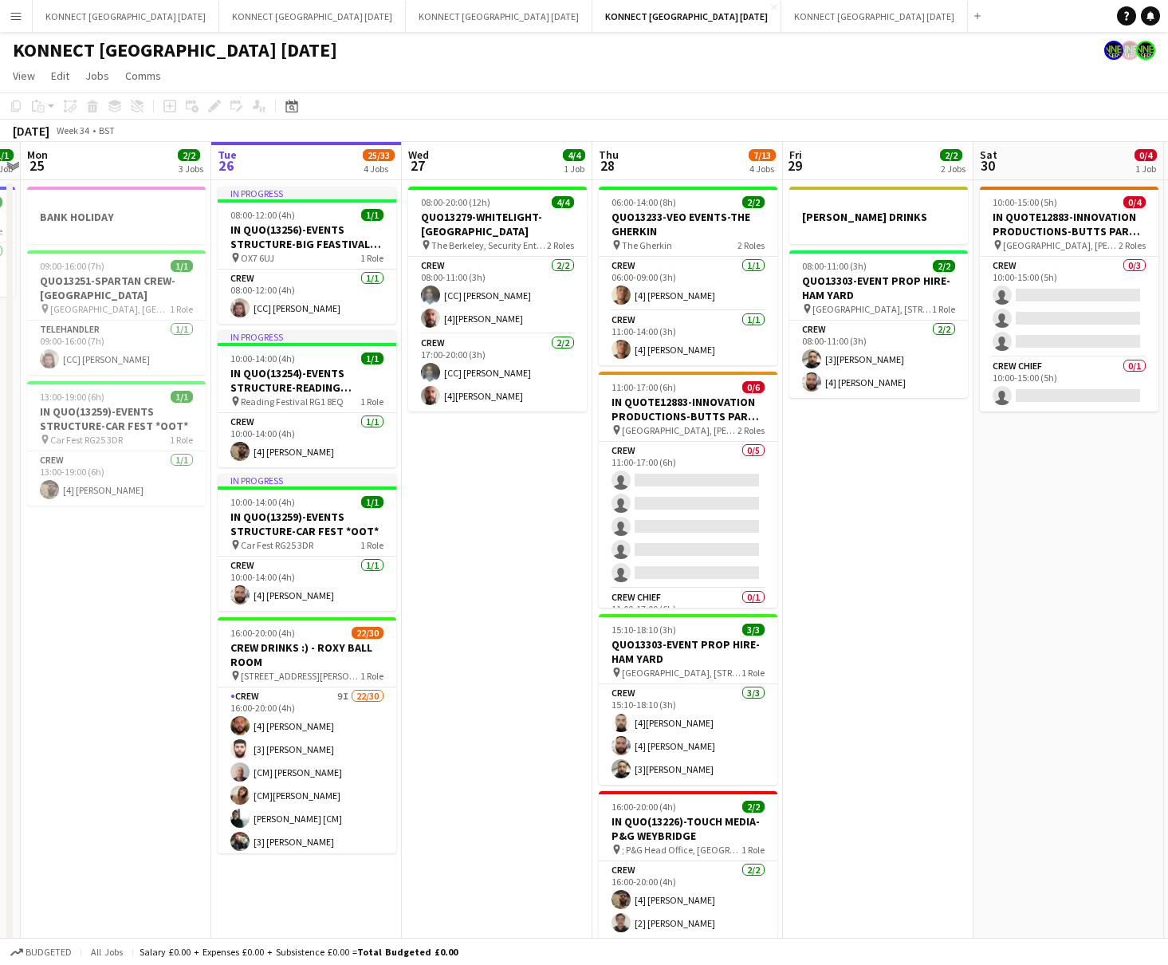
scroll to position [0, 331]
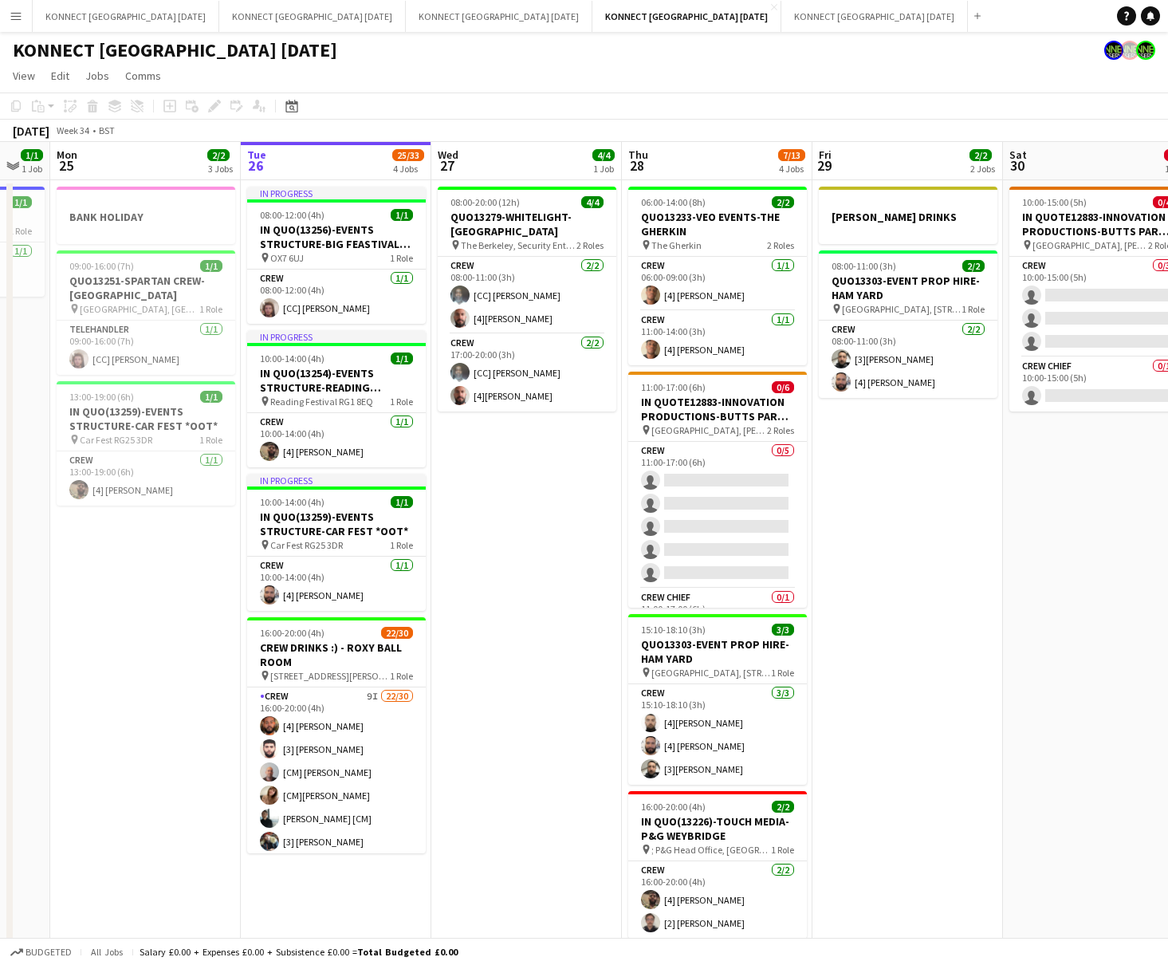
click at [544, 553] on app-date-cell "08:00-20:00 (12h) 4/4 QUO13279-WHITELIGHT-[GEOGRAPHIC_DATA] pin The Berkeley, S…" at bounding box center [526, 577] width 191 height 794
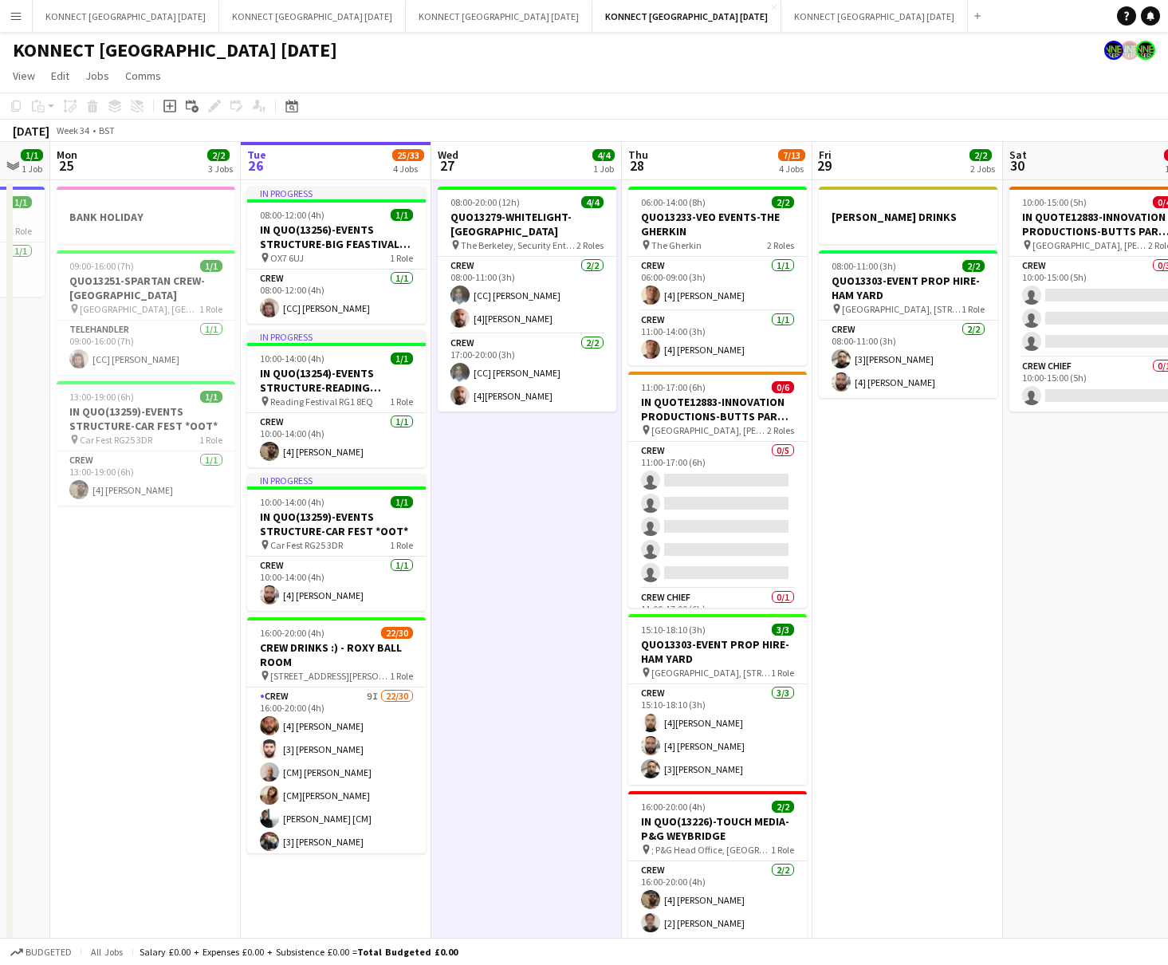
click at [544, 553] on app-date-cell "08:00-20:00 (12h) 4/4 QUO13279-WHITELIGHT-[GEOGRAPHIC_DATA] pin The Berkeley, S…" at bounding box center [526, 577] width 191 height 794
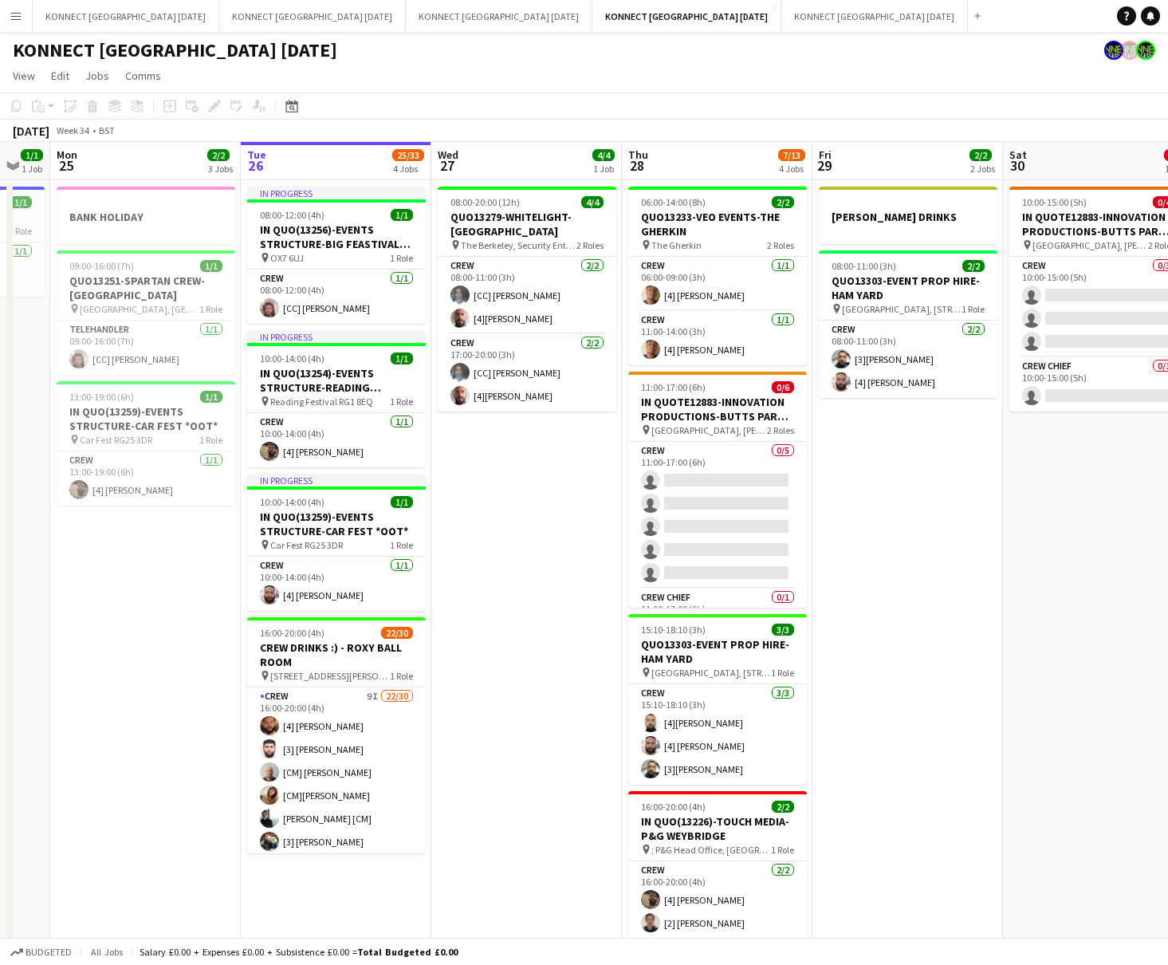
scroll to position [0, 343]
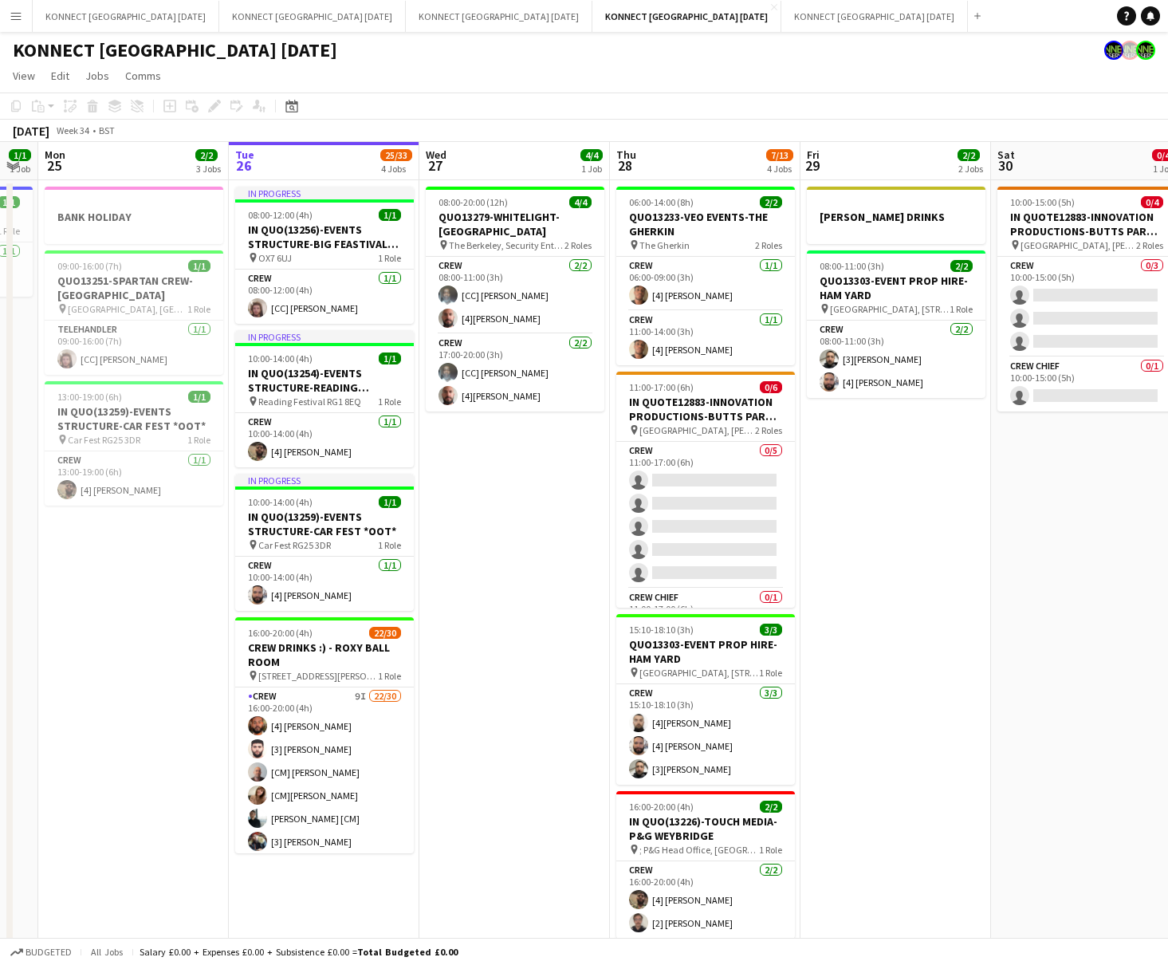
click at [544, 553] on app-date-cell "08:00-20:00 (12h) 4/4 QUO13279-WHITELIGHT-[GEOGRAPHIC_DATA] pin The Berkeley, S…" at bounding box center [514, 577] width 191 height 794
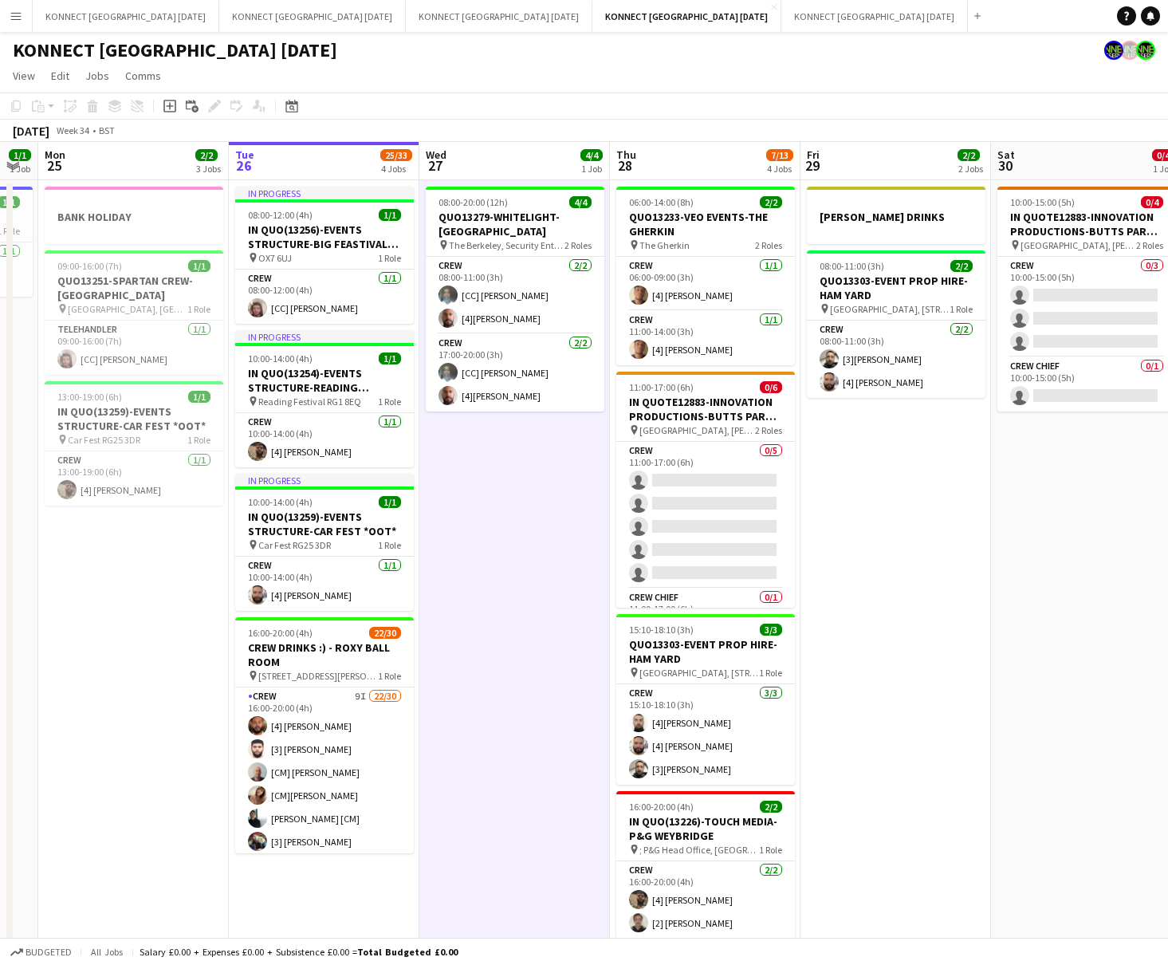
click at [544, 553] on app-date-cell "08:00-20:00 (12h) 4/4 QUO13279-WHITELIGHT-[GEOGRAPHIC_DATA] pin The Berkeley, S…" at bounding box center [514, 577] width 191 height 794
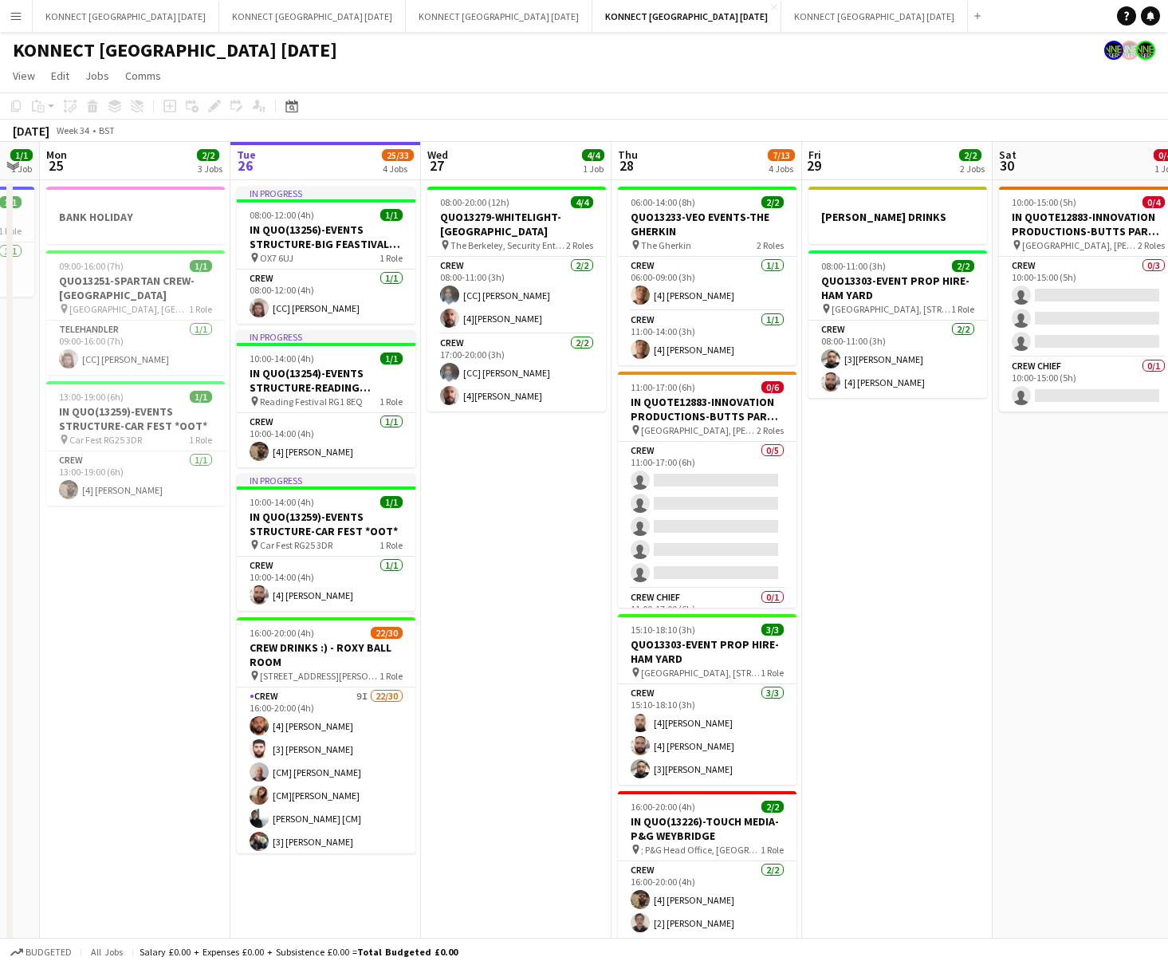
scroll to position [0, 351]
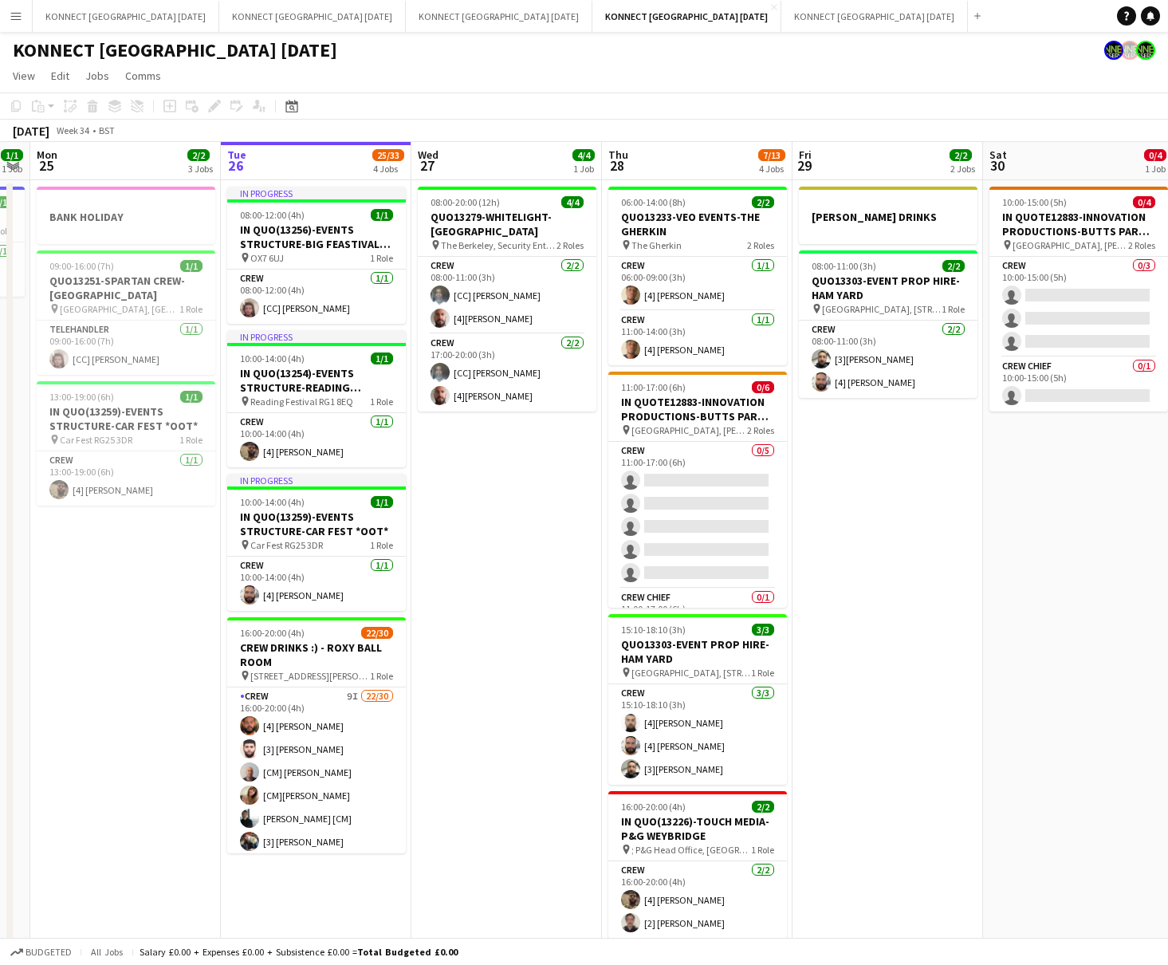
click at [545, 553] on app-date-cell "08:00-20:00 (12h) 4/4 QUO13279-WHITELIGHT-[GEOGRAPHIC_DATA] pin The Berkeley, S…" at bounding box center [506, 577] width 191 height 794
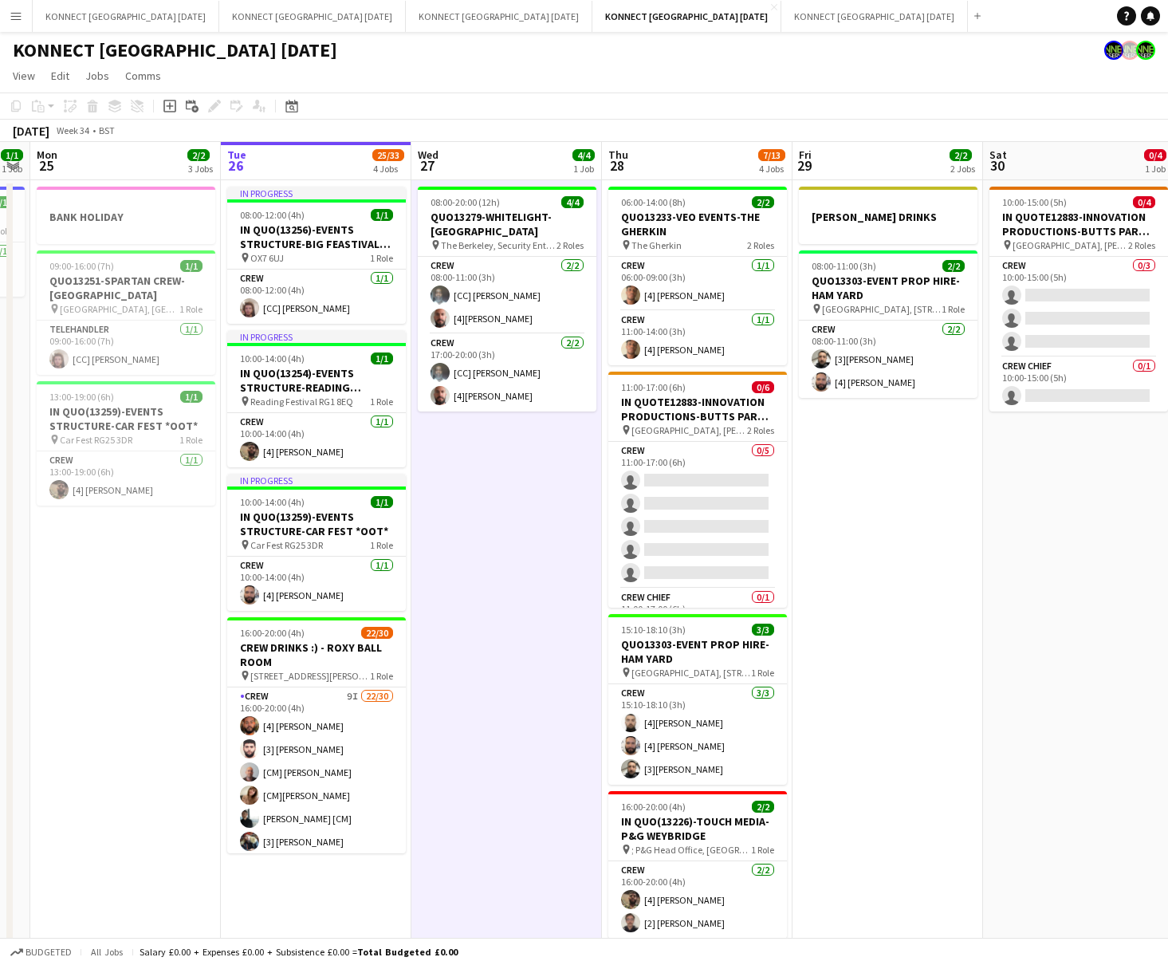
click at [545, 553] on app-date-cell "08:00-20:00 (12h) 4/4 QUO13279-WHITELIGHT-[GEOGRAPHIC_DATA] pin The Berkeley, S…" at bounding box center [506, 577] width 191 height 794
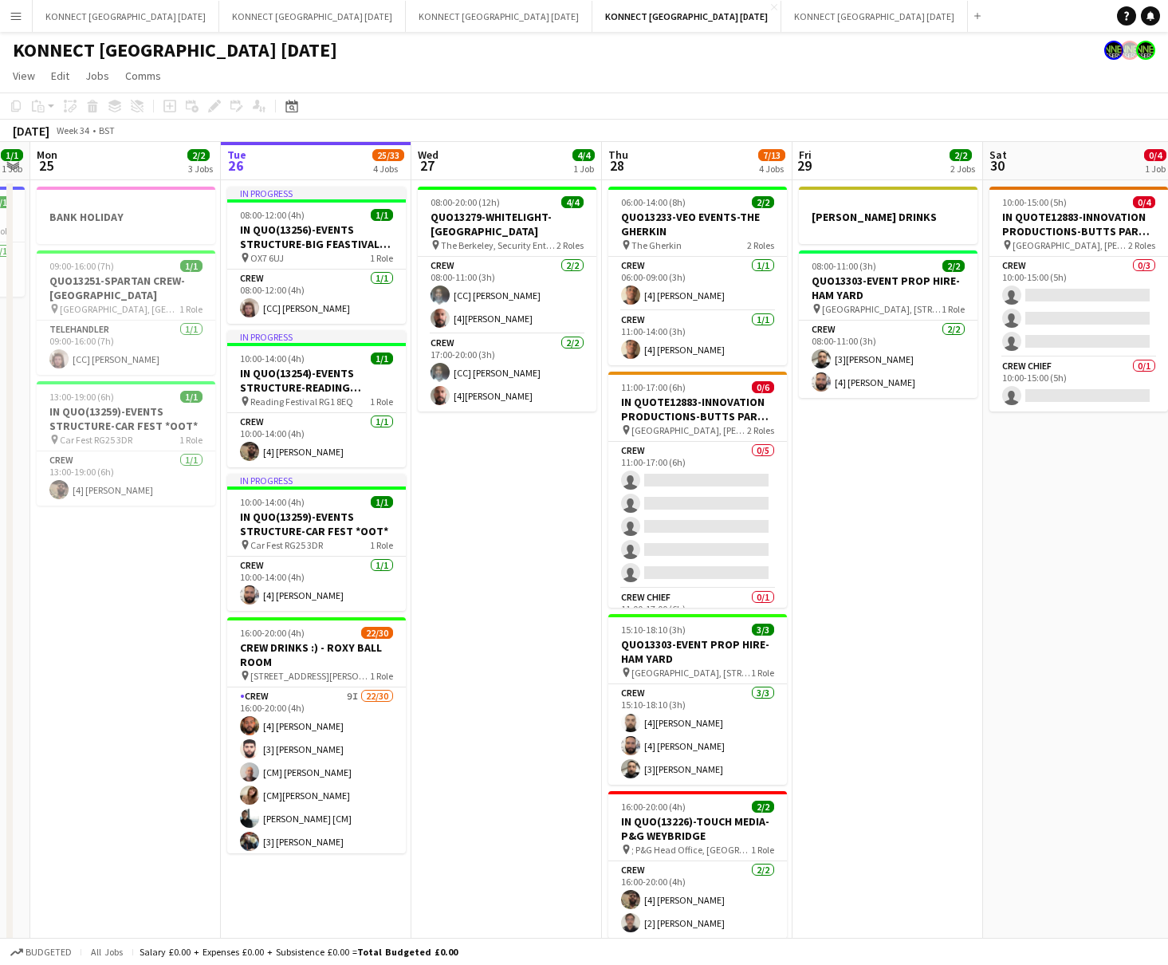
click at [545, 553] on app-date-cell "08:00-20:00 (12h) 4/4 QUO13279-WHITELIGHT-[GEOGRAPHIC_DATA] pin The Berkeley, S…" at bounding box center [506, 577] width 191 height 794
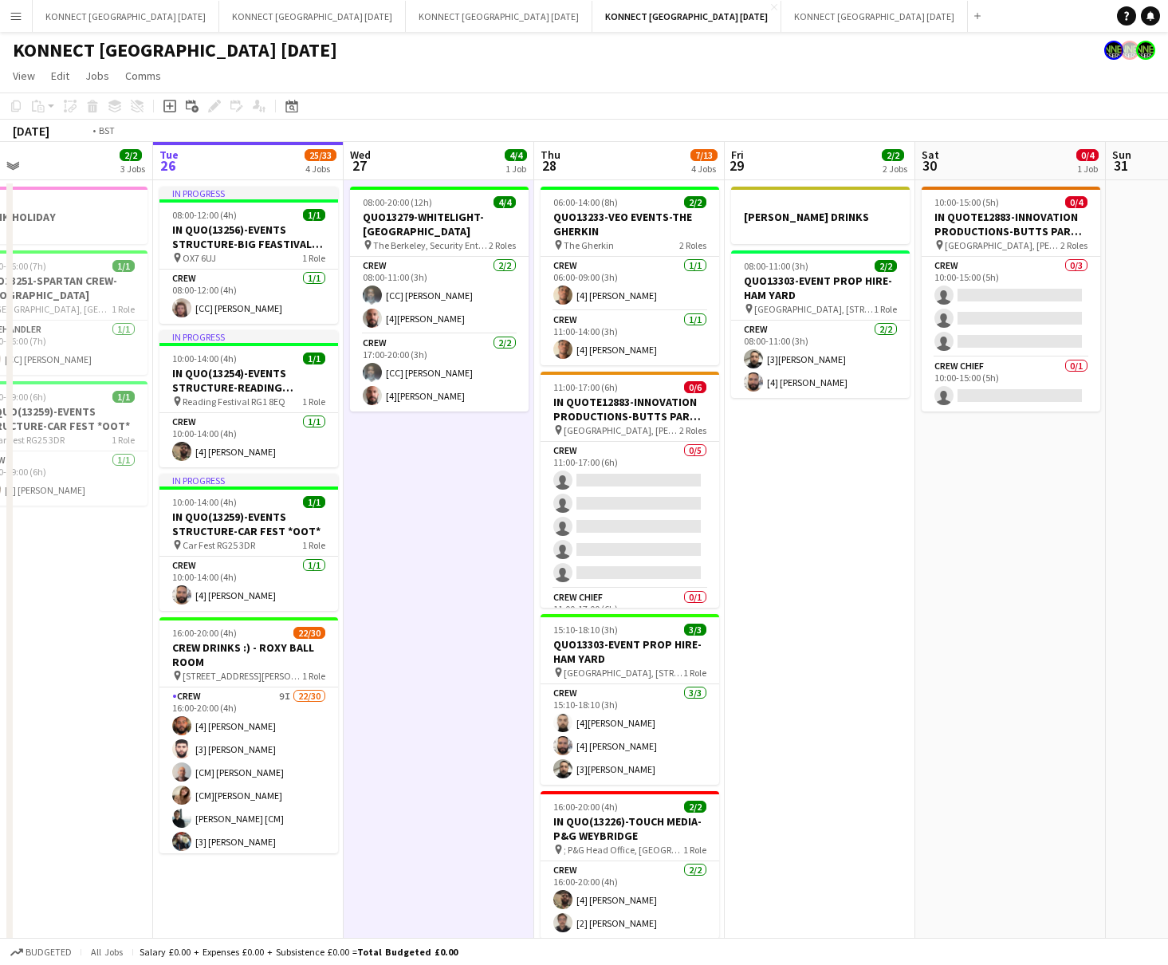
scroll to position [0, 335]
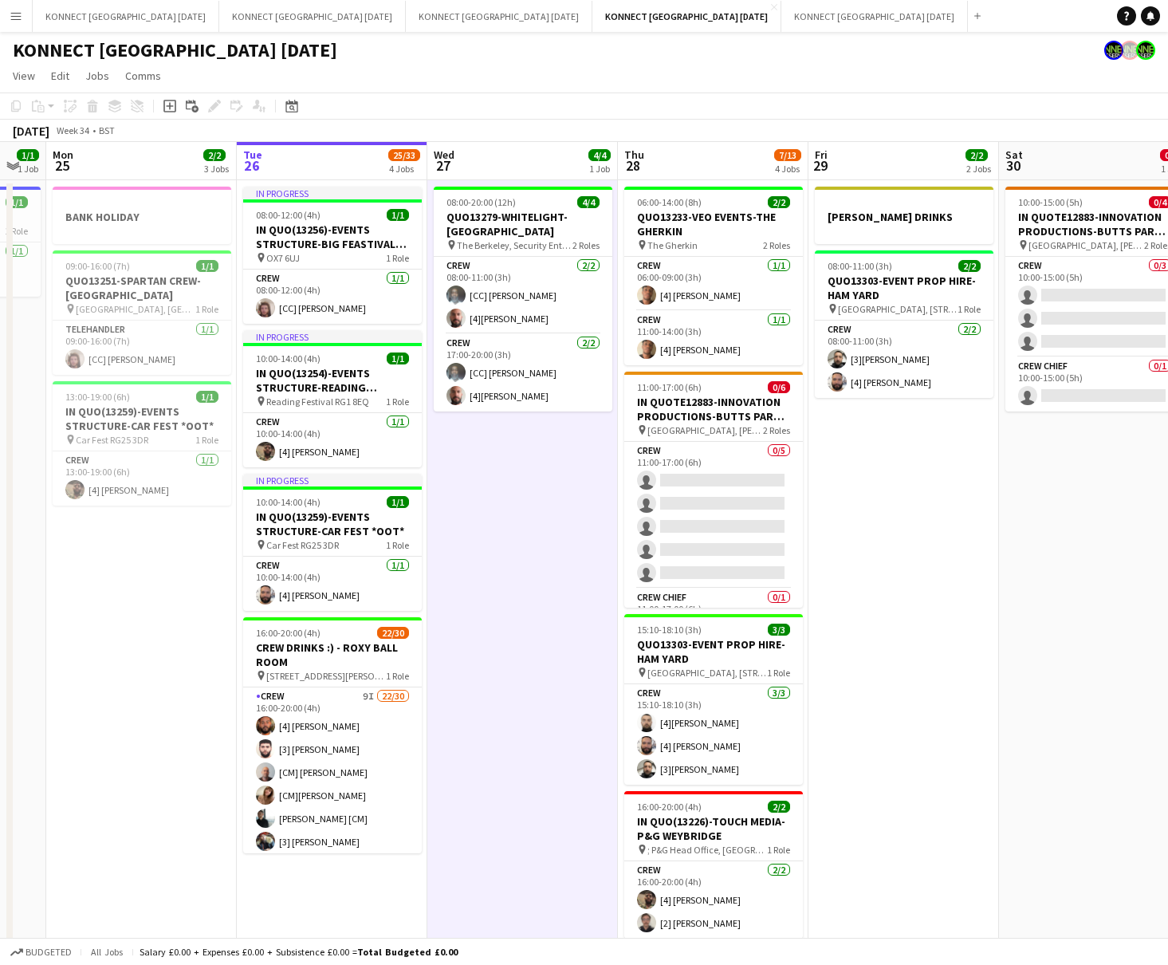
click at [545, 553] on app-date-cell "08:00-20:00 (12h) 4/4 QUO13279-WHITELIGHT-[GEOGRAPHIC_DATA] pin The Berkeley, S…" at bounding box center [522, 577] width 191 height 794
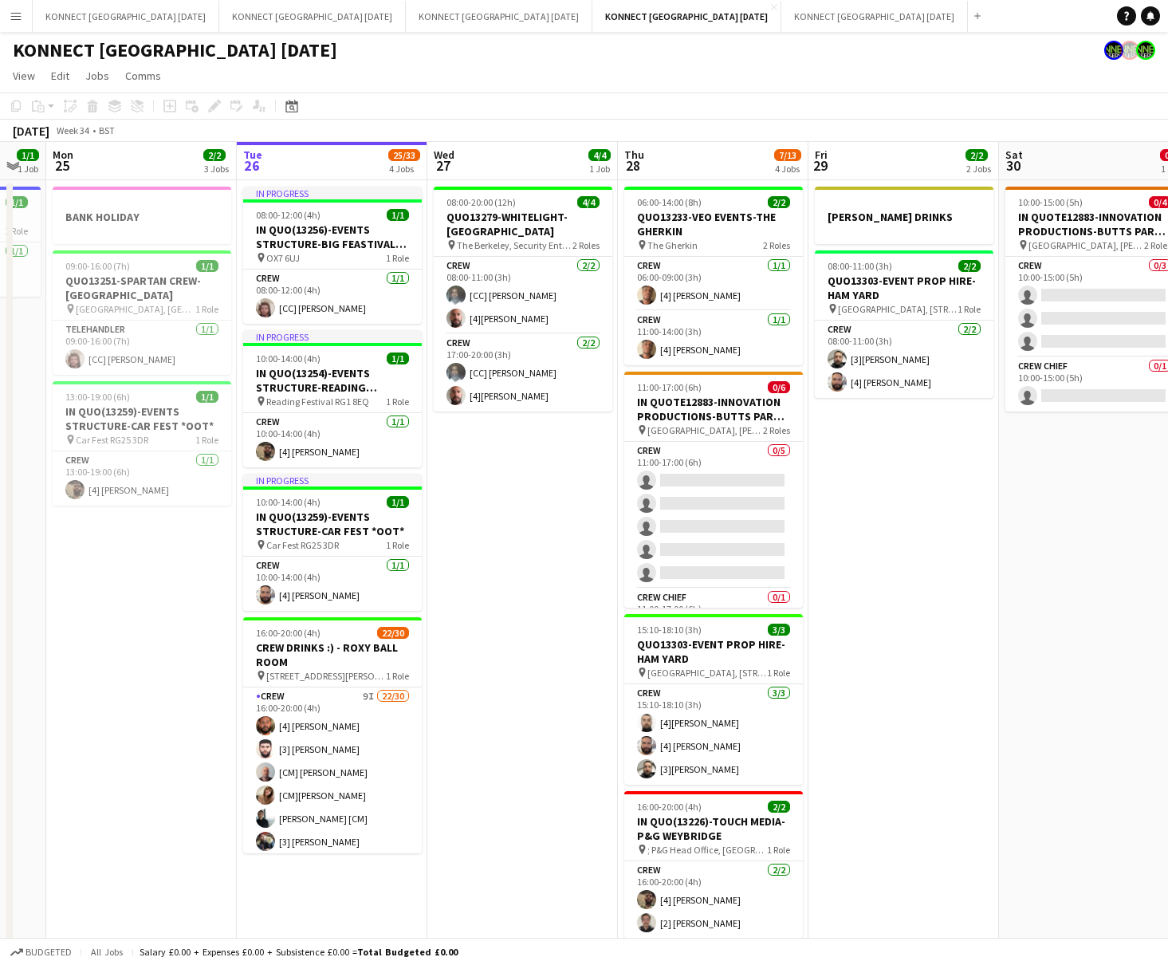
click at [884, 587] on app-date-cell "[PERSON_NAME] DRINKS 08:00-11:00 (3h) 2/2 QUO13303-EVENT PROP HIRE-HAM YARD pin…" at bounding box center [904, 577] width 191 height 794
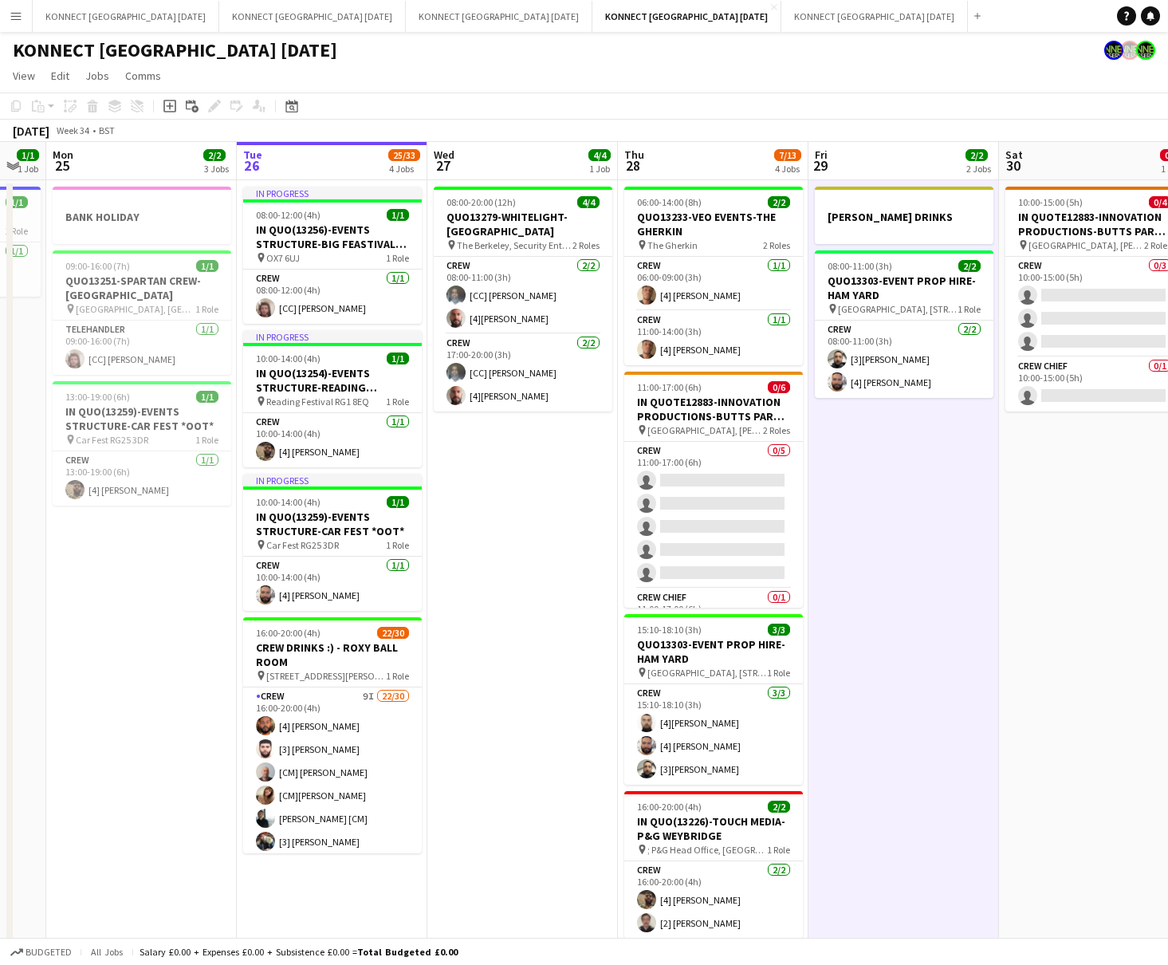
scroll to position [34, 0]
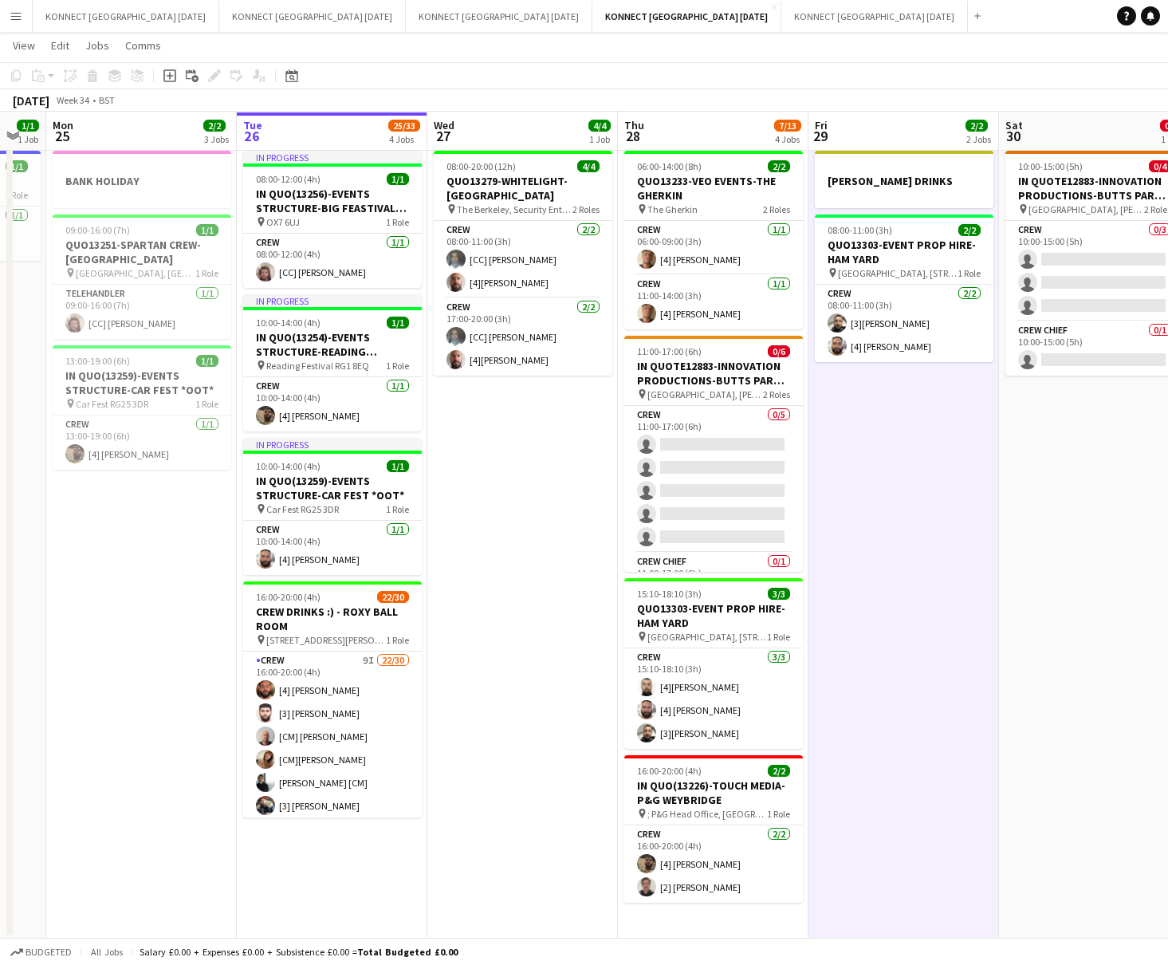
click at [723, 778] on app-date-cell "06:00-14:00 (8h) 2/2 QUO13233-VEO EVENTS-THE GHERKIN pin The Gherkin 2 Roles Cr…" at bounding box center [713, 541] width 191 height 794
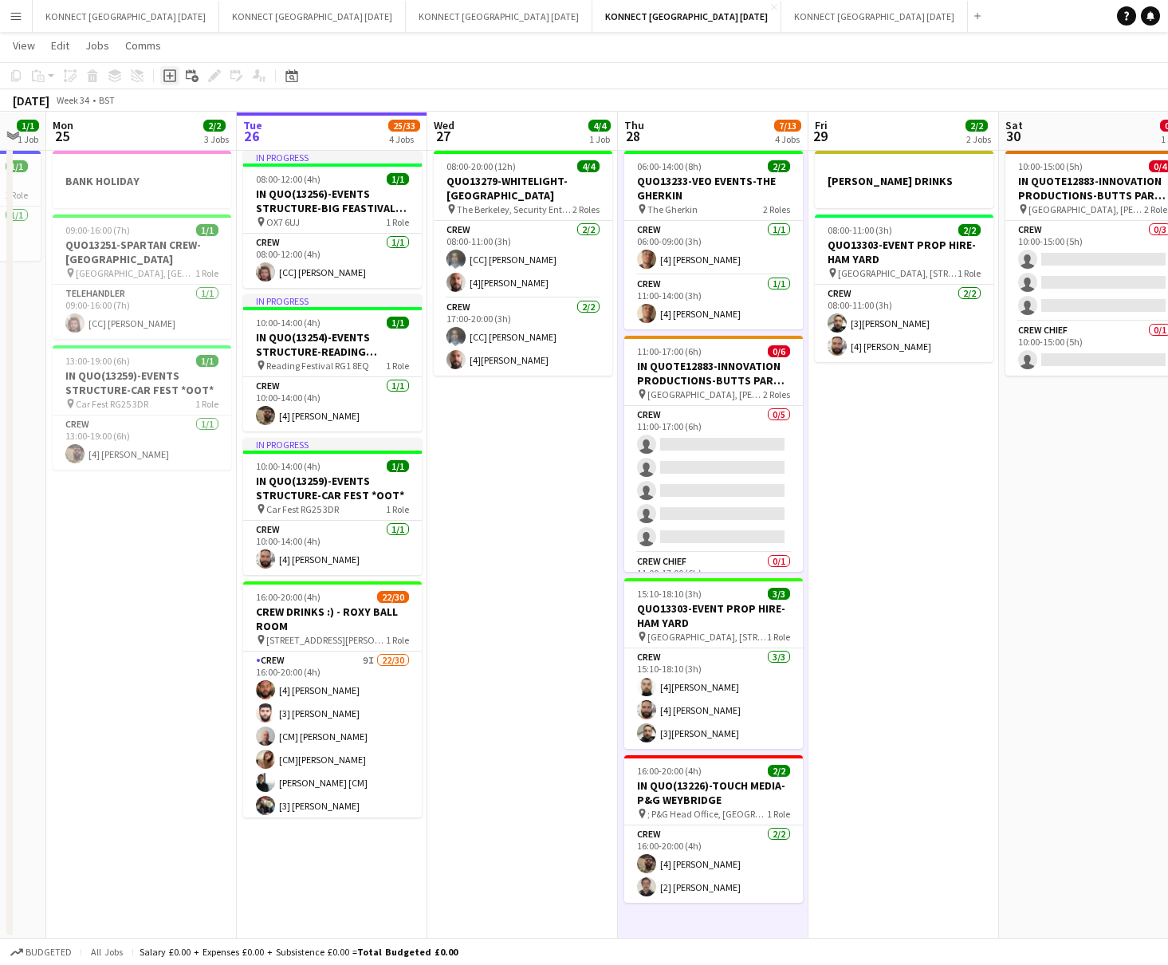
click at [170, 81] on icon at bounding box center [169, 75] width 13 height 13
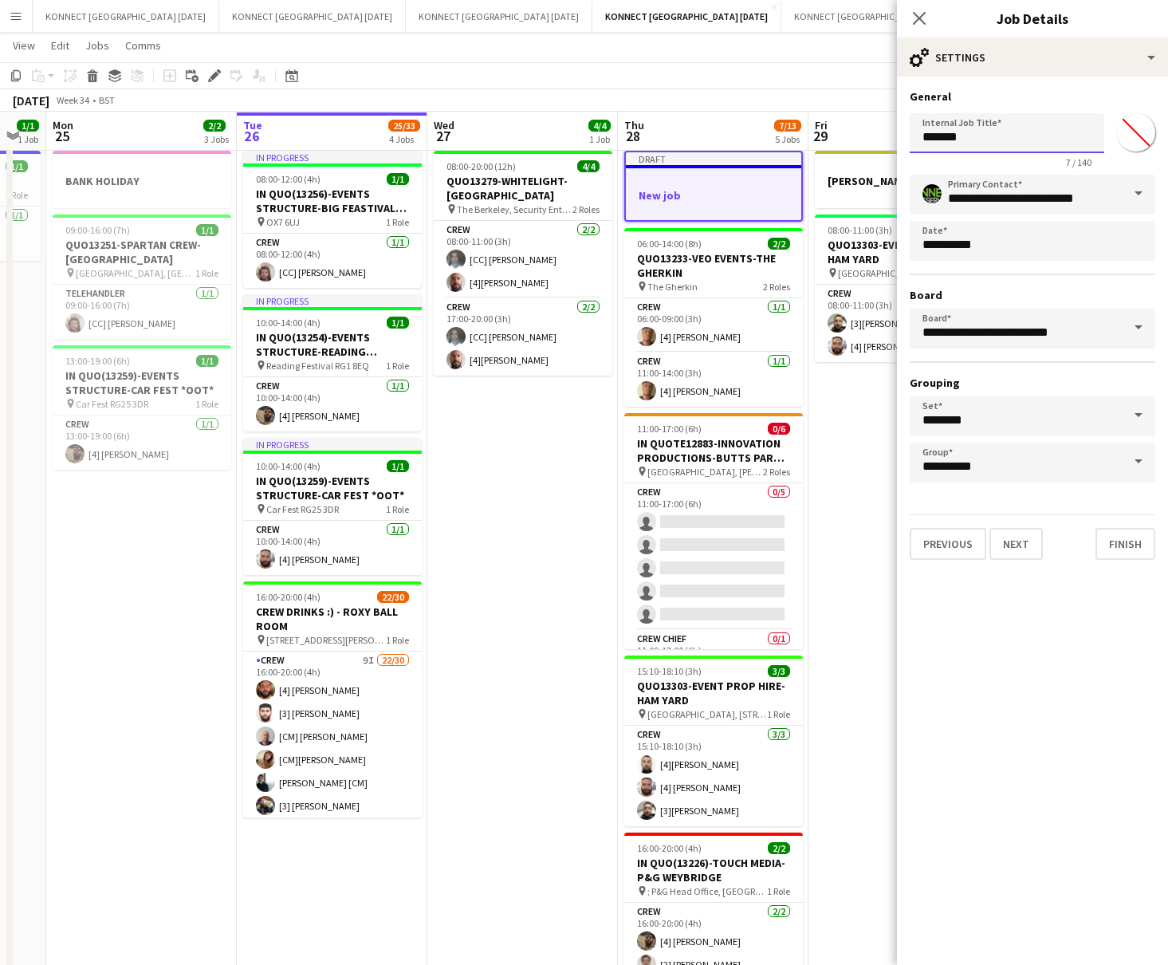
click at [966, 148] on input "*******" at bounding box center [1007, 133] width 195 height 40
type input "**********"
click at [966, 530] on button "Next" at bounding box center [1016, 544] width 53 height 32
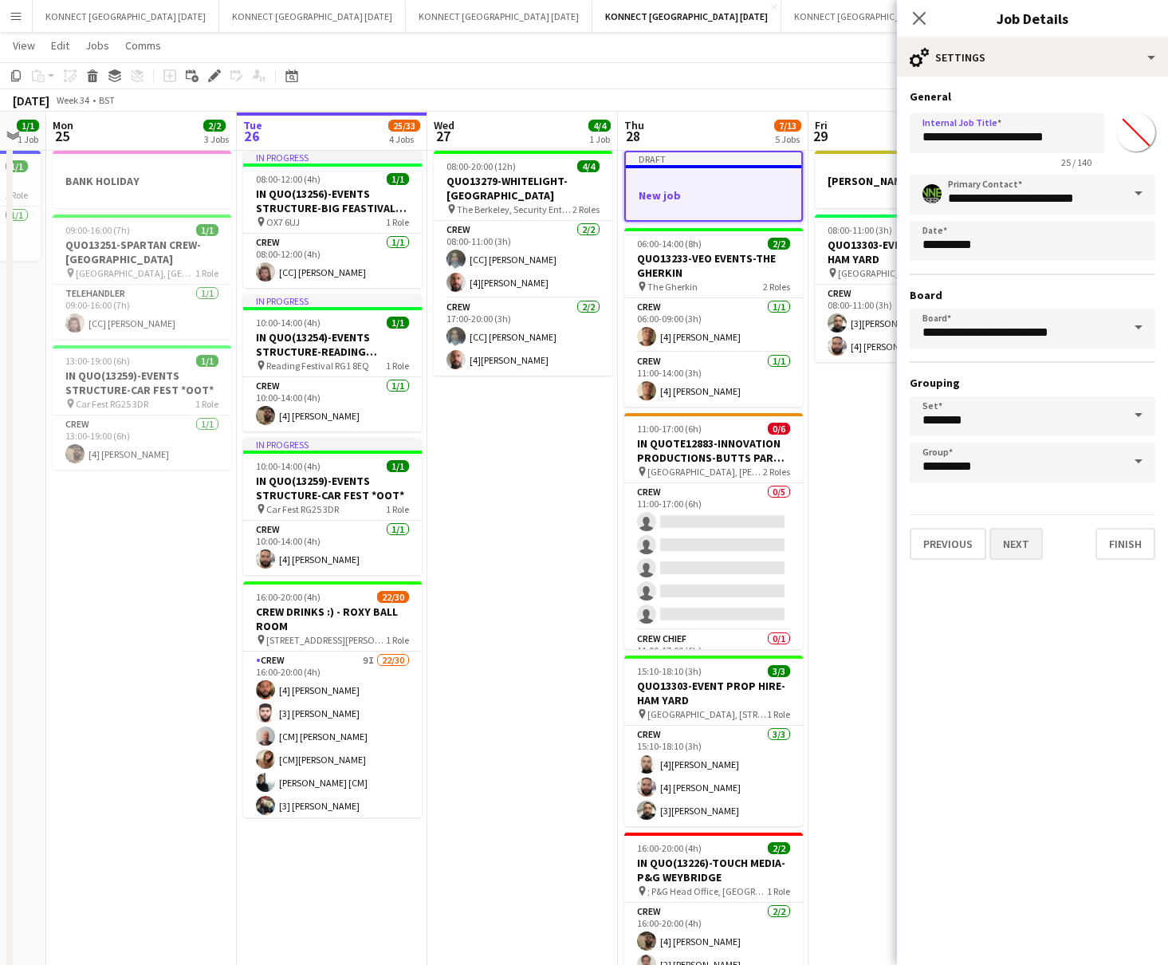
type input "*******"
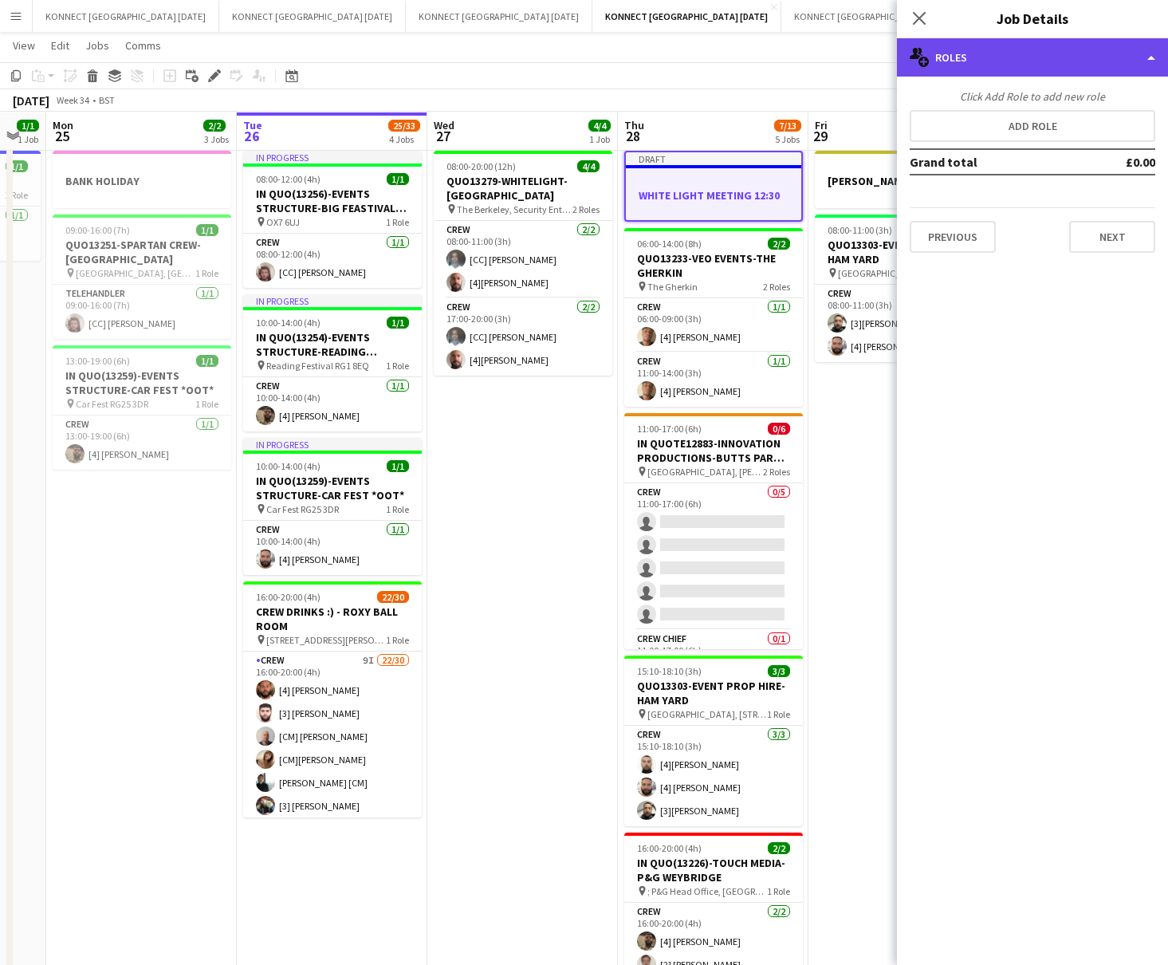
click at [966, 50] on div "multiple-users-add Roles" at bounding box center [1032, 57] width 271 height 38
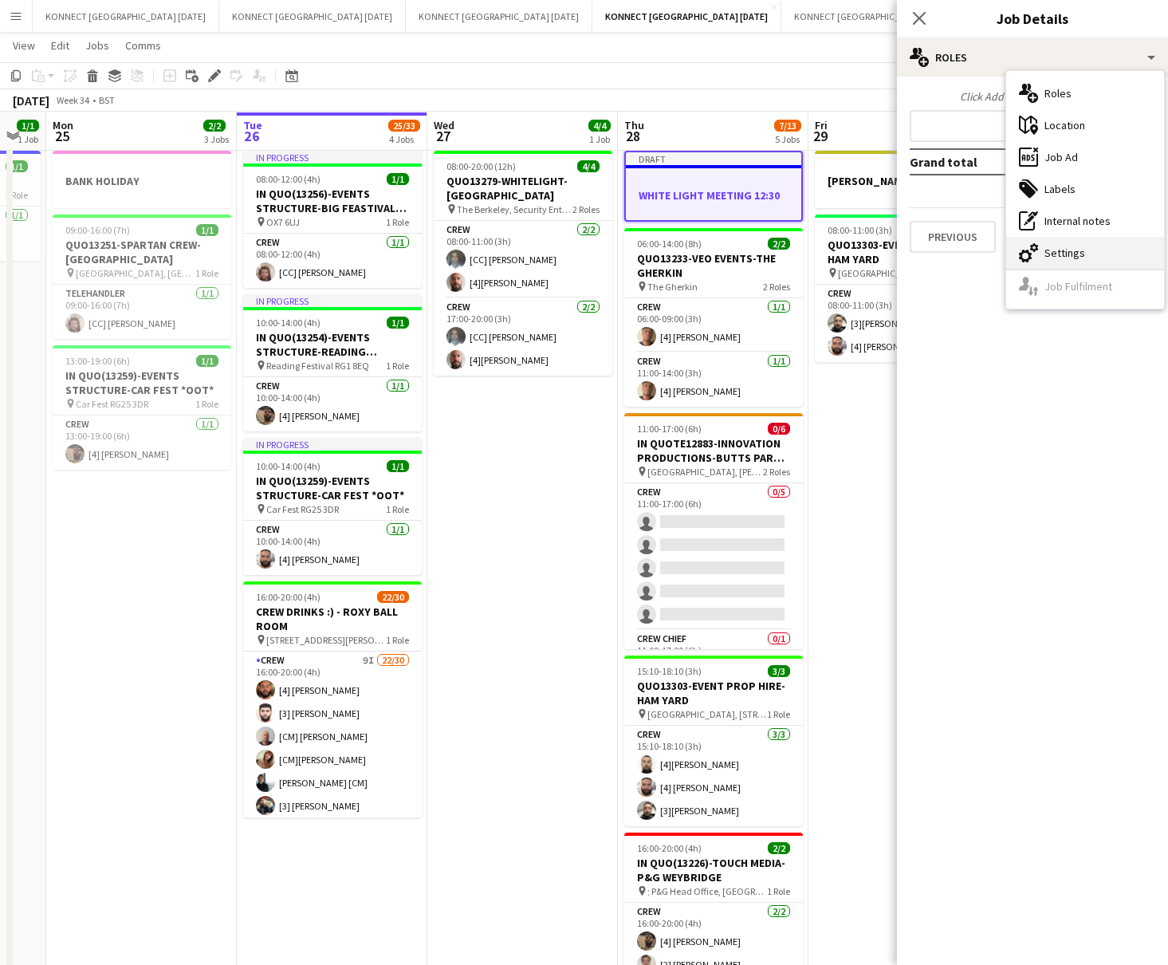
click at [966, 250] on div "cog-double-3 Settings" at bounding box center [1085, 253] width 158 height 32
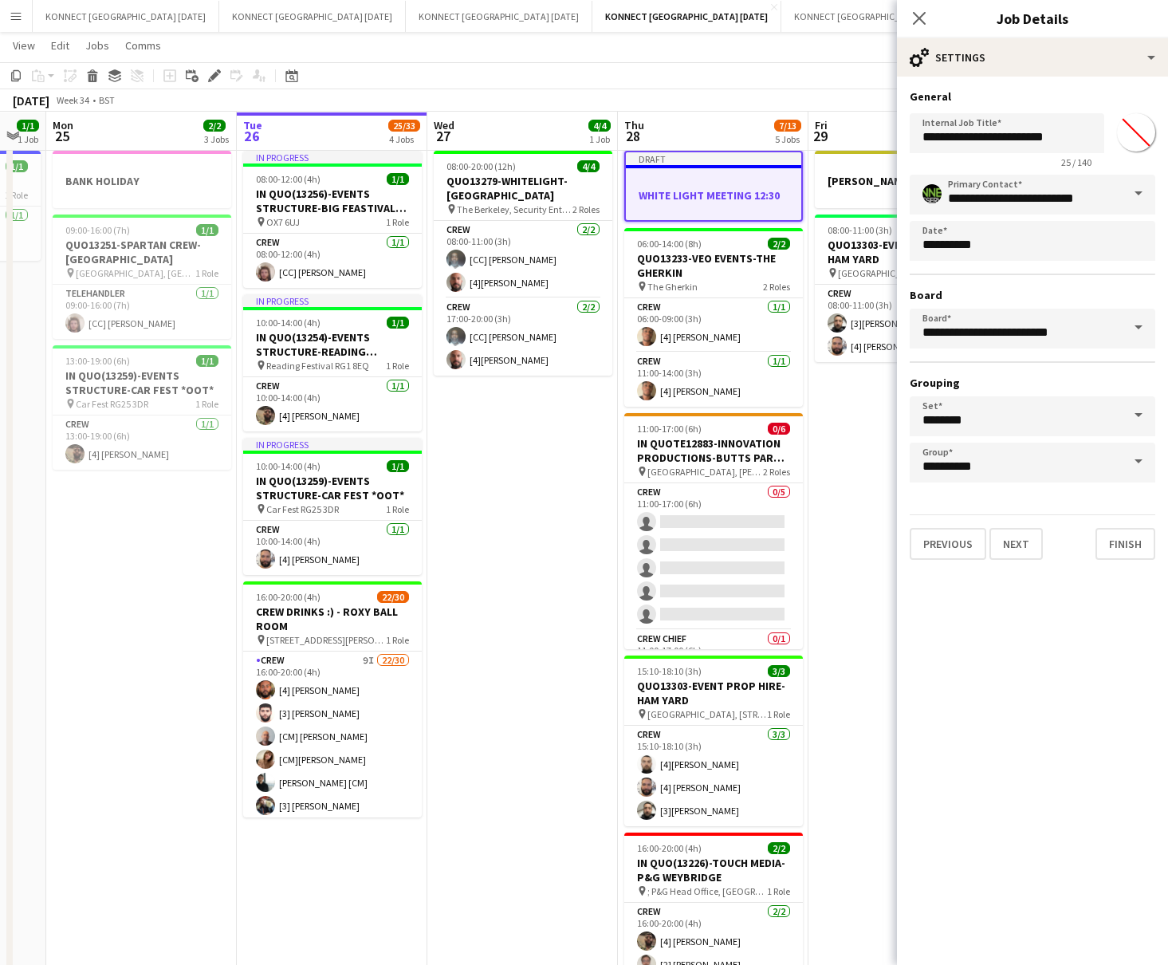
click at [966, 136] on input "*******" at bounding box center [1136, 132] width 57 height 57
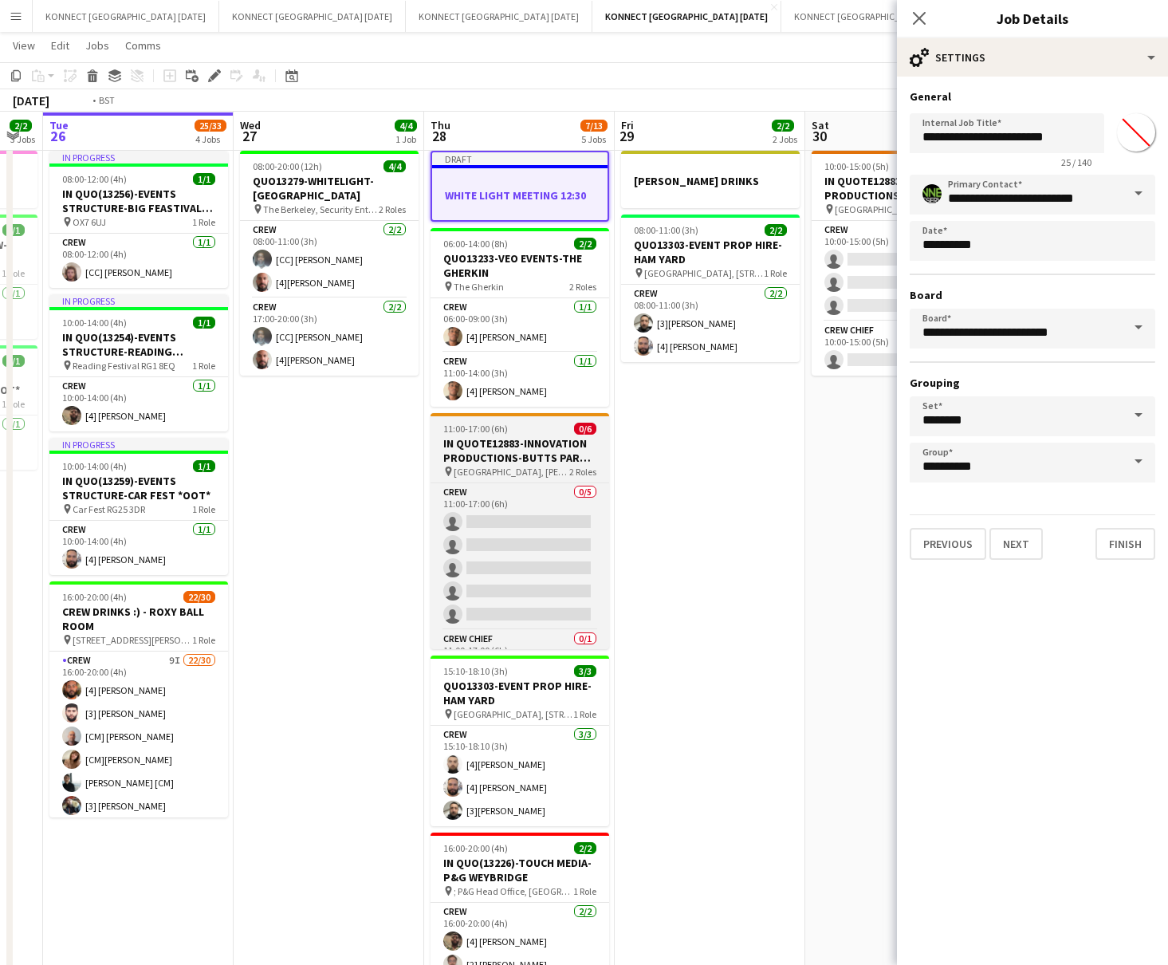
scroll to position [0, 600]
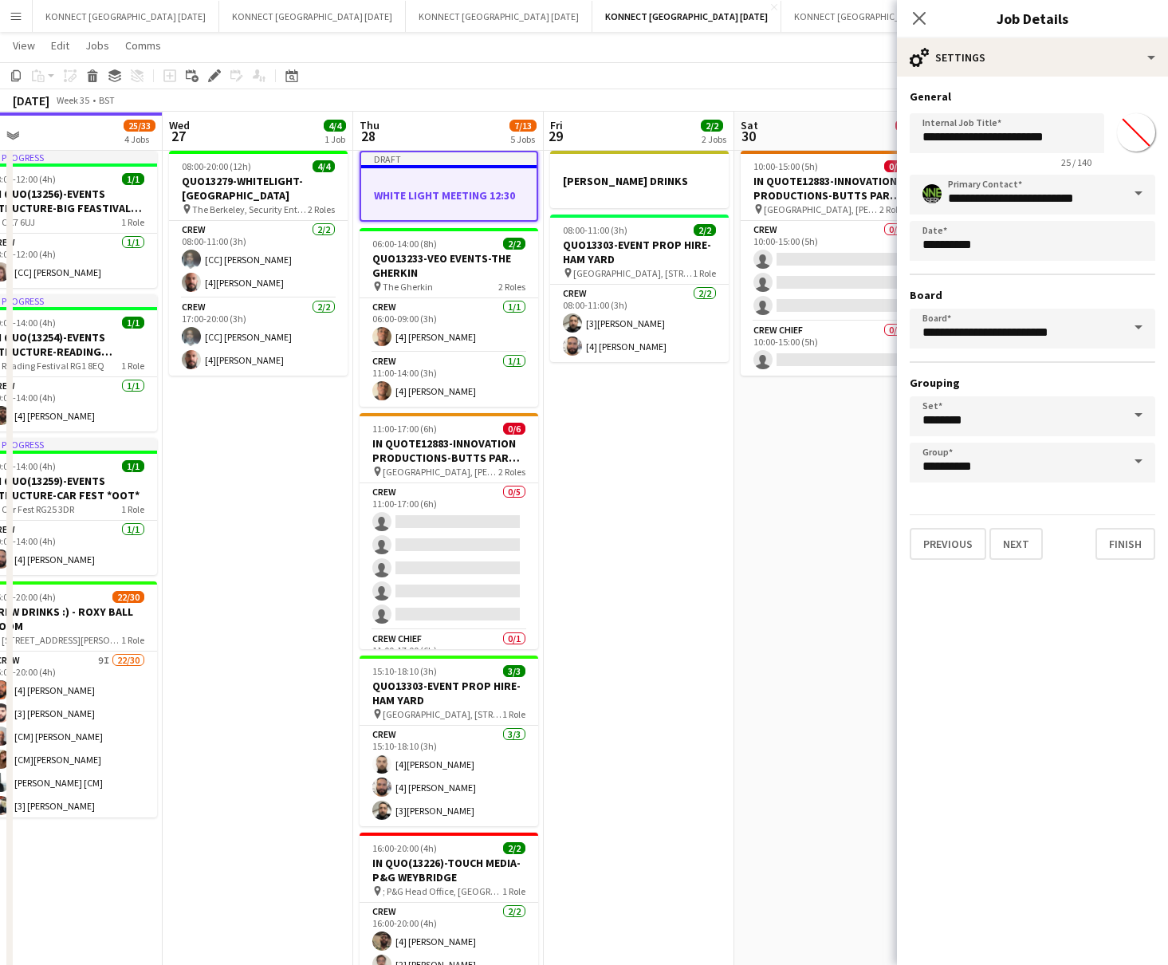
click at [966, 144] on input "*******" at bounding box center [1136, 132] width 57 height 57
click at [966, 543] on button "Next" at bounding box center [1016, 544] width 53 height 32
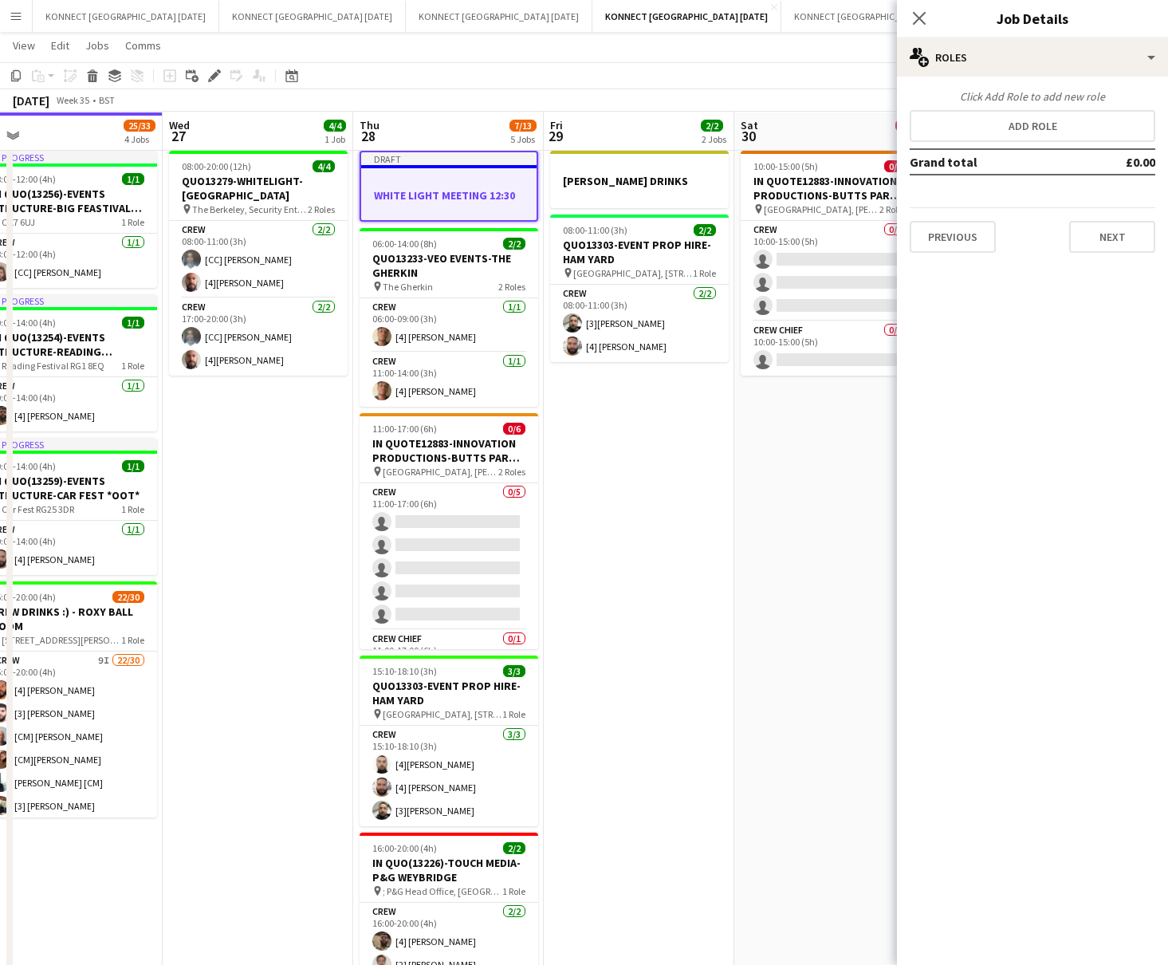
click at [811, 490] on app-date-cell "10:00-15:00 (5h) 0/4 IN QUOTE12883-INNOVATION PRODUCTIONS-BUTTS [PERSON_NAME][G…" at bounding box center [829, 578] width 191 height 869
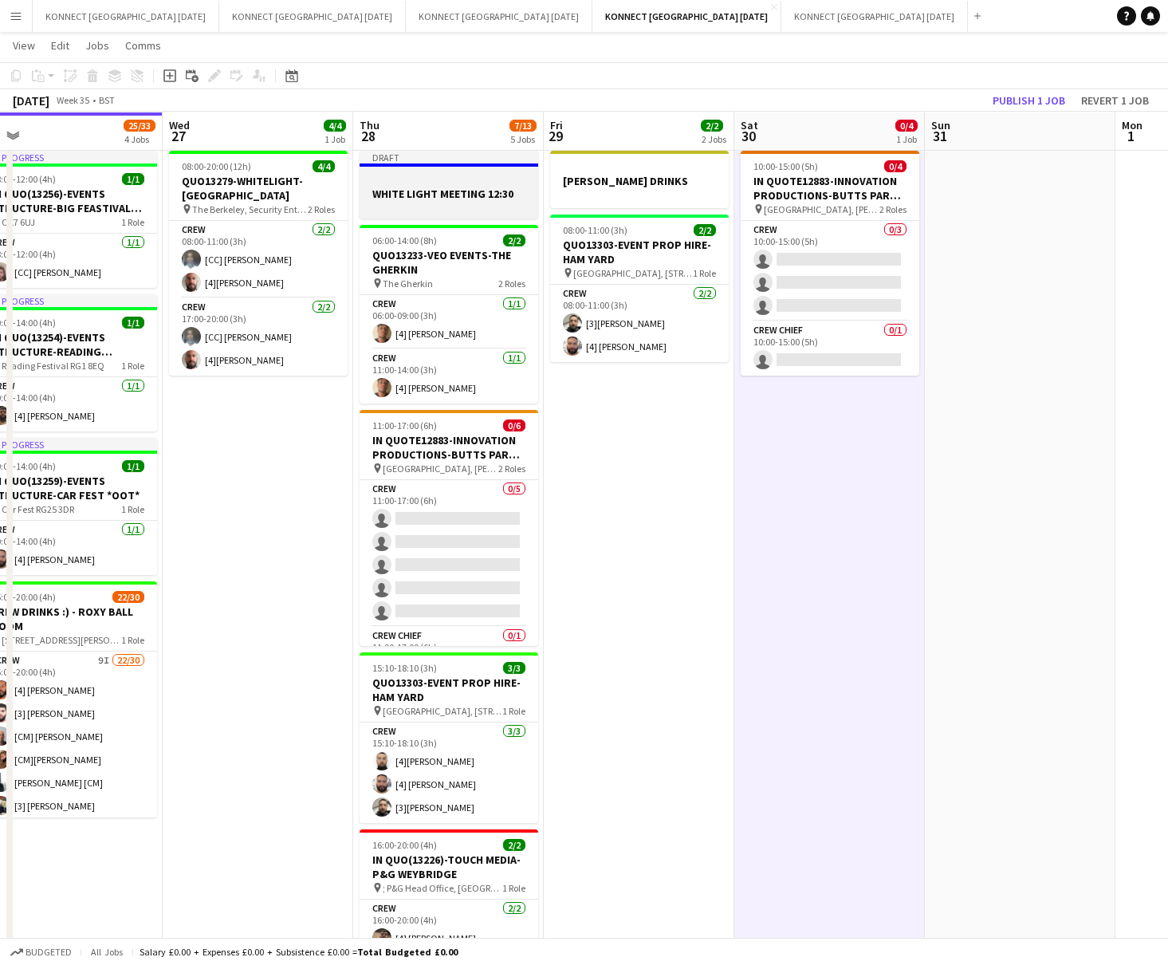
click at [473, 187] on h3 "WHITE LIGHT MEETING 12:30" at bounding box center [449, 194] width 179 height 14
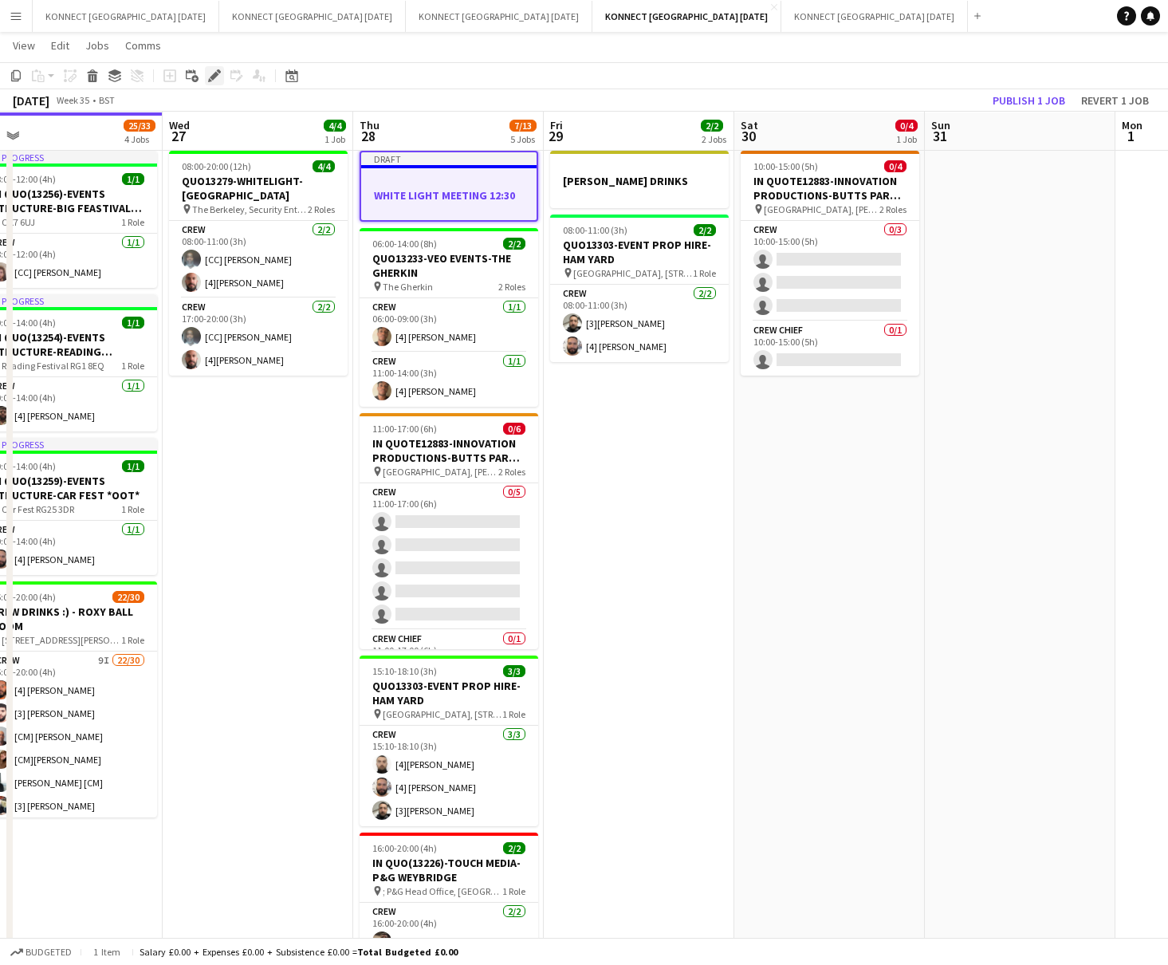
click at [213, 73] on icon "Edit" at bounding box center [214, 75] width 13 height 13
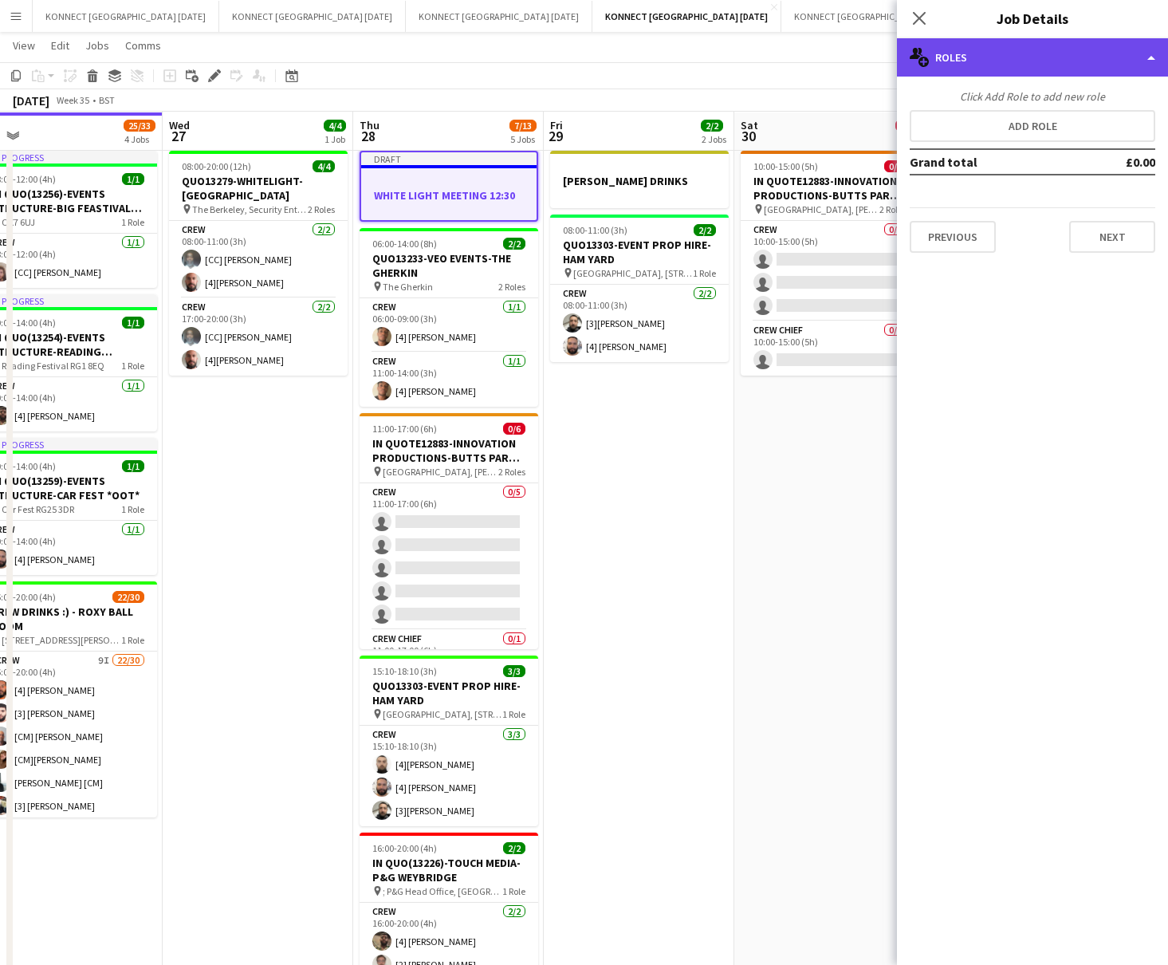
click at [966, 63] on div "multiple-users-add Roles" at bounding box center [1032, 57] width 271 height 38
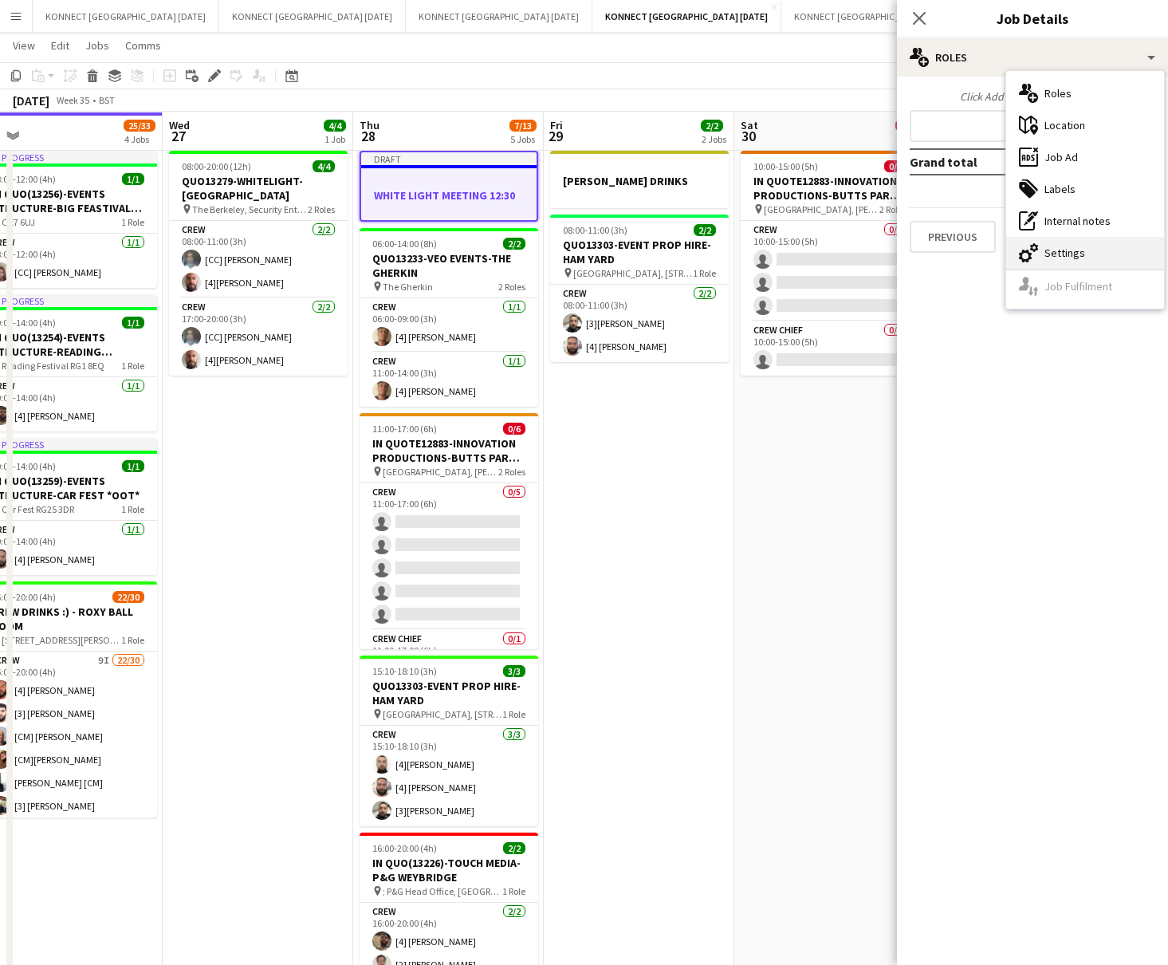
click at [966, 245] on div "cog-double-3 Settings" at bounding box center [1085, 253] width 158 height 32
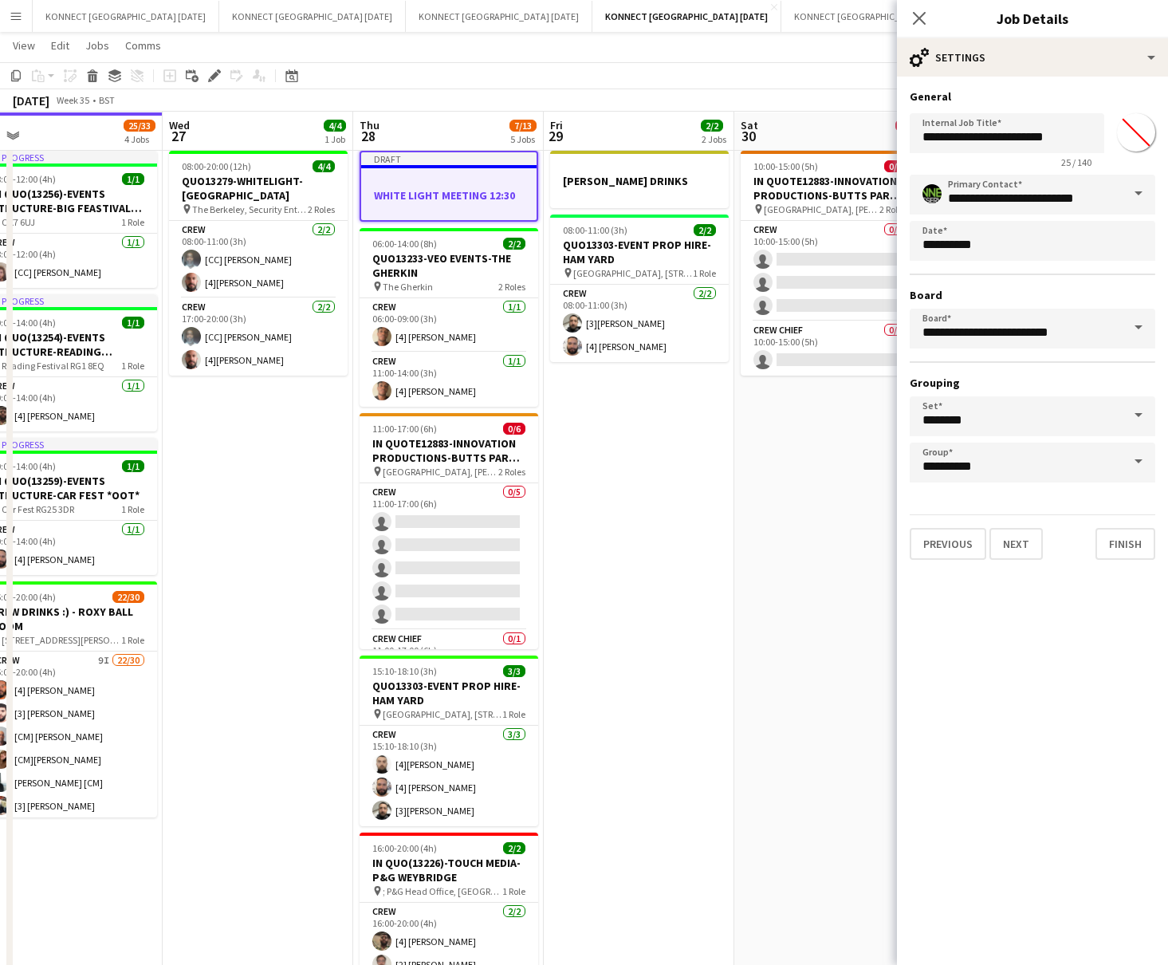
click at [966, 144] on input "*******" at bounding box center [1136, 132] width 57 height 57
type input "*******"
click at [966, 532] on button "Next" at bounding box center [1016, 544] width 53 height 32
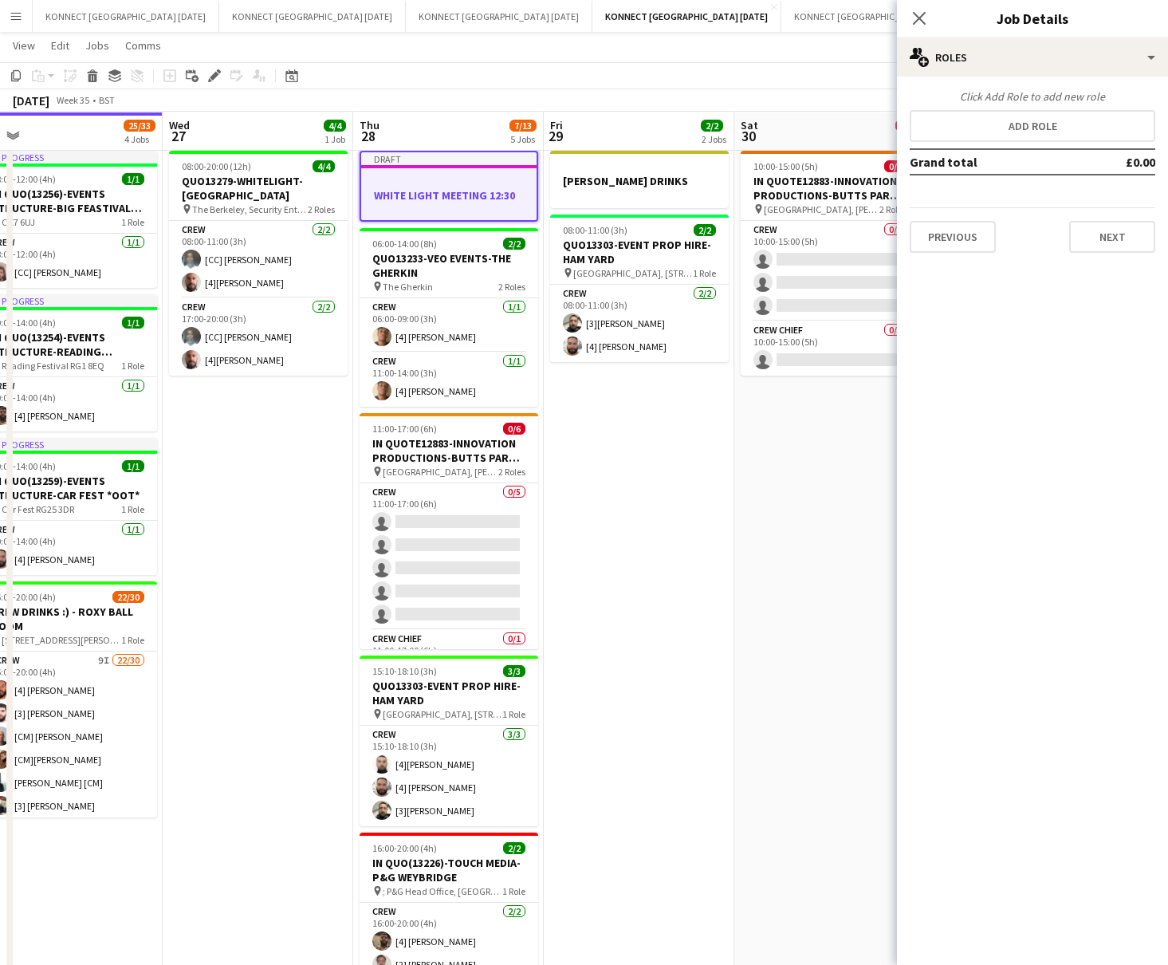
click at [752, 479] on app-date-cell "10:00-15:00 (5h) 0/4 IN QUOTE12883-INNOVATION PRODUCTIONS-BUTTS [PERSON_NAME][G…" at bounding box center [829, 578] width 191 height 869
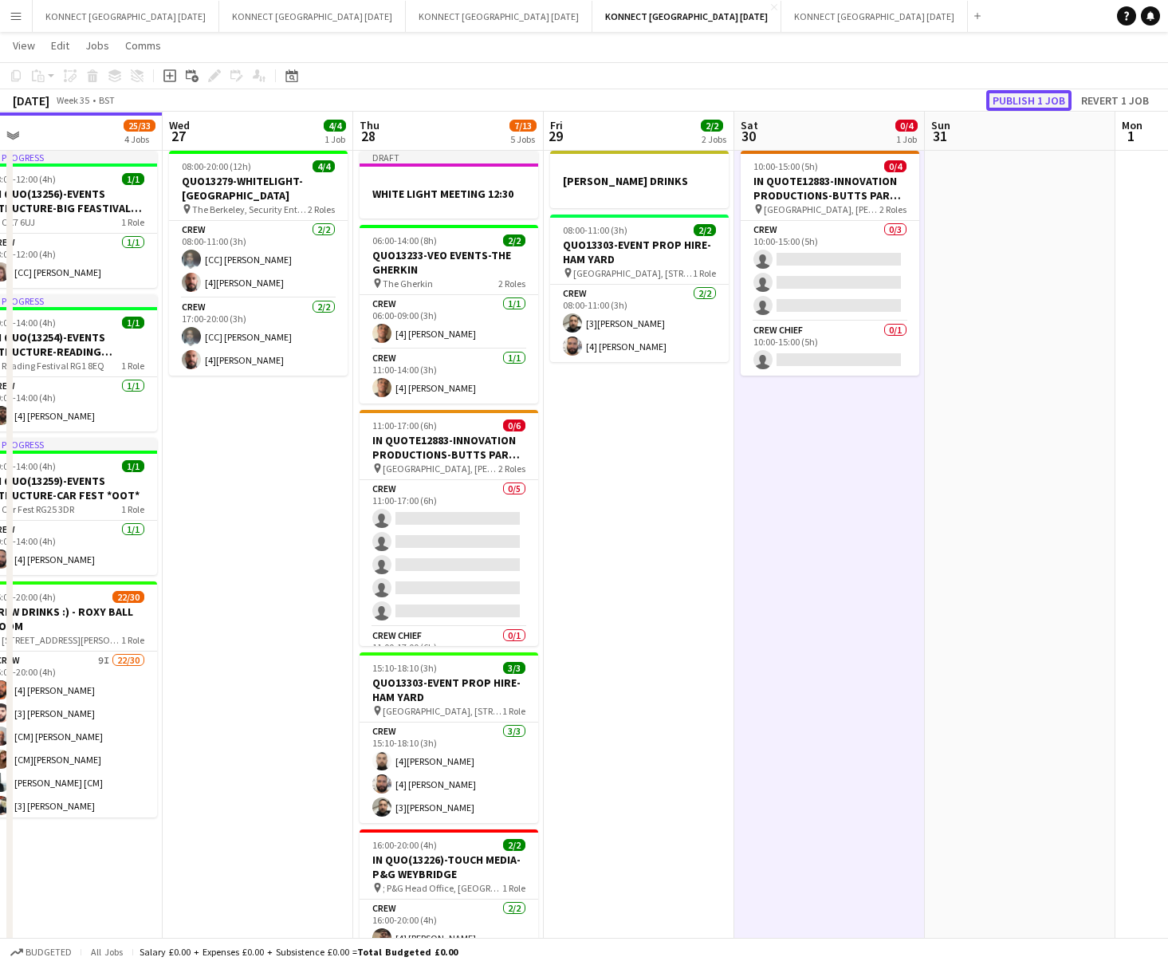
click at [966, 100] on button "Publish 1 job" at bounding box center [1028, 100] width 85 height 21
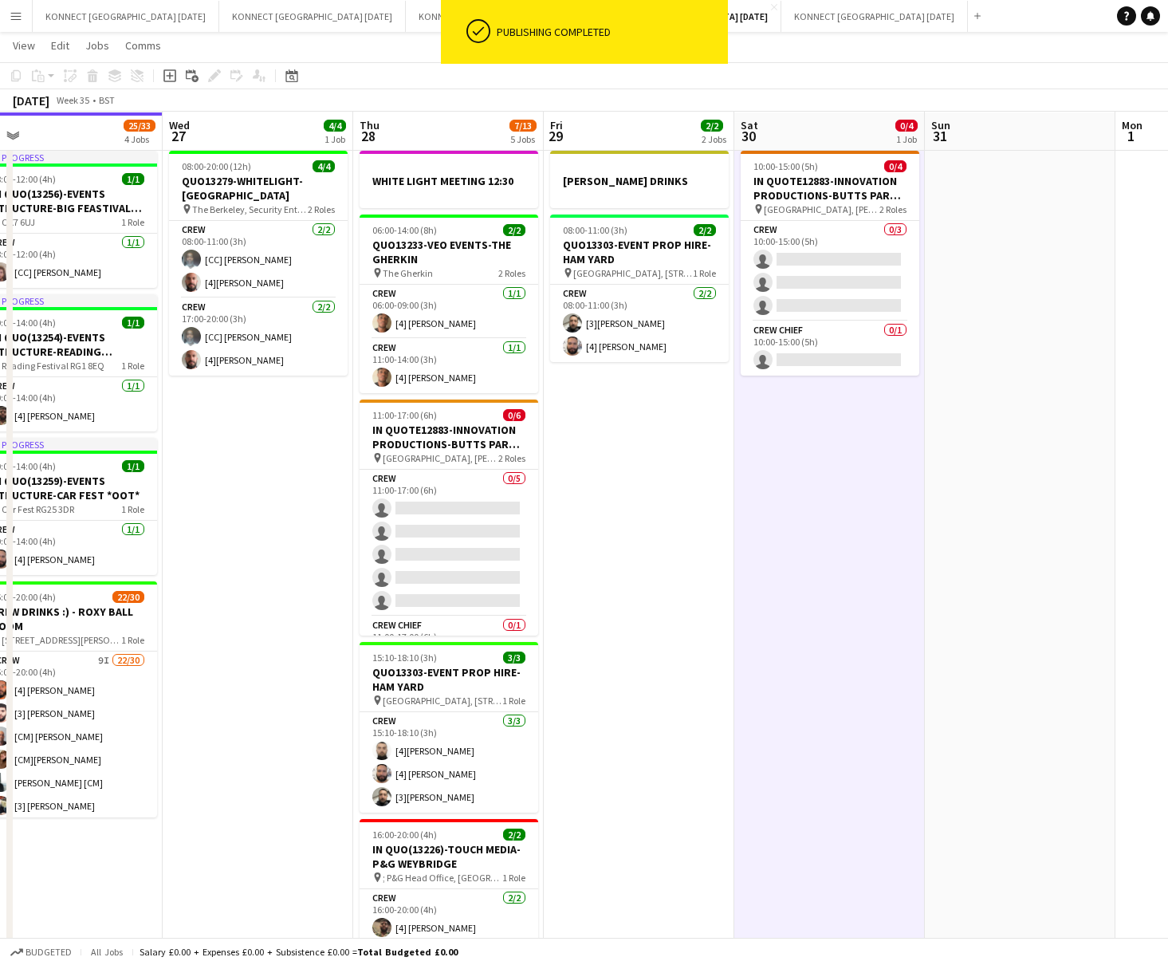
click at [833, 456] on app-date-cell "10:00-15:00 (5h) 0/4 IN QUOTE12883-INNOVATION PRODUCTIONS-BUTTS [PERSON_NAME][G…" at bounding box center [829, 579] width 191 height 871
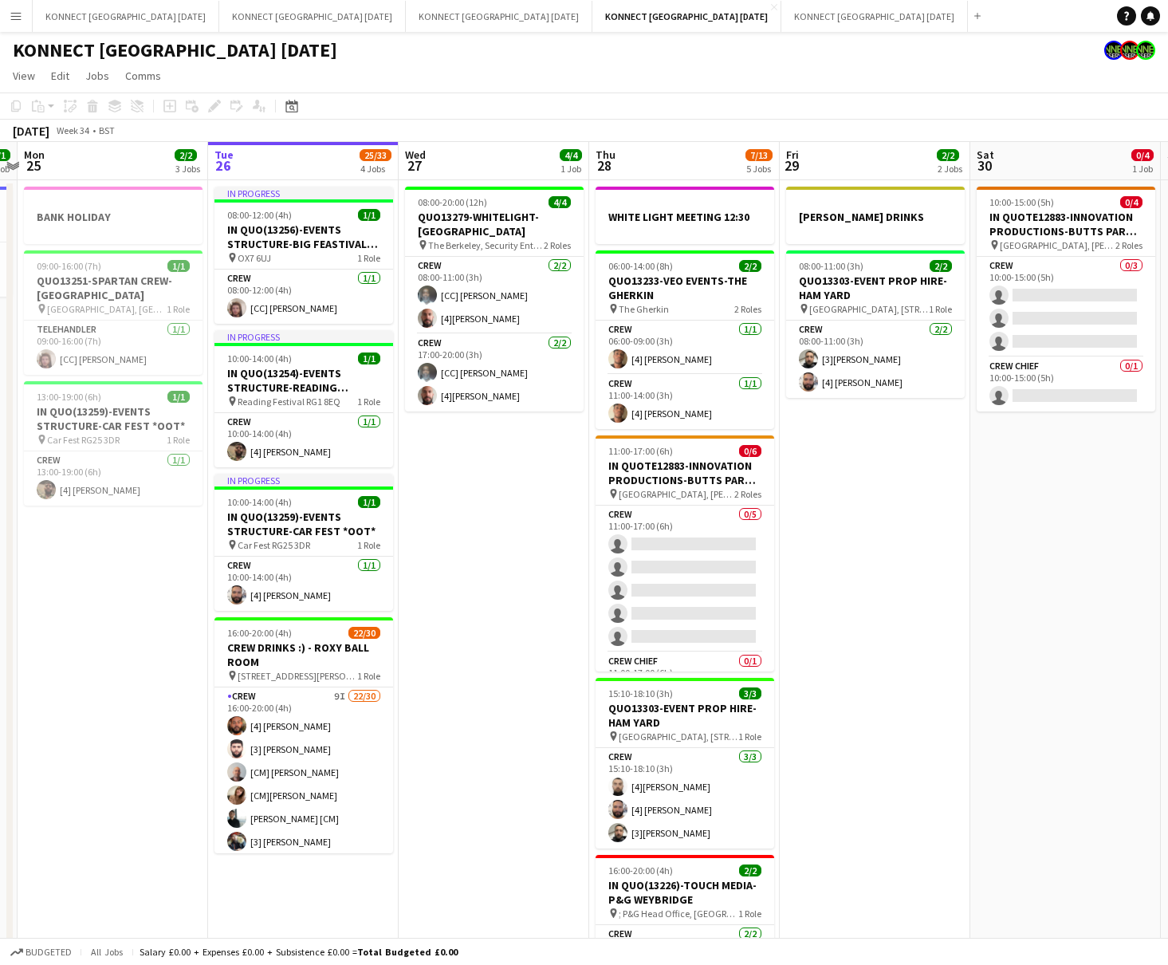
scroll to position [0, 376]
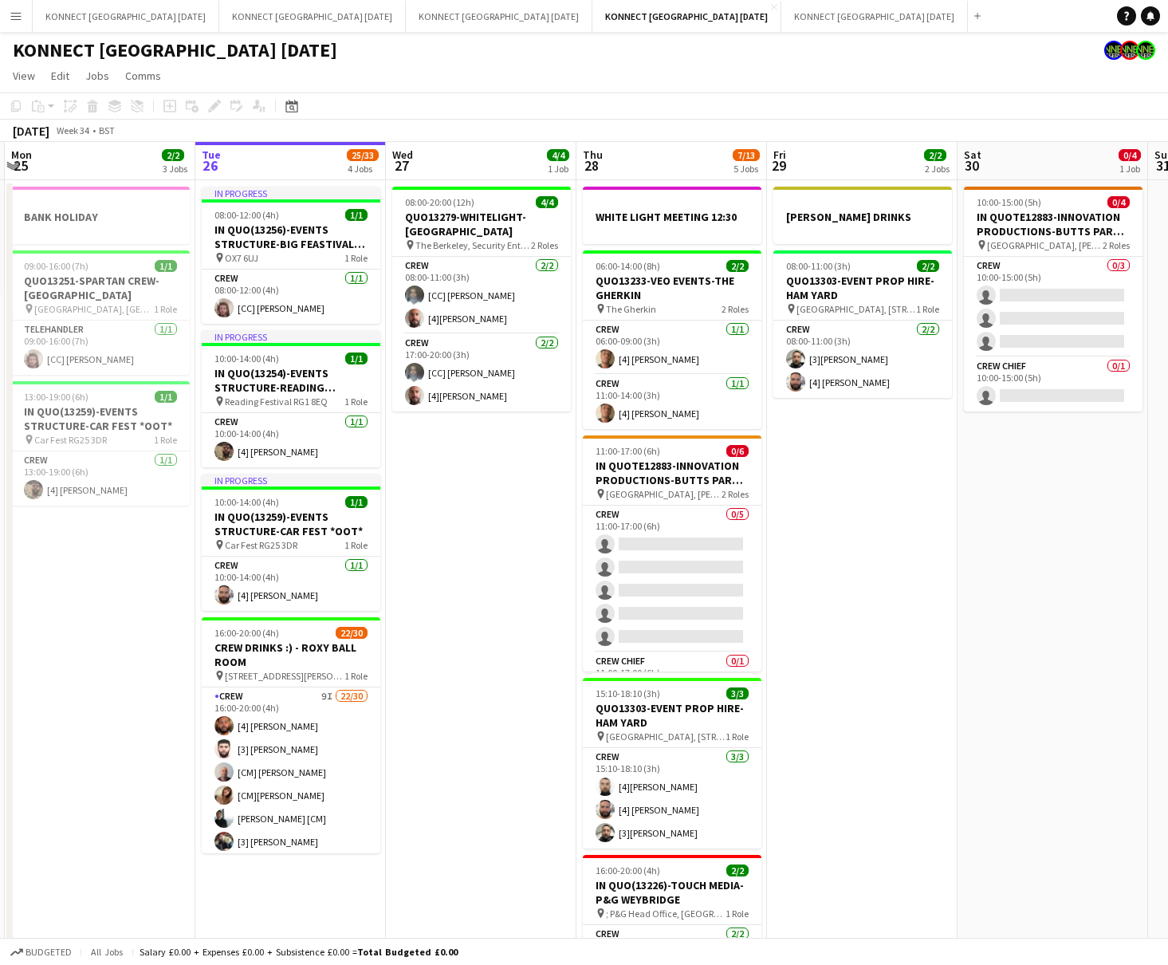
click at [500, 483] on app-date-cell "08:00-20:00 (12h) 4/4 QUO13279-WHITELIGHT-[GEOGRAPHIC_DATA] pin The Berkeley, S…" at bounding box center [481, 615] width 191 height 871
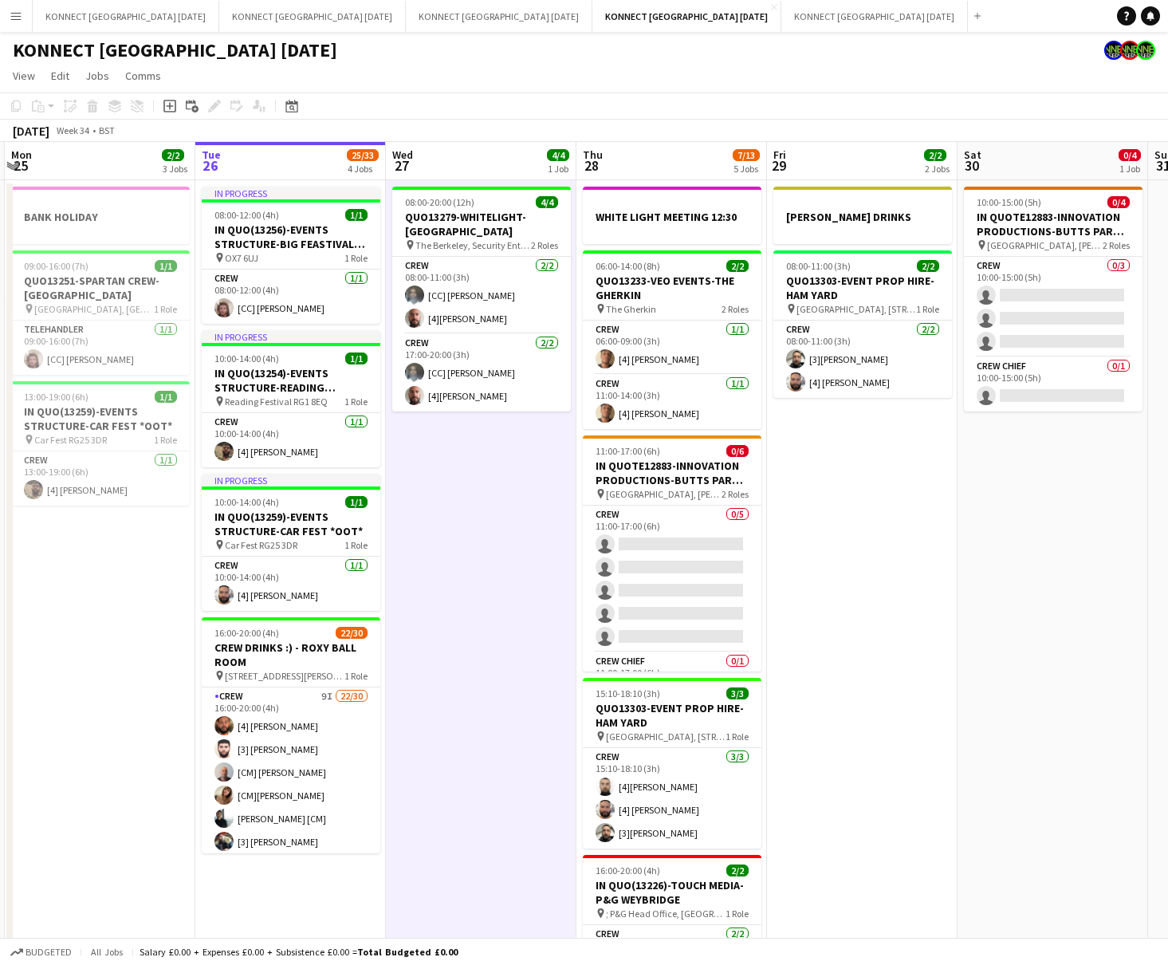
click at [479, 513] on app-date-cell "08:00-20:00 (12h) 4/4 QUO13279-WHITELIGHT-[GEOGRAPHIC_DATA] pin The Berkeley, S…" at bounding box center [481, 615] width 191 height 871
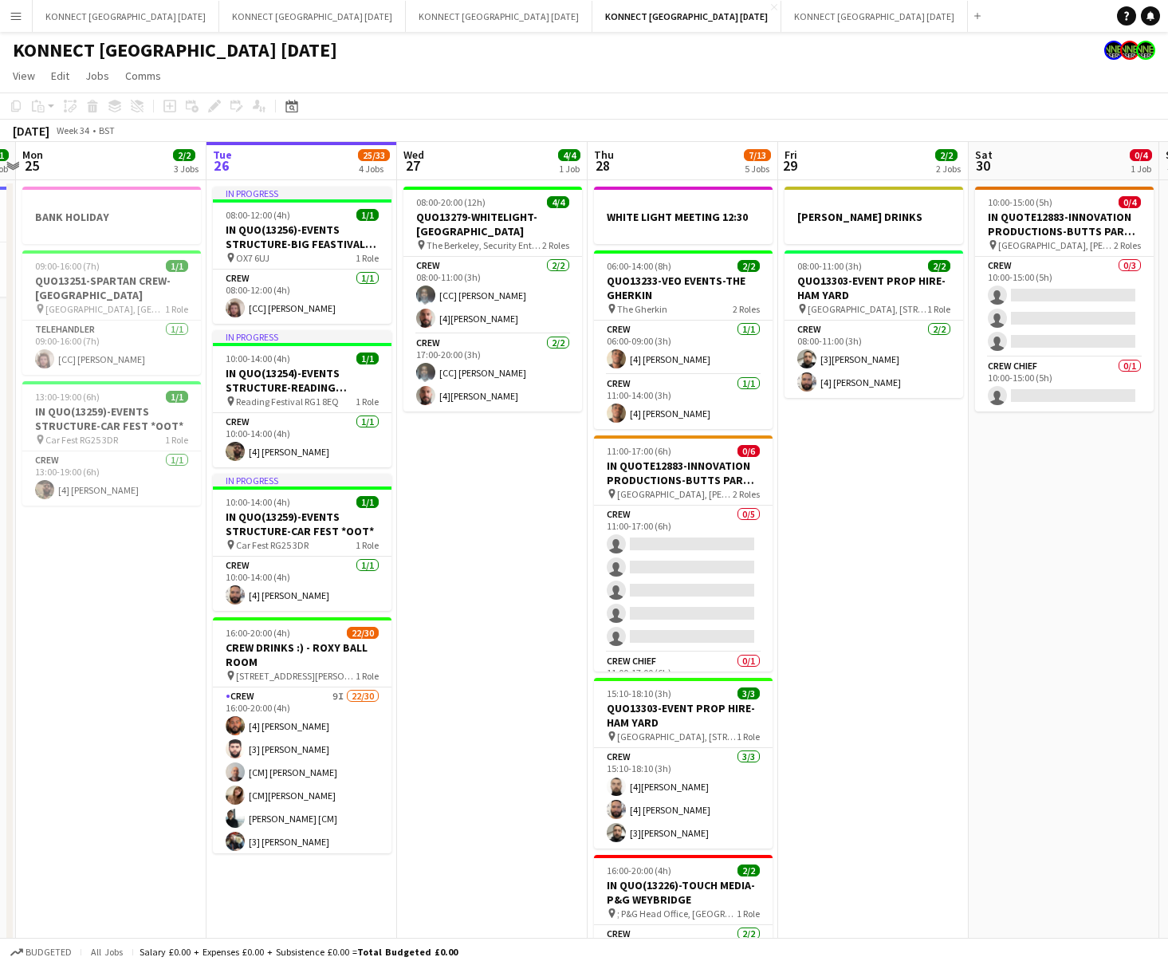
scroll to position [0, 367]
click at [479, 513] on app-date-cell "08:00-20:00 (12h) 4/4 QUO13279-WHITELIGHT-[GEOGRAPHIC_DATA] pin The Berkeley, S…" at bounding box center [491, 615] width 191 height 871
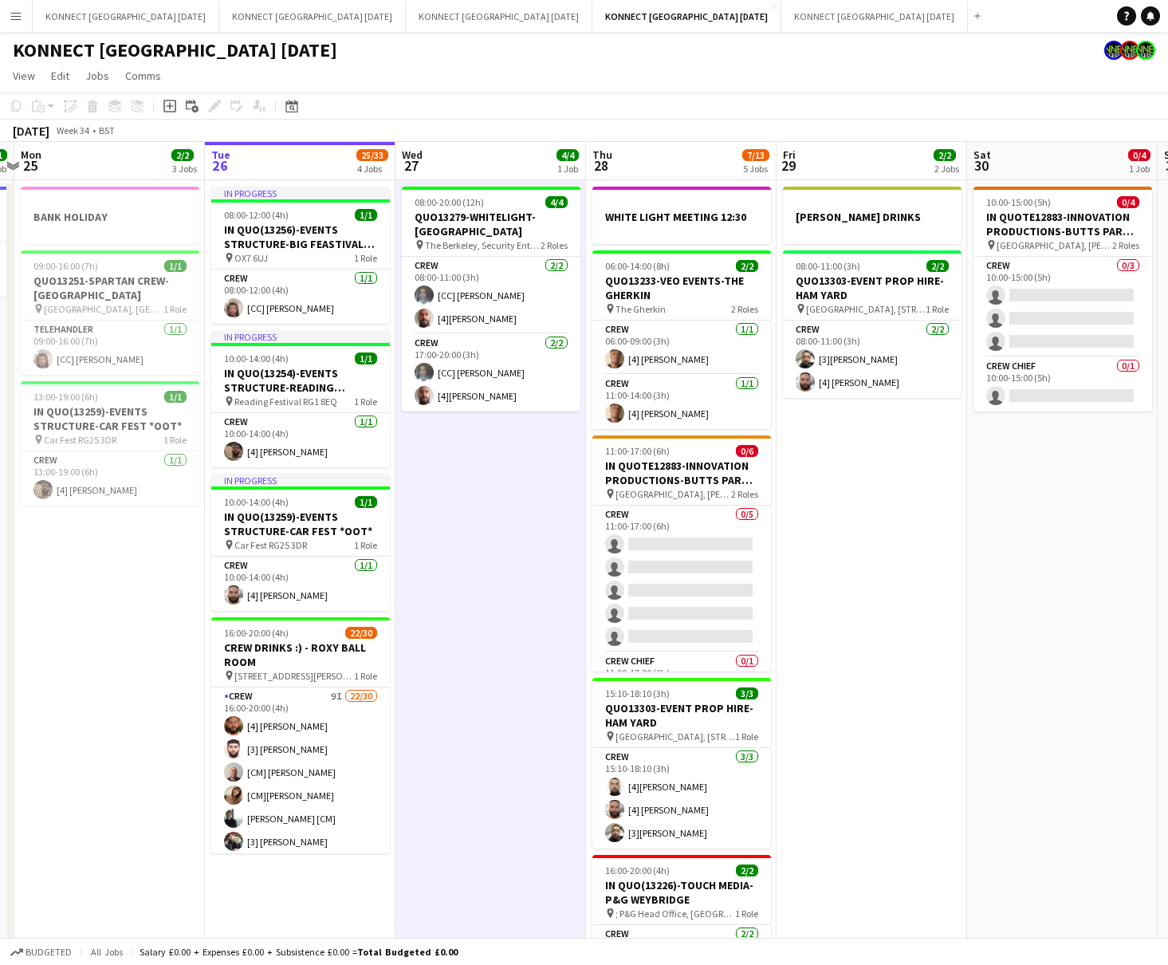
click at [478, 570] on app-date-cell "08:00-20:00 (12h) 4/4 QUO13279-WHITELIGHT-[GEOGRAPHIC_DATA] pin The Berkeley, S…" at bounding box center [491, 615] width 191 height 871
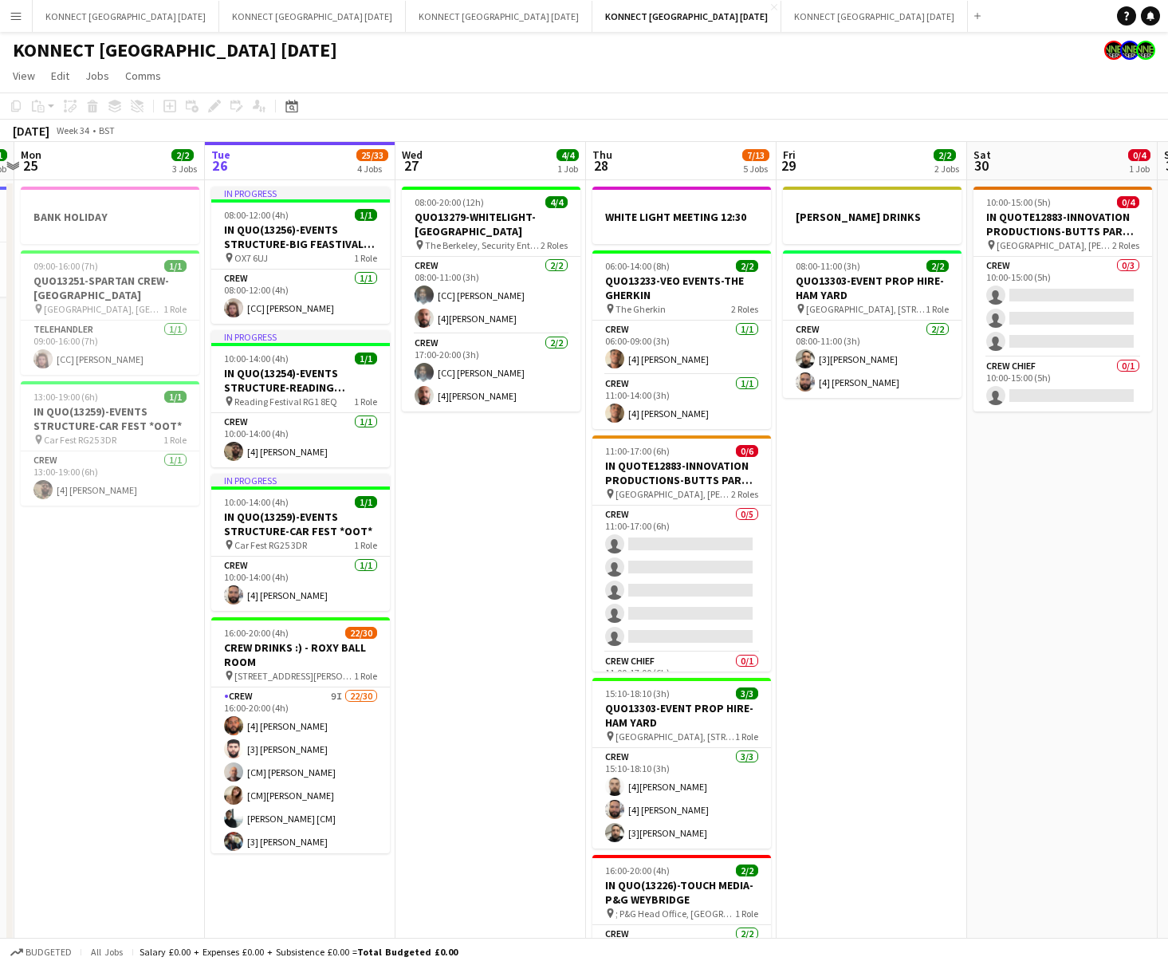
click at [469, 641] on app-date-cell "08:00-20:00 (12h) 4/4 QUO13279-WHITELIGHT-[GEOGRAPHIC_DATA] pin The Berkeley, S…" at bounding box center [491, 615] width 191 height 871
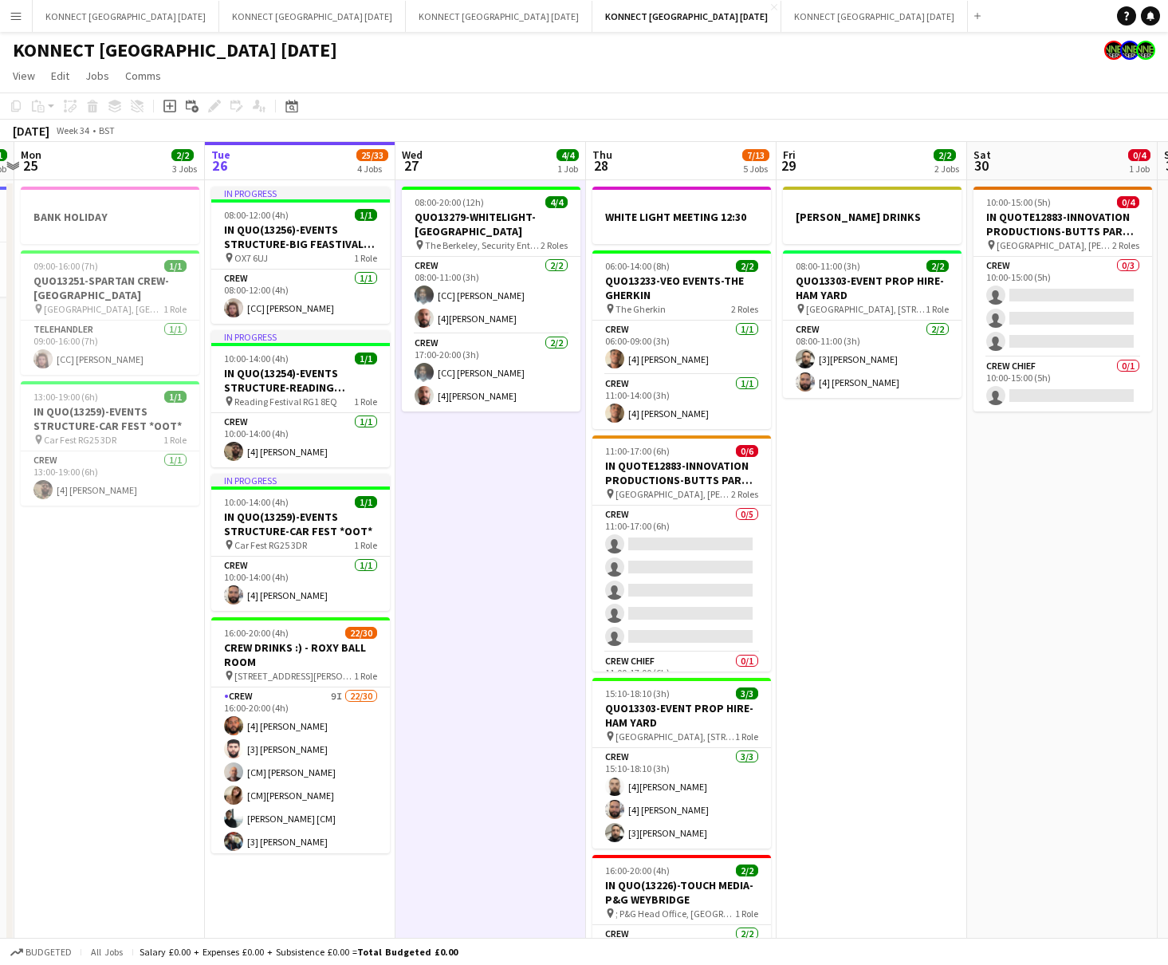
click at [469, 641] on app-date-cell "08:00-20:00 (12h) 4/4 QUO13279-WHITELIGHT-[GEOGRAPHIC_DATA] pin The Berkeley, S…" at bounding box center [491, 615] width 191 height 871
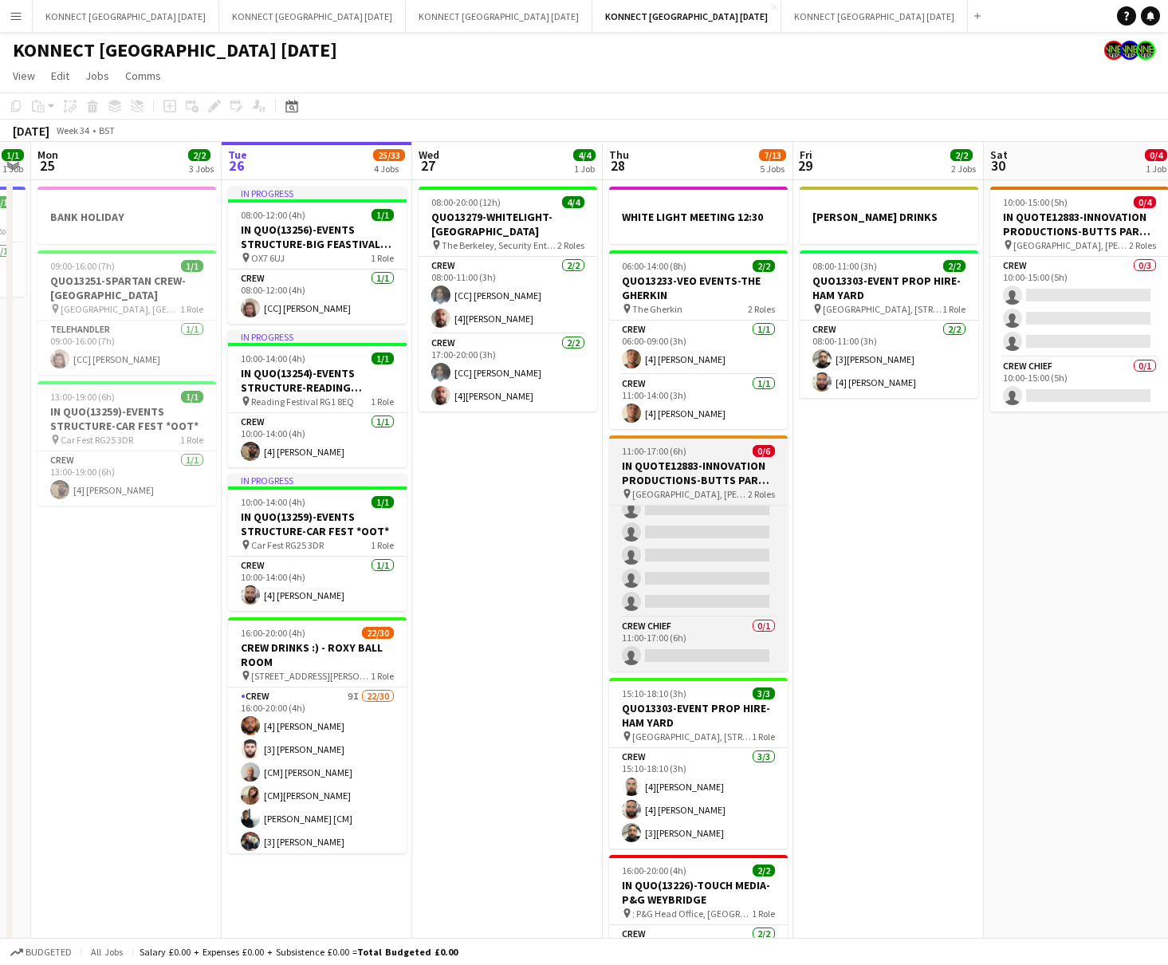
scroll to position [0, 540]
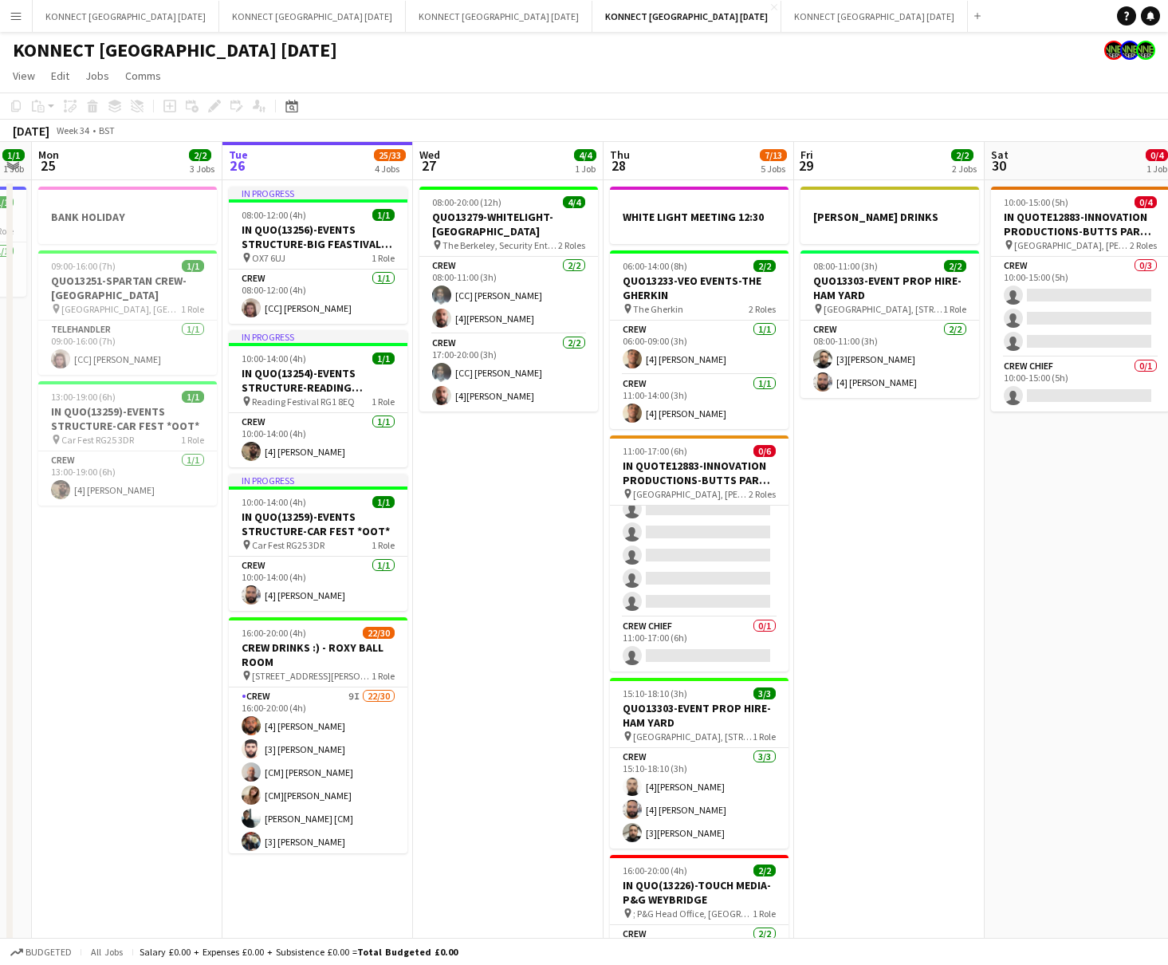
click at [527, 511] on app-date-cell "08:00-20:00 (12h) 4/4 QUO13279-WHITELIGHT-[GEOGRAPHIC_DATA] pin The Berkeley, S…" at bounding box center [508, 615] width 191 height 871
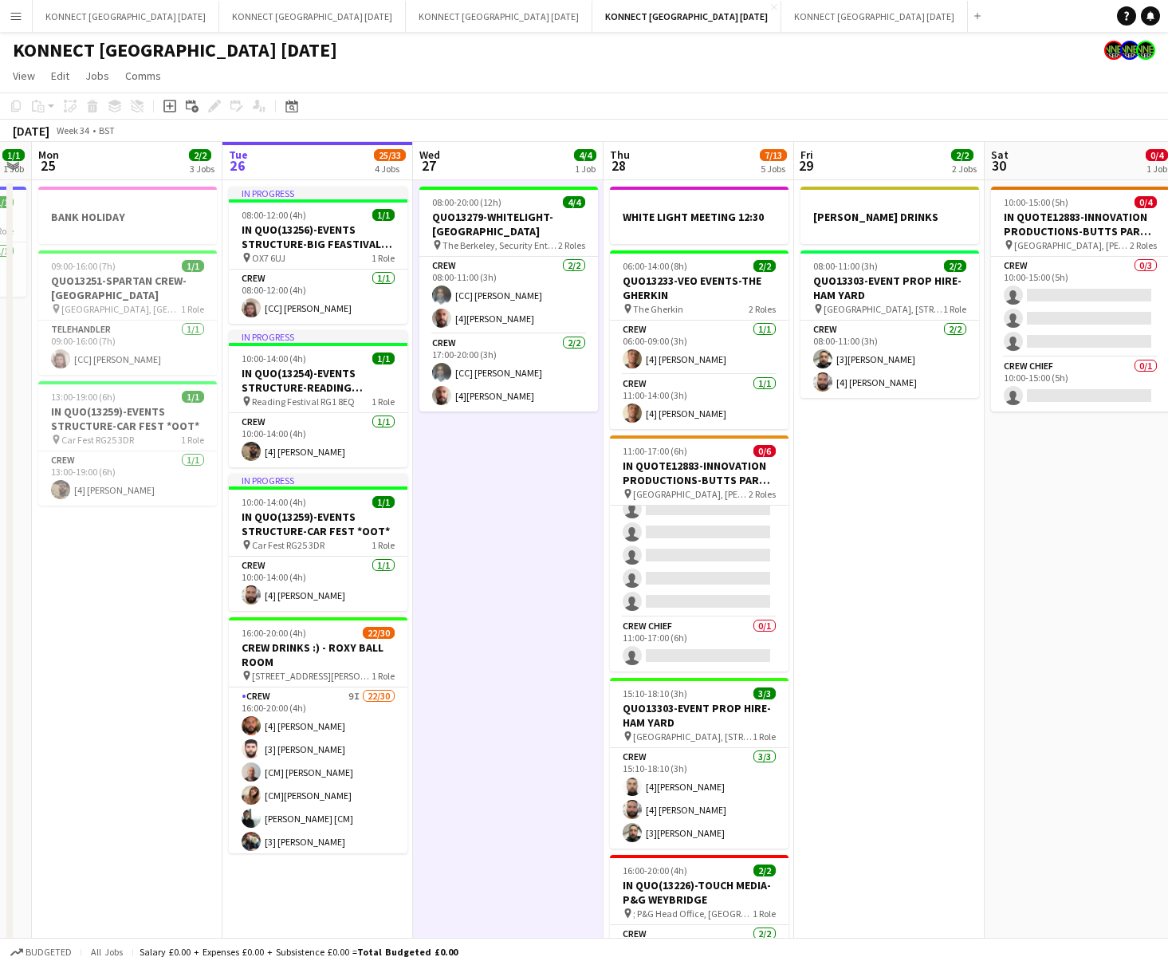
click at [527, 511] on app-date-cell "08:00-20:00 (12h) 4/4 QUO13279-WHITELIGHT-[GEOGRAPHIC_DATA] pin The Berkeley, S…" at bounding box center [508, 615] width 191 height 871
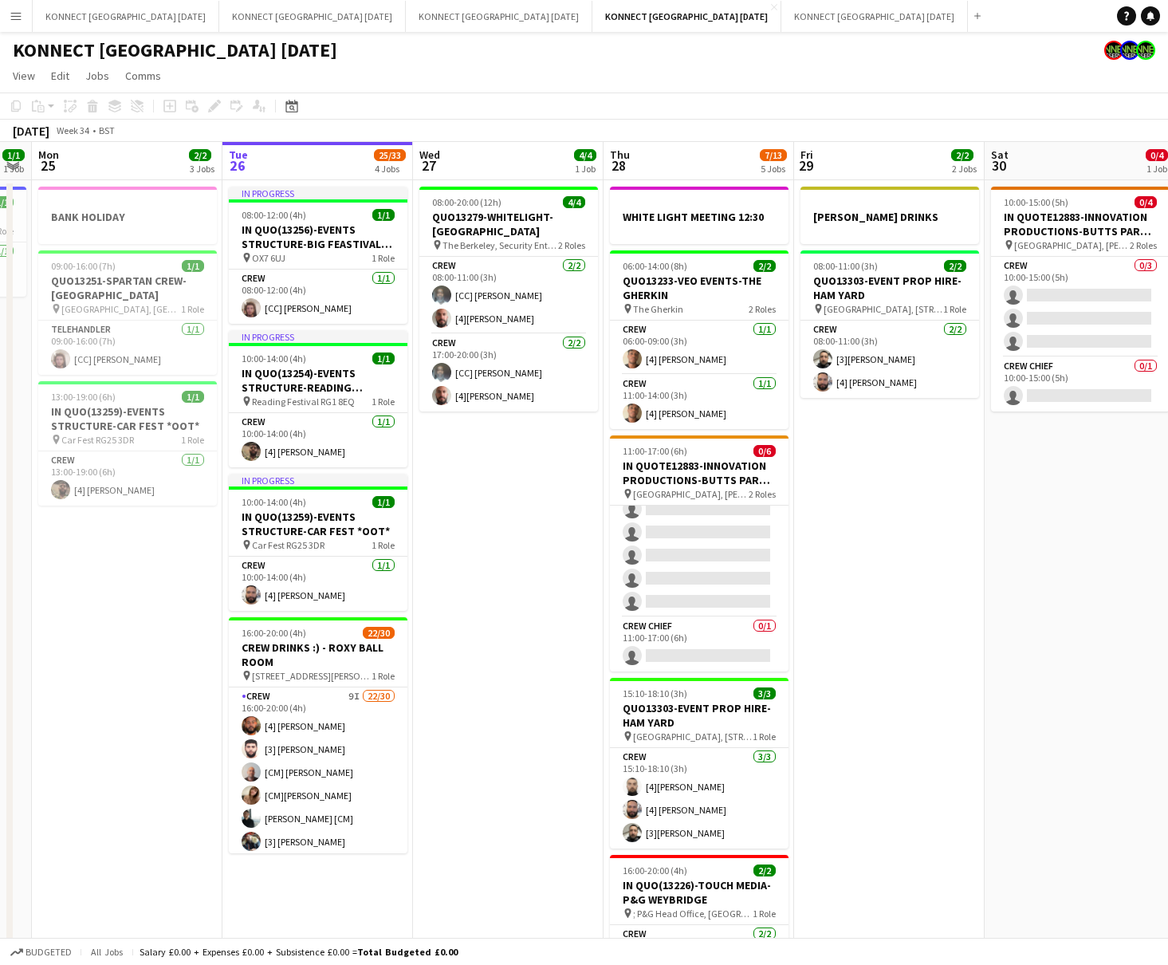
click at [938, 494] on app-date-cell "[PERSON_NAME] DRINKS 08:00-11:00 (3h) 2/2 QUO13303-EVENT PROP HIRE-HAM YARD pin…" at bounding box center [889, 615] width 191 height 871
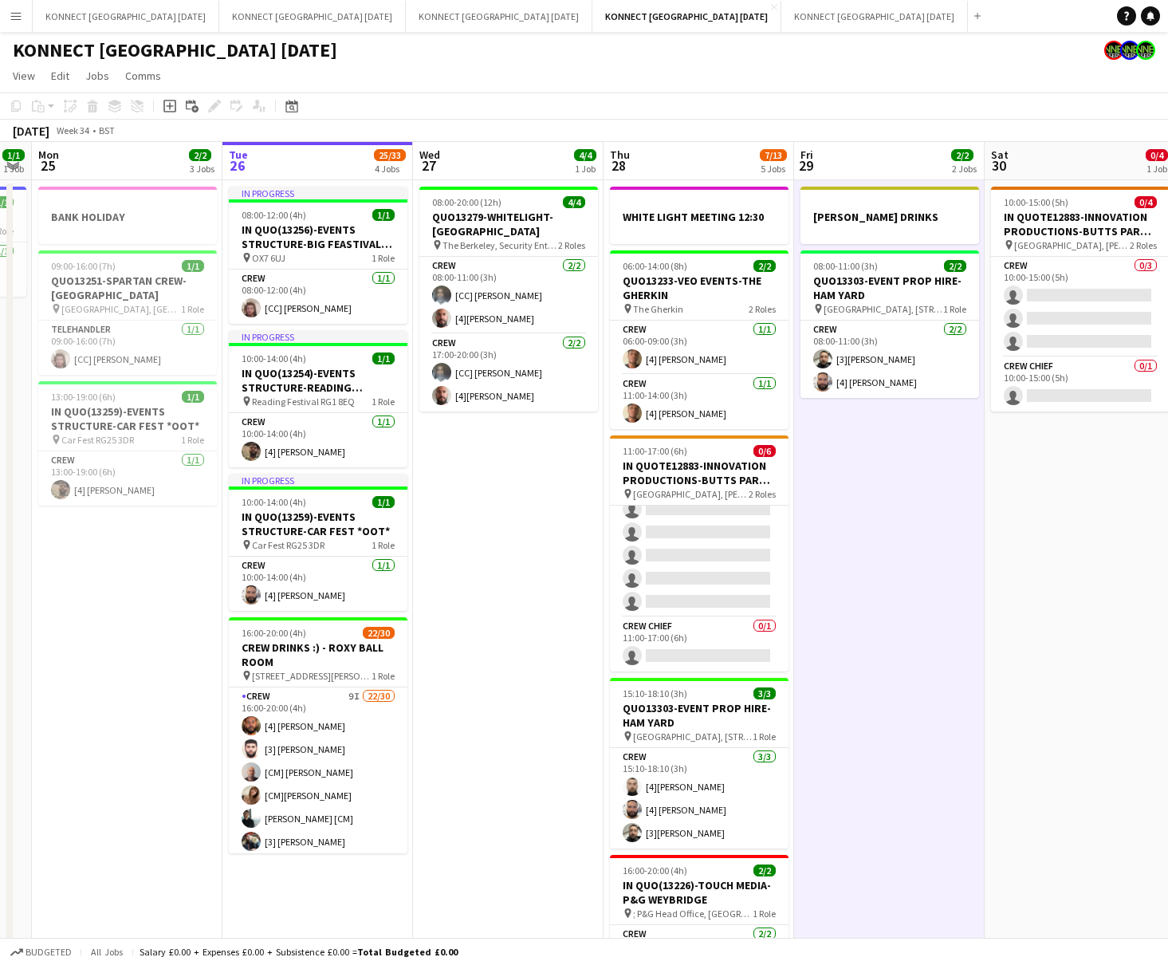
click at [938, 494] on app-date-cell "[PERSON_NAME] DRINKS 08:00-11:00 (3h) 2/2 QUO13303-EVENT PROP HIRE-HAM YARD pin…" at bounding box center [889, 615] width 191 height 871
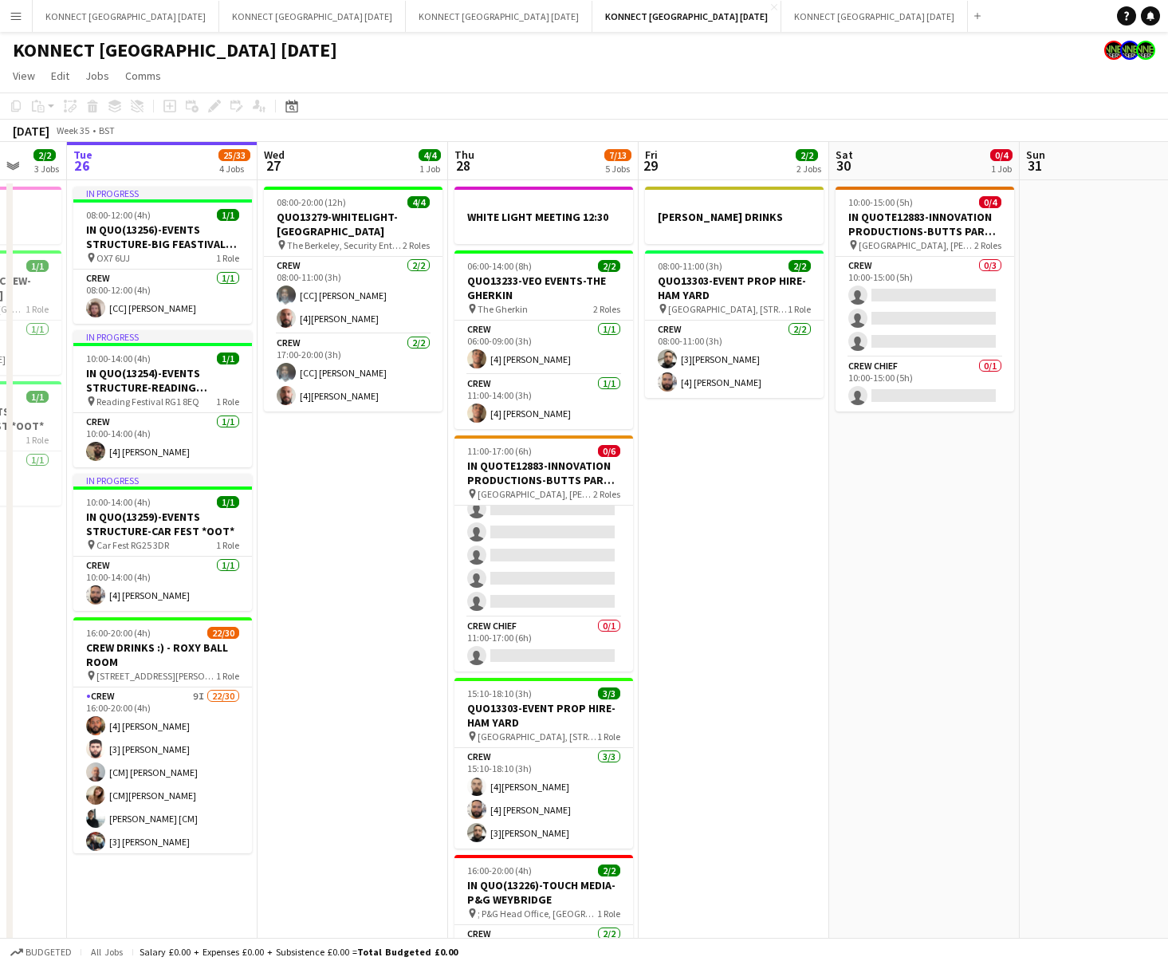
scroll to position [112, 0]
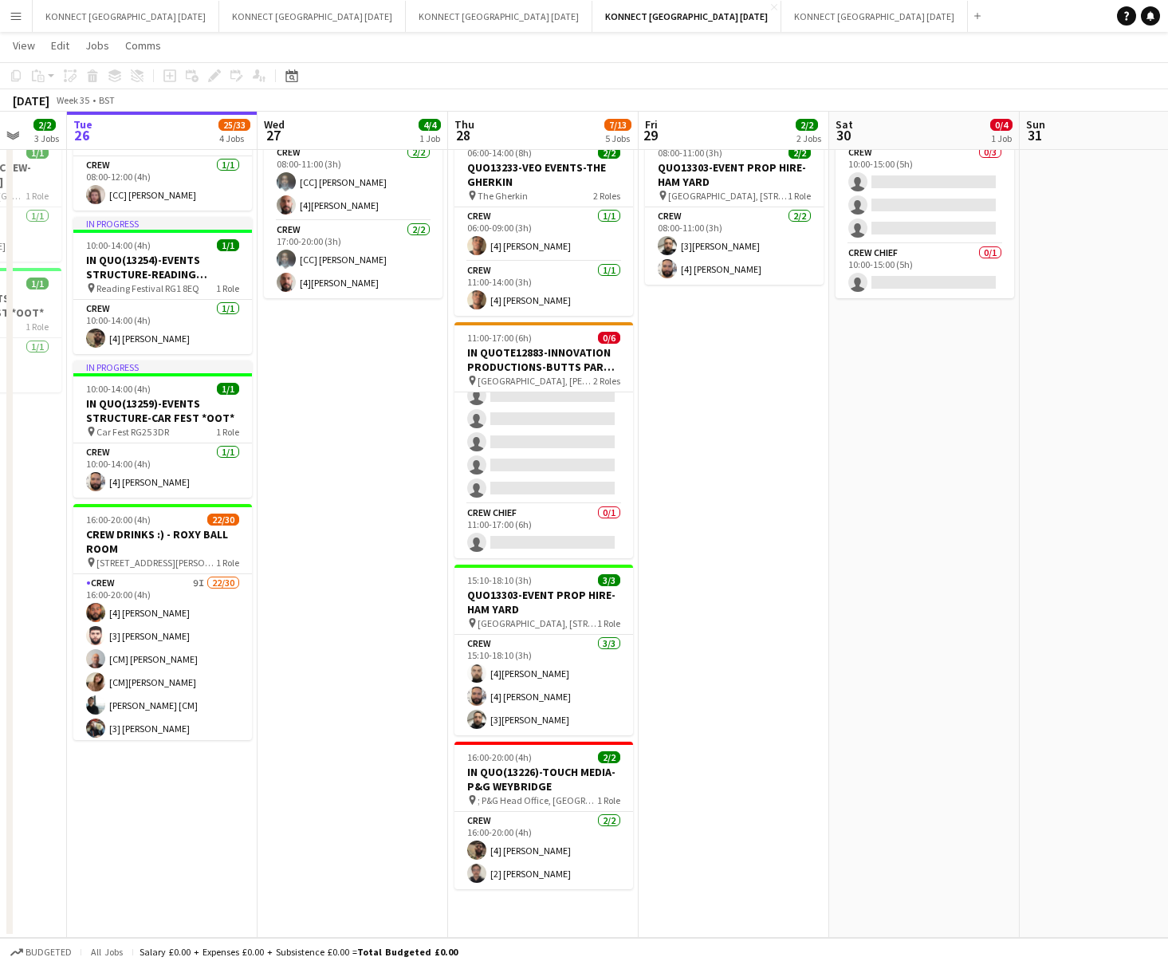
click at [566, 778] on app-date-cell "WHITE LIGHT MEETING 12:30 06:00-14:00 (8h) 2/2 QUO13233-VEO EVENTS-THE GHERKIN …" at bounding box center [543, 502] width 191 height 871
click at [167, 68] on div "Add job" at bounding box center [169, 75] width 19 height 19
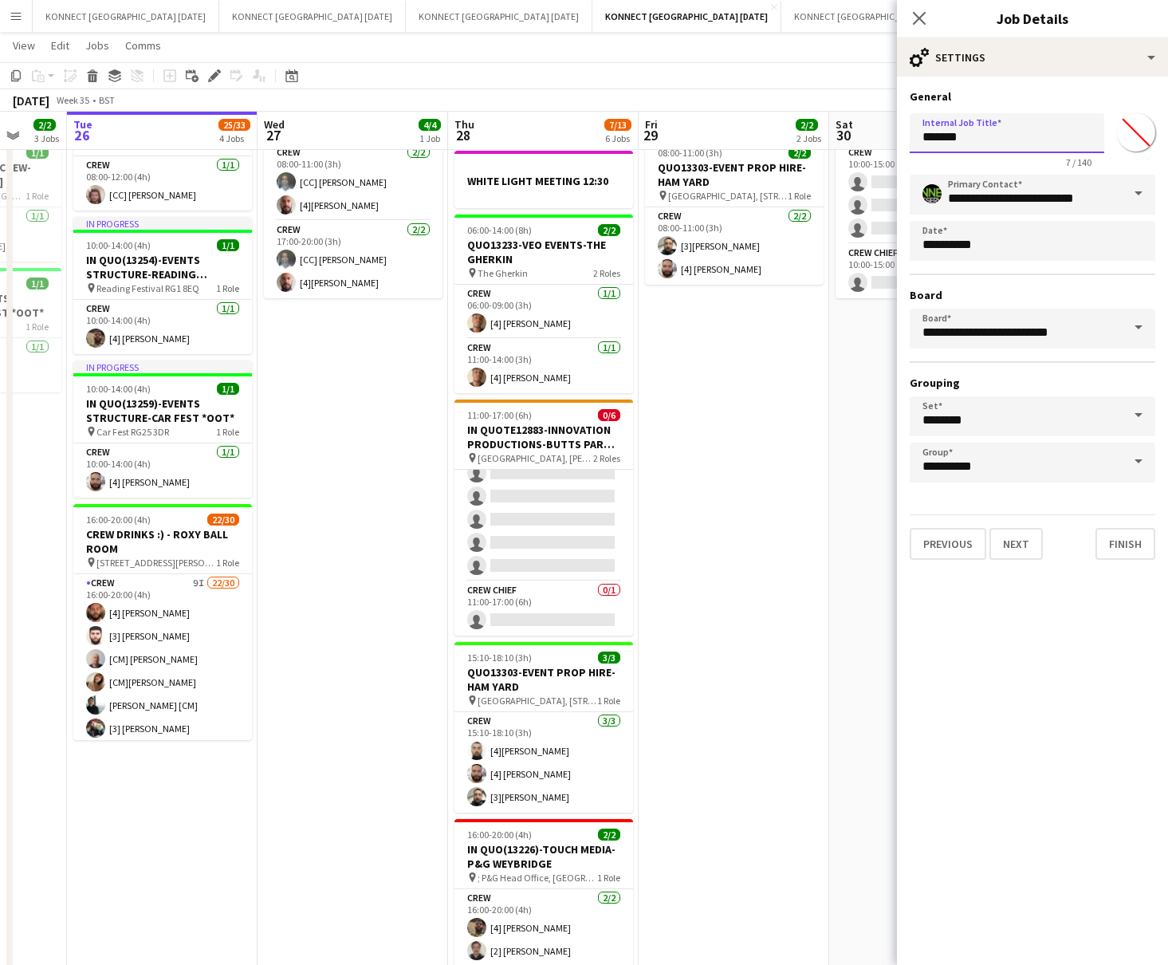
click at [966, 132] on input "*******" at bounding box center [1007, 133] width 195 height 40
type input "*"
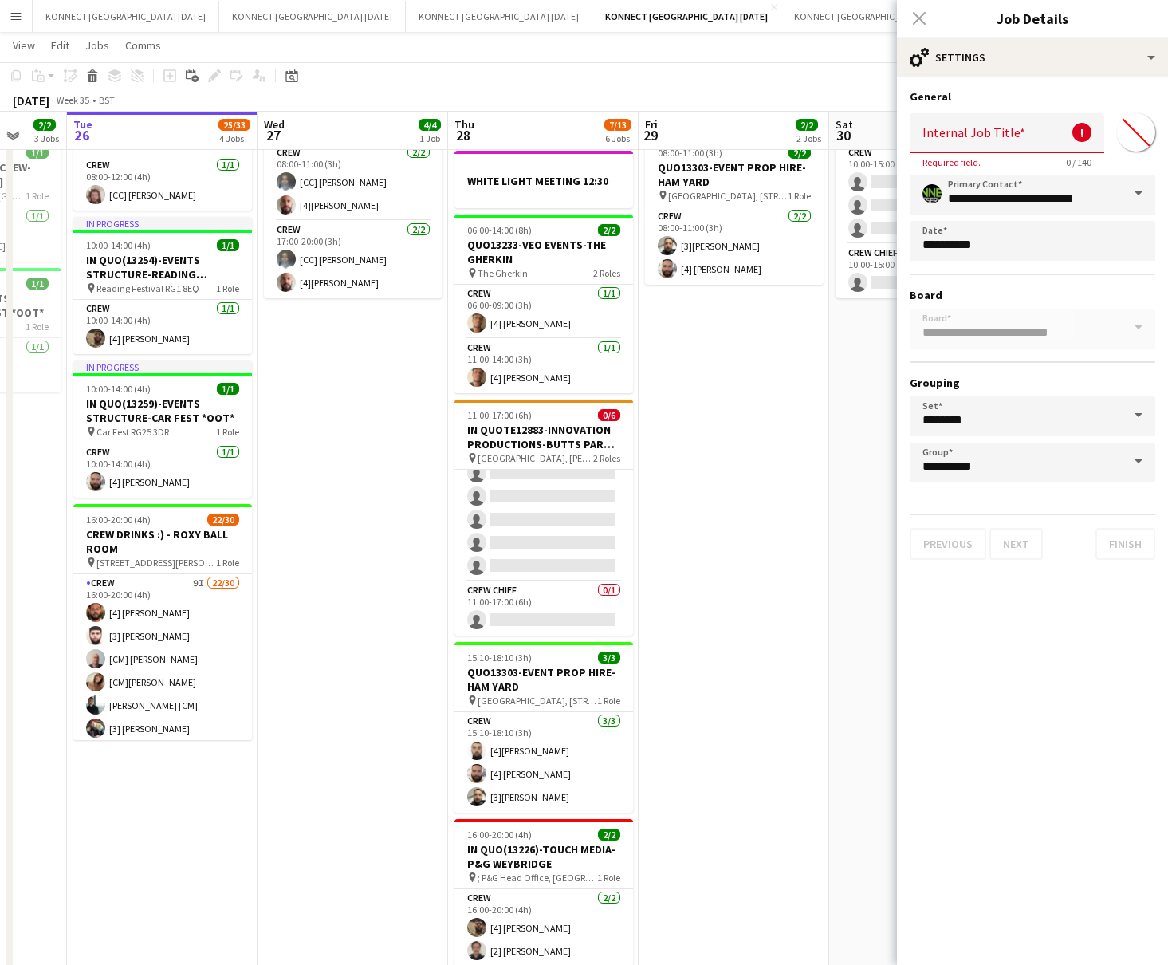
click at [673, 602] on app-date-cell "[PERSON_NAME] DRINKS 08:00-11:00 (3h) 2/2 QUO13303-EVENT PROP HIRE-HAM YARD pin…" at bounding box center [734, 540] width 191 height 946
click at [951, 138] on input "Internal Job Title" at bounding box center [1007, 133] width 195 height 40
click at [687, 627] on app-date-cell "[PERSON_NAME] DRINKS 08:00-11:00 (3h) 2/2 QUO13303-EVENT PROP HIRE-HAM YARD pin…" at bounding box center [734, 540] width 191 height 946
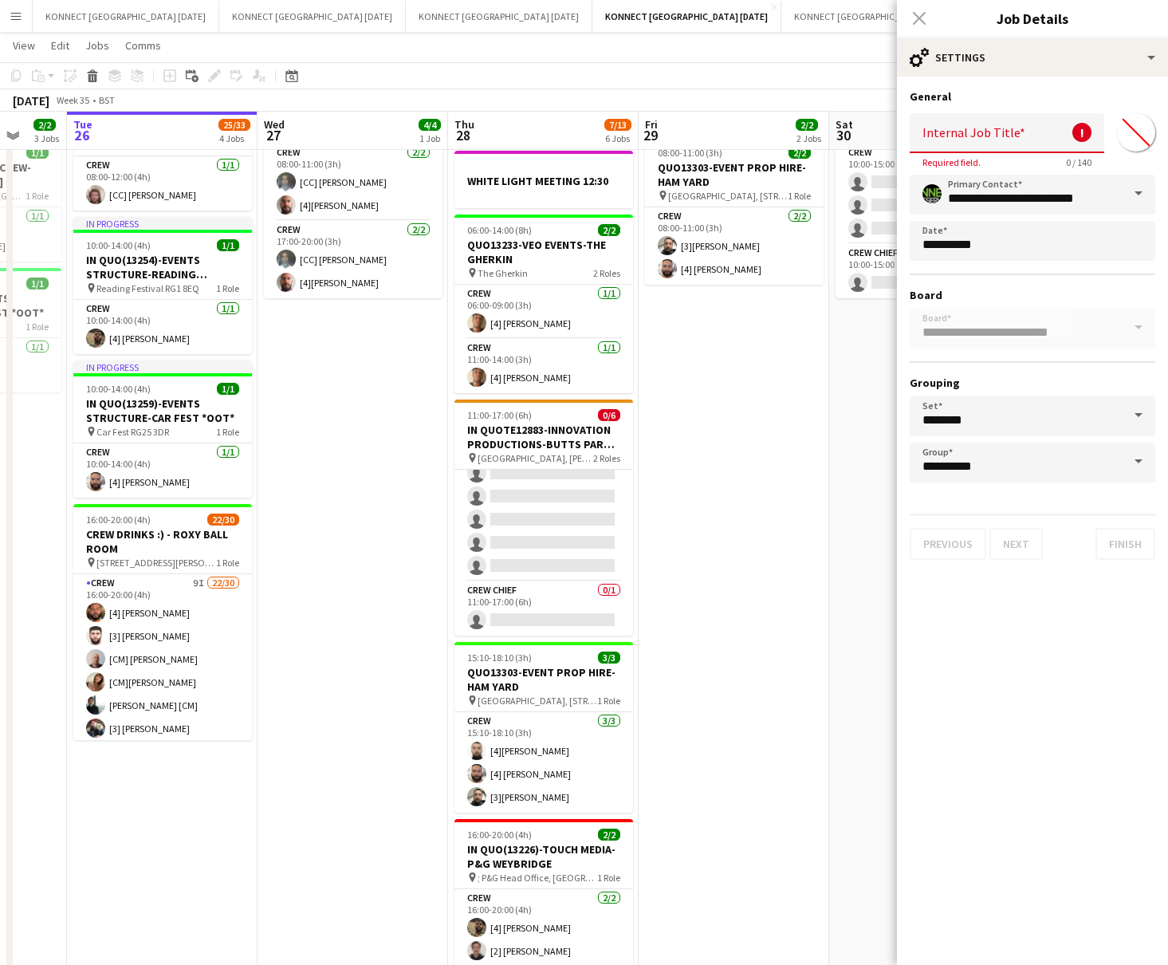
click at [819, 452] on app-date-cell "[PERSON_NAME] DRINKS 08:00-11:00 (3h) 2/2 QUO13303-EVENT PROP HIRE-HAM YARD pin…" at bounding box center [734, 540] width 191 height 946
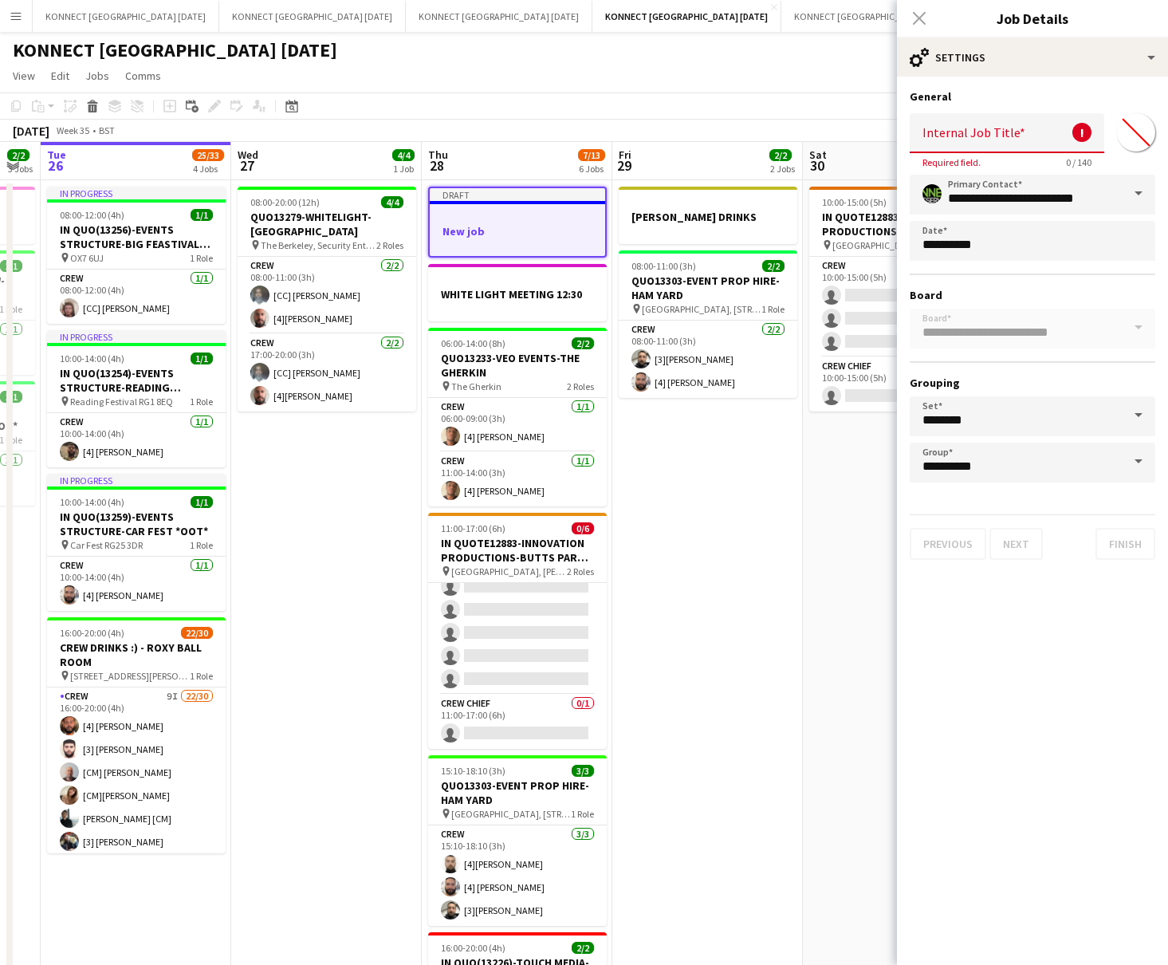
scroll to position [0, 750]
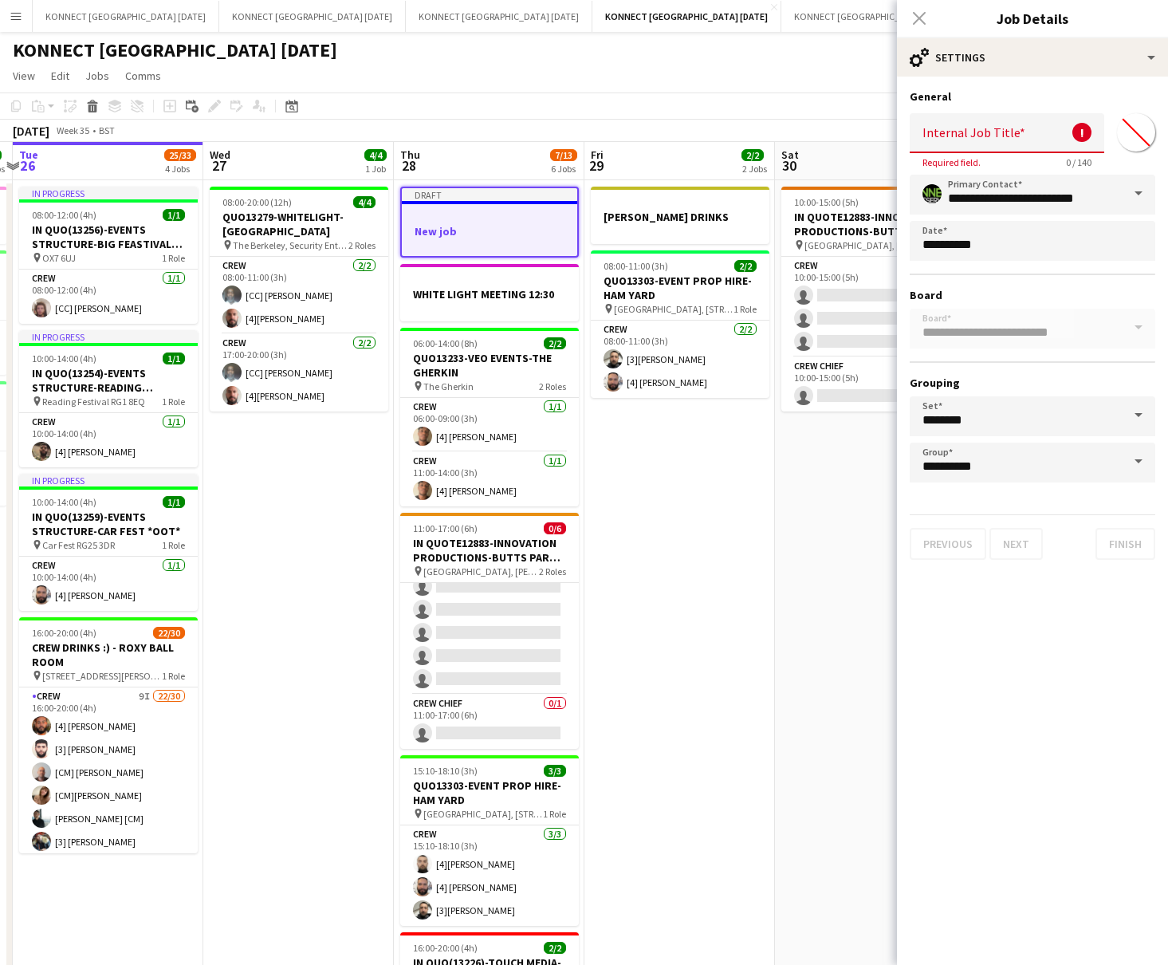
click at [678, 615] on app-date-cell "[PERSON_NAME] DRINKS 08:00-11:00 (3h) 2/2 QUO13303-EVENT PROP HIRE-HAM YARD pin…" at bounding box center [680, 653] width 191 height 946
click at [482, 256] on app-date-cell "Draft New job WHITE LIGHT MEETING 12:30 06:00-14:00 (8h) 2/2 QUO13233-VEO EVENT…" at bounding box center [489, 653] width 191 height 946
click at [476, 243] on div at bounding box center [489, 244] width 175 height 13
click at [96, 112] on icon "Delete" at bounding box center [92, 106] width 13 height 13
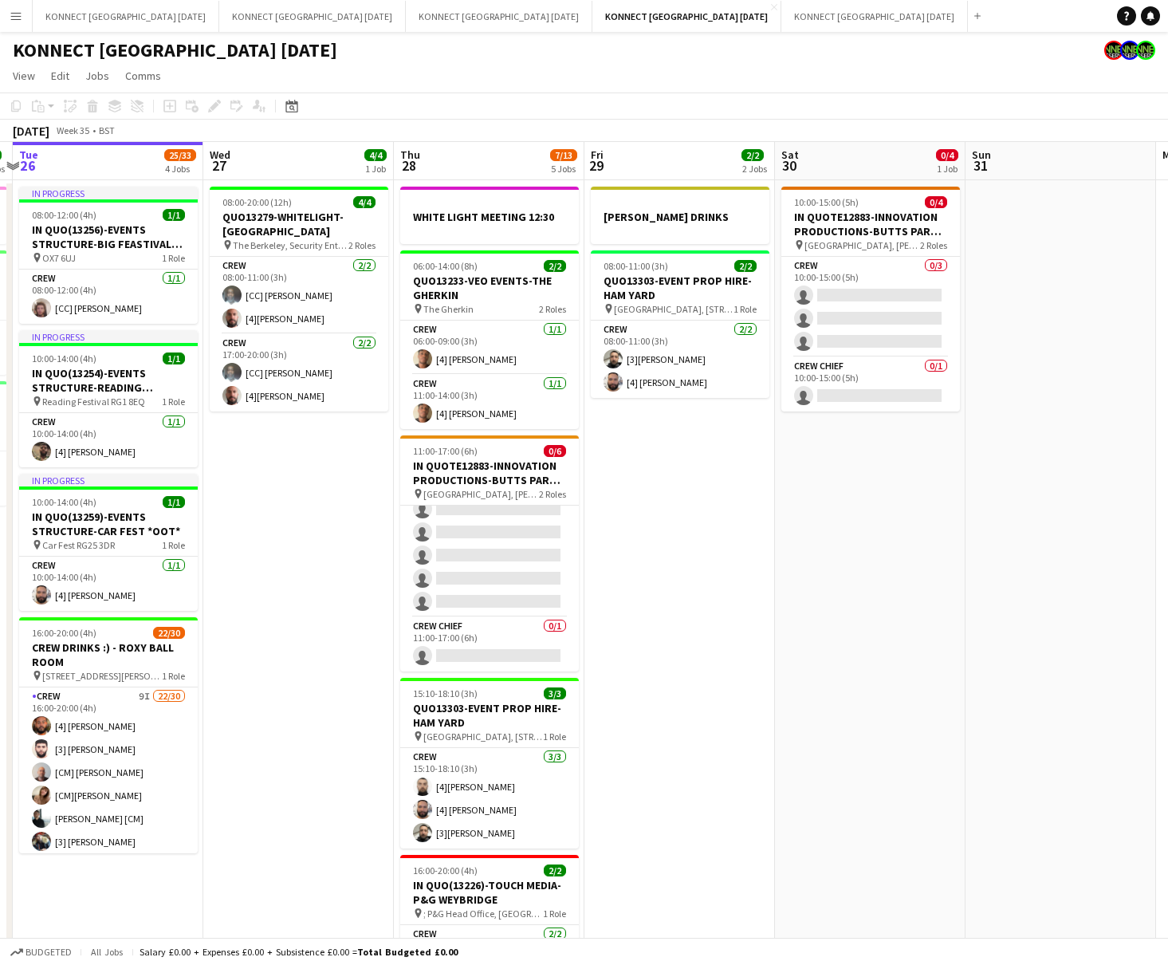
click at [966, 348] on app-date-cell at bounding box center [1061, 615] width 191 height 871
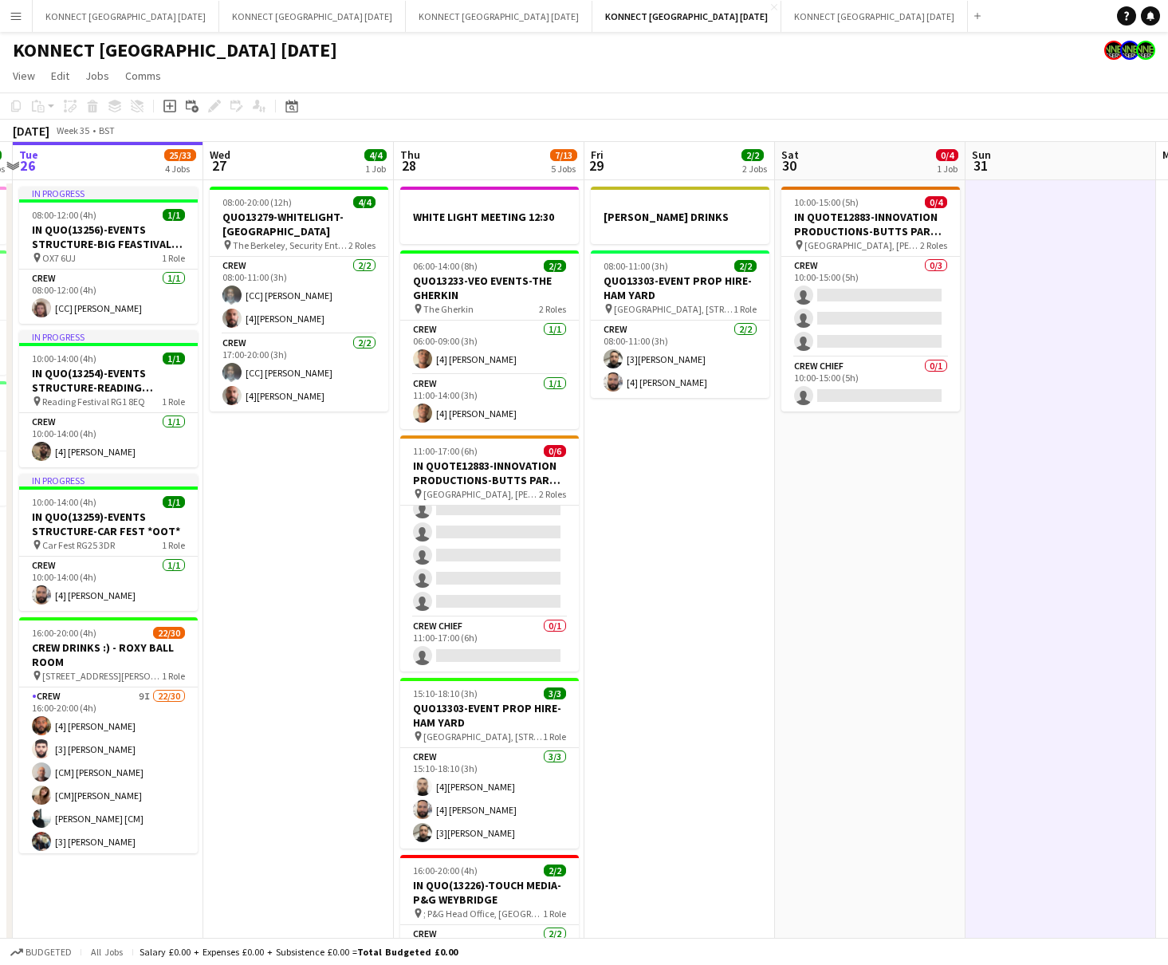
click at [966, 337] on app-date-cell at bounding box center [1061, 615] width 191 height 871
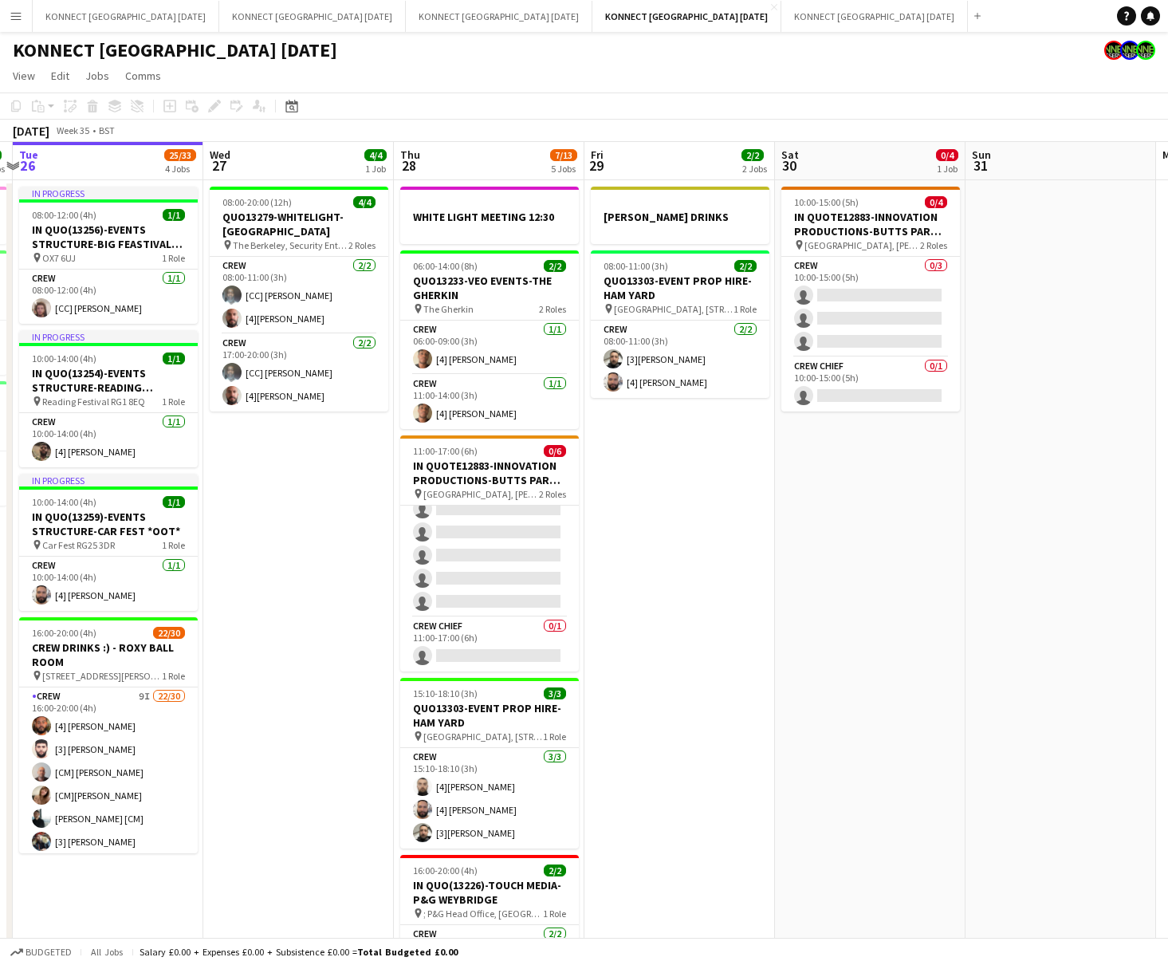
click at [907, 447] on app-date-cell "10:00-15:00 (5h) 0/4 IN QUOTE12883-INNOVATION PRODUCTIONS-BUTTS [PERSON_NAME][G…" at bounding box center [870, 615] width 191 height 871
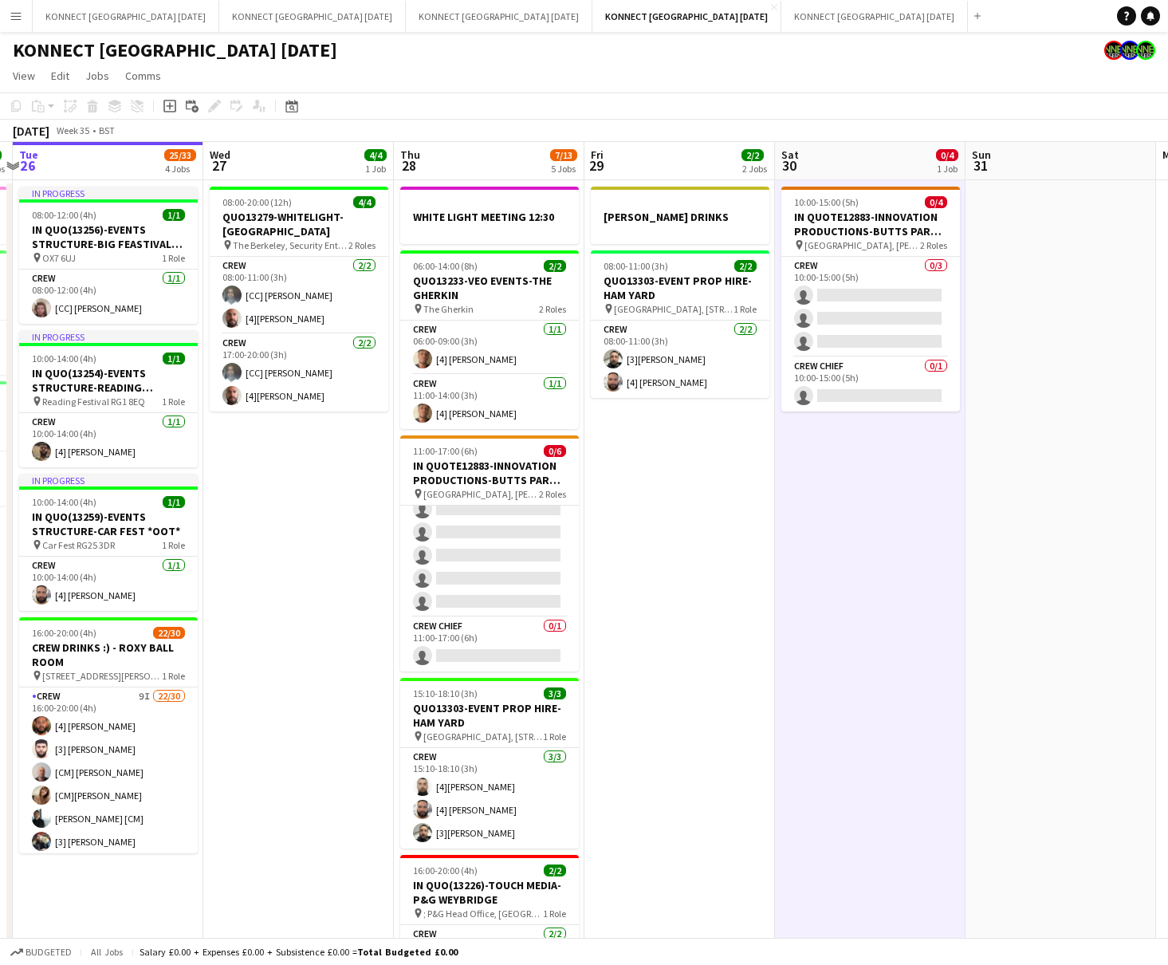
click at [907, 447] on app-date-cell "10:00-15:00 (5h) 0/4 IN QUOTE12883-INNOVATION PRODUCTIONS-BUTTS [PERSON_NAME][G…" at bounding box center [870, 615] width 191 height 871
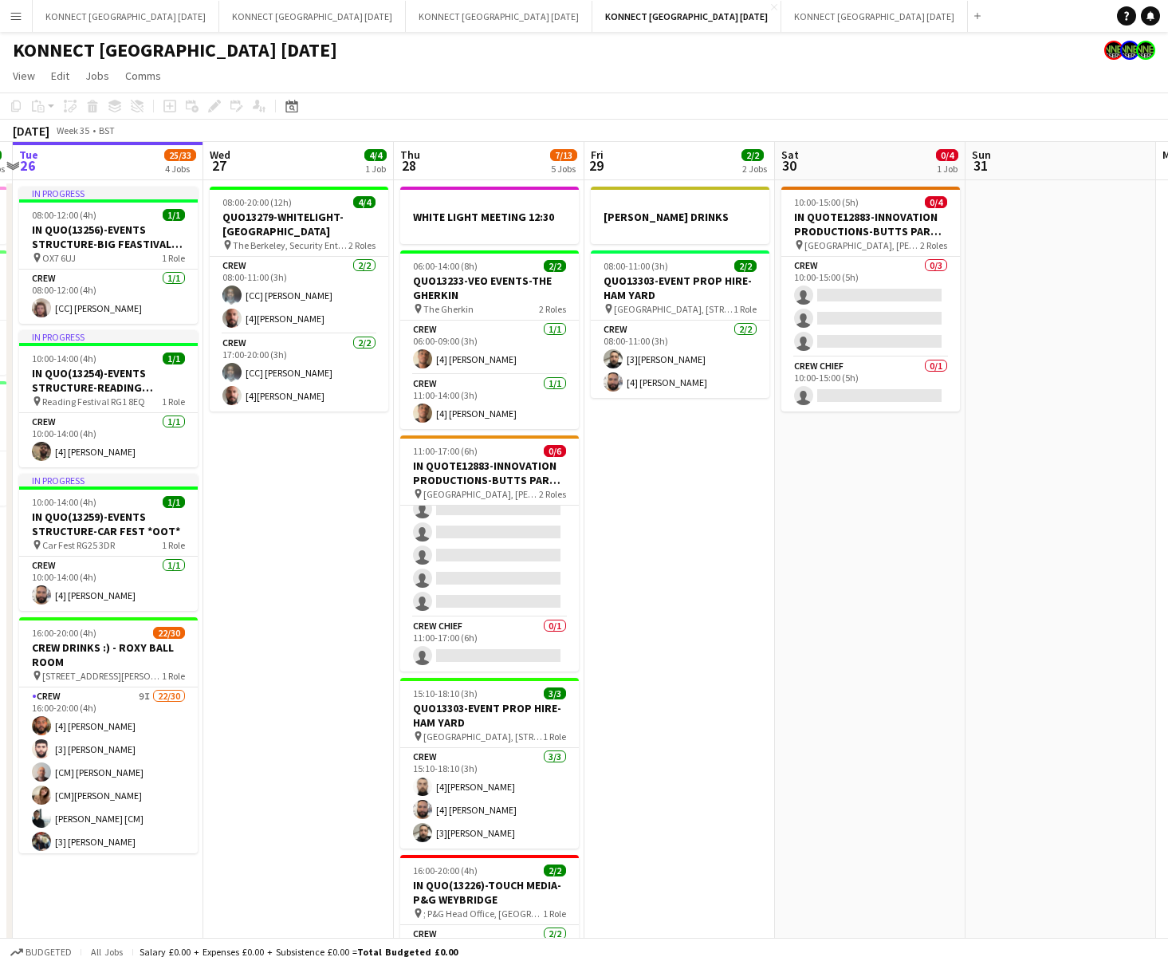
click at [713, 465] on app-date-cell "[PERSON_NAME] DRINKS 08:00-11:00 (3h) 2/2 QUO13303-EVENT PROP HIRE-HAM YARD pin…" at bounding box center [680, 615] width 191 height 871
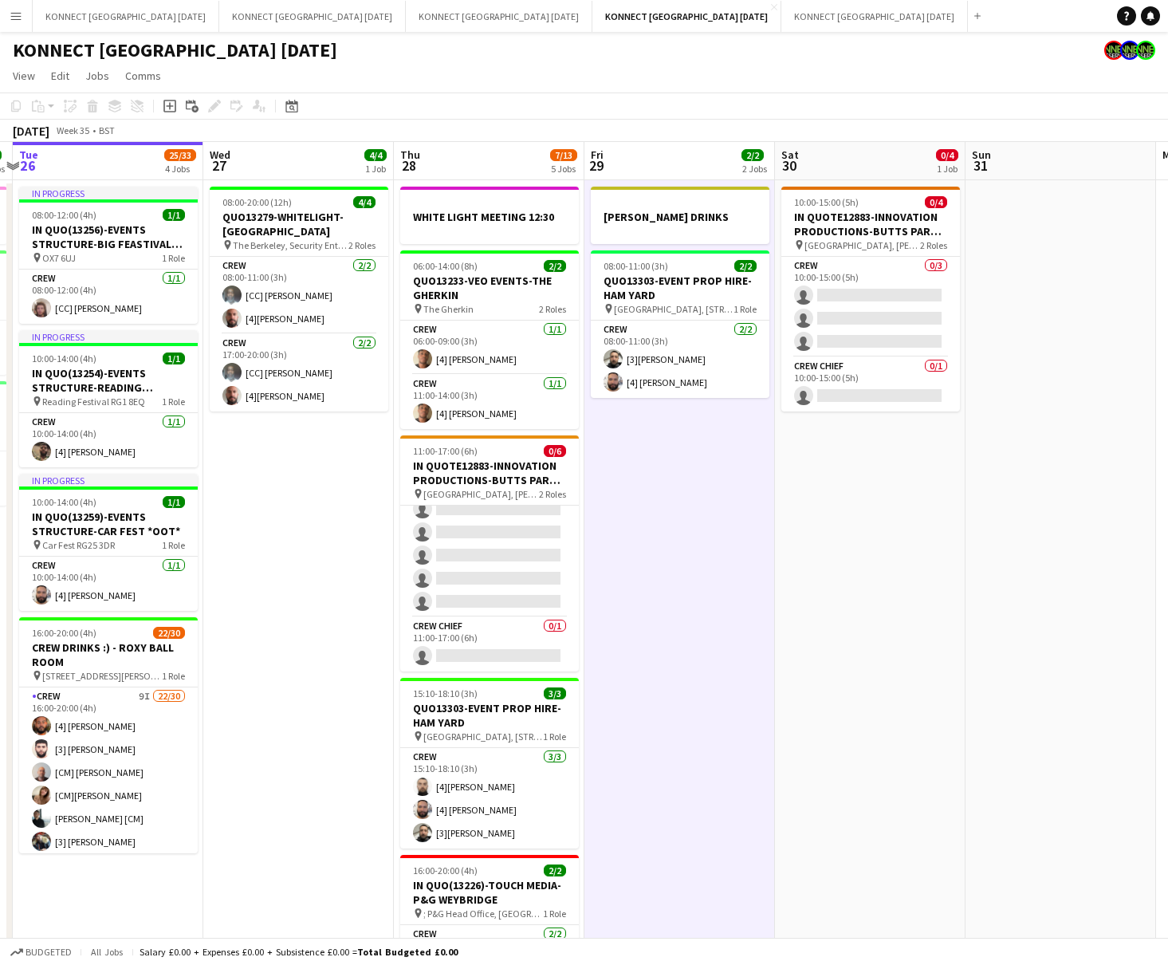
click at [713, 465] on app-date-cell "[PERSON_NAME] DRINKS 08:00-11:00 (3h) 2/2 QUO13303-EVENT PROP HIRE-HAM YARD pin…" at bounding box center [680, 615] width 191 height 871
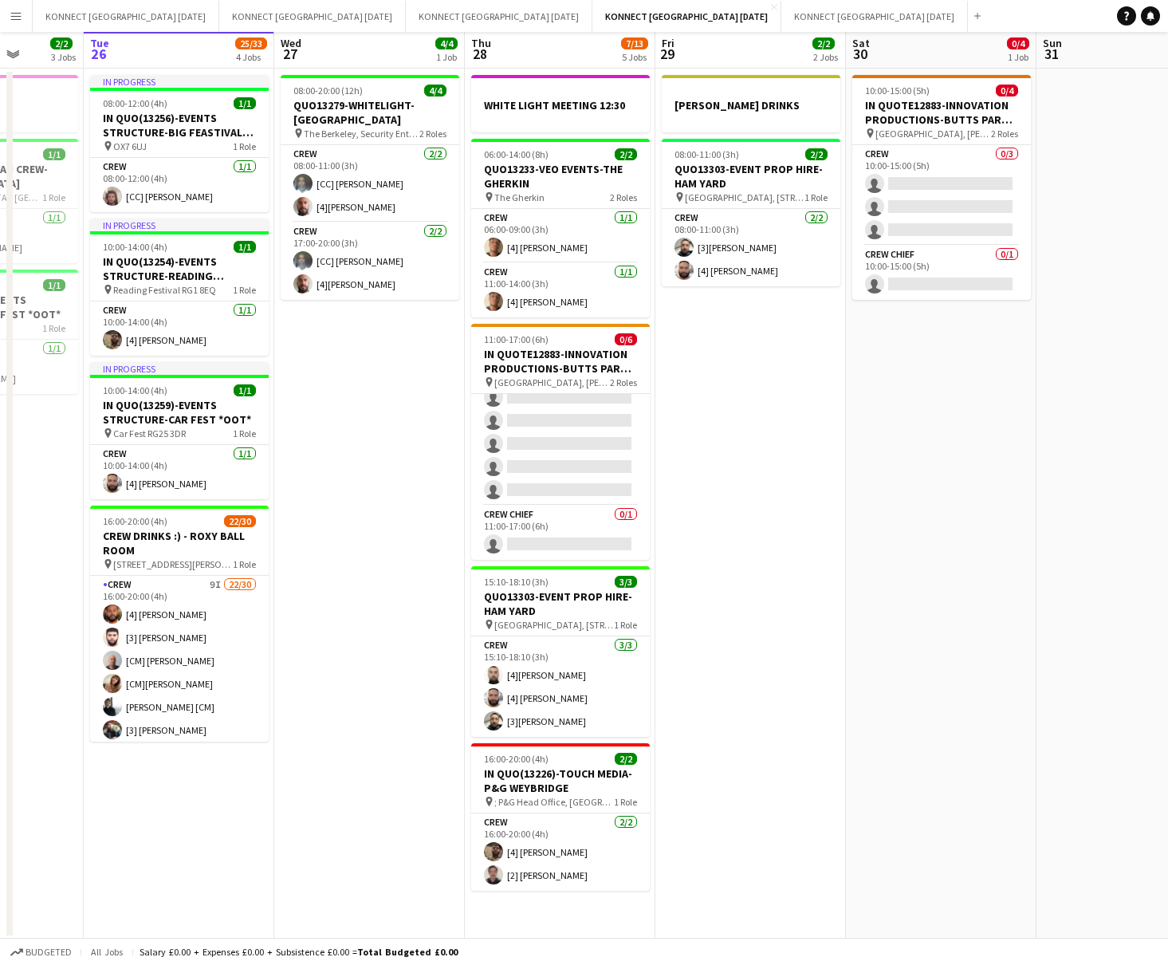
scroll to position [0, 0]
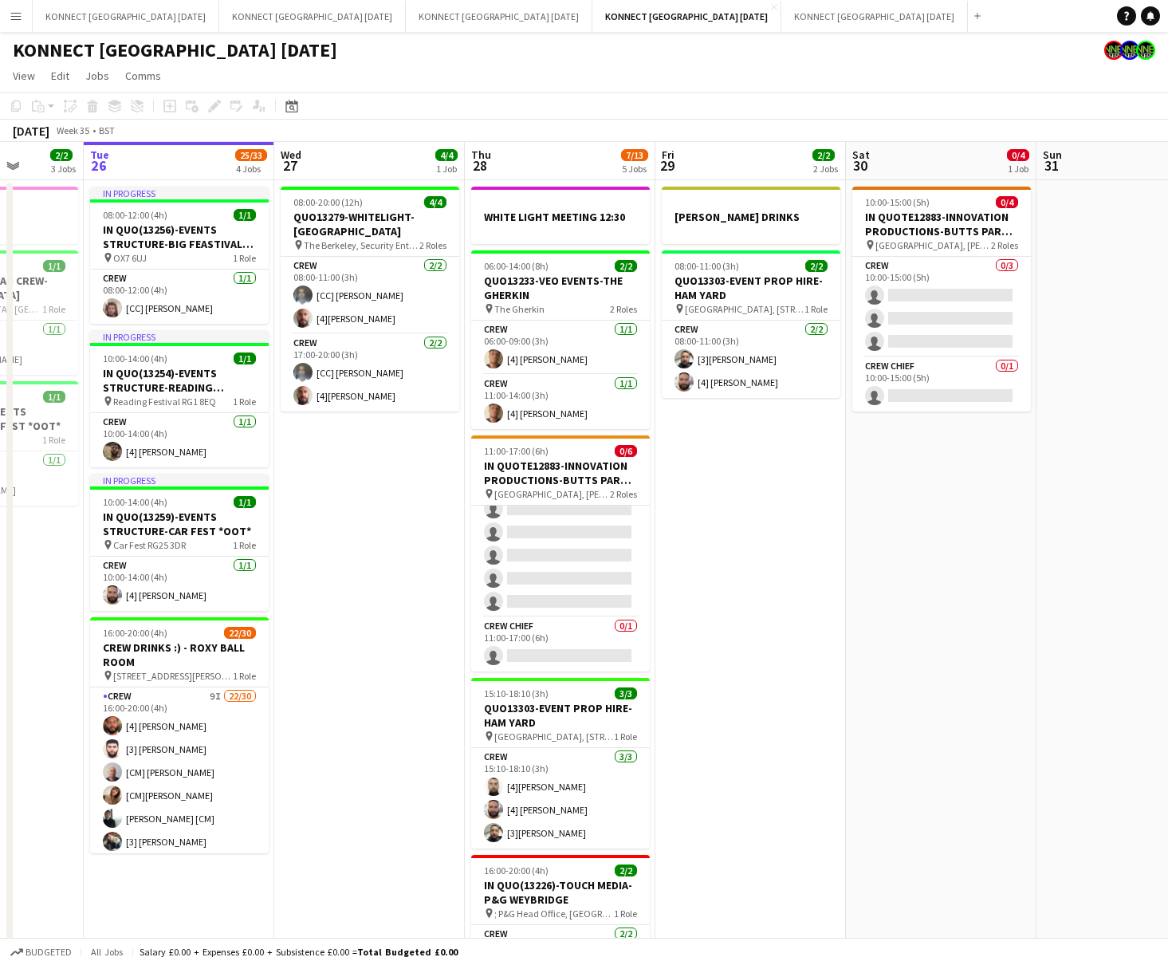
click at [816, 558] on app-date-cell "[PERSON_NAME] DRINKS 08:00-11:00 (3h) 2/2 QUO13303-EVENT PROP HIRE-HAM YARD pin…" at bounding box center [750, 615] width 191 height 871
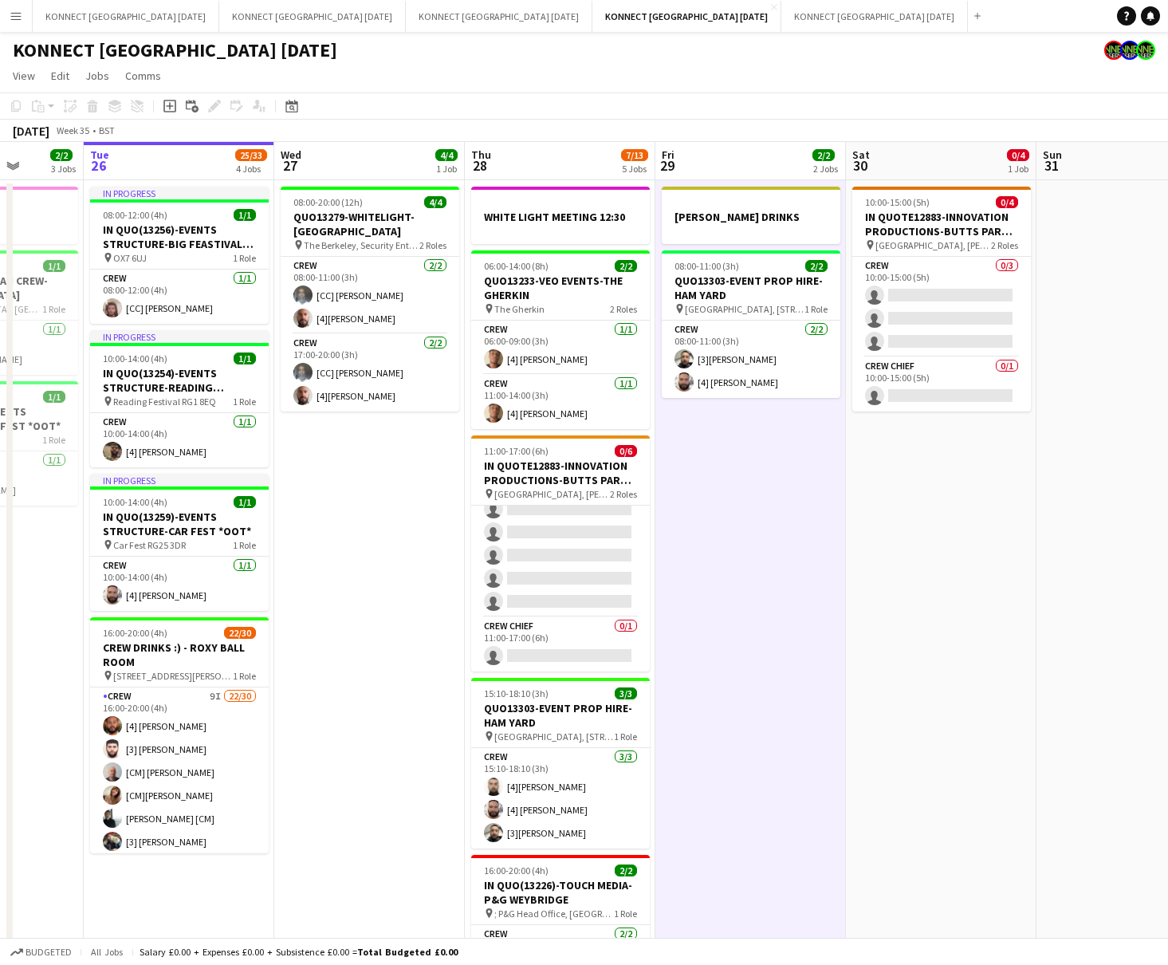
click at [796, 534] on app-date-cell "[PERSON_NAME] DRINKS 08:00-11:00 (3h) 2/2 QUO13303-EVENT PROP HIRE-HAM YARD pin…" at bounding box center [750, 615] width 191 height 871
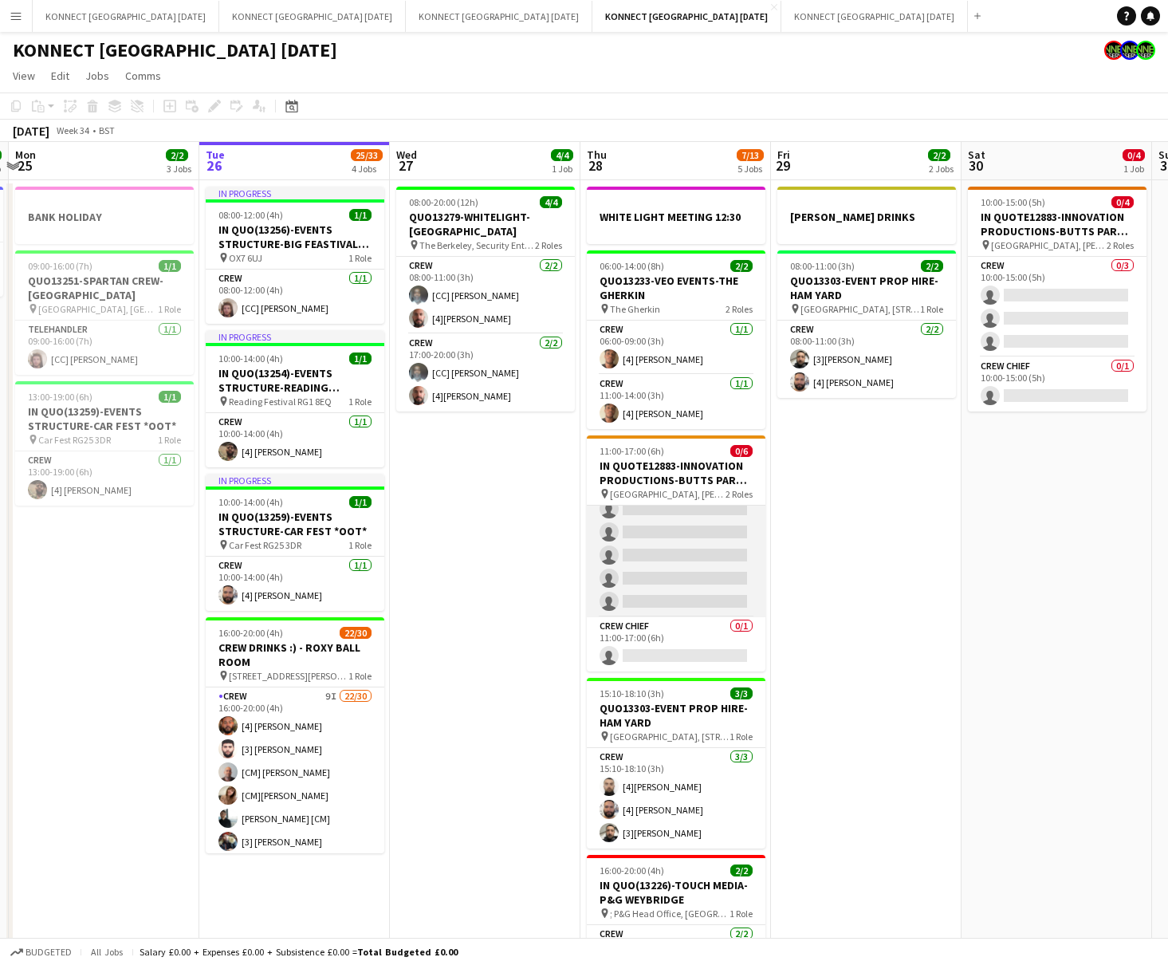
scroll to position [0, 375]
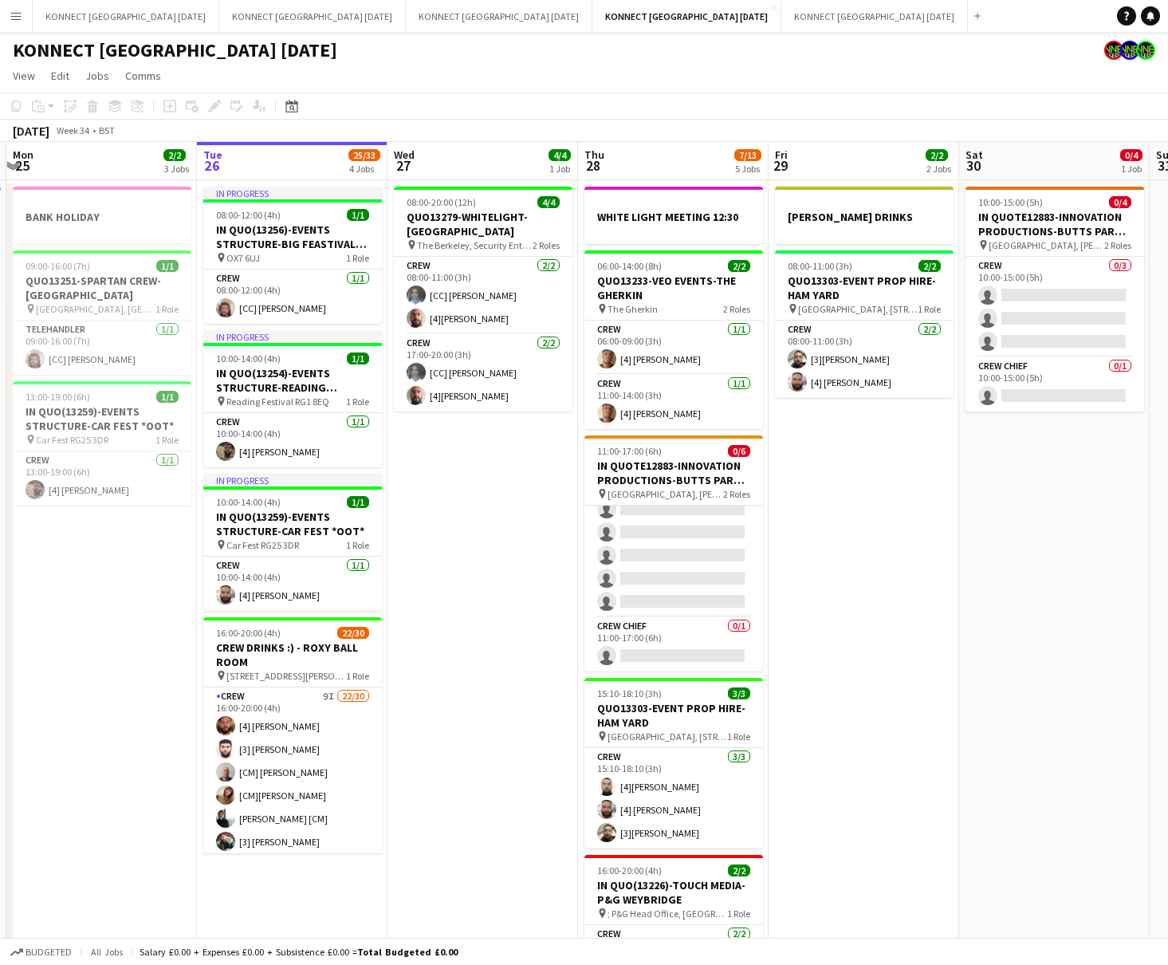
click at [798, 487] on app-date-cell "[PERSON_NAME] DRINKS 08:00-11:00 (3h) 2/2 QUO13303-EVENT PROP HIRE-HAM YARD pin…" at bounding box center [864, 615] width 191 height 871
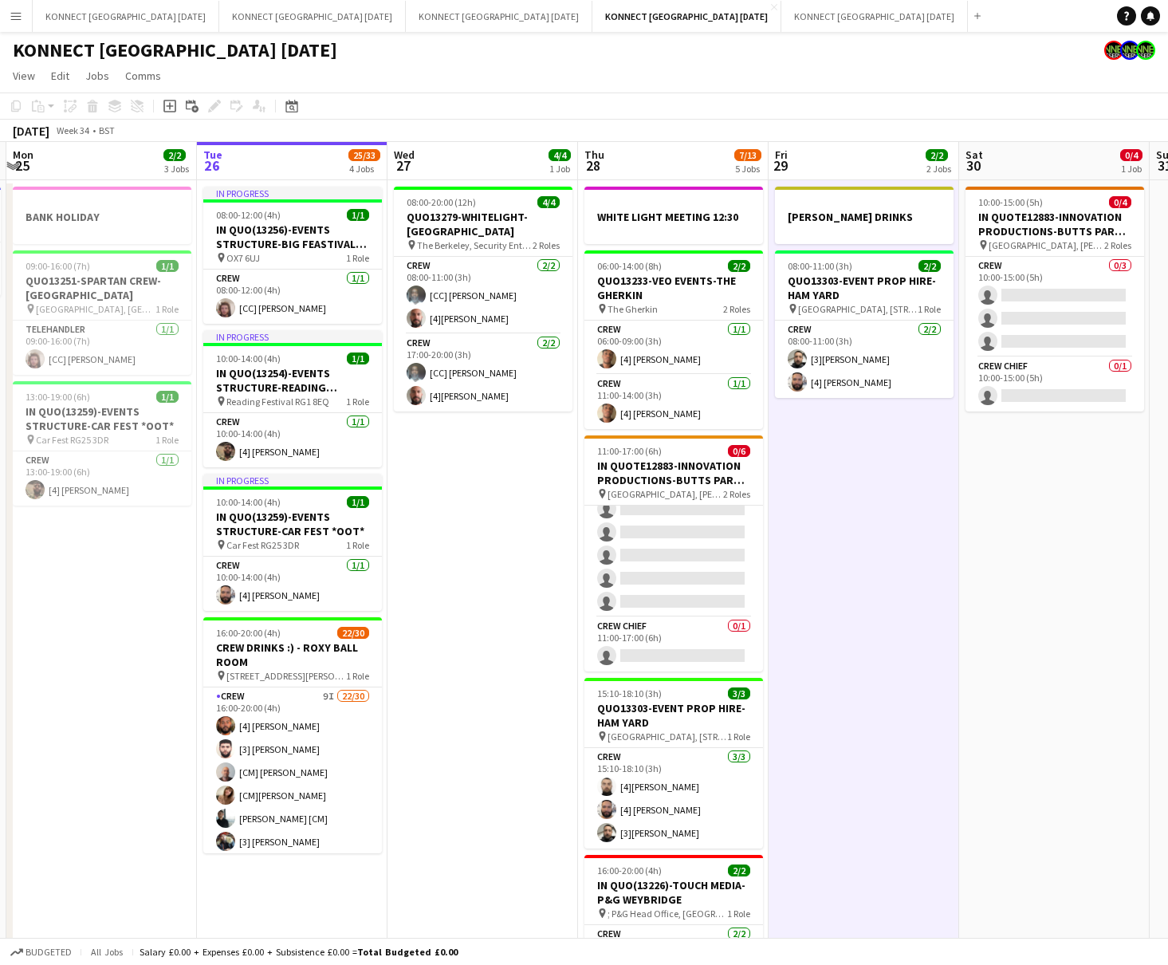
click at [857, 489] on app-date-cell "[PERSON_NAME] DRINKS 08:00-11:00 (3h) 2/2 QUO13303-EVENT PROP HIRE-HAM YARD pin…" at bounding box center [864, 615] width 191 height 871
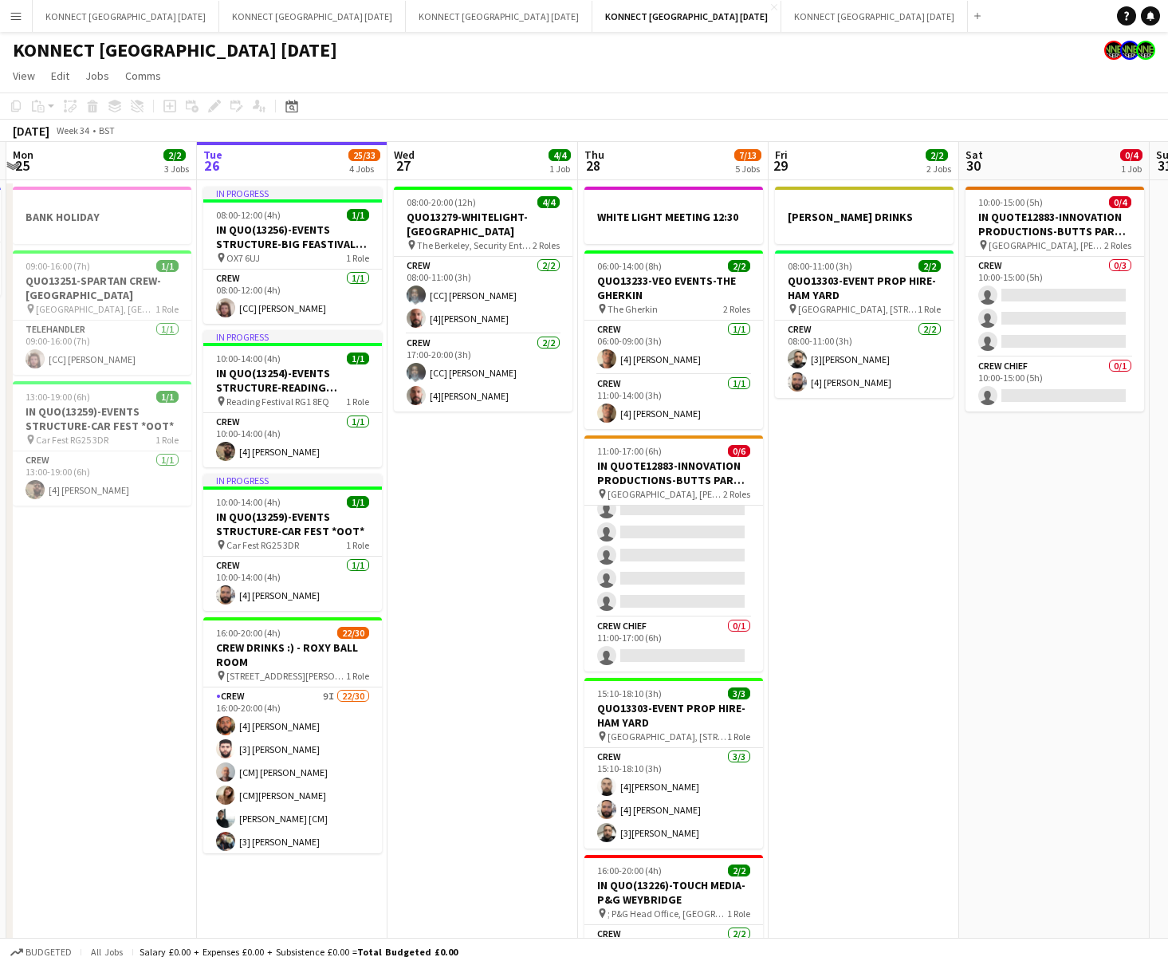
click at [857, 489] on app-date-cell "[PERSON_NAME] DRINKS 08:00-11:00 (3h) 2/2 QUO13303-EVENT PROP HIRE-HAM YARD pin…" at bounding box center [864, 615] width 191 height 871
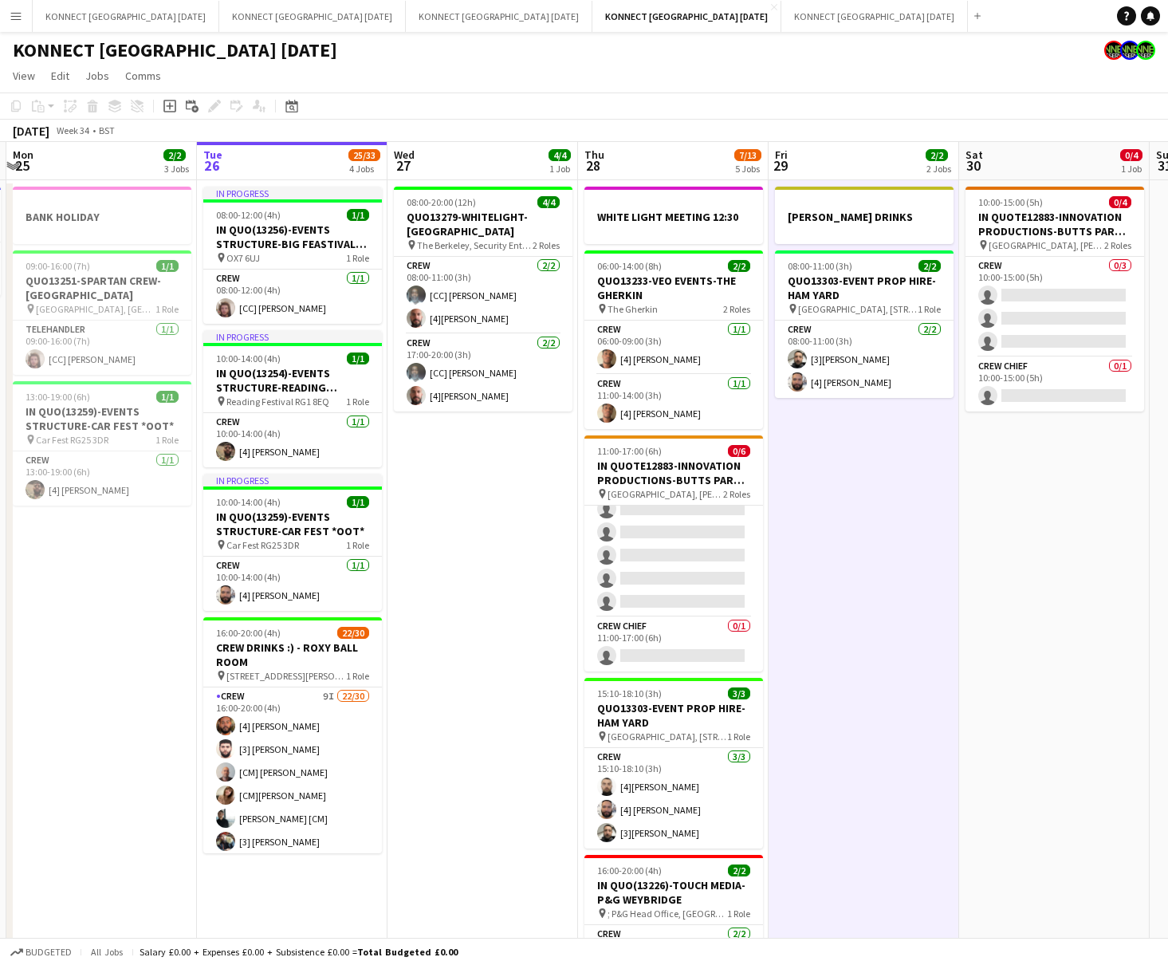
click at [815, 514] on app-date-cell "[PERSON_NAME] DRINKS 08:00-11:00 (3h) 2/2 QUO13303-EVENT PROP HIRE-HAM YARD pin…" at bounding box center [864, 615] width 191 height 871
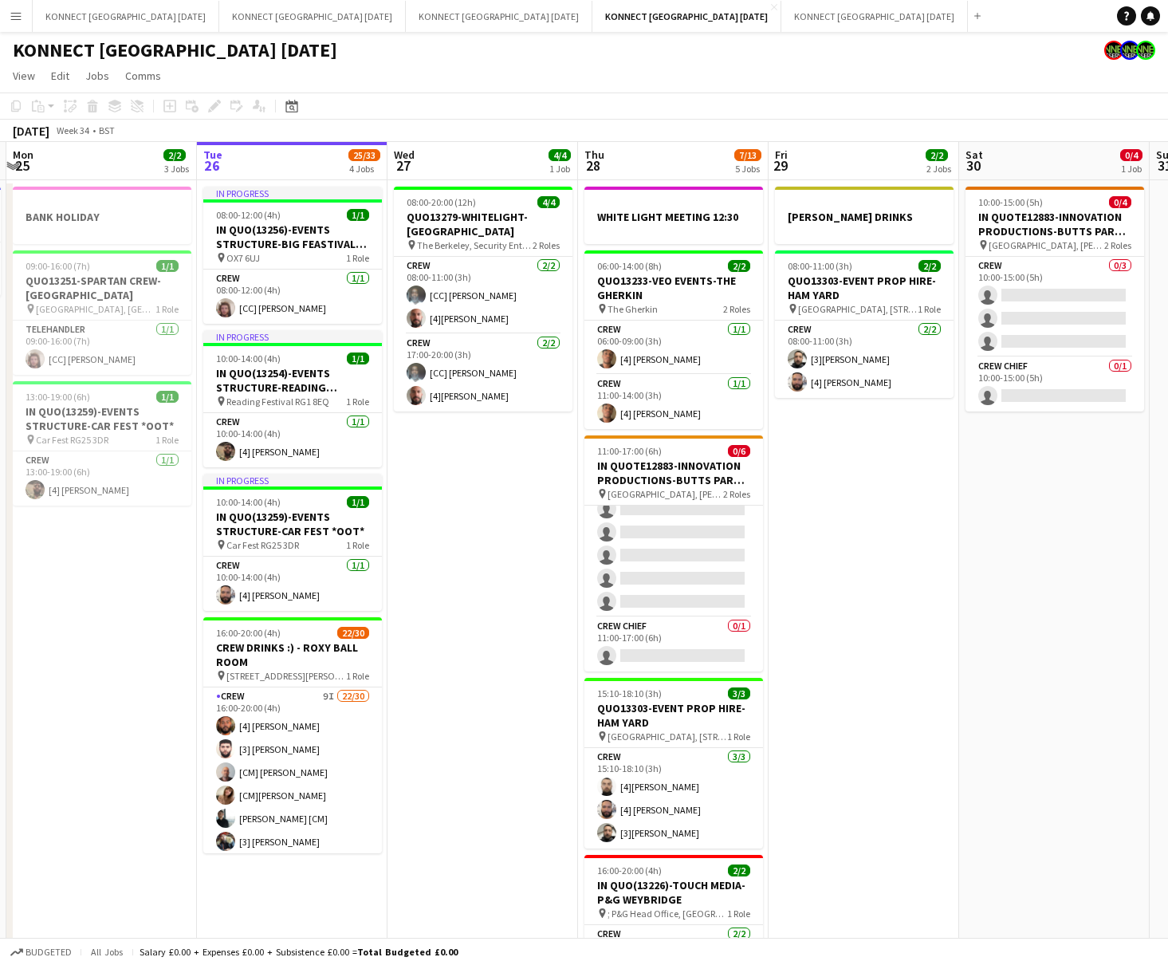
click at [815, 514] on app-date-cell "[PERSON_NAME] DRINKS 08:00-11:00 (3h) 2/2 QUO13303-EVENT PROP HIRE-HAM YARD pin…" at bounding box center [864, 615] width 191 height 871
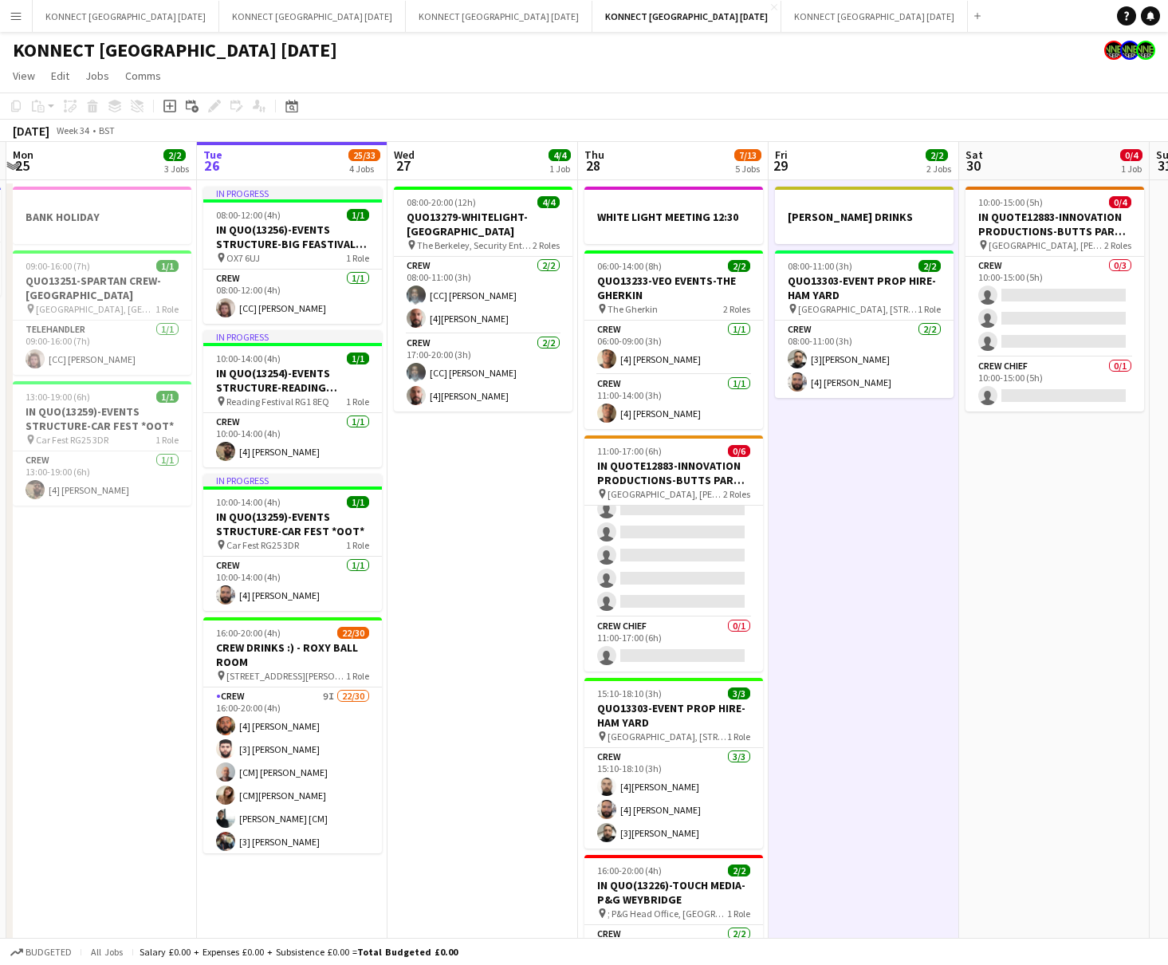
click at [815, 514] on app-date-cell "[PERSON_NAME] DRINKS 08:00-11:00 (3h) 2/2 QUO13303-EVENT PROP HIRE-HAM YARD pin…" at bounding box center [864, 615] width 191 height 871
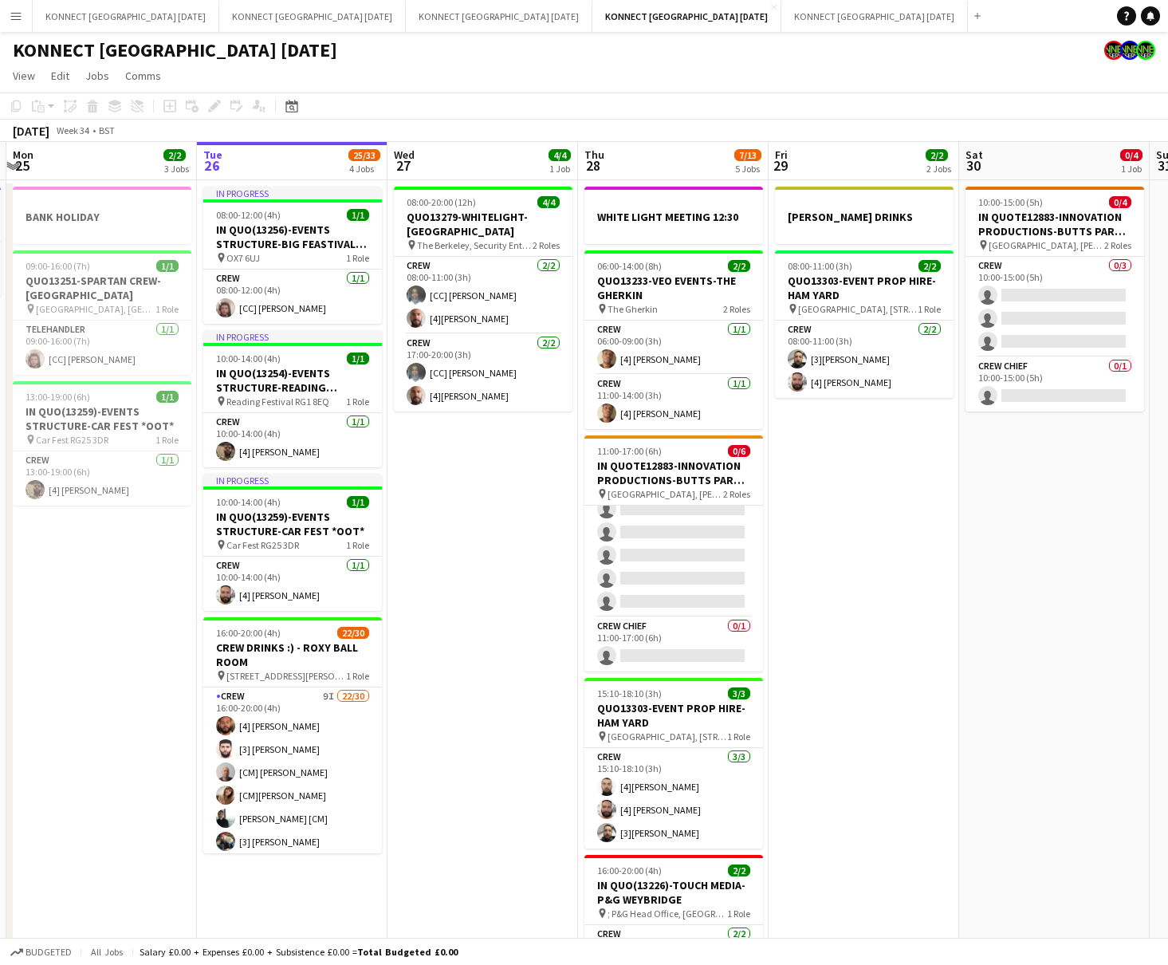
click at [815, 514] on app-date-cell "[PERSON_NAME] DRINKS 08:00-11:00 (3h) 2/2 QUO13303-EVENT PROP HIRE-HAM YARD pin…" at bounding box center [864, 615] width 191 height 871
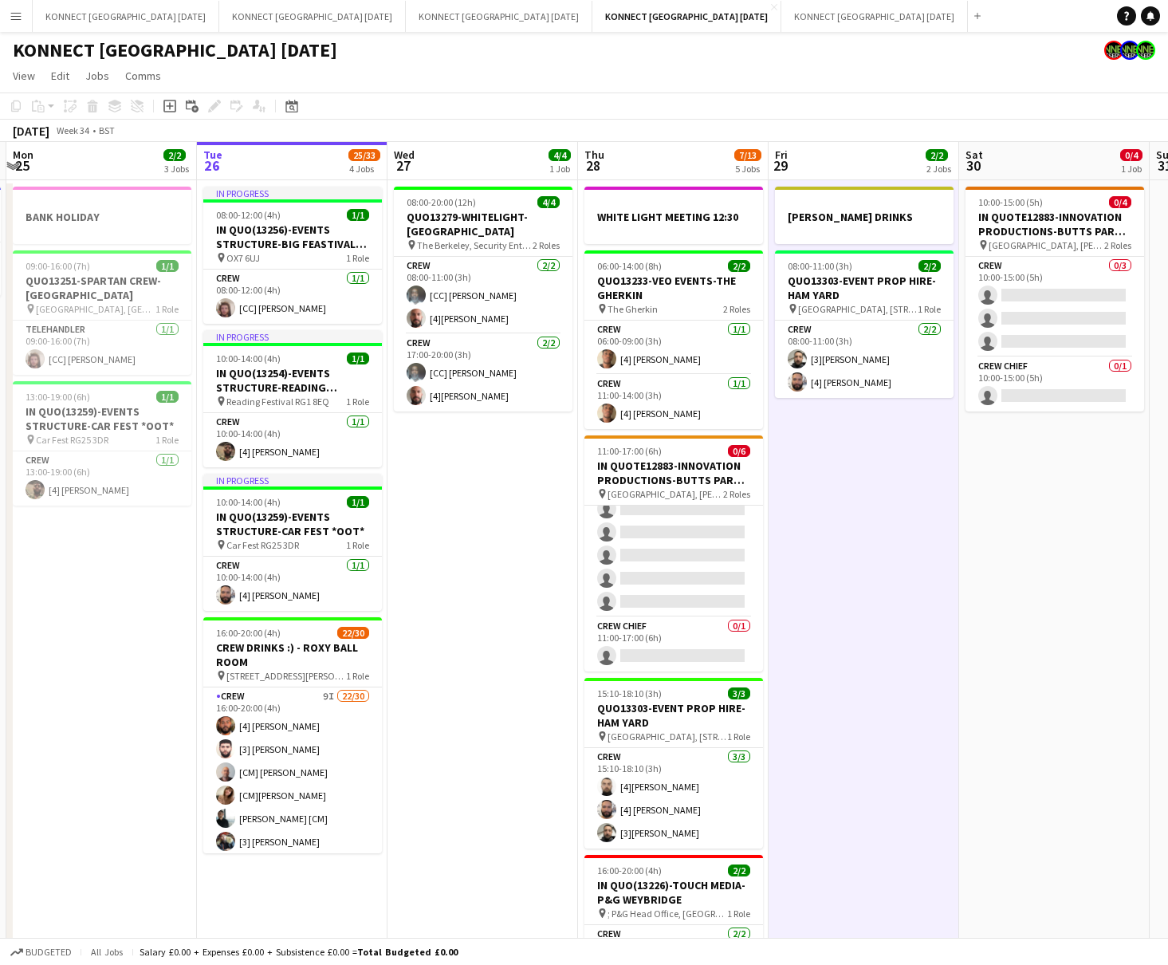
click at [815, 514] on app-date-cell "[PERSON_NAME] DRINKS 08:00-11:00 (3h) 2/2 QUO13303-EVENT PROP HIRE-HAM YARD pin…" at bounding box center [864, 615] width 191 height 871
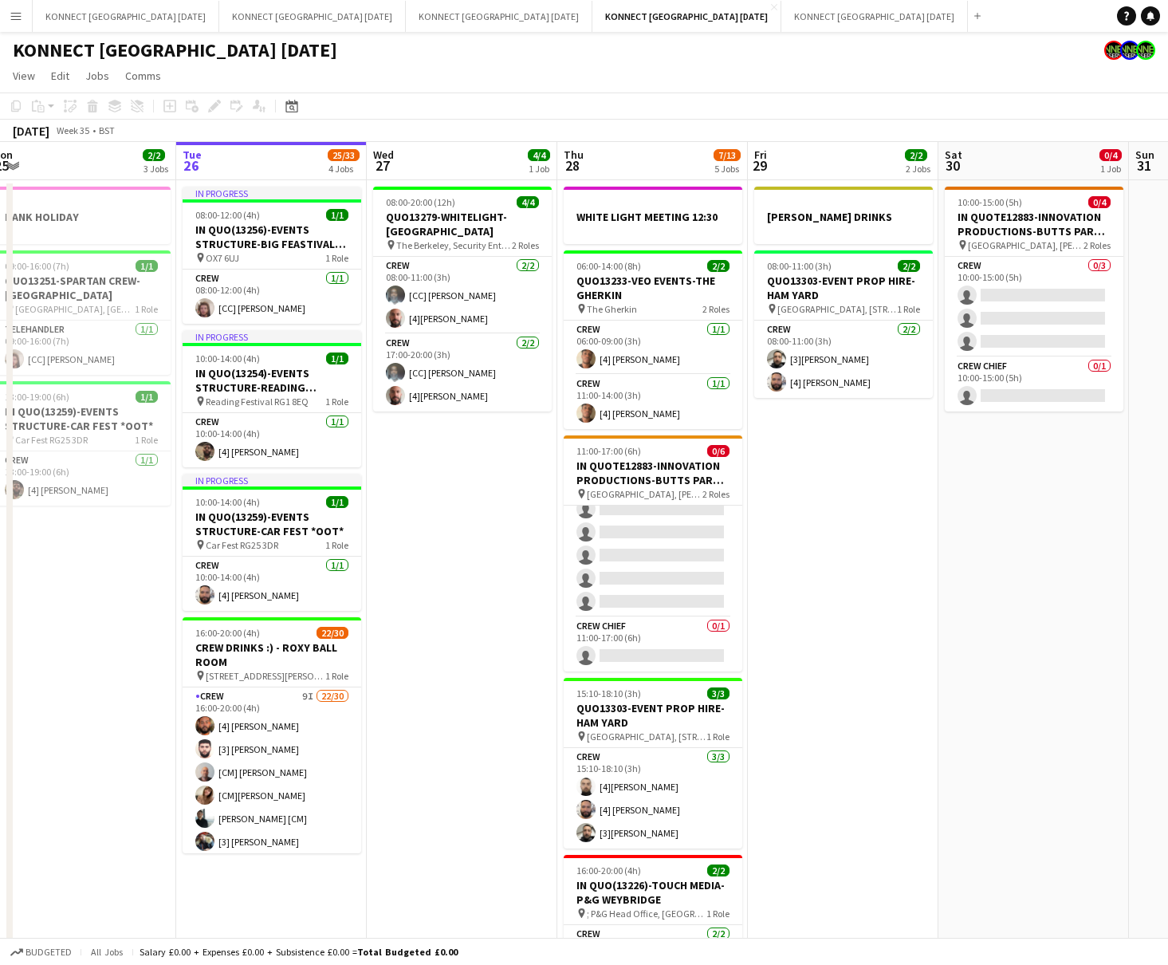
scroll to position [0, 381]
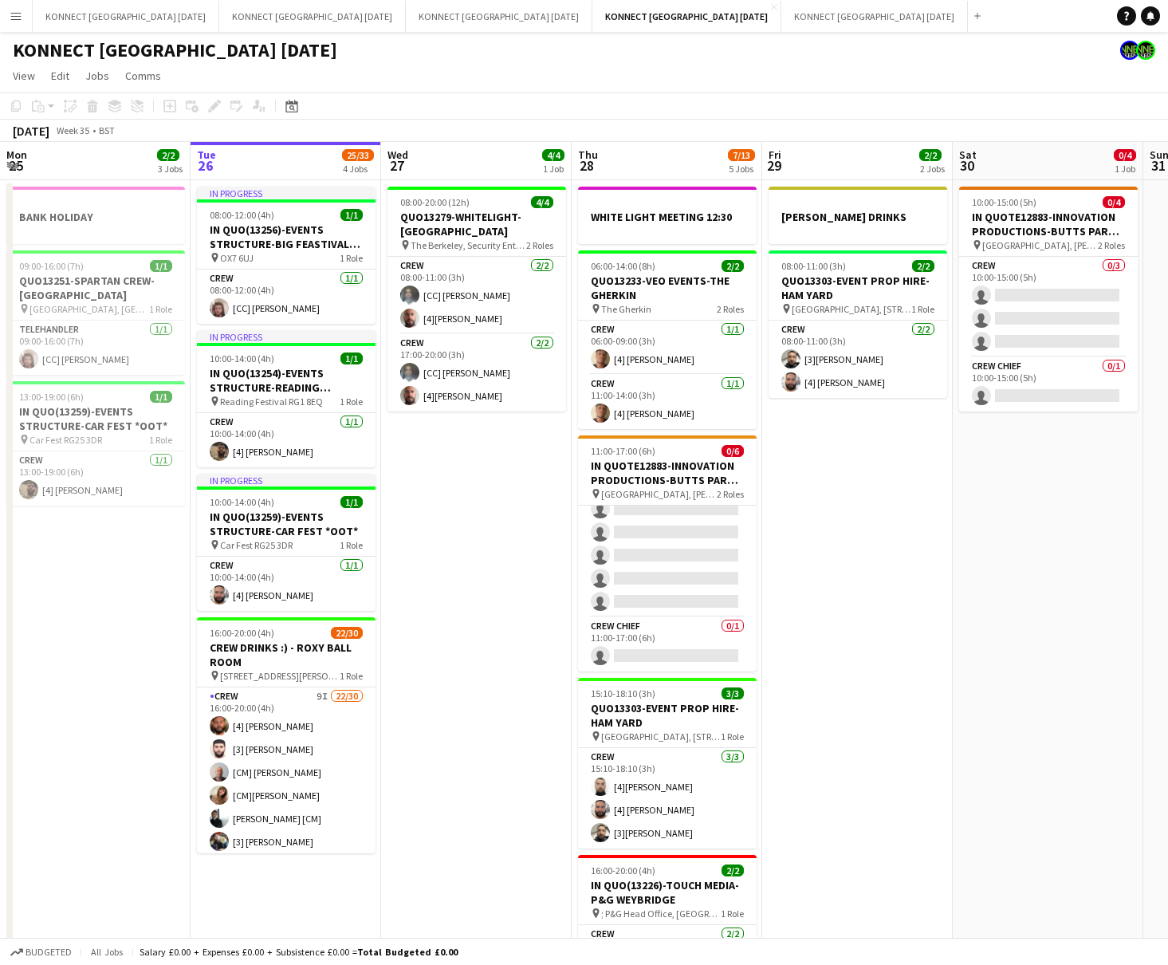
click at [829, 490] on app-date-cell "[PERSON_NAME] DRINKS 08:00-11:00 (3h) 2/2 QUO13303-EVENT PROP HIRE-HAM YARD pin…" at bounding box center [857, 615] width 191 height 871
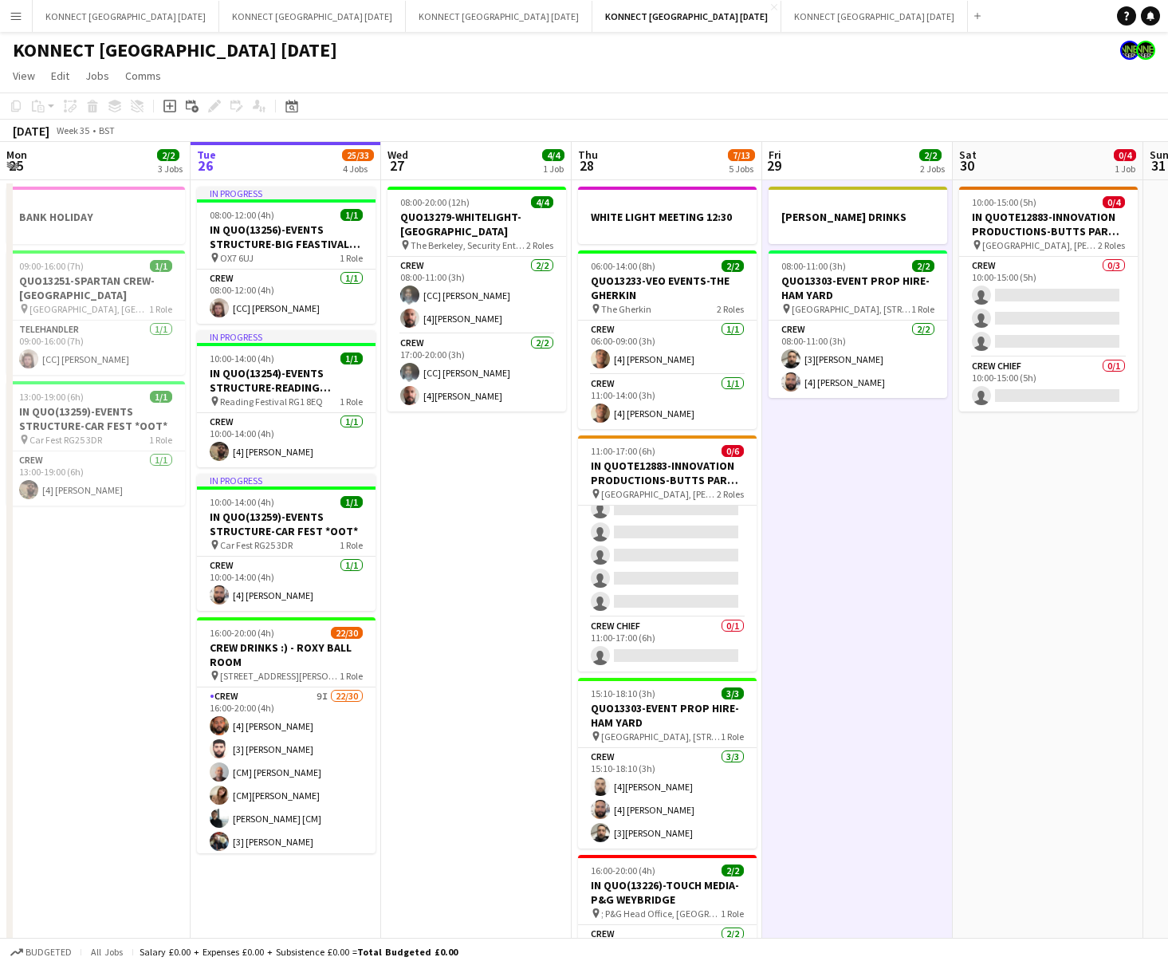
click at [829, 490] on app-date-cell "[PERSON_NAME] DRINKS 08:00-11:00 (3h) 2/2 QUO13303-EVENT PROP HIRE-HAM YARD pin…" at bounding box center [857, 615] width 191 height 871
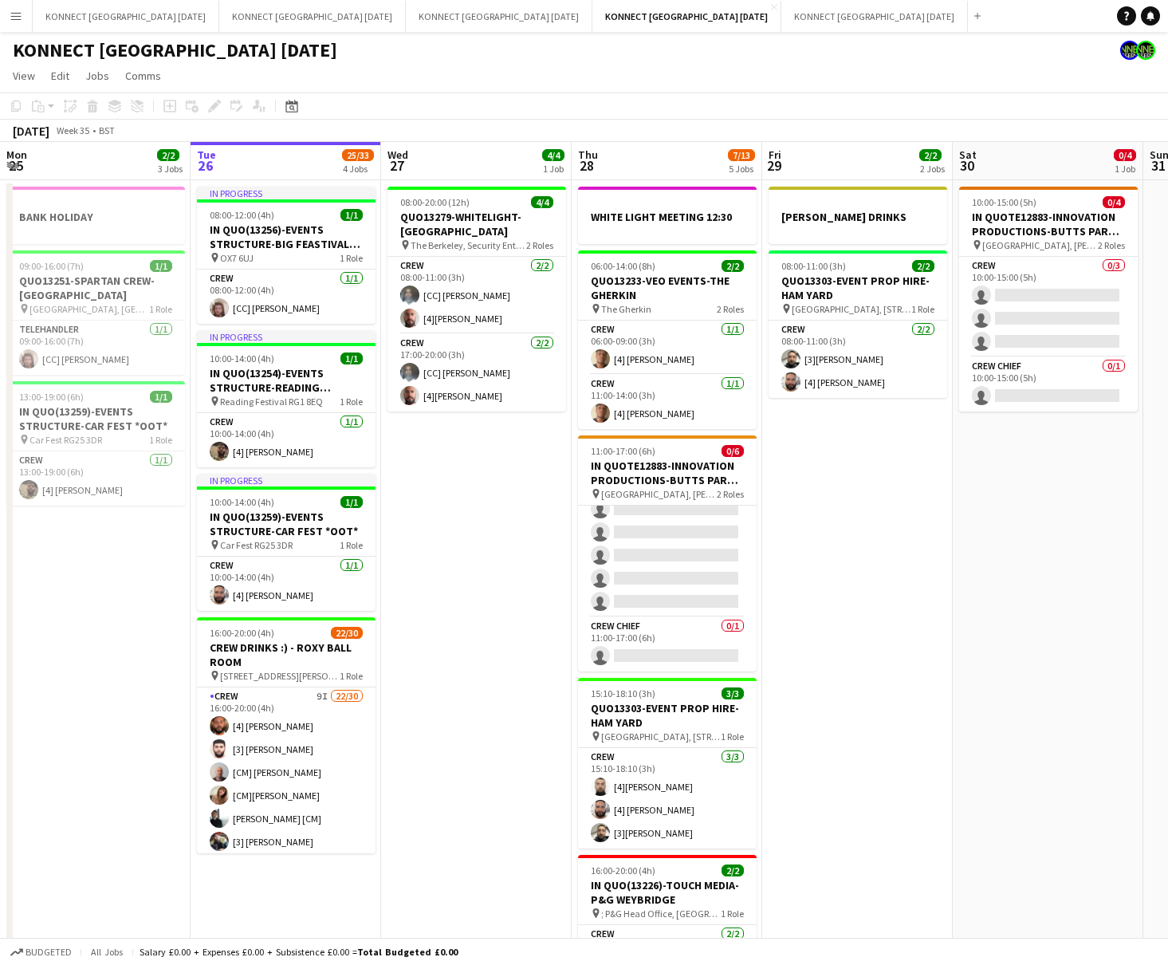
click at [813, 602] on app-date-cell "[PERSON_NAME] DRINKS 08:00-11:00 (3h) 2/2 QUO13303-EVENT PROP HIRE-HAM YARD pin…" at bounding box center [857, 615] width 191 height 871
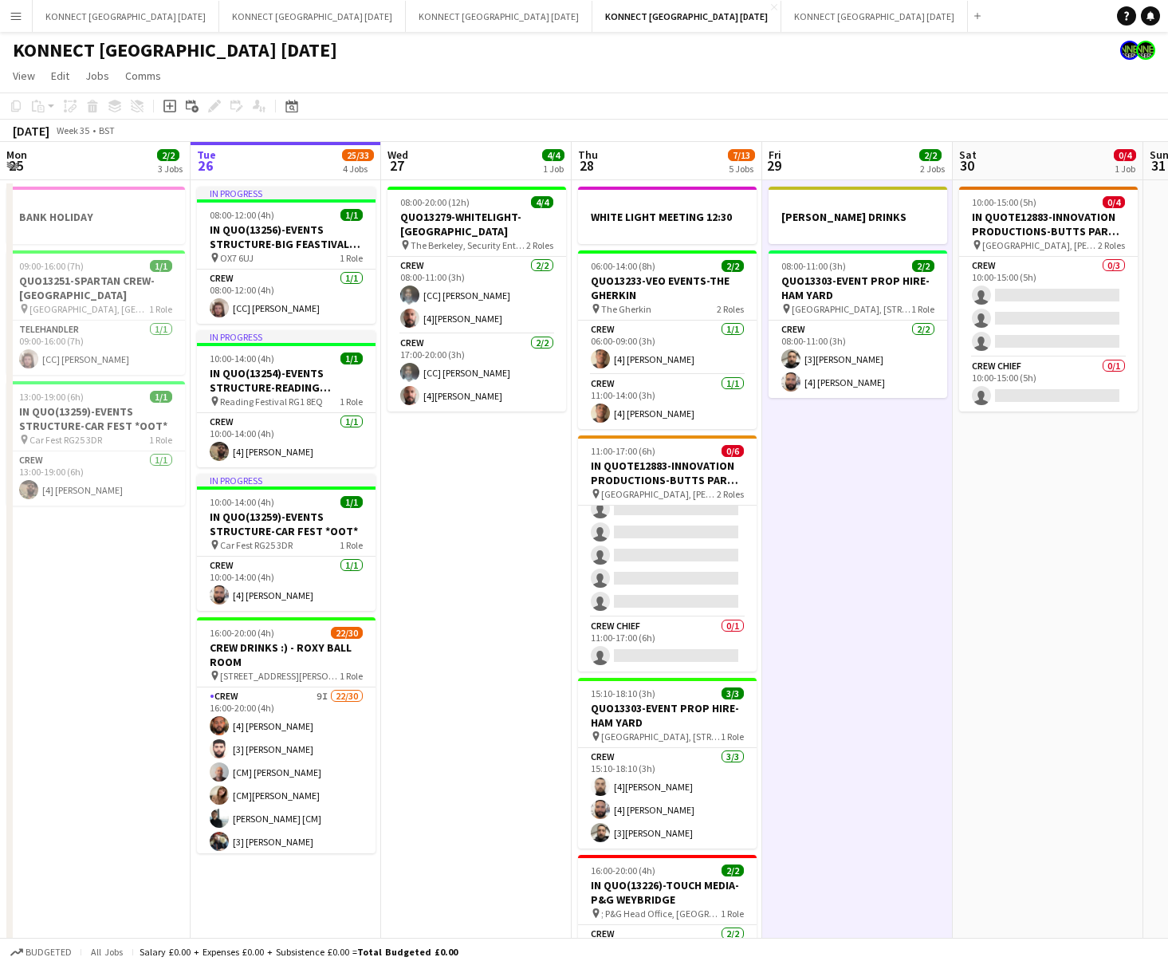
click at [813, 602] on app-date-cell "[PERSON_NAME] DRINKS 08:00-11:00 (3h) 2/2 QUO13303-EVENT PROP HIRE-HAM YARD pin…" at bounding box center [857, 615] width 191 height 871
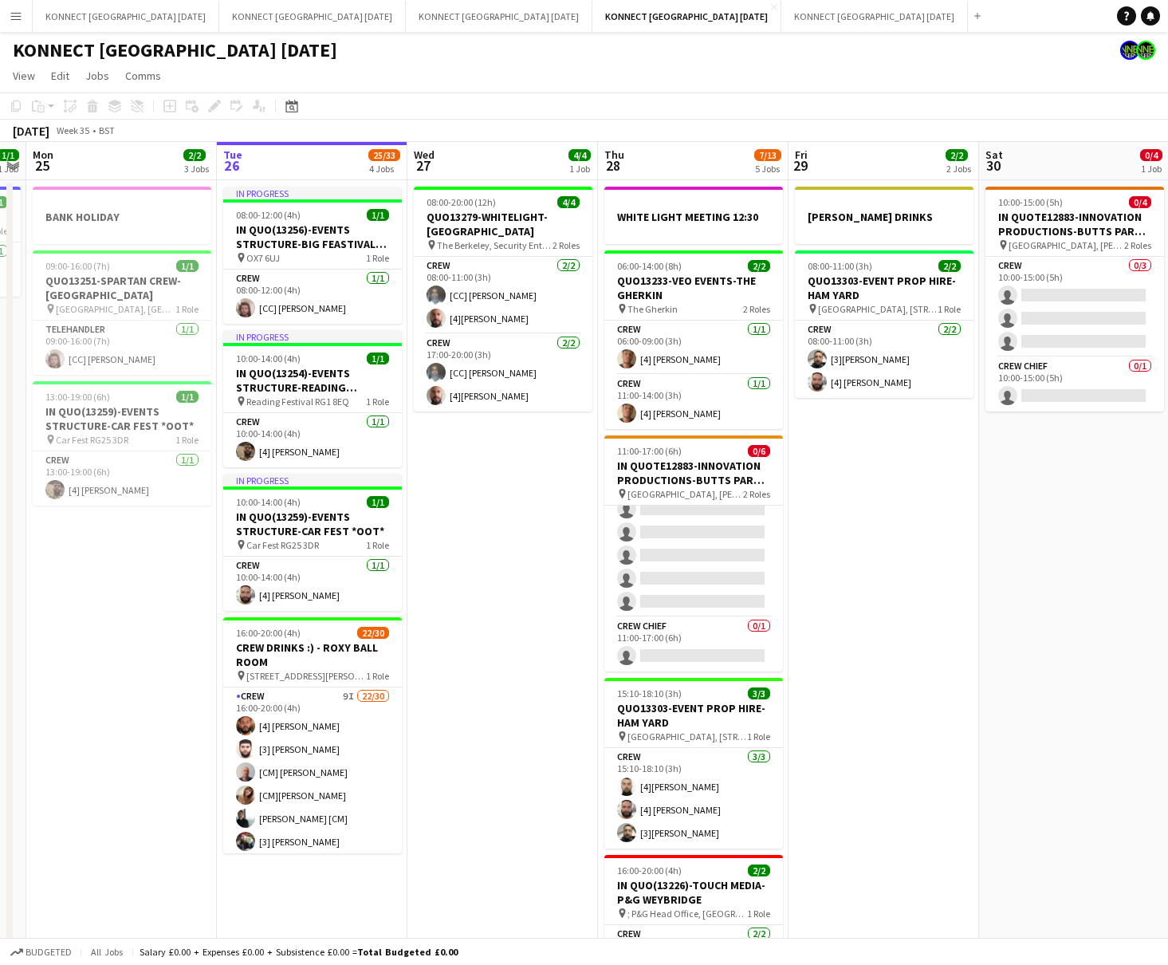
scroll to position [0, 424]
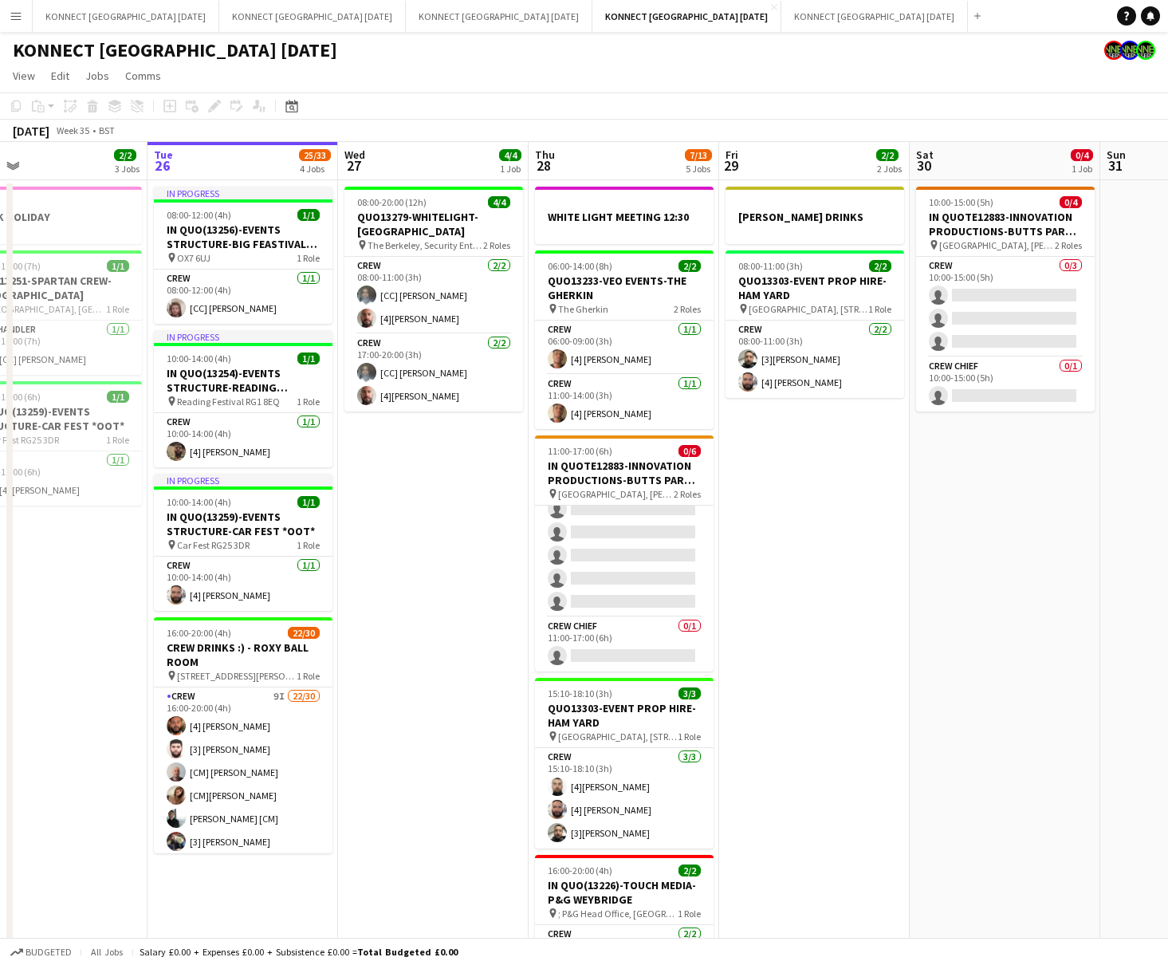
click at [813, 602] on app-date-cell "[PERSON_NAME] DRINKS 08:00-11:00 (3h) 2/2 QUO13303-EVENT PROP HIRE-HAM YARD pin…" at bounding box center [814, 615] width 191 height 871
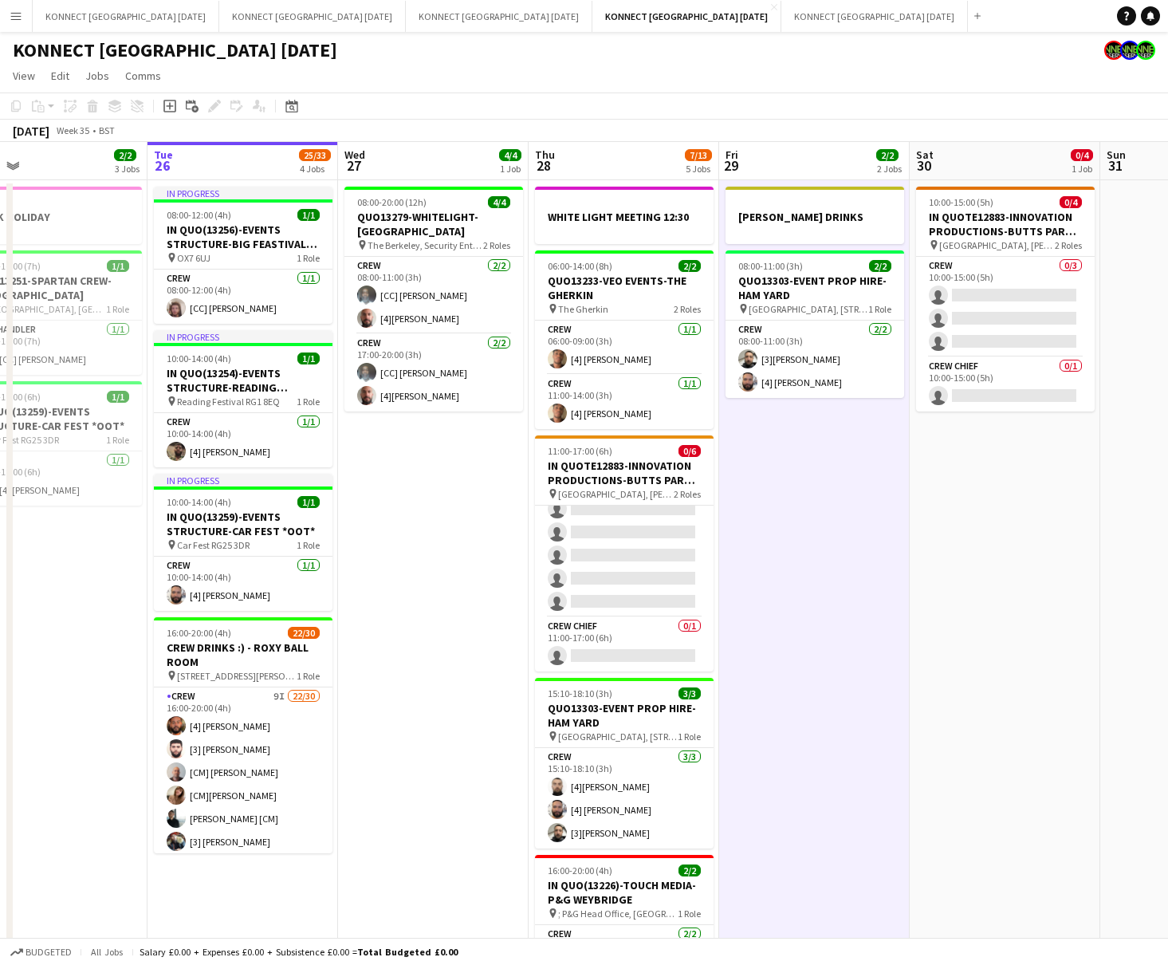
click at [813, 602] on app-date-cell "[PERSON_NAME] DRINKS 08:00-11:00 (3h) 2/2 QUO13303-EVENT PROP HIRE-HAM YARD pin…" at bounding box center [814, 615] width 191 height 871
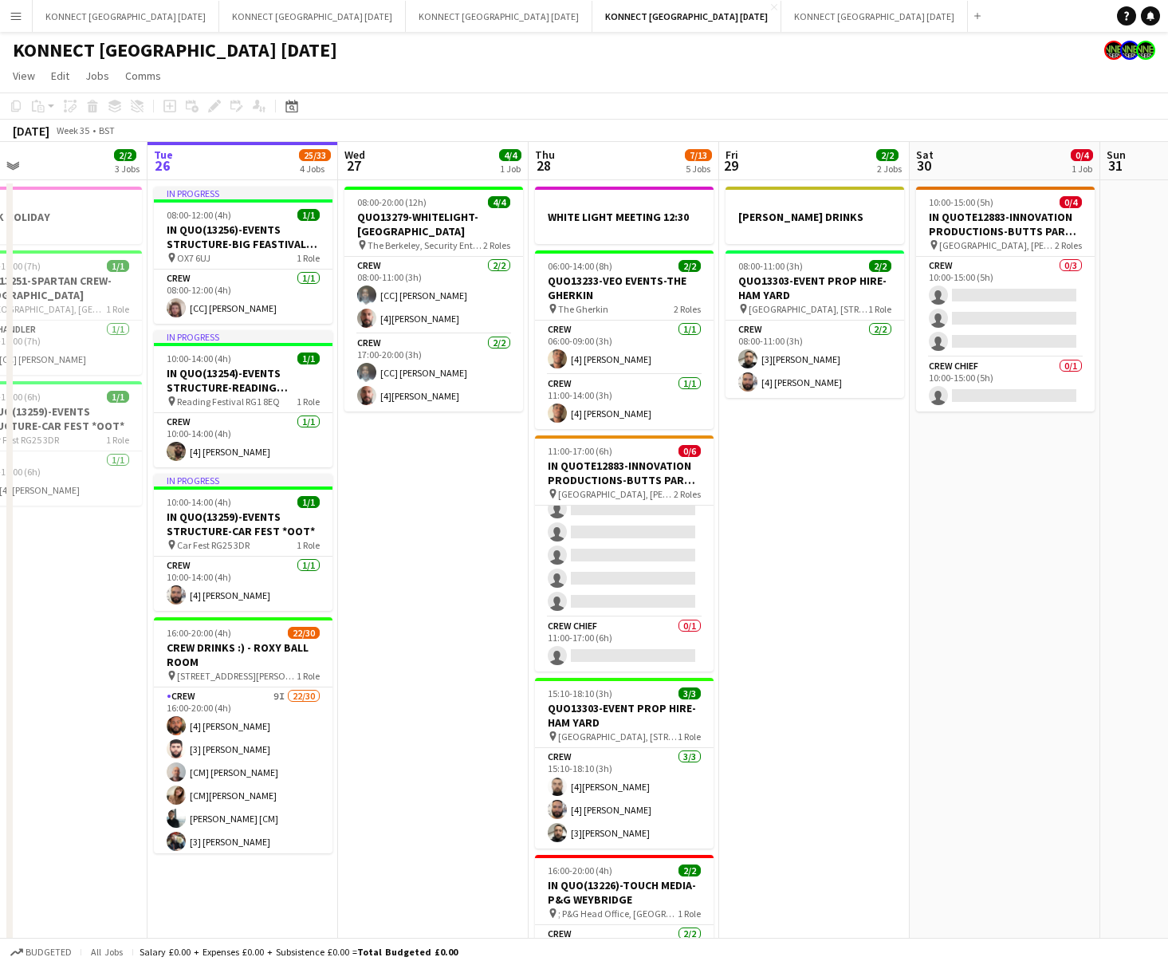
click at [813, 602] on app-date-cell "[PERSON_NAME] DRINKS 08:00-11:00 (3h) 2/2 QUO13303-EVENT PROP HIRE-HAM YARD pin…" at bounding box center [814, 615] width 191 height 871
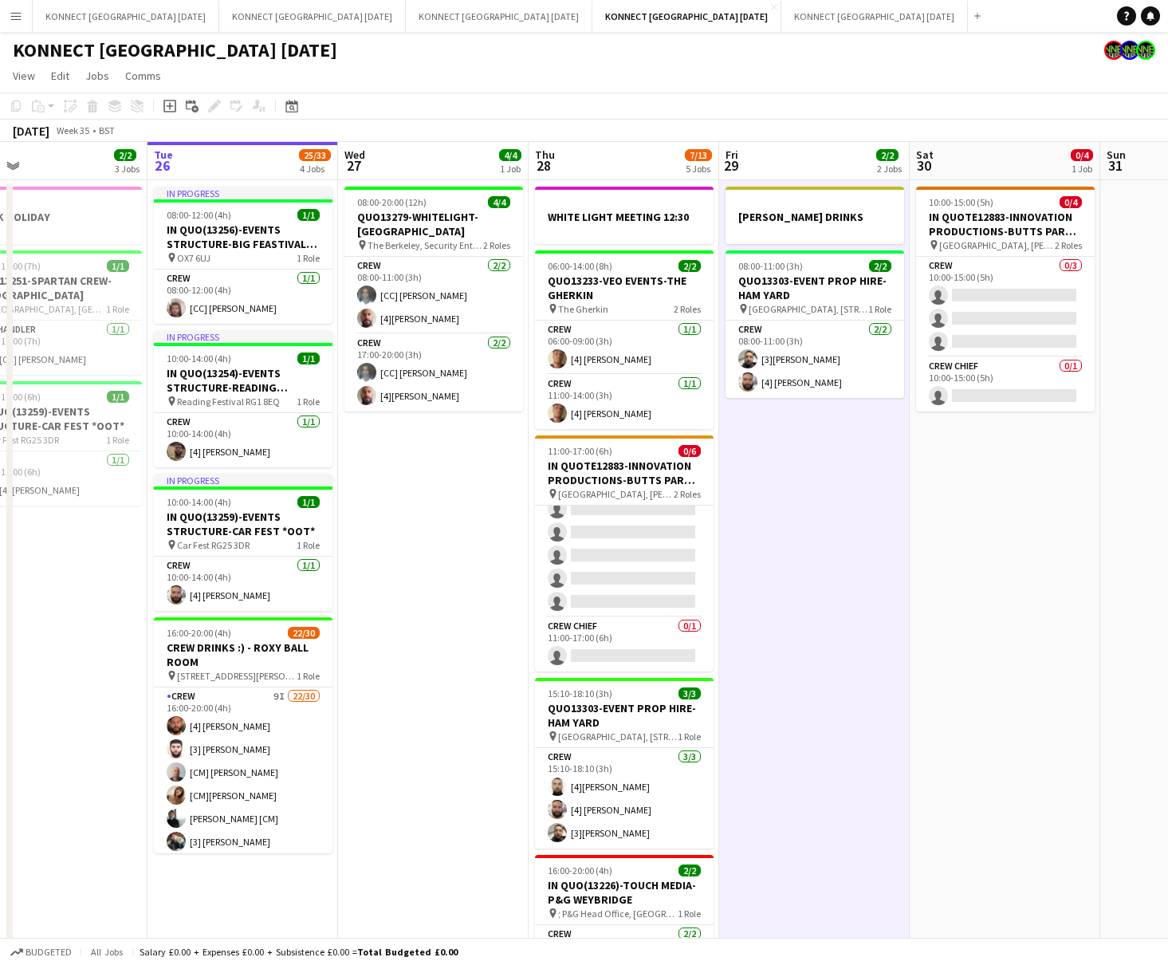
click at [813, 602] on app-date-cell "[PERSON_NAME] DRINKS 08:00-11:00 (3h) 2/2 QUO13303-EVENT PROP HIRE-HAM YARD pin…" at bounding box center [814, 615] width 191 height 871
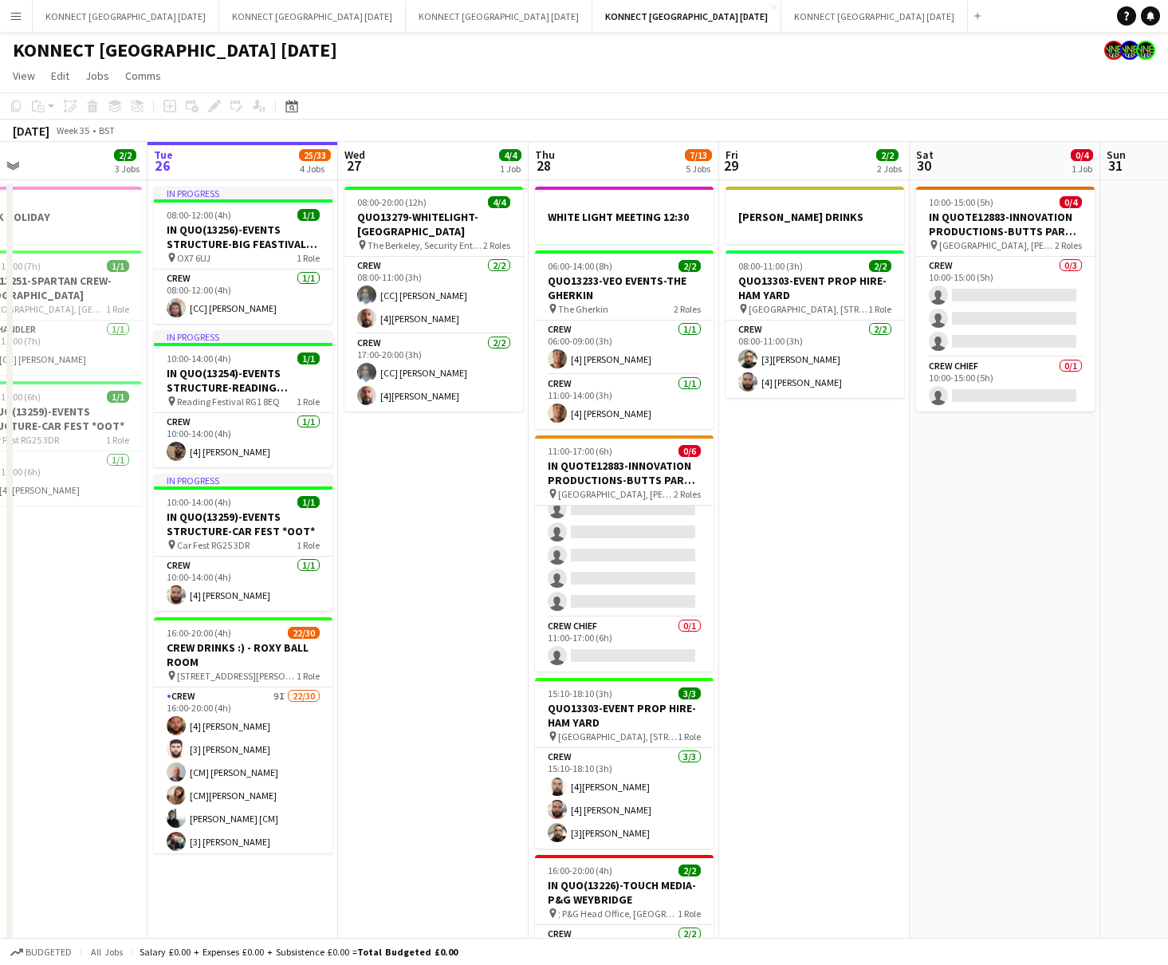
click at [436, 525] on app-date-cell "08:00-20:00 (12h) 4/4 QUO13279-WHITELIGHT-[GEOGRAPHIC_DATA] pin The Berkeley, S…" at bounding box center [433, 615] width 191 height 871
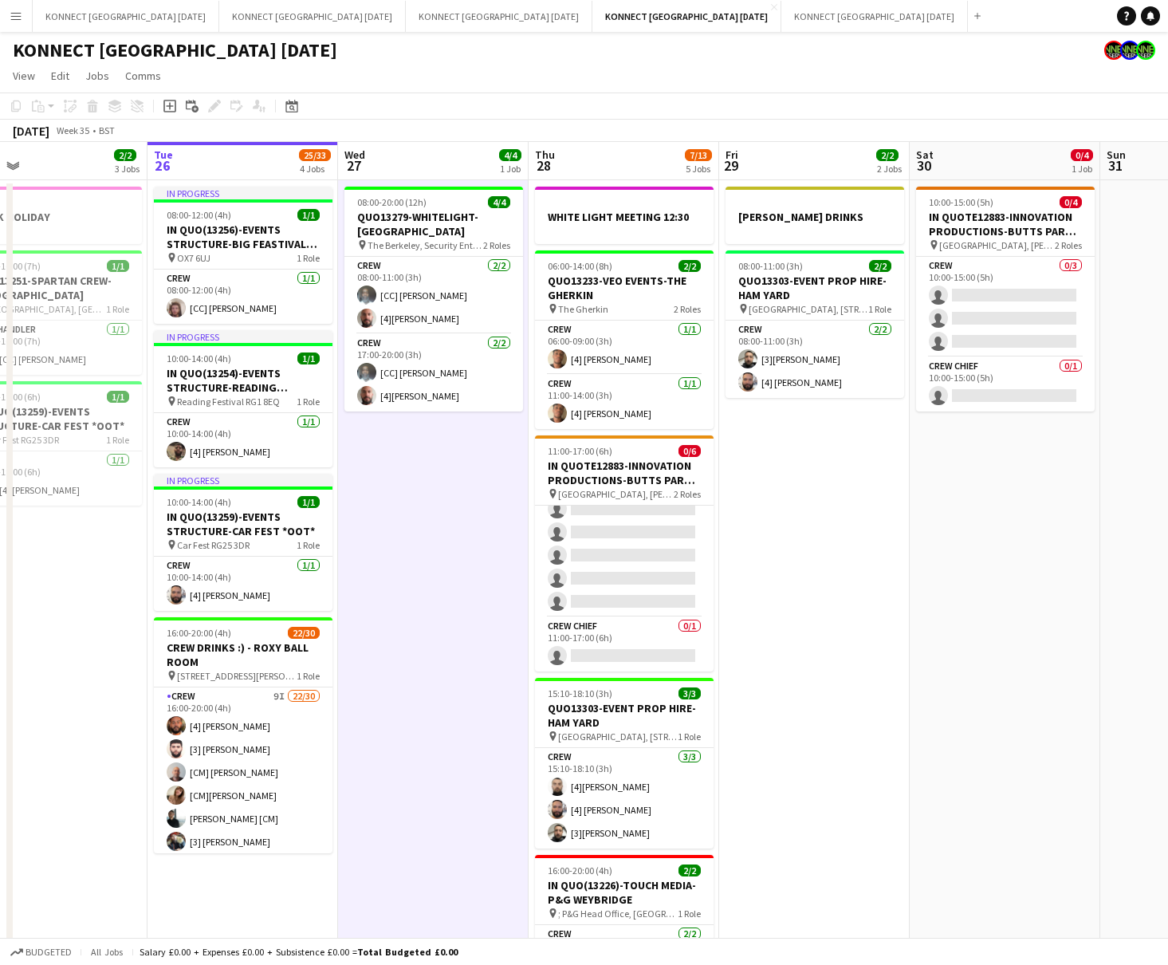
click at [436, 525] on app-date-cell "08:00-20:00 (12h) 4/4 QUO13279-WHITELIGHT-[GEOGRAPHIC_DATA] pin The Berkeley, S…" at bounding box center [433, 615] width 191 height 871
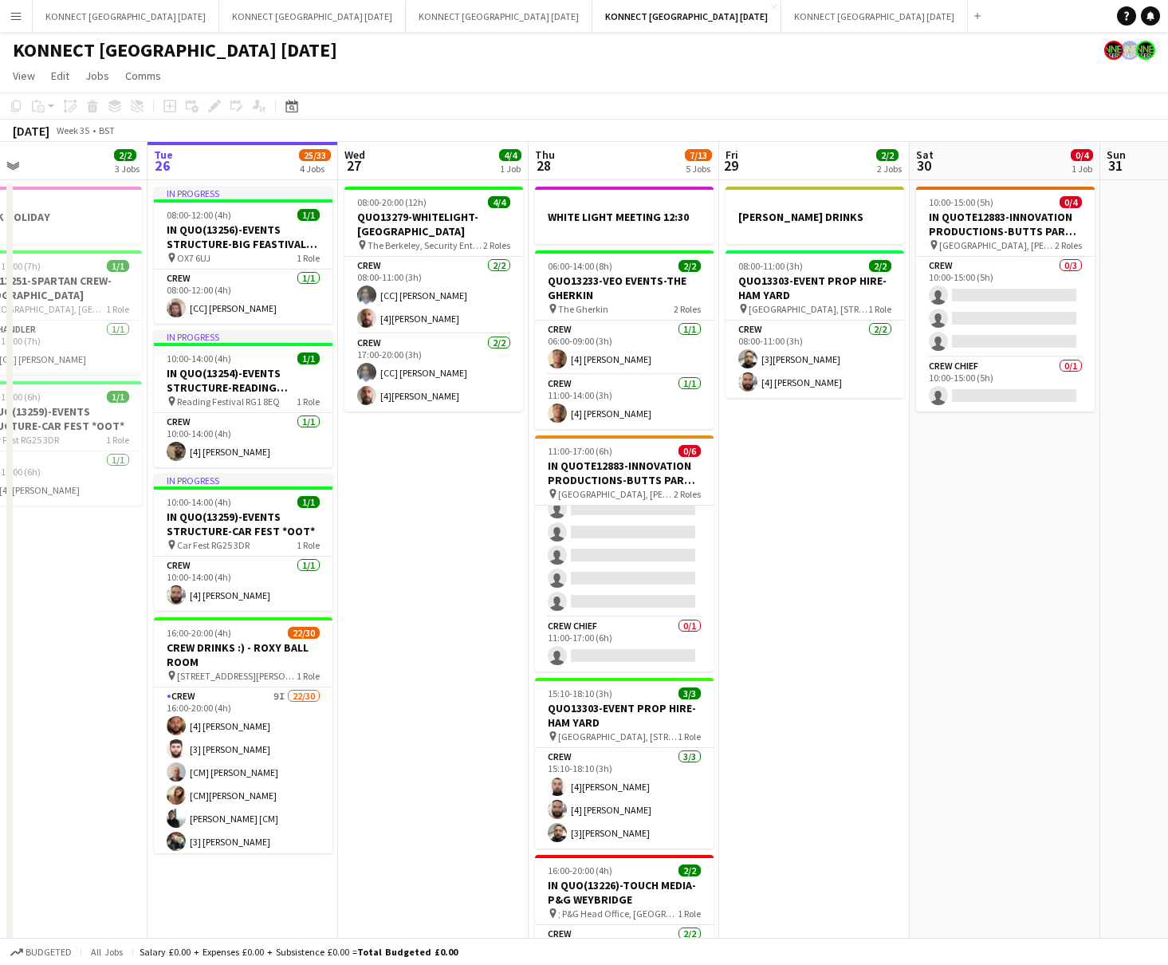
click at [466, 530] on app-date-cell "08:00-20:00 (12h) 4/4 QUO13279-WHITELIGHT-[GEOGRAPHIC_DATA] pin The Berkeley, S…" at bounding box center [433, 615] width 191 height 871
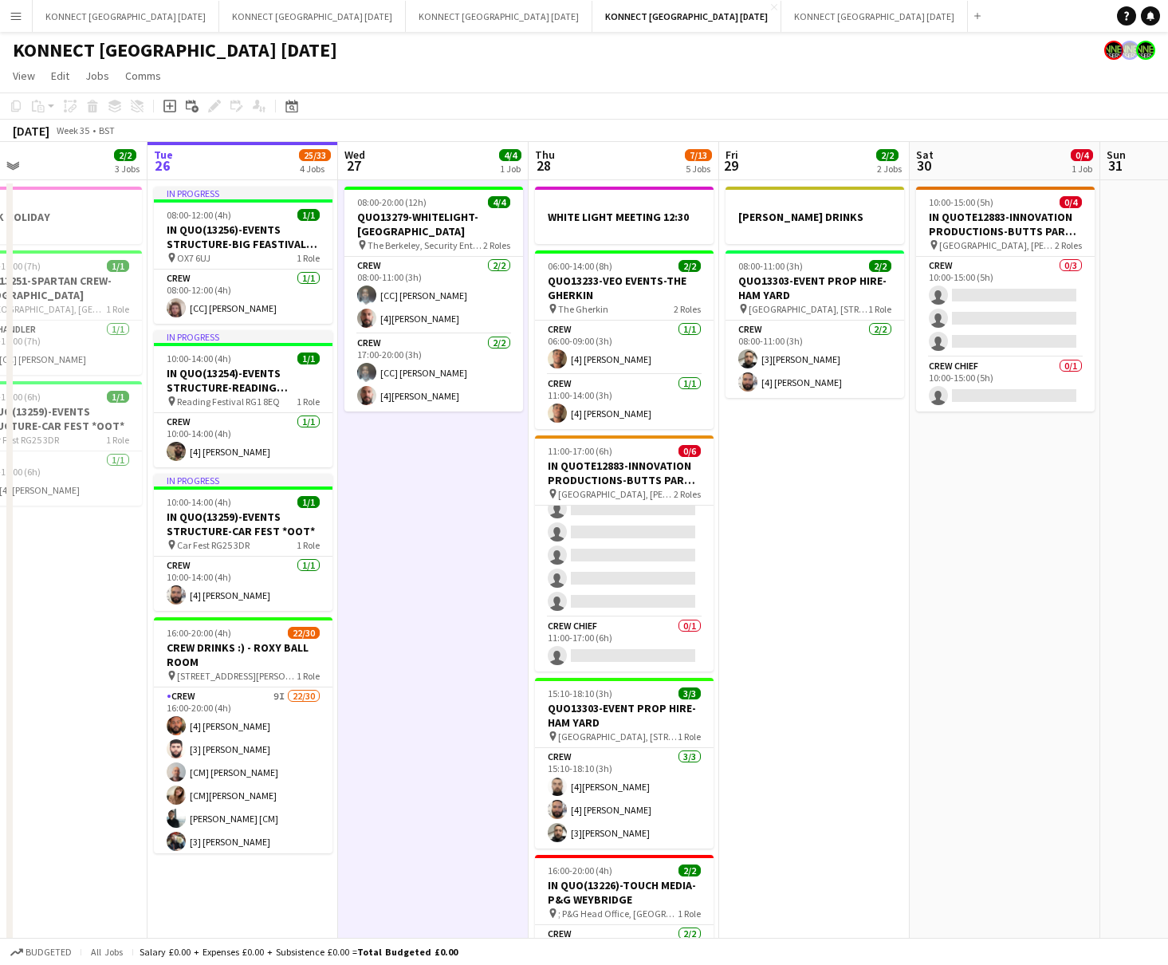
click at [466, 530] on app-date-cell "08:00-20:00 (12h) 4/4 QUO13279-WHITELIGHT-[GEOGRAPHIC_DATA] pin The Berkeley, S…" at bounding box center [433, 615] width 191 height 871
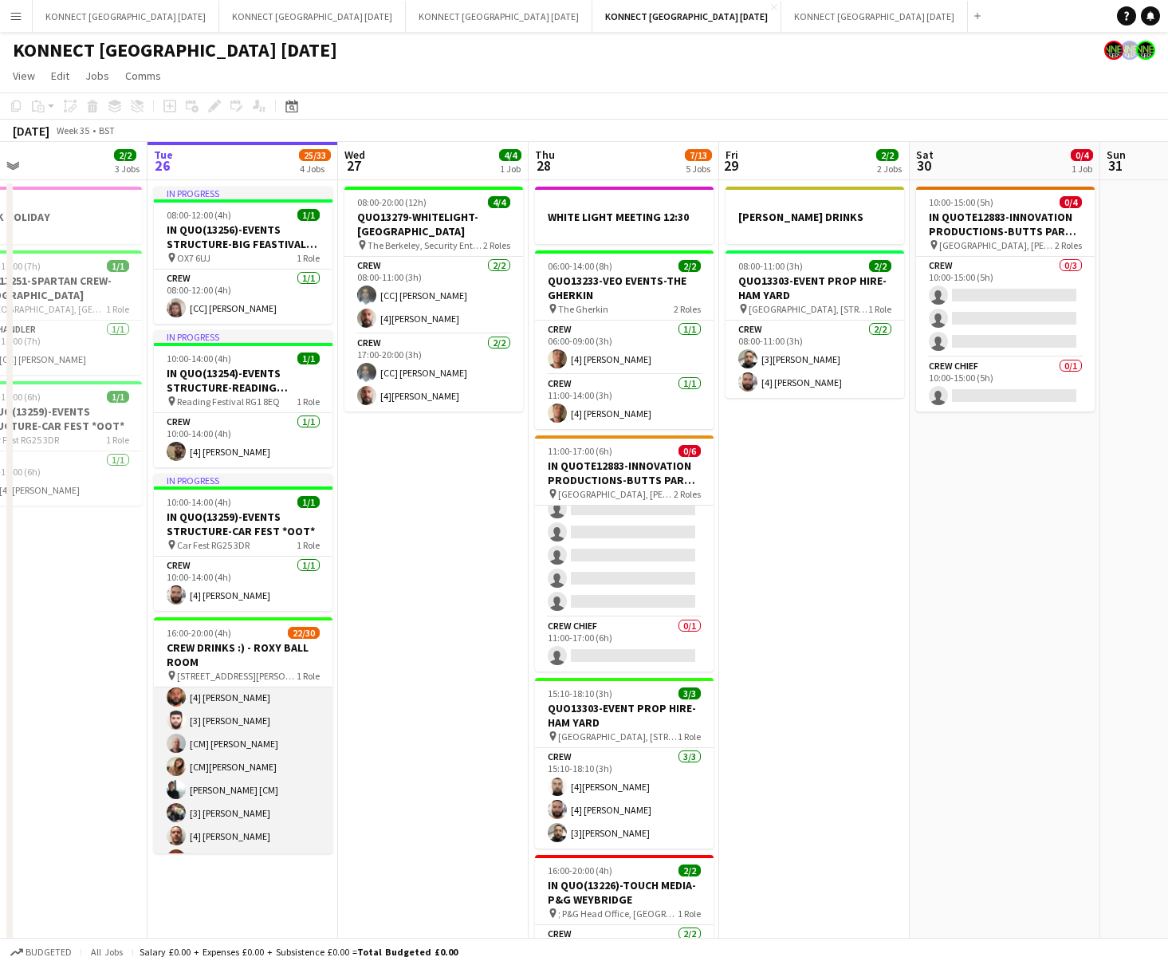
scroll to position [0, 0]
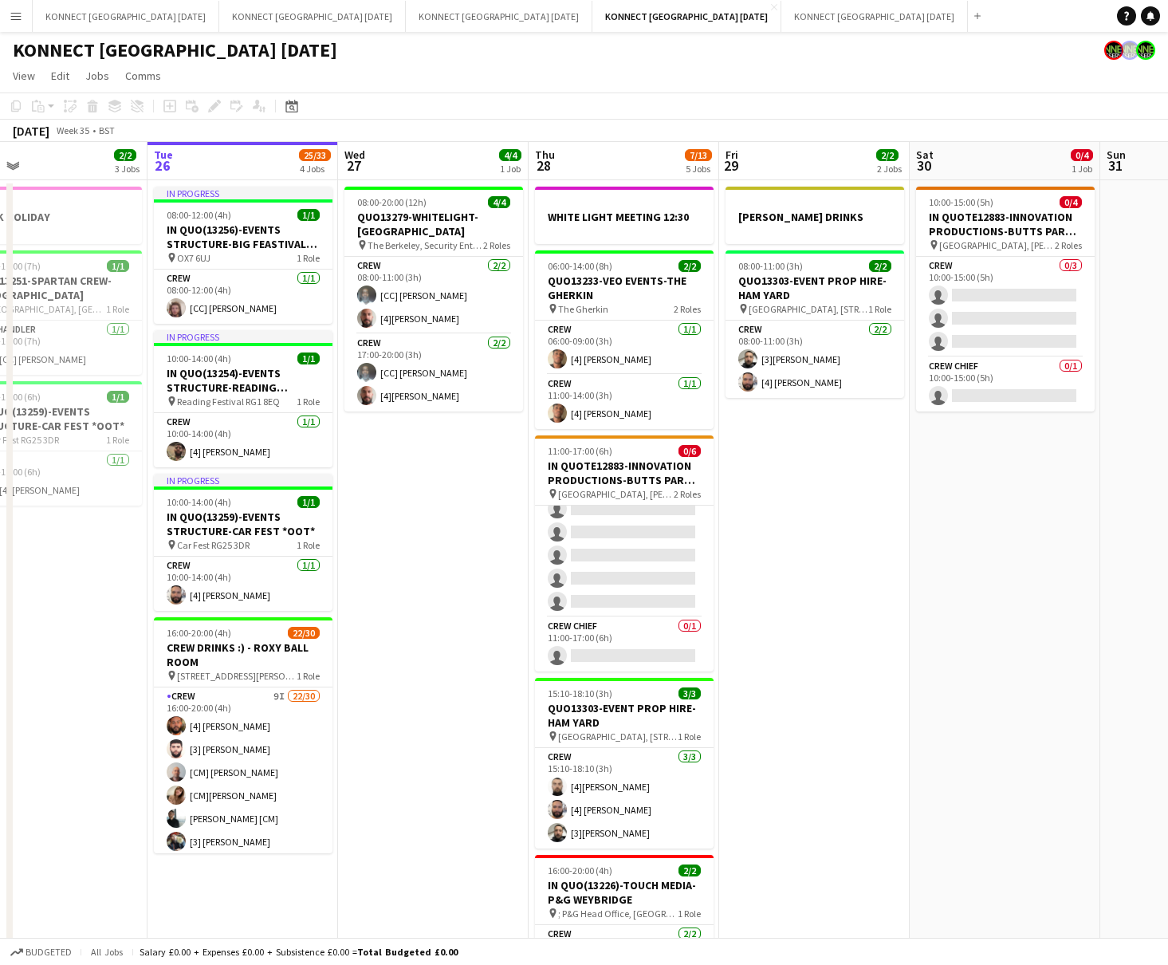
click at [417, 636] on app-date-cell "08:00-20:00 (12h) 4/4 QUO13279-WHITELIGHT-[GEOGRAPHIC_DATA] pin The Berkeley, S…" at bounding box center [433, 615] width 191 height 871
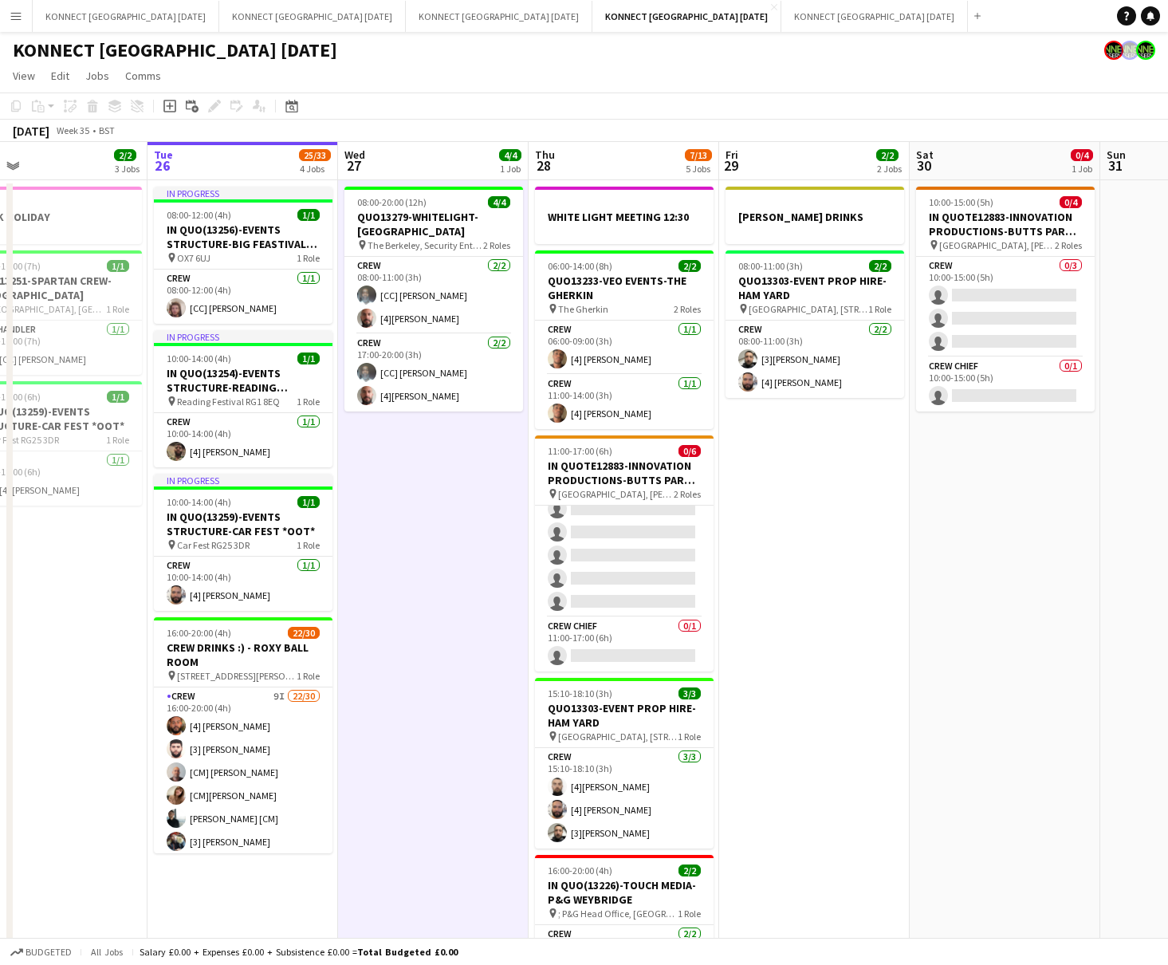
click at [411, 682] on app-date-cell "08:00-20:00 (12h) 4/4 QUO13279-WHITELIGHT-[GEOGRAPHIC_DATA] pin The Berkeley, S…" at bounding box center [433, 615] width 191 height 871
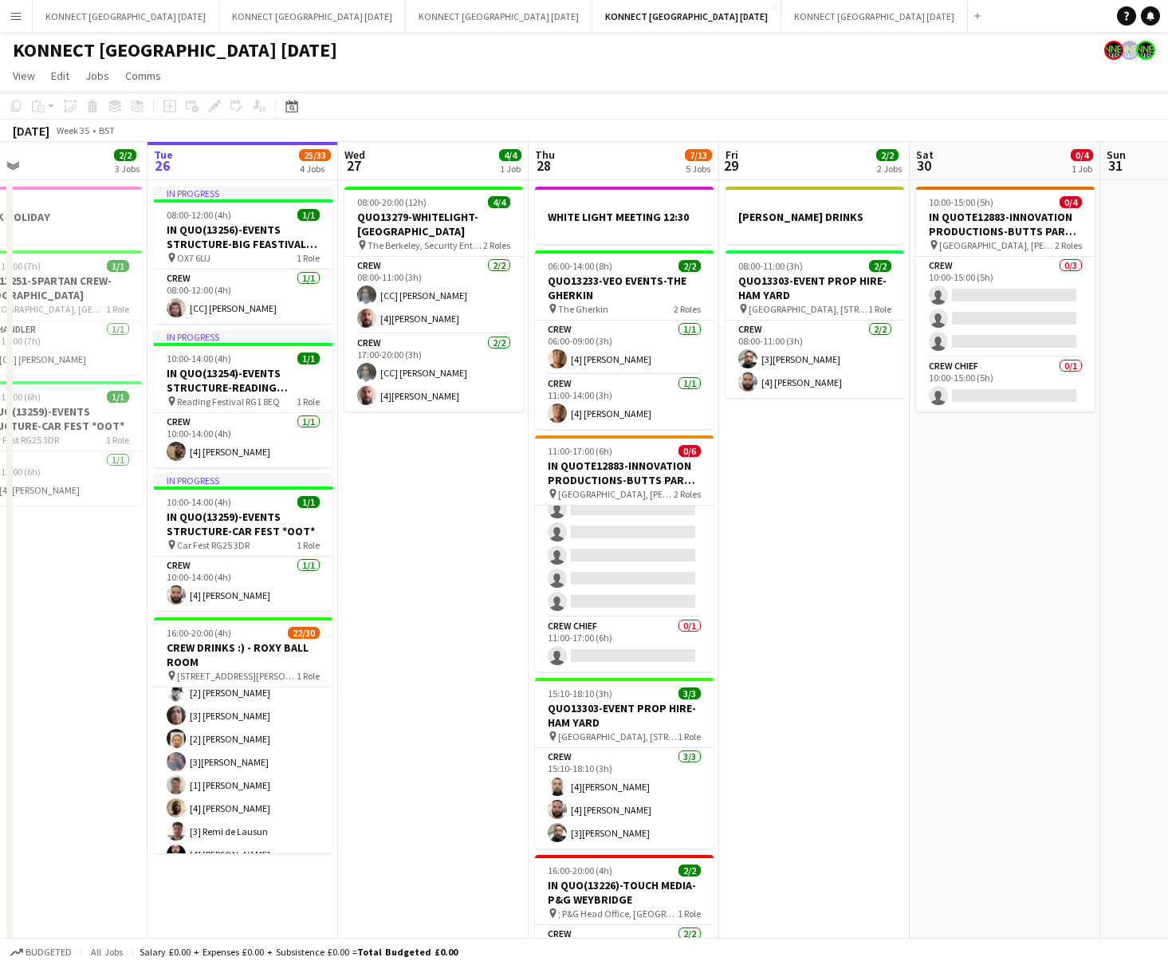
scroll to position [360, 0]
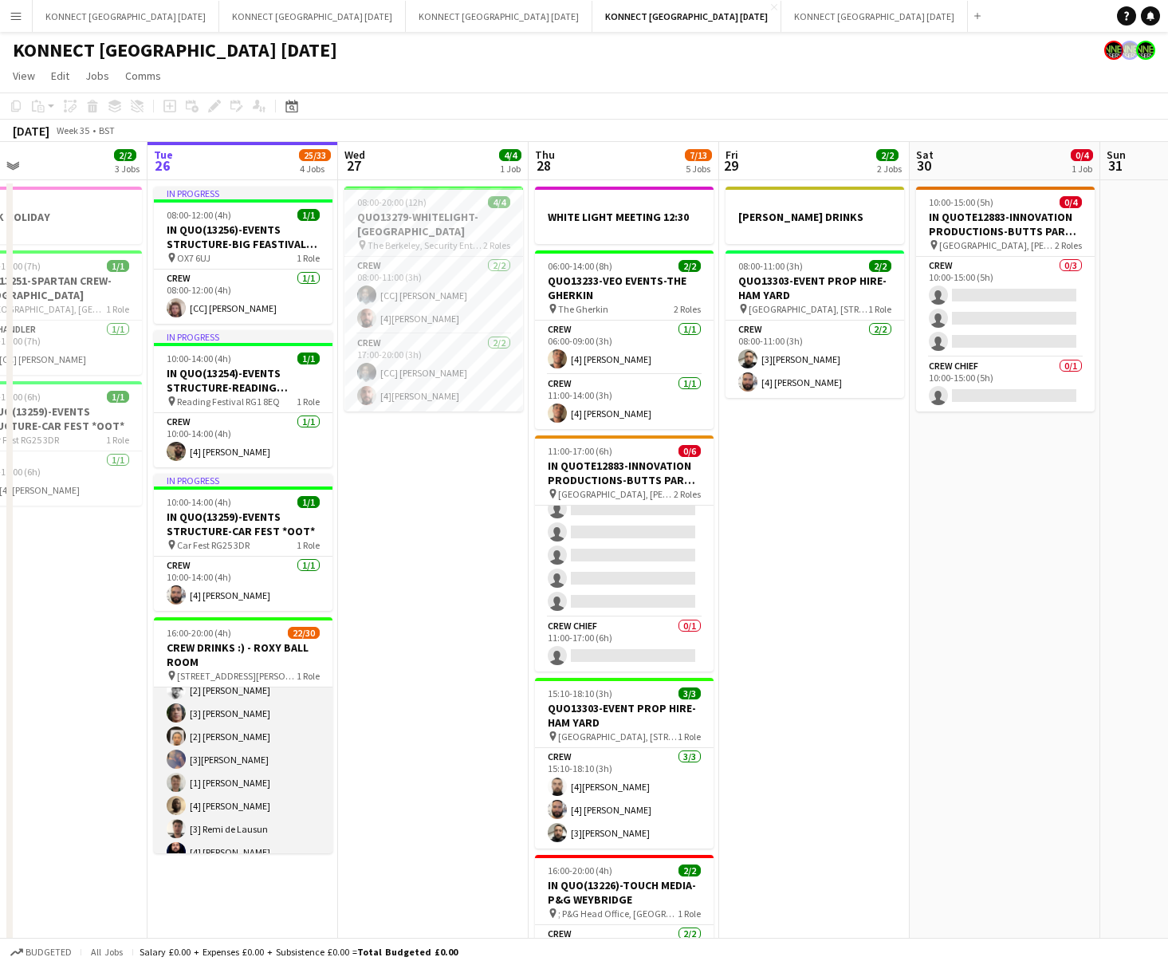
click at [246, 774] on app-card-role "Crew 9I 22/30 16:00-20:00 (4h) [4] [PERSON_NAME] [3] [PERSON_NAME] [CM] [PERSON…" at bounding box center [243, 690] width 179 height 725
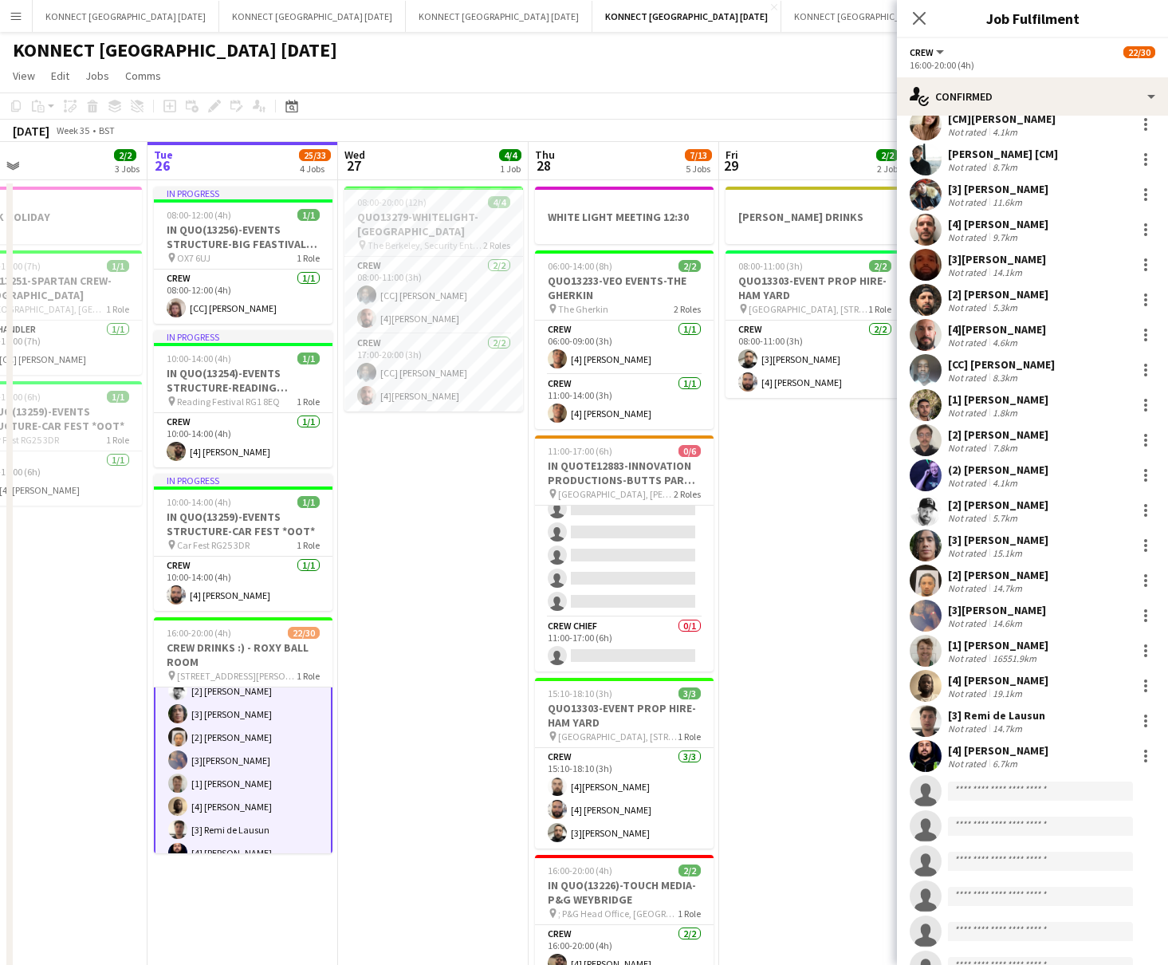
scroll to position [228, 0]
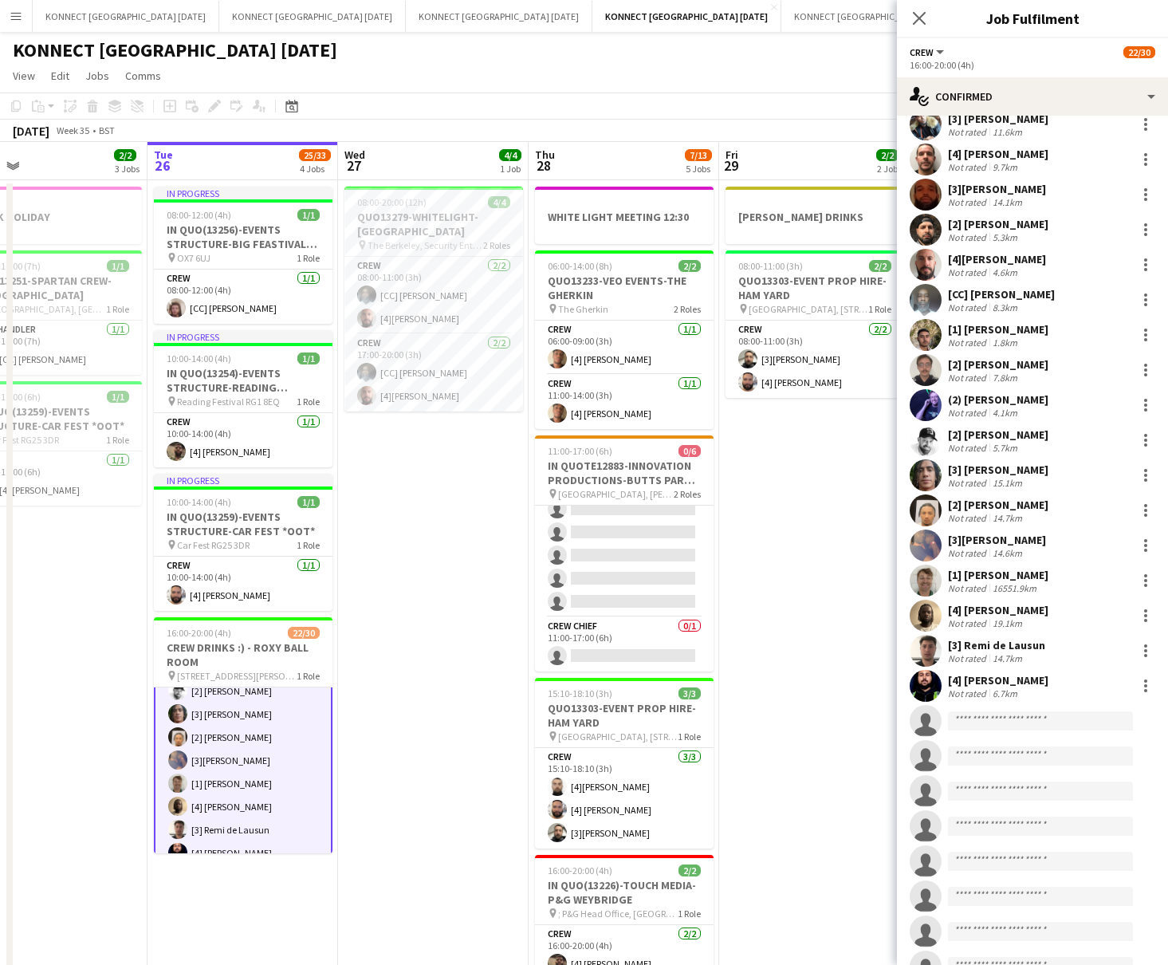
click at [966, 611] on div "[4] [PERSON_NAME]" at bounding box center [998, 610] width 100 height 14
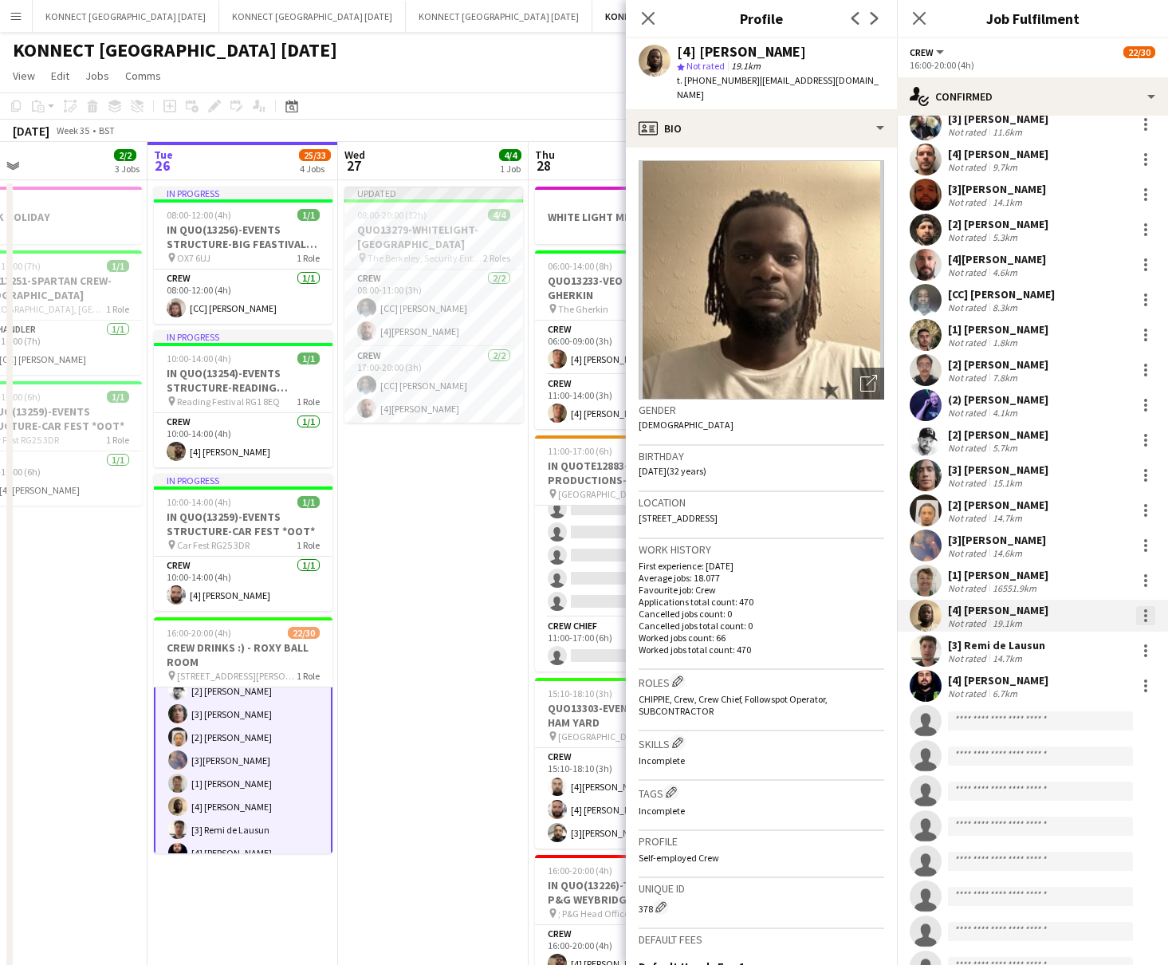
click at [966, 616] on div at bounding box center [1145, 615] width 3 height 3
click at [966, 778] on span "Remove" at bounding box center [1068, 798] width 48 height 14
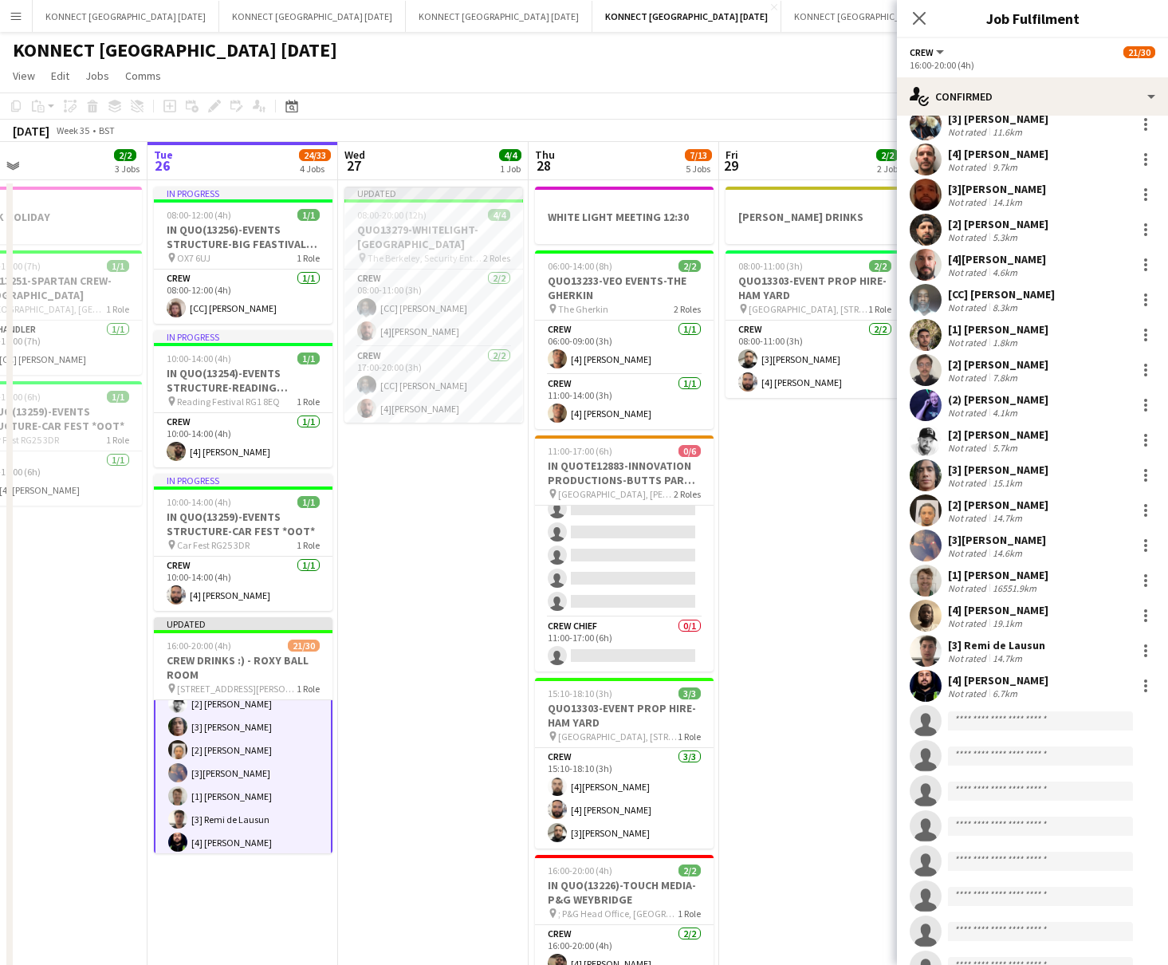
click at [393, 670] on app-date-cell "Updated 08:00-20:00 (12h) 4/4 QUO13279-WHITELIGHT-[GEOGRAPHIC_DATA] pin The Ber…" at bounding box center [433, 615] width 191 height 871
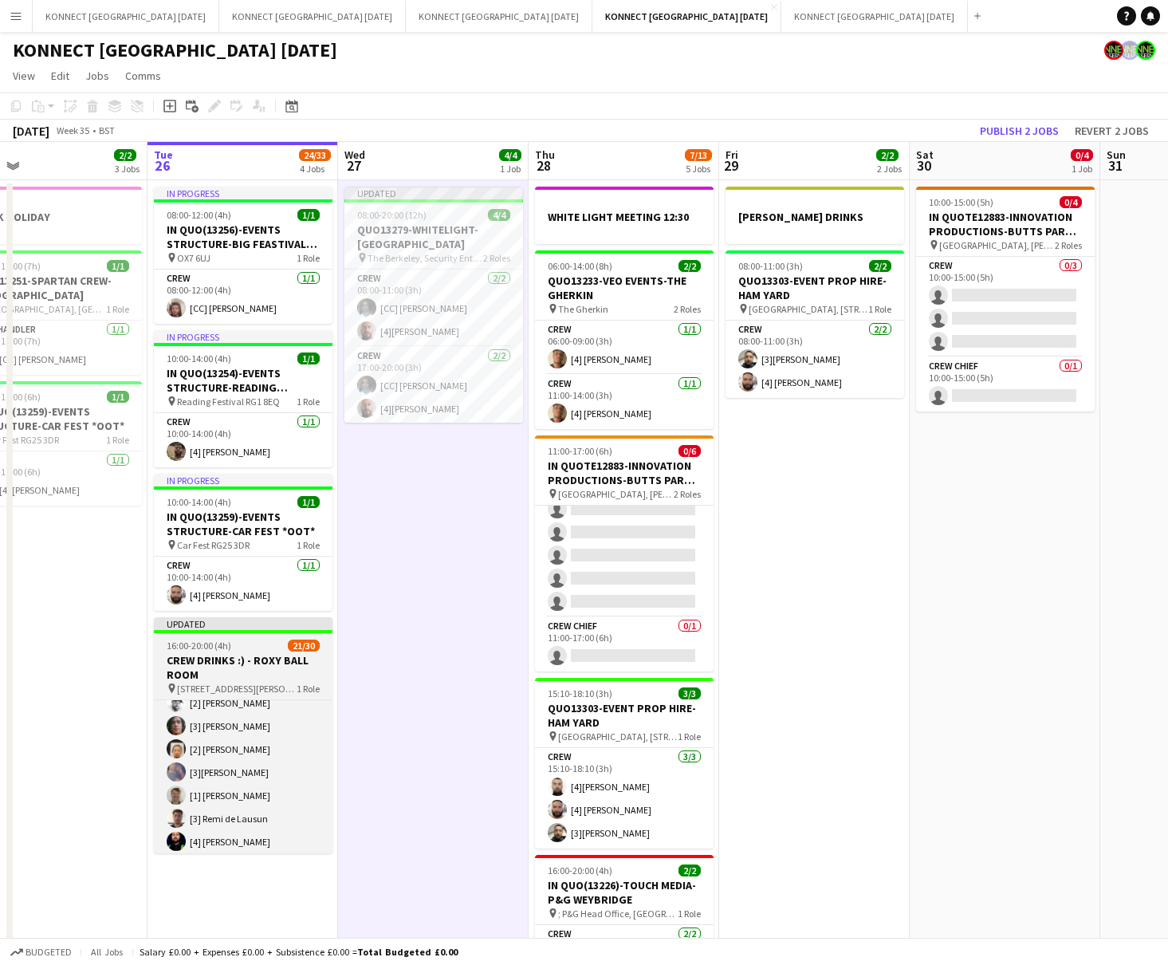
click at [226, 632] on div at bounding box center [243, 631] width 179 height 3
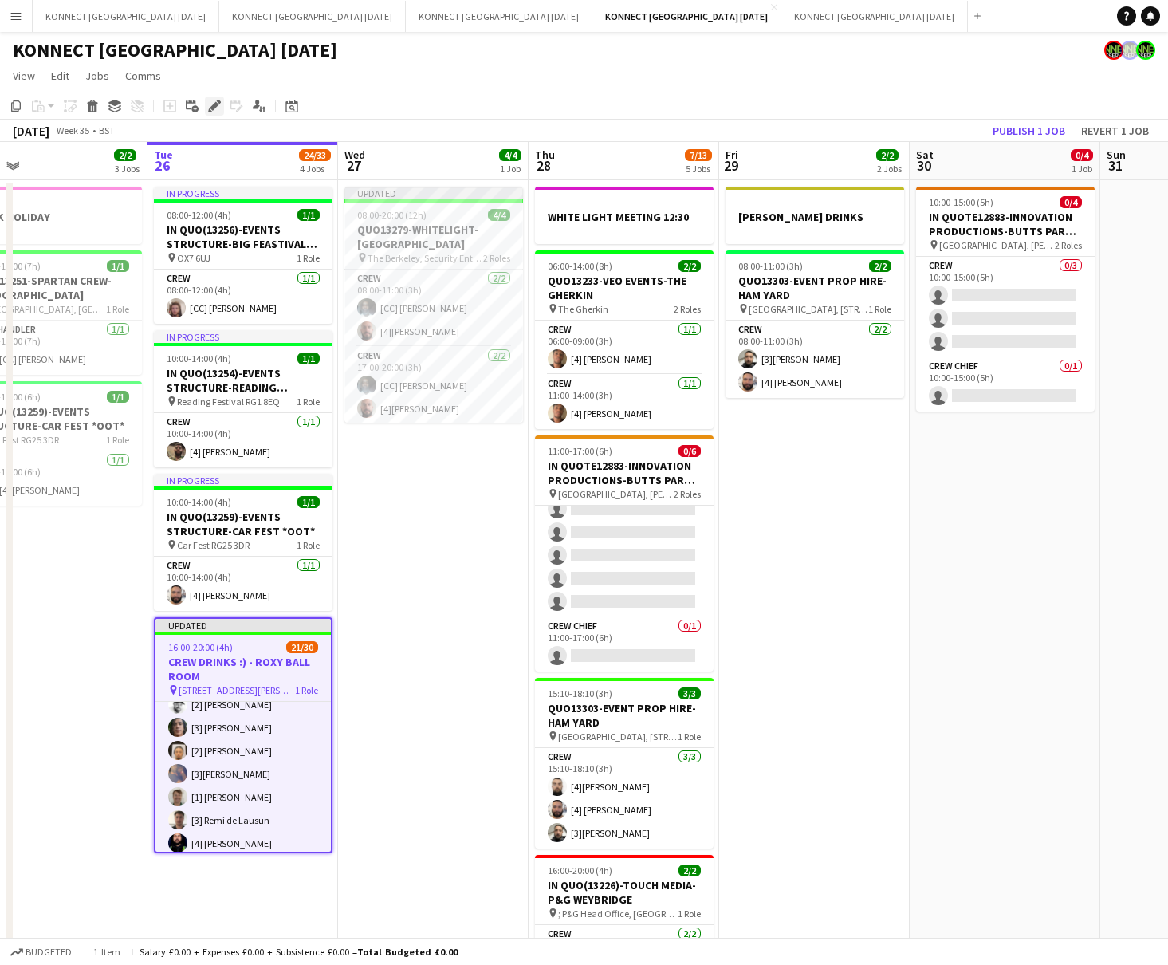
click at [209, 106] on icon "Edit" at bounding box center [214, 106] width 13 height 13
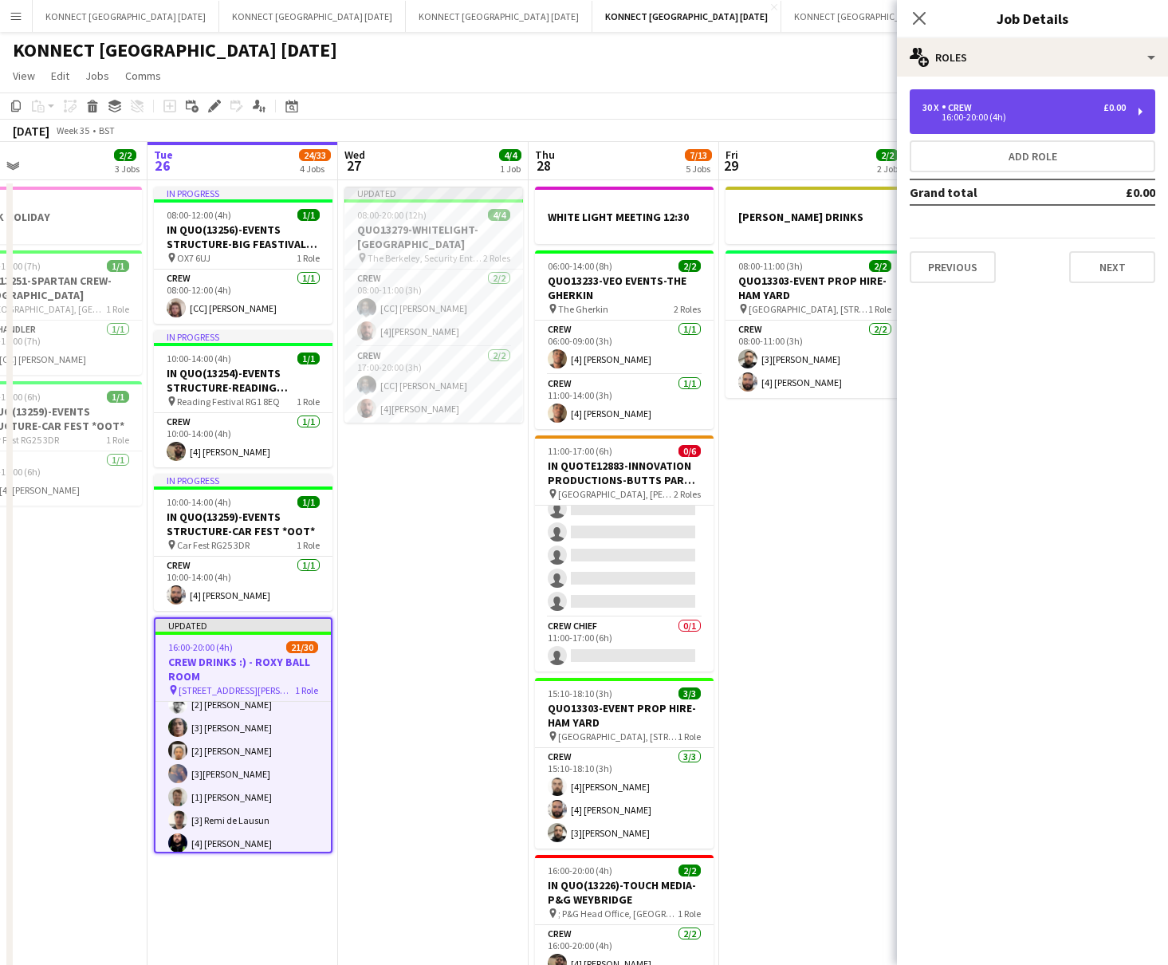
click at [966, 100] on div "30 x Crew £0.00 16:00-20:00 (4h)" at bounding box center [1033, 111] width 246 height 45
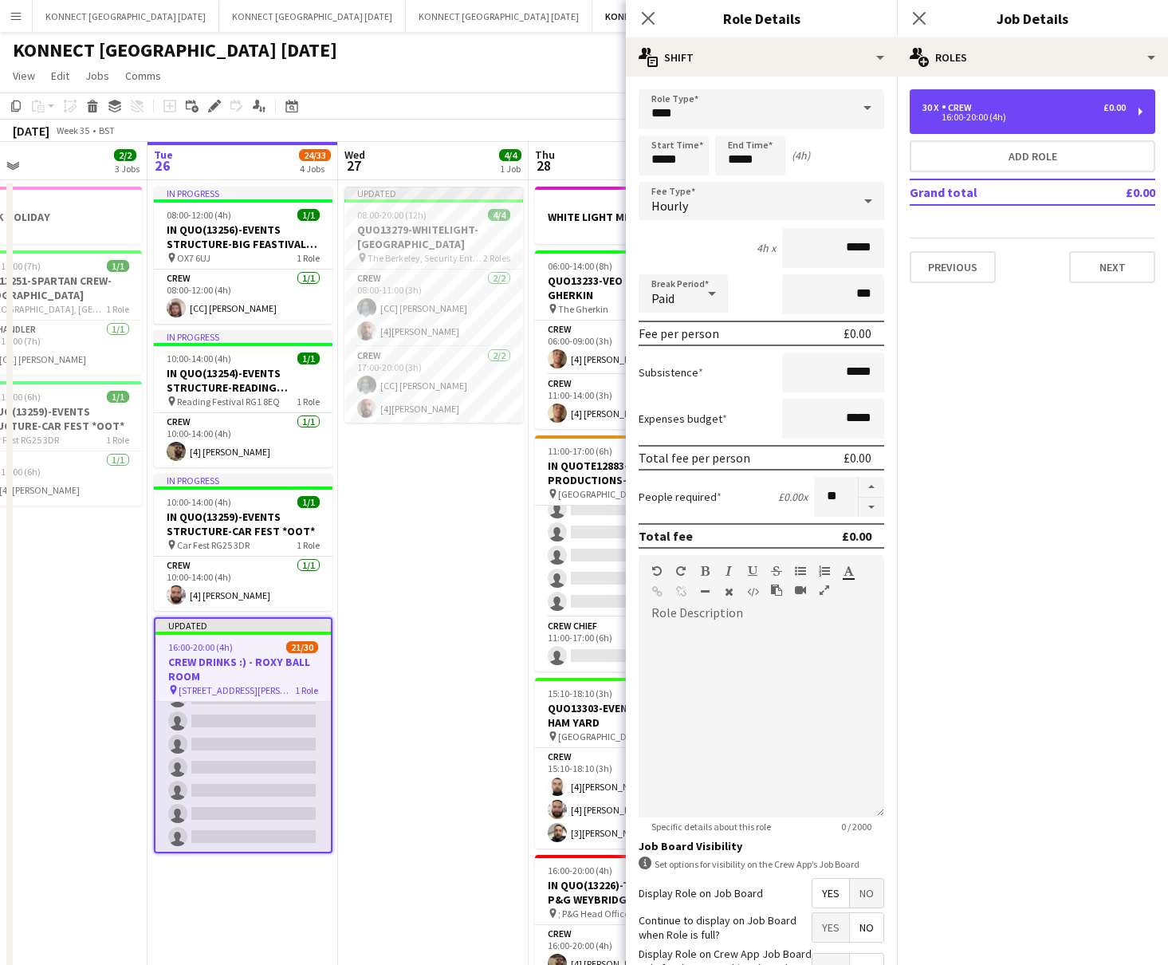
scroll to position [0, 0]
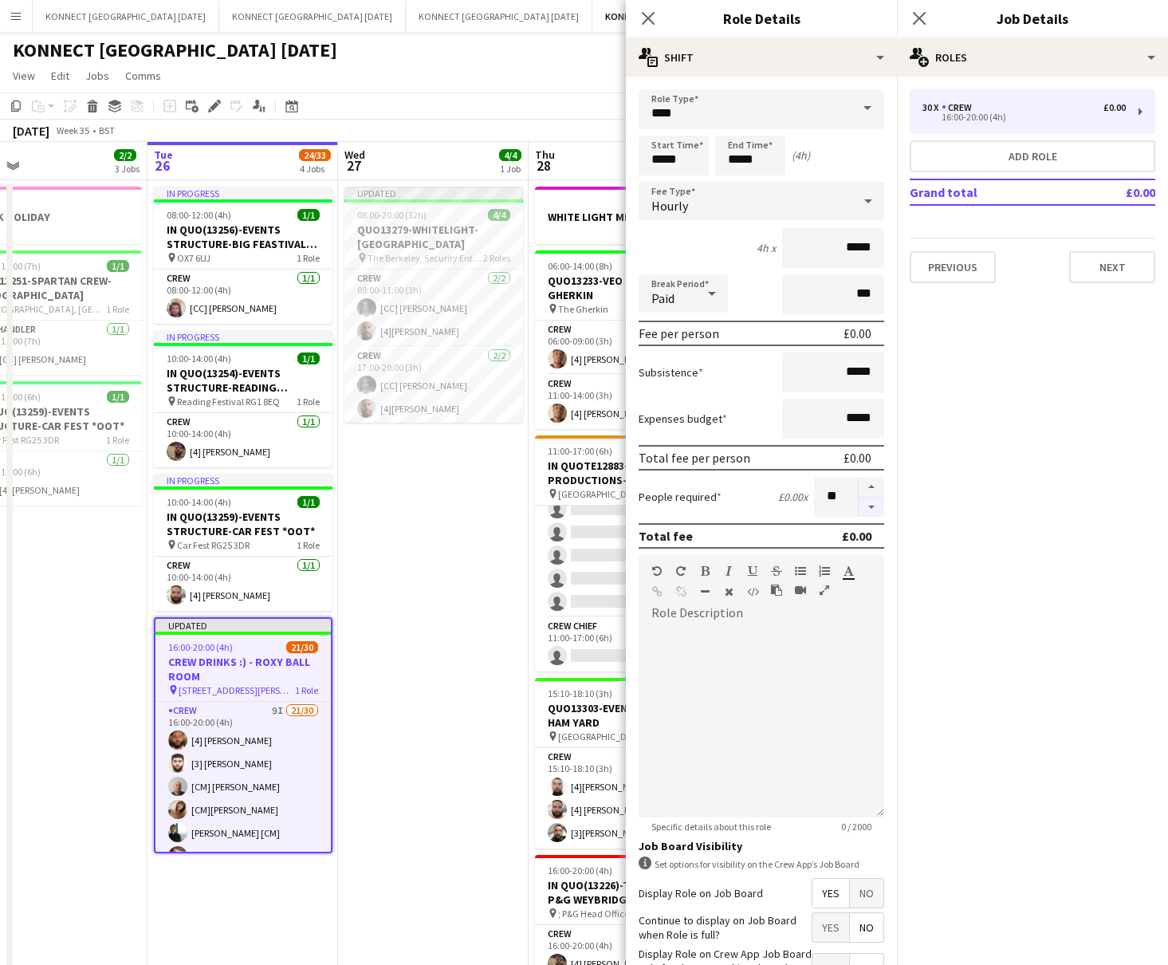
click at [873, 498] on button "button" at bounding box center [872, 508] width 26 height 20
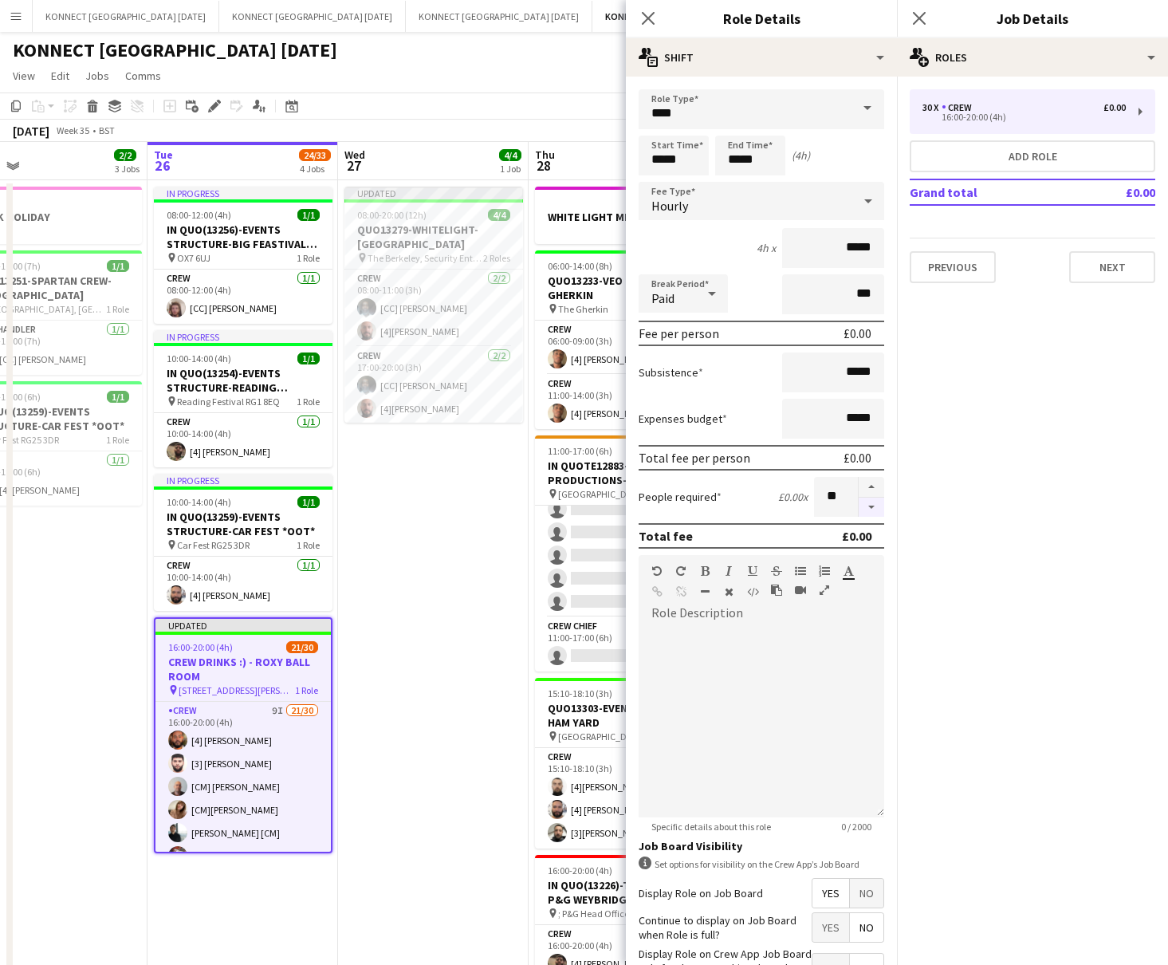
click at [873, 498] on button "button" at bounding box center [872, 508] width 26 height 20
type input "**"
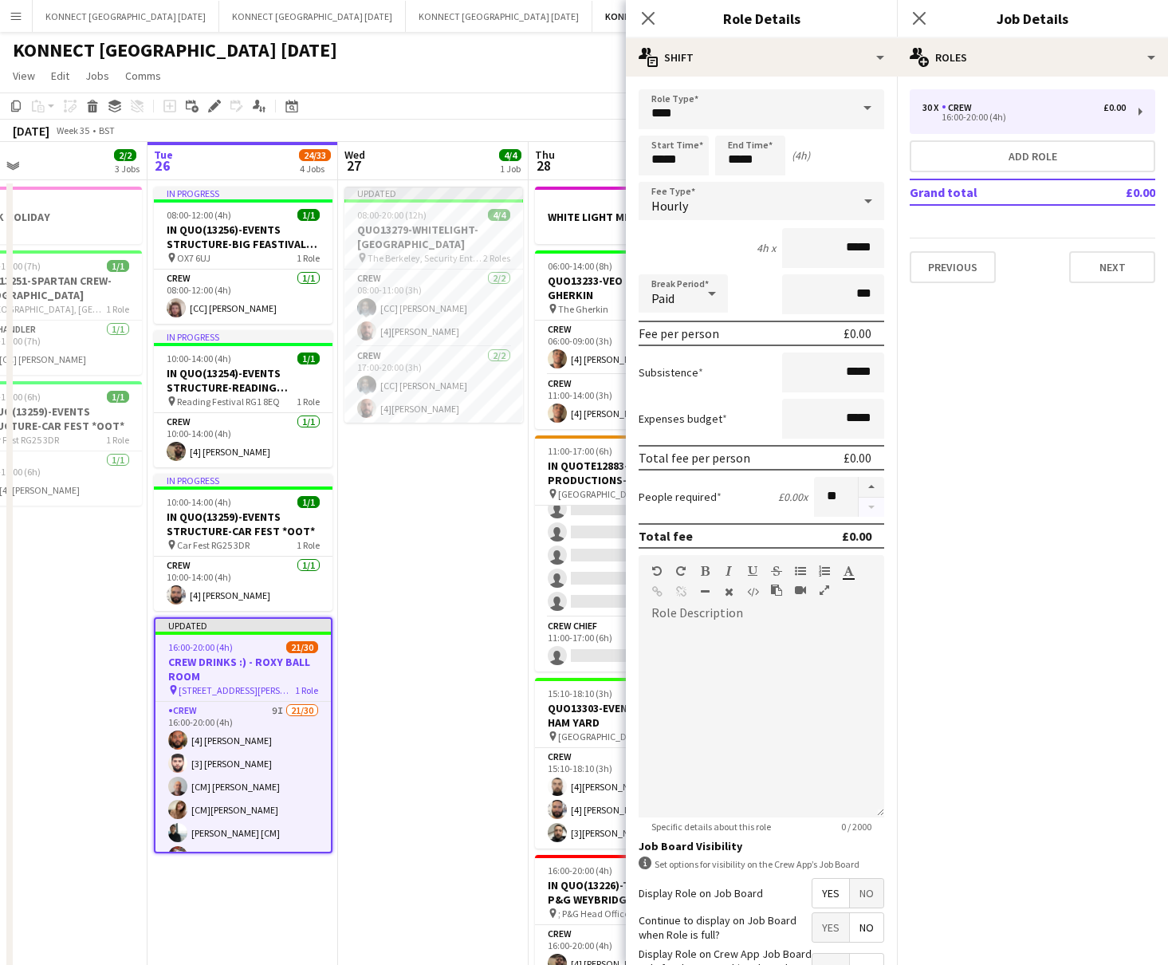
click at [873, 494] on div at bounding box center [871, 497] width 26 height 40
click at [461, 554] on app-date-cell "Updated 08:00-20:00 (12h) 4/4 QUO13279-WHITELIGHT-[GEOGRAPHIC_DATA] pin The Ber…" at bounding box center [433, 615] width 191 height 871
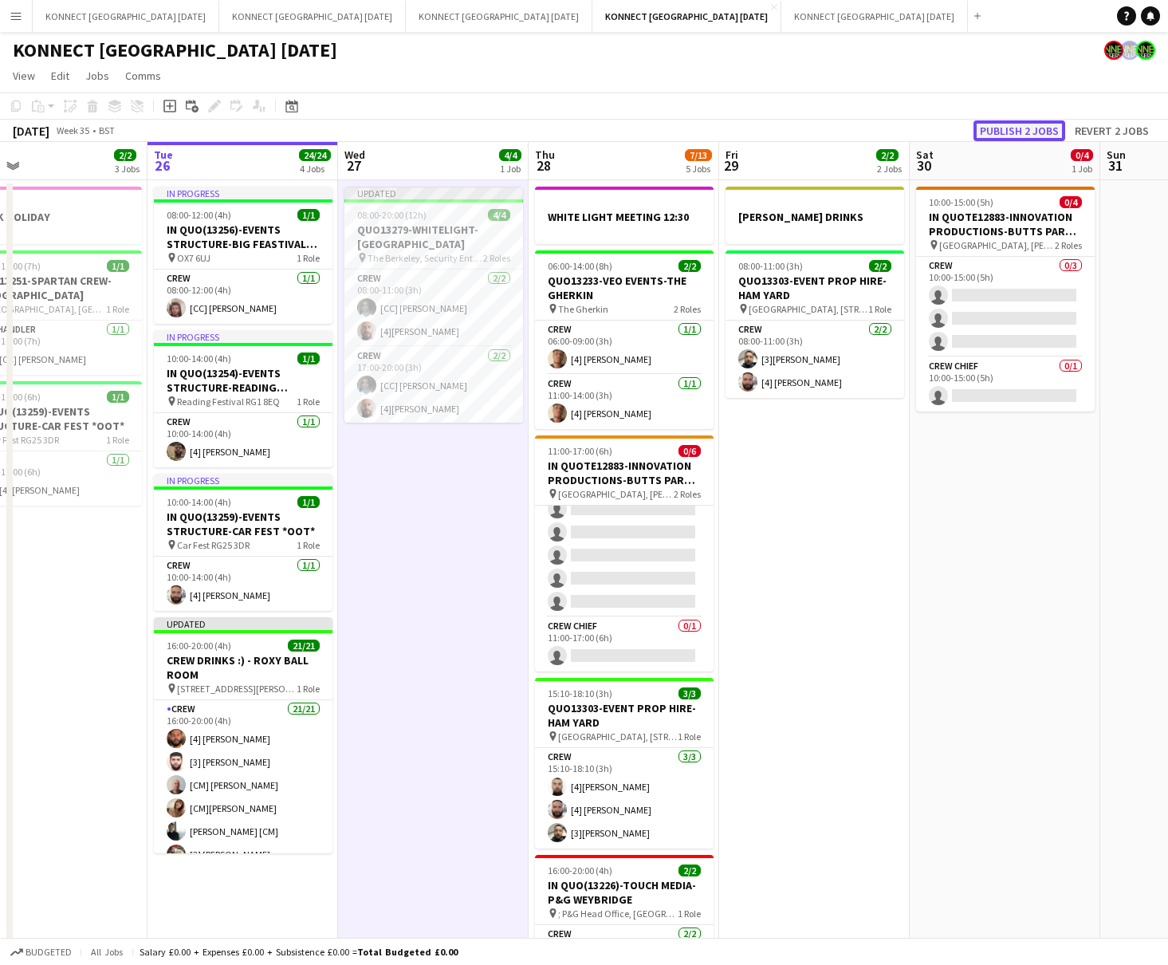
click at [966, 137] on button "Publish 2 jobs" at bounding box center [1020, 130] width 92 height 21
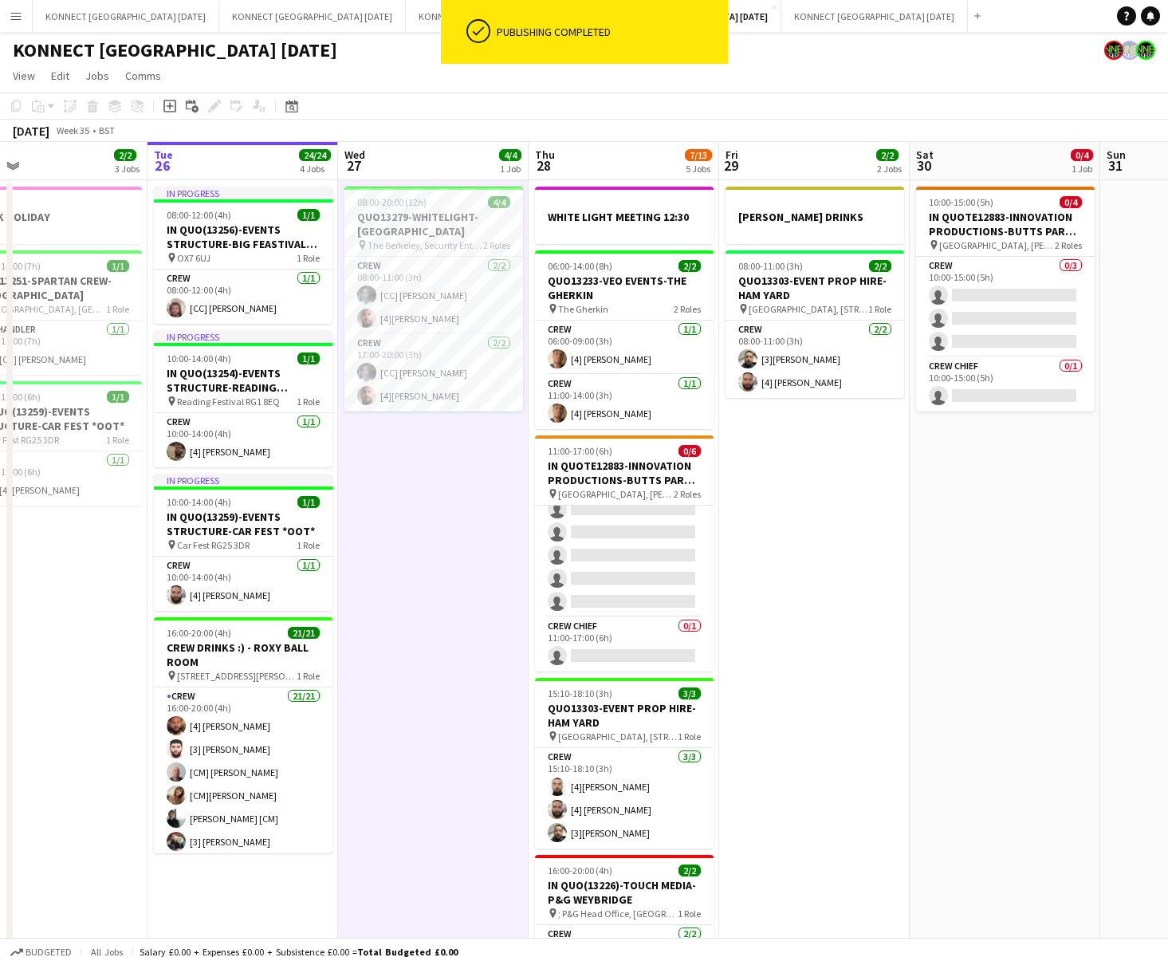
click at [467, 667] on app-date-cell "08:00-20:00 (12h) 4/4 QUO13279-WHITELIGHT-[GEOGRAPHIC_DATA] pin The Berkeley, S…" at bounding box center [433, 615] width 191 height 871
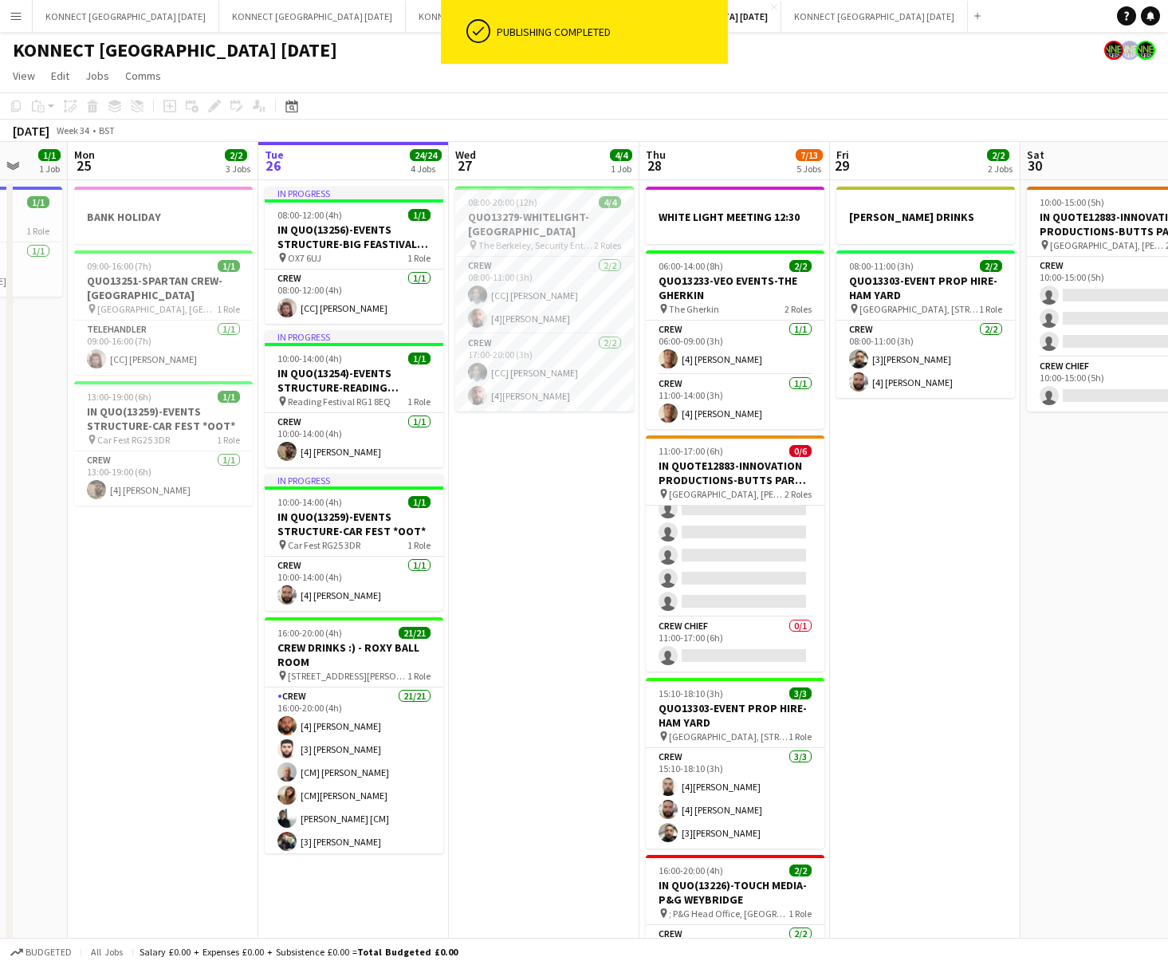
scroll to position [0, 456]
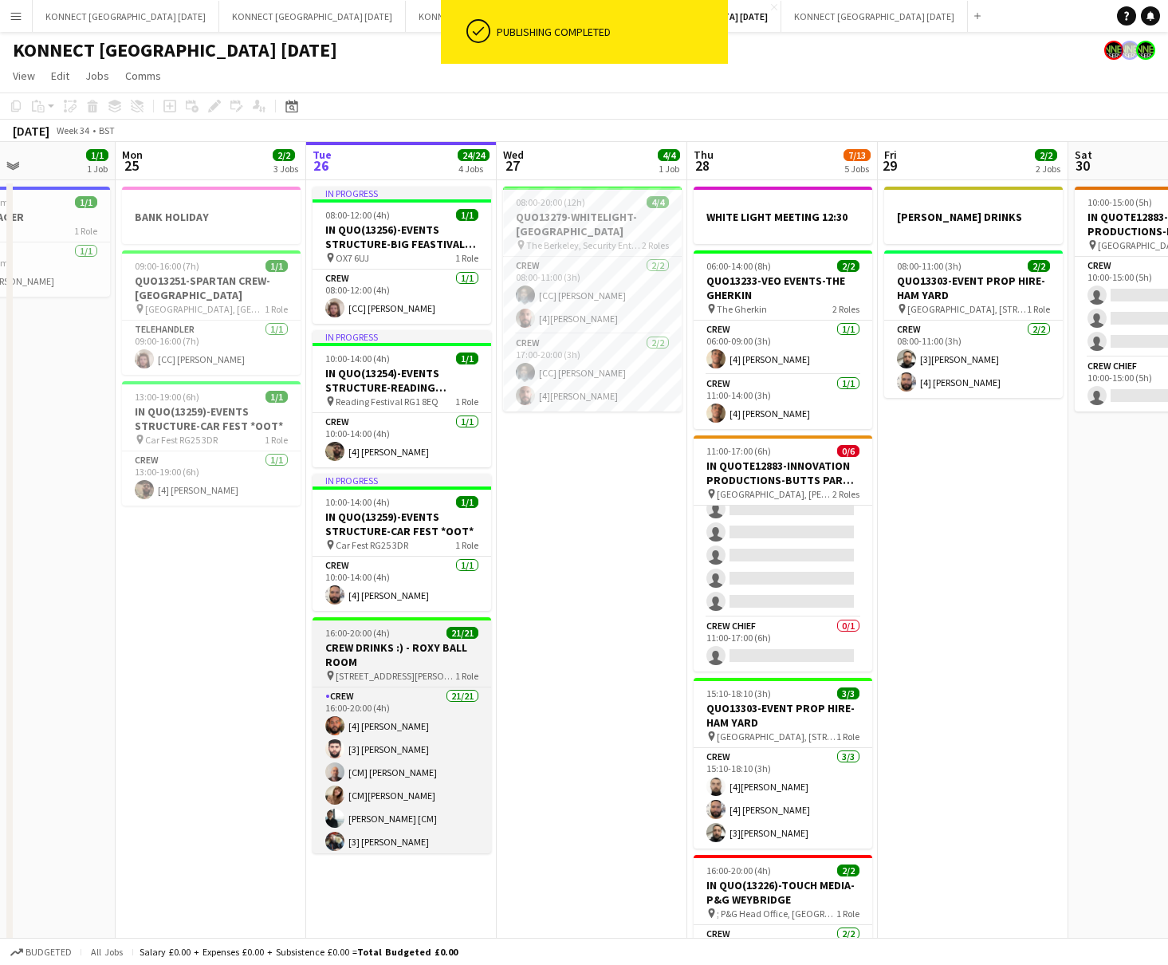
click at [414, 663] on h3 "CREW DRINKS :) - ROXY BALL ROOM" at bounding box center [402, 654] width 179 height 29
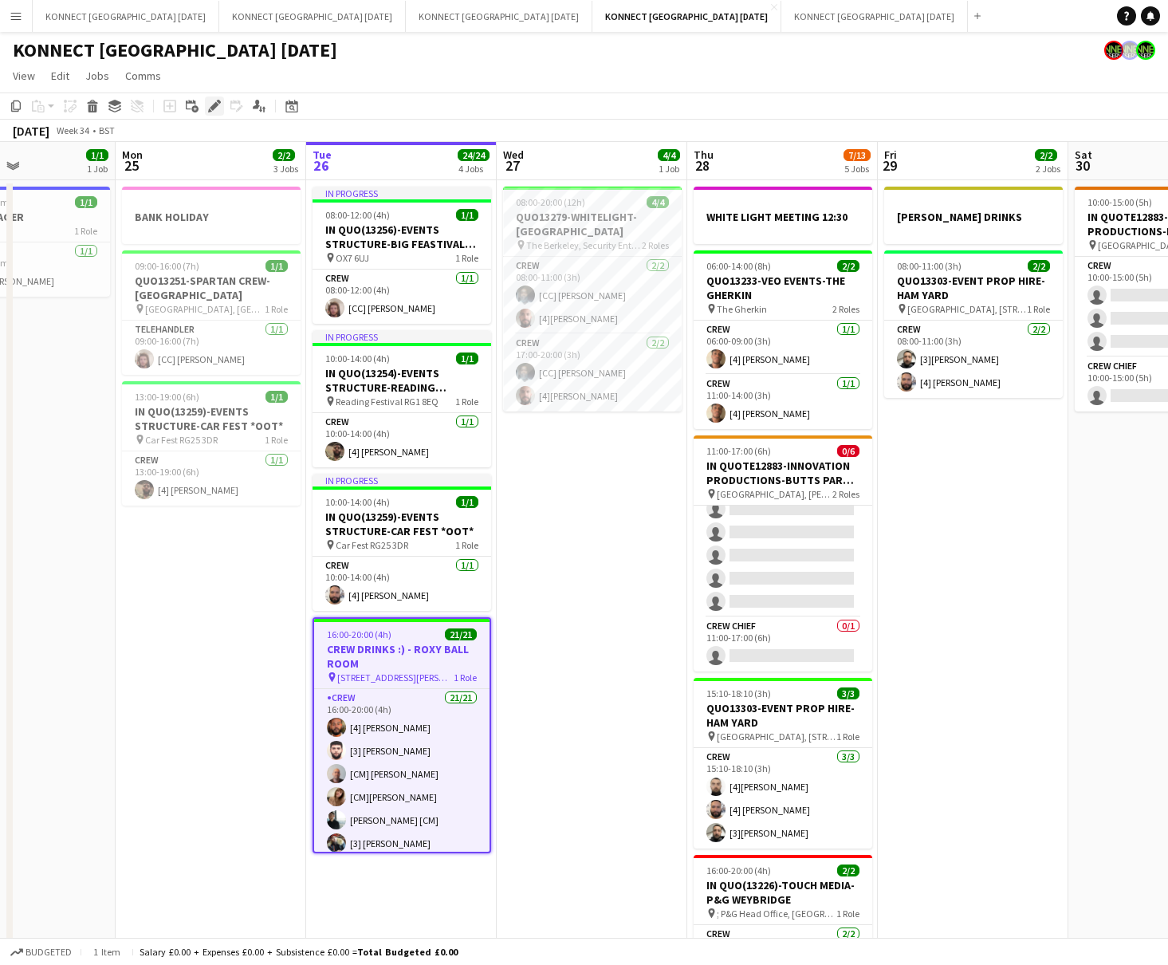
click at [214, 104] on icon at bounding box center [214, 106] width 9 height 9
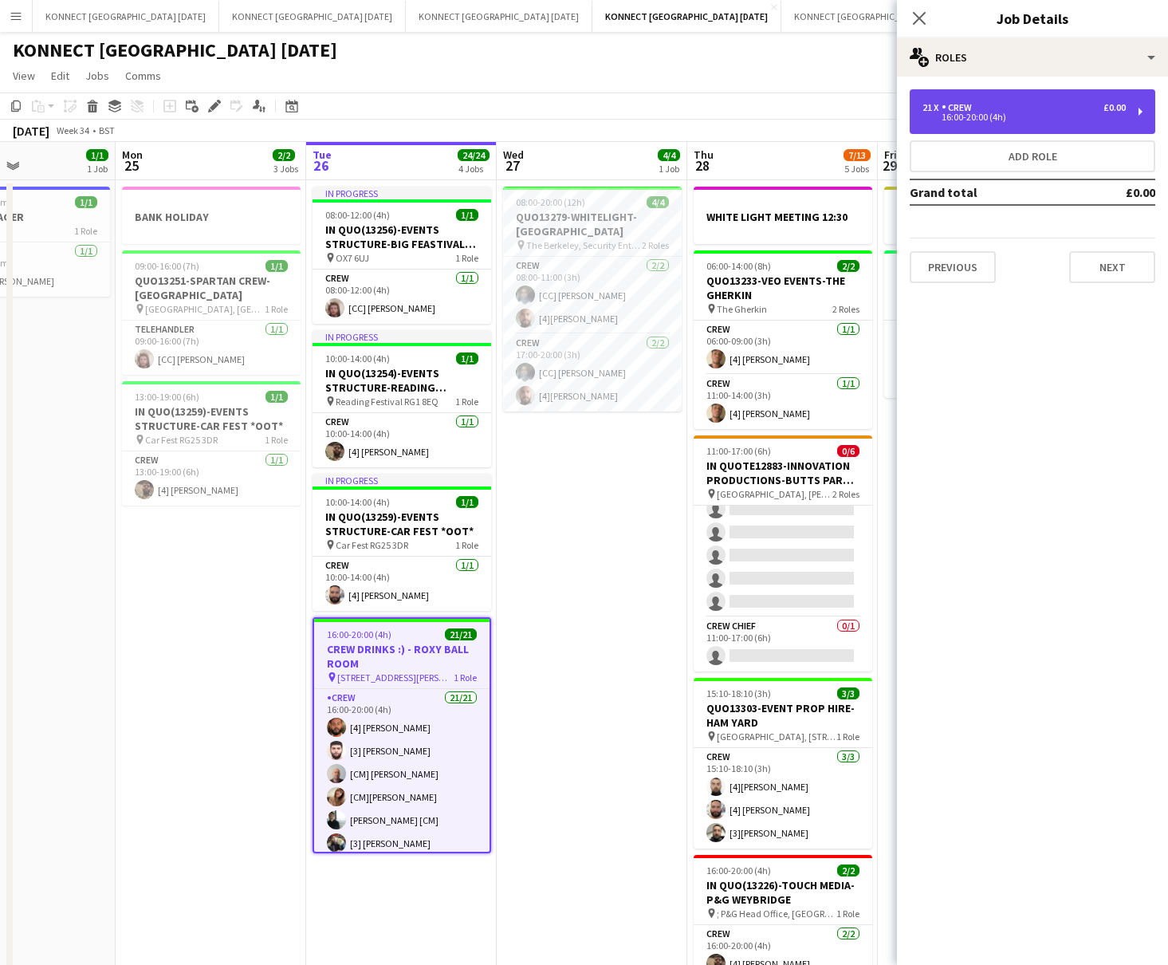
click at [966, 109] on div "21 x Crew £0.00" at bounding box center [1024, 107] width 203 height 11
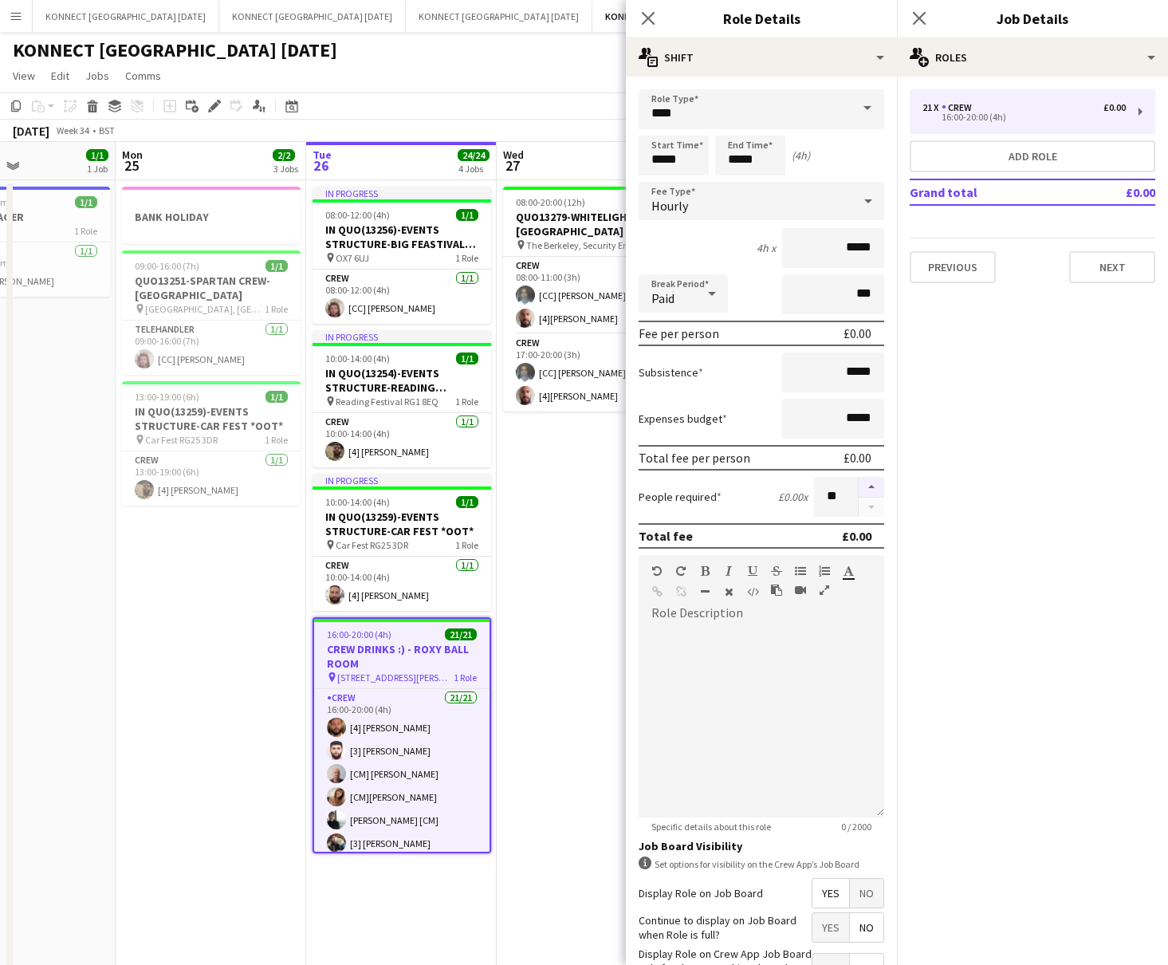
click at [870, 486] on button "button" at bounding box center [872, 487] width 26 height 21
type input "**"
click at [567, 544] on app-date-cell "08:00-20:00 (12h) 4/4 QUO13279-WHITELIGHT-[GEOGRAPHIC_DATA] pin The Berkeley, S…" at bounding box center [592, 615] width 191 height 871
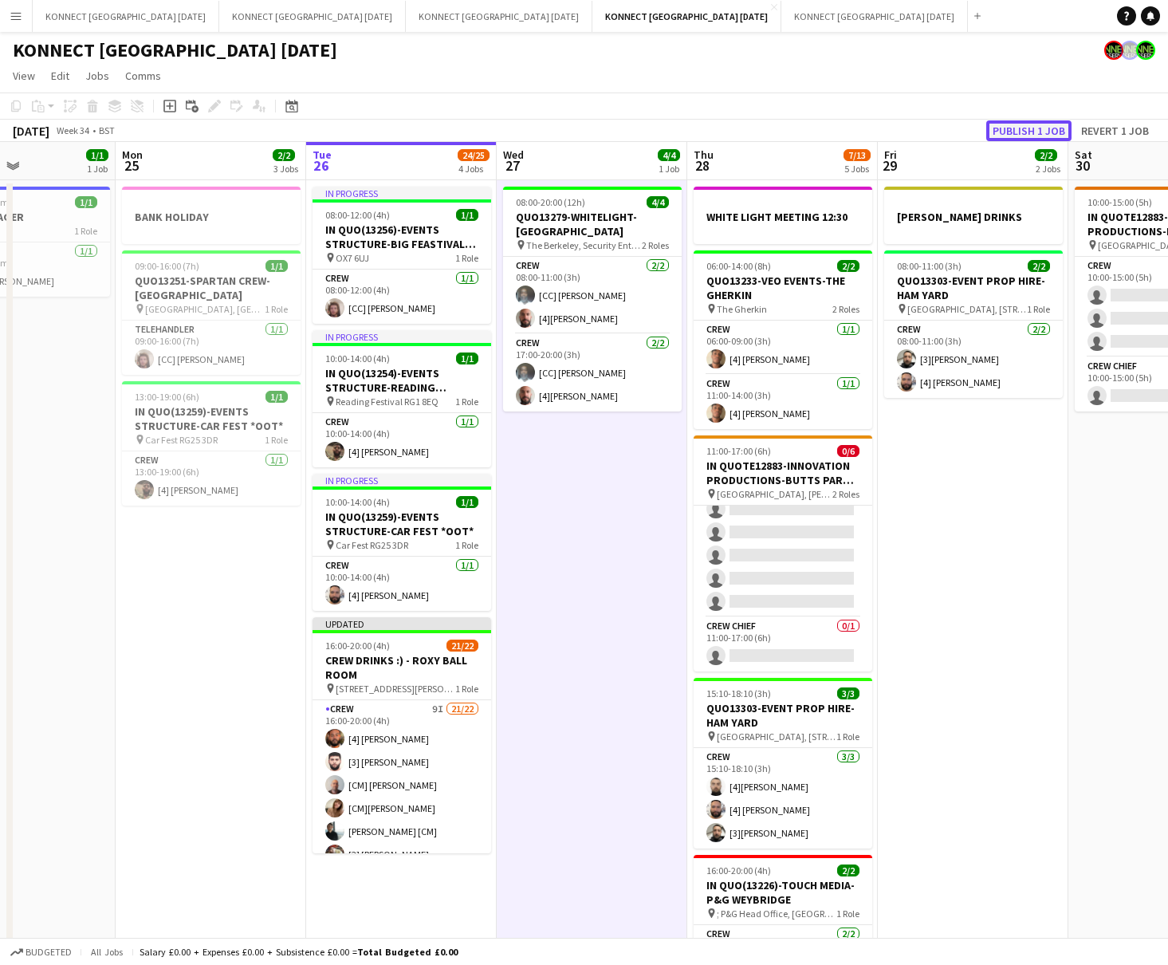
click at [966, 125] on button "Publish 1 job" at bounding box center [1028, 130] width 85 height 21
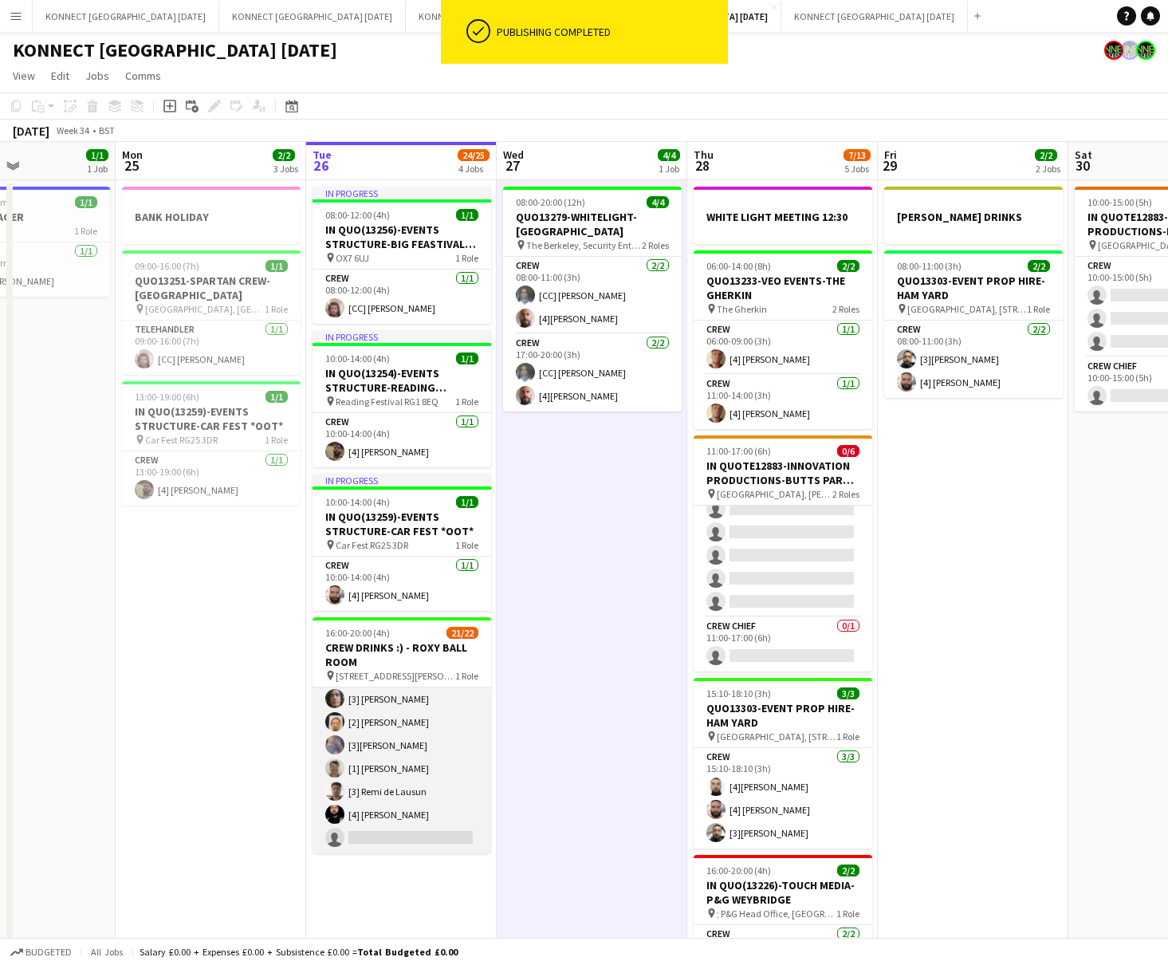
scroll to position [0, 0]
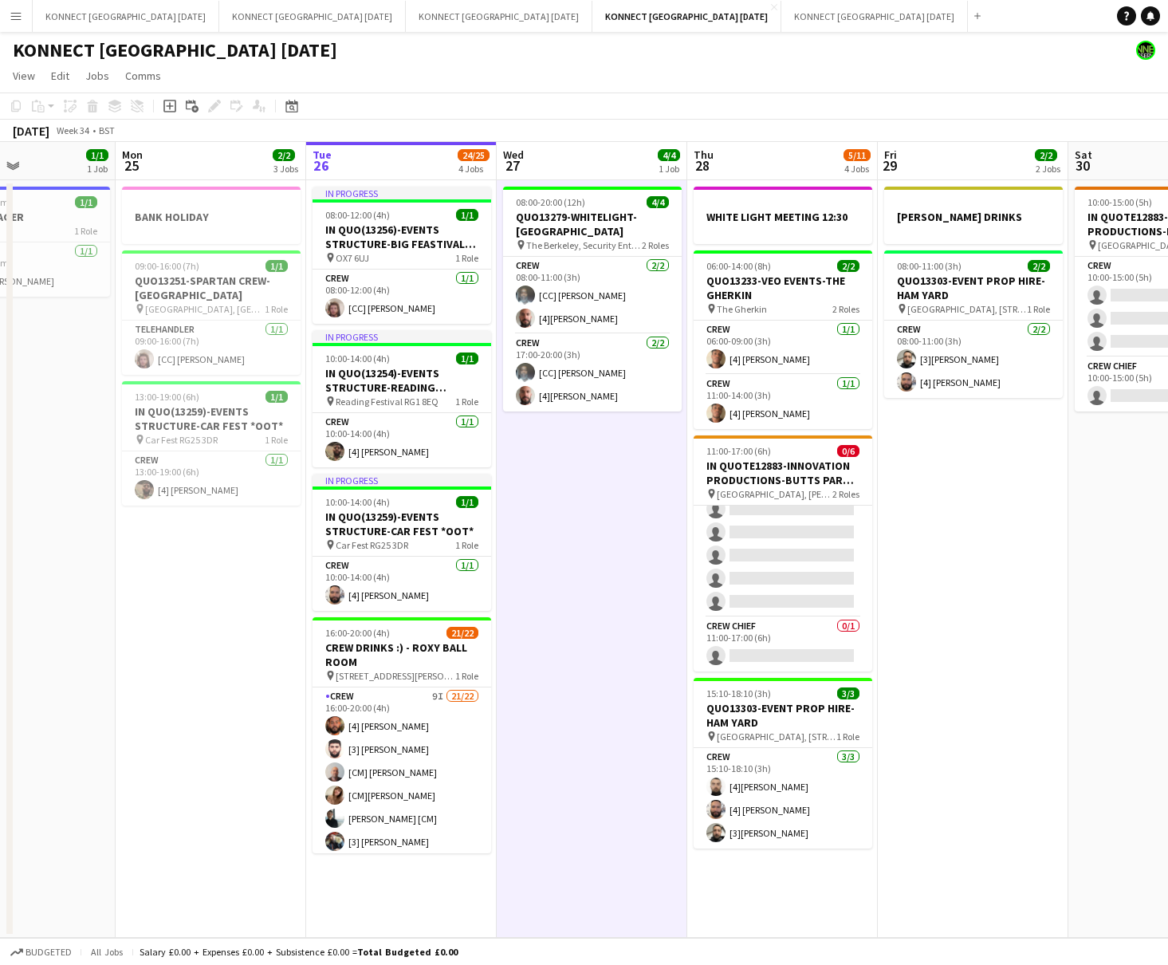
click at [645, 474] on app-date-cell "08:00-20:00 (12h) 4/4 QUO13279-WHITELIGHT-[GEOGRAPHIC_DATA] pin The Berkeley, S…" at bounding box center [592, 559] width 191 height 758
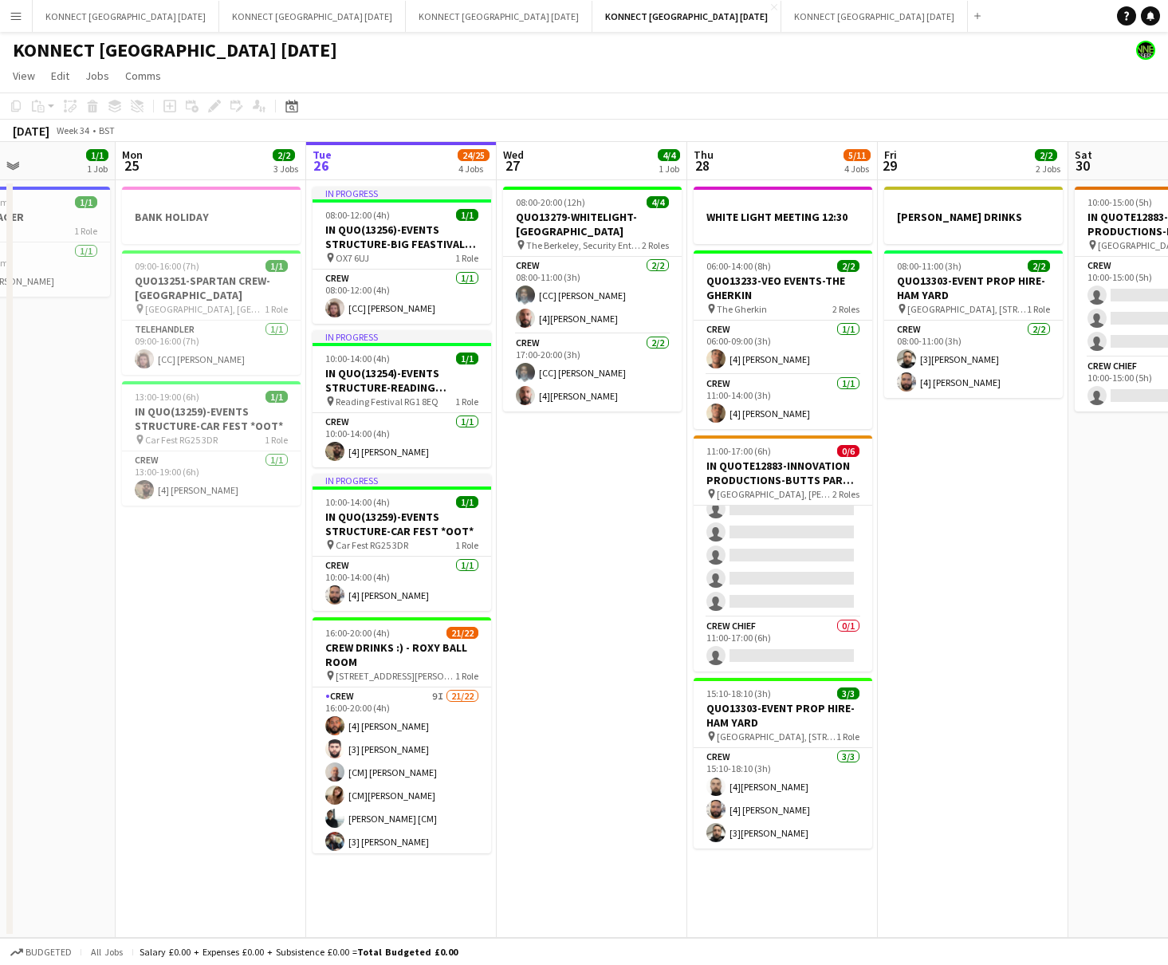
click at [645, 474] on app-date-cell "08:00-20:00 (12h) 4/4 QUO13279-WHITELIGHT-[GEOGRAPHIC_DATA] pin The Berkeley, S…" at bounding box center [592, 559] width 191 height 758
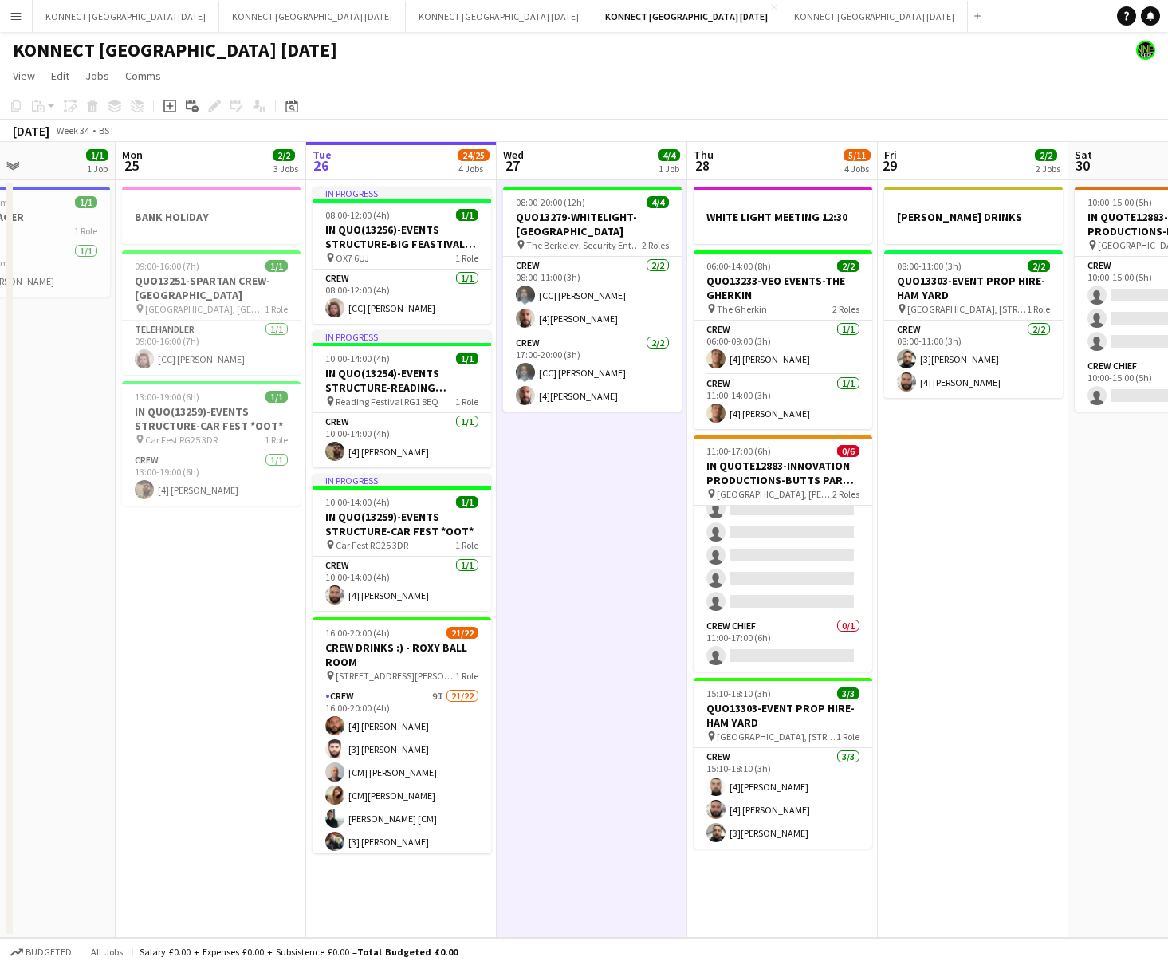
click at [645, 474] on app-date-cell "08:00-20:00 (12h) 4/4 QUO13279-WHITELIGHT-[GEOGRAPHIC_DATA] pin The Berkeley, S…" at bounding box center [592, 559] width 191 height 758
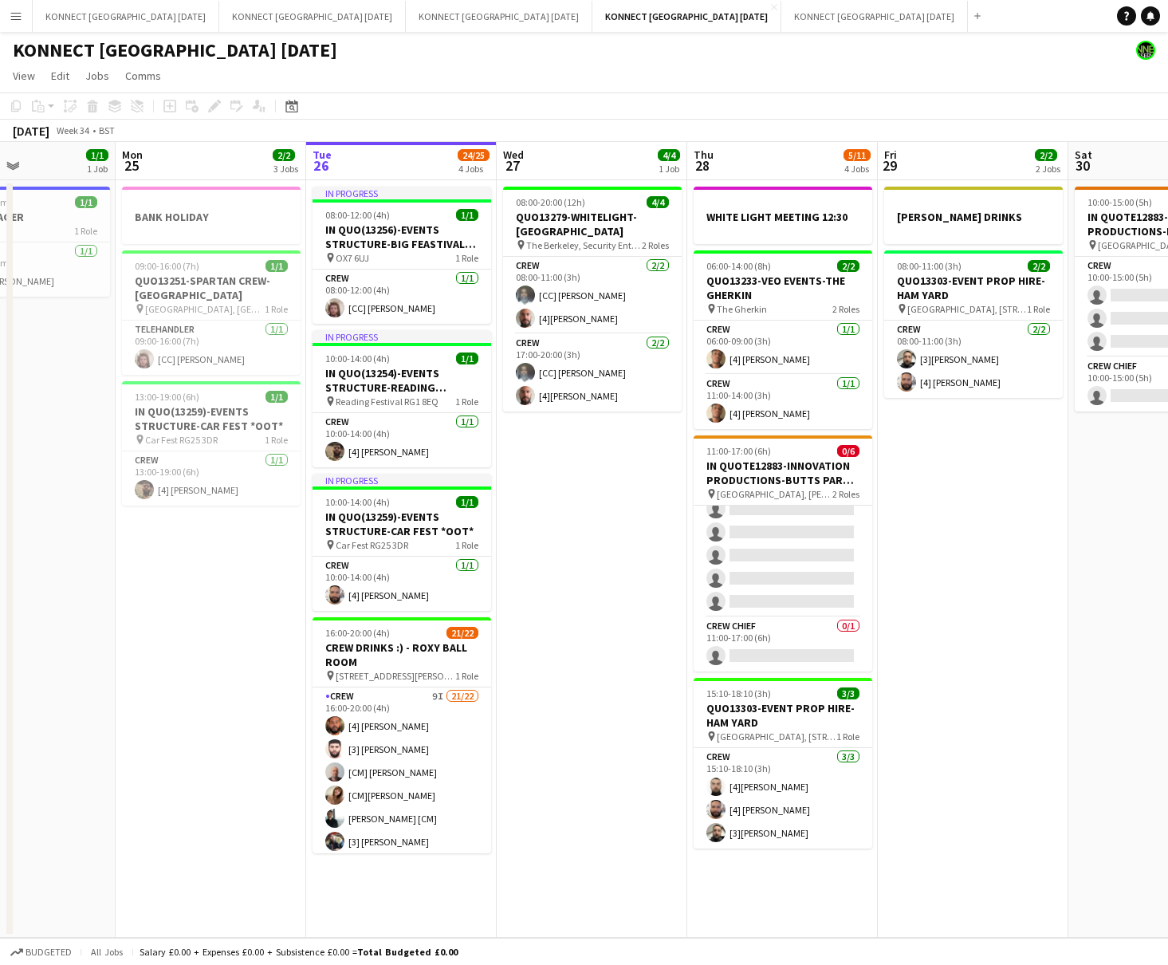
click at [645, 474] on app-date-cell "08:00-20:00 (12h) 4/4 QUO13279-WHITELIGHT-[GEOGRAPHIC_DATA] pin The Berkeley, S…" at bounding box center [592, 559] width 191 height 758
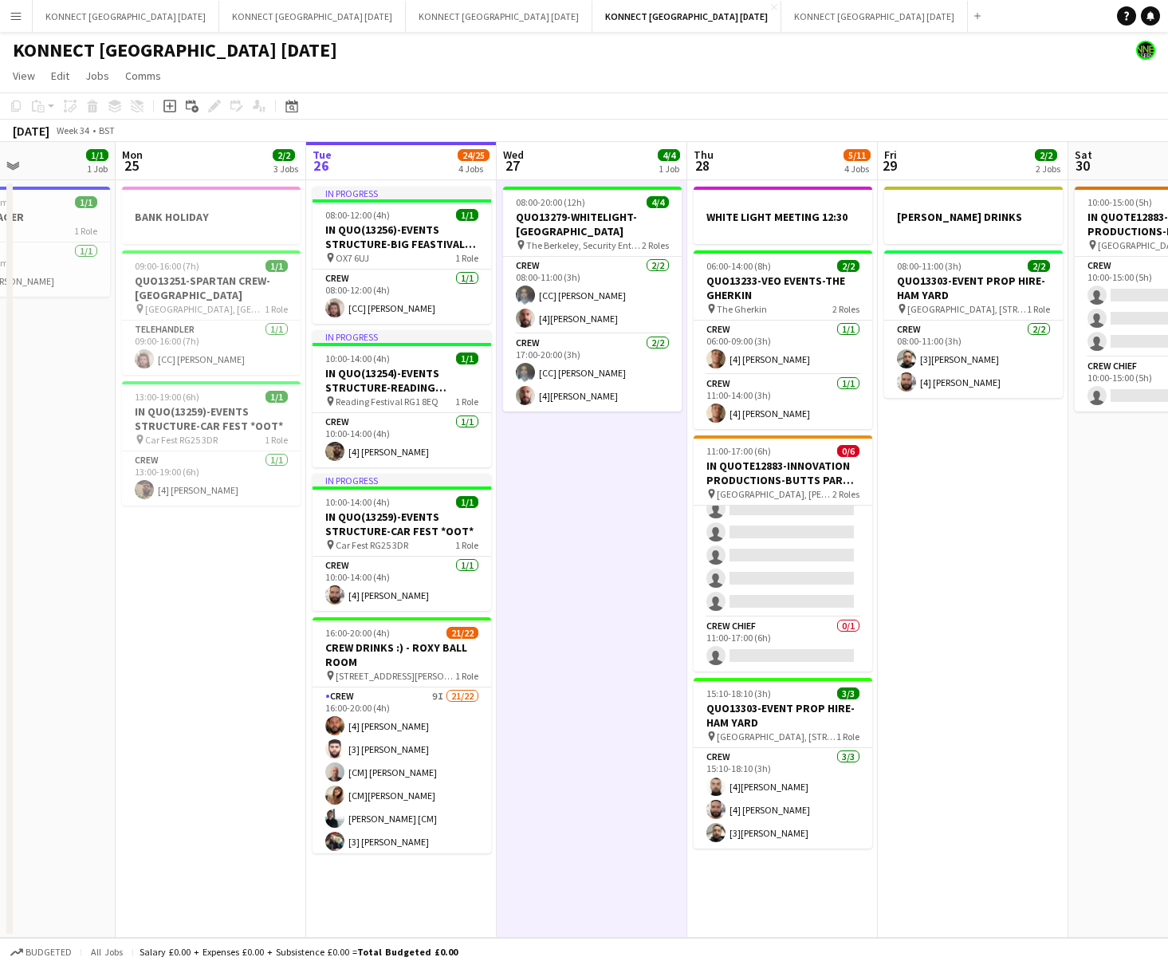
click at [645, 474] on app-date-cell "08:00-20:00 (12h) 4/4 QUO13279-WHITELIGHT-[GEOGRAPHIC_DATA] pin The Berkeley, S…" at bounding box center [592, 559] width 191 height 758
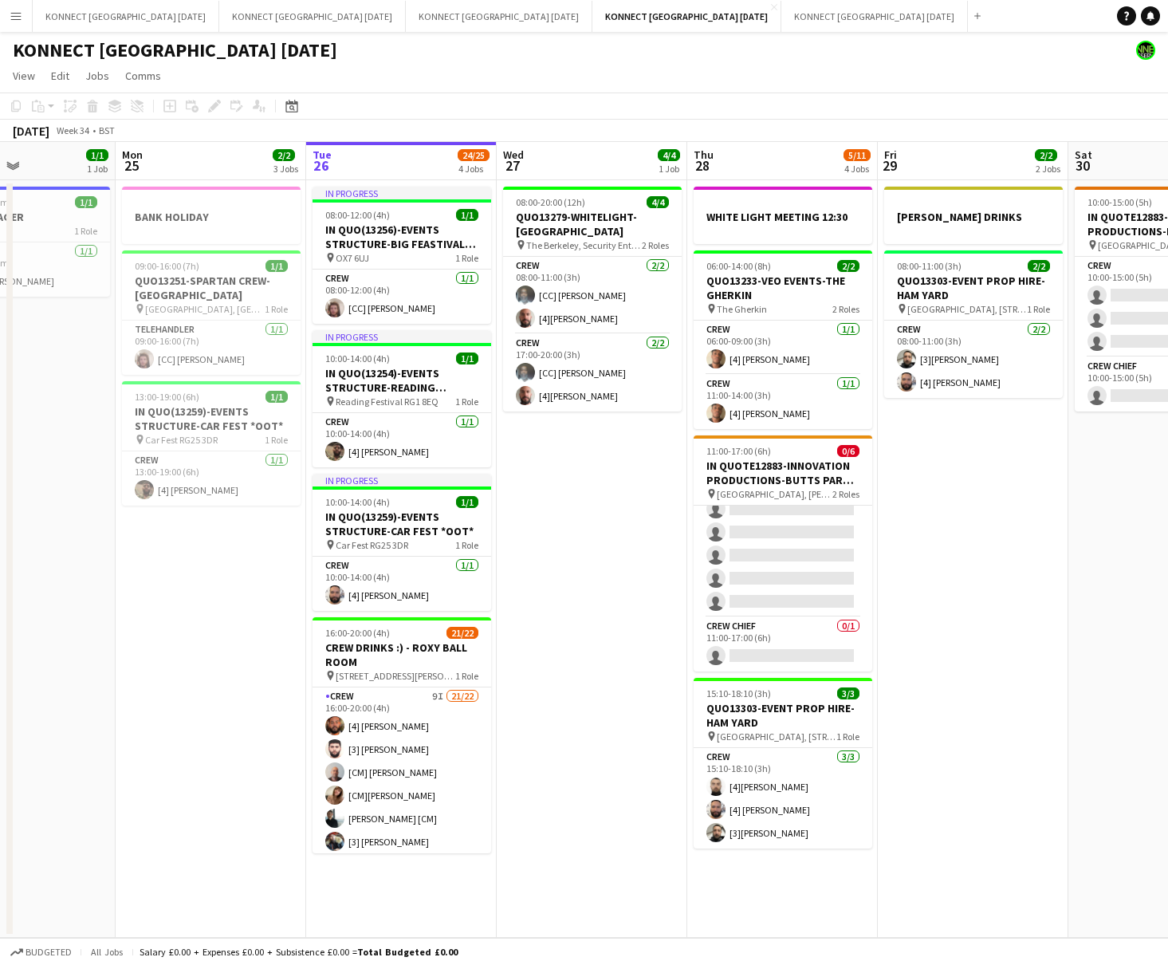
click at [586, 688] on app-date-cell "08:00-20:00 (12h) 4/4 QUO13279-WHITELIGHT-[GEOGRAPHIC_DATA] pin The Berkeley, S…" at bounding box center [592, 559] width 191 height 758
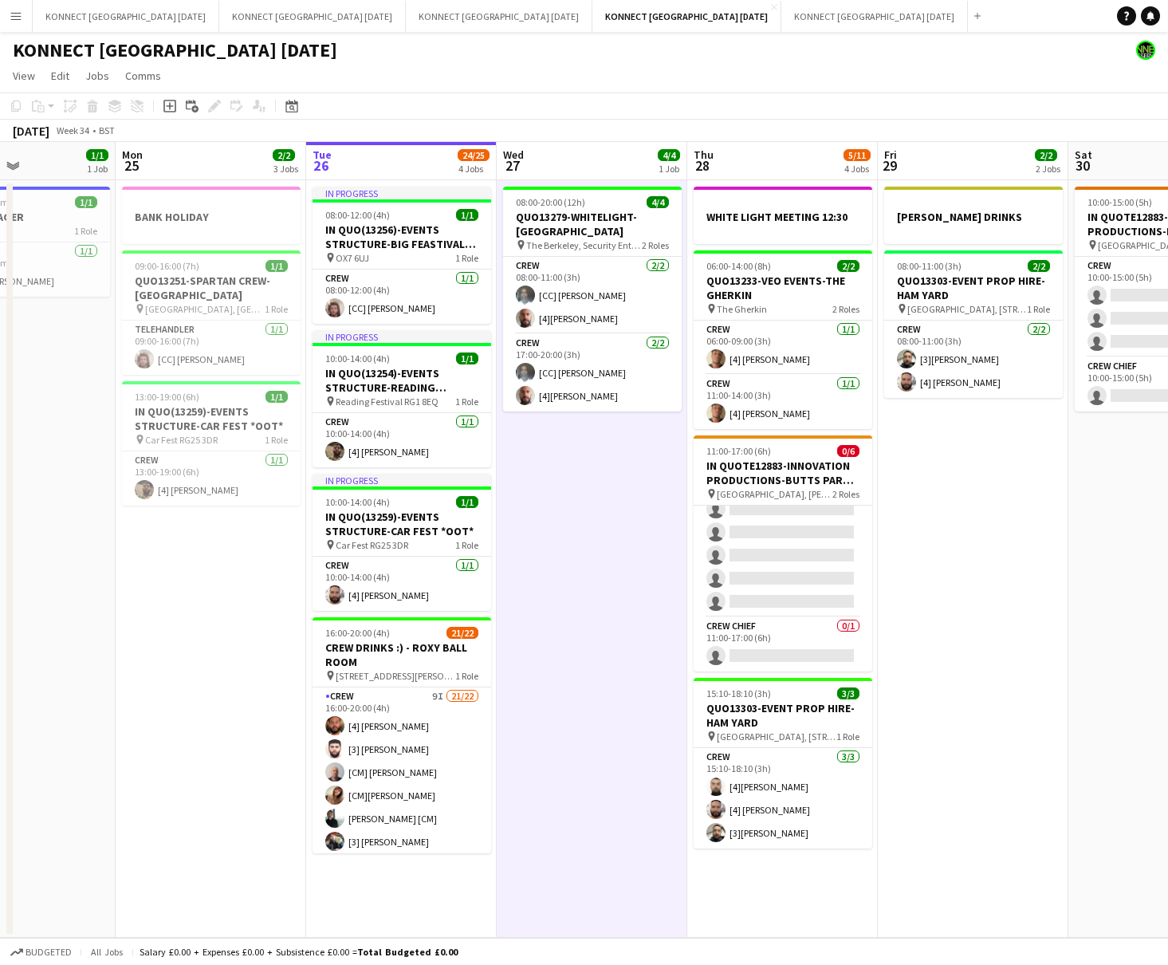
click at [586, 688] on app-date-cell "08:00-20:00 (12h) 4/4 QUO13279-WHITELIGHT-[GEOGRAPHIC_DATA] pin The Berkeley, S…" at bounding box center [592, 559] width 191 height 758
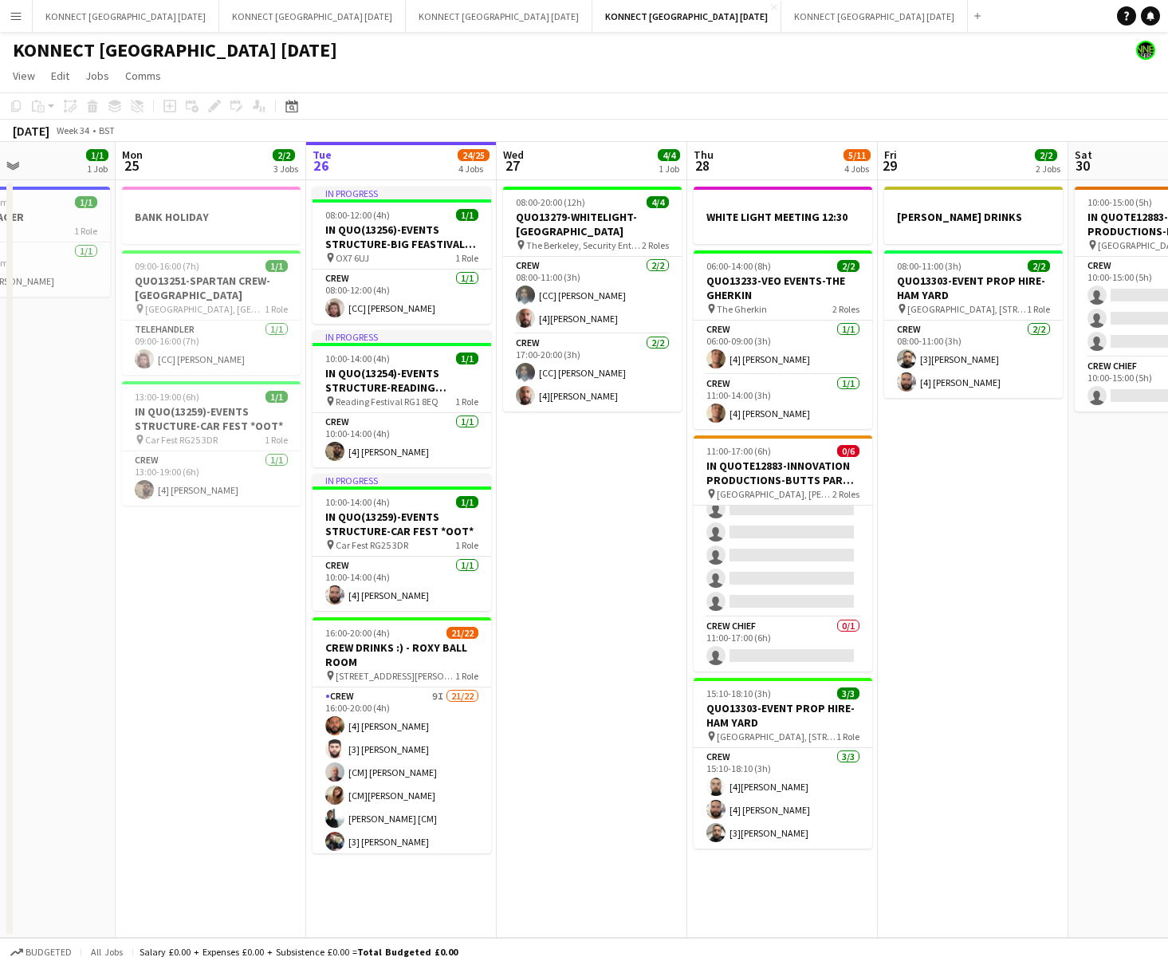
click at [560, 738] on app-date-cell "08:00-20:00 (12h) 4/4 QUO13279-WHITELIGHT-[GEOGRAPHIC_DATA] pin The Berkeley, S…" at bounding box center [592, 559] width 191 height 758
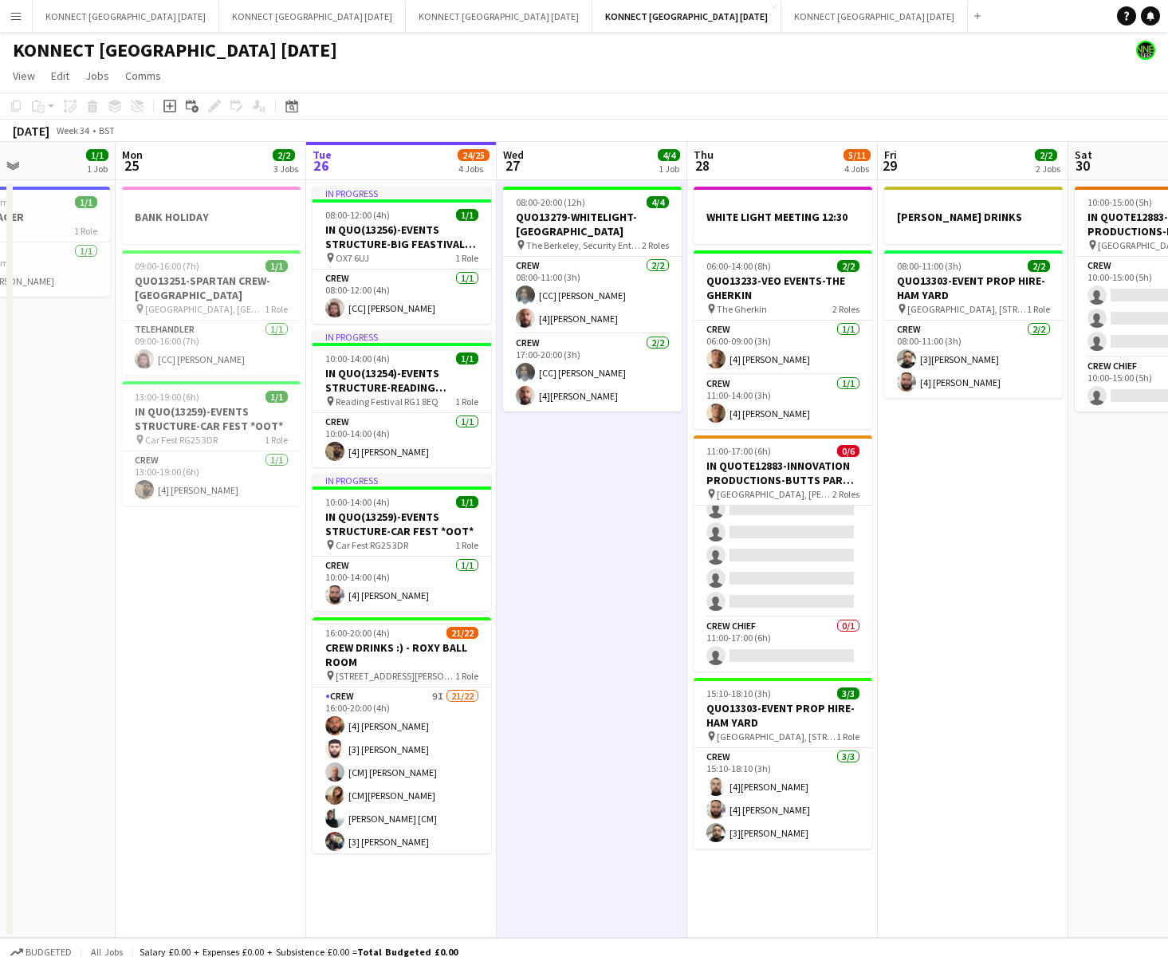
click at [560, 738] on app-date-cell "08:00-20:00 (12h) 4/4 QUO13279-WHITELIGHT-[GEOGRAPHIC_DATA] pin The Berkeley, S…" at bounding box center [592, 559] width 191 height 758
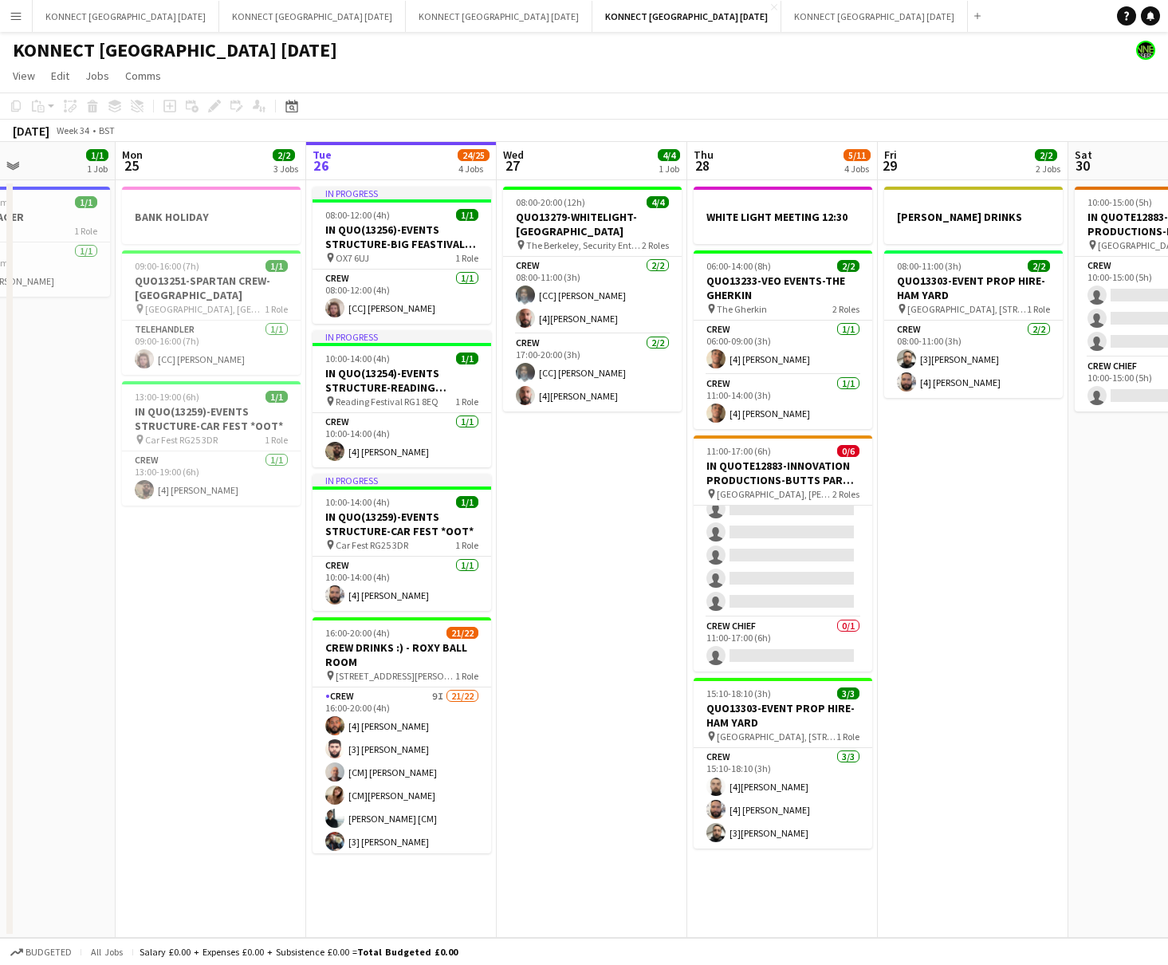
click at [560, 738] on app-date-cell "08:00-20:00 (12h) 4/4 QUO13279-WHITELIGHT-[GEOGRAPHIC_DATA] pin The Berkeley, S…" at bounding box center [592, 559] width 191 height 758
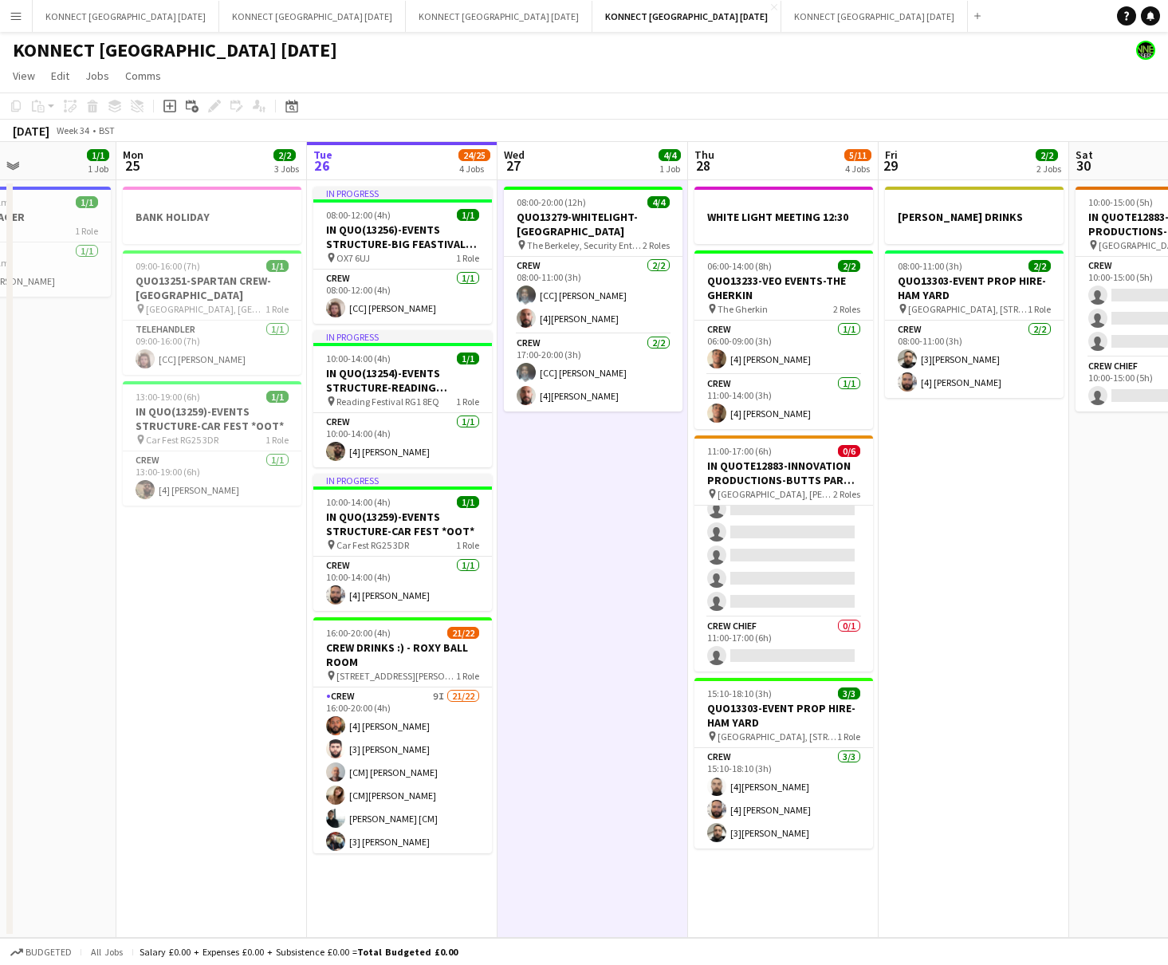
click at [557, 739] on app-date-cell "08:00-20:00 (12h) 4/4 QUO13279-WHITELIGHT-[GEOGRAPHIC_DATA] pin The Berkeley, S…" at bounding box center [593, 559] width 191 height 758
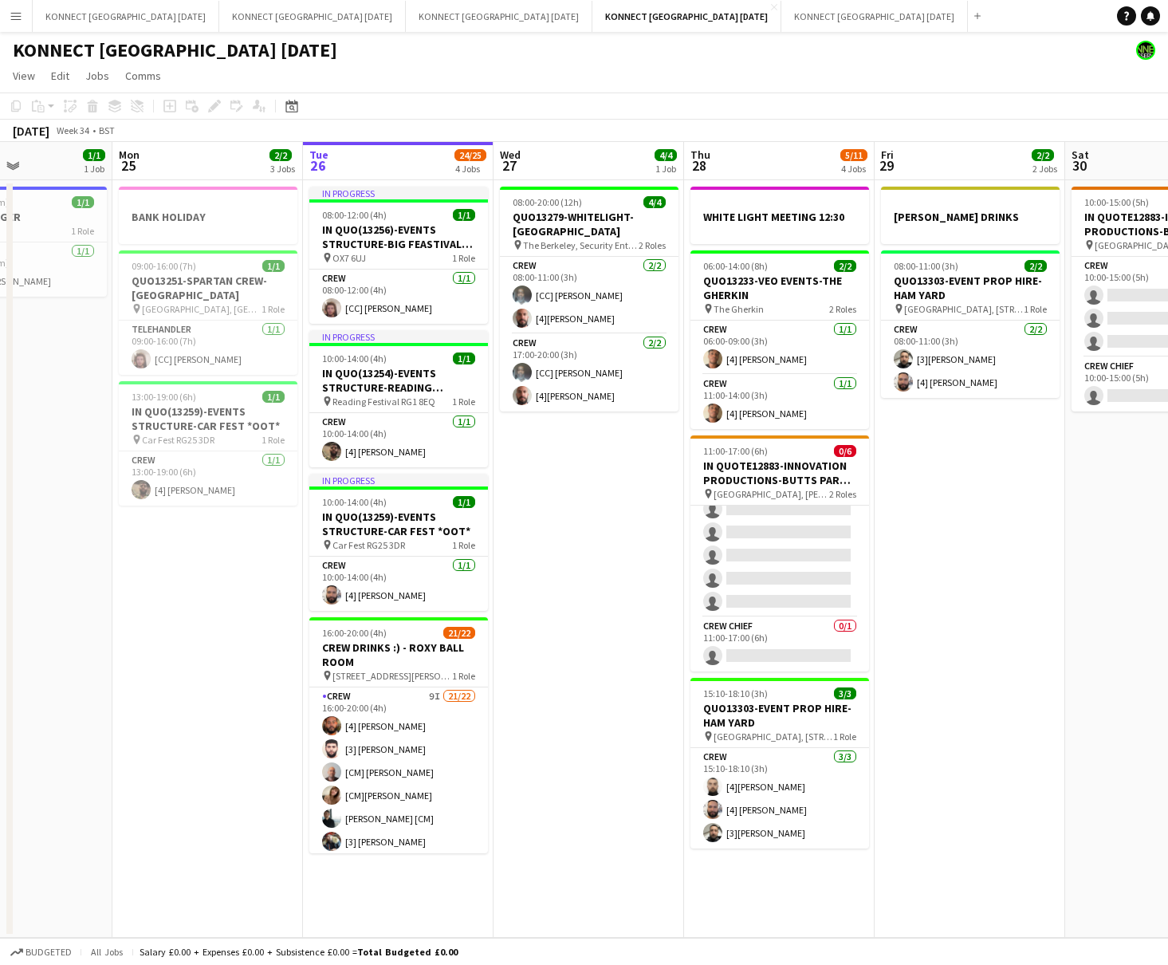
drag, startPoint x: 557, startPoint y: 739, endPoint x: 547, endPoint y: 726, distance: 16.6
